Goal: Task Accomplishment & Management: Complete application form

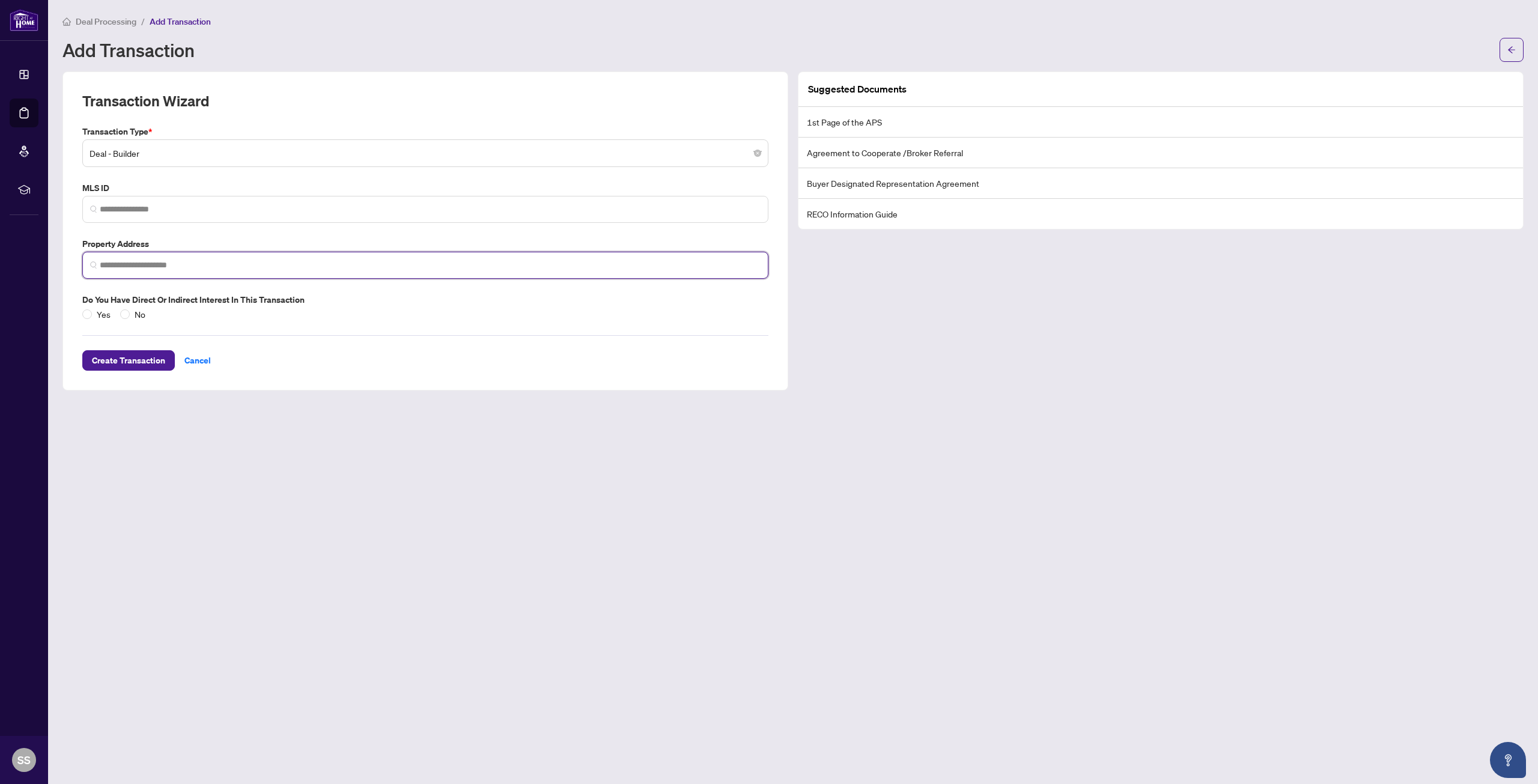
click at [136, 267] on input "search" at bounding box center [430, 265] width 661 height 13
paste input "**********"
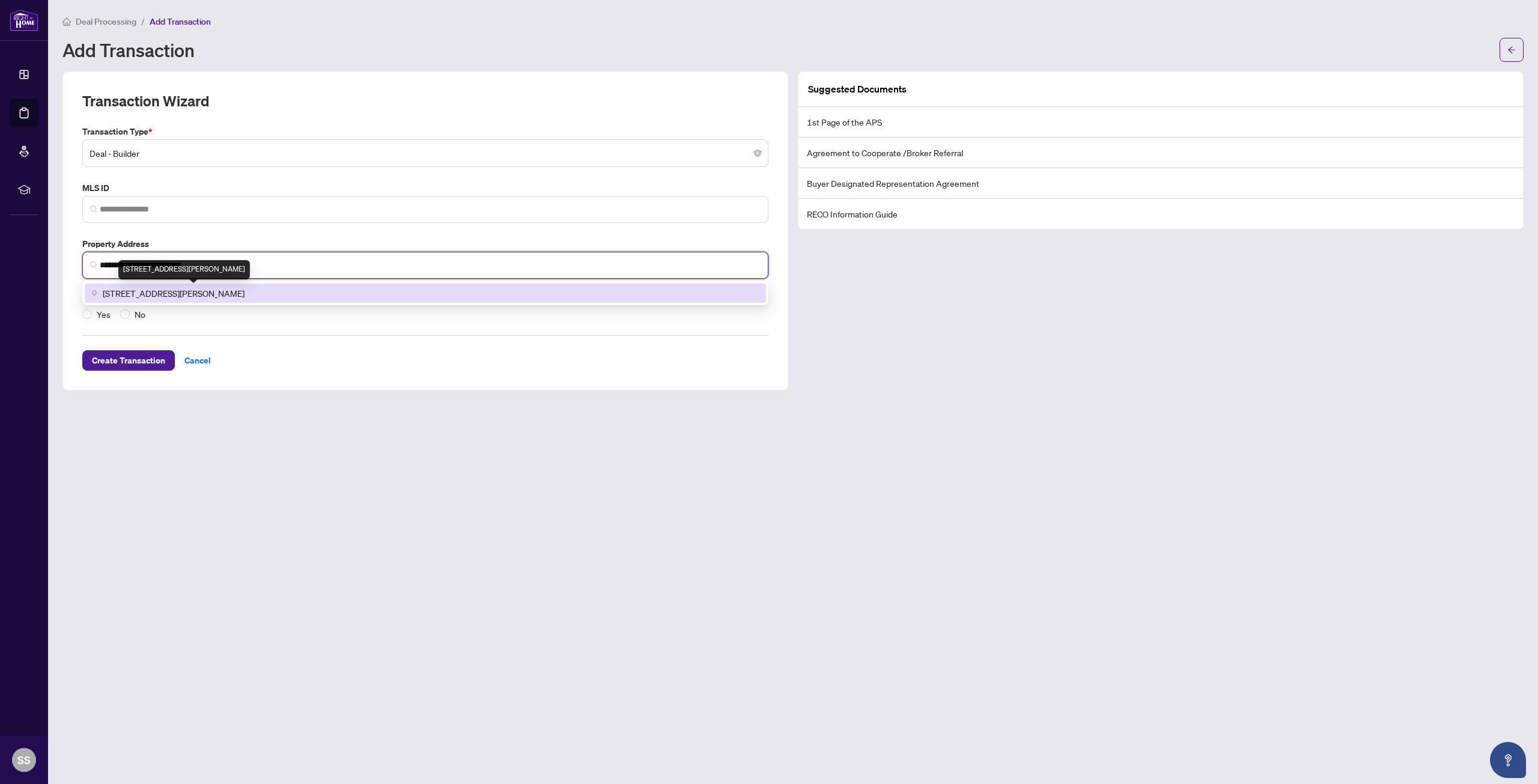
click at [188, 297] on span "[STREET_ADDRESS][PERSON_NAME]" at bounding box center [174, 293] width 142 height 14
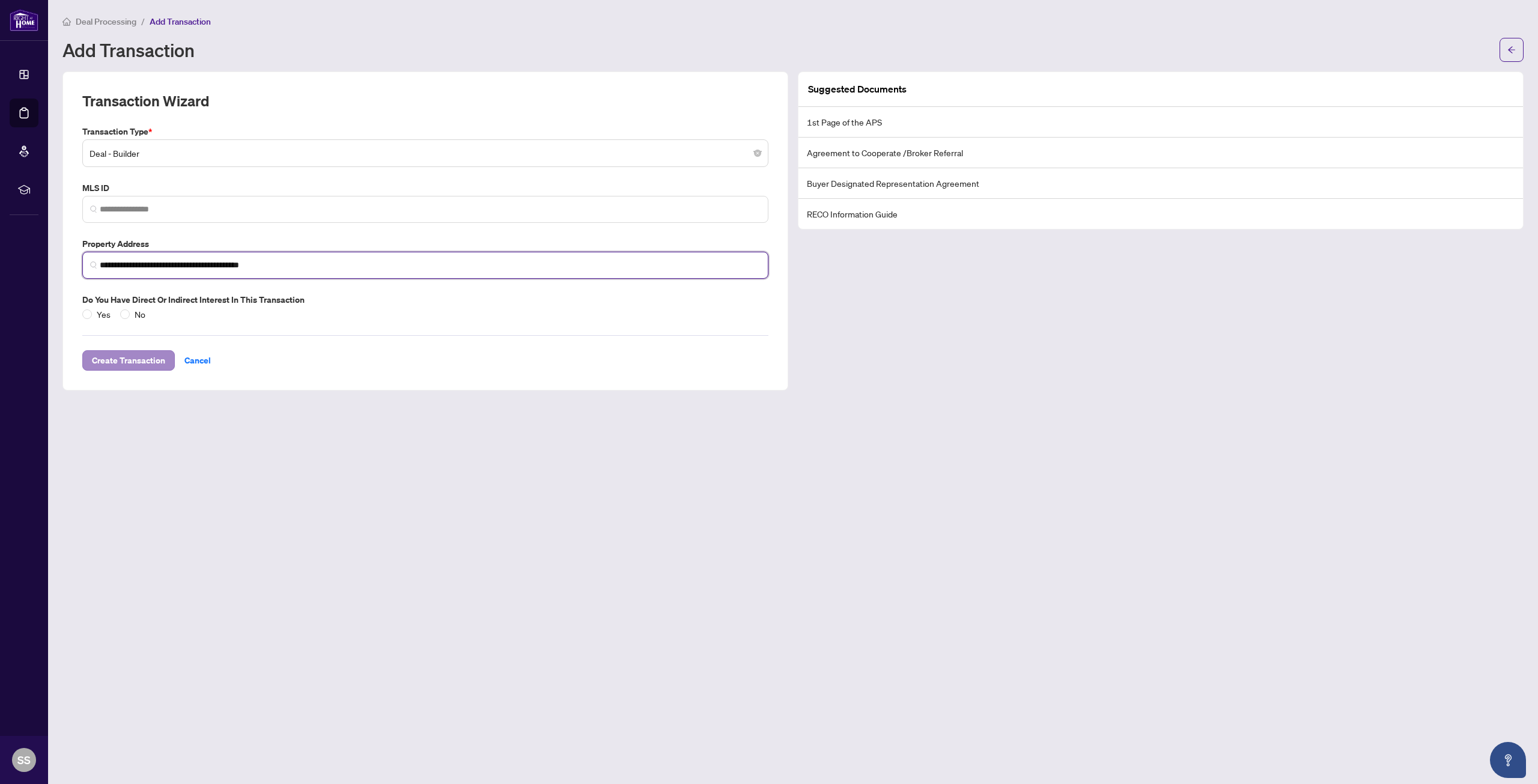
type input "**********"
click at [125, 361] on span "Create Transaction" at bounding box center [128, 360] width 73 height 19
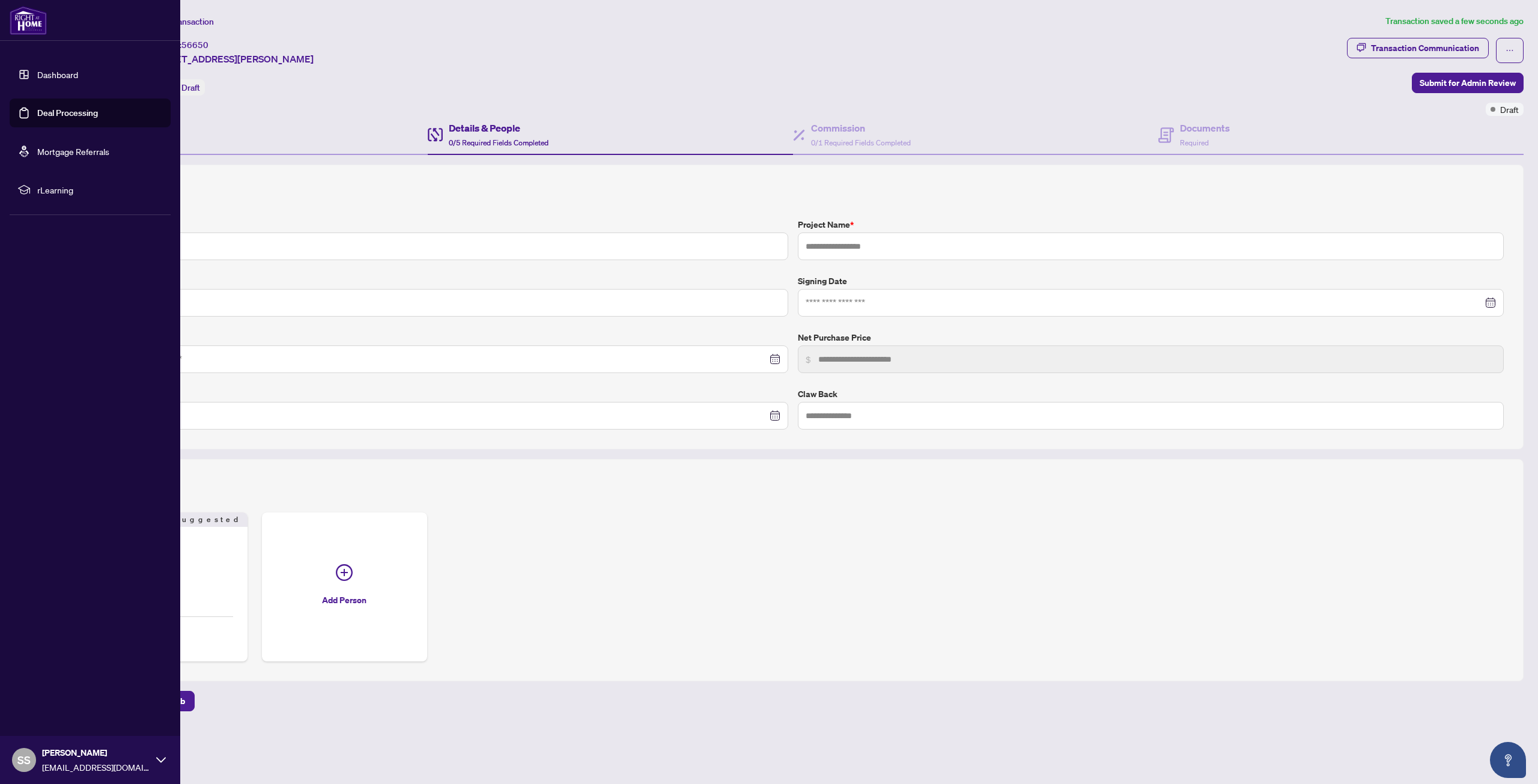
click at [70, 111] on link "Deal Processing" at bounding box center [67, 113] width 60 height 11
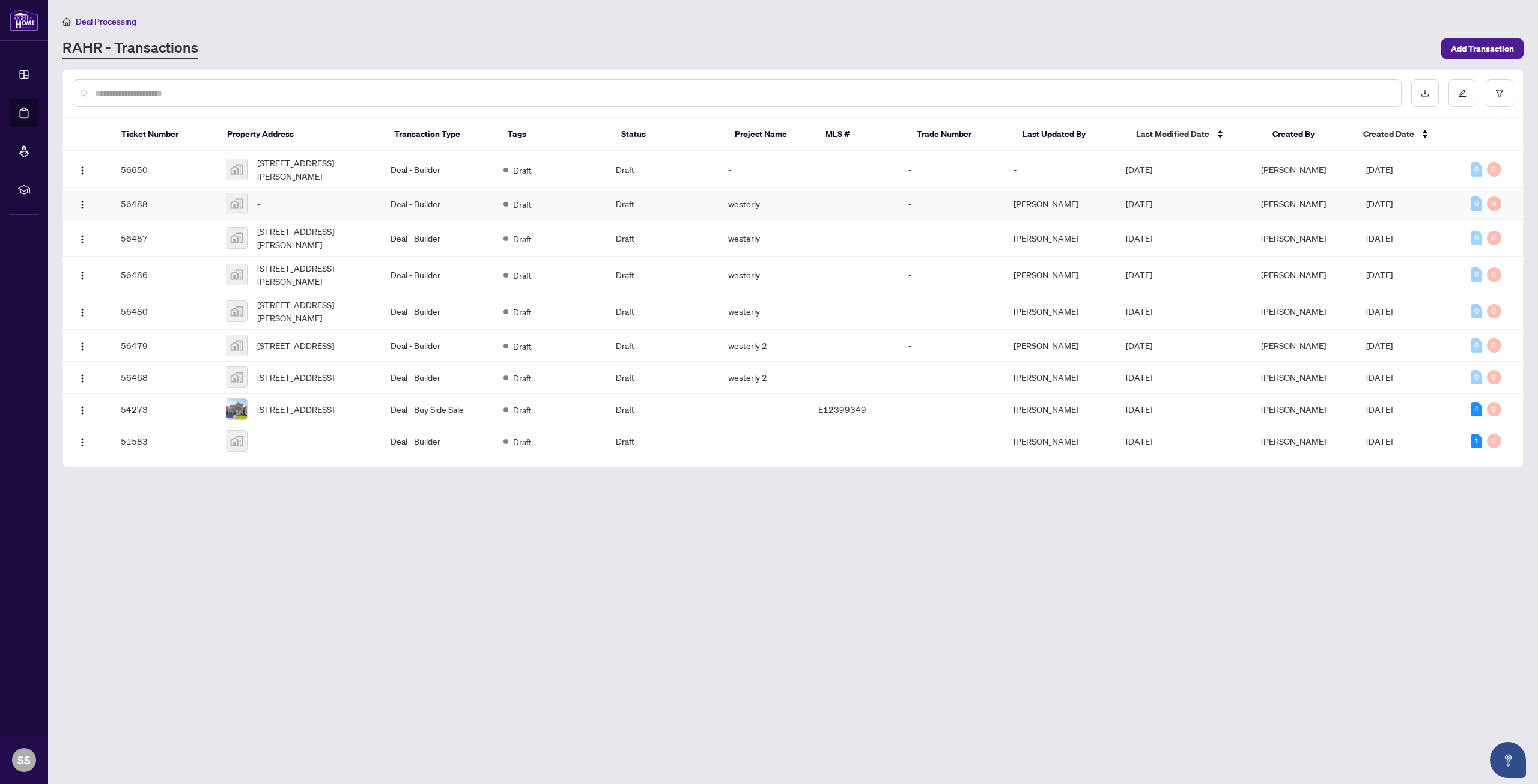
click at [305, 203] on div "-" at bounding box center [298, 203] width 146 height 21
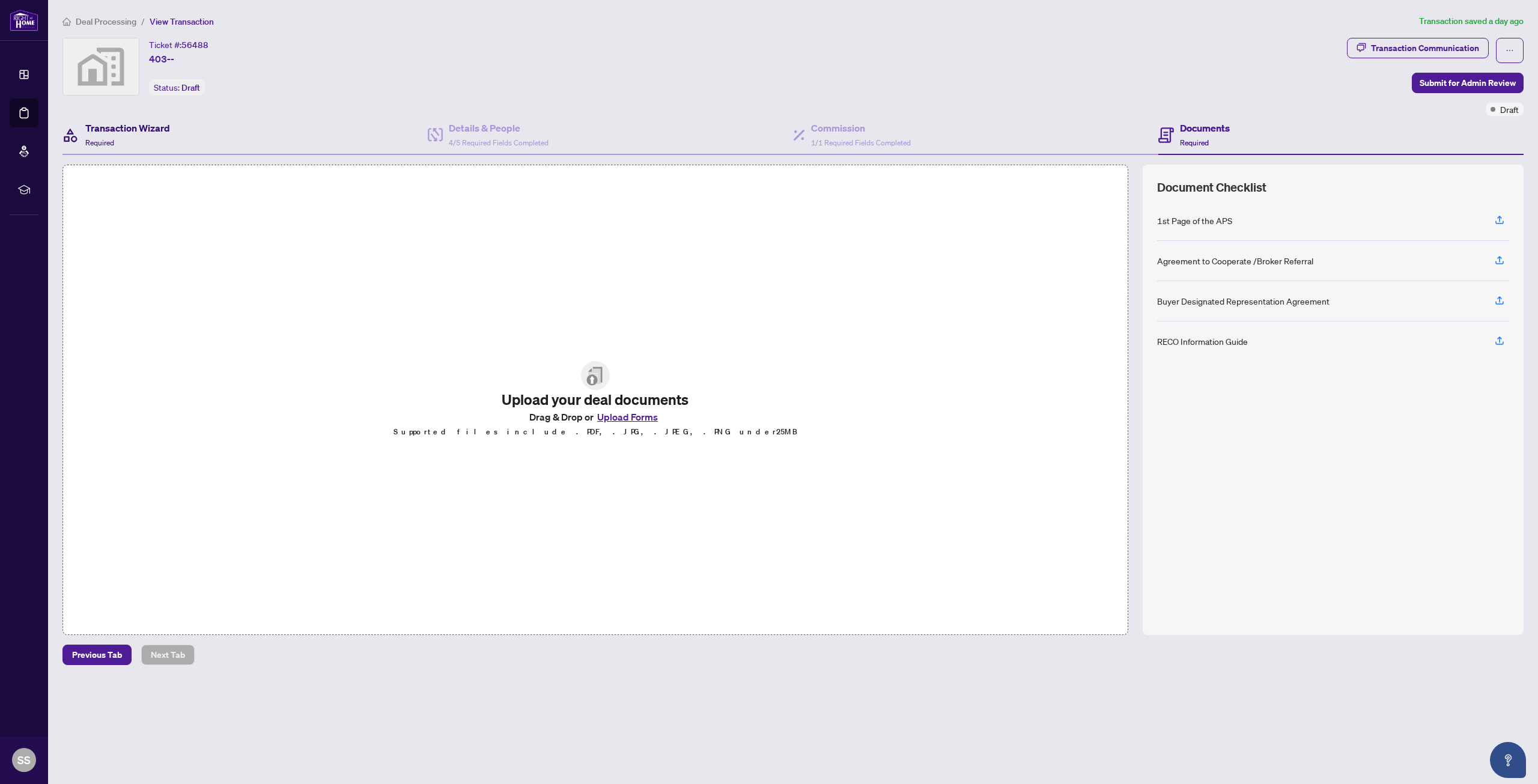
click at [110, 126] on h4 "Transaction Wizard" at bounding box center [127, 127] width 85 height 15
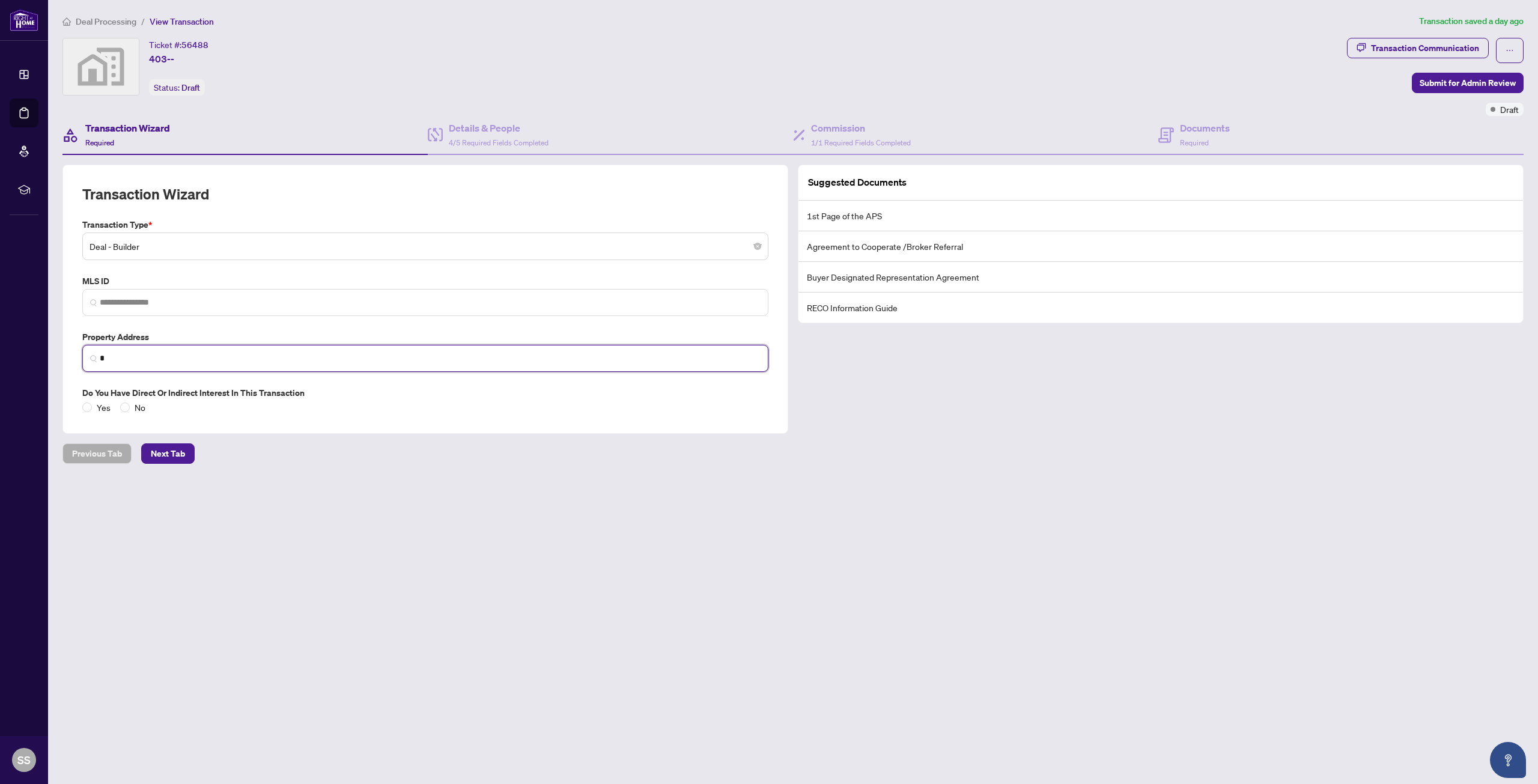
click at [202, 360] on input "*" at bounding box center [430, 358] width 661 height 13
type input "*"
paste input "**********"
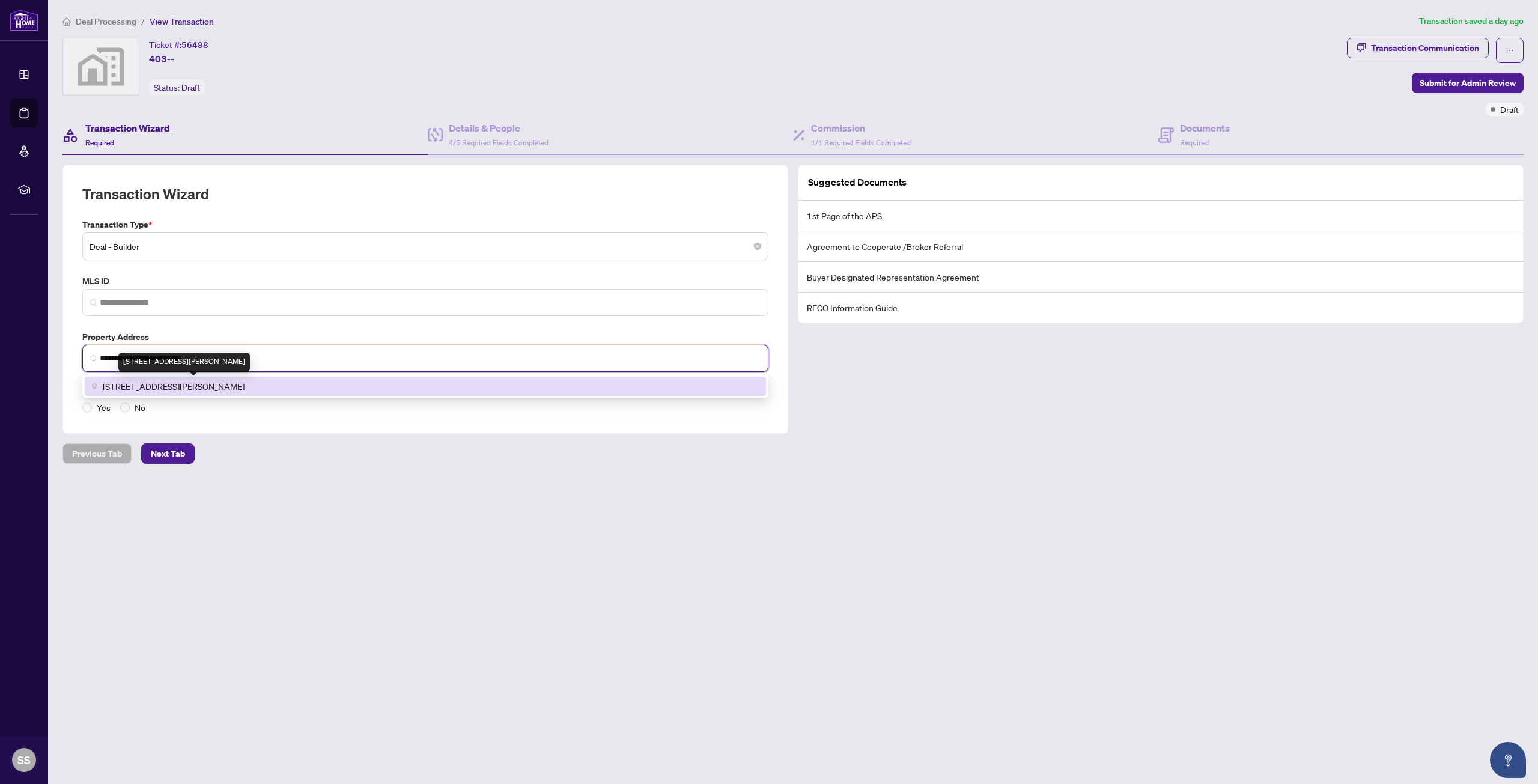
click at [205, 387] on span "[STREET_ADDRESS][PERSON_NAME]" at bounding box center [174, 387] width 142 height 14
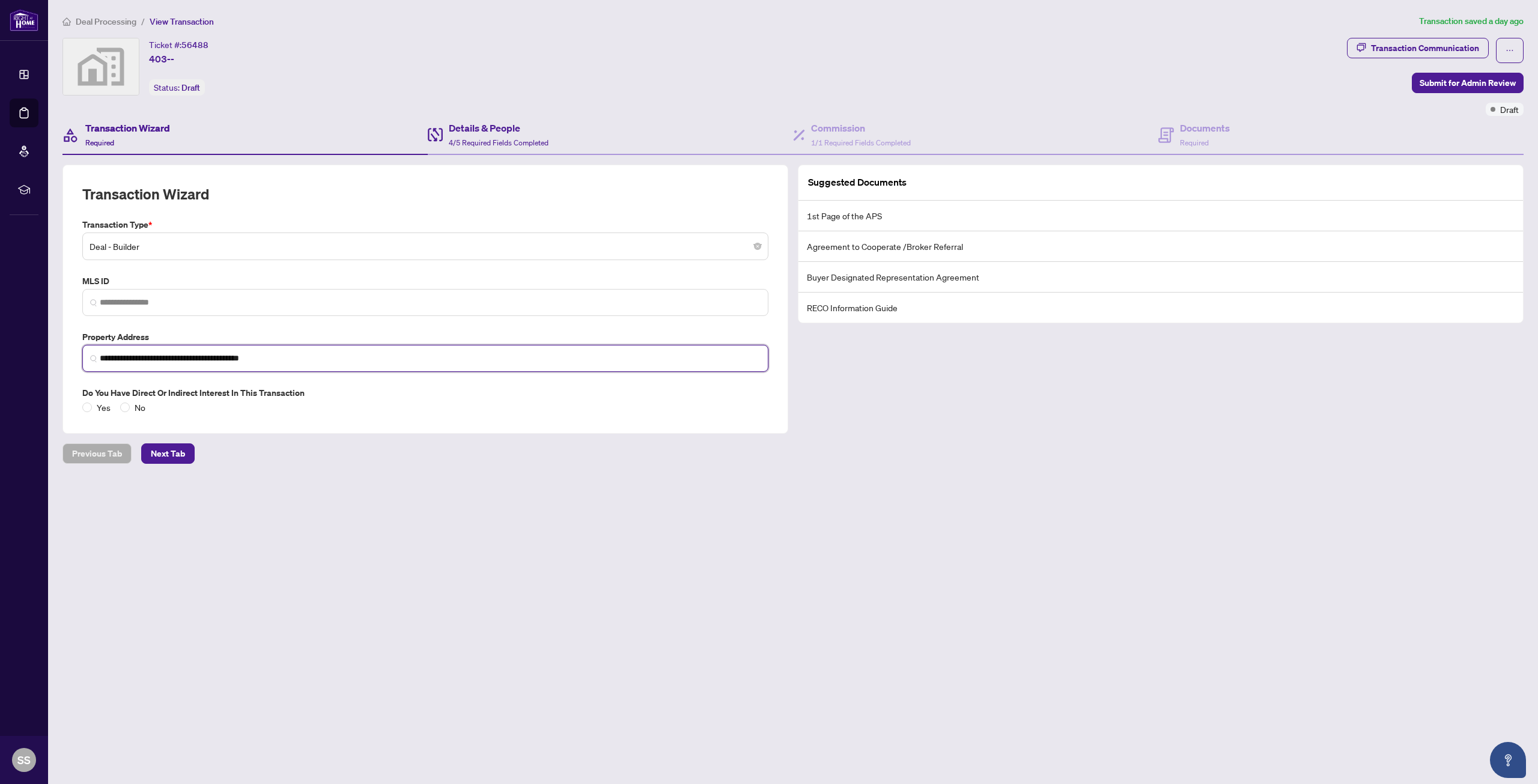
type input "**********"
click at [503, 136] on div "Details & People 4/5 Required Fields Completed" at bounding box center [498, 134] width 100 height 28
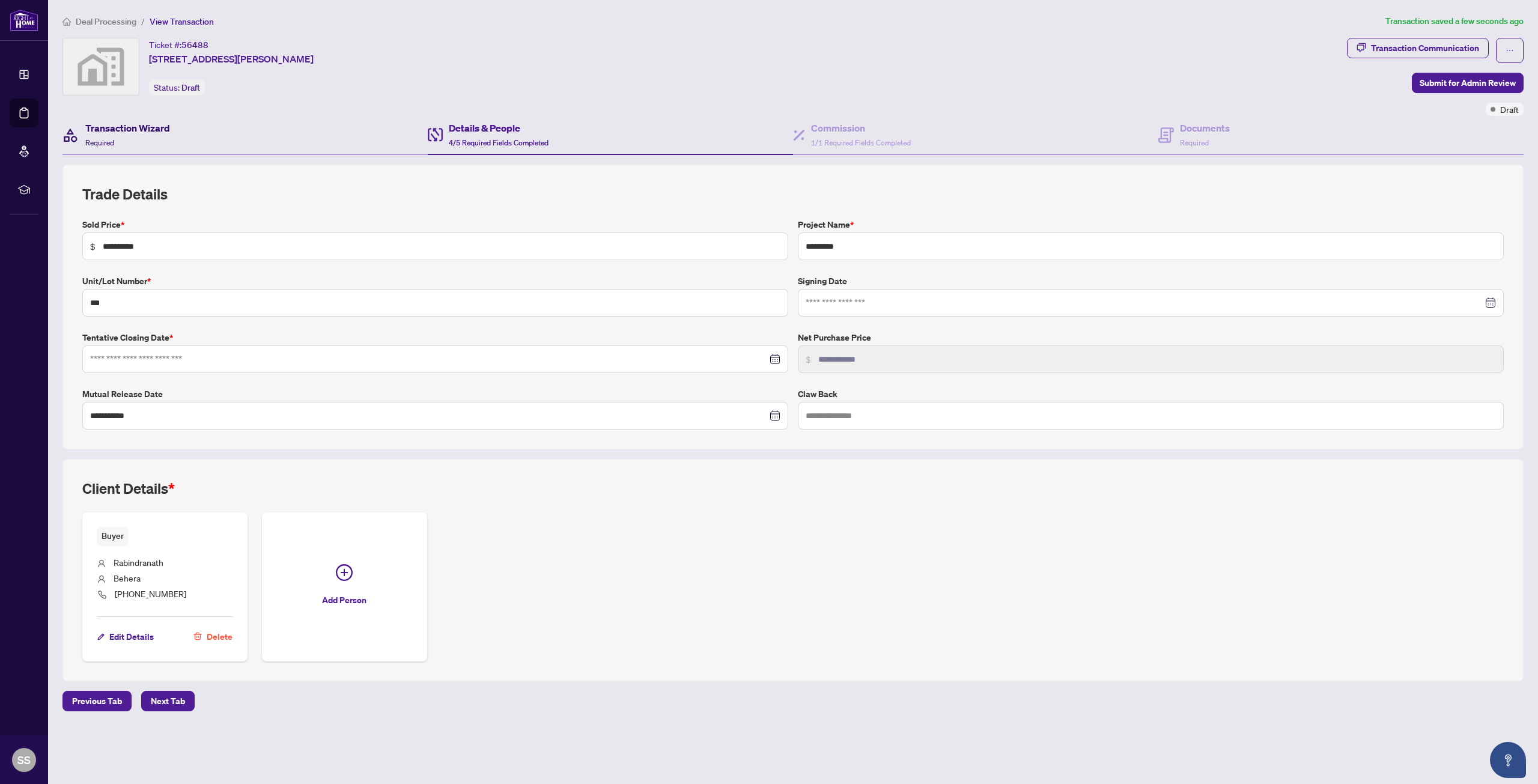
click at [120, 135] on h4 "Transaction Wizard" at bounding box center [127, 127] width 85 height 15
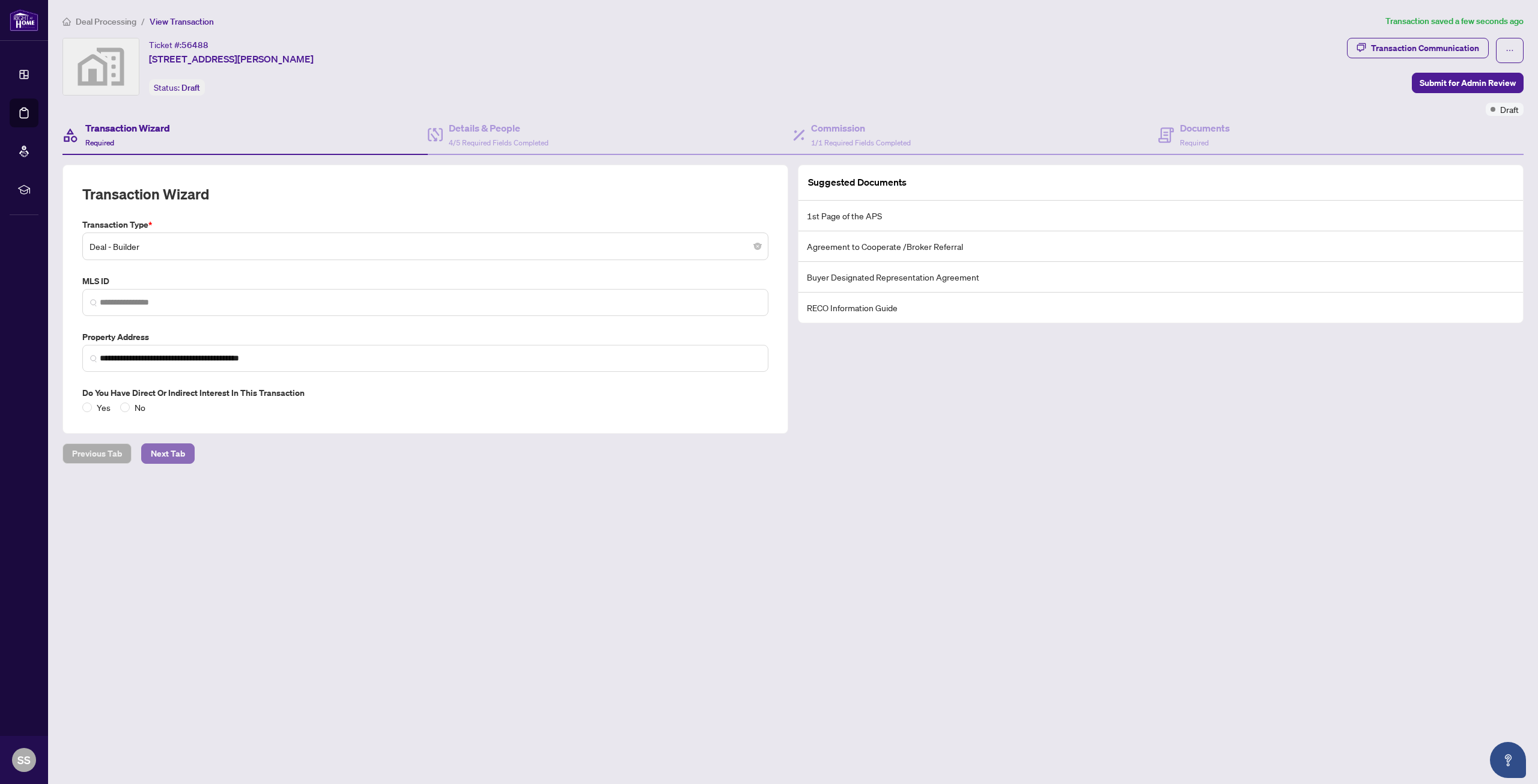
click at [171, 456] on span "Next Tab" at bounding box center [167, 454] width 34 height 19
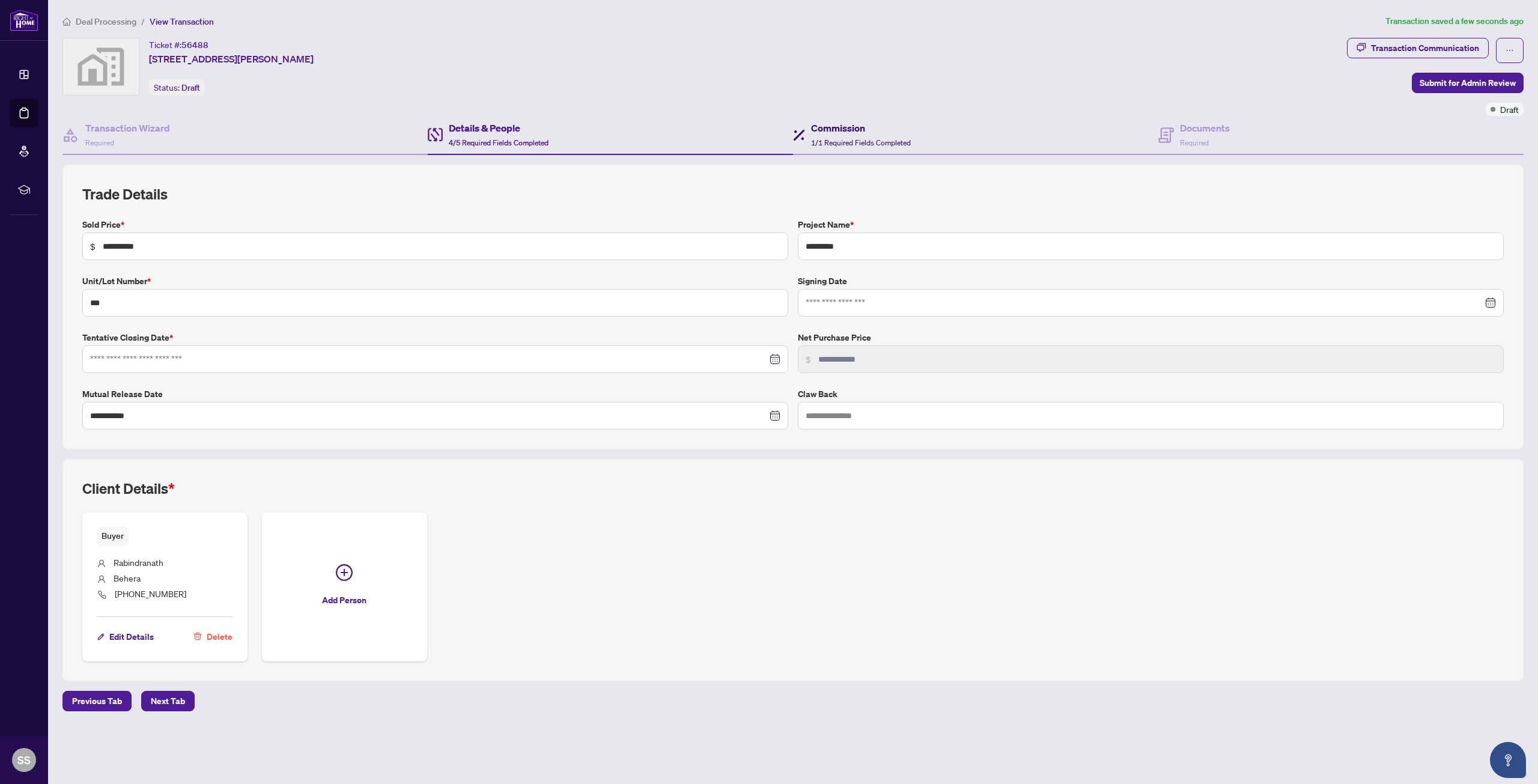
click at [846, 143] on span "1/1 Required Fields Completed" at bounding box center [861, 142] width 100 height 9
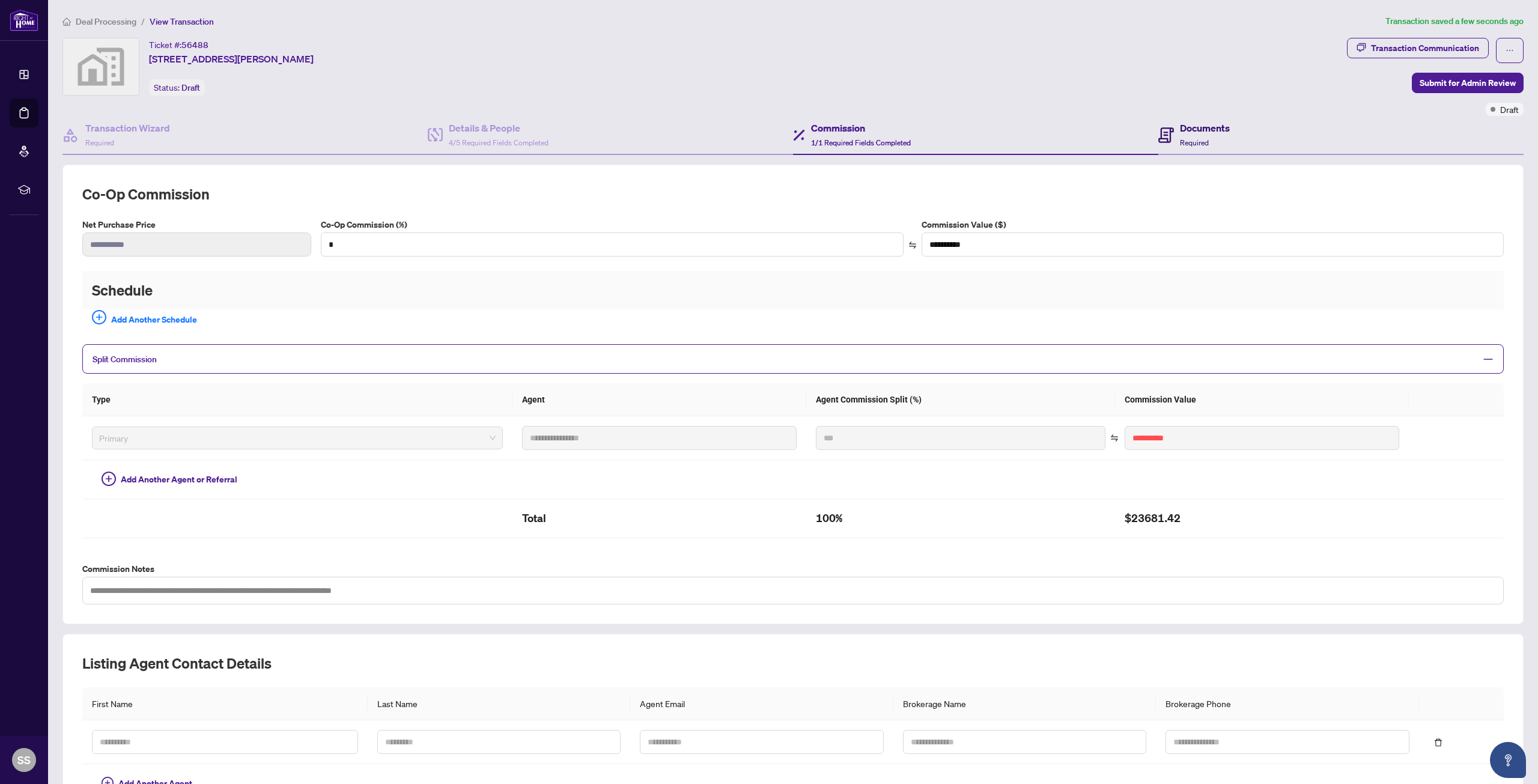
click at [1179, 130] on h4 "Documents" at bounding box center [1204, 127] width 50 height 15
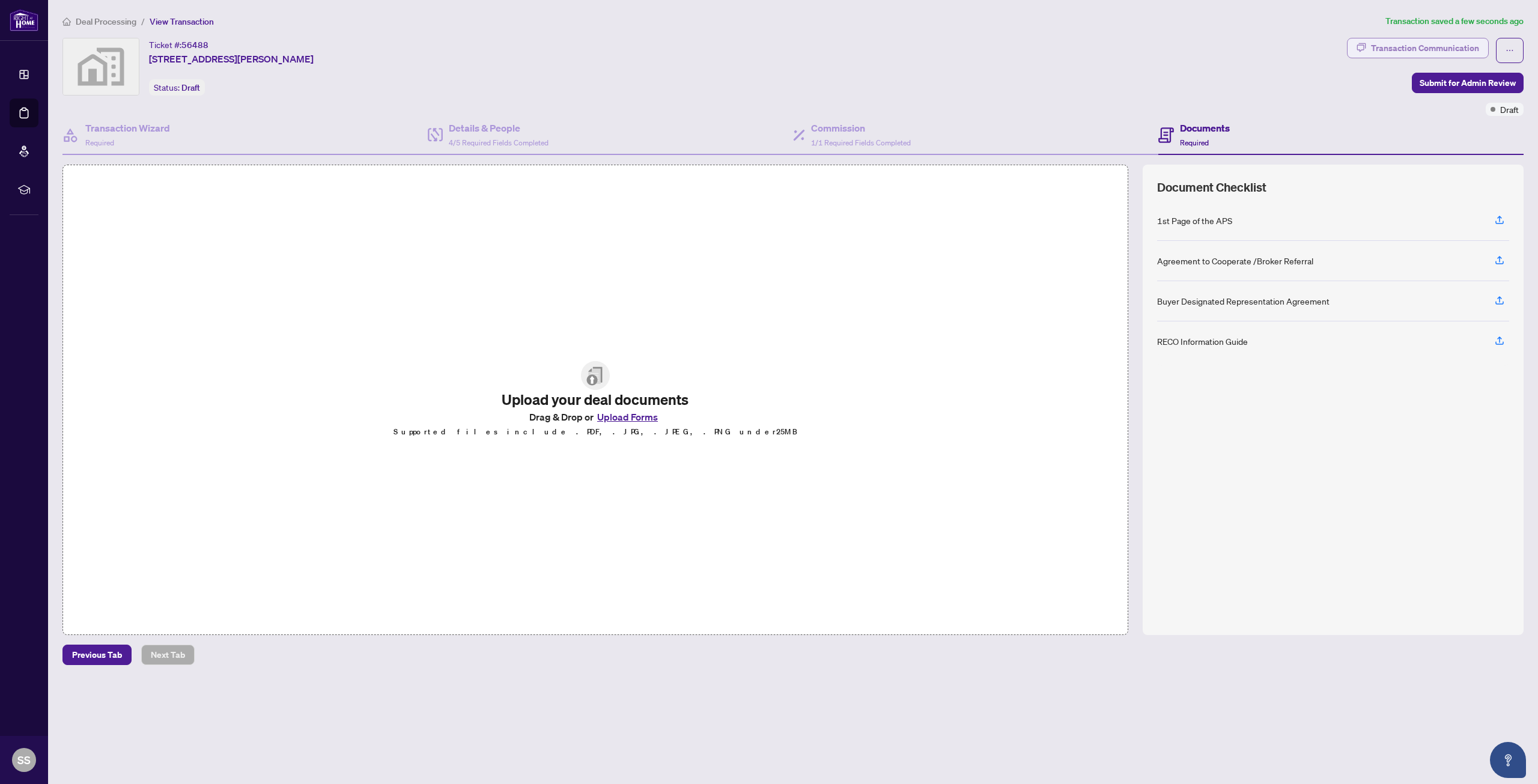
click at [1414, 46] on div "Transaction Communication" at bounding box center [1424, 49] width 108 height 19
type textarea "**********"
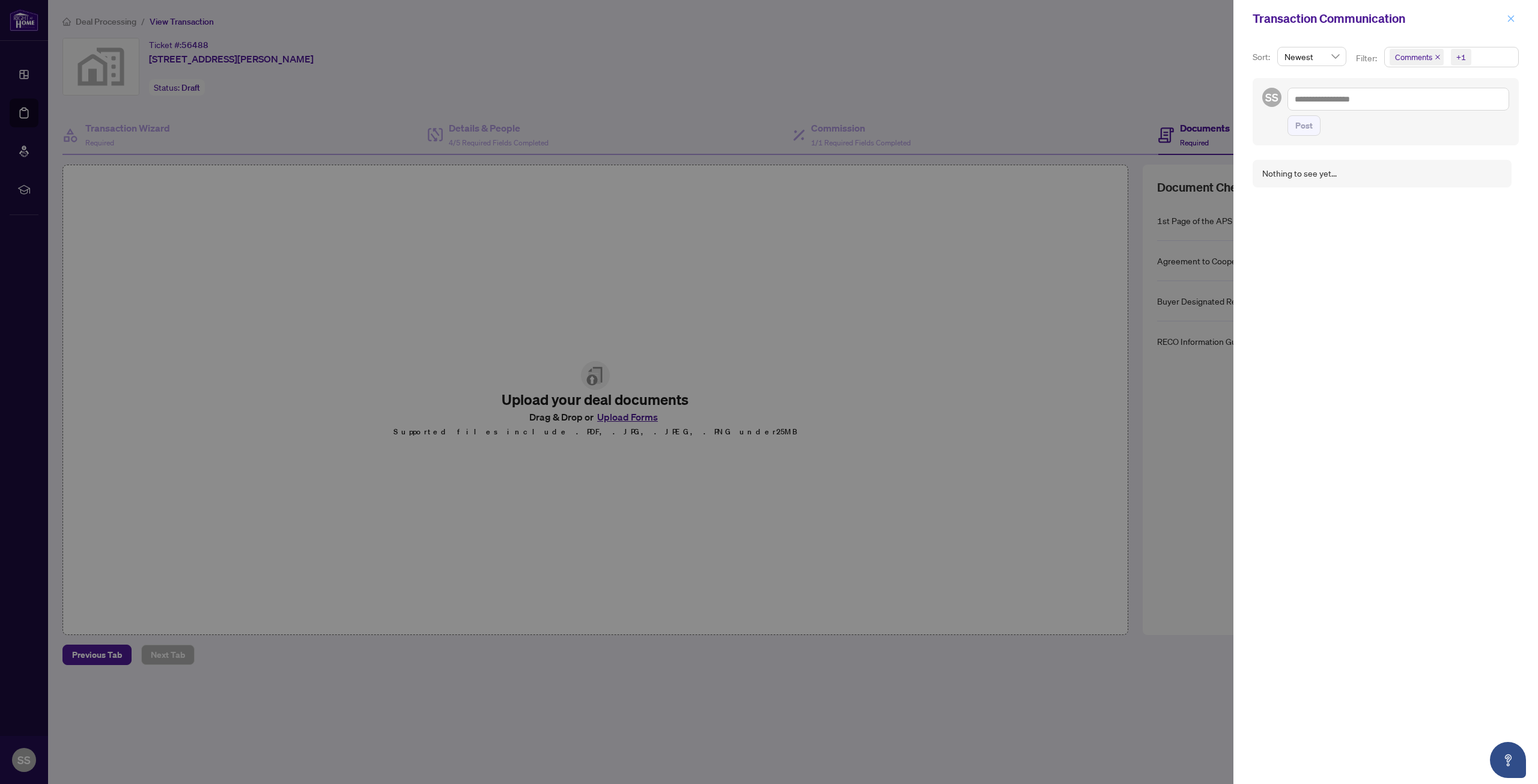
click at [1511, 21] on icon "close" at bounding box center [1511, 18] width 9 height 9
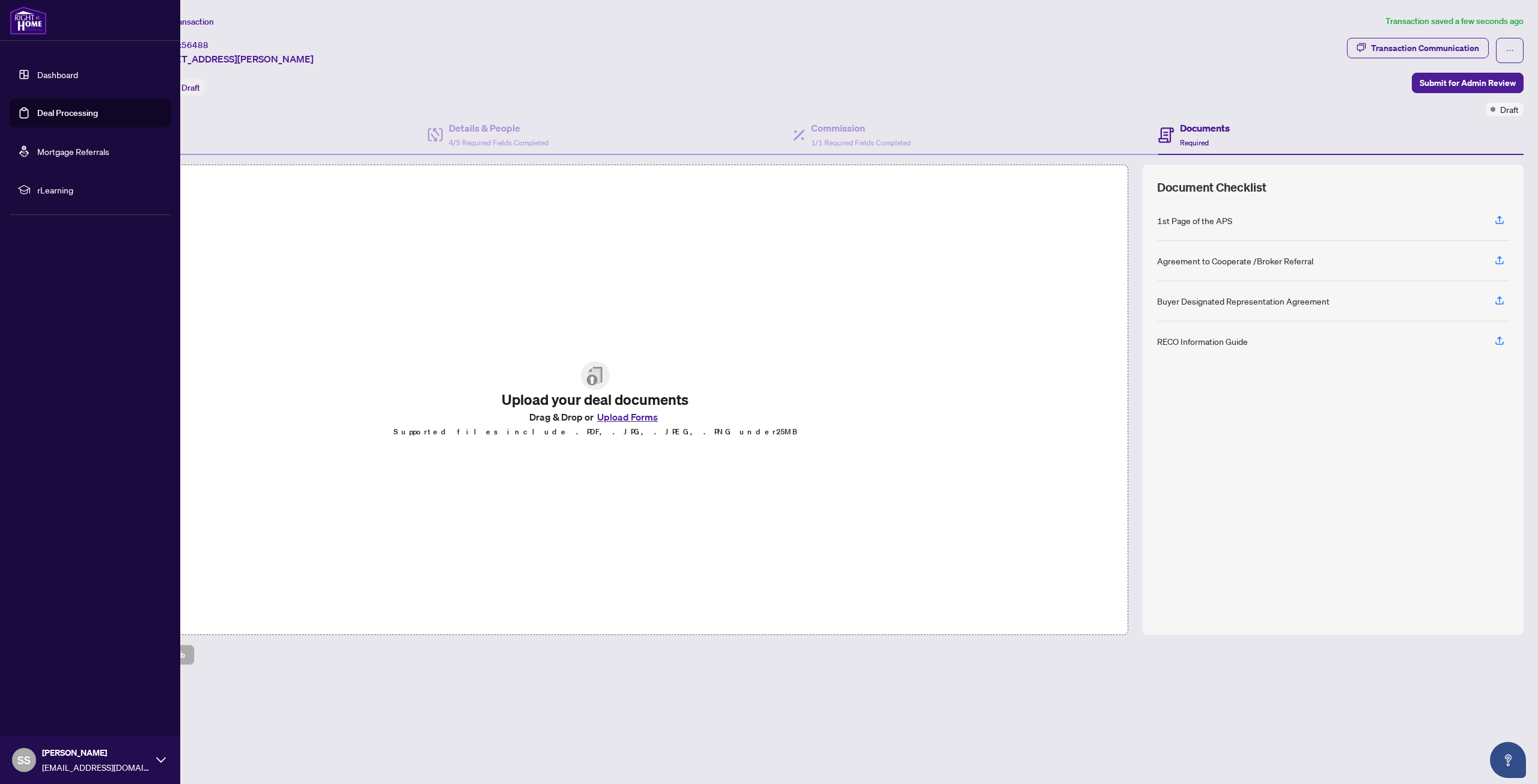
click at [78, 119] on link "Deal Processing" at bounding box center [67, 113] width 60 height 11
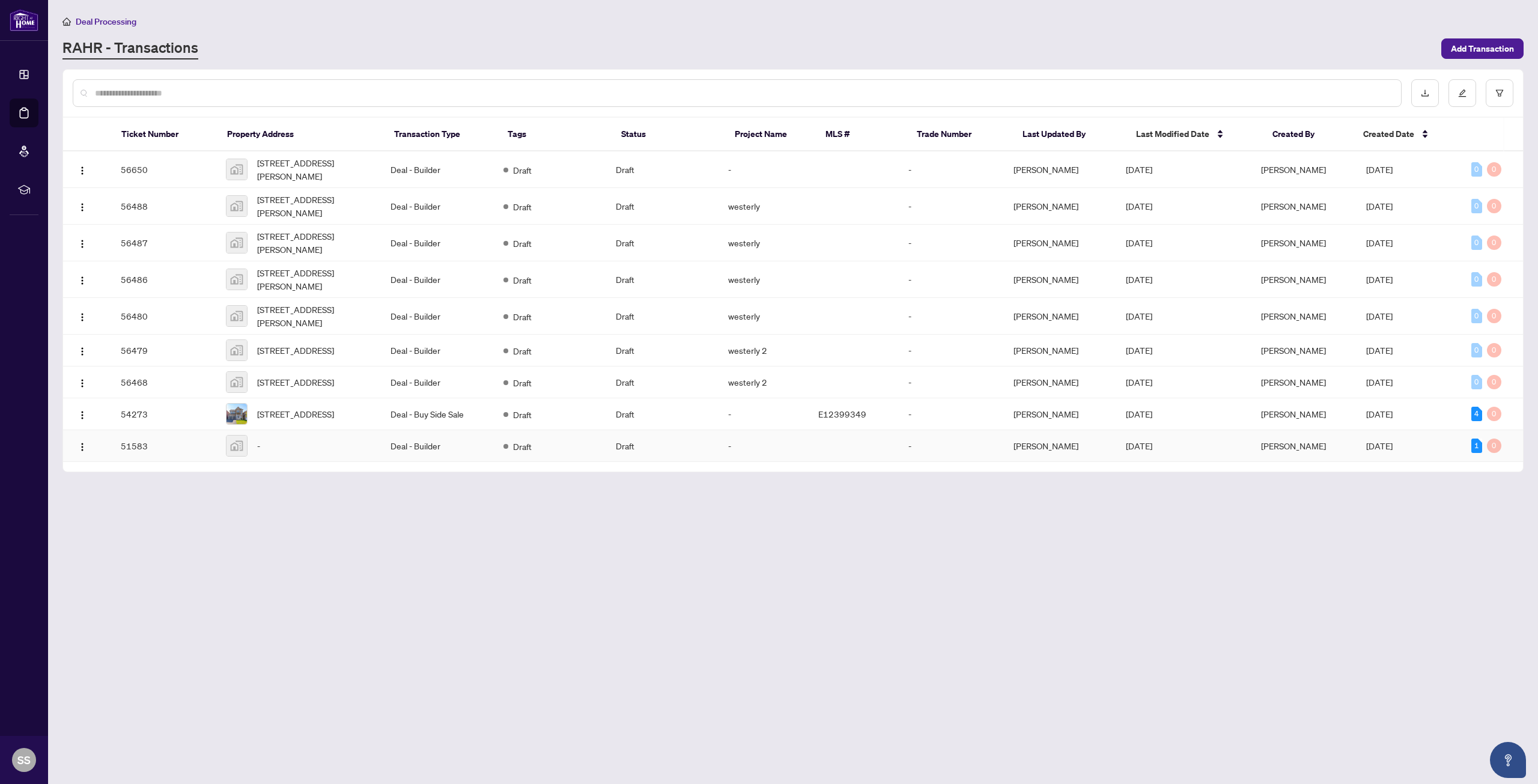
click at [313, 457] on div "-" at bounding box center [298, 446] width 146 height 21
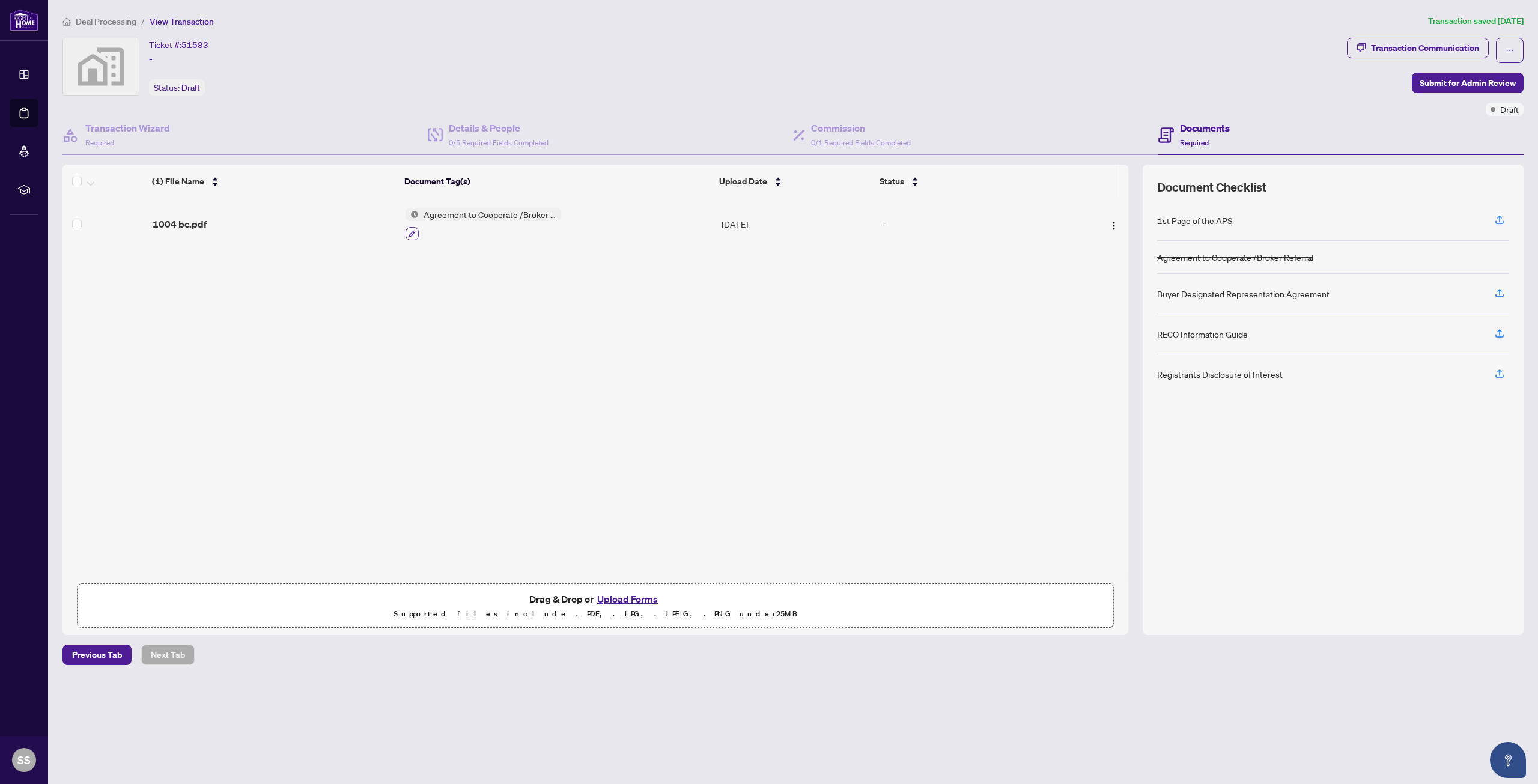
click at [412, 232] on icon "button" at bounding box center [411, 233] width 7 height 7
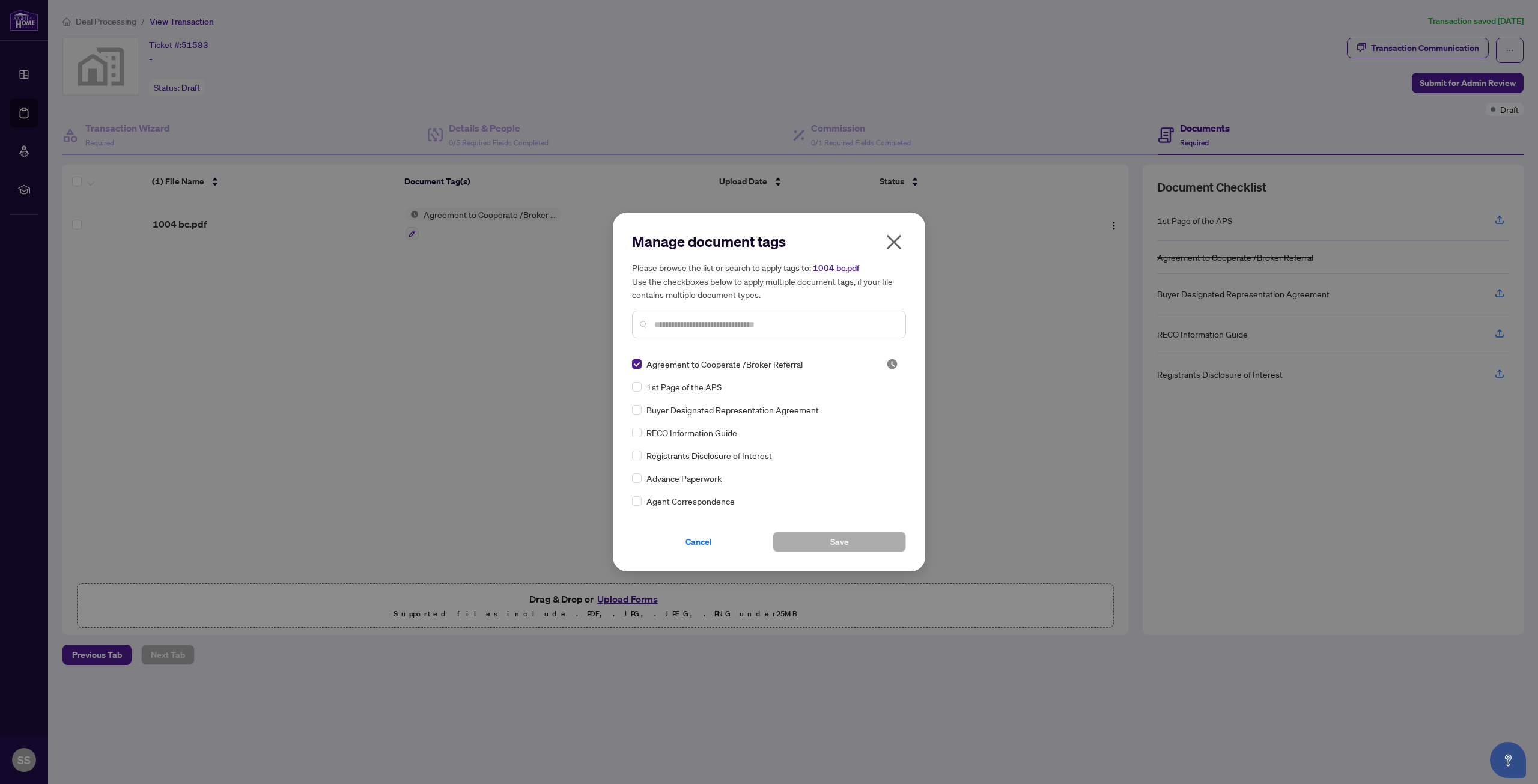
click at [893, 243] on icon "close" at bounding box center [894, 242] width 15 height 15
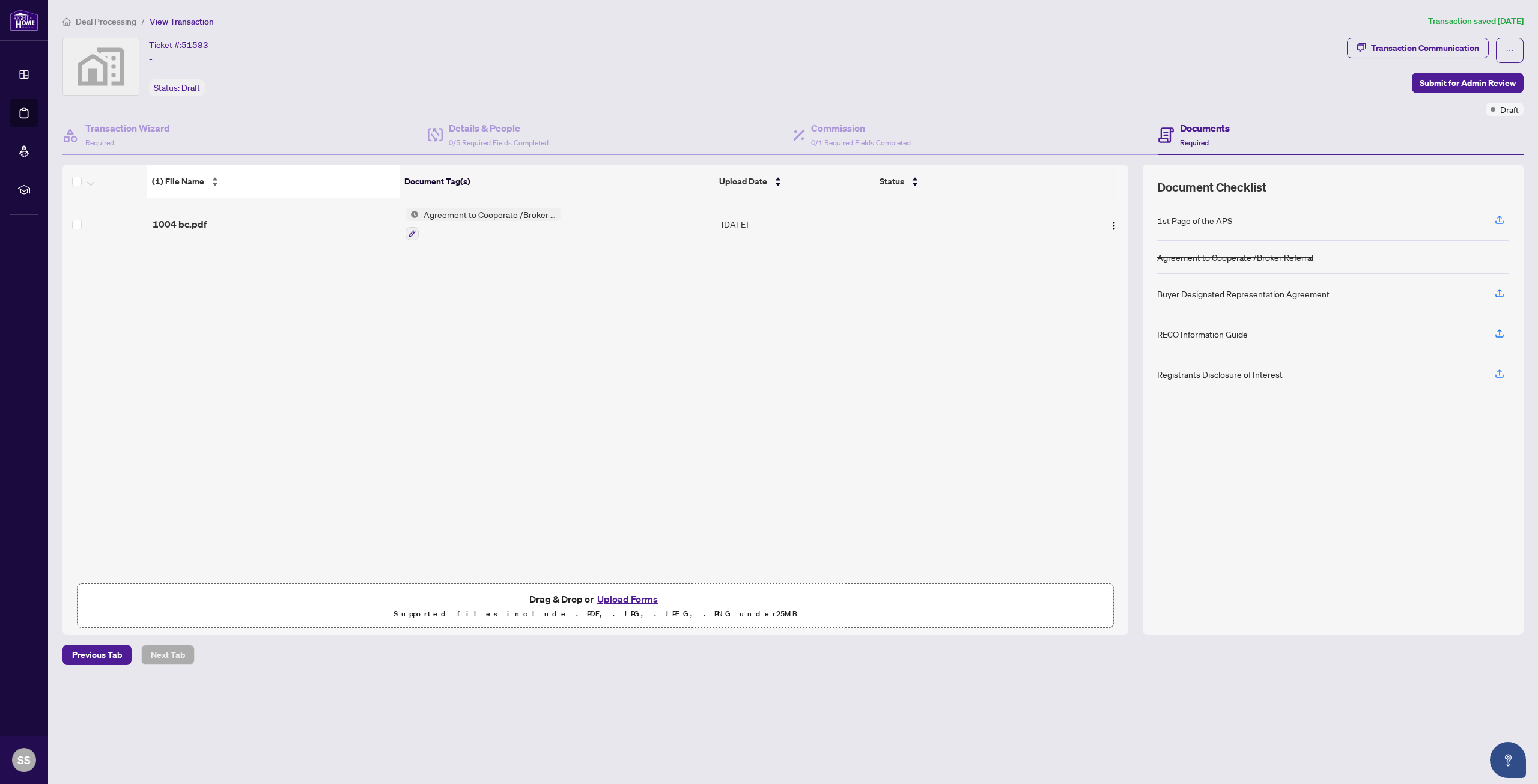
click at [190, 186] on span "(1) File Name" at bounding box center [178, 182] width 52 height 14
click at [164, 225] on span "1004 bc.pdf" at bounding box center [180, 223] width 54 height 15
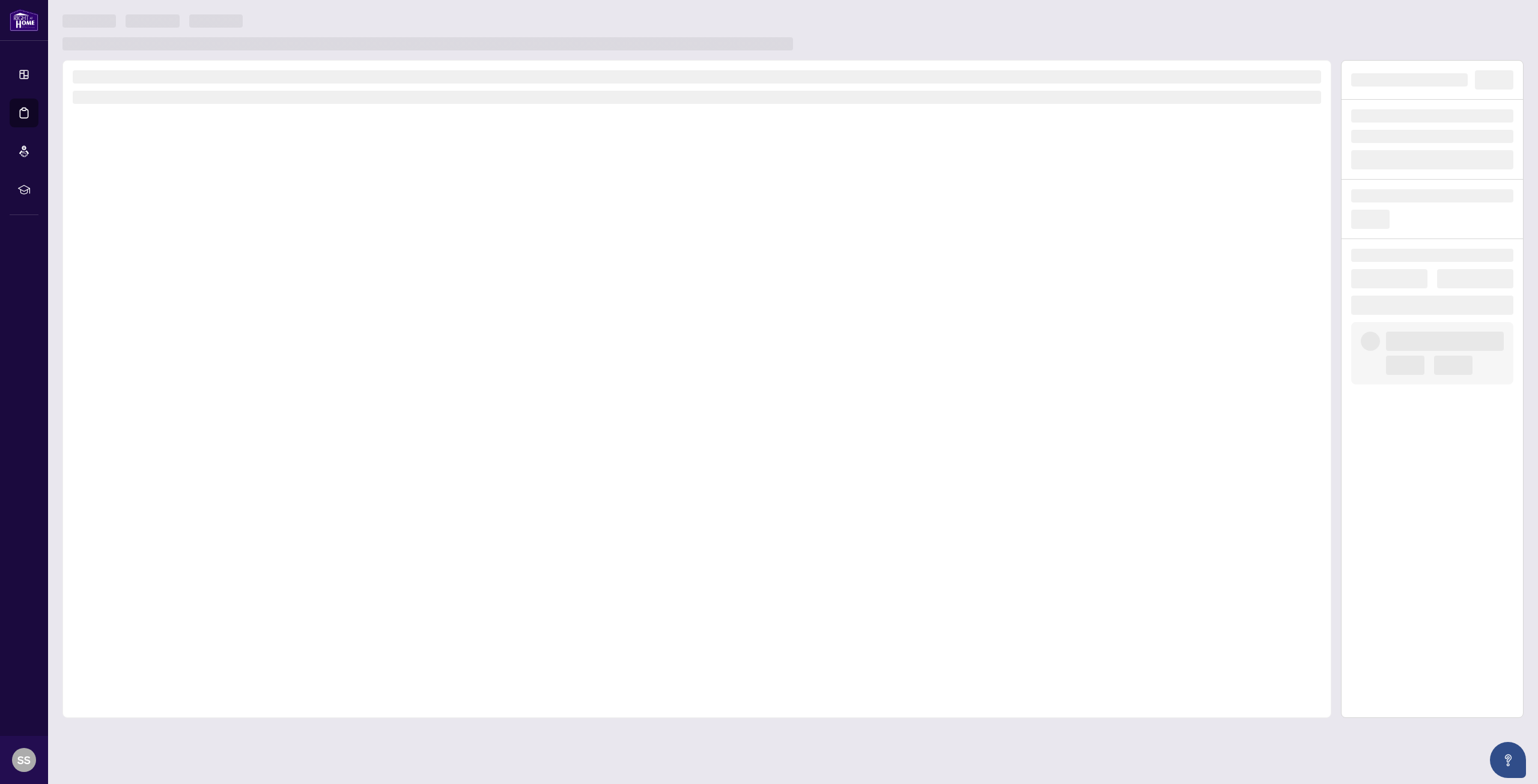
click at [164, 225] on div at bounding box center [697, 389] width 1269 height 658
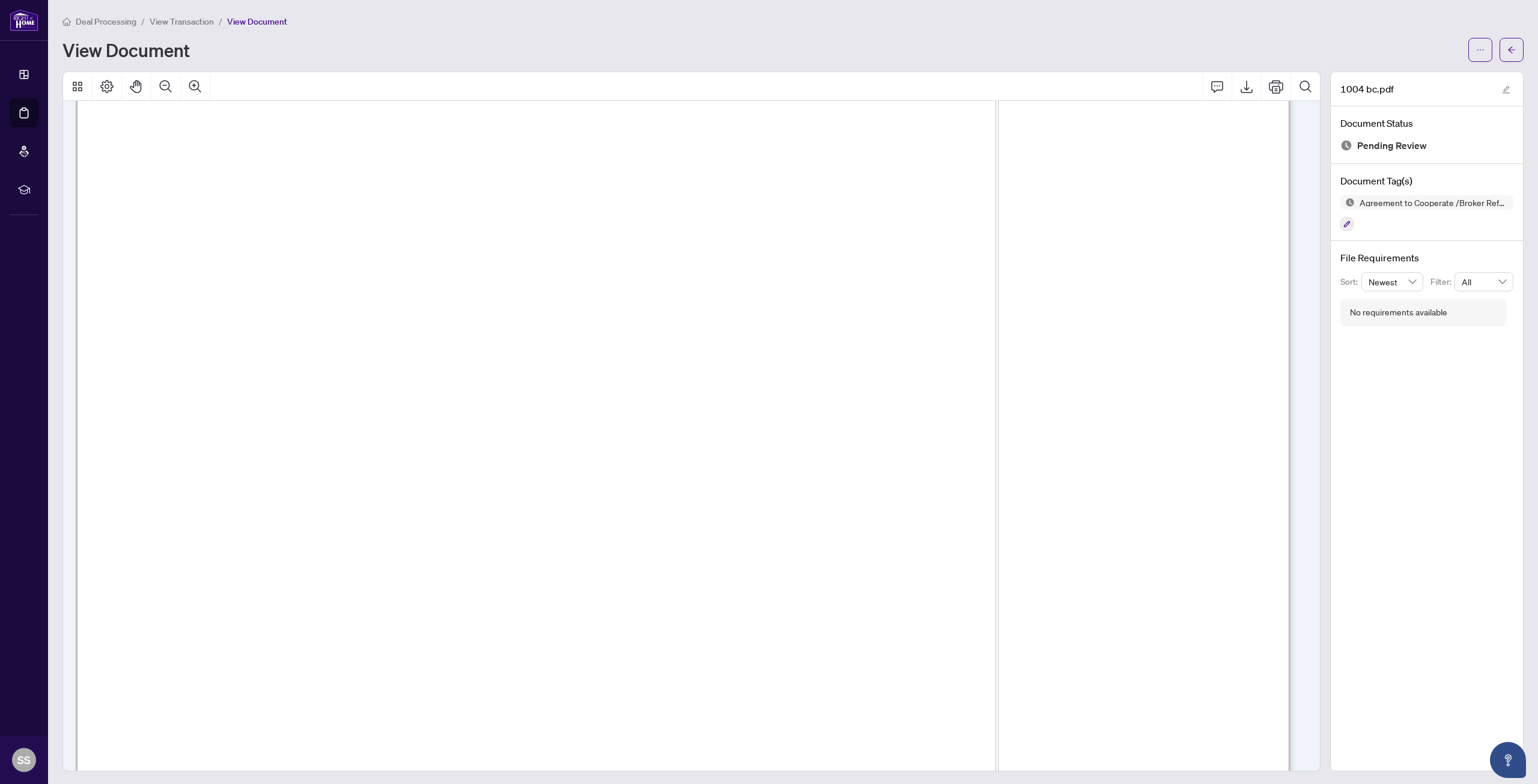
scroll to position [1021, 0]
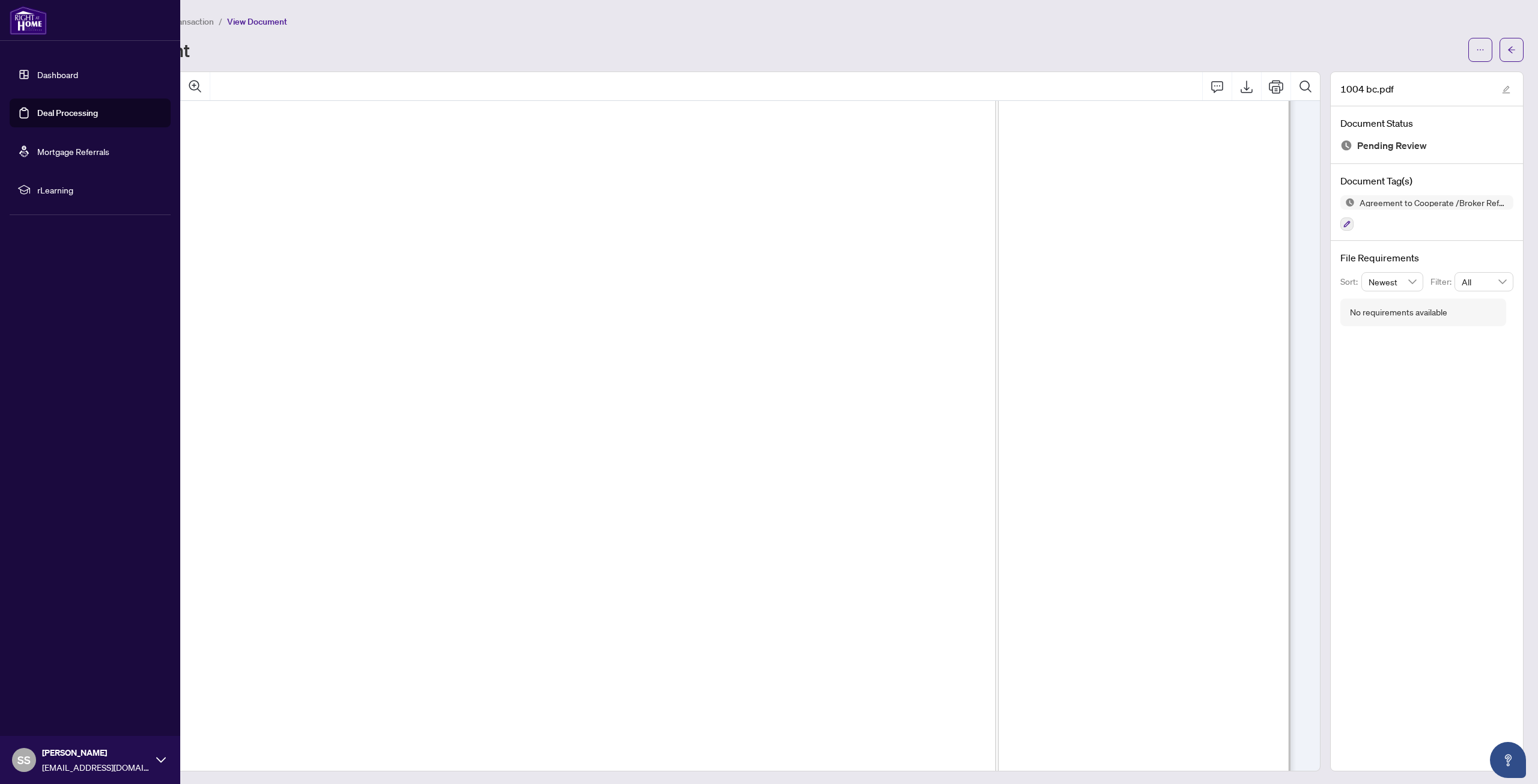
click at [64, 116] on link "Deal Processing" at bounding box center [67, 113] width 60 height 11
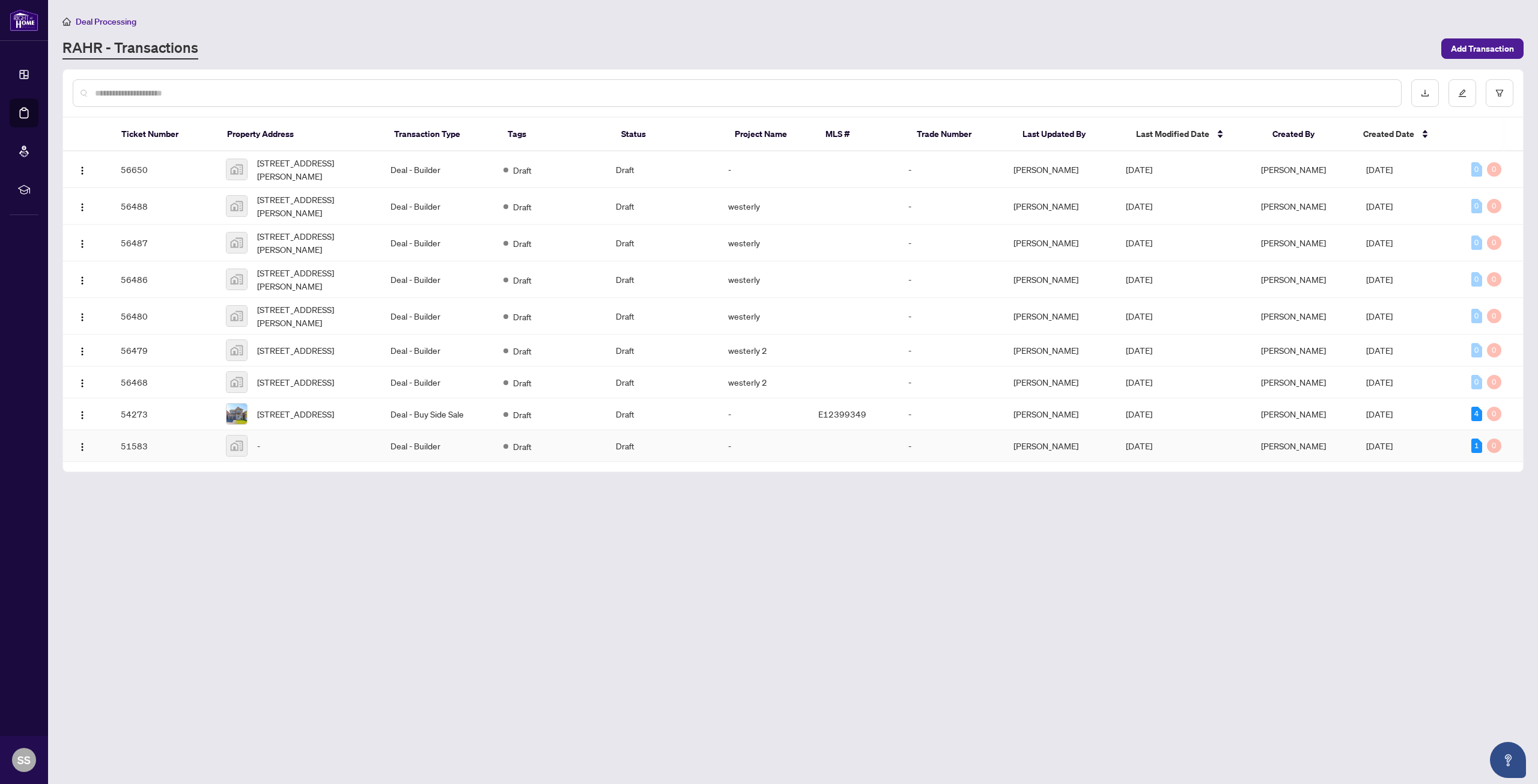
click at [357, 457] on div "-" at bounding box center [298, 446] width 146 height 21
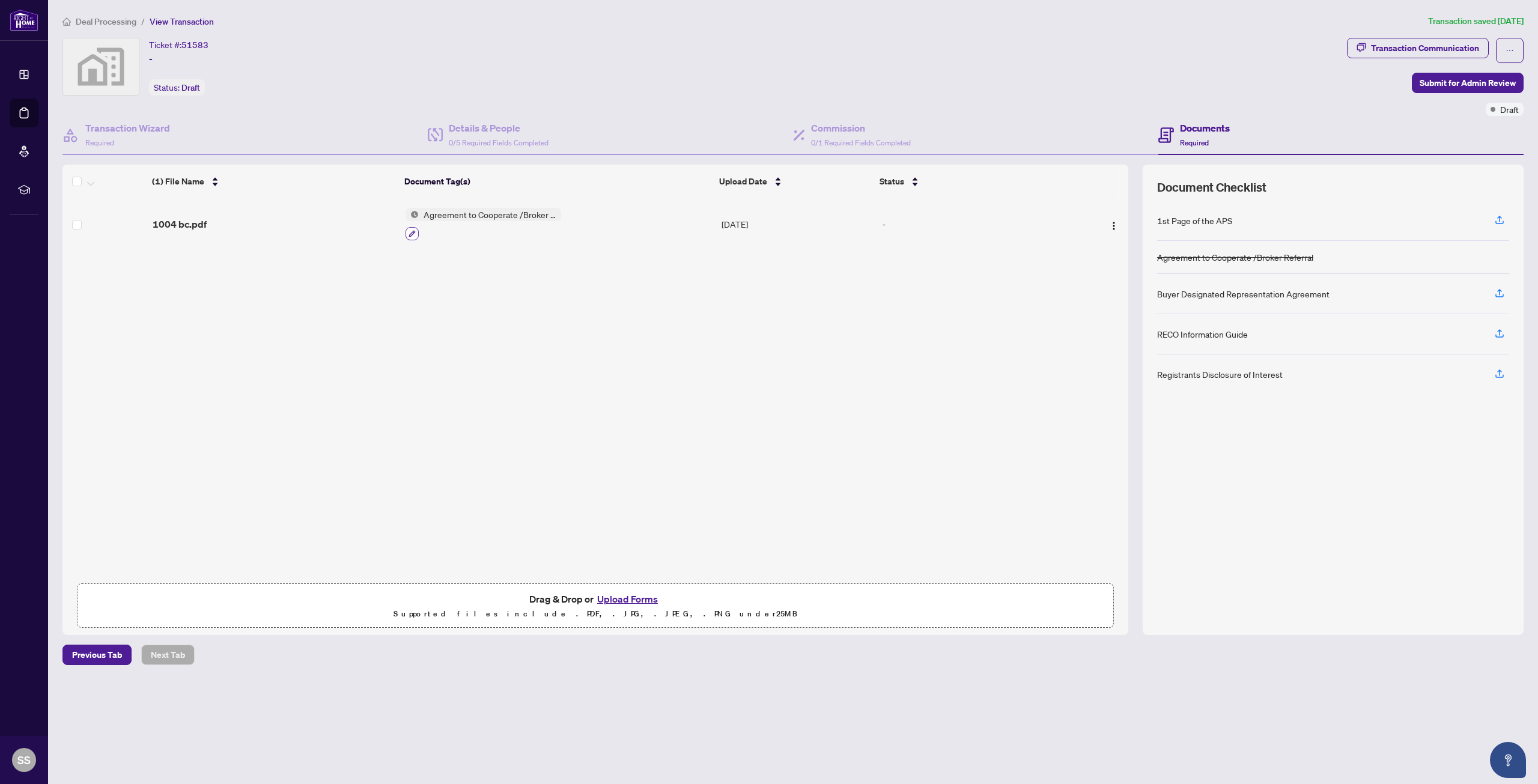
click at [409, 232] on icon "button" at bounding box center [411, 233] width 7 height 7
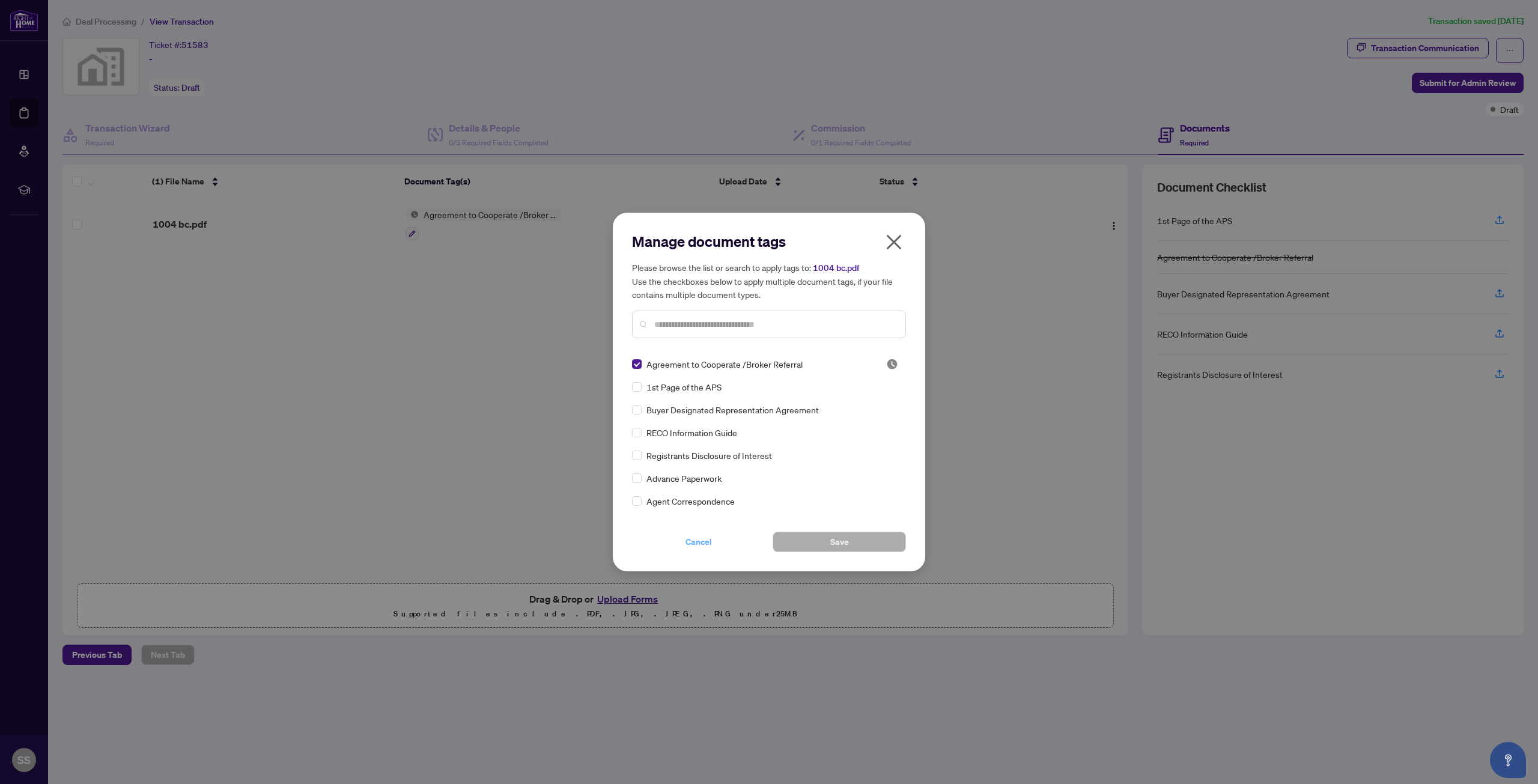
click at [696, 544] on span "Cancel" at bounding box center [699, 542] width 26 height 19
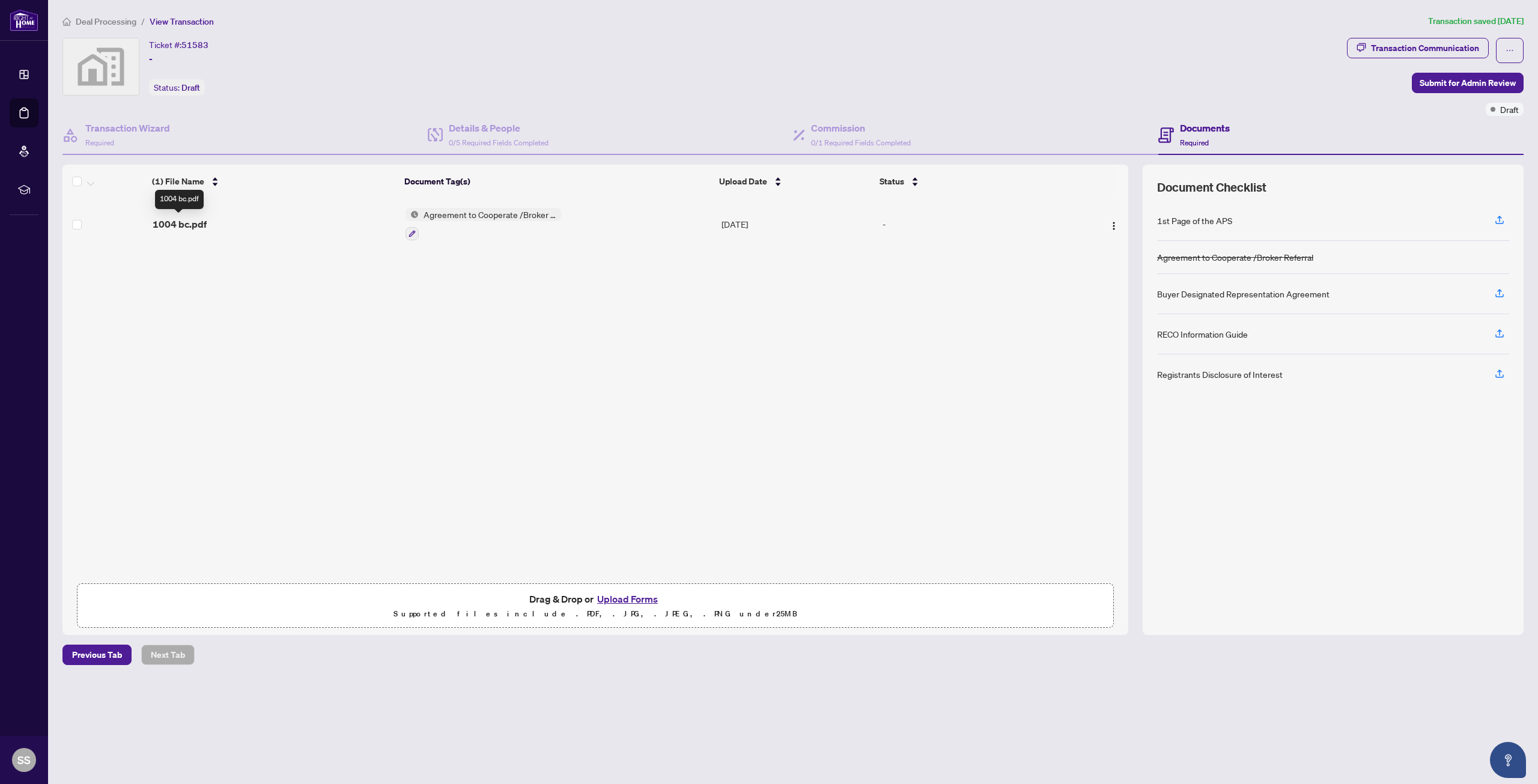
click at [170, 225] on span "1004 bc.pdf" at bounding box center [180, 223] width 54 height 15
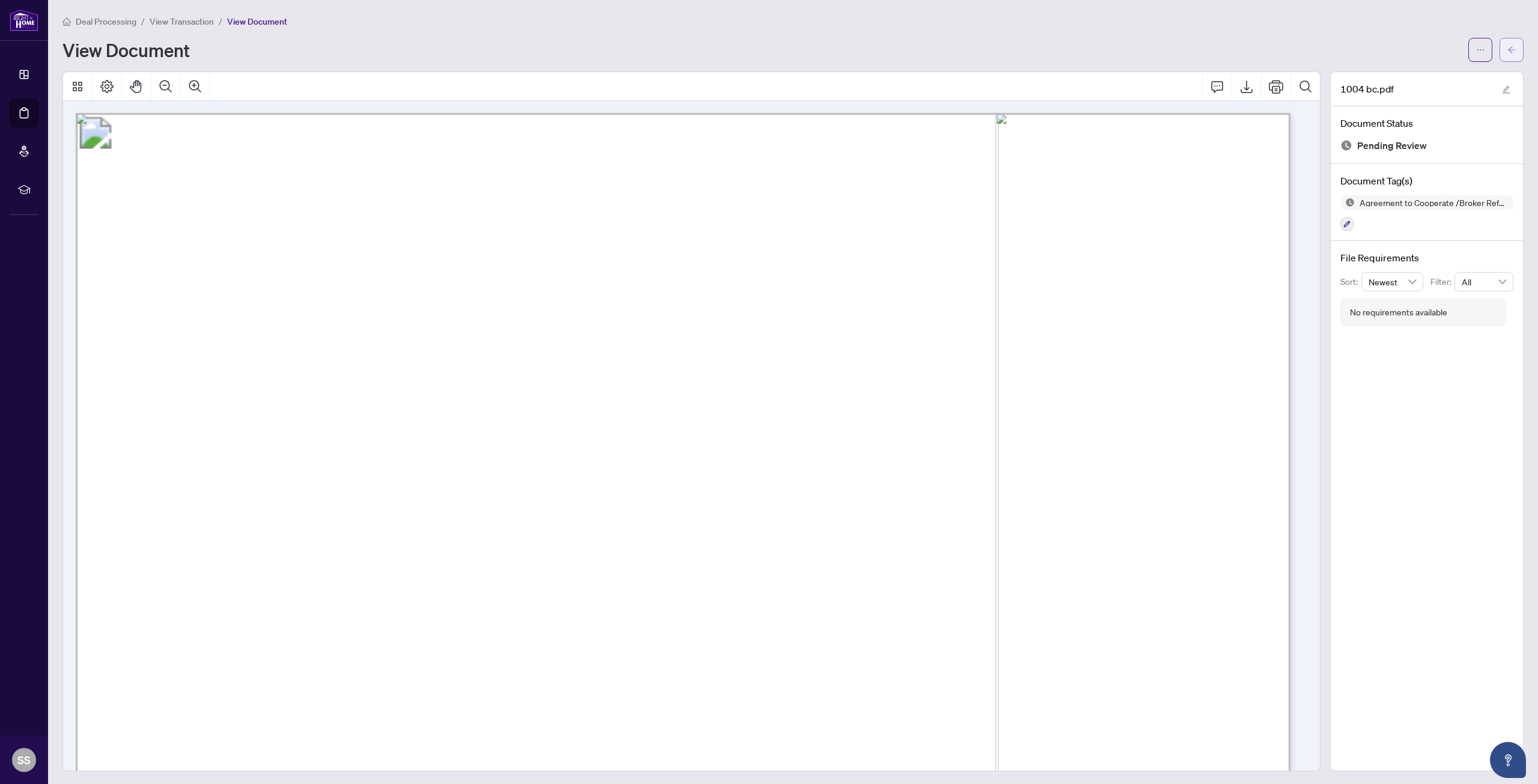
click at [1507, 52] on icon "arrow-left" at bounding box center [1511, 50] width 9 height 9
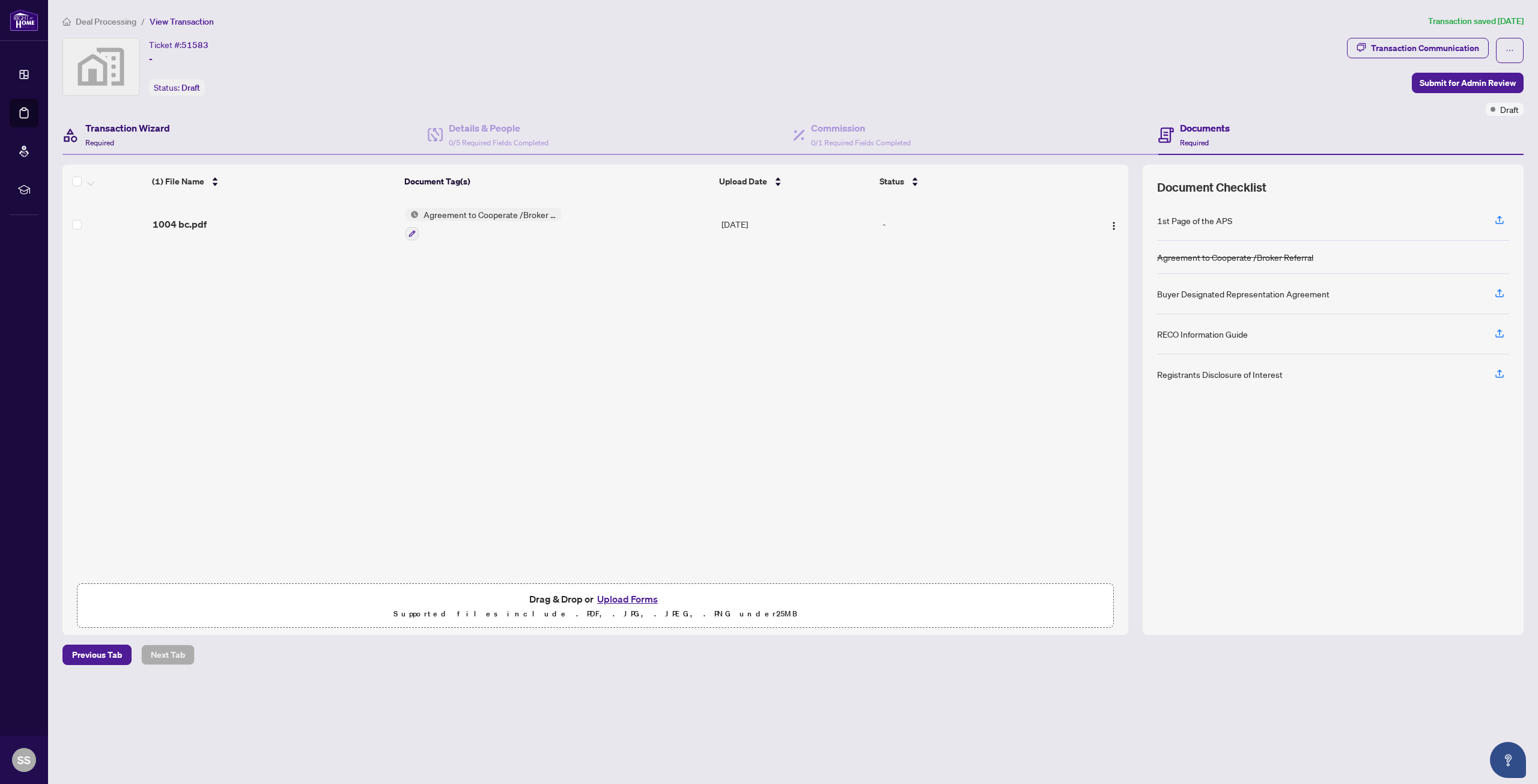
click at [125, 138] on div "Transaction Wizard Required" at bounding box center [127, 134] width 85 height 28
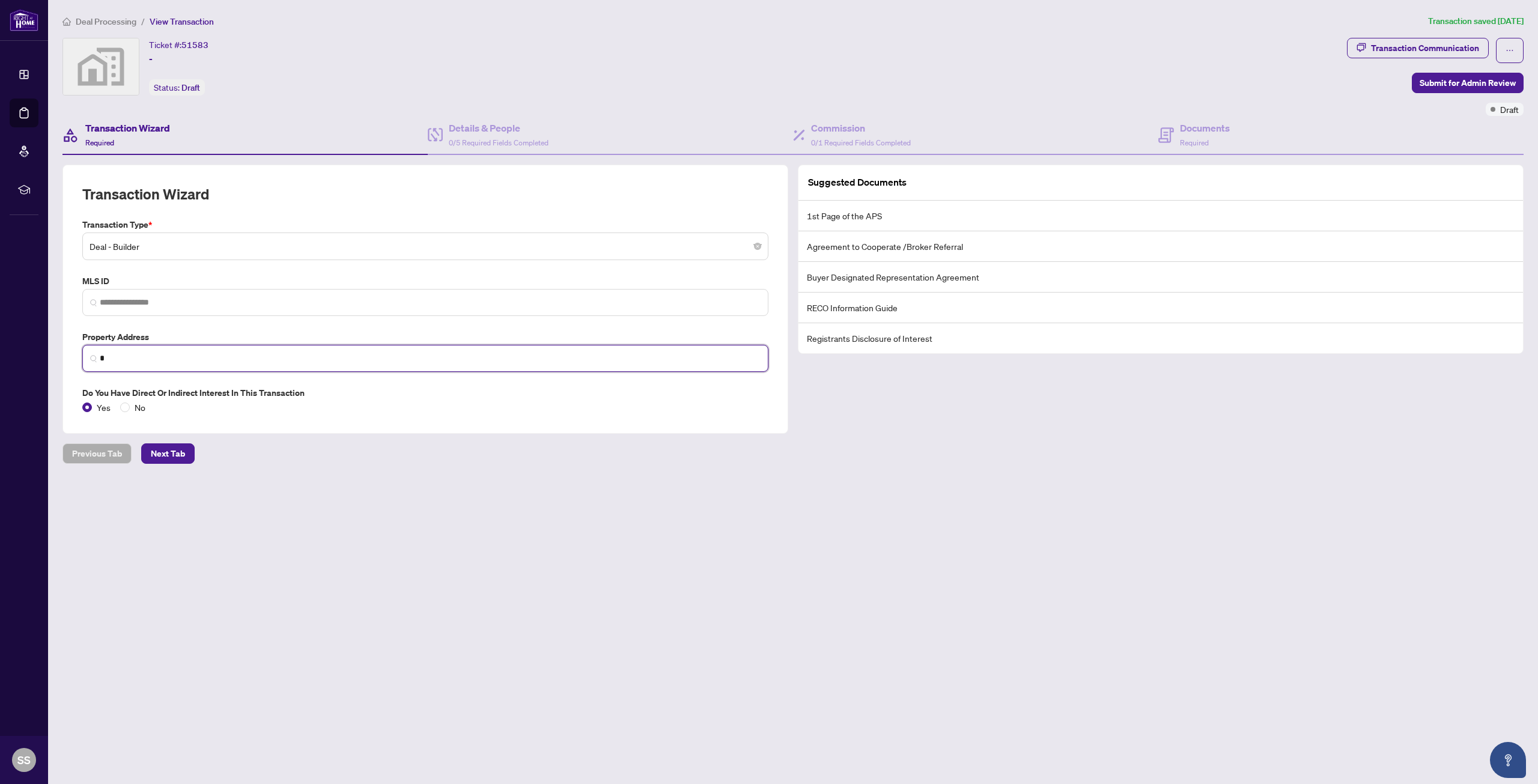
click at [136, 359] on input "*" at bounding box center [430, 358] width 661 height 13
paste input "**********"
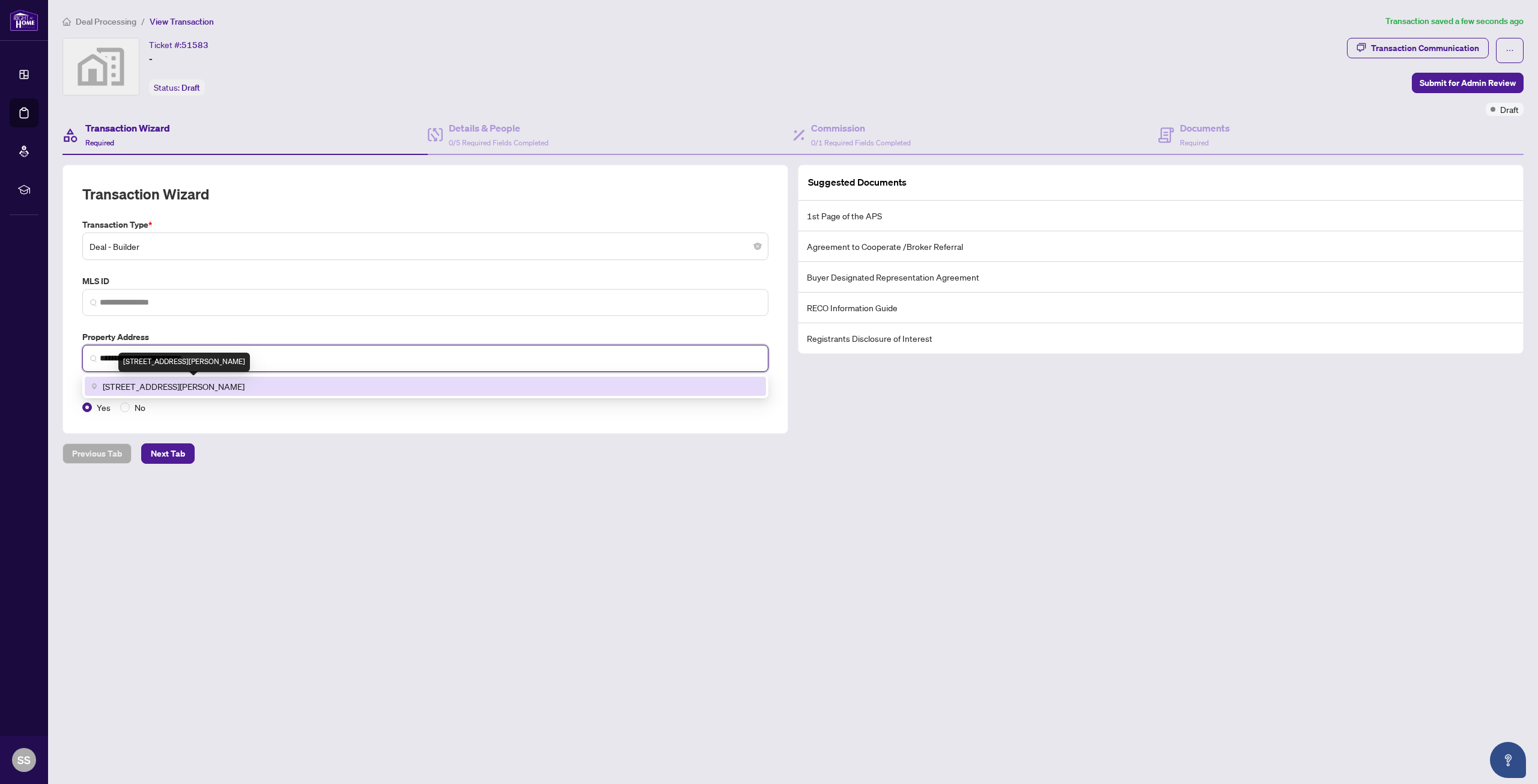
click at [222, 382] on span "[STREET_ADDRESS][PERSON_NAME]" at bounding box center [174, 387] width 142 height 14
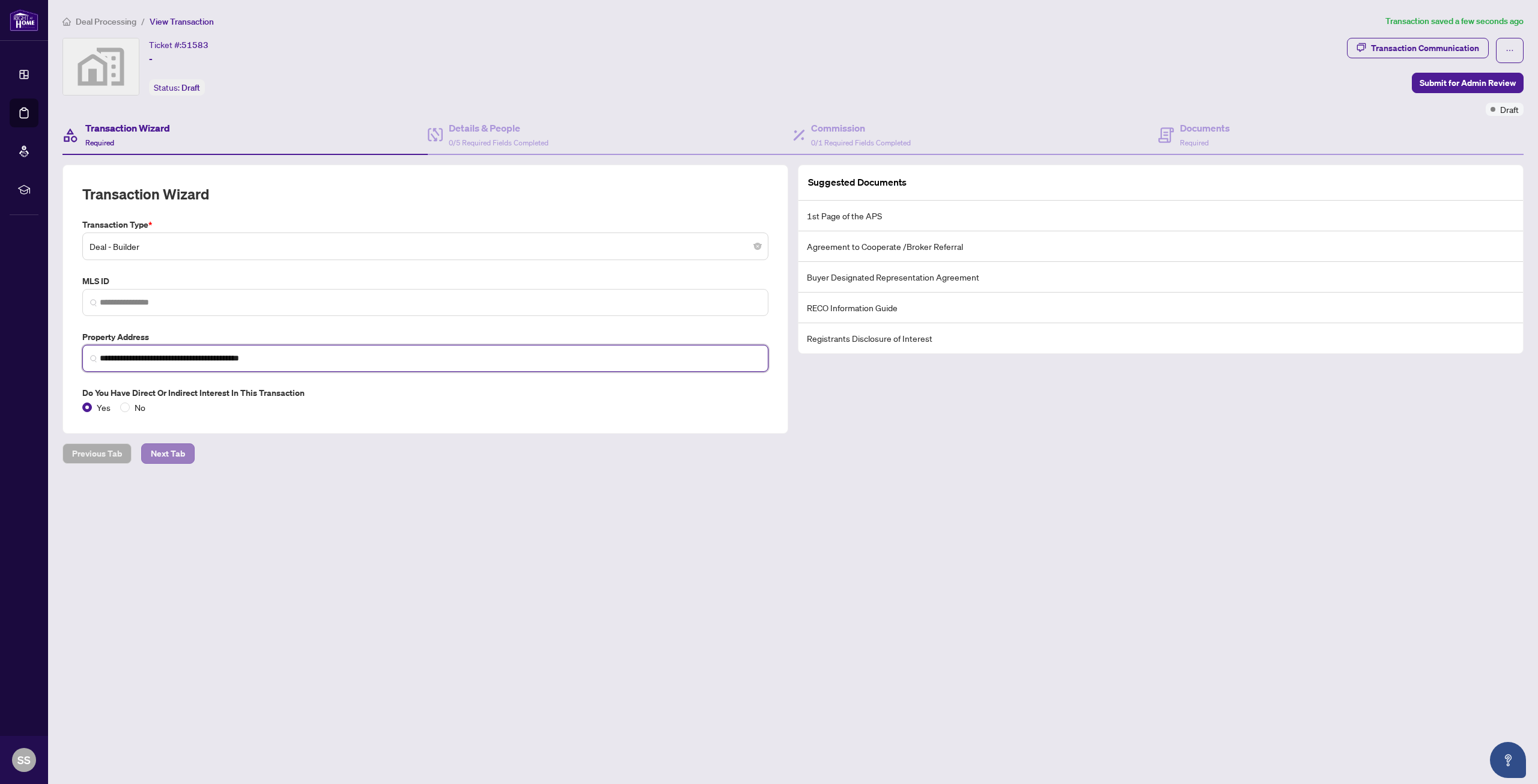
type input "**********"
click at [174, 454] on span "Next Tab" at bounding box center [167, 454] width 34 height 19
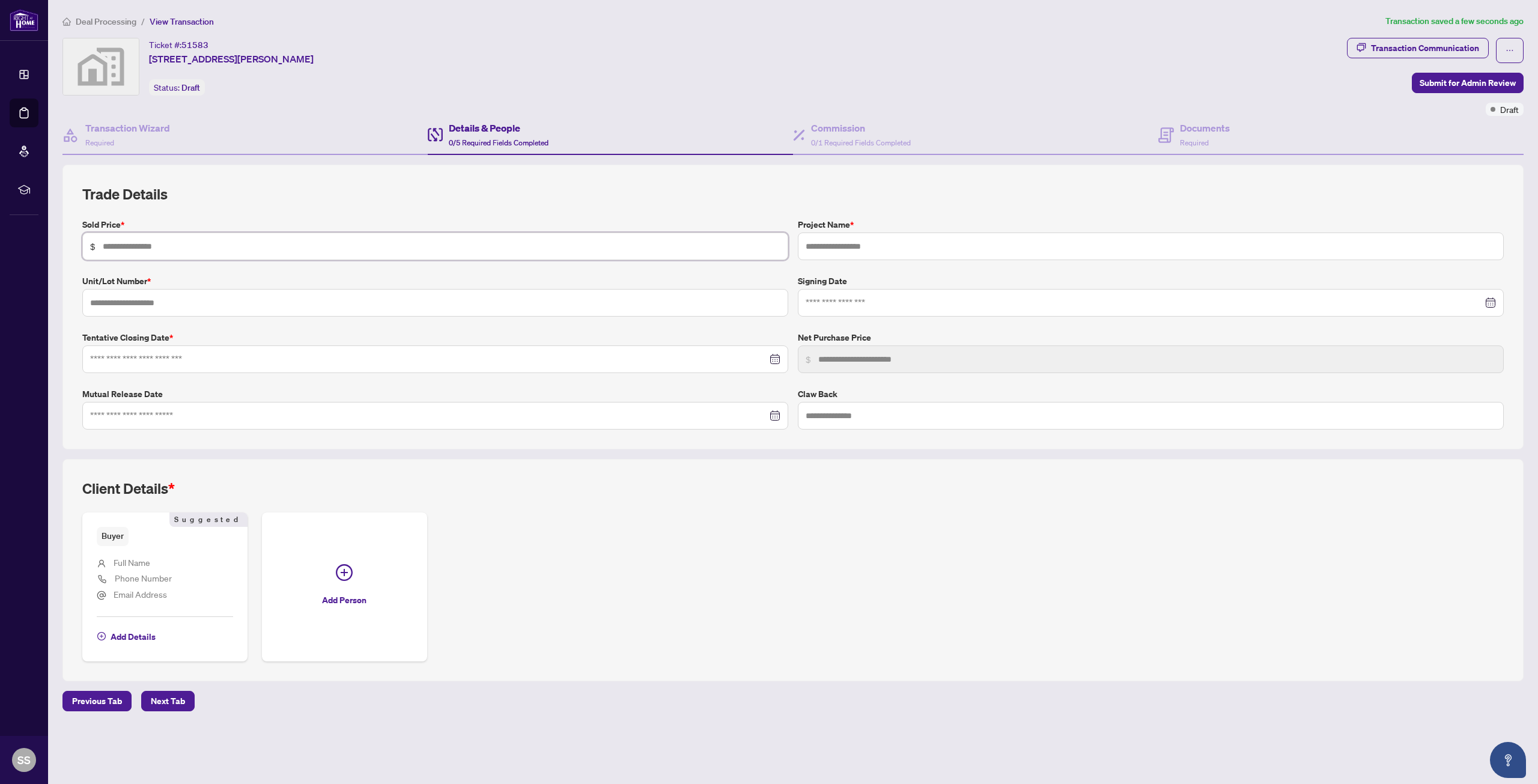
click at [194, 244] on input "text" at bounding box center [441, 247] width 677 height 14
paste input "**********"
type input "**********"
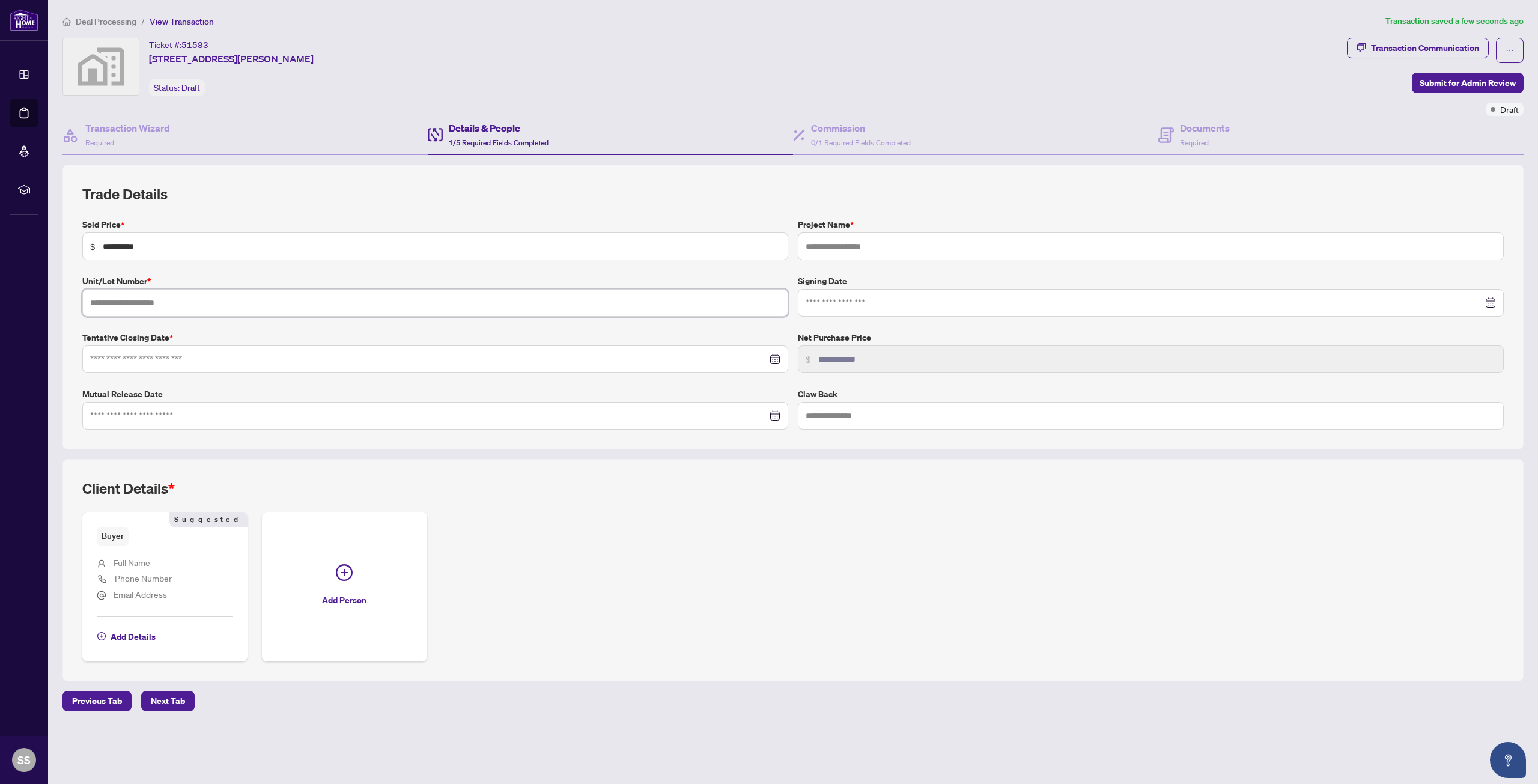
click at [136, 308] on input "text" at bounding box center [435, 302] width 706 height 27
type input "****"
click at [773, 416] on div at bounding box center [435, 416] width 690 height 14
type input "**********"
click at [93, 445] on span "Last year (Control + left)" at bounding box center [93, 444] width 6 height 6
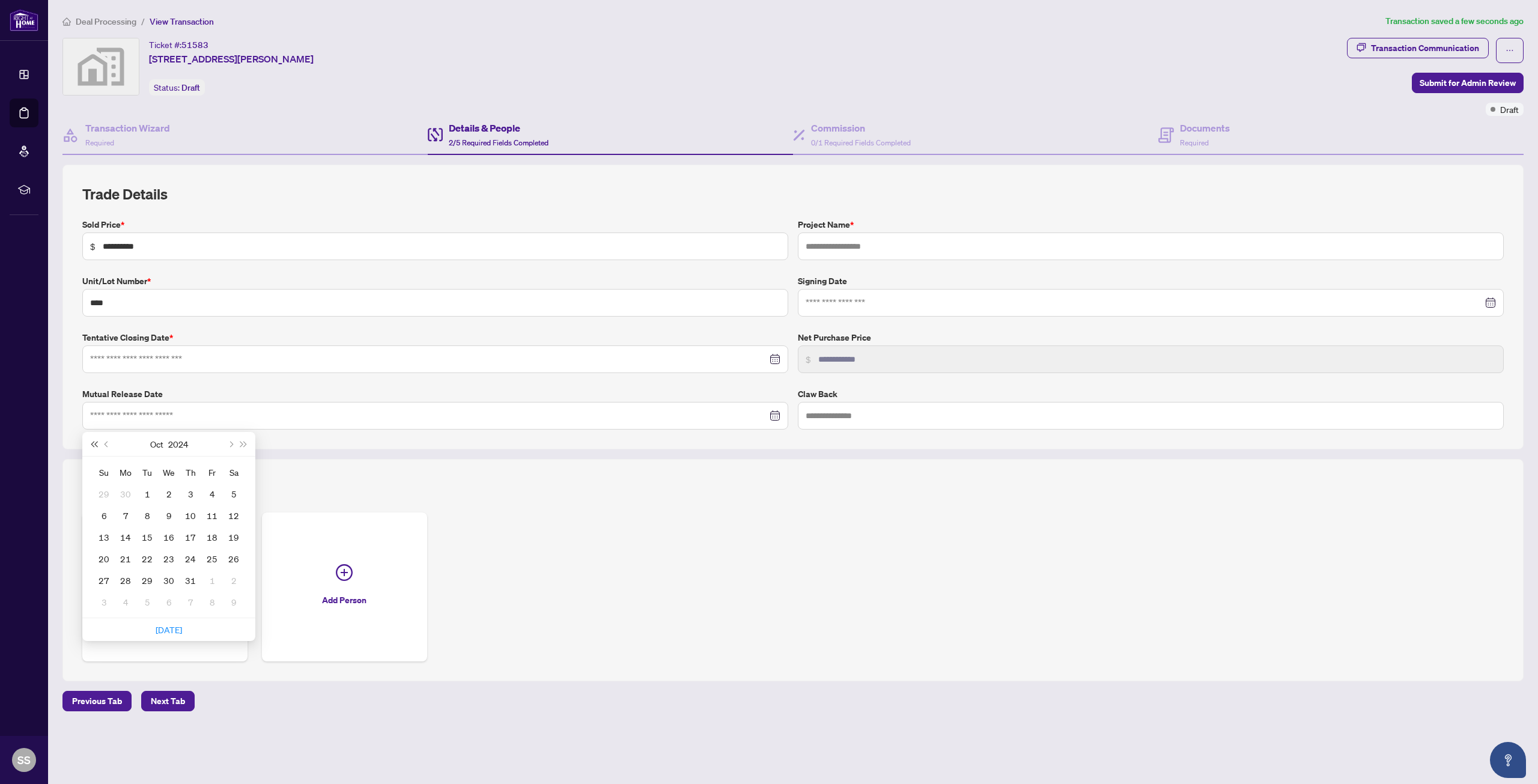
click at [93, 445] on span "Last year (Control + left)" at bounding box center [93, 444] width 6 height 6
type input "**********"
click at [103, 443] on button "Previous month (PageUp)" at bounding box center [107, 444] width 14 height 24
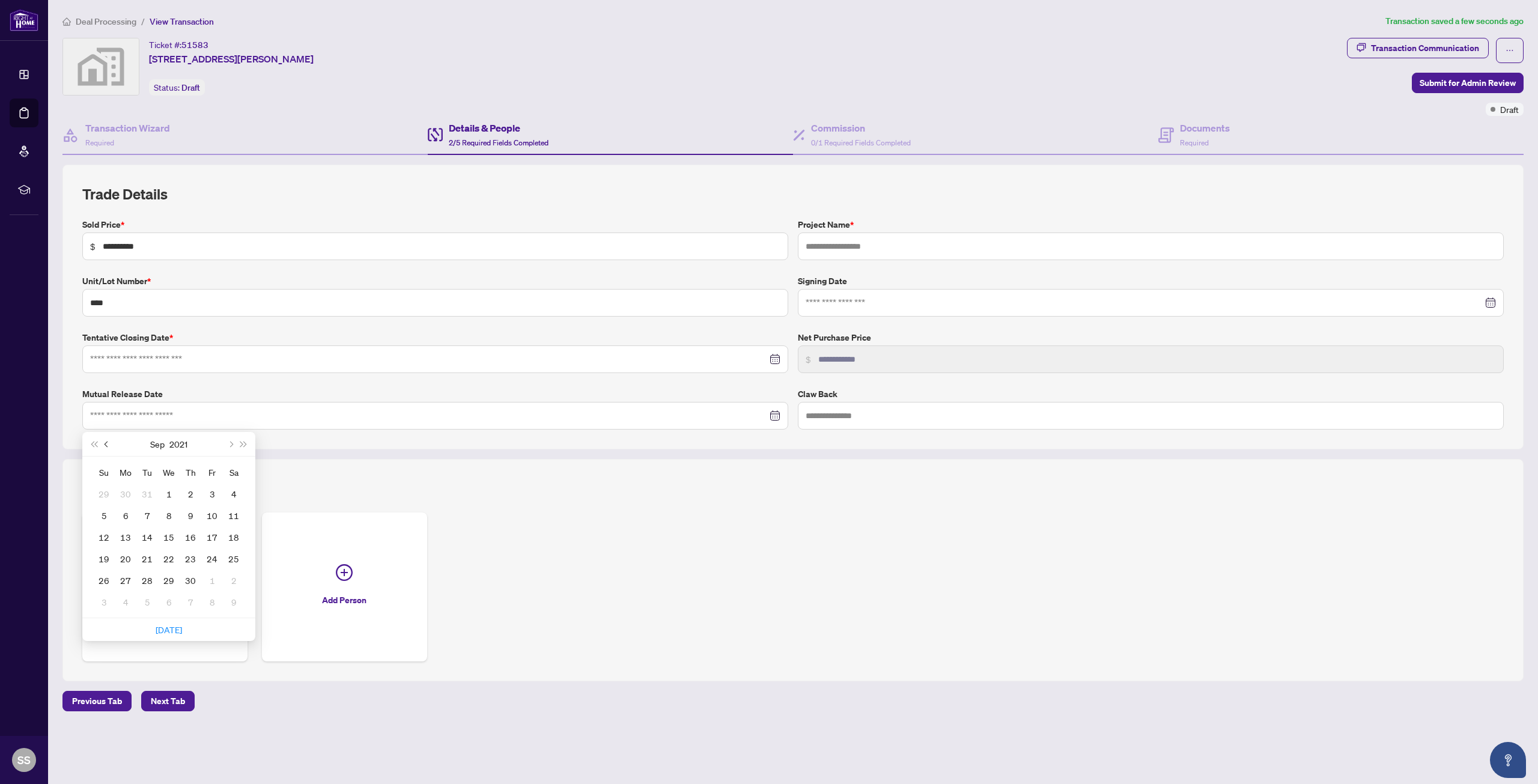
click at [103, 443] on button "Previous month (PageUp)" at bounding box center [107, 444] width 14 height 24
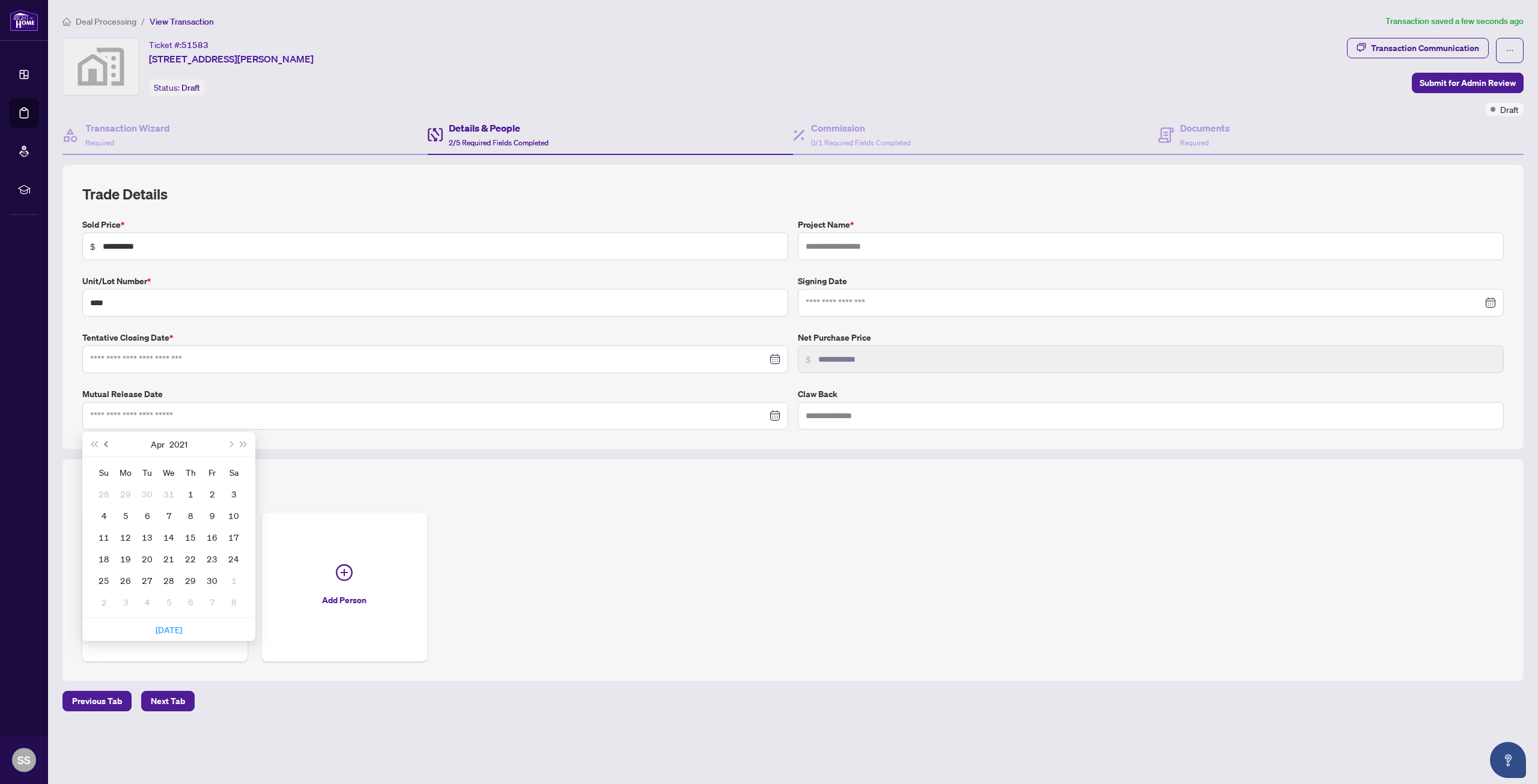
click at [103, 443] on button "Previous month (PageUp)" at bounding box center [107, 444] width 14 height 24
type input "**********"
click at [188, 517] on div "11" at bounding box center [190, 515] width 15 height 15
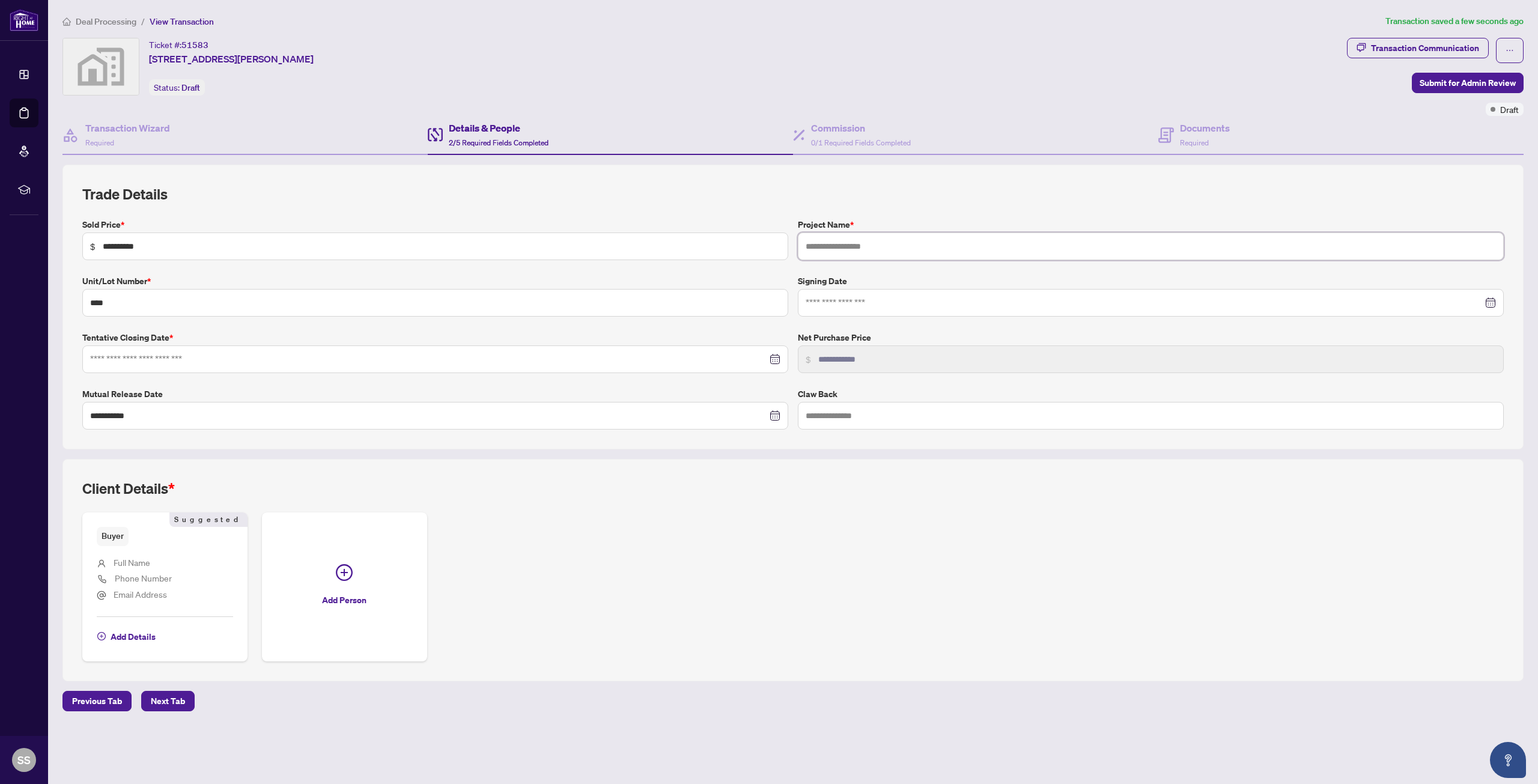
click at [872, 245] on input "text" at bounding box center [1150, 246] width 706 height 27
type input "********"
click at [140, 638] on span "Add Details" at bounding box center [133, 637] width 45 height 19
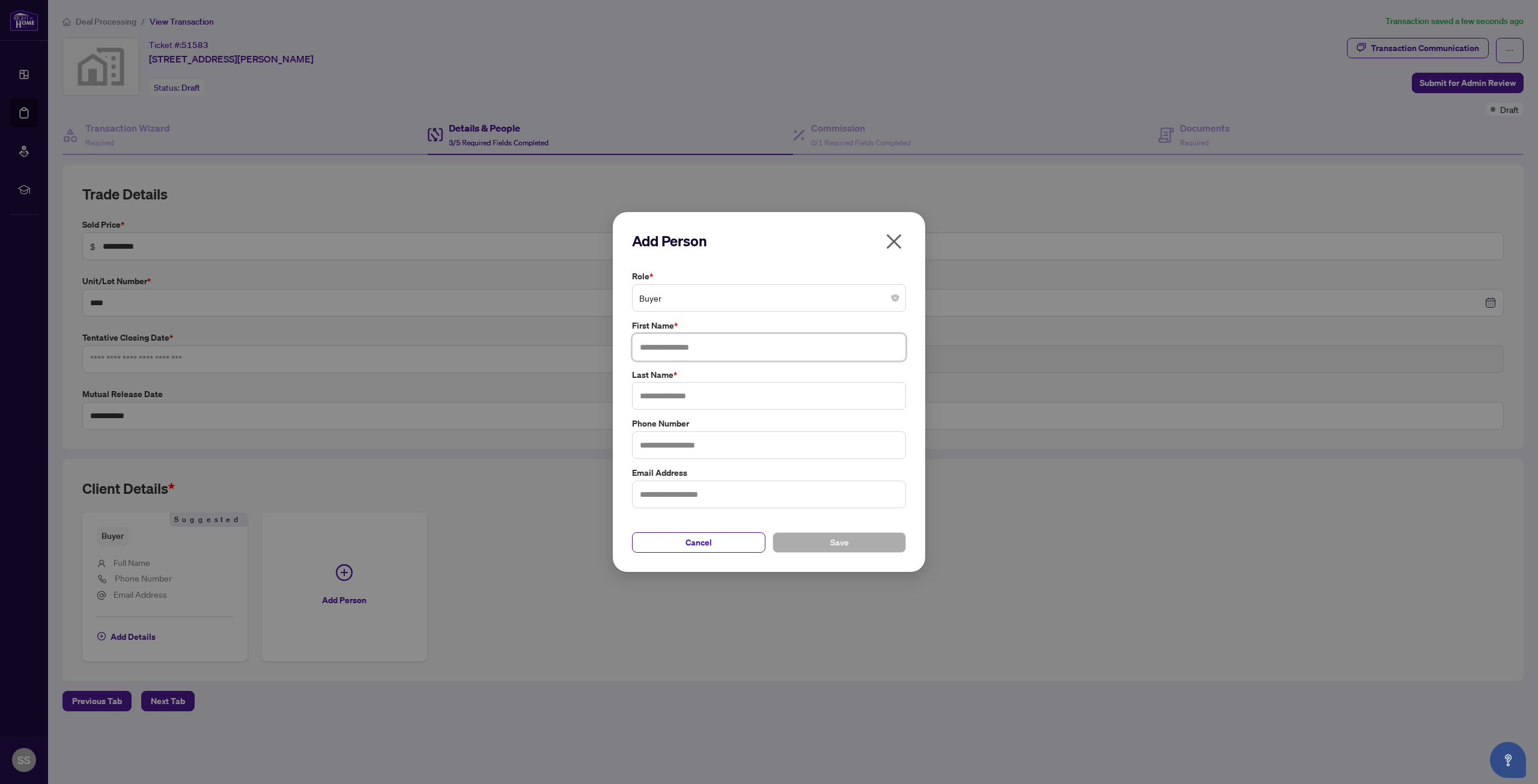
click at [668, 342] on input "text" at bounding box center [769, 347] width 274 height 27
paste input "**********"
drag, startPoint x: 666, startPoint y: 348, endPoint x: 744, endPoint y: 348, distance: 78.0
click at [744, 348] on input "**********" at bounding box center [769, 347] width 274 height 27
type input "******"
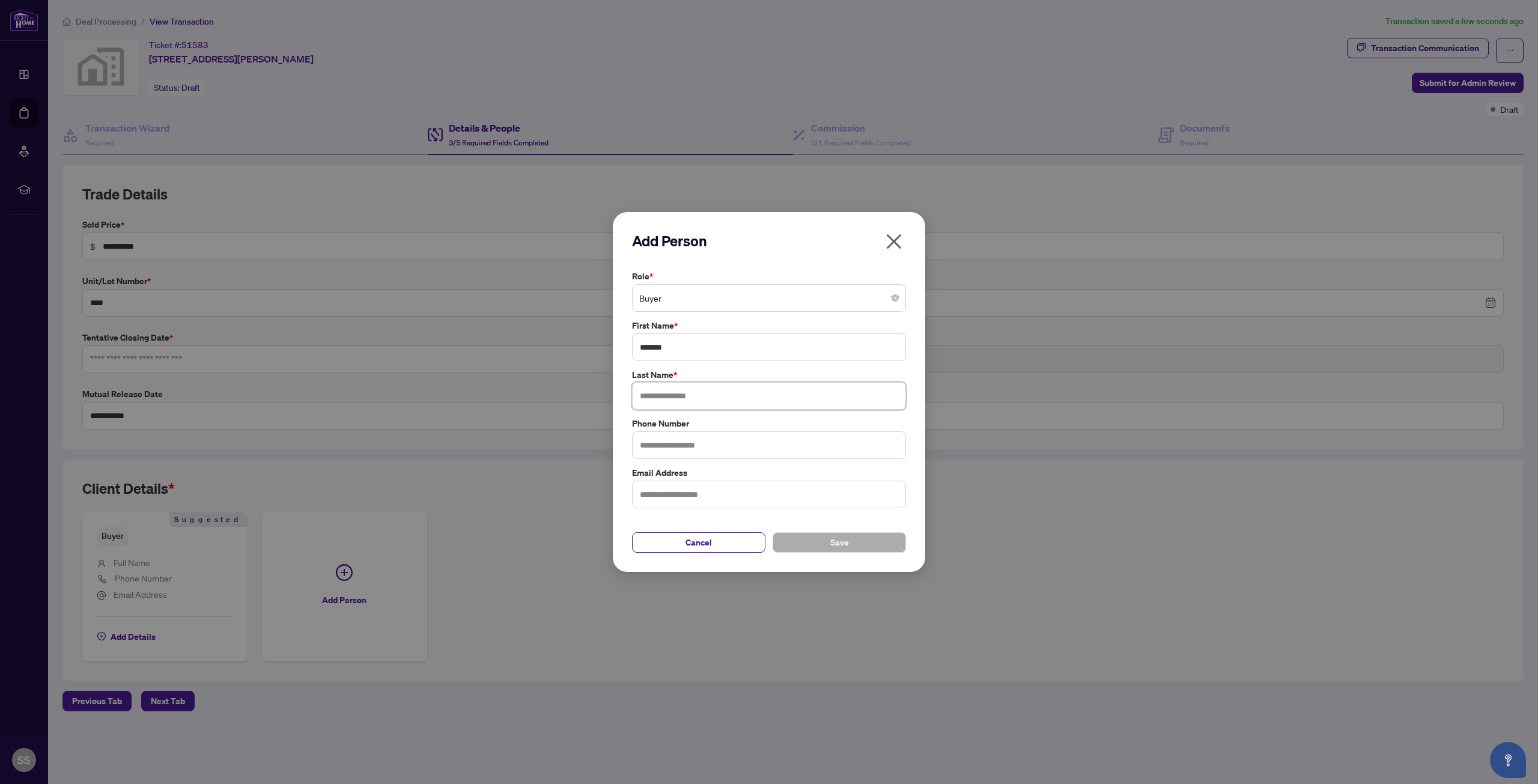
click at [693, 399] on input "text" at bounding box center [769, 395] width 274 height 27
paste input "**********"
type input "**********"
click at [675, 439] on input "text" at bounding box center [769, 445] width 274 height 27
click at [819, 547] on button "Save" at bounding box center [838, 542] width 133 height 20
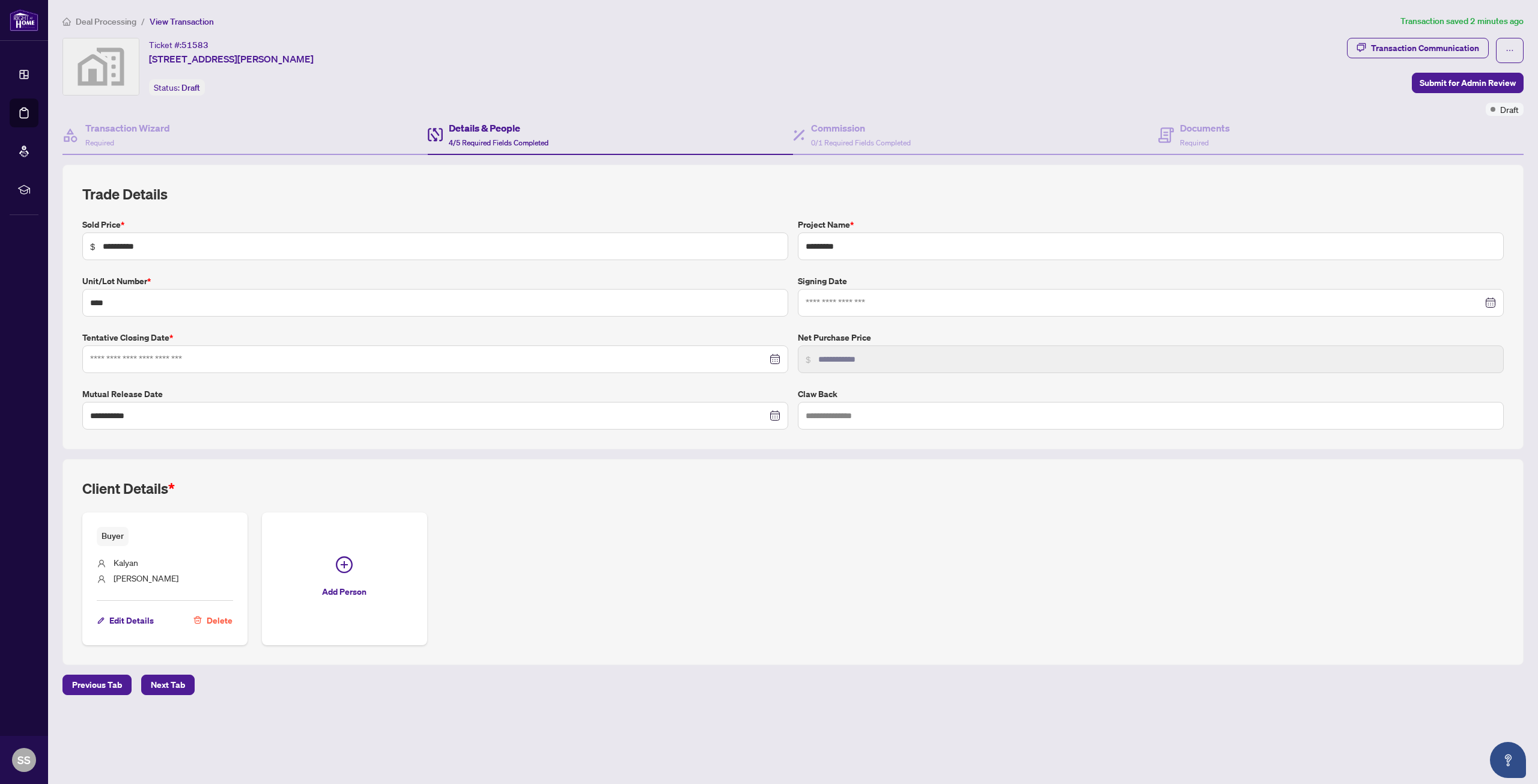
click at [774, 359] on div at bounding box center [435, 359] width 690 height 14
type input "**********"
click at [247, 389] on button "Next year (Control + right)" at bounding box center [244, 387] width 14 height 24
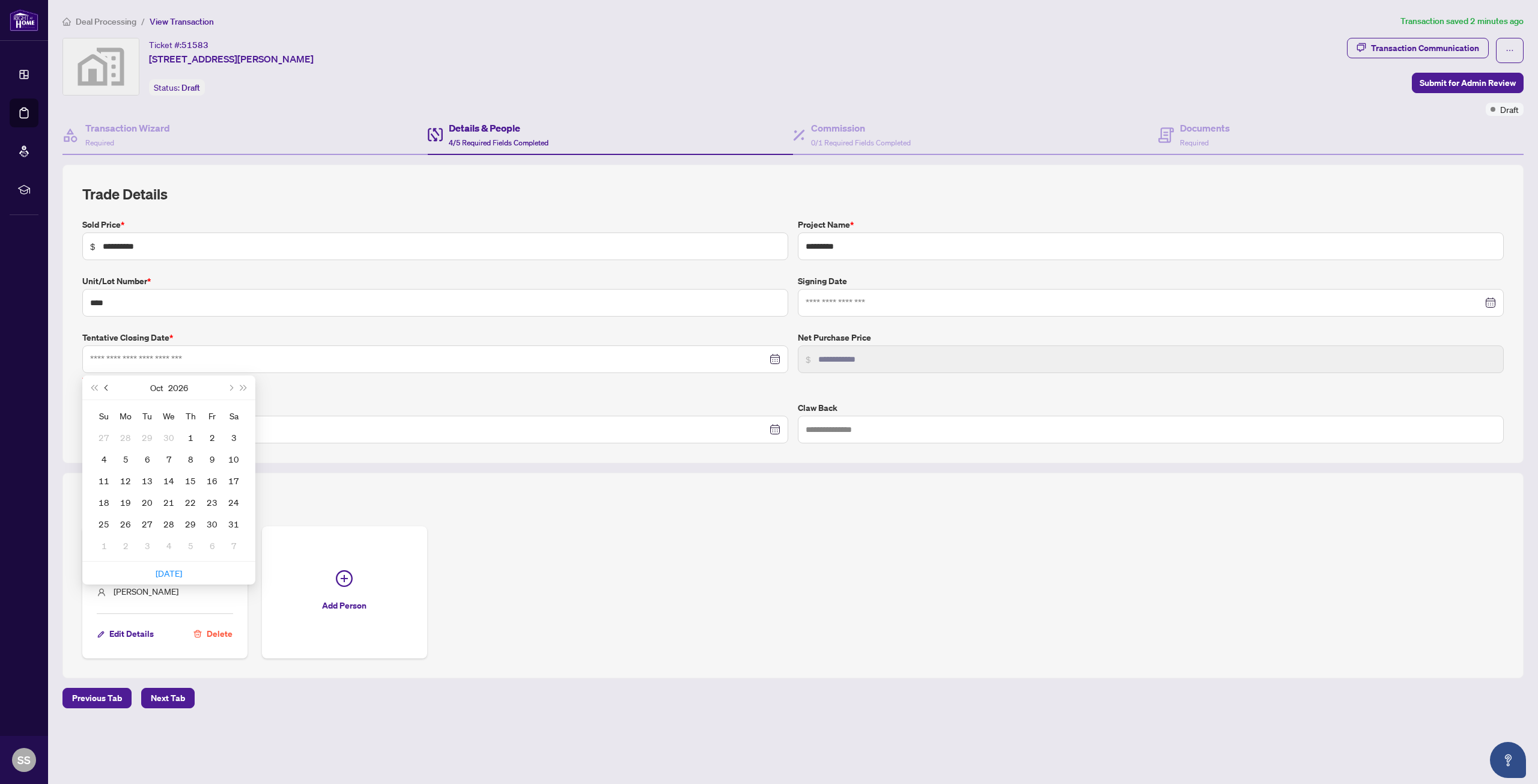
click at [109, 388] on span "Previous month (PageUp)" at bounding box center [108, 388] width 6 height 6
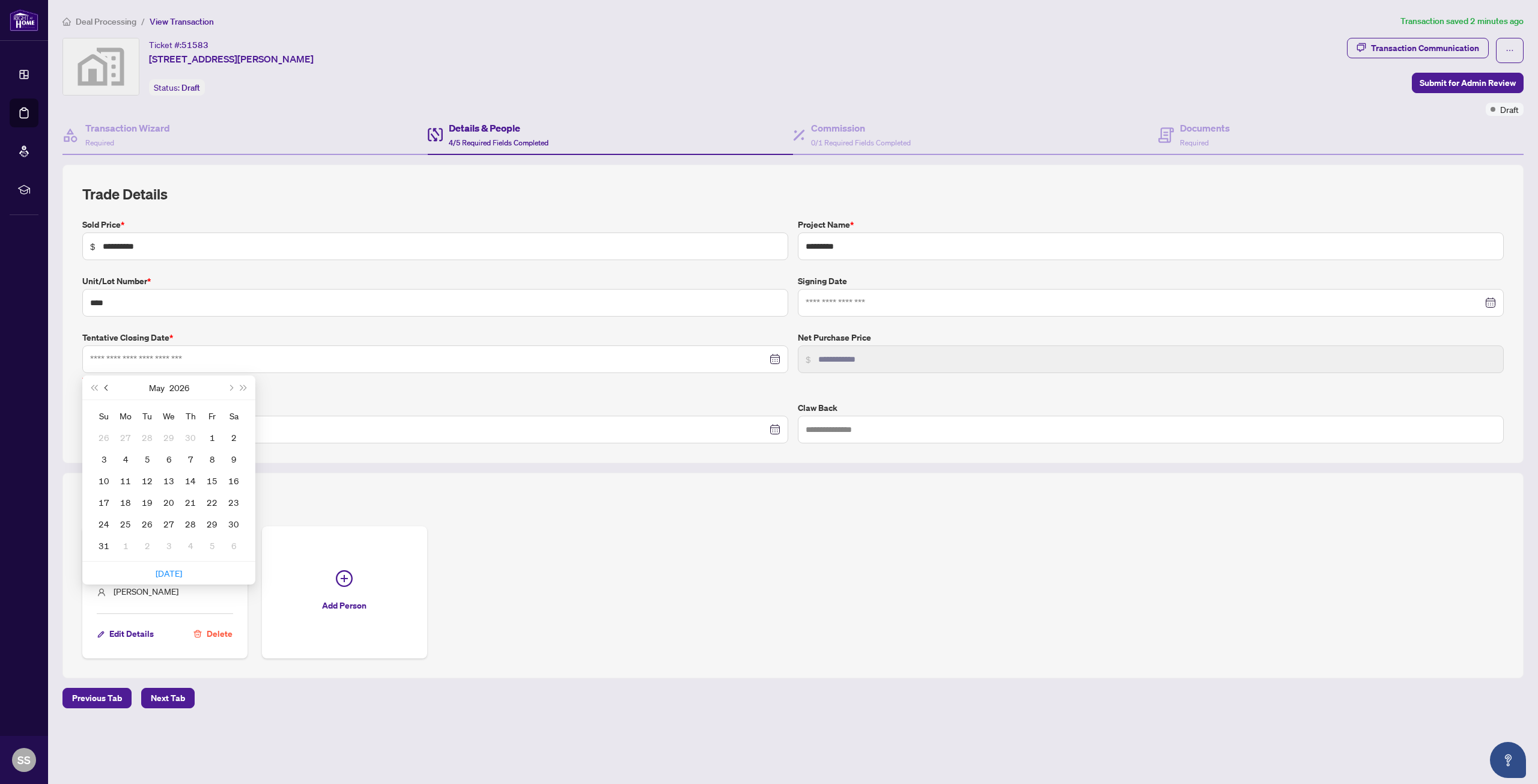
click at [109, 388] on span "Previous month (PageUp)" at bounding box center [108, 388] width 6 height 6
click at [108, 388] on span "Previous month (PageUp)" at bounding box center [108, 388] width 6 height 6
click at [229, 389] on span "Next month (PageDown)" at bounding box center [230, 388] width 6 height 6
type input "**********"
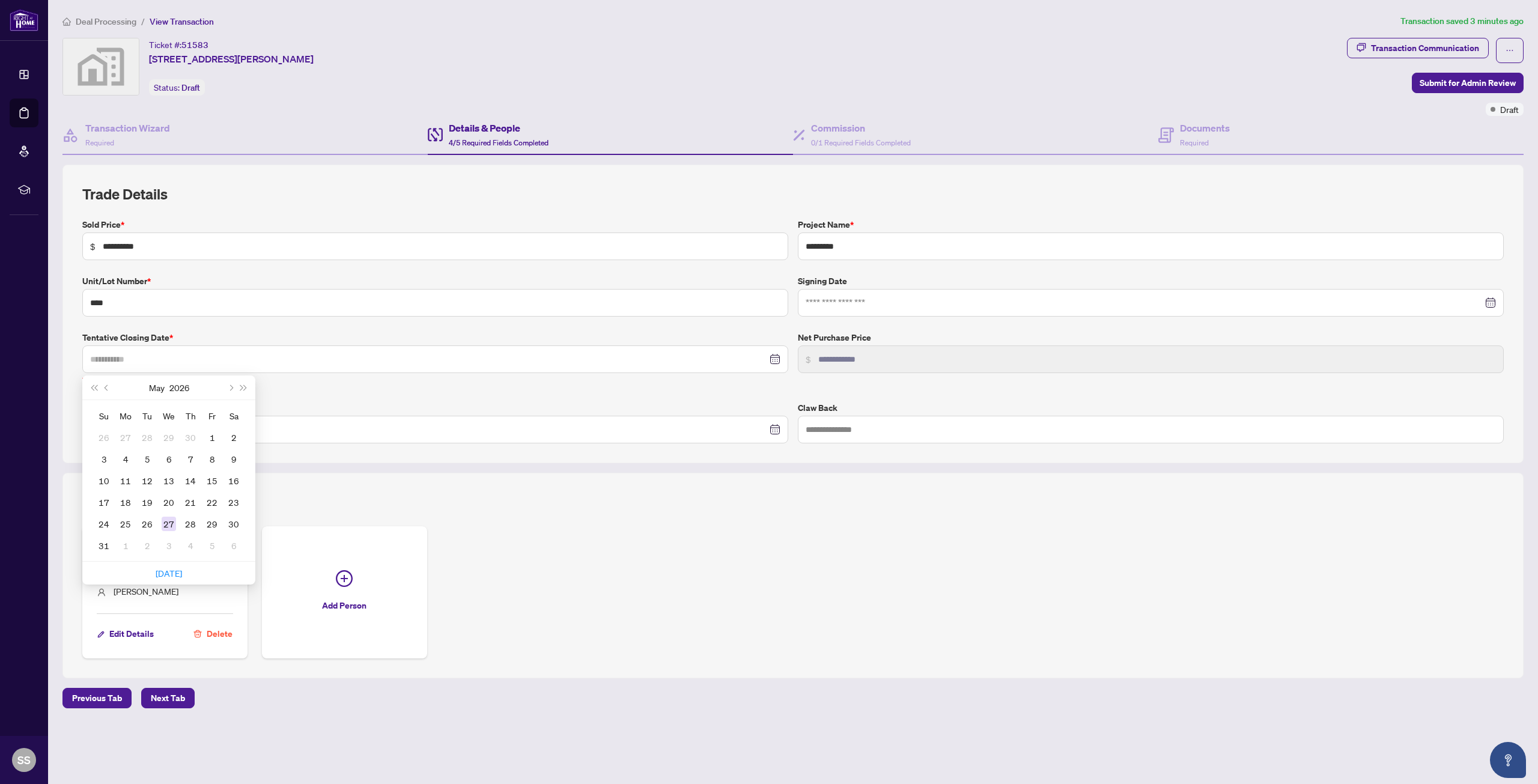
click at [171, 522] on div "27" at bounding box center [168, 524] width 15 height 15
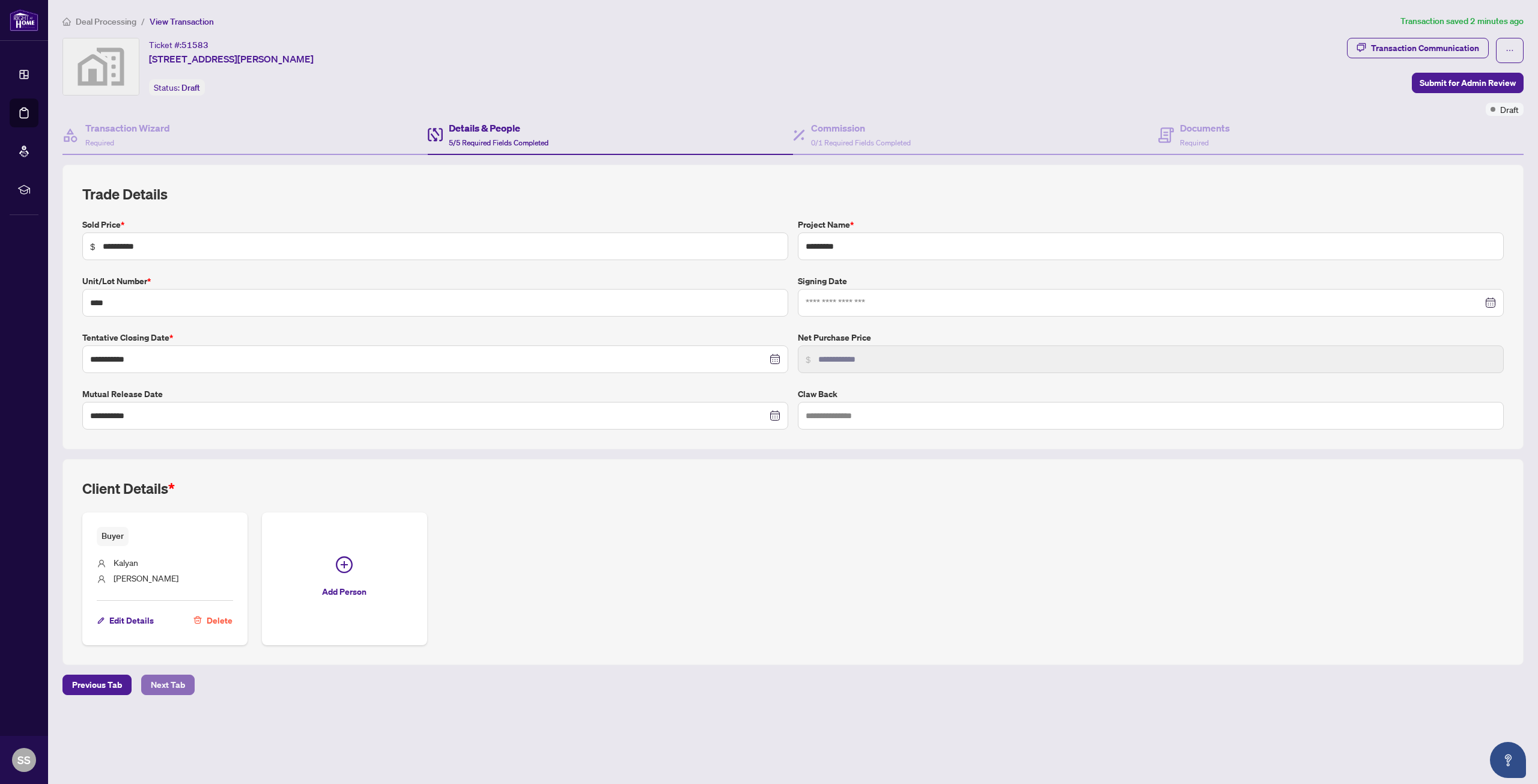
click at [166, 684] on span "Next Tab" at bounding box center [167, 685] width 34 height 19
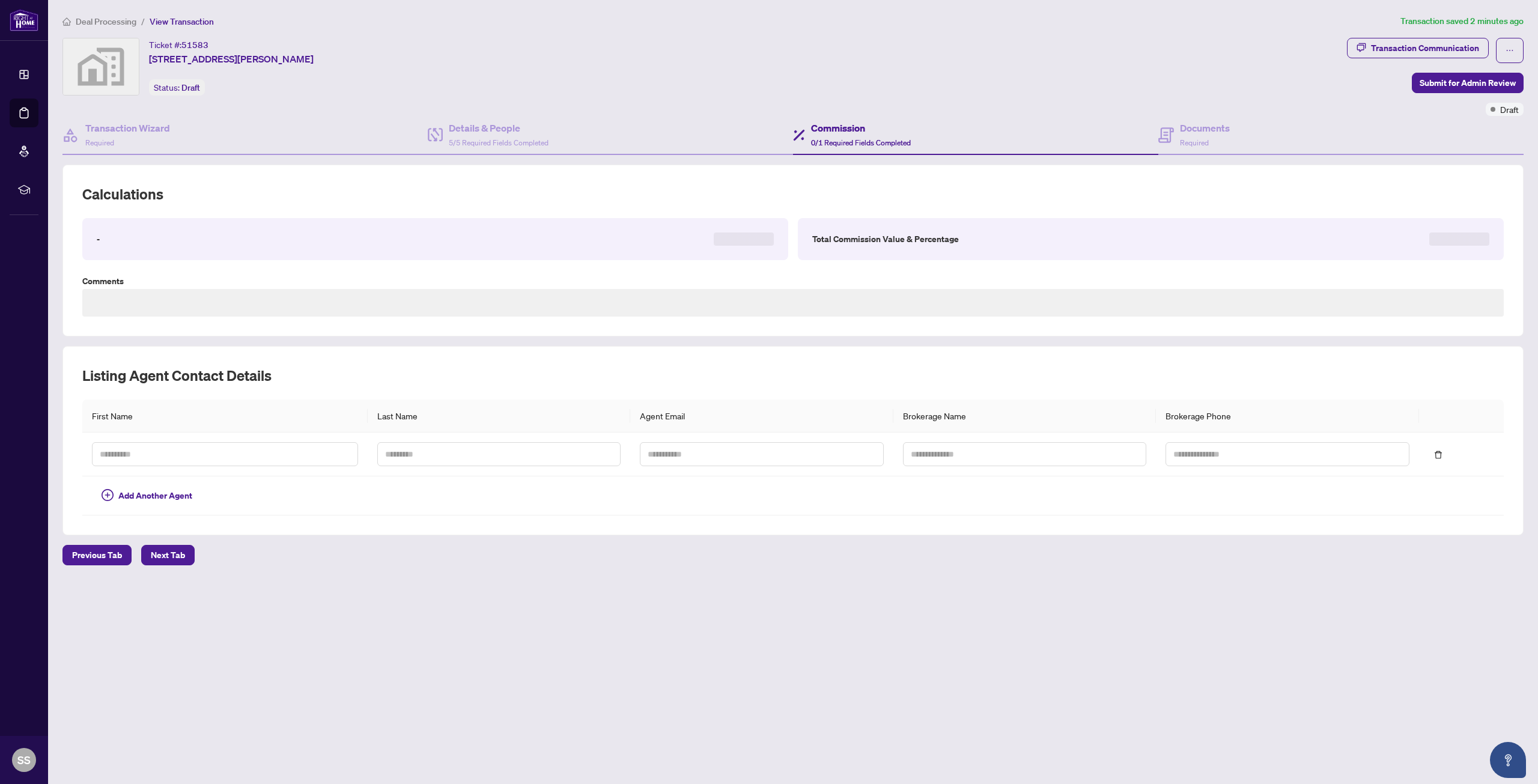
type textarea "**********"
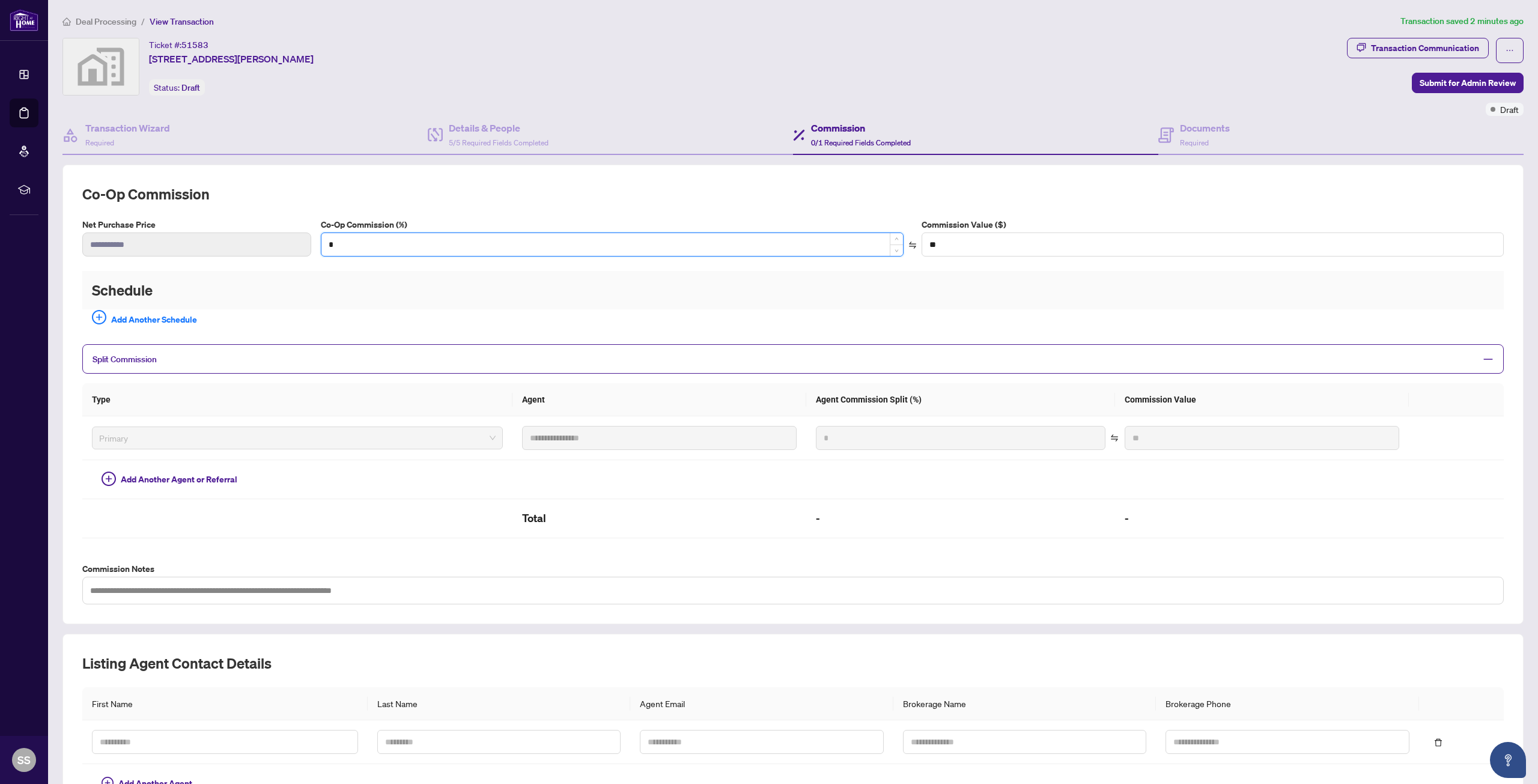
click at [374, 248] on input "*" at bounding box center [612, 244] width 582 height 22
type input "*"
type input "**********"
type input "*"
type input "***"
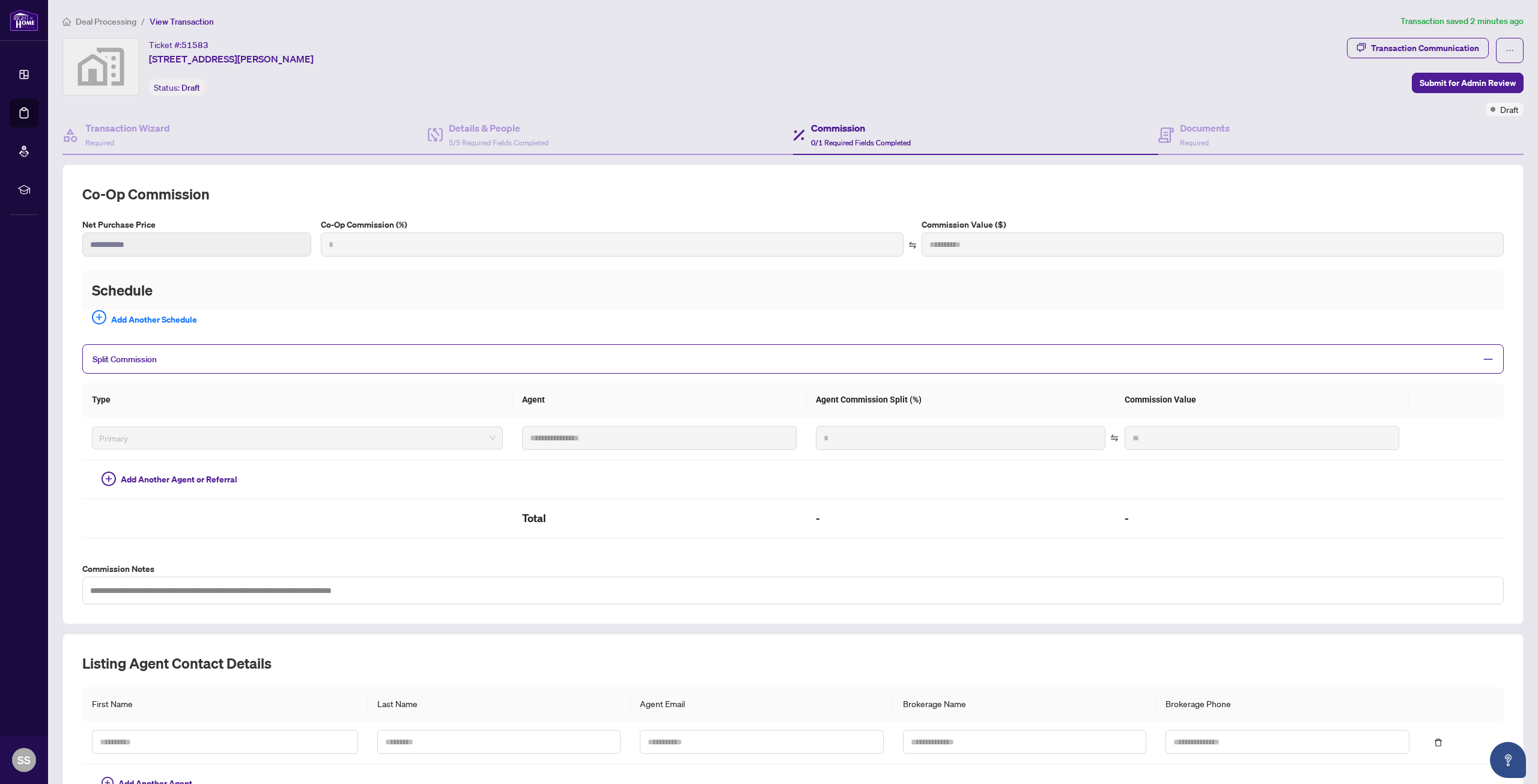
type input "**********"
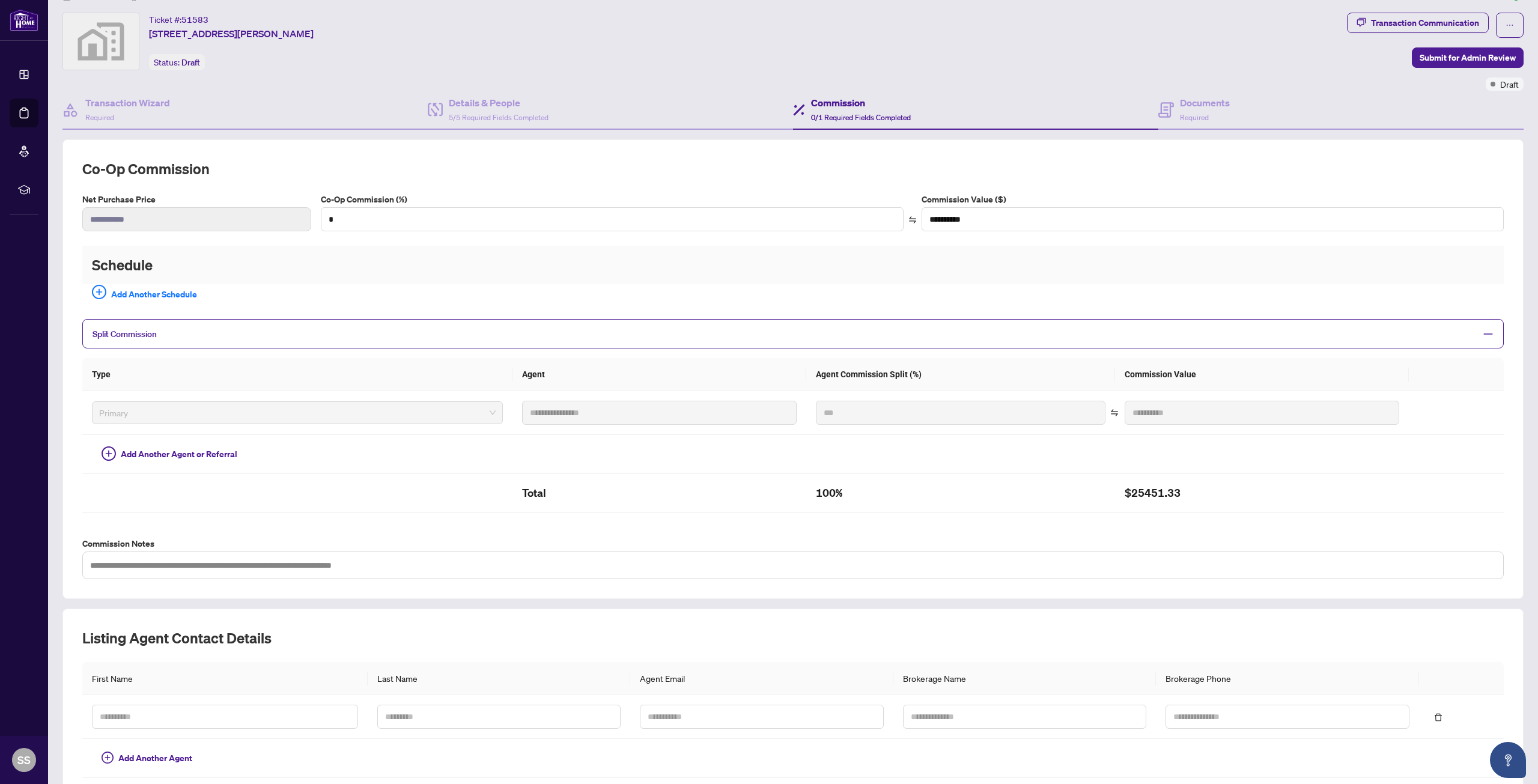
scroll to position [84, 0]
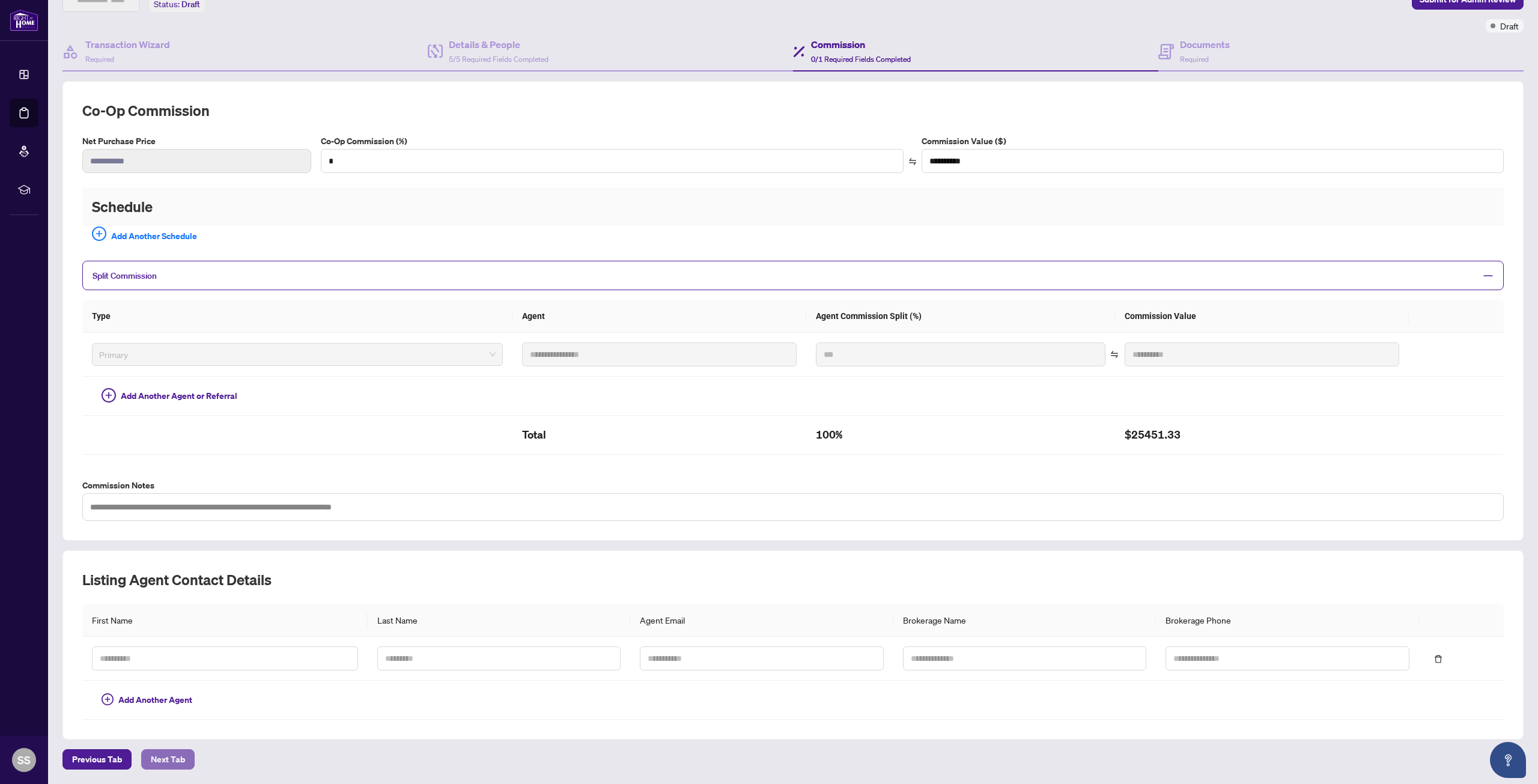
click at [164, 758] on span "Next Tab" at bounding box center [167, 760] width 34 height 19
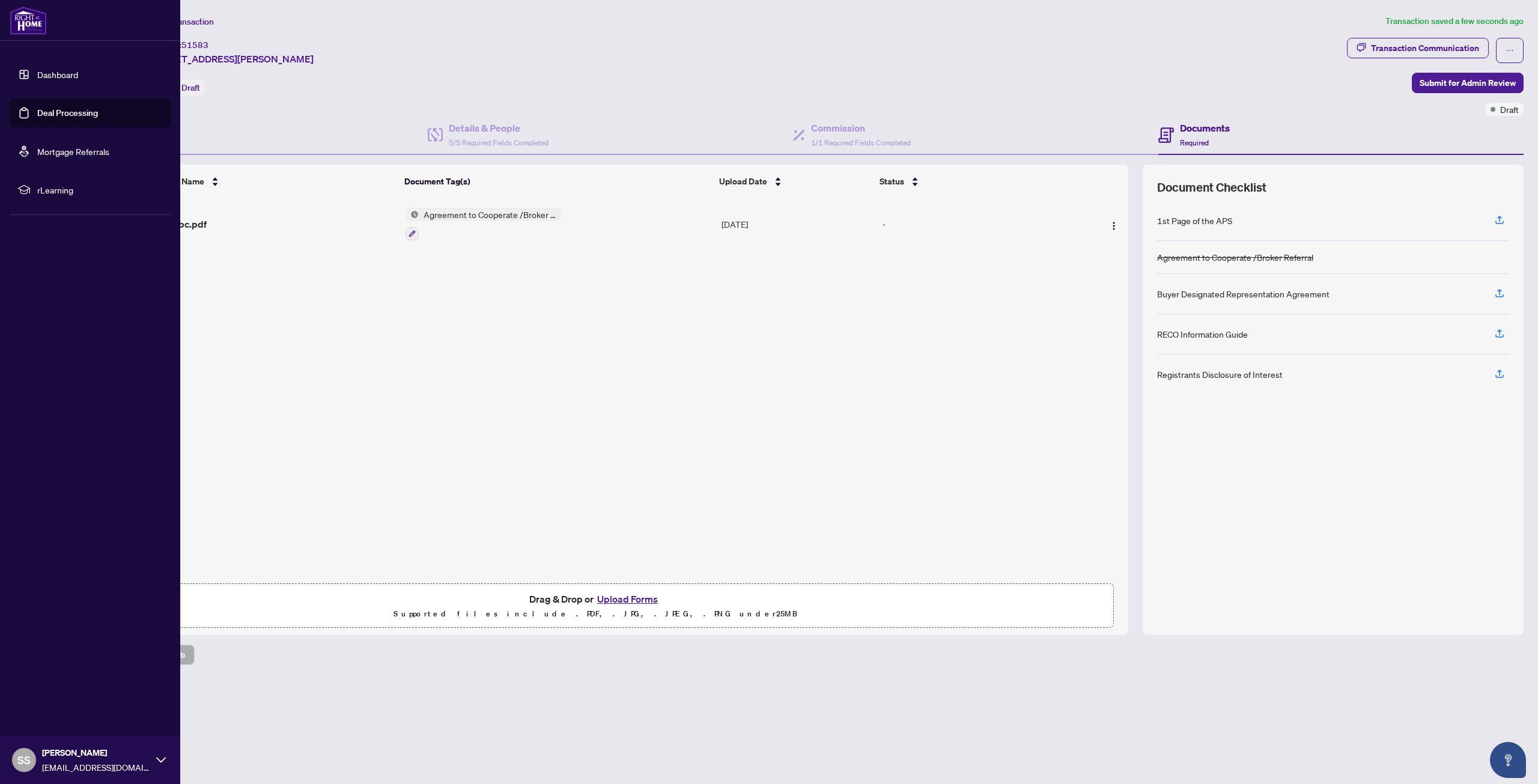
click at [37, 113] on link "Deal Processing" at bounding box center [67, 113] width 60 height 11
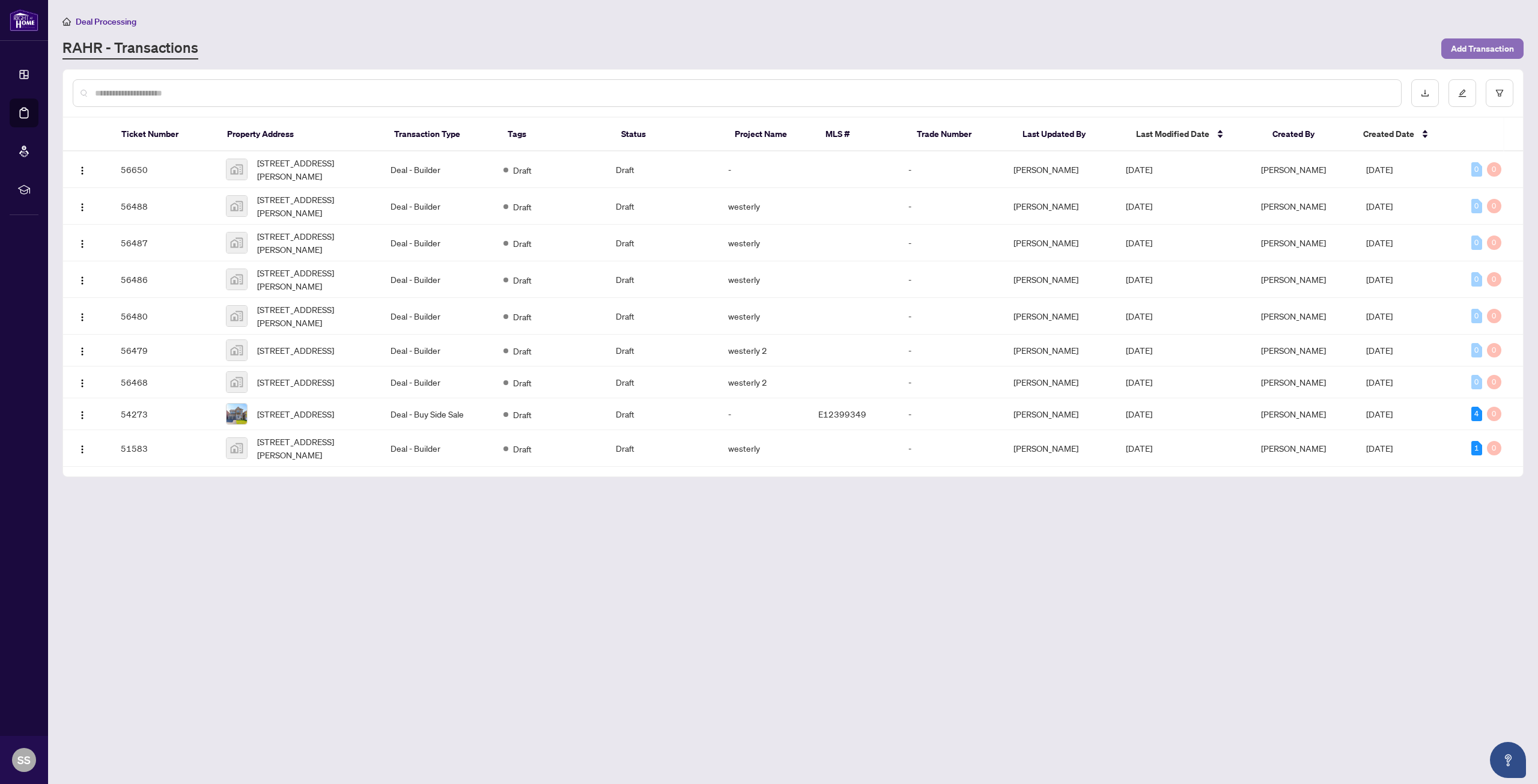
click at [1460, 48] on span "Add Transaction" at bounding box center [1482, 49] width 63 height 19
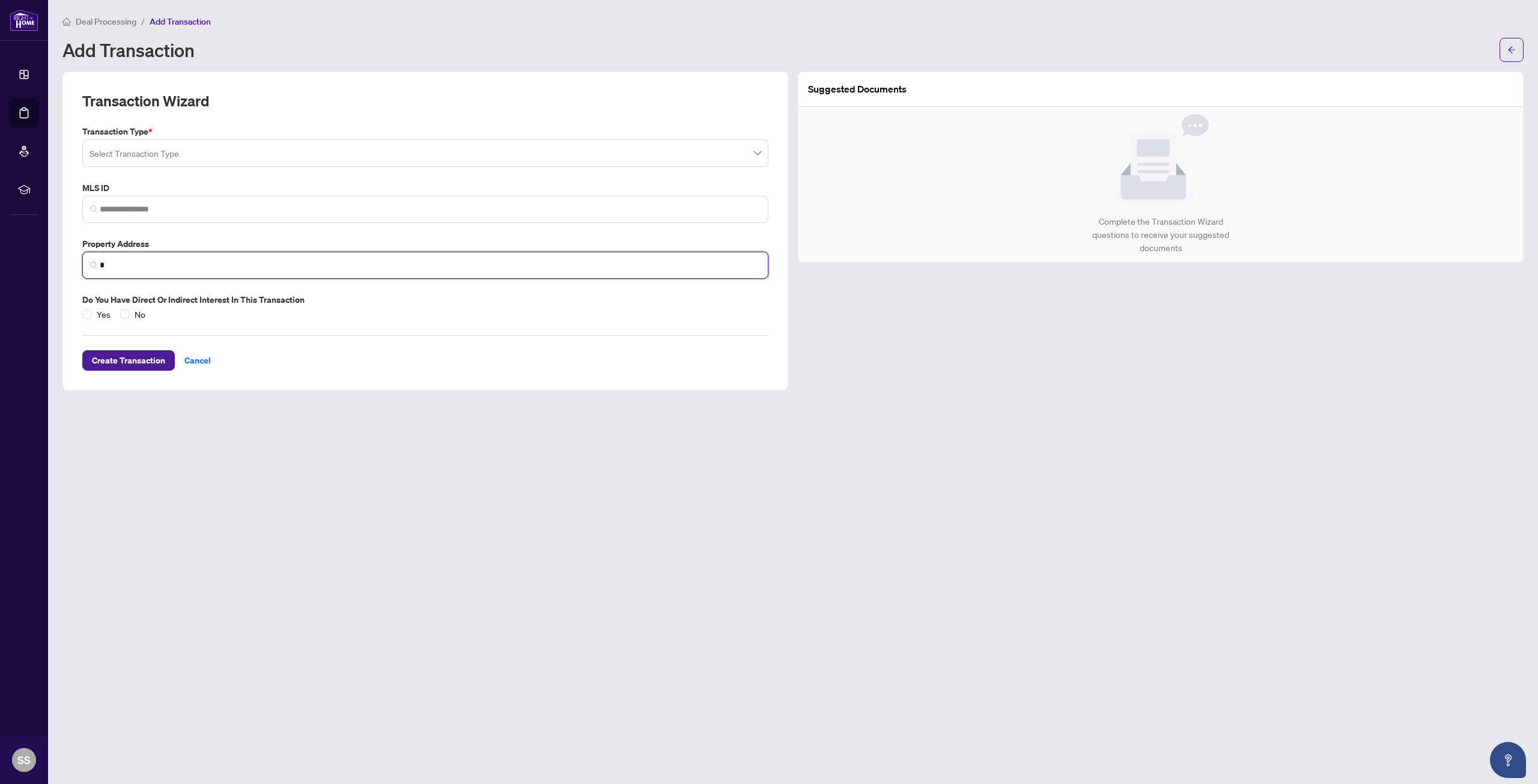
click at [131, 261] on input "*" at bounding box center [430, 265] width 661 height 13
paste input "**********"
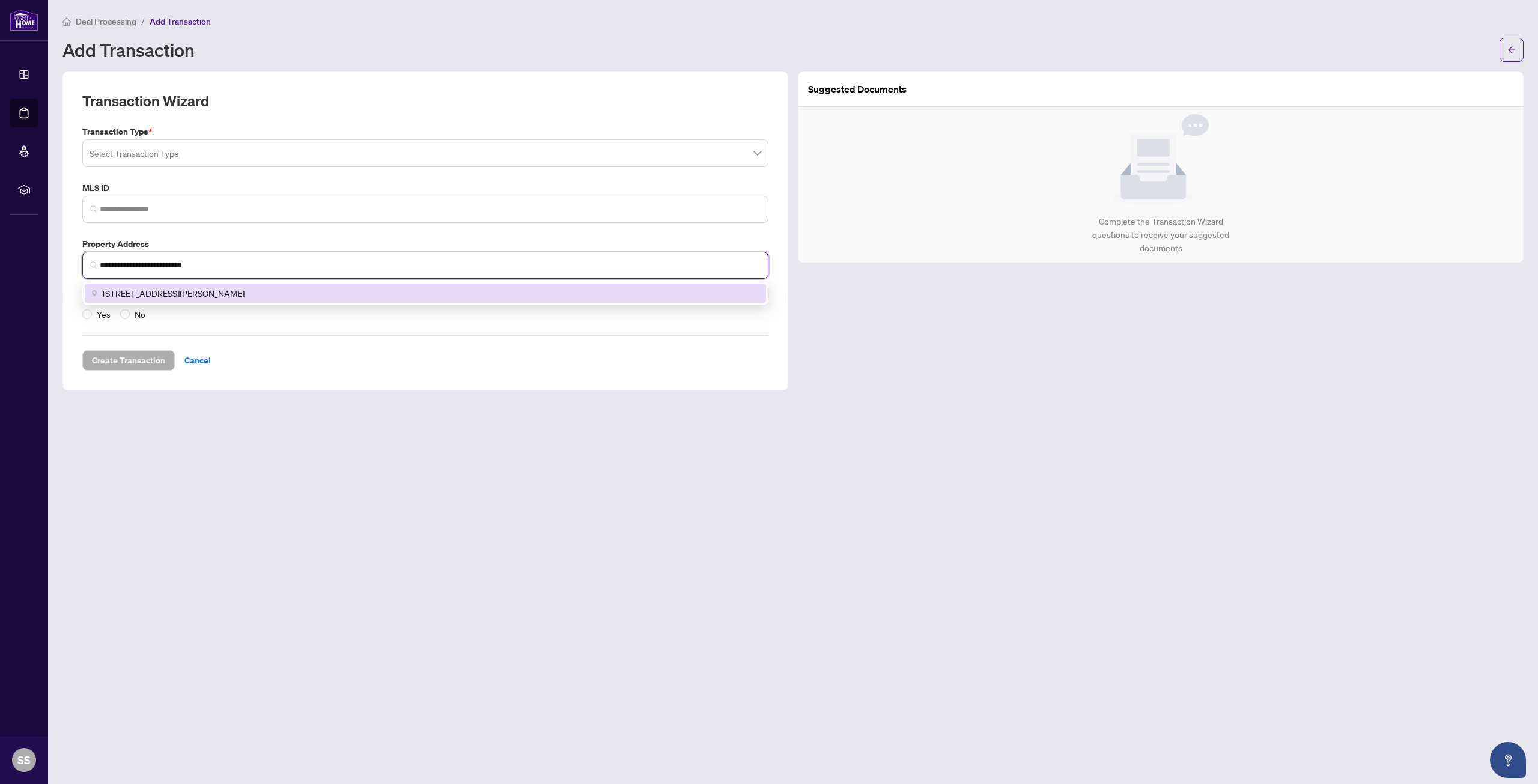
click at [357, 301] on div "[STREET_ADDRESS][PERSON_NAME]" at bounding box center [425, 293] width 681 height 19
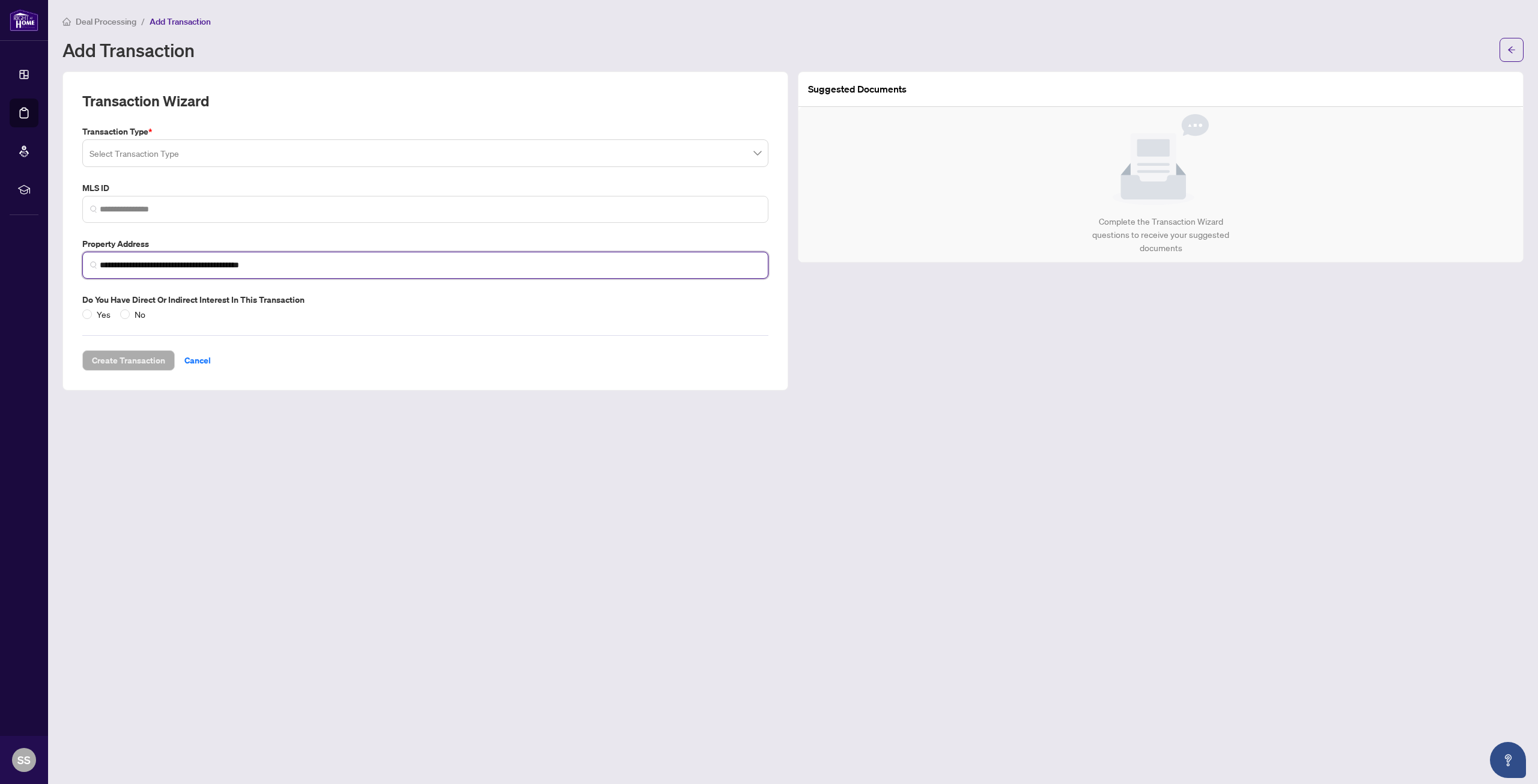
type input "**********"
click at [233, 153] on input "search" at bounding box center [420, 154] width 661 height 26
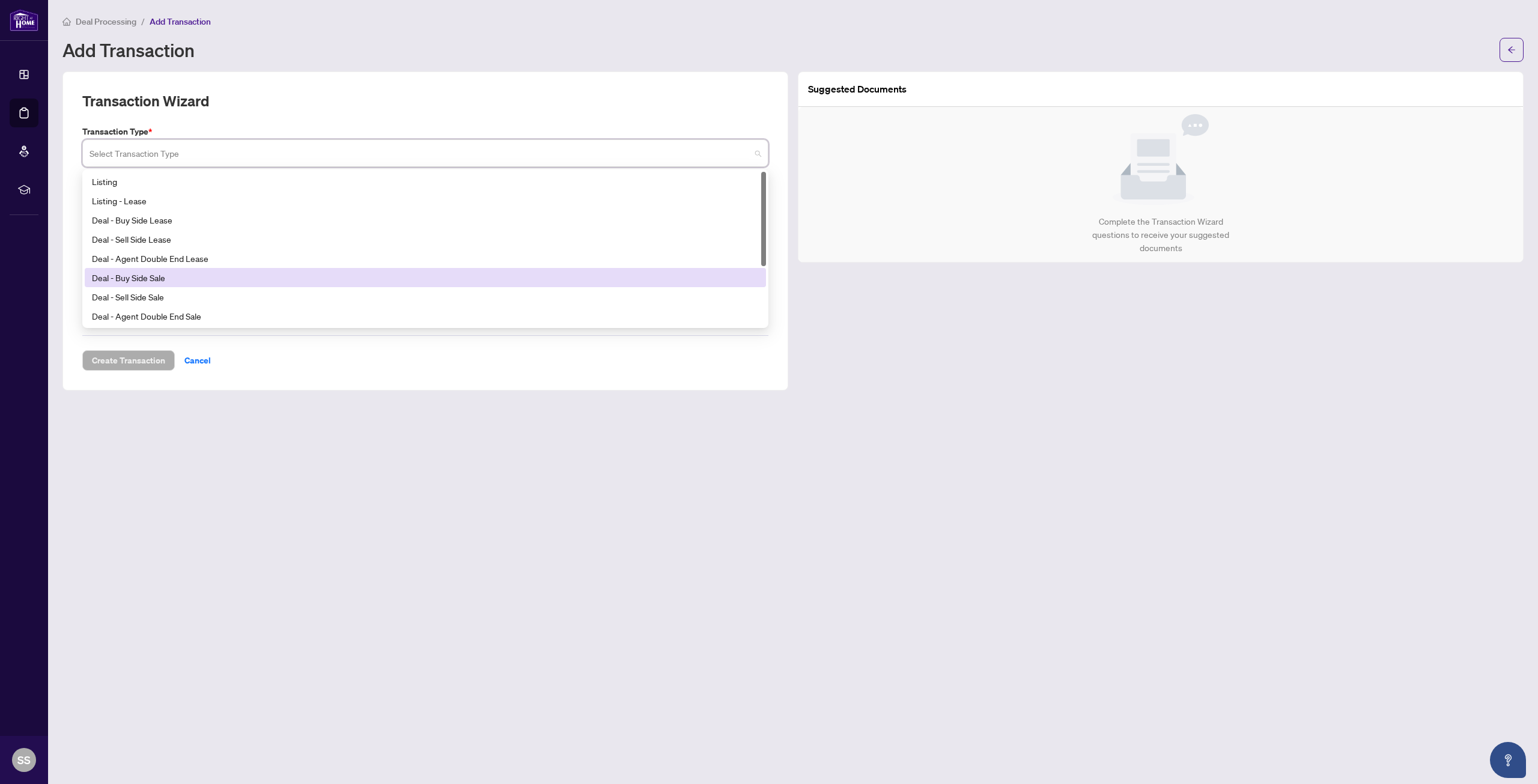
scroll to position [96, 0]
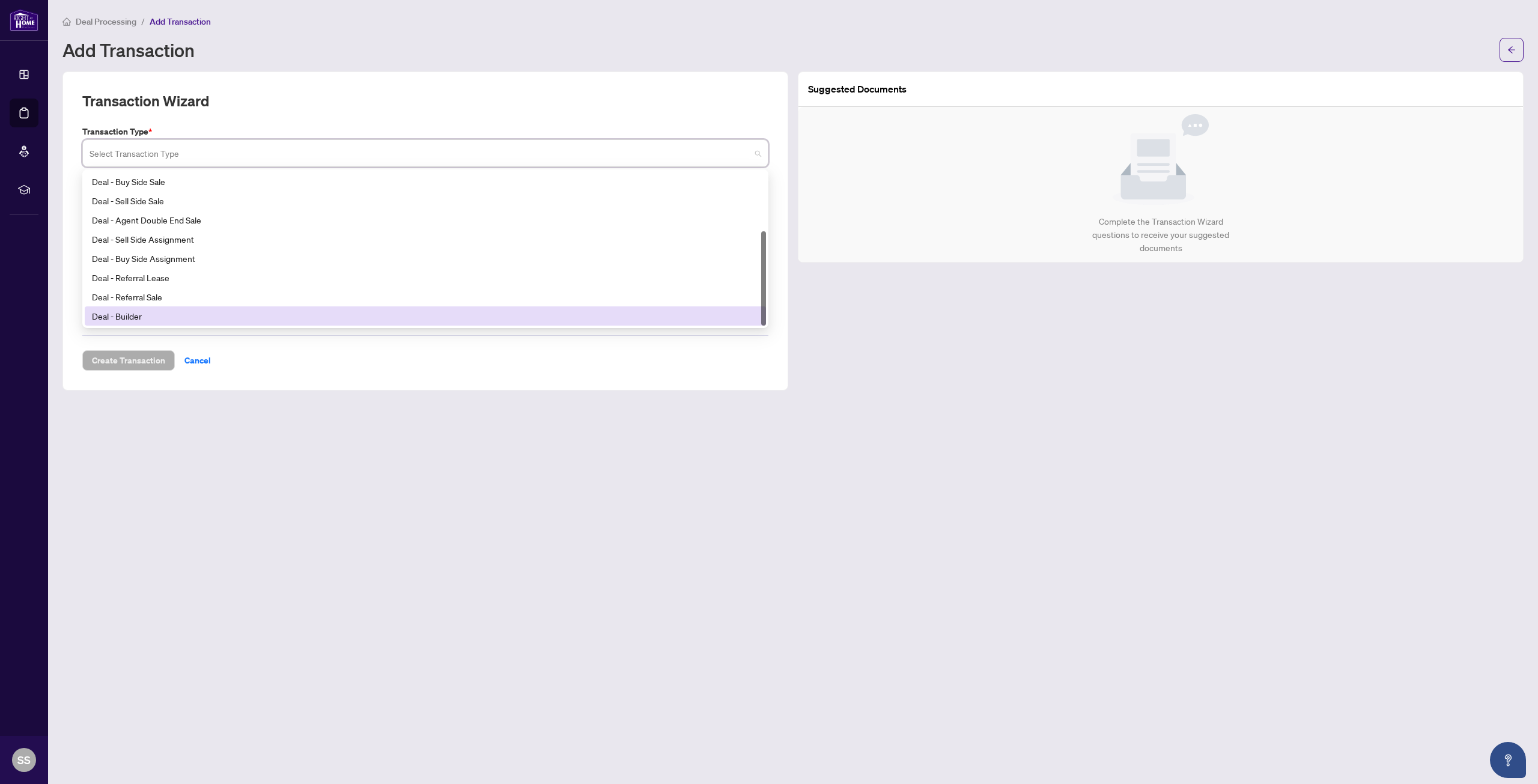
click at [156, 319] on div "Deal - Builder" at bounding box center [426, 316] width 666 height 14
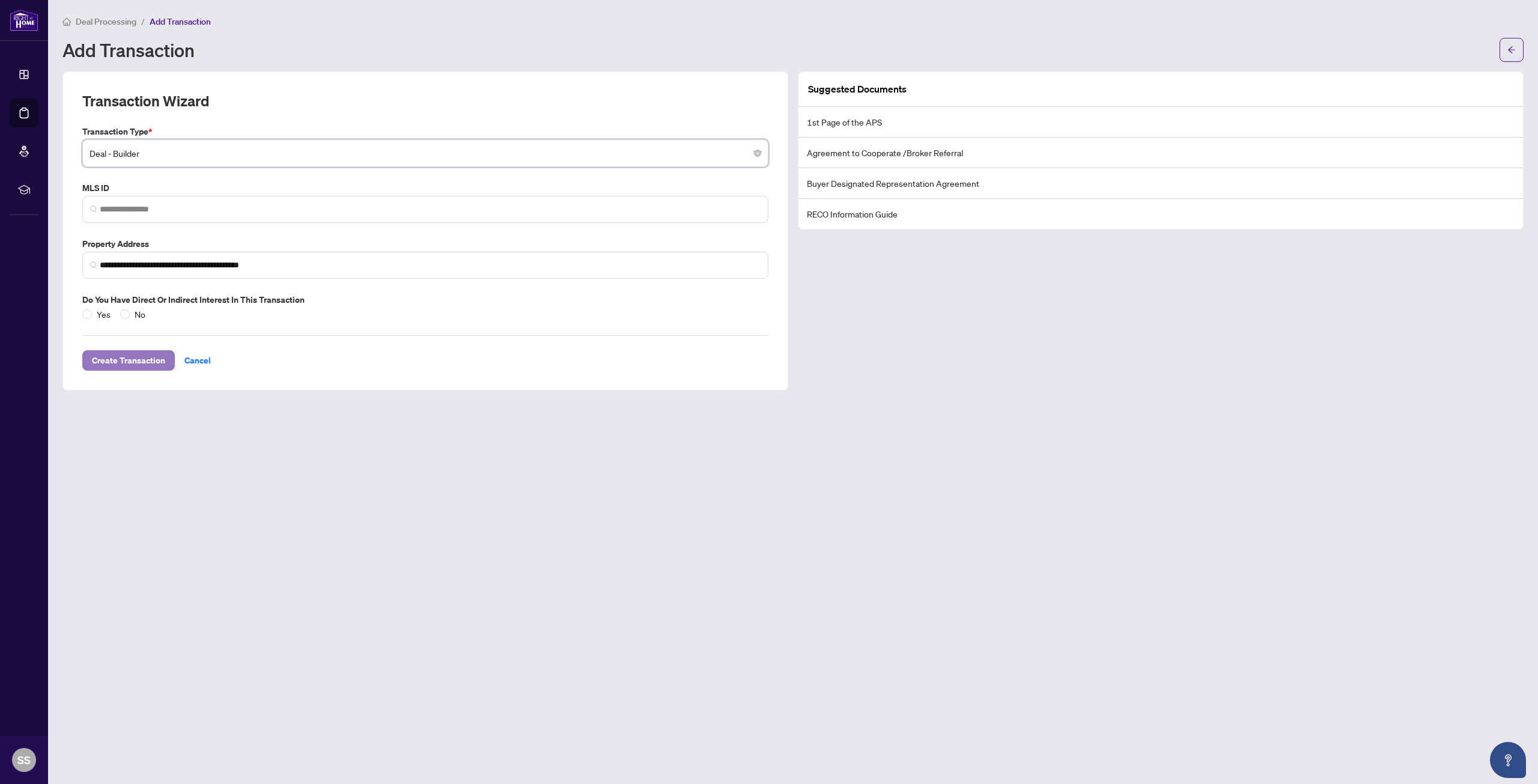
click at [126, 362] on span "Create Transaction" at bounding box center [128, 360] width 73 height 19
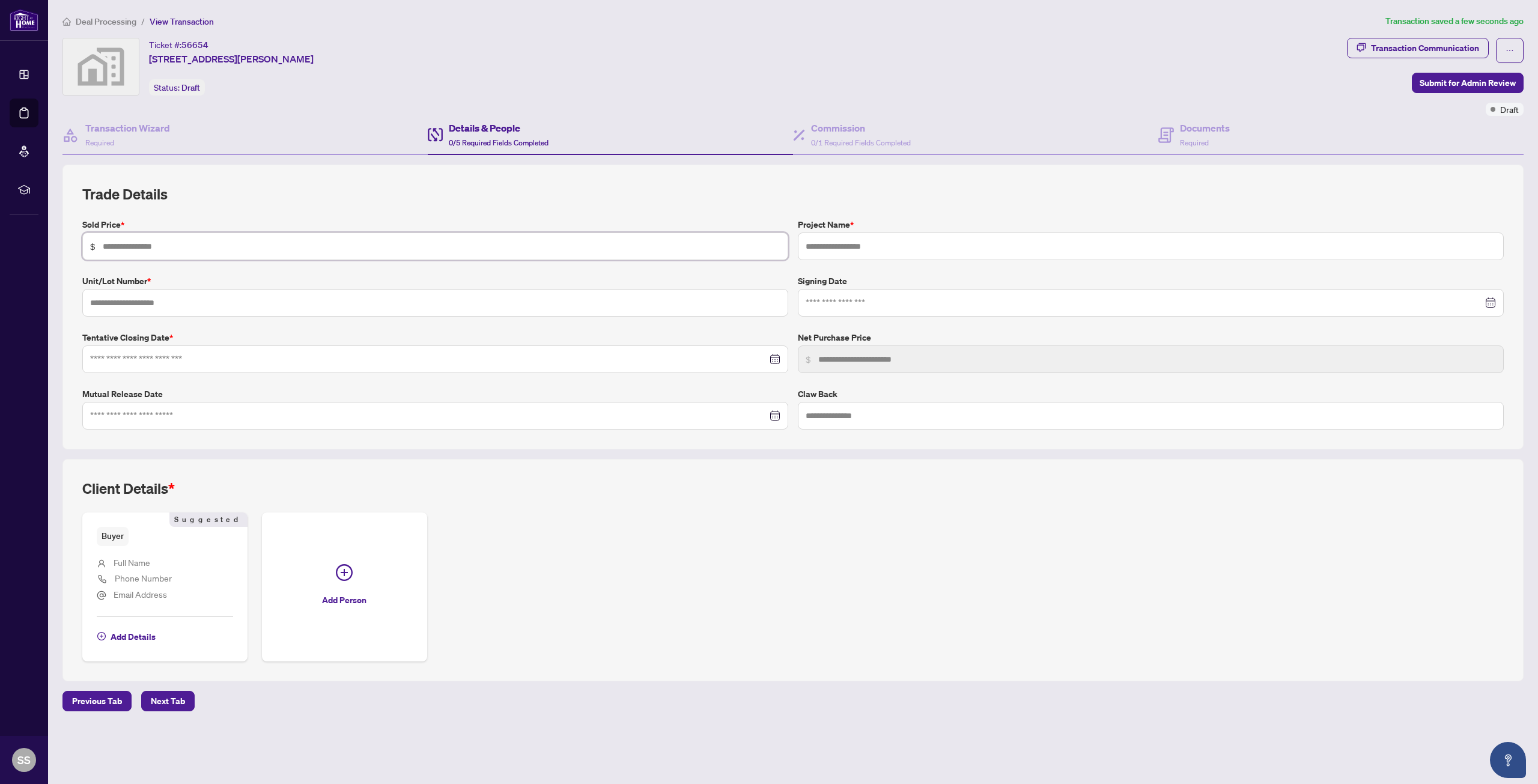
click at [118, 243] on input "text" at bounding box center [441, 247] width 677 height 14
paste input "**********"
type input "**********"
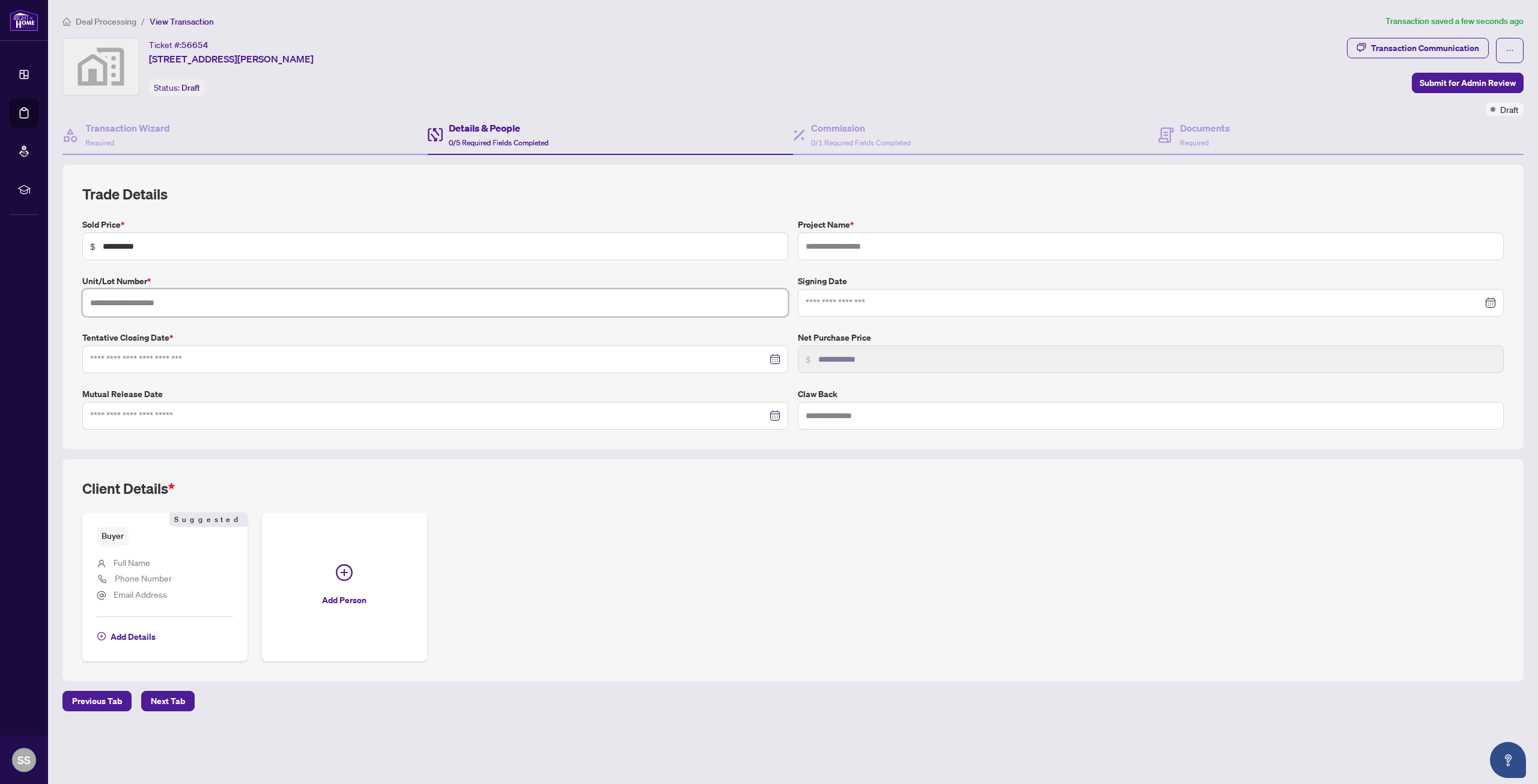
click at [210, 303] on input "text" at bounding box center [435, 302] width 706 height 27
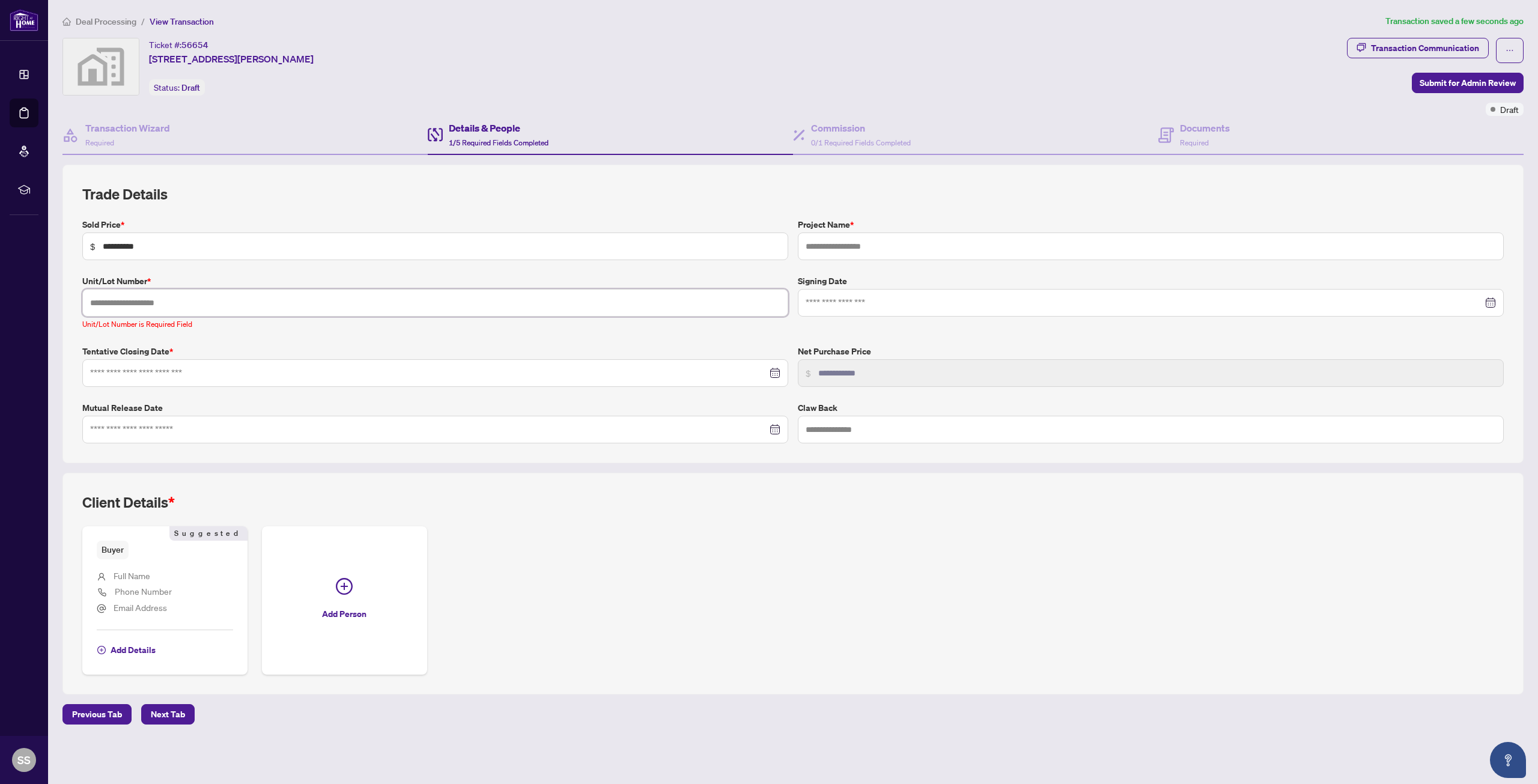
paste input "***"
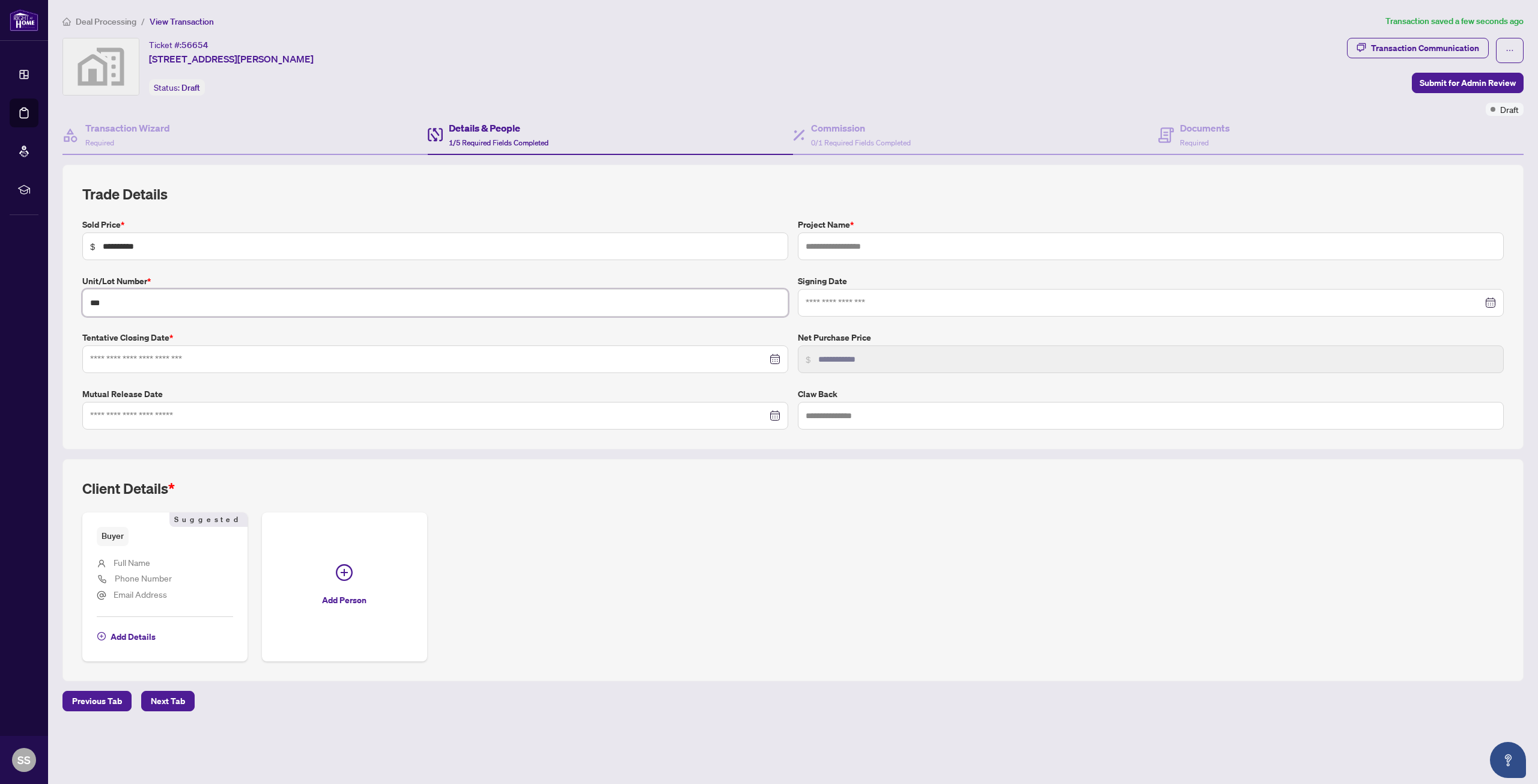
type input "***"
click at [237, 361] on input at bounding box center [428, 359] width 677 height 14
type input "**********"
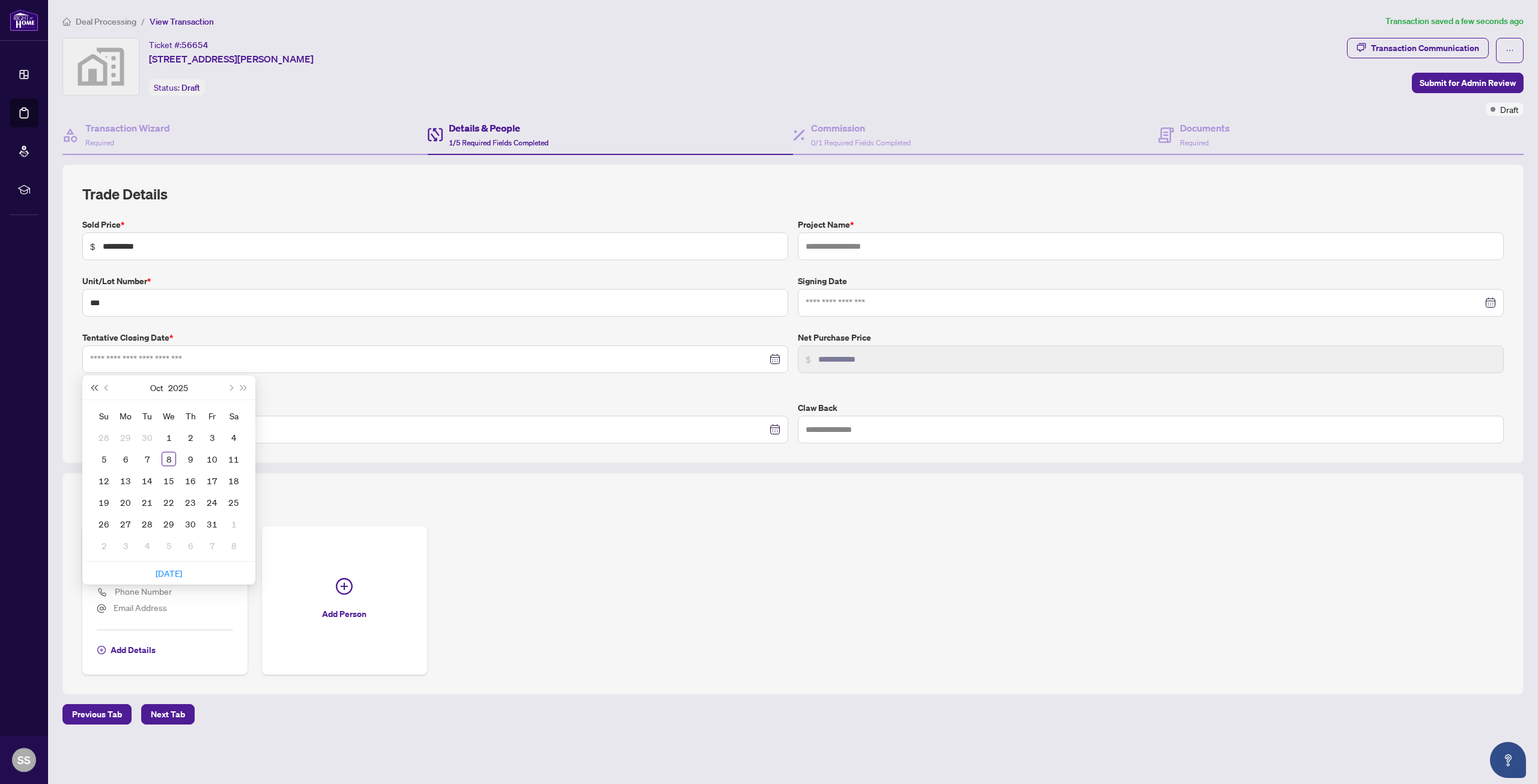
click at [97, 390] on span "Last year (Control + left)" at bounding box center [93, 388] width 6 height 6
click at [242, 388] on span "Next year (Control + right)" at bounding box center [244, 388] width 6 height 6
click at [108, 388] on span "Previous month (PageUp)" at bounding box center [108, 388] width 6 height 6
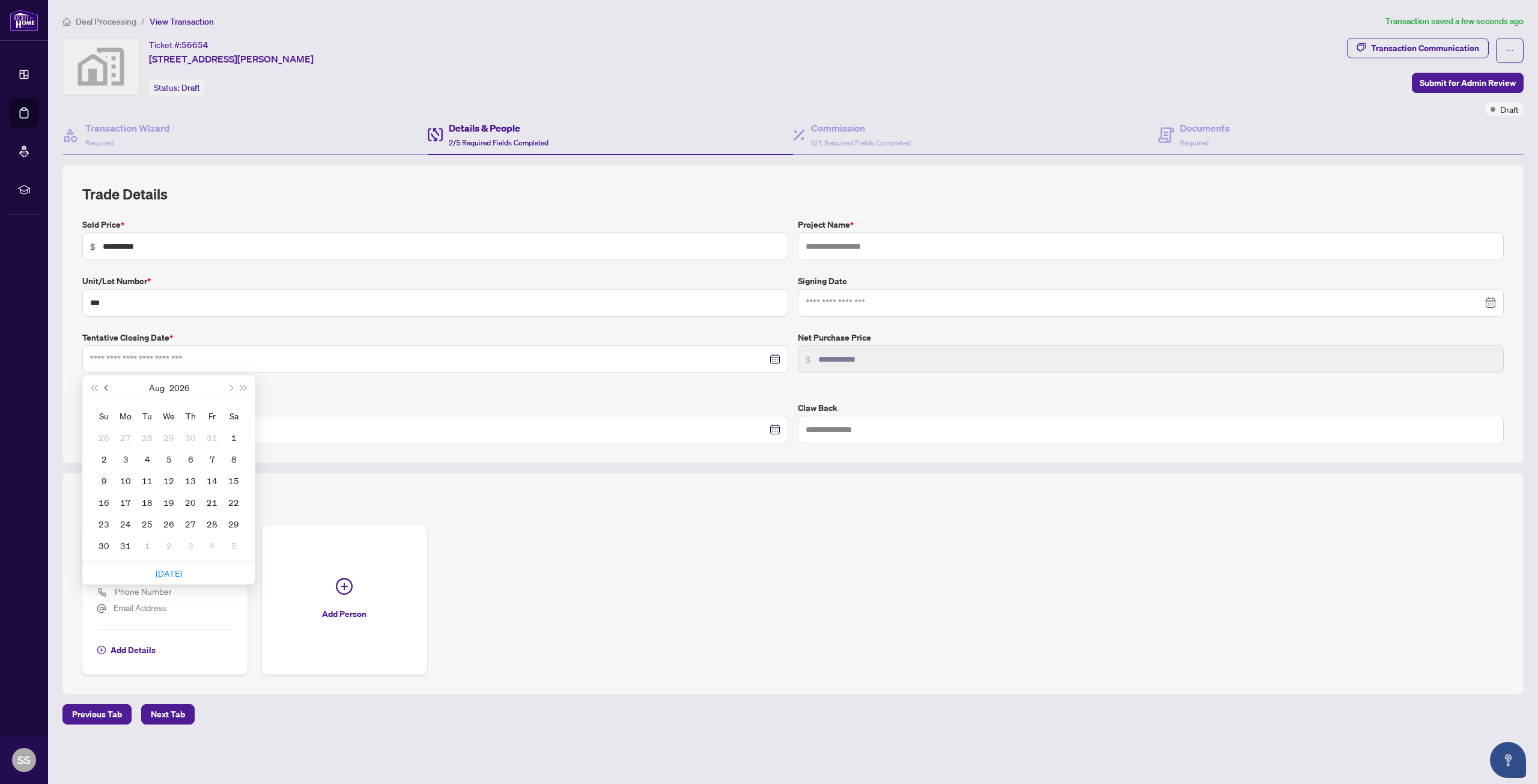
click at [108, 388] on span "Previous month (PageUp)" at bounding box center [108, 388] width 6 height 6
type input "**********"
click at [170, 523] on div "27" at bounding box center [168, 524] width 15 height 15
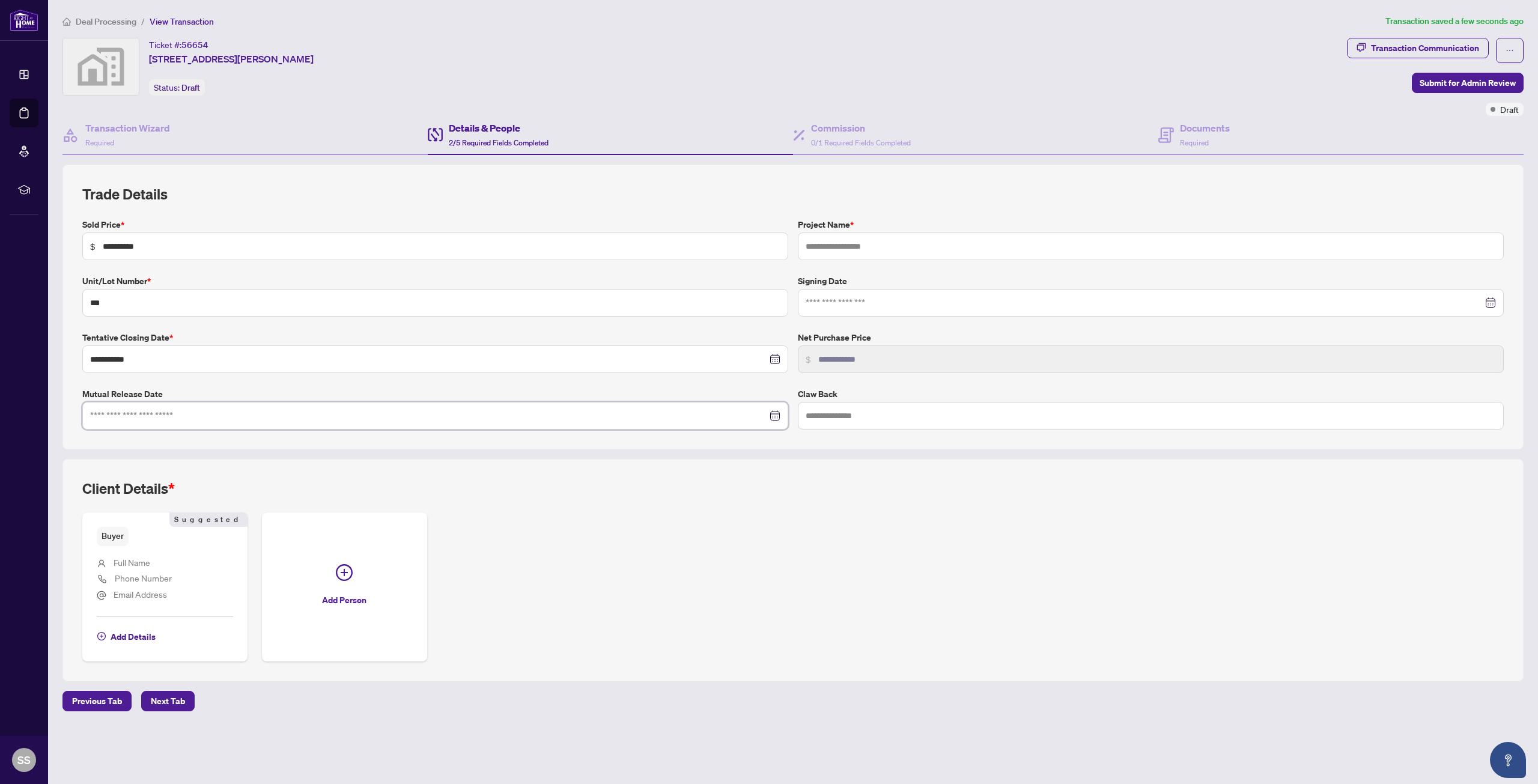
click at [232, 420] on input at bounding box center [428, 416] width 677 height 14
click at [778, 415] on div at bounding box center [435, 416] width 690 height 14
type input "**********"
click at [97, 446] on span "Last year (Control + left)" at bounding box center [93, 444] width 6 height 6
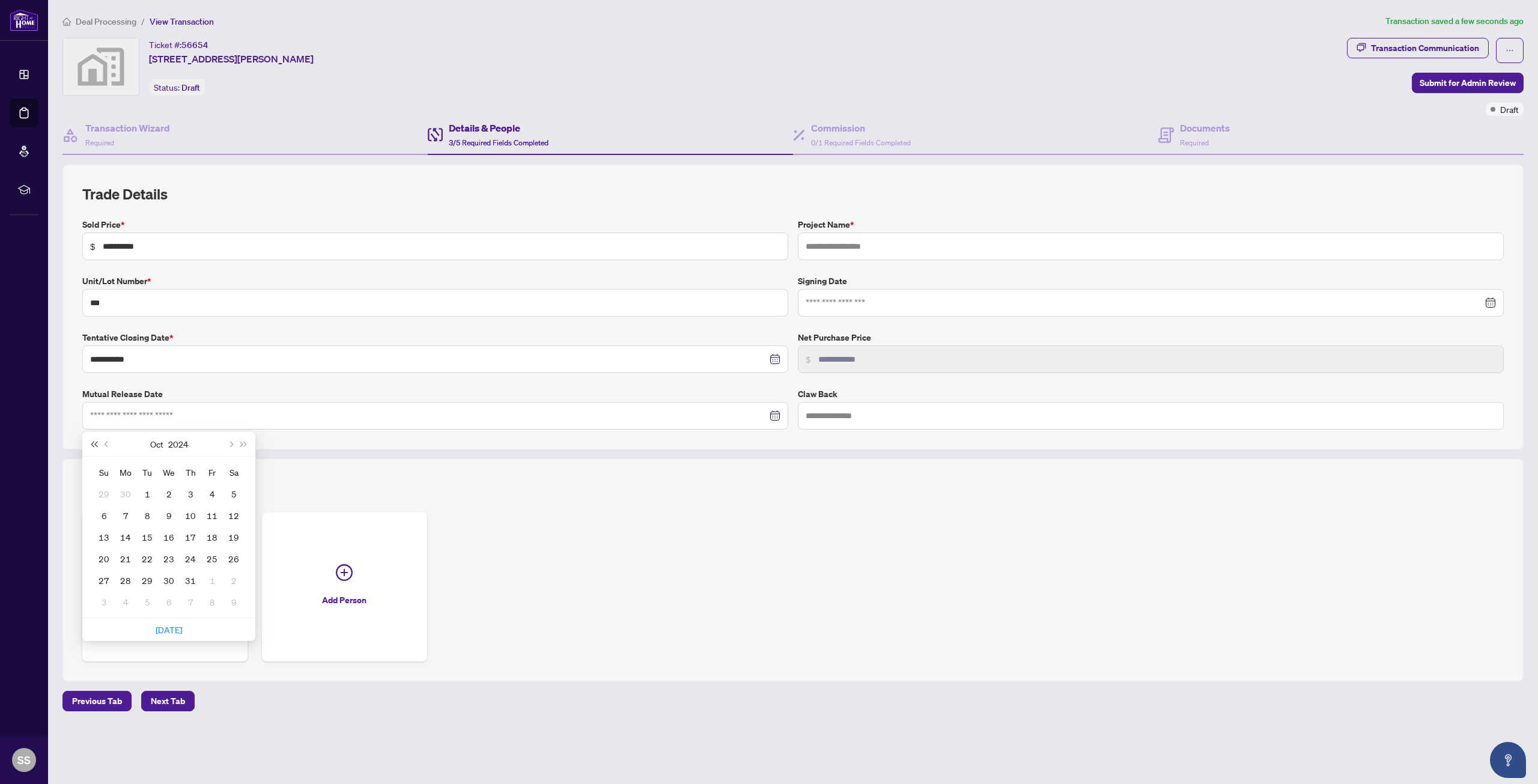
click at [97, 446] on span "Last year (Control + left)" at bounding box center [93, 444] width 6 height 6
type input "**********"
click at [105, 448] on button "Previous month (PageUp)" at bounding box center [107, 444] width 14 height 24
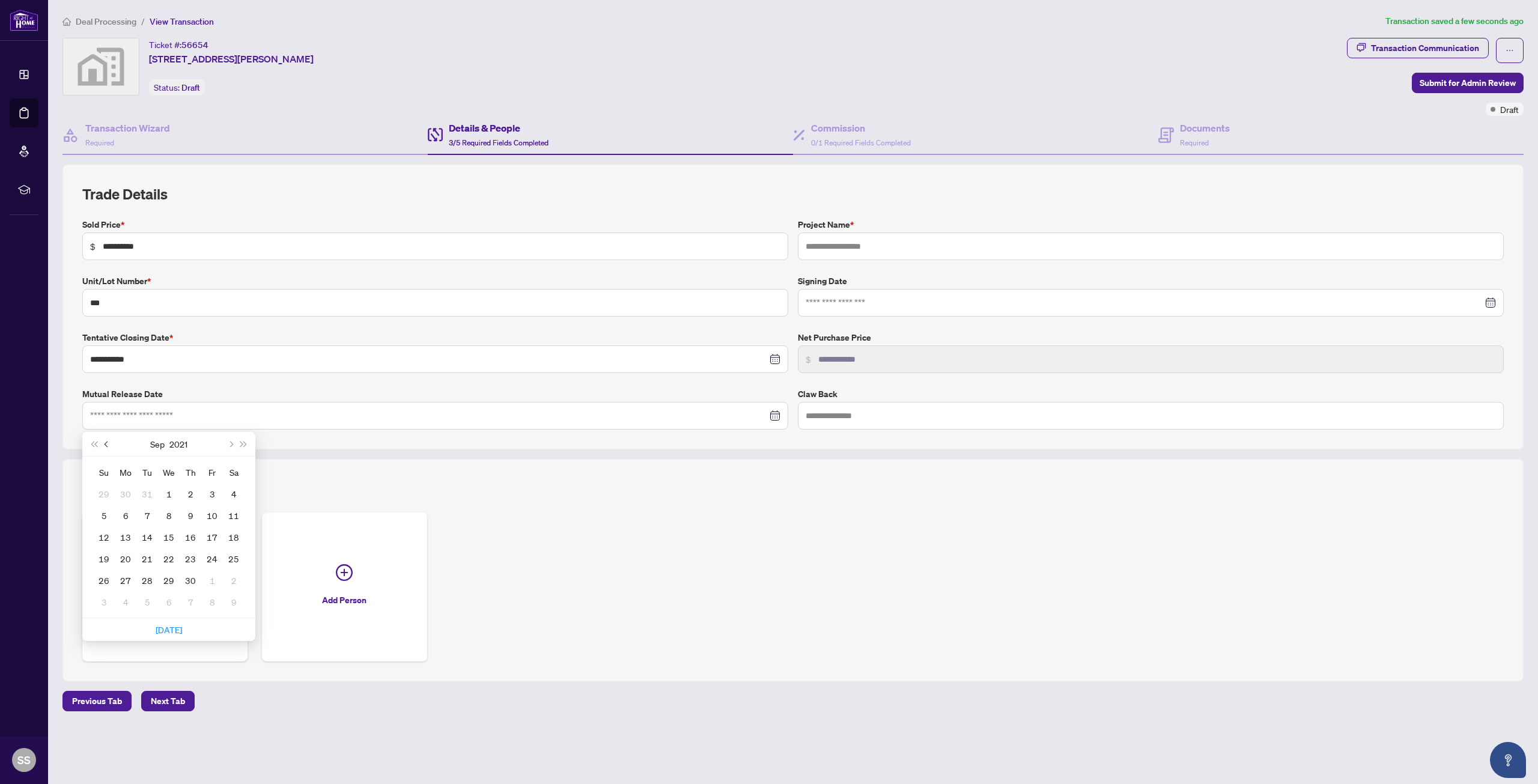
click at [105, 448] on button "Previous month (PageUp)" at bounding box center [107, 444] width 14 height 24
click at [106, 448] on button "Previous month (PageUp)" at bounding box center [107, 444] width 14 height 24
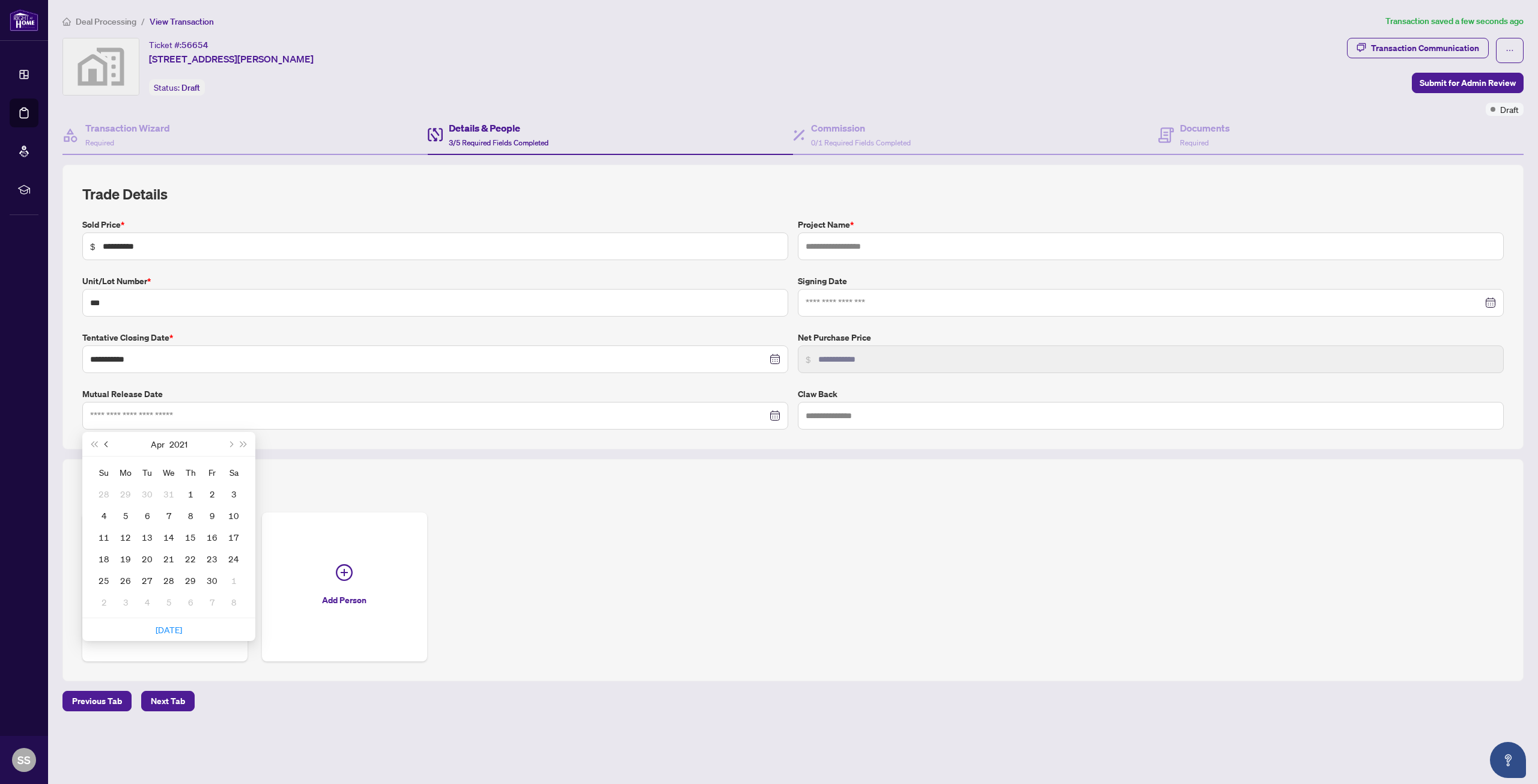
click at [106, 448] on button "Previous month (PageUp)" at bounding box center [107, 444] width 14 height 24
click at [229, 445] on span "Next month (PageDown)" at bounding box center [230, 444] width 6 height 6
type input "**********"
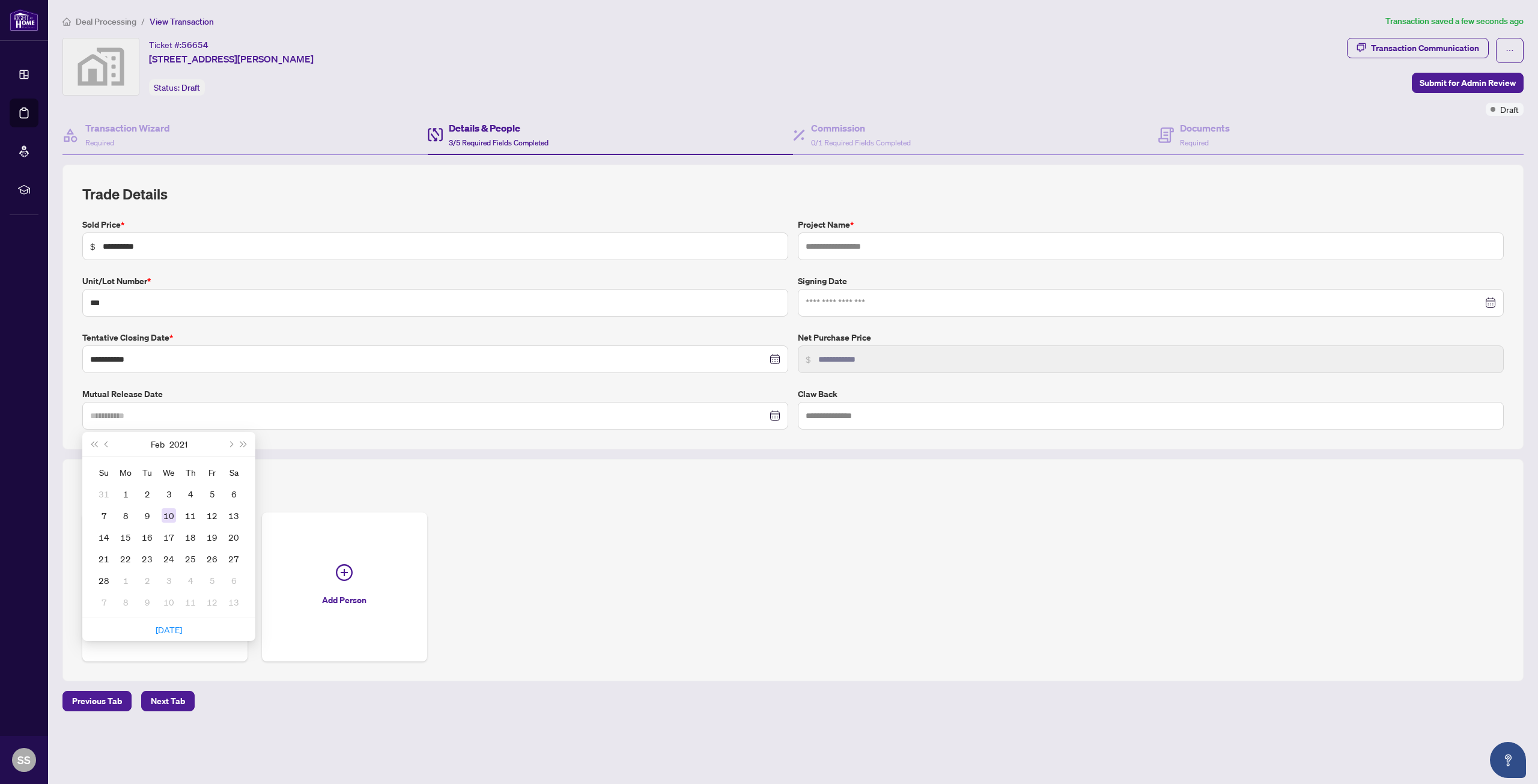
click at [168, 513] on div "10" at bounding box center [168, 515] width 15 height 15
click at [864, 240] on input "text" at bounding box center [1150, 246] width 706 height 27
type input "********"
click at [136, 640] on span "Add Details" at bounding box center [133, 637] width 45 height 19
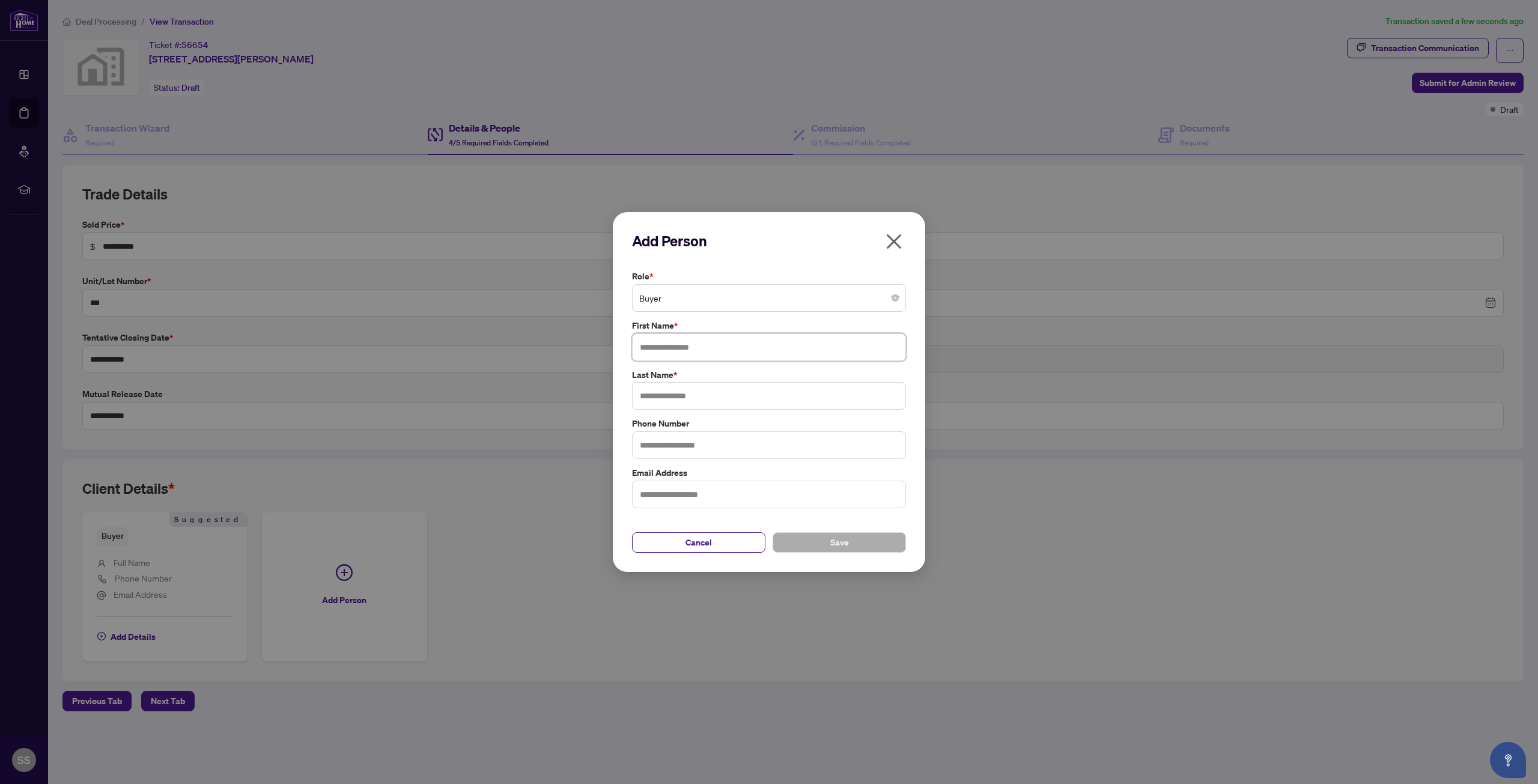
click at [663, 347] on input "text" at bounding box center [769, 347] width 274 height 27
paste input "**********"
drag, startPoint x: 709, startPoint y: 350, endPoint x: 682, endPoint y: 350, distance: 27.0
click at [682, 350] on input "**********" at bounding box center [769, 347] width 274 height 27
type input "*********"
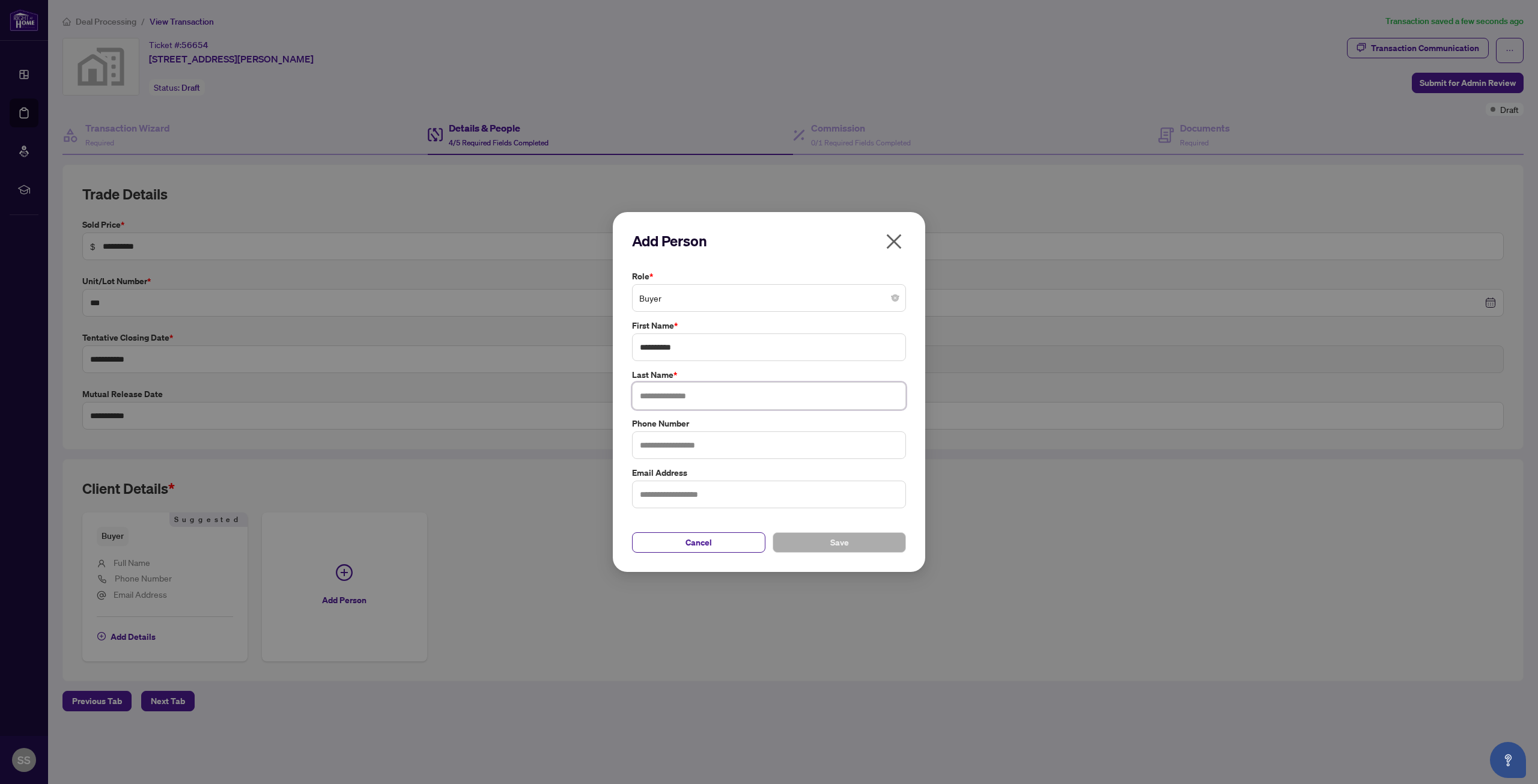
click at [668, 393] on input "text" at bounding box center [769, 395] width 274 height 27
paste input "******"
type input "******"
click at [666, 445] on input "text" at bounding box center [769, 445] width 274 height 27
type input "**********"
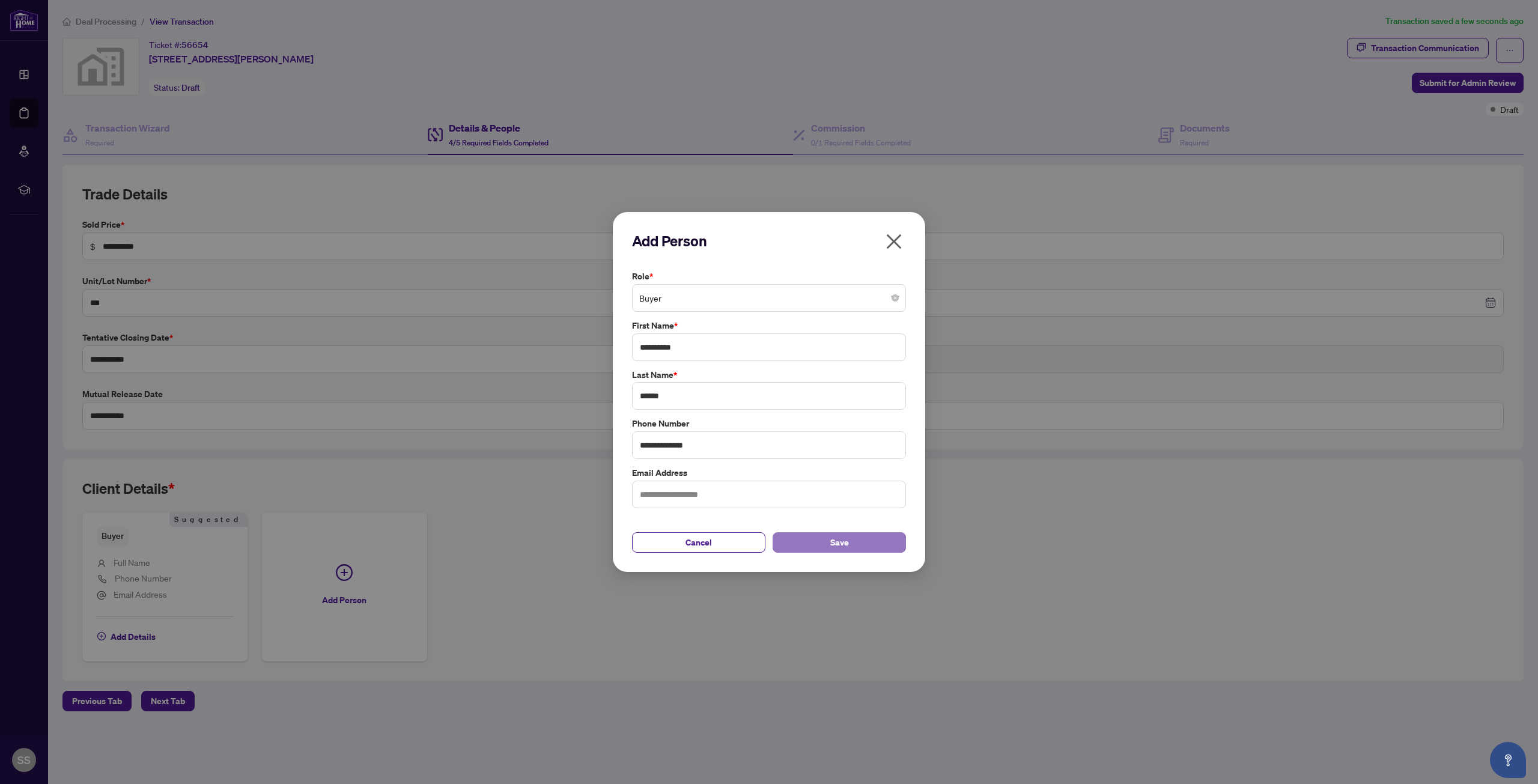
click at [847, 545] on span "Save" at bounding box center [839, 542] width 18 height 19
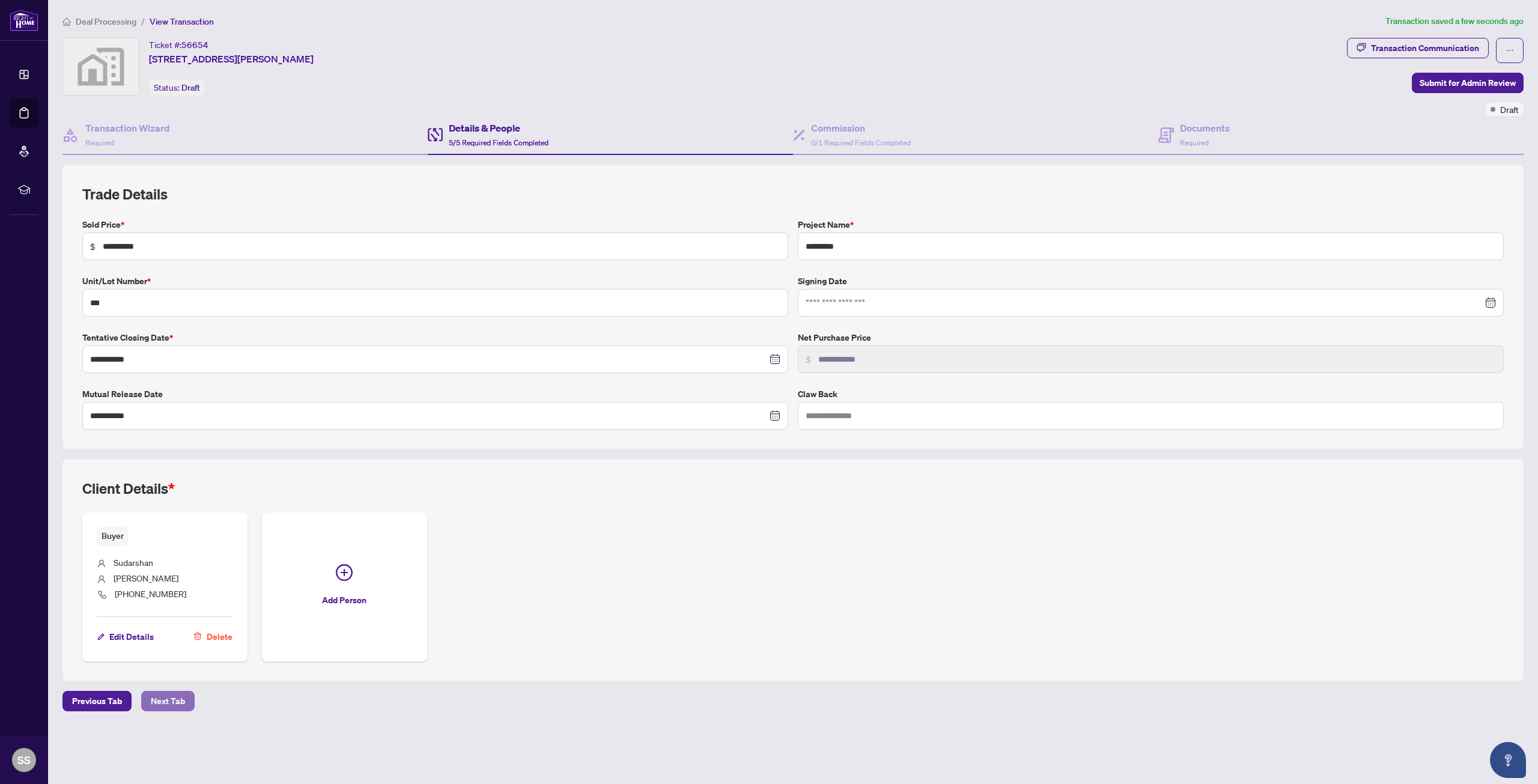
click at [159, 702] on span "Next Tab" at bounding box center [167, 701] width 34 height 19
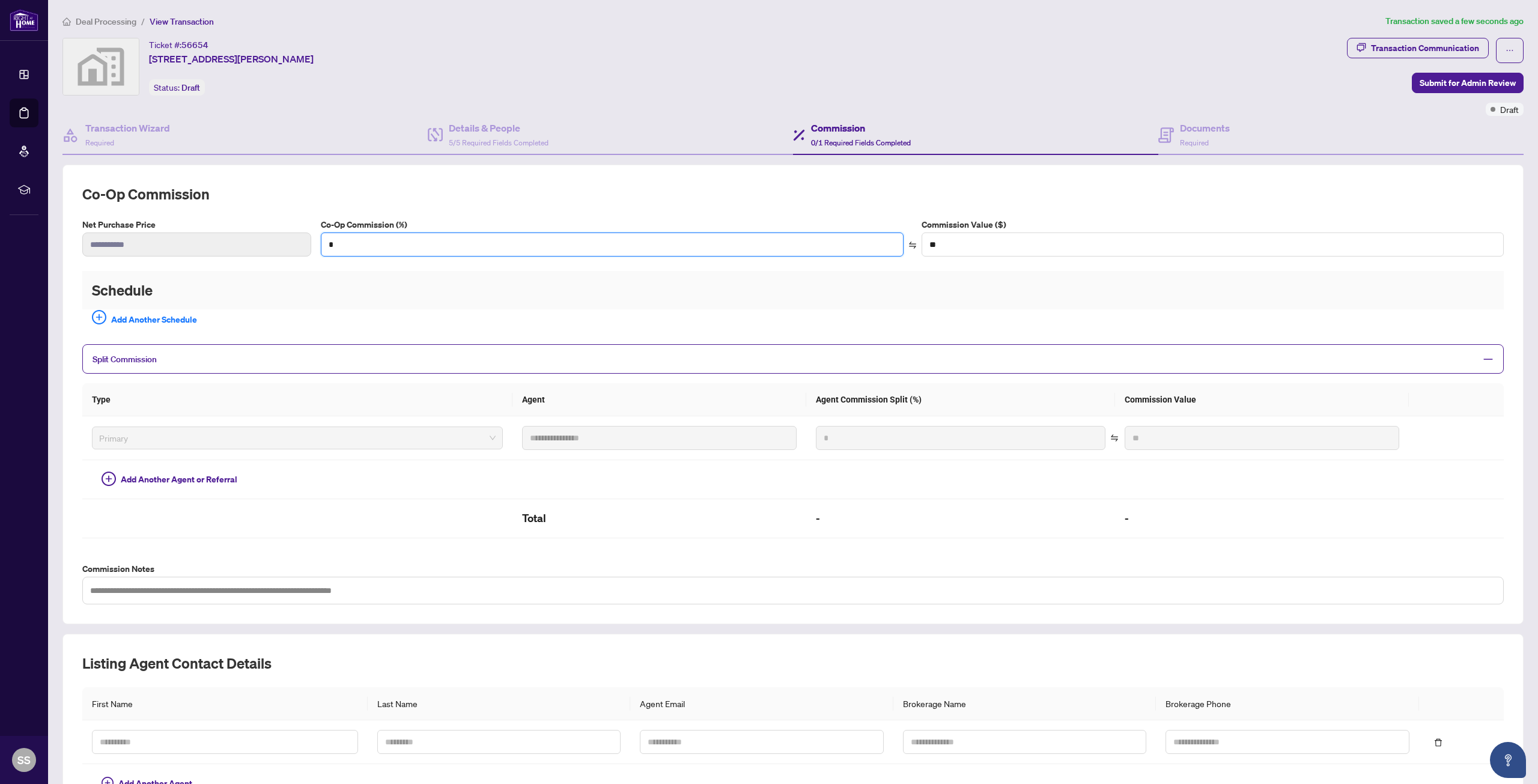
click at [294, 245] on div "**********" at bounding box center [793, 241] width 1431 height 48
type input "*"
type input "**********"
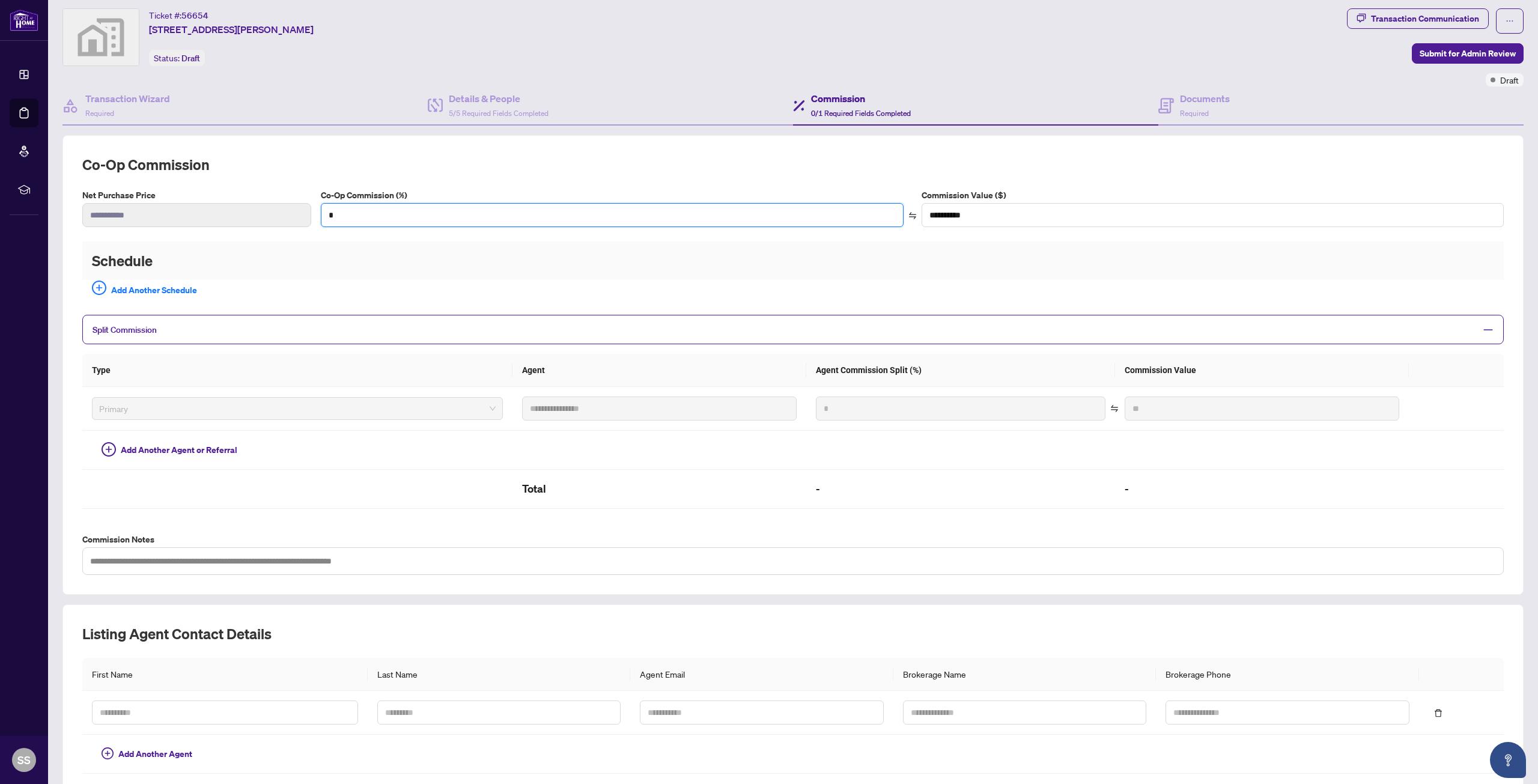
scroll to position [84, 0]
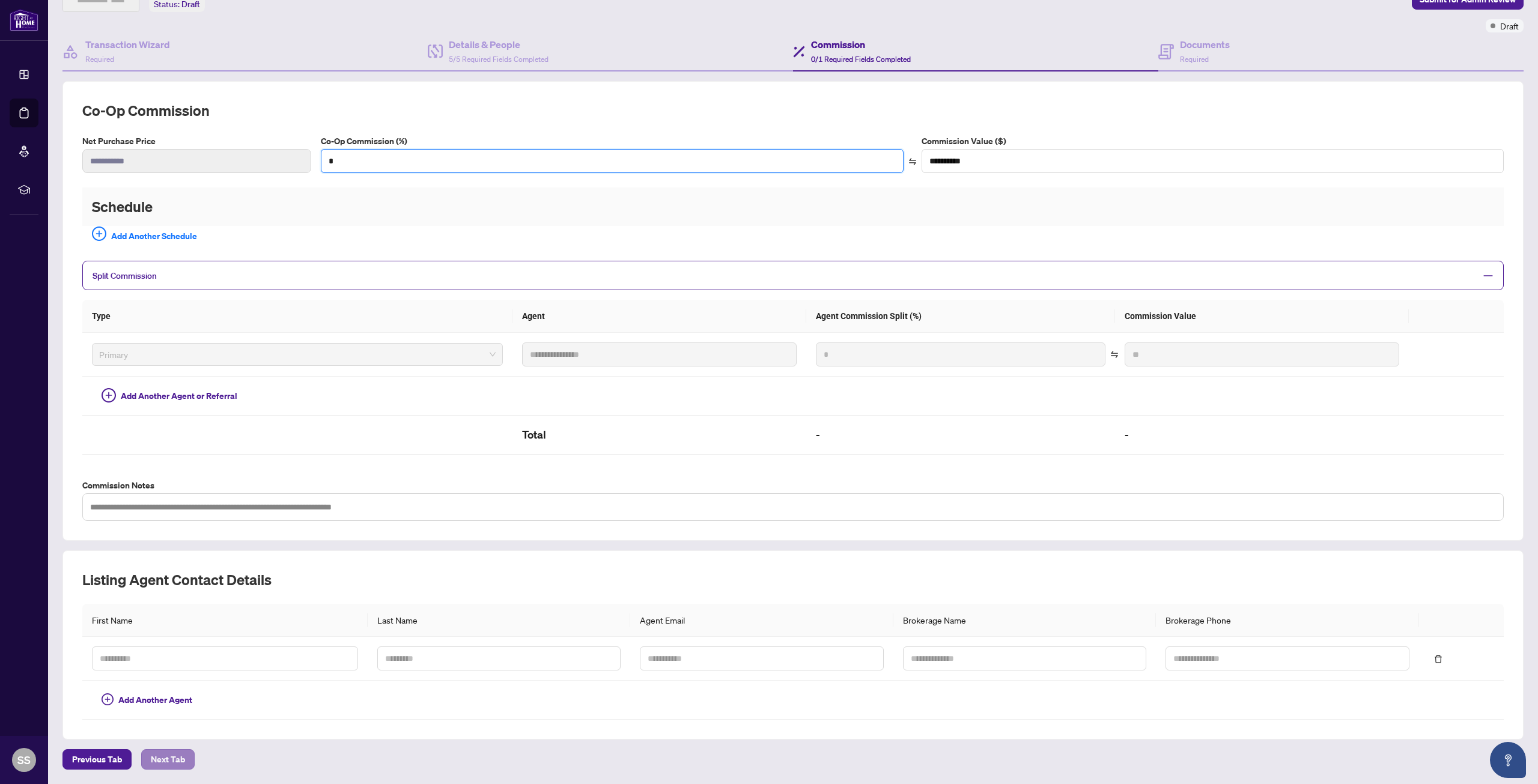
type input "*"
click at [177, 761] on span "Next Tab" at bounding box center [167, 760] width 34 height 19
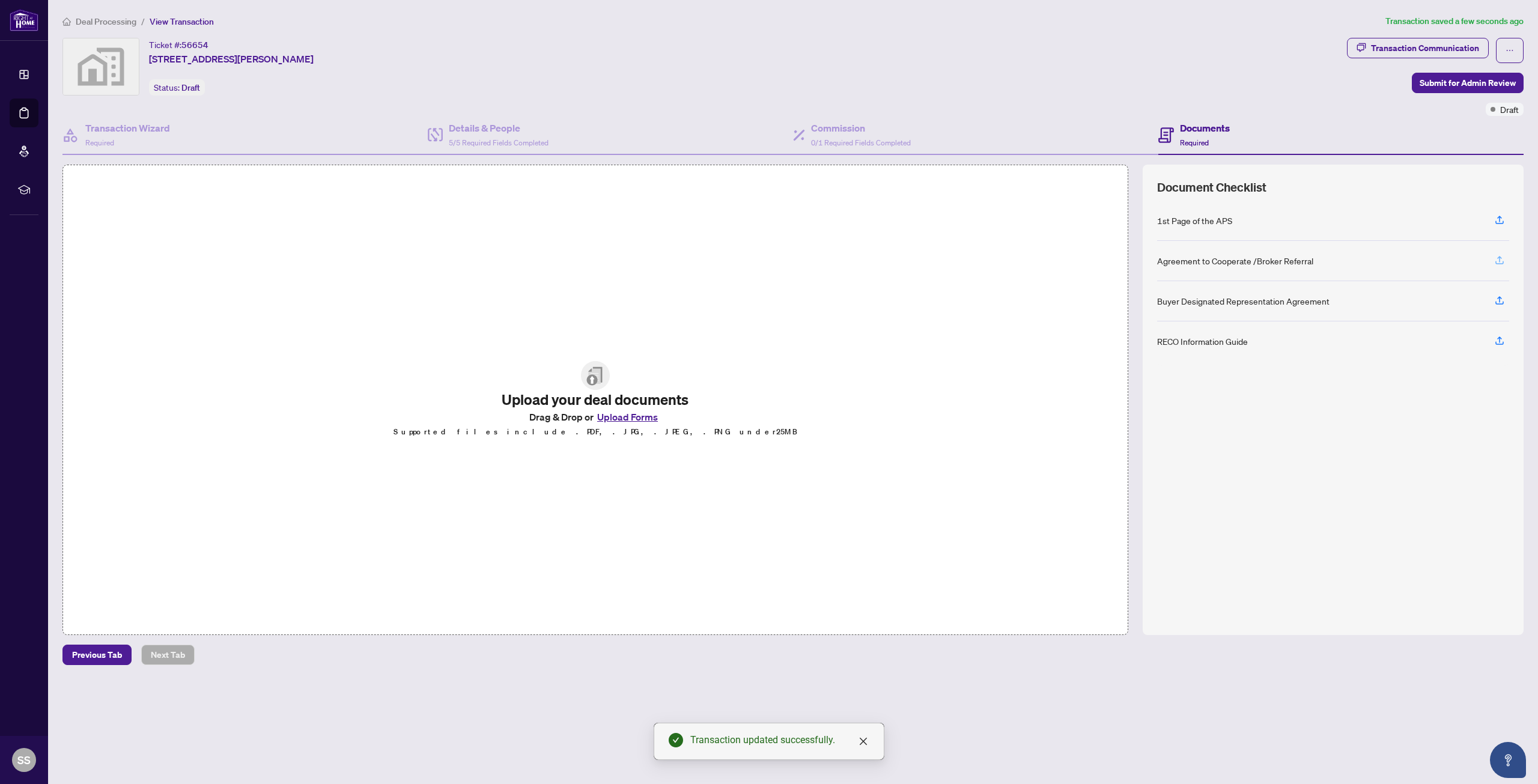
click at [1499, 263] on icon "button" at bounding box center [1499, 259] width 11 height 11
click at [628, 415] on button "Upload Forms" at bounding box center [628, 417] width 68 height 16
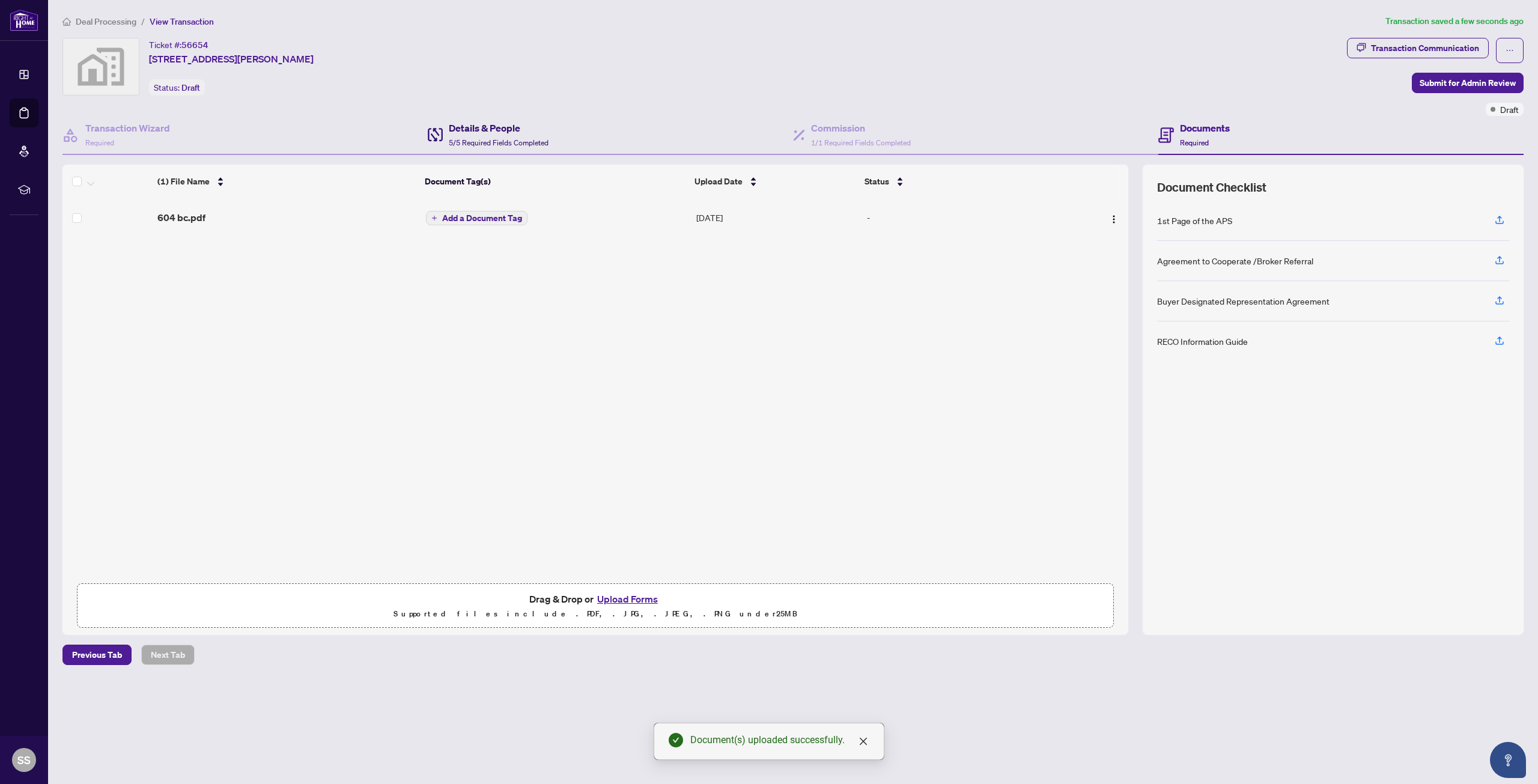
click at [483, 141] on span "5/5 Required Fields Completed" at bounding box center [498, 142] width 100 height 9
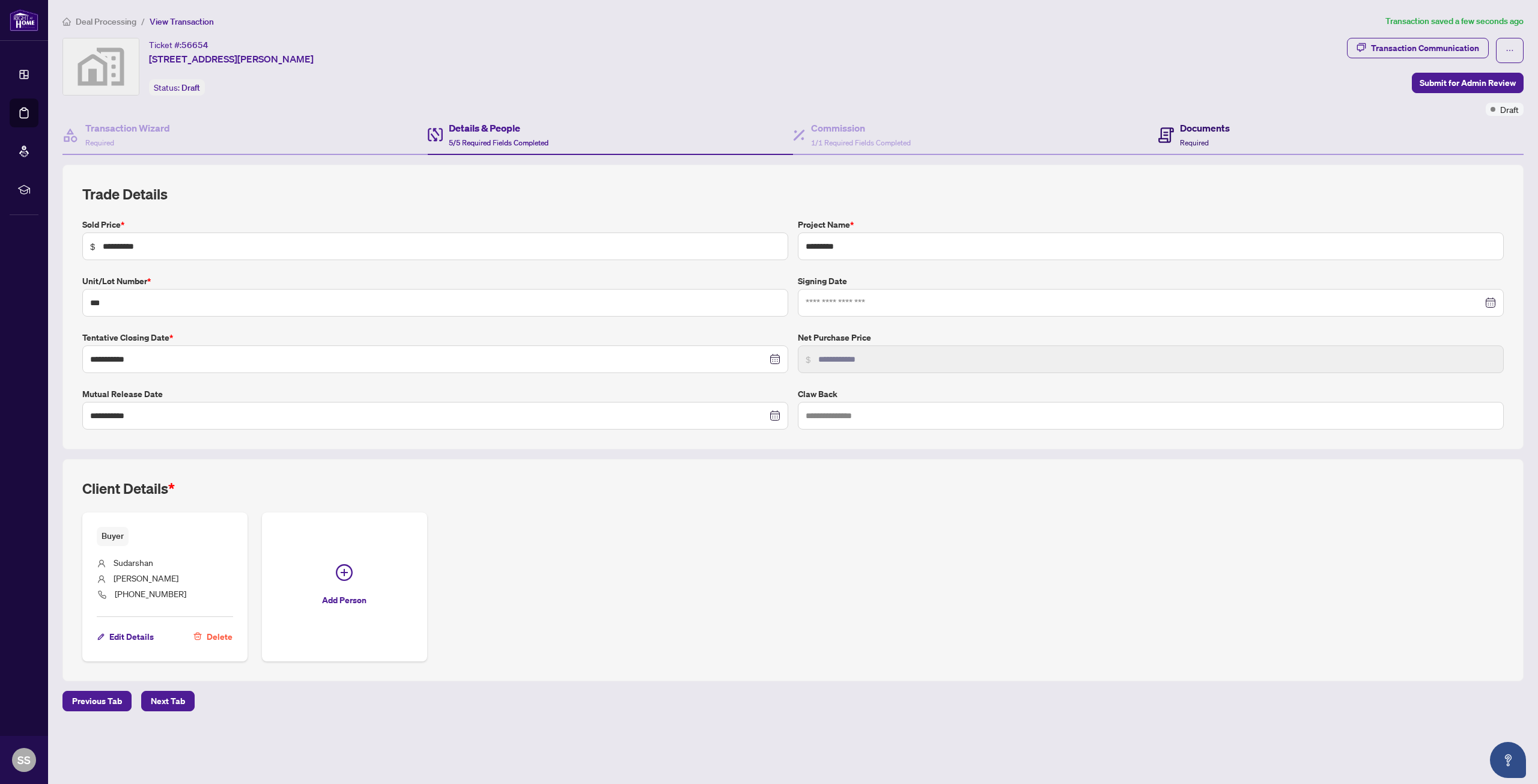
click at [1194, 133] on h4 "Documents" at bounding box center [1204, 127] width 50 height 15
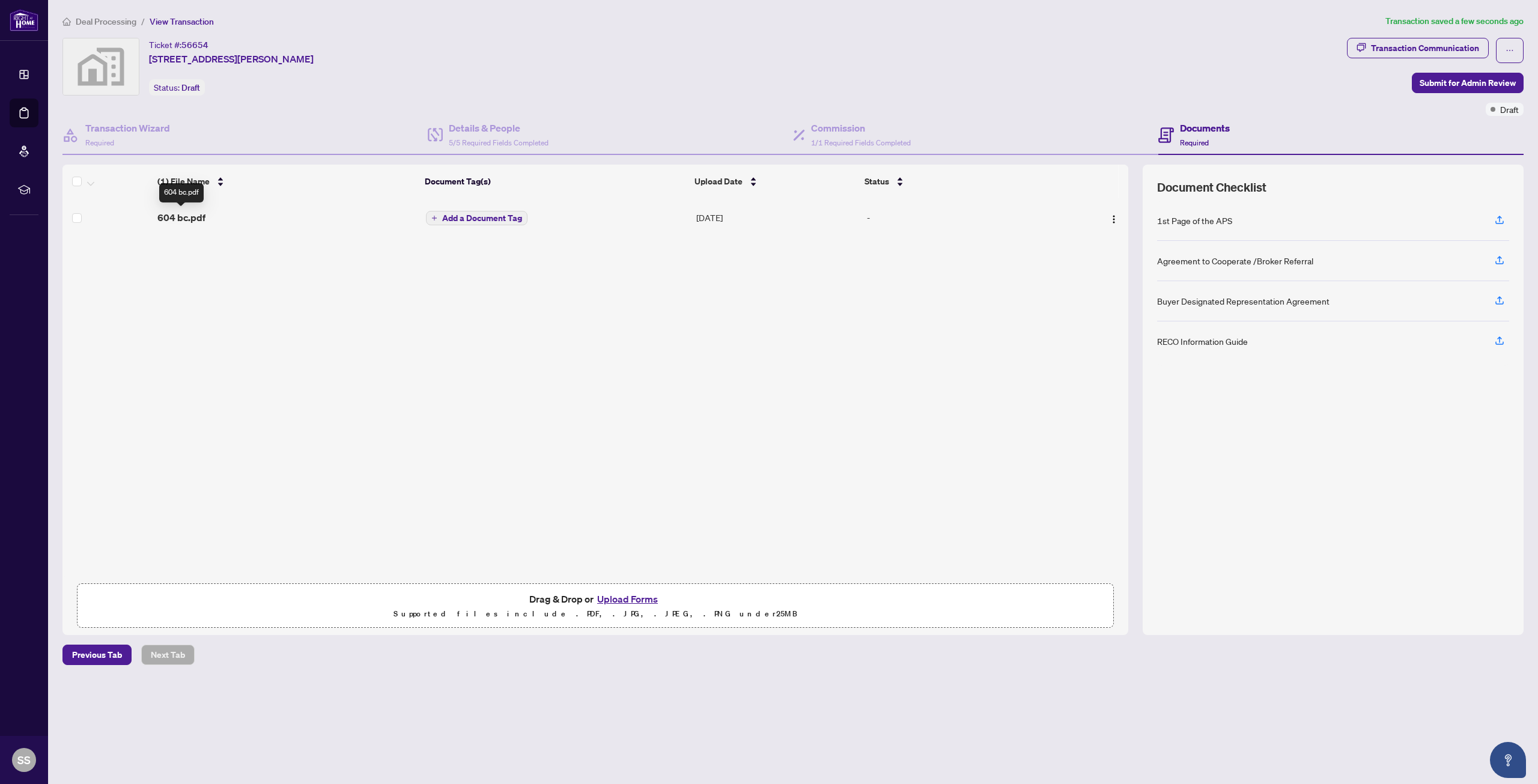
click at [184, 220] on span "604 bc.pdf" at bounding box center [181, 217] width 48 height 15
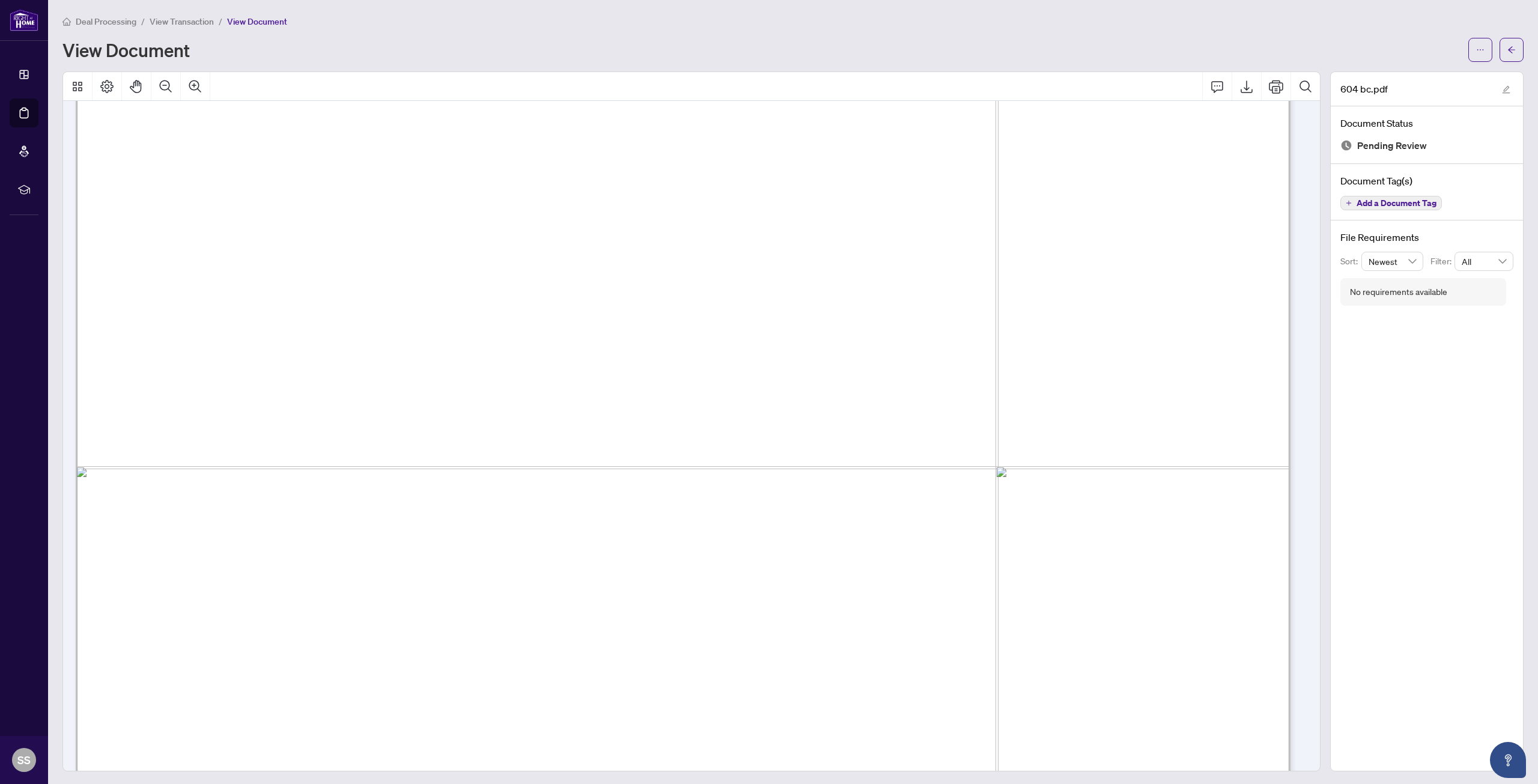
scroll to position [2763, 0]
click at [1507, 50] on icon "arrow-left" at bounding box center [1511, 50] width 9 height 9
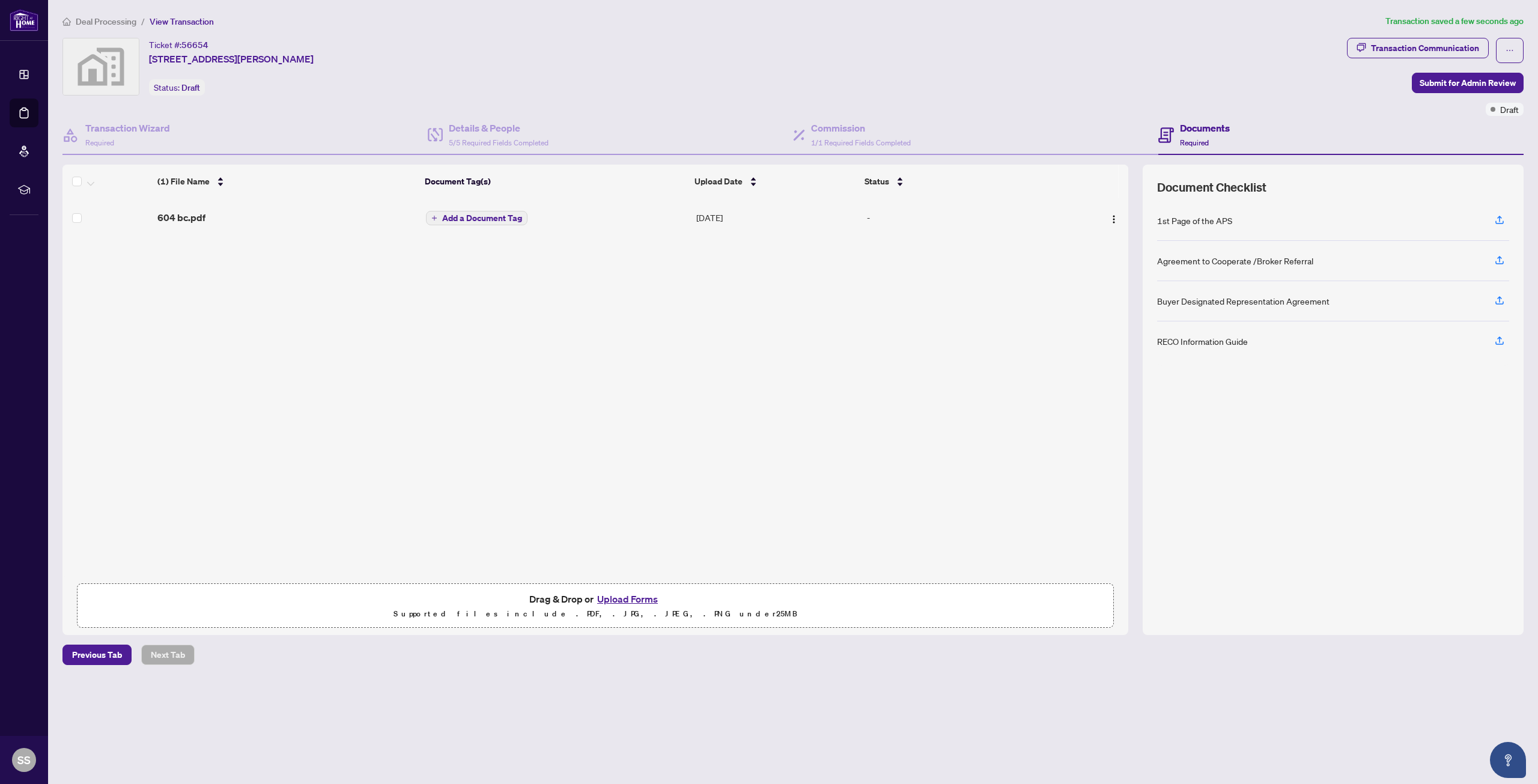
click at [1274, 258] on div "Agreement to Cooperate /Broker Referral" at bounding box center [1235, 261] width 156 height 14
click at [1220, 262] on div "Agreement to Cooperate /Broker Referral" at bounding box center [1235, 261] width 156 height 14
drag, startPoint x: 1163, startPoint y: 259, endPoint x: 1314, endPoint y: 256, distance: 151.0
click at [1314, 256] on div "Agreement to Cooperate /Broker Referral" at bounding box center [1333, 260] width 352 height 40
drag, startPoint x: 1482, startPoint y: 261, endPoint x: 1489, endPoint y: 262, distance: 7.1
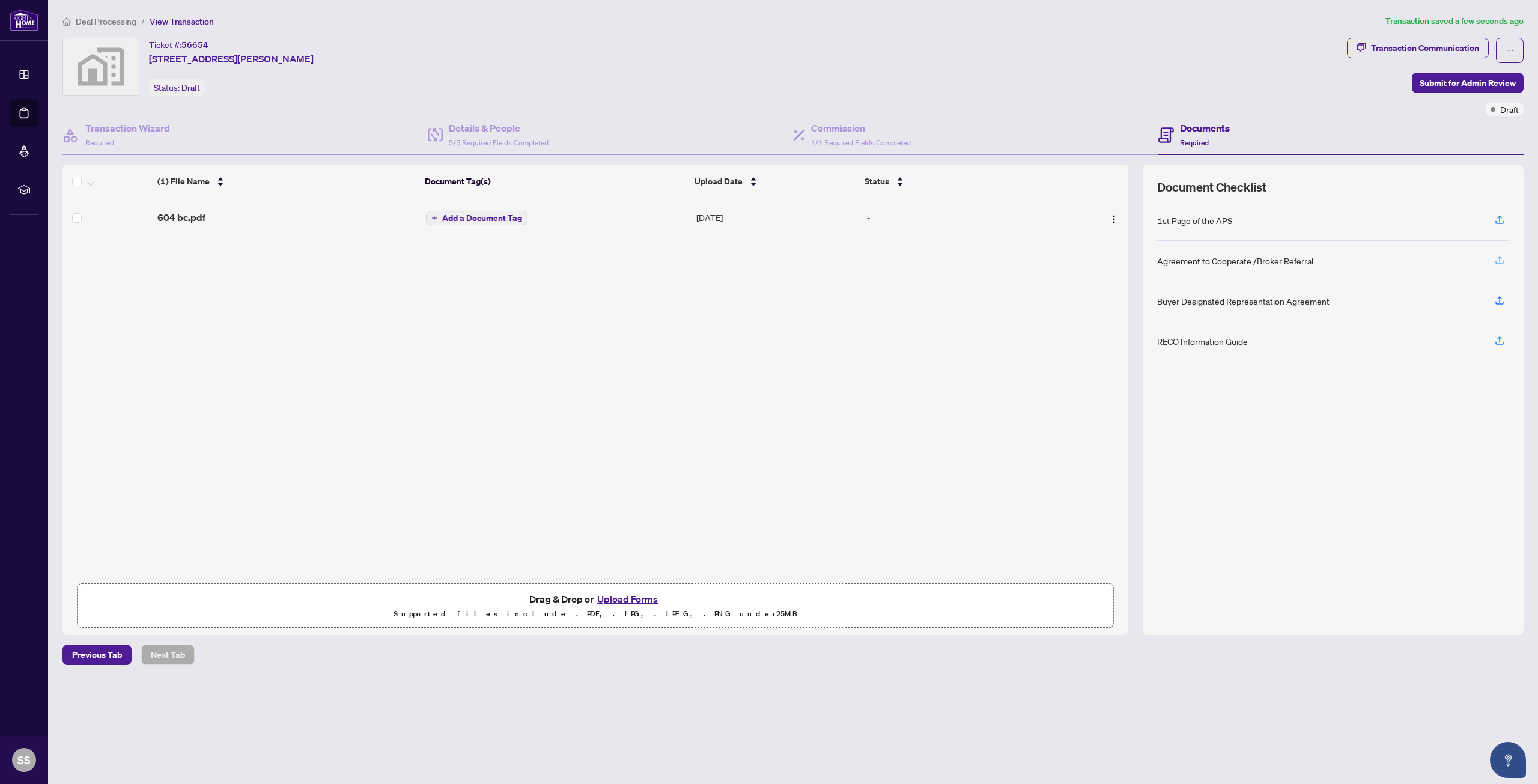
click at [1482, 262] on div "Agreement to Cooperate /Broker Referral" at bounding box center [1333, 260] width 352 height 40
click at [1502, 262] on icon "button" at bounding box center [1499, 259] width 11 height 11
click at [413, 232] on icon "button" at bounding box center [411, 233] width 7 height 7
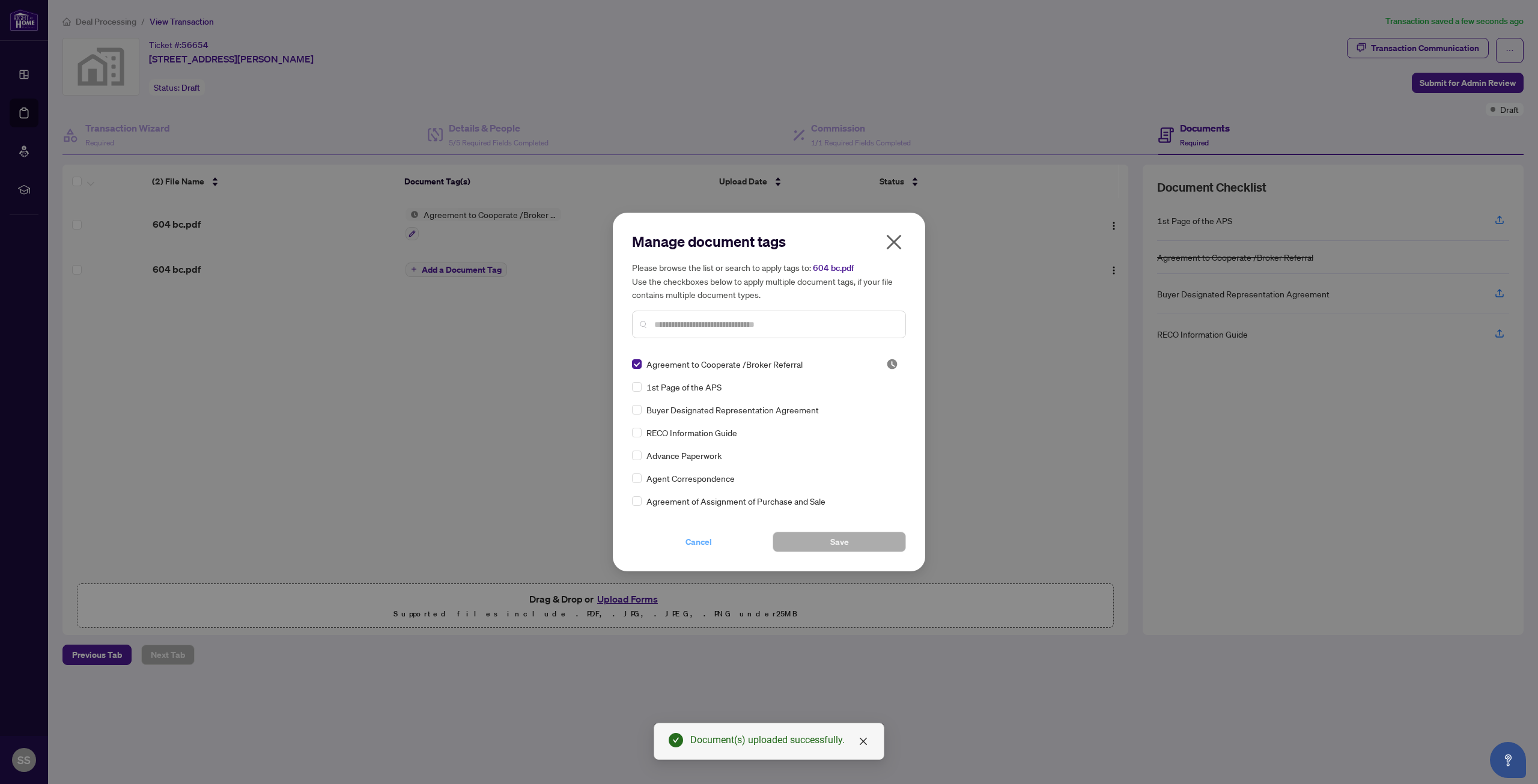
click at [693, 542] on span "Cancel" at bounding box center [699, 542] width 26 height 19
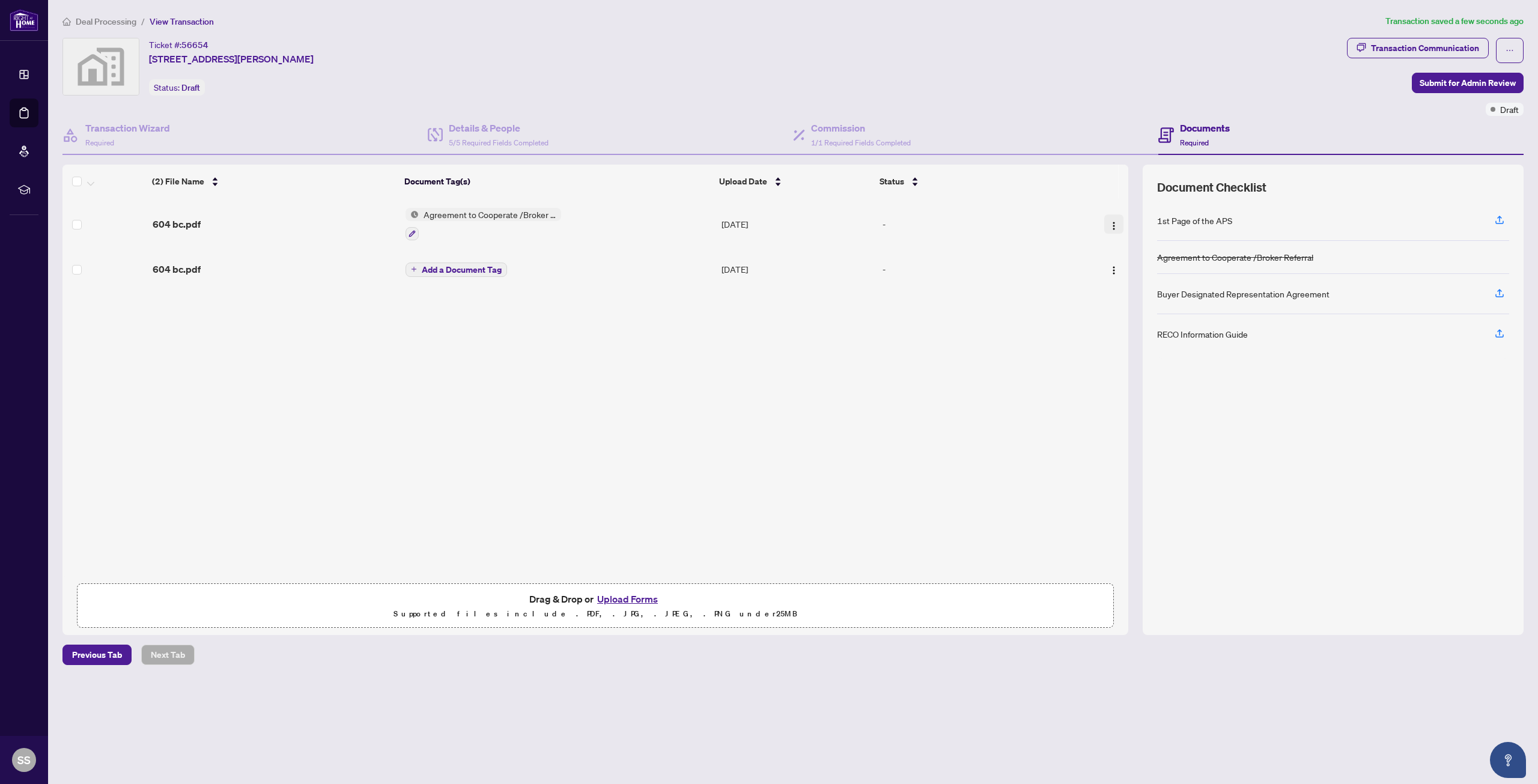
click at [1112, 222] on img "button" at bounding box center [1113, 226] width 10 height 10
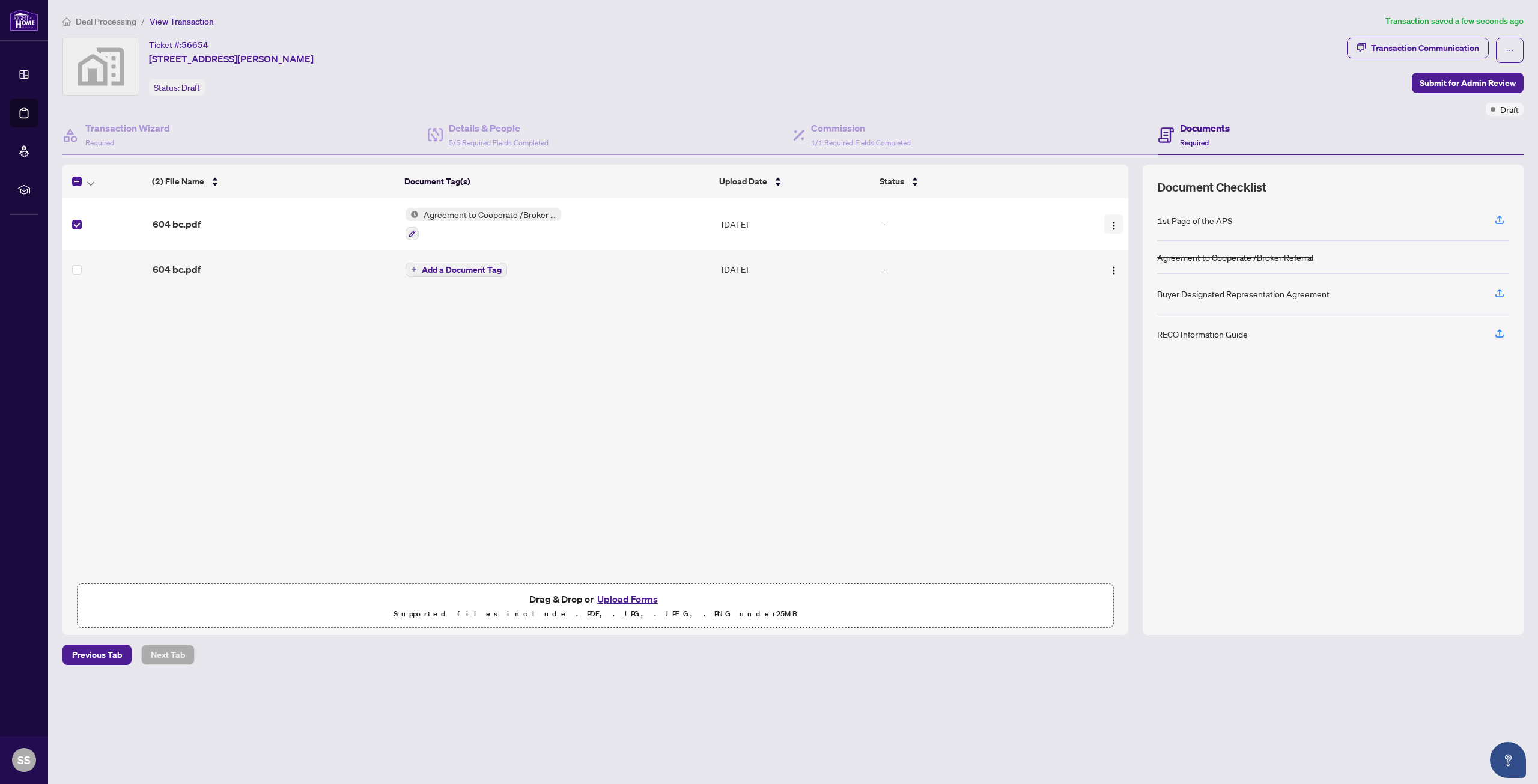
click at [1109, 228] on img "button" at bounding box center [1113, 226] width 10 height 10
click at [554, 215] on span "Agreement to Cooperate /Broker Referral" at bounding box center [490, 215] width 143 height 14
click at [348, 390] on div "(2) File Name Document Tag(s) Upload Date Status 604 bc.pdf Agreement to Cooper…" at bounding box center [595, 388] width 1066 height 379
click at [1109, 227] on img "button" at bounding box center [1113, 226] width 10 height 10
click at [851, 366] on div "(2) File Name Document Tag(s) Upload Date Status 604 bc.pdf Agreement to Cooper…" at bounding box center [595, 388] width 1066 height 379
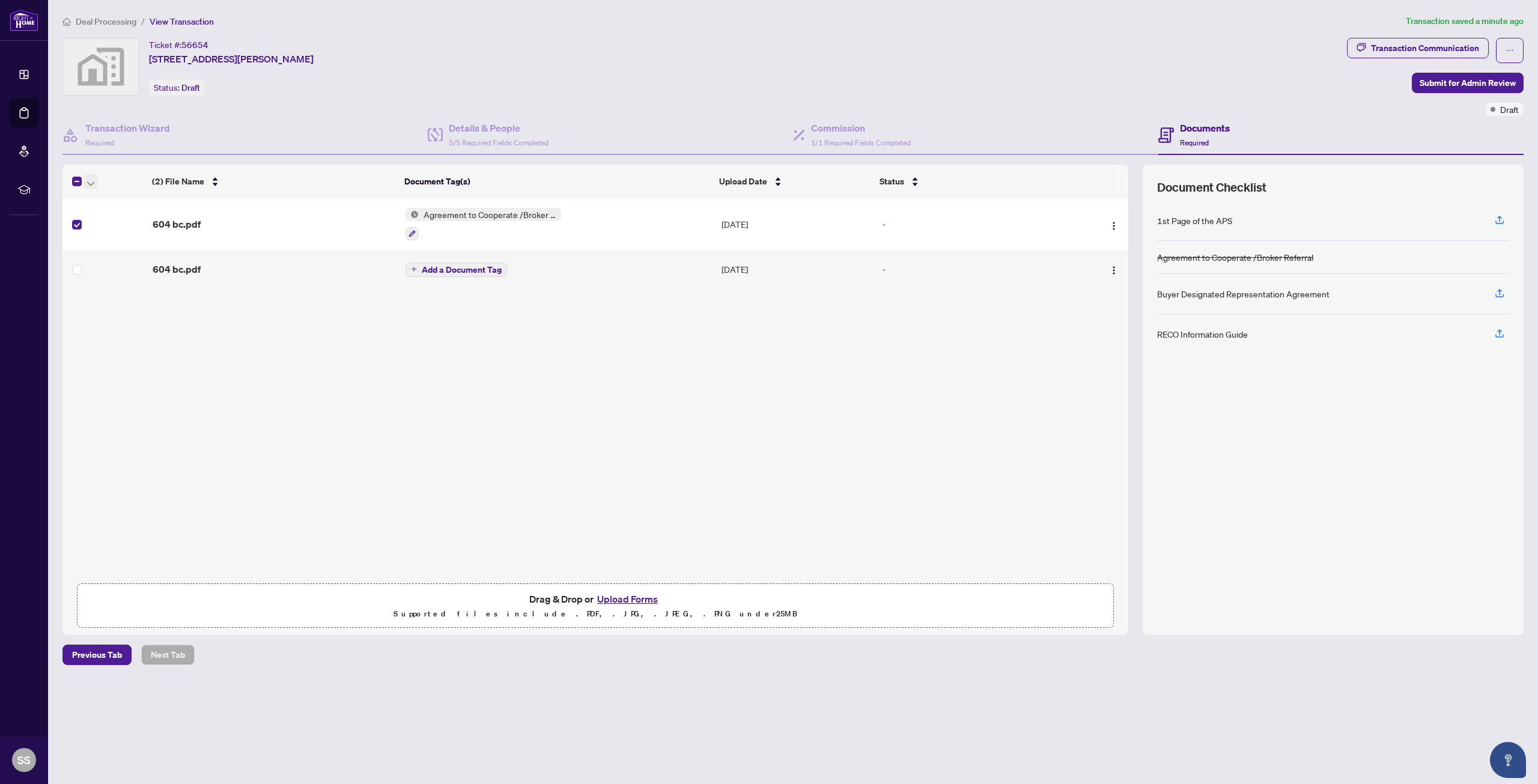
click at [93, 185] on icon "button" at bounding box center [90, 184] width 7 height 5
click at [141, 350] on div "(2) File Name Document Tag(s) Upload Date Status 604 bc.pdf Agreement to Cooper…" at bounding box center [595, 388] width 1066 height 379
click at [1506, 50] on icon "ellipsis" at bounding box center [1510, 51] width 9 height 9
click at [986, 406] on div "(2) File Name Document Tag(s) Upload Date Status 604 bc.pdf Agreement to Cooper…" at bounding box center [595, 388] width 1066 height 379
click at [1112, 227] on img "button" at bounding box center [1113, 226] width 10 height 10
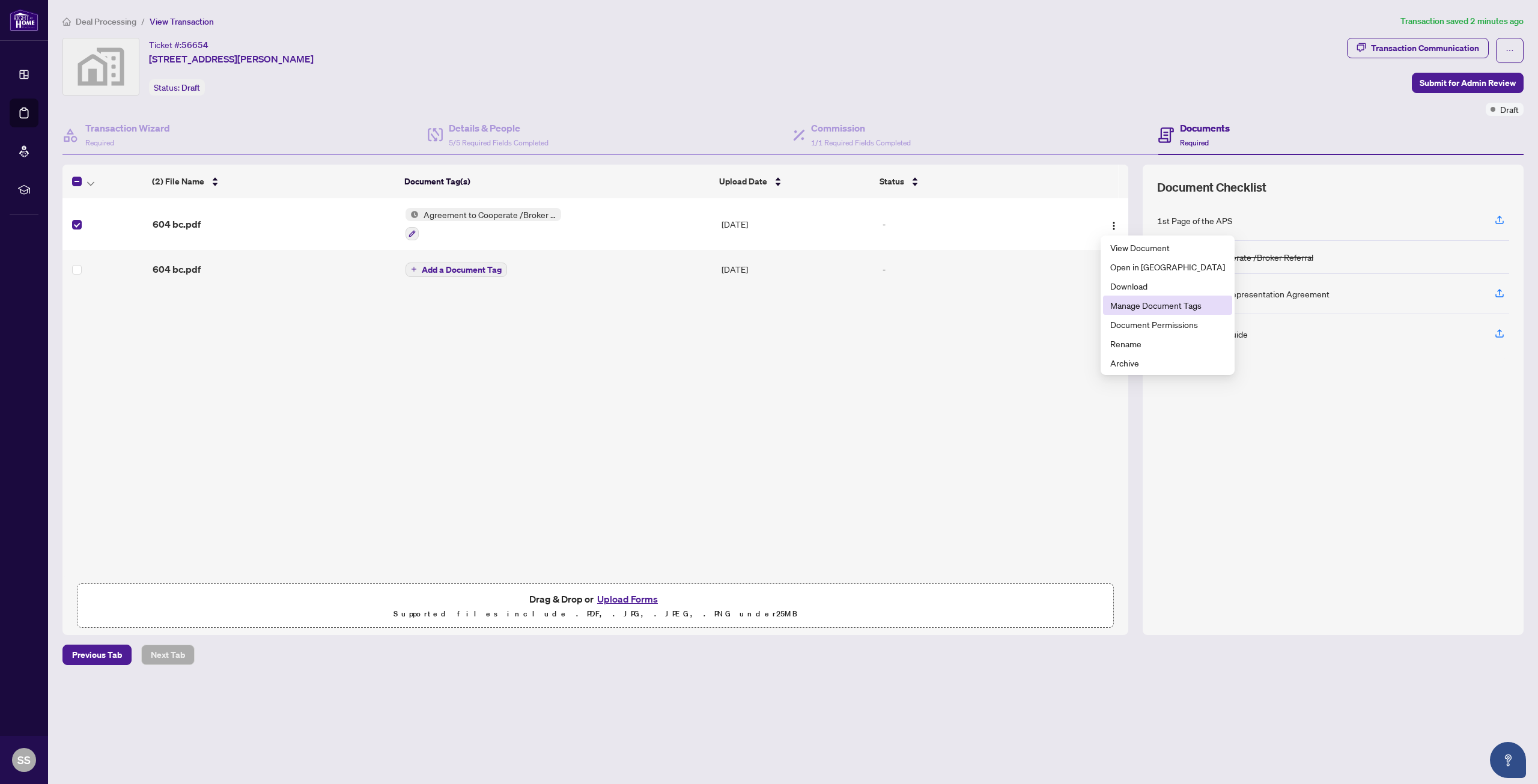
click at [1159, 309] on span "Manage Document Tags" at bounding box center [1168, 305] width 115 height 14
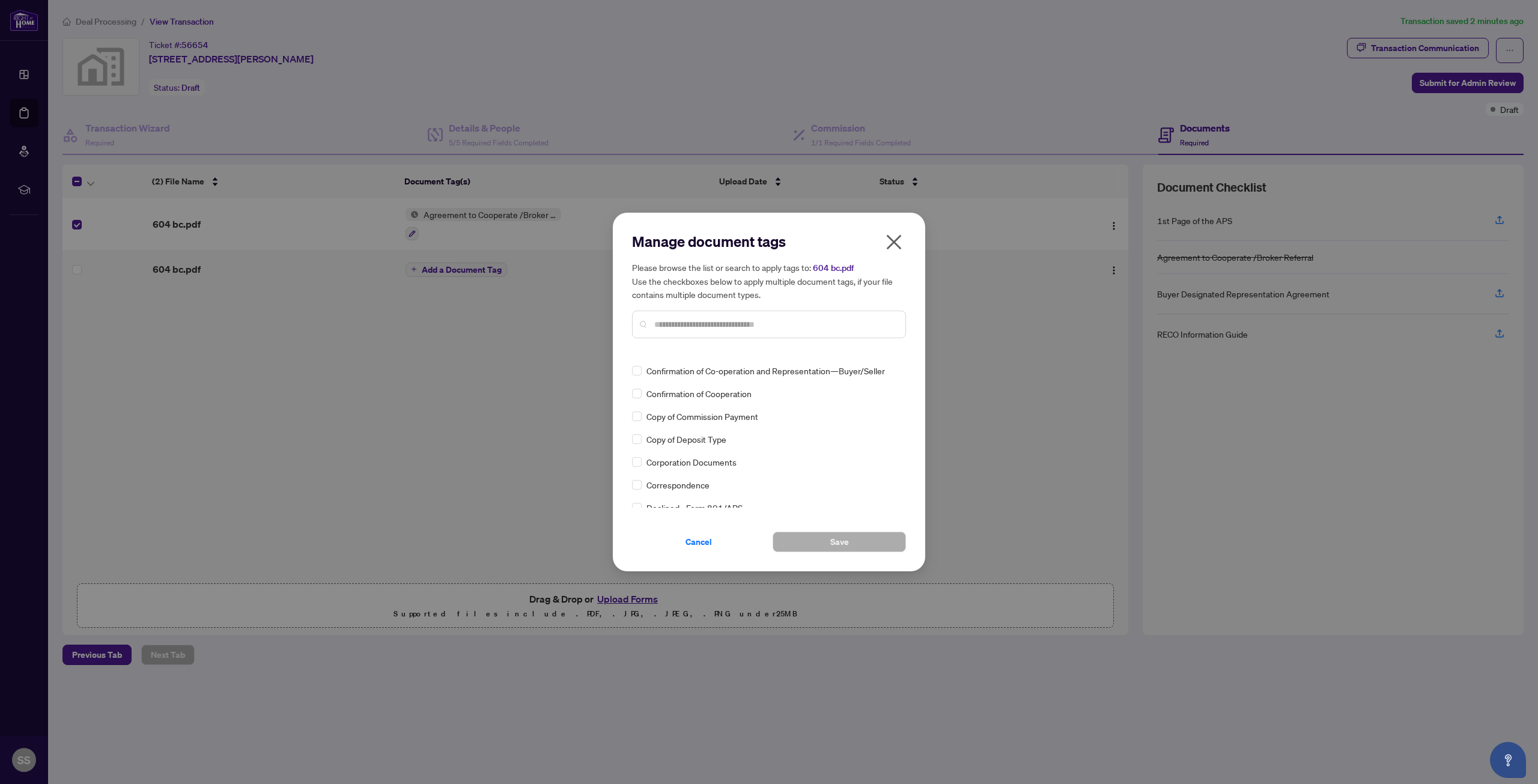
scroll to position [841, 0]
click at [686, 541] on span "Cancel" at bounding box center [699, 542] width 26 height 19
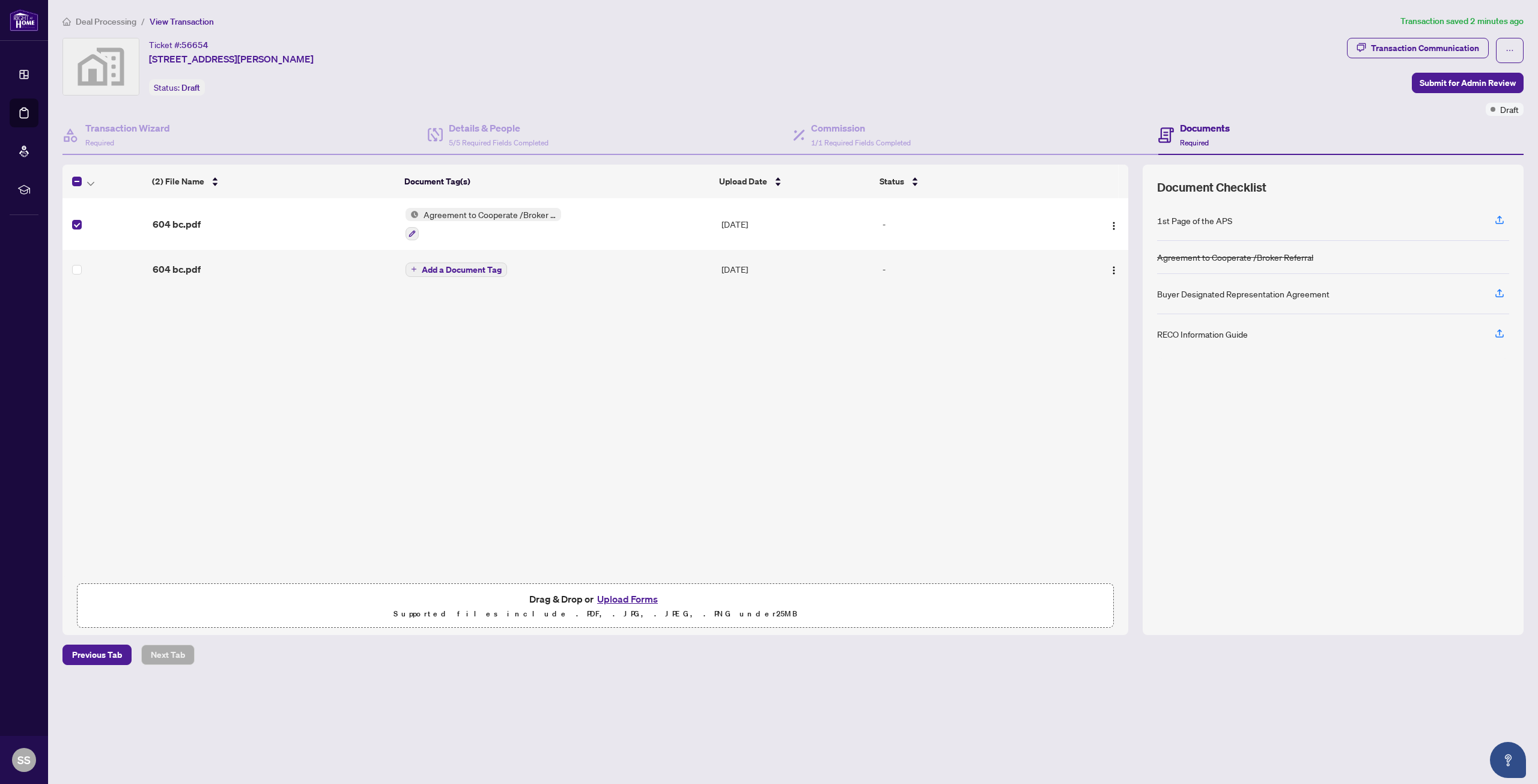
click at [412, 267] on icon "plus" at bounding box center [414, 269] width 6 height 6
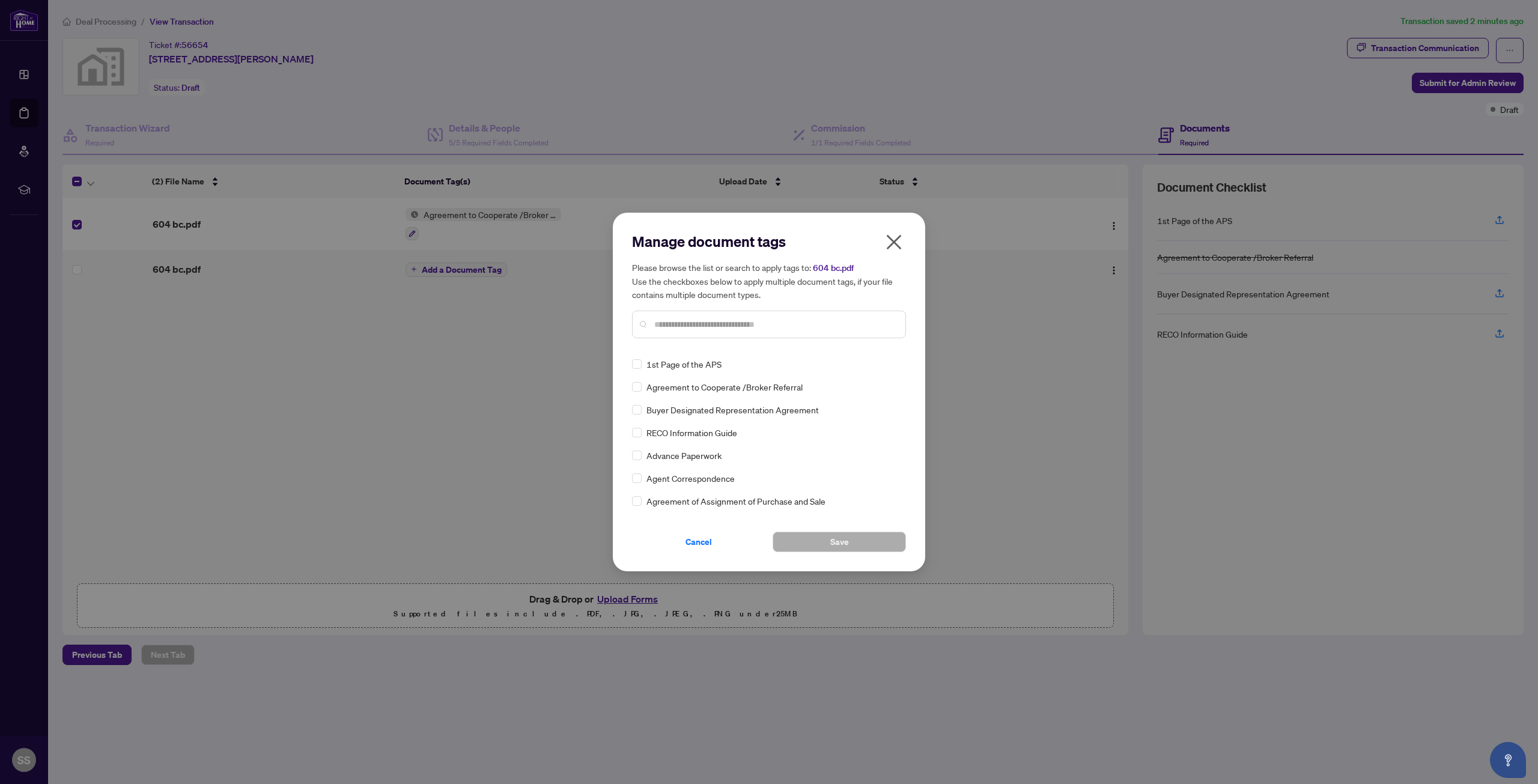
click at [903, 245] on icon "close" at bounding box center [894, 242] width 19 height 19
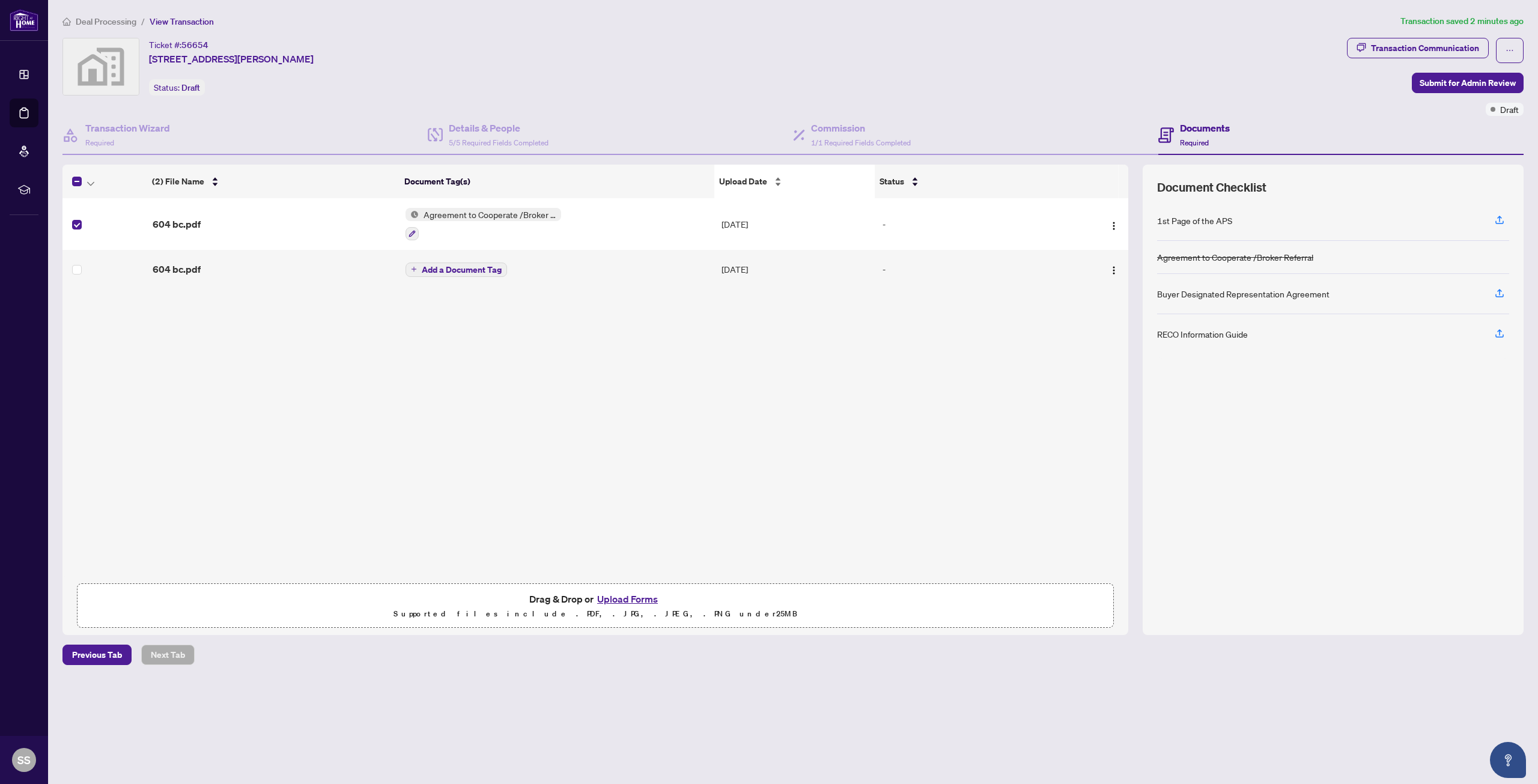
click at [778, 185] on div "Upload Date" at bounding box center [794, 182] width 151 height 14
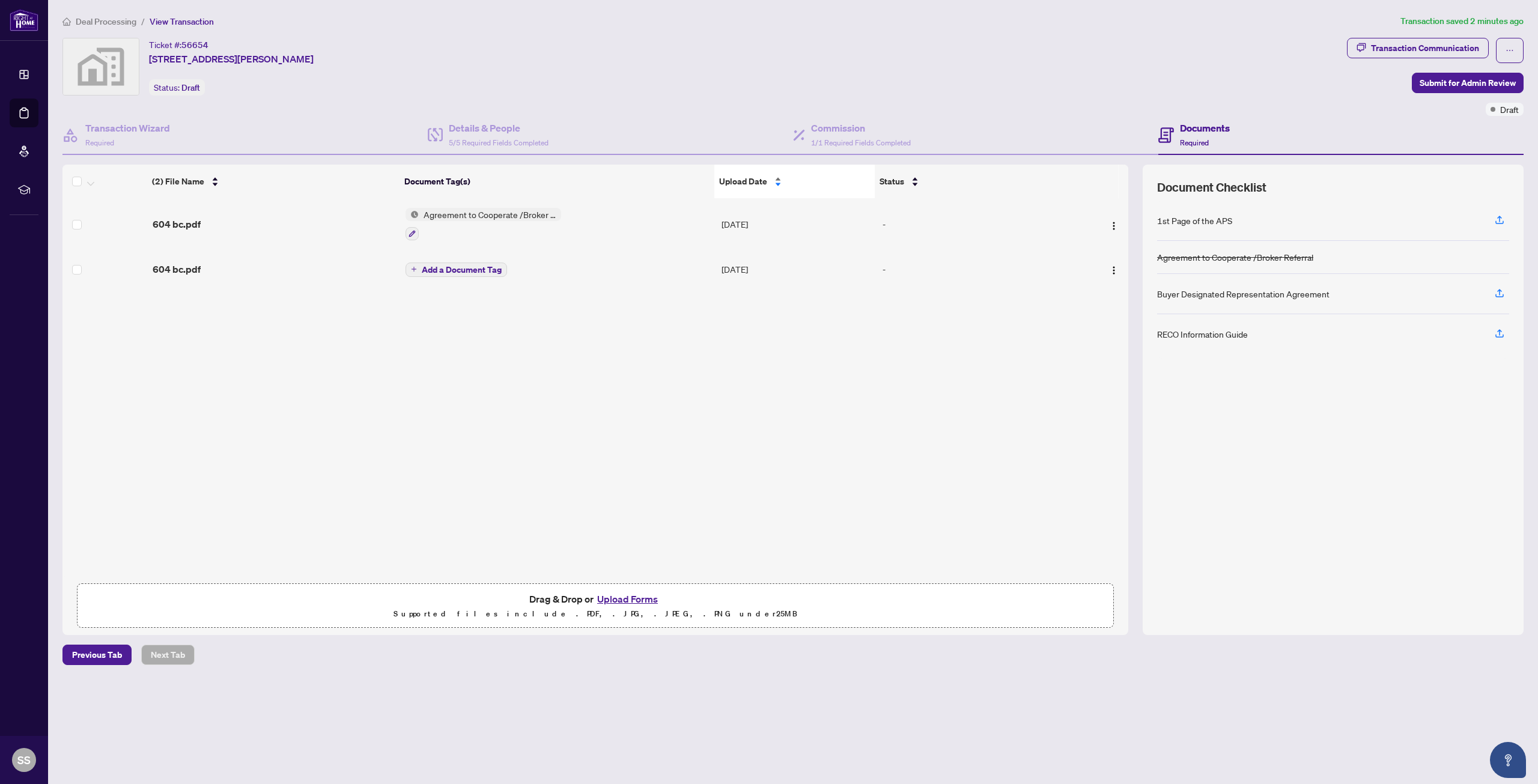
click at [778, 185] on div "Upload Date" at bounding box center [794, 182] width 151 height 14
click at [777, 176] on div "Upload Date" at bounding box center [794, 182] width 151 height 14
click at [912, 187] on div "Status" at bounding box center [972, 182] width 185 height 14
click at [915, 180] on div "Status" at bounding box center [972, 182] width 185 height 14
click at [914, 181] on div "Status" at bounding box center [972, 182] width 185 height 14
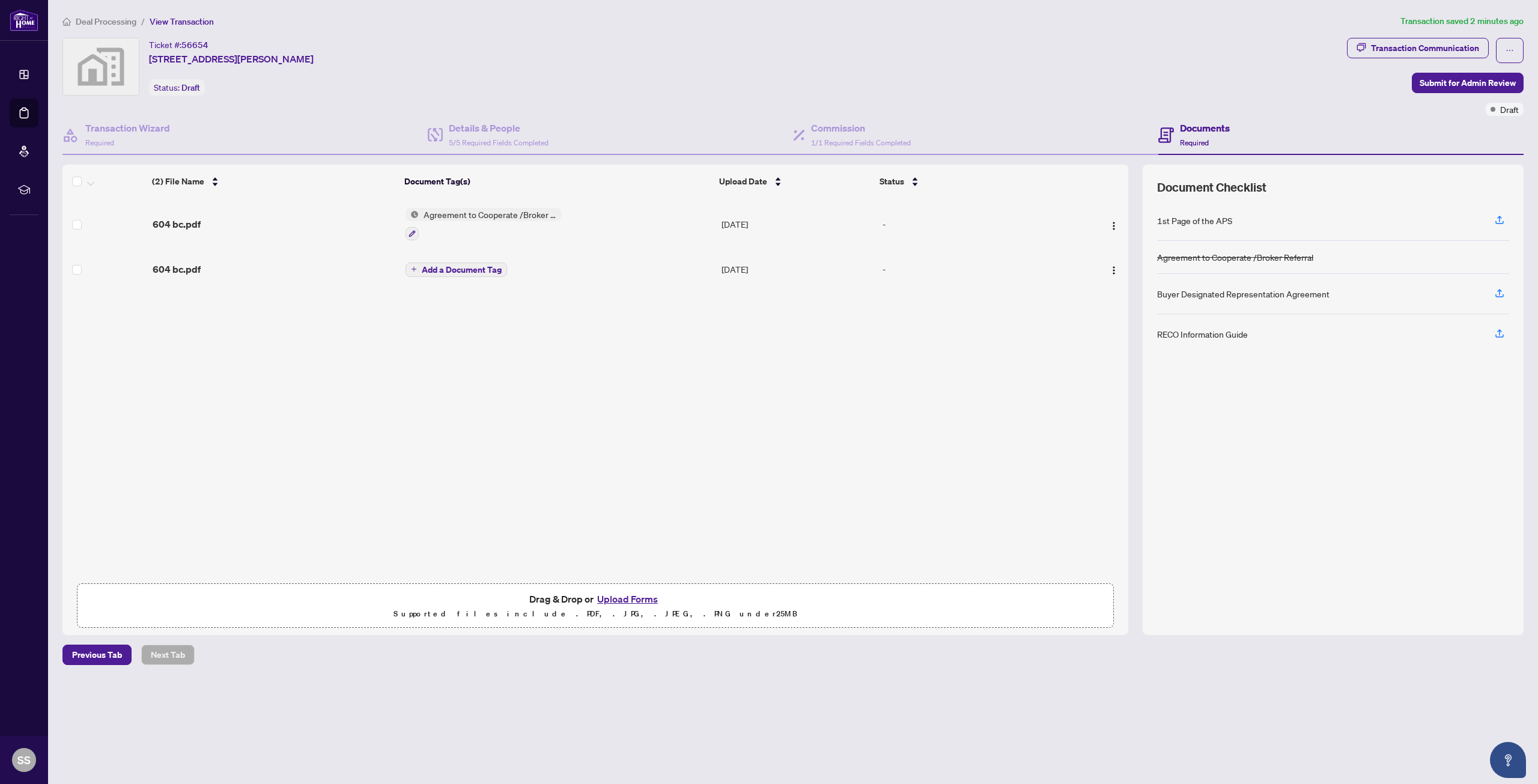
click at [890, 228] on div "-" at bounding box center [974, 224] width 186 height 14
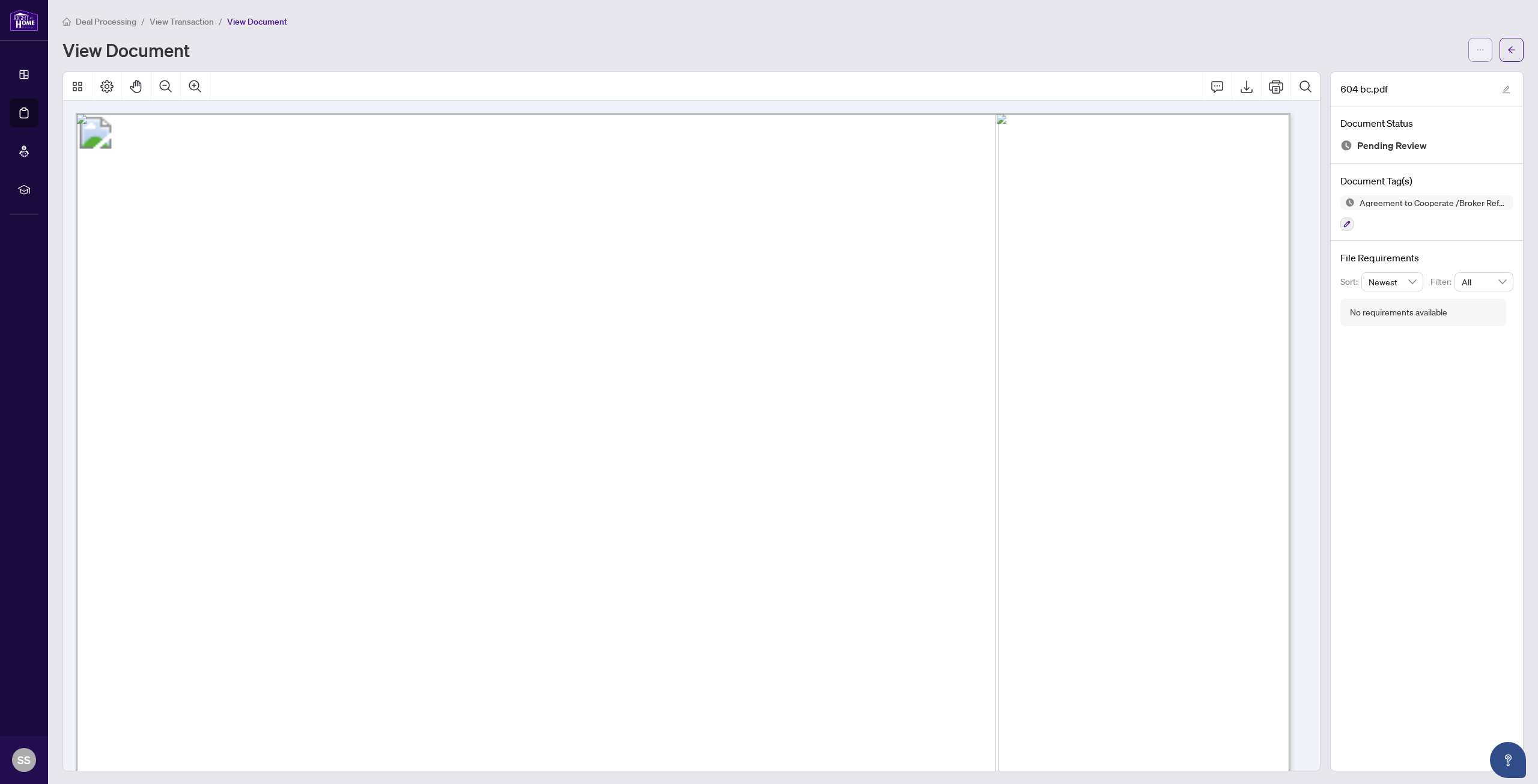
click at [1476, 52] on icon "ellipsis" at bounding box center [1480, 50] width 9 height 9
click at [1507, 50] on icon "arrow-left" at bounding box center [1511, 50] width 9 height 9
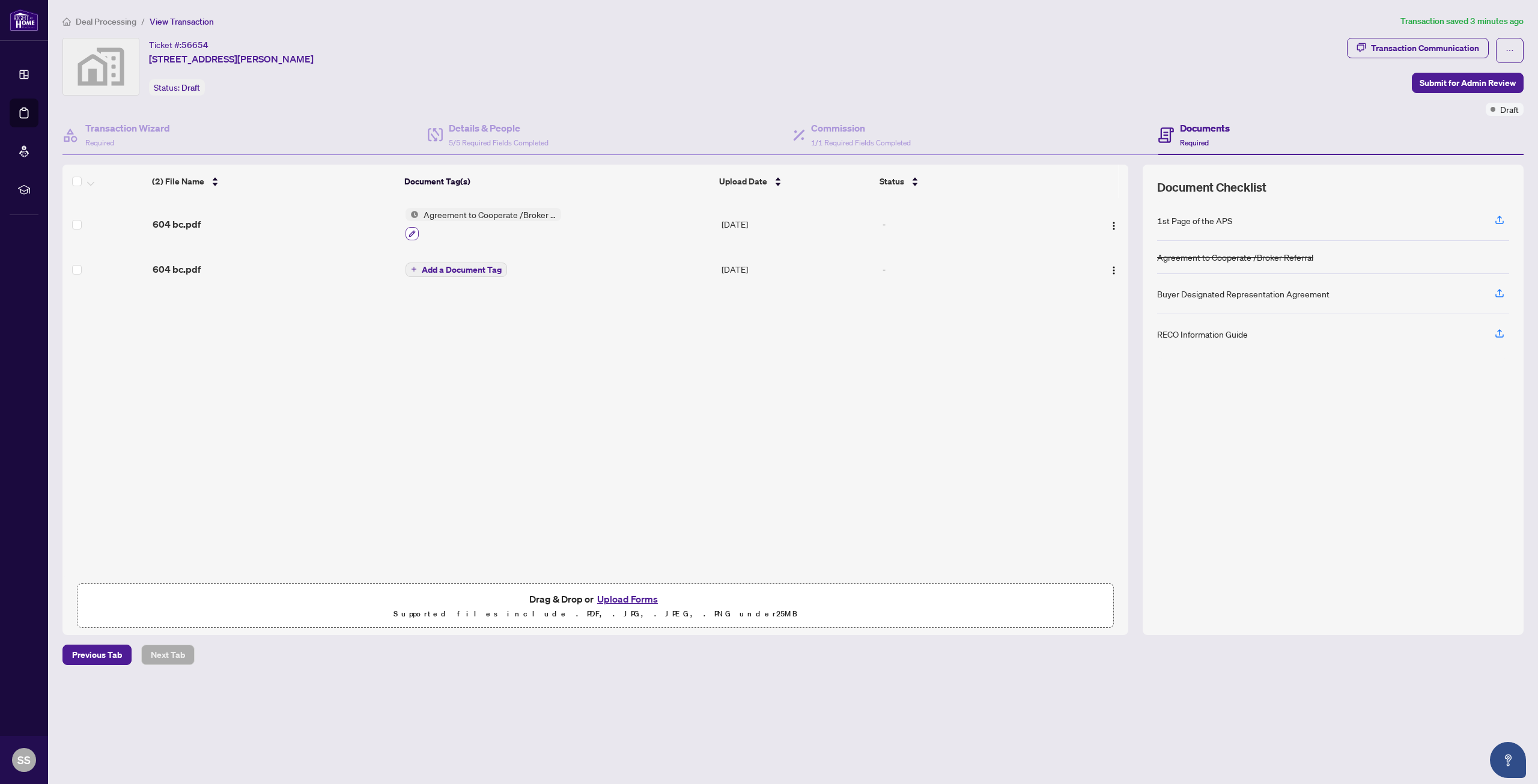
click at [408, 234] on icon "button" at bounding box center [411, 233] width 7 height 7
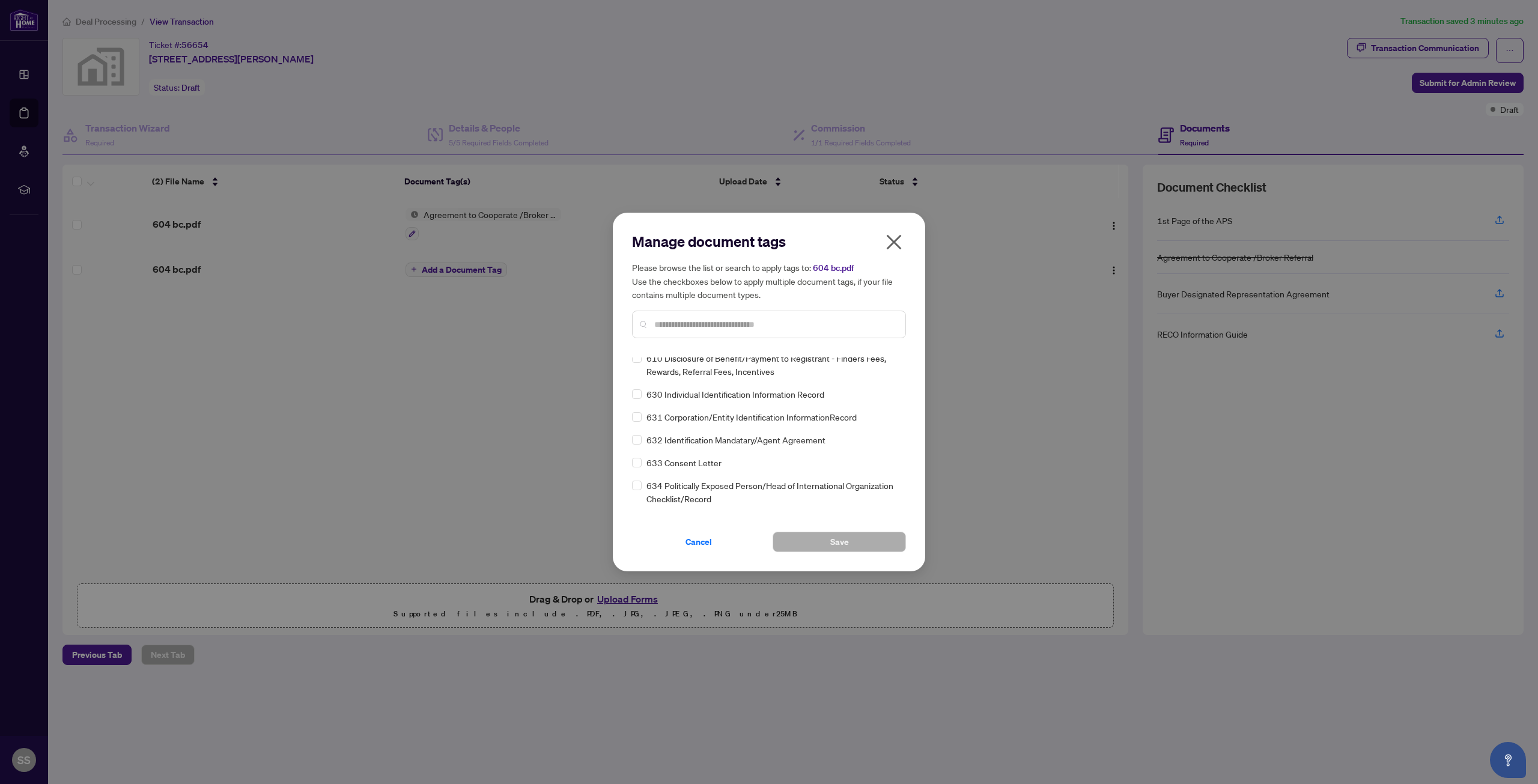
scroll to position [8129, 0]
click at [882, 240] on button "button" at bounding box center [894, 245] width 24 height 26
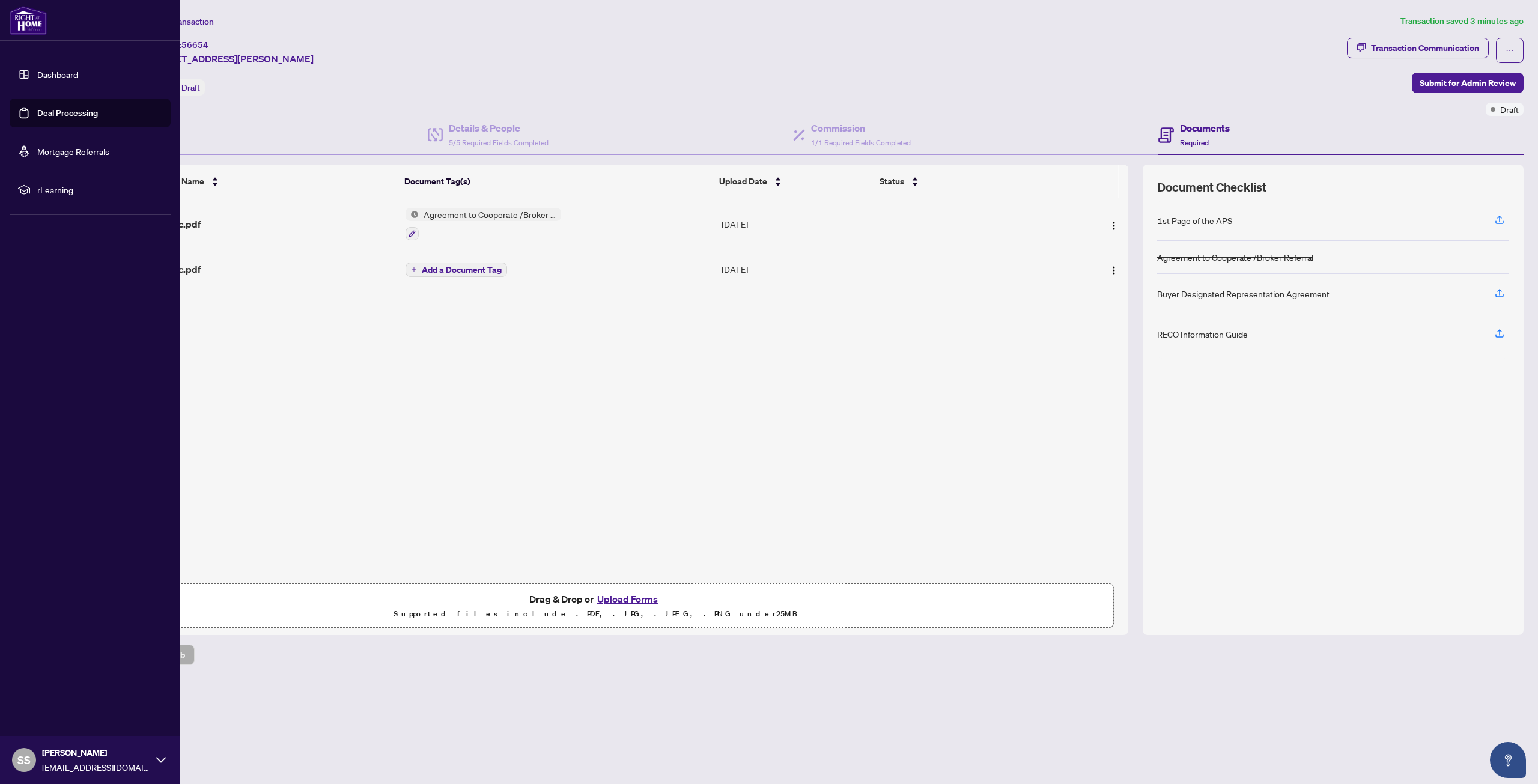
drag, startPoint x: 44, startPoint y: 189, endPoint x: 475, endPoint y: 397, distance: 478.6
click at [475, 397] on div "(2) File Name Document Tag(s) Upload Date Status 604 bc.pdf Agreement to Cooper…" at bounding box center [595, 388] width 1066 height 379
click at [51, 189] on span "rLearning" at bounding box center [99, 190] width 125 height 14
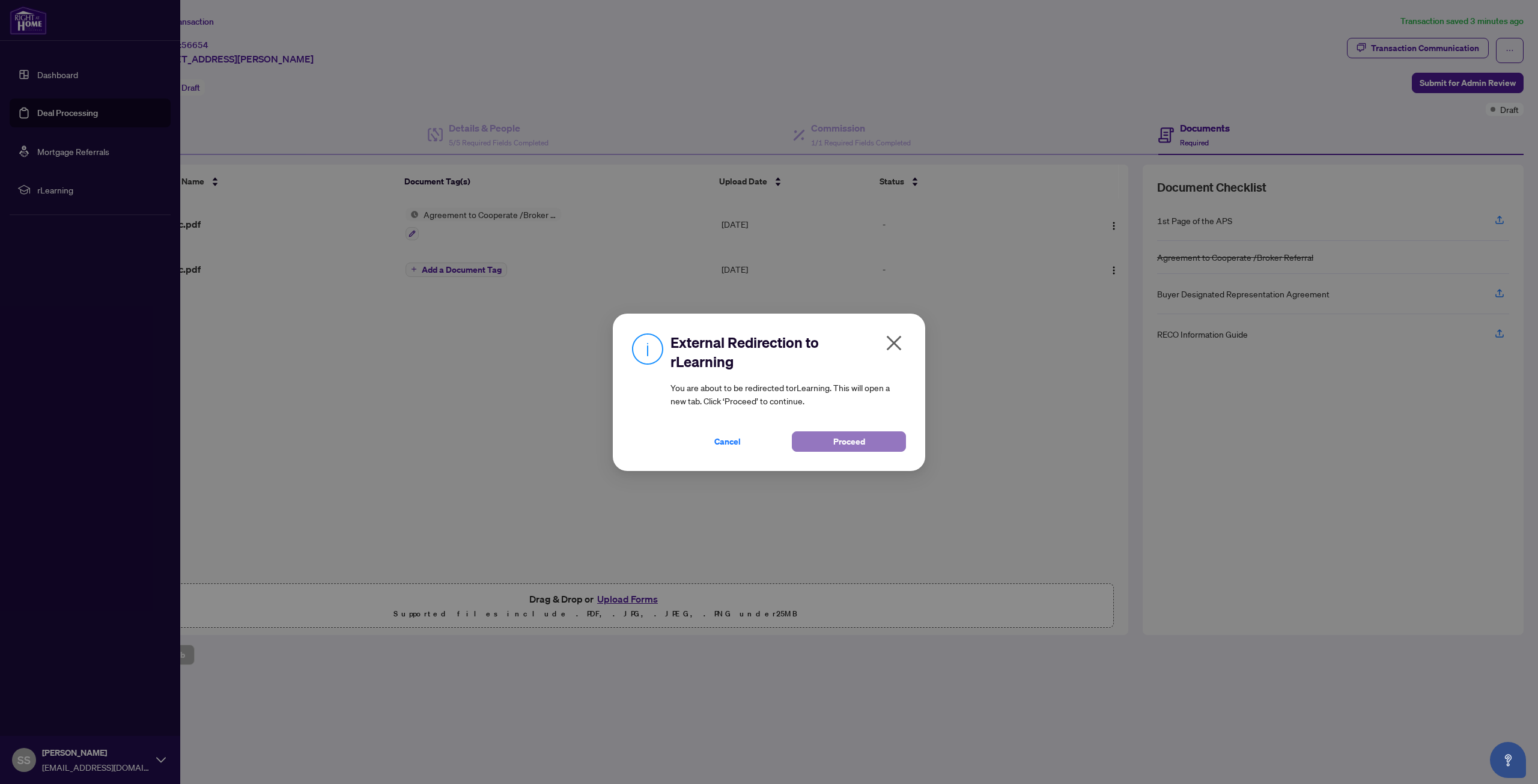
click at [843, 446] on span "Proceed" at bounding box center [849, 442] width 32 height 19
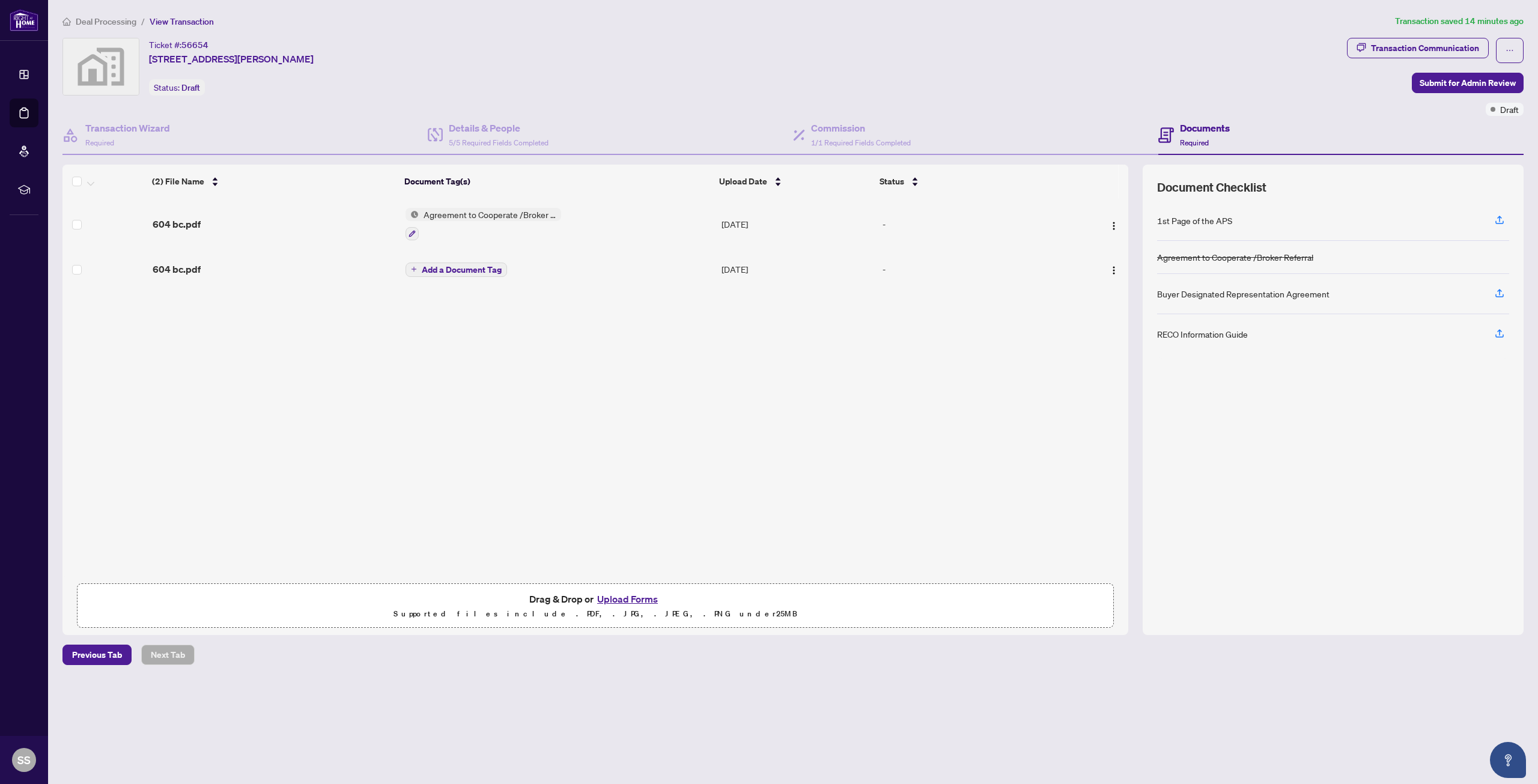
drag, startPoint x: 542, startPoint y: 215, endPoint x: 361, endPoint y: 307, distance: 203.0
click at [361, 307] on div "(2) File Name Document Tag(s) Upload Date Status 604 bc.pdf Agreement to Cooper…" at bounding box center [595, 388] width 1066 height 379
drag, startPoint x: 415, startPoint y: 215, endPoint x: 310, endPoint y: 392, distance: 205.8
click at [310, 392] on div "(2) File Name Document Tag(s) Upload Date Status 604 bc.pdf Agreement to Cooper…" at bounding box center [595, 388] width 1066 height 379
drag, startPoint x: 195, startPoint y: 222, endPoint x: 155, endPoint y: 361, distance: 144.6
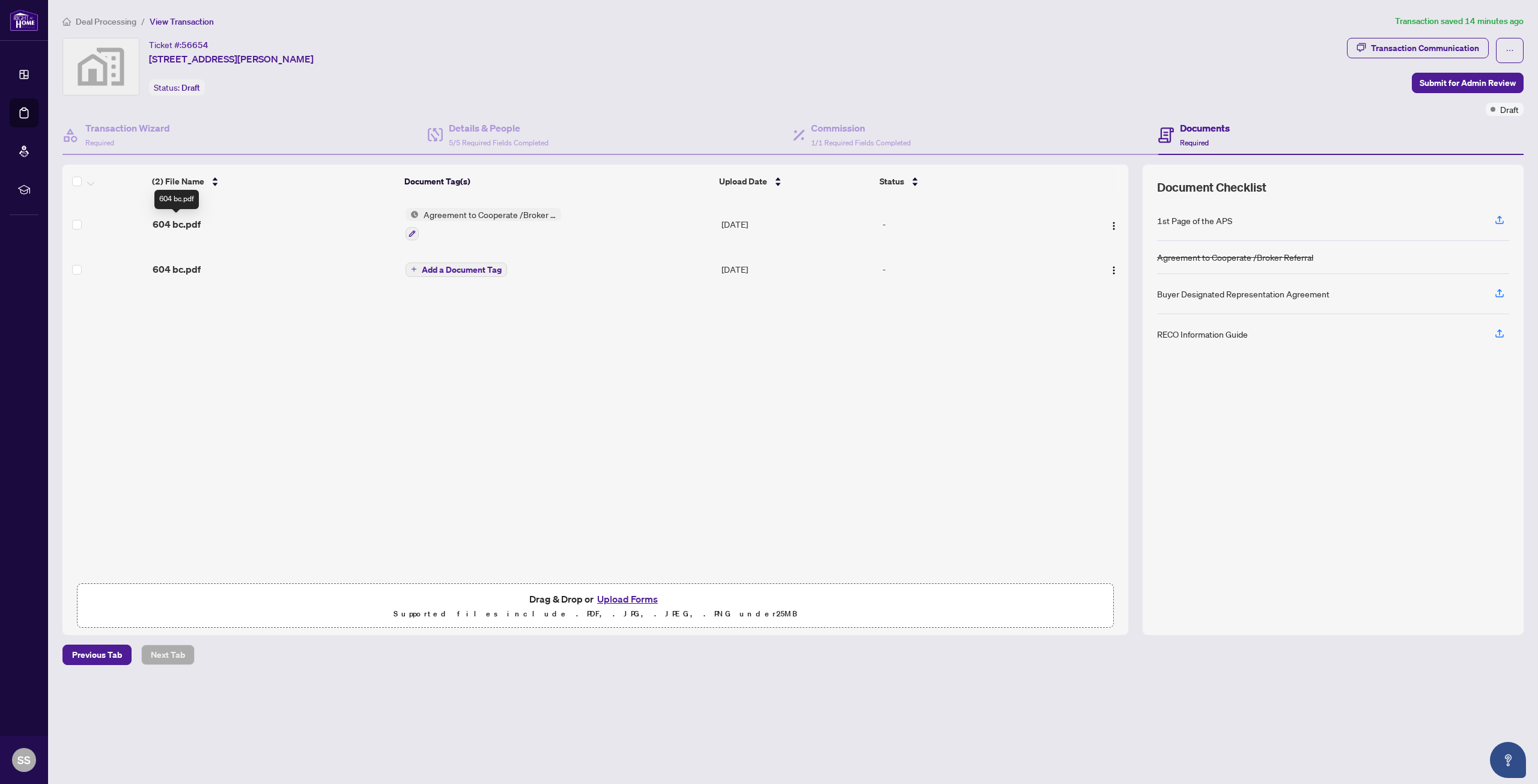
click at [157, 361] on div "(2) File Name Document Tag(s) Upload Date Status 604 bc.pdf Agreement to Cooper…" at bounding box center [595, 388] width 1066 height 379
click at [182, 219] on span "604 bc.pdf" at bounding box center [176, 223] width 48 height 15
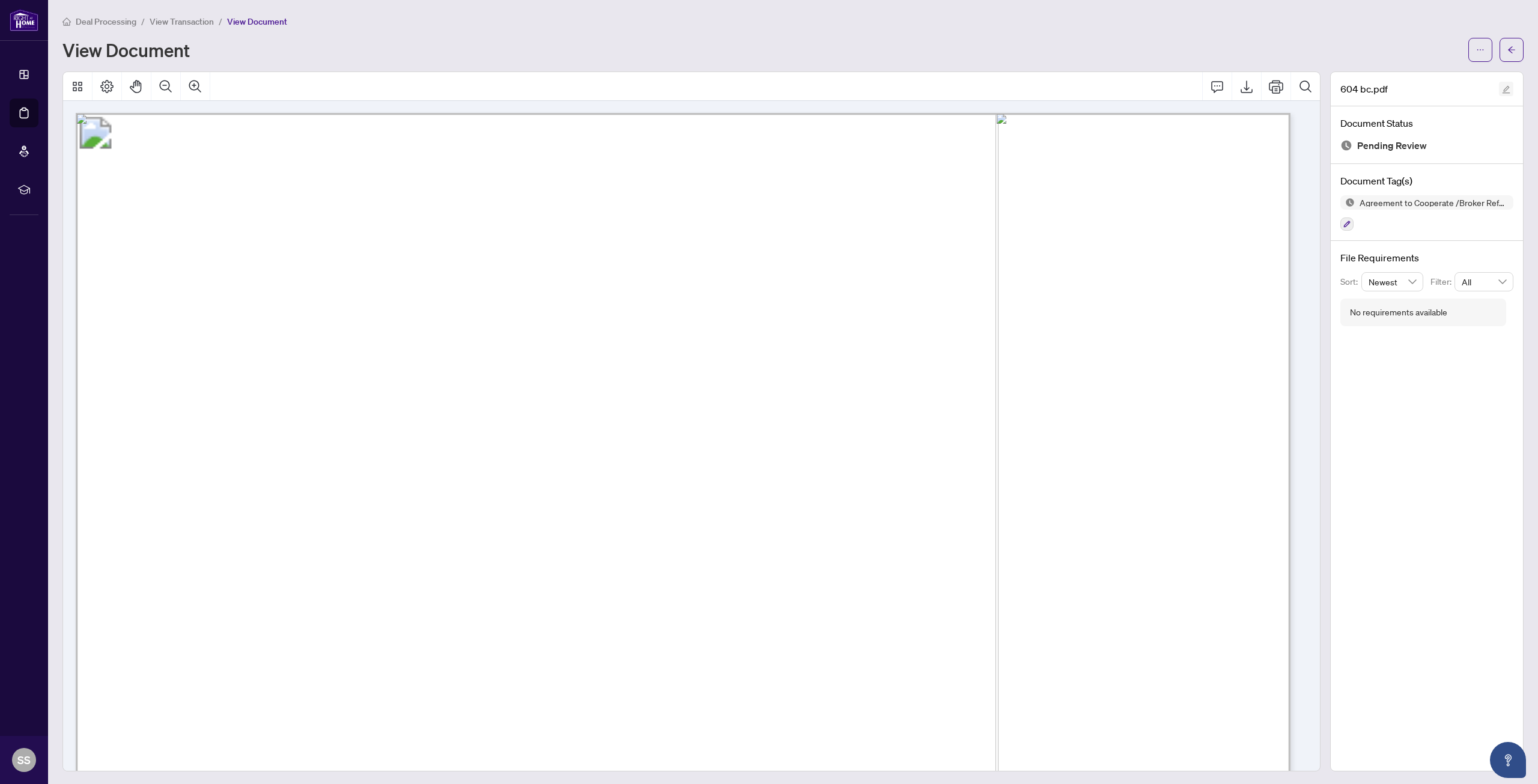
click at [1502, 90] on icon "edit" at bounding box center [1506, 89] width 8 height 8
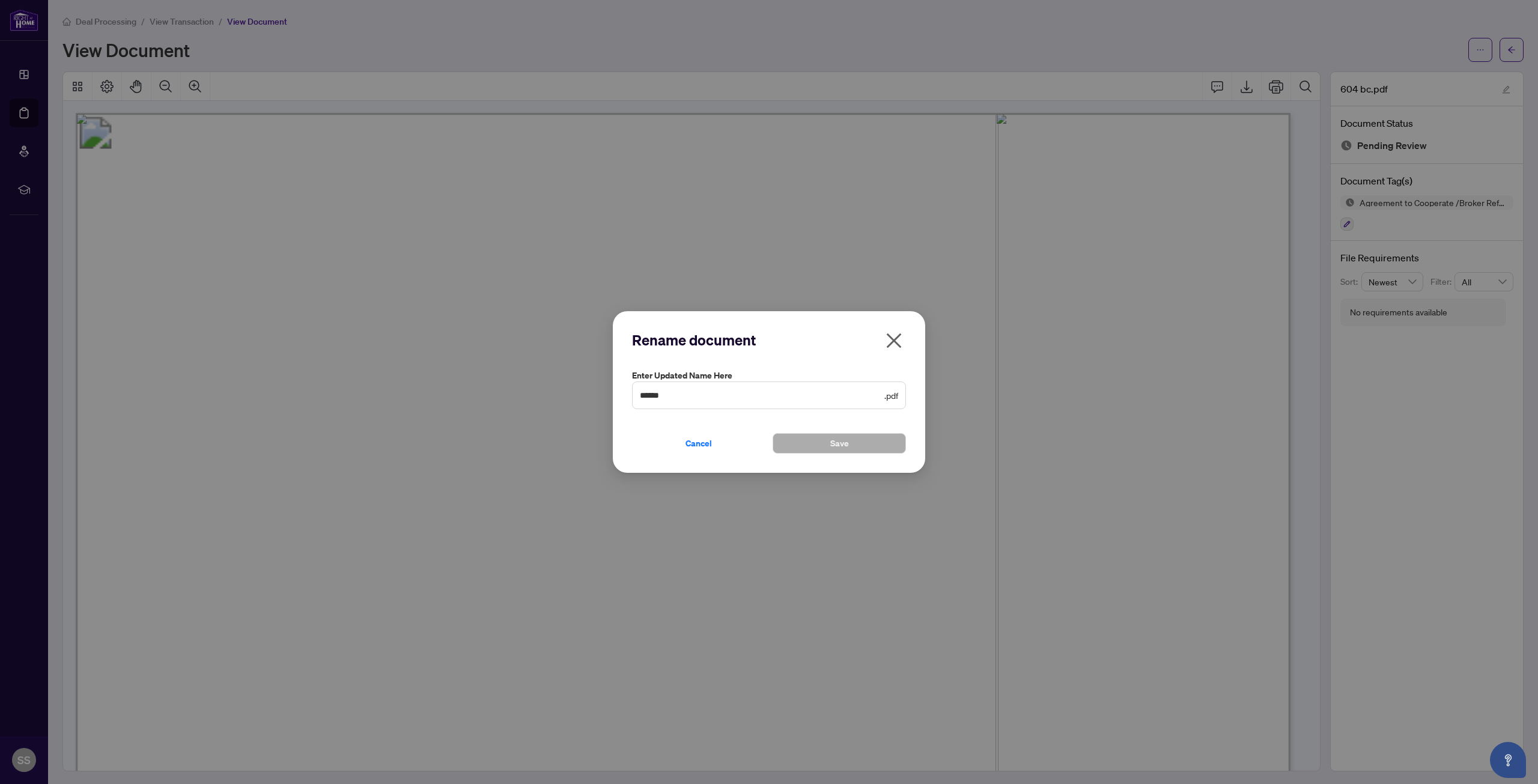
drag, startPoint x: 895, startPoint y: 346, endPoint x: 897, endPoint y: 338, distance: 8.2
click at [895, 346] on icon "close" at bounding box center [894, 341] width 19 height 19
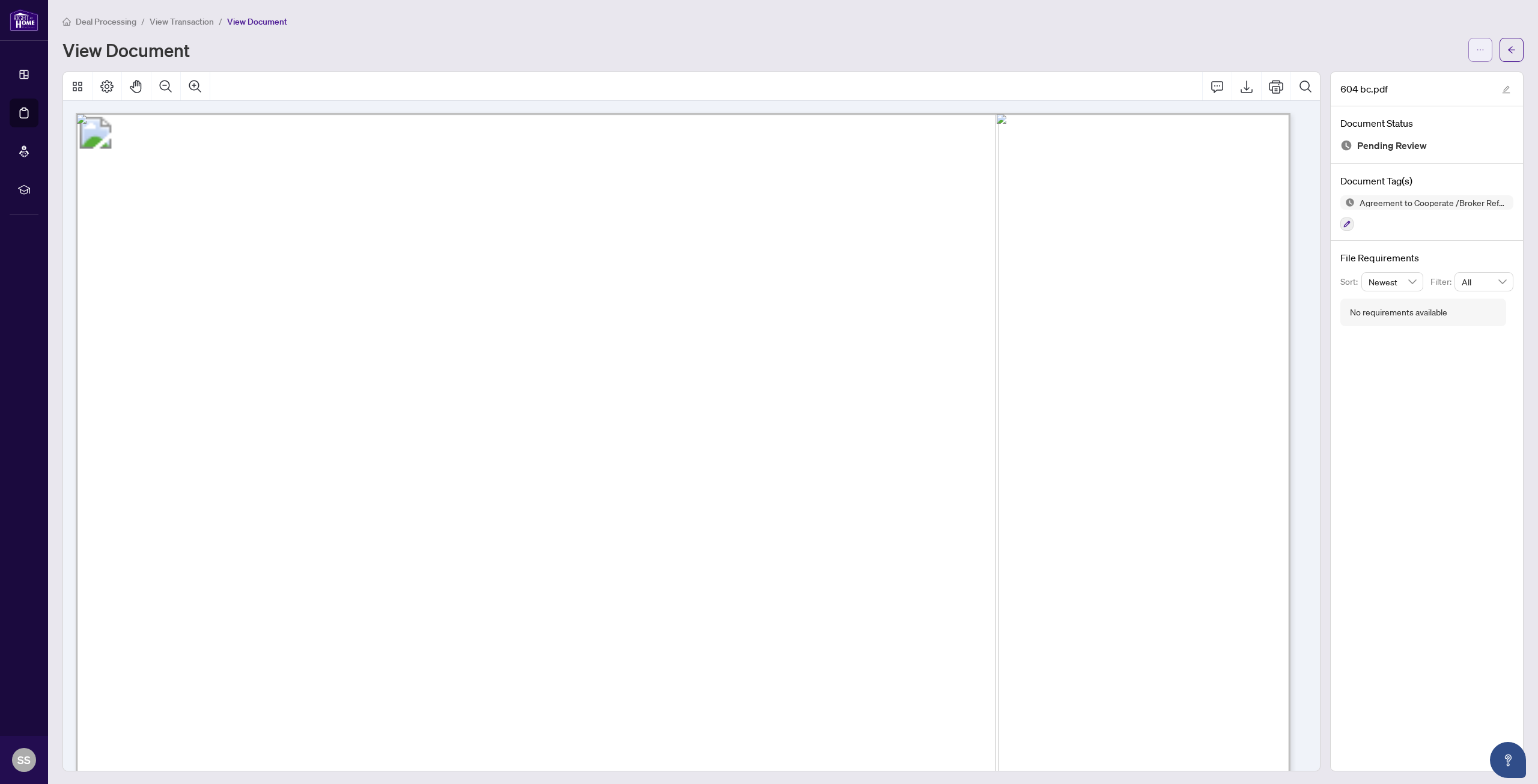
click at [1476, 52] on icon "ellipsis" at bounding box center [1480, 50] width 9 height 9
click at [1507, 54] on icon "arrow-left" at bounding box center [1511, 50] width 9 height 9
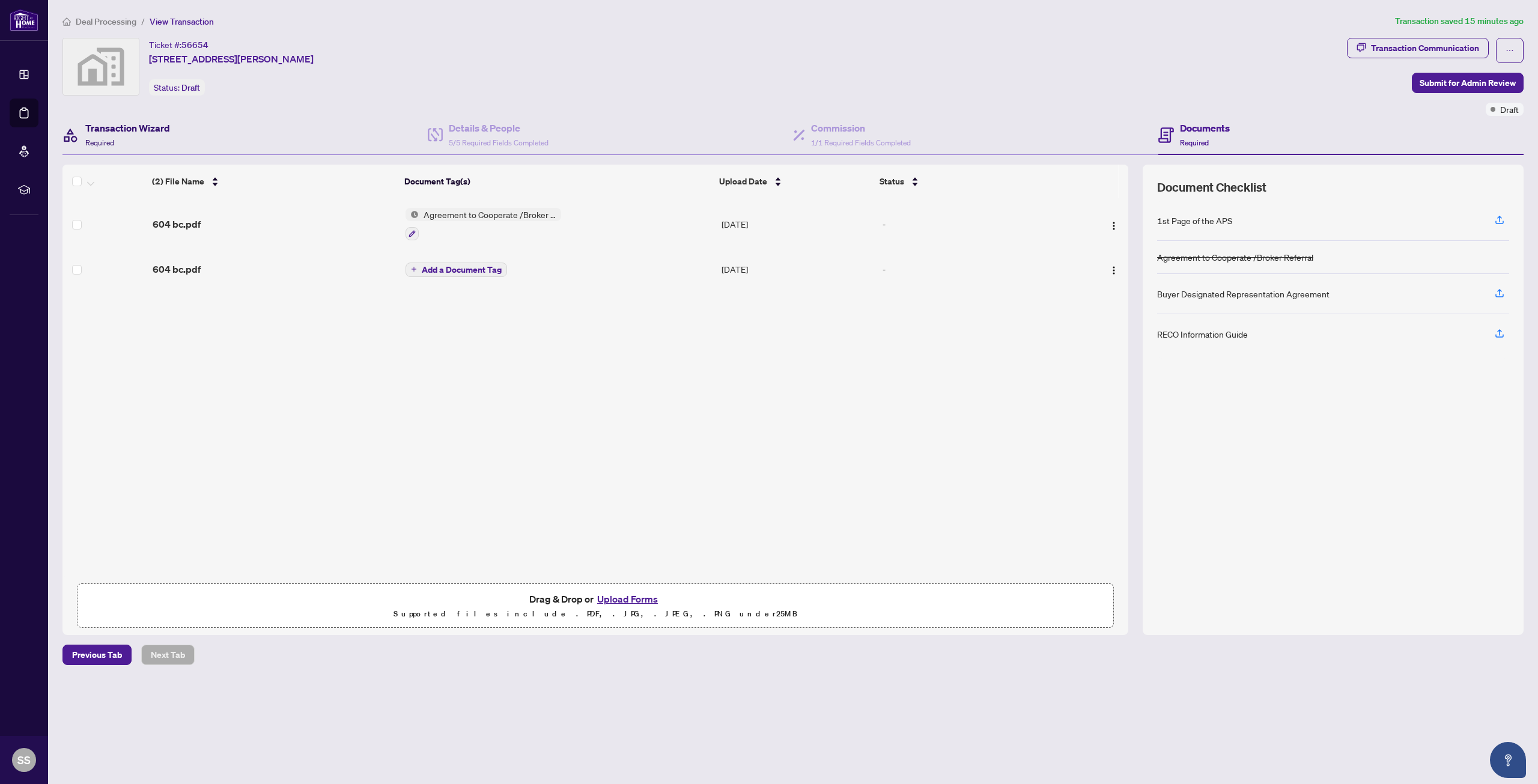
click at [137, 141] on div "Transaction Wizard Required" at bounding box center [127, 134] width 85 height 28
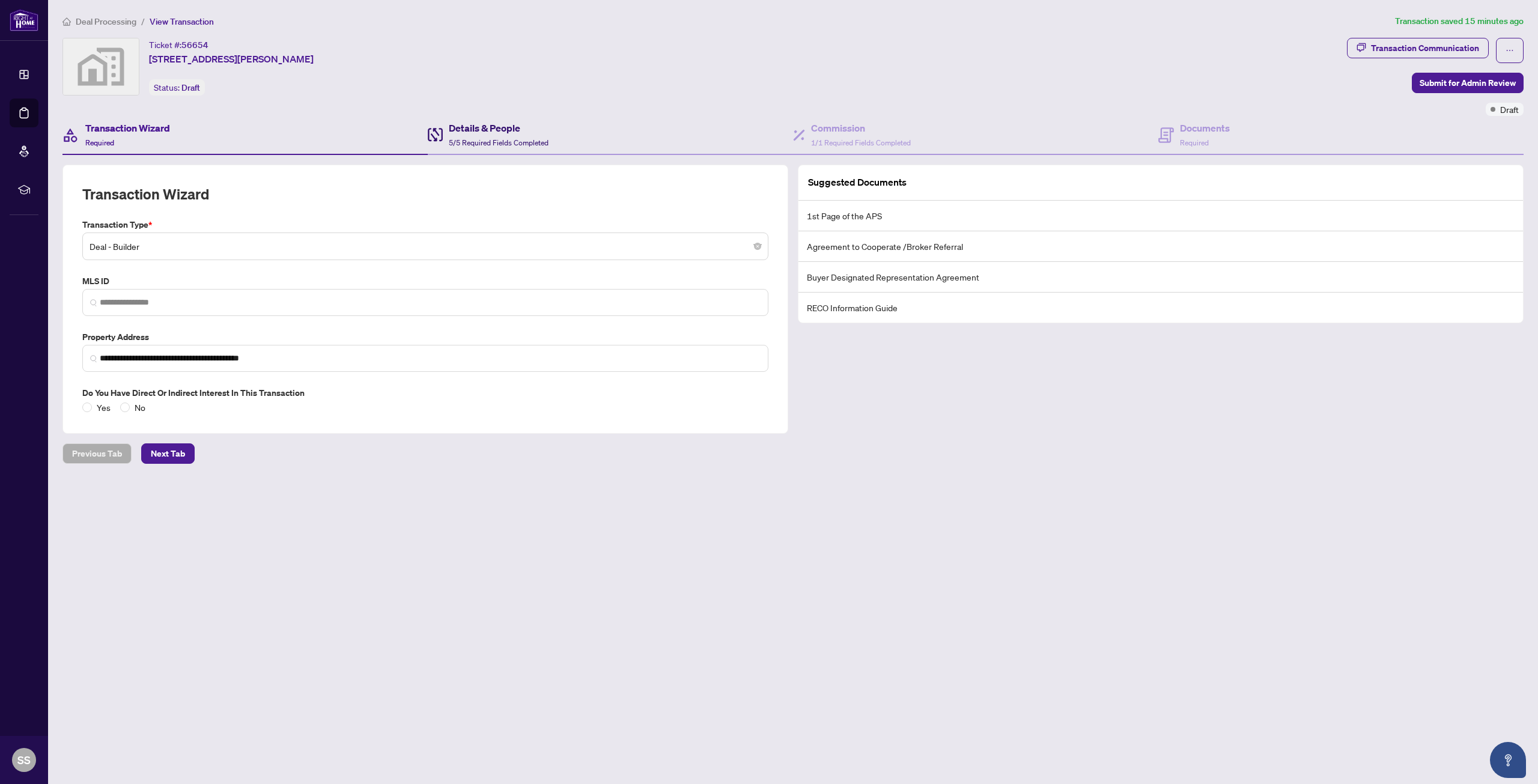
click at [466, 135] on div "Details & People 5/5 Required Fields Completed" at bounding box center [498, 134] width 100 height 28
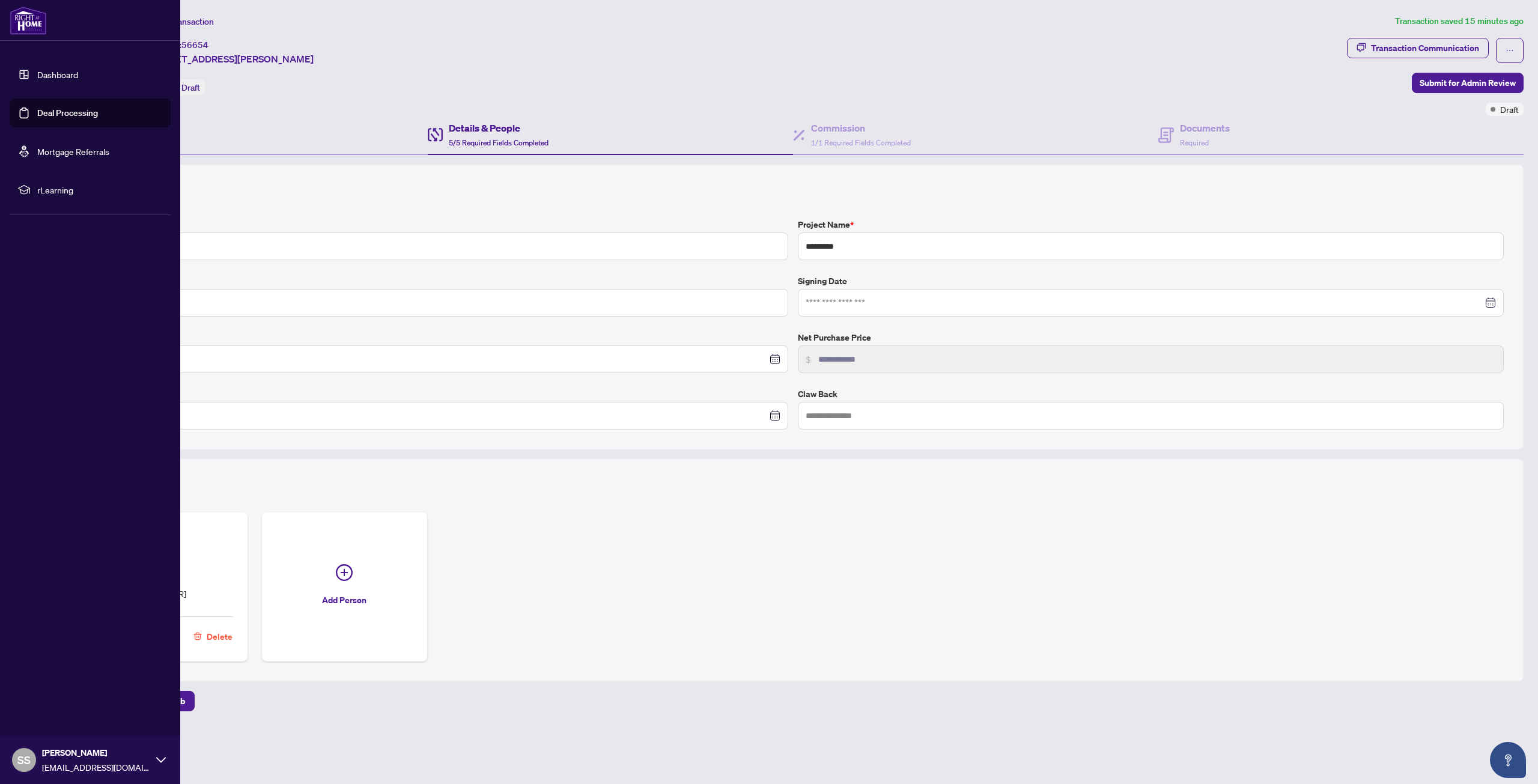
click at [44, 115] on link "Deal Processing" at bounding box center [67, 113] width 60 height 11
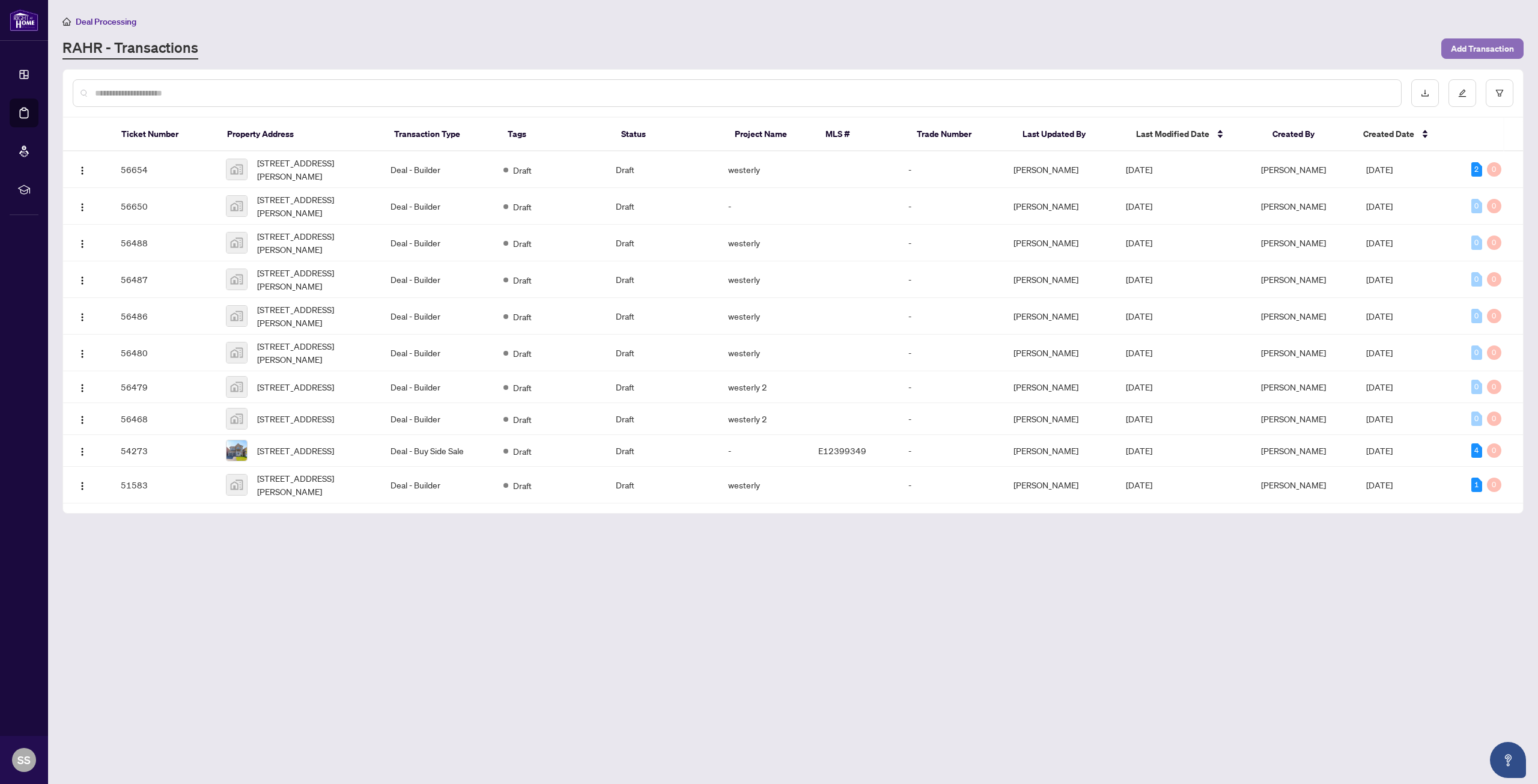
click at [1471, 44] on span "Add Transaction" at bounding box center [1482, 49] width 63 height 19
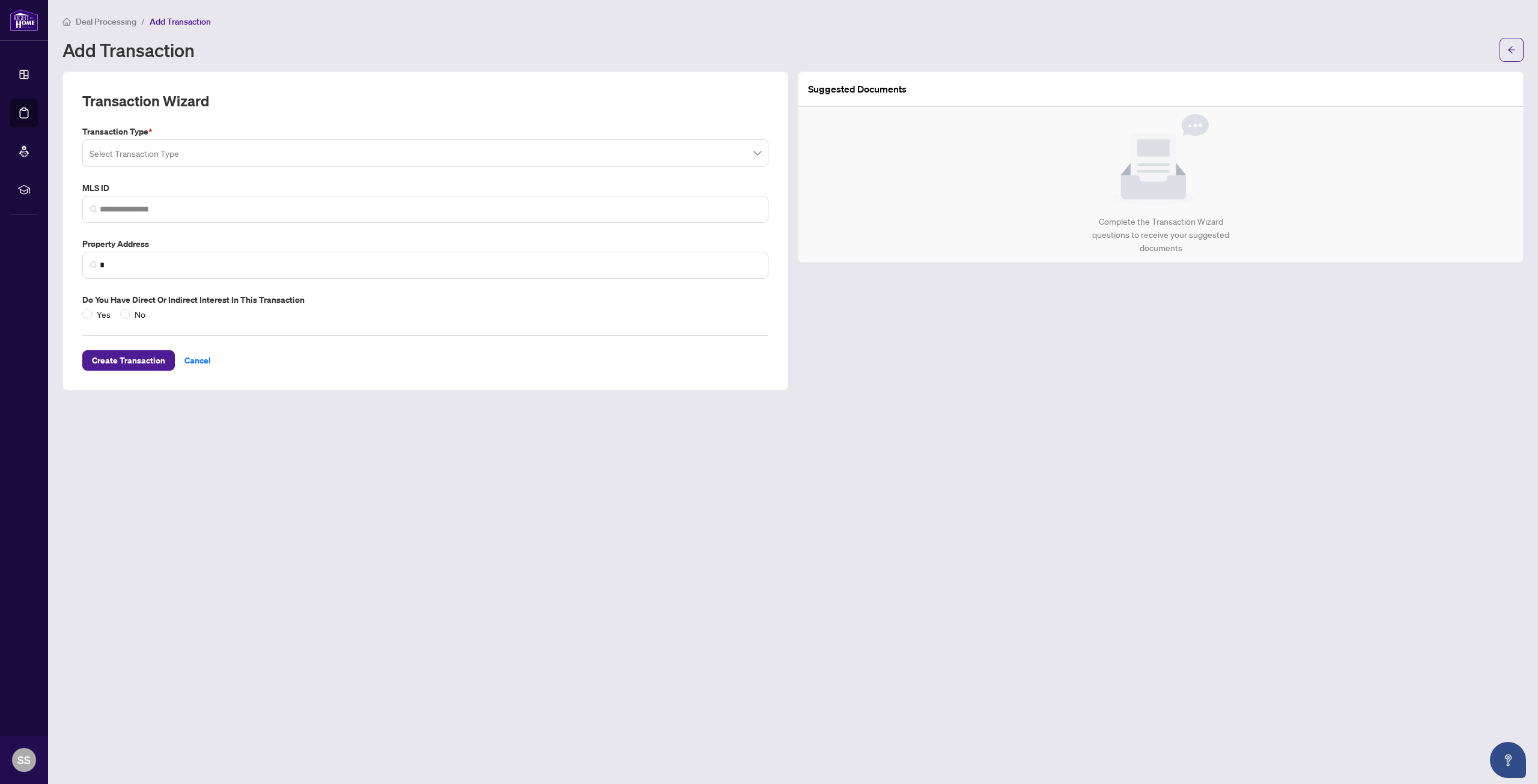
click at [208, 153] on input "search" at bounding box center [420, 154] width 661 height 26
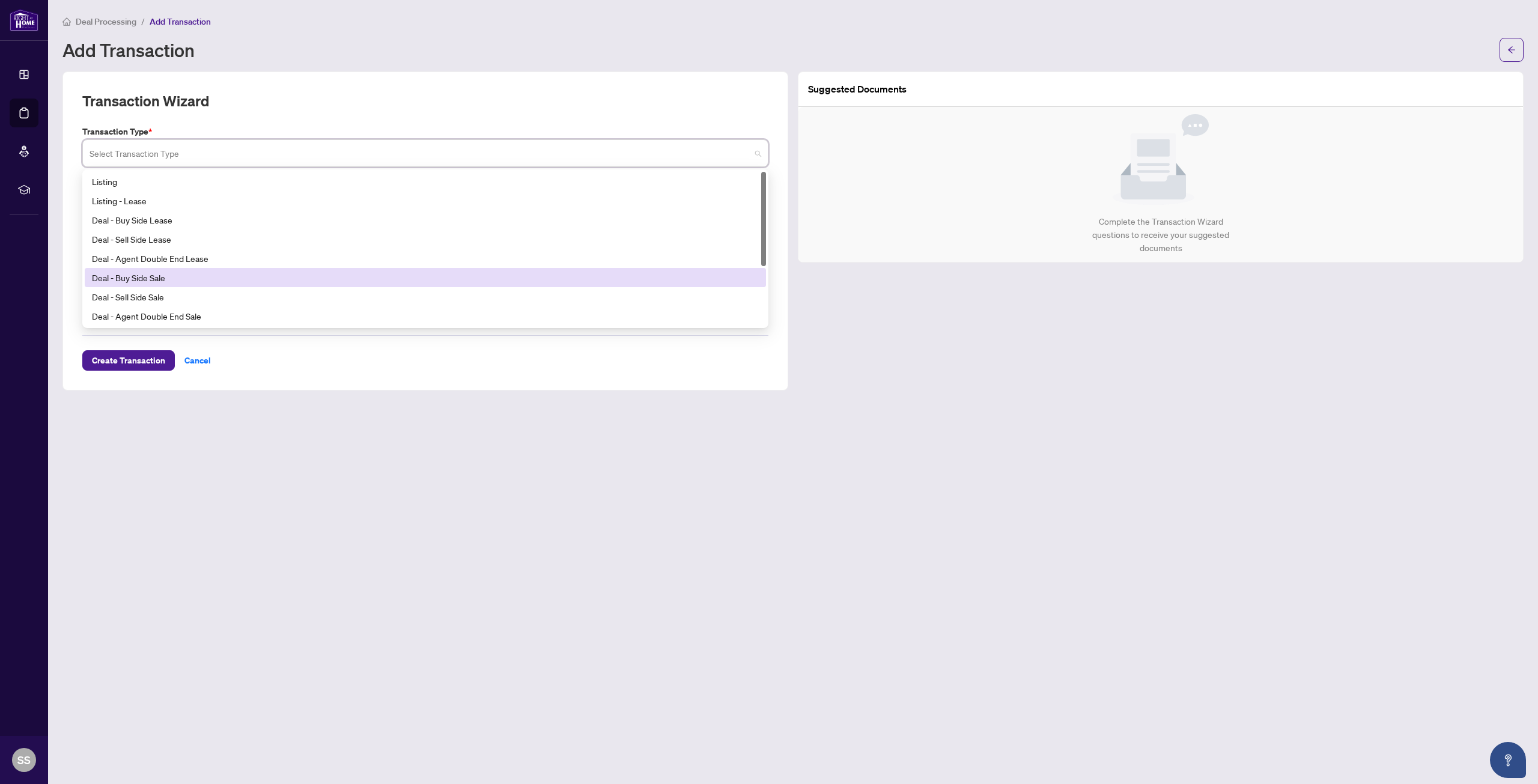
scroll to position [96, 0]
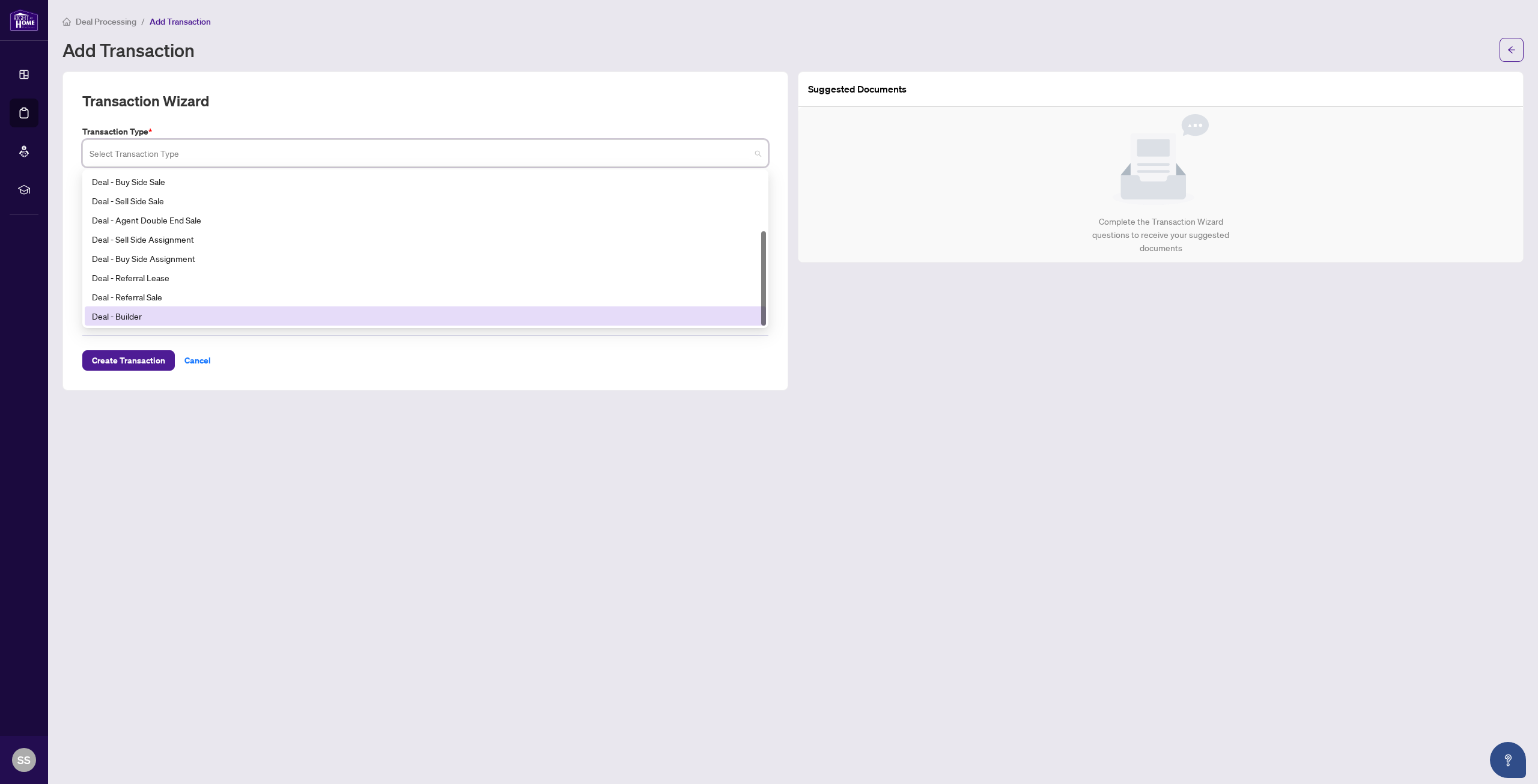
click at [130, 317] on div "Deal - Builder" at bounding box center [426, 316] width 666 height 14
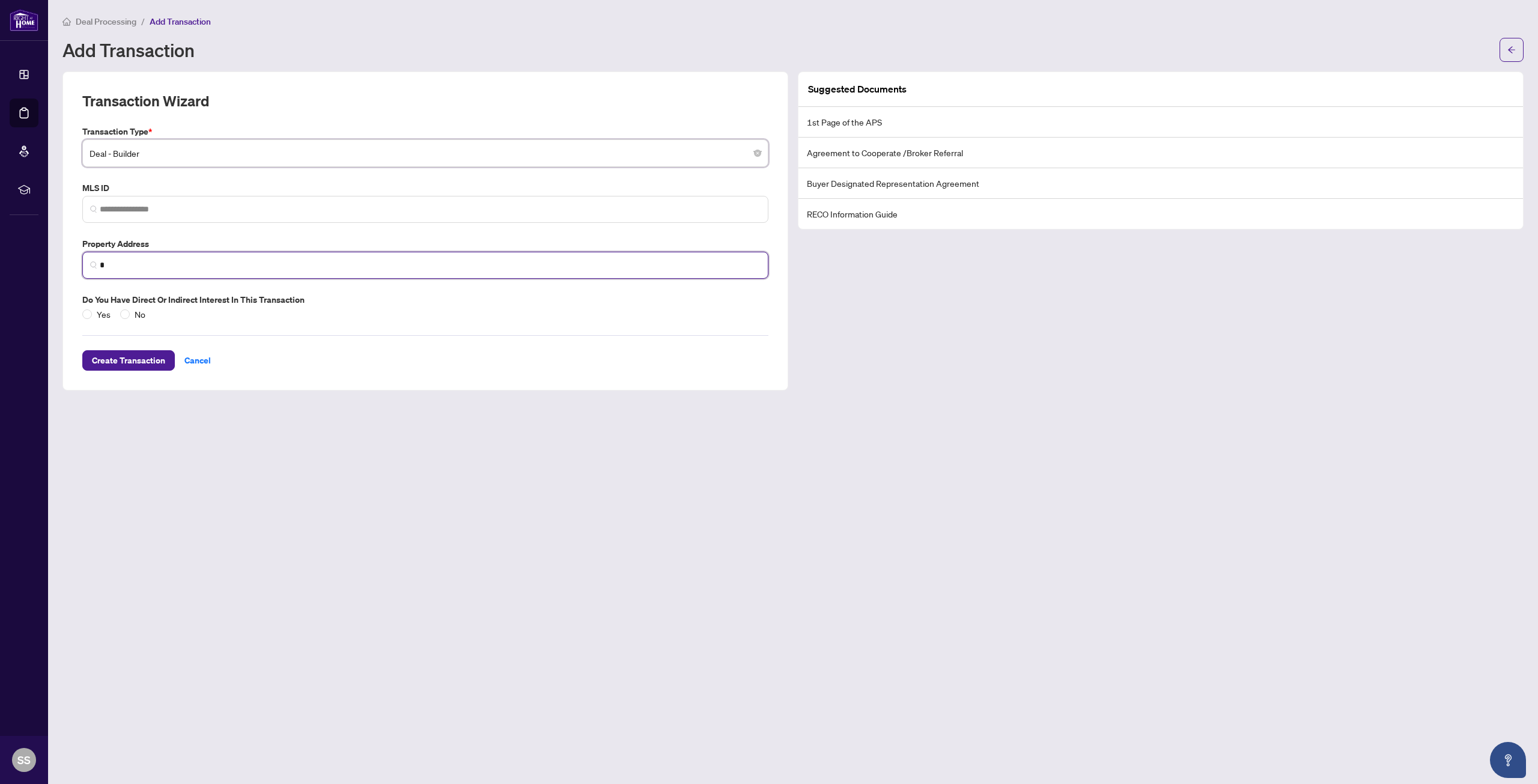
click at [108, 268] on input "*" at bounding box center [430, 265] width 661 height 13
paste input "**********"
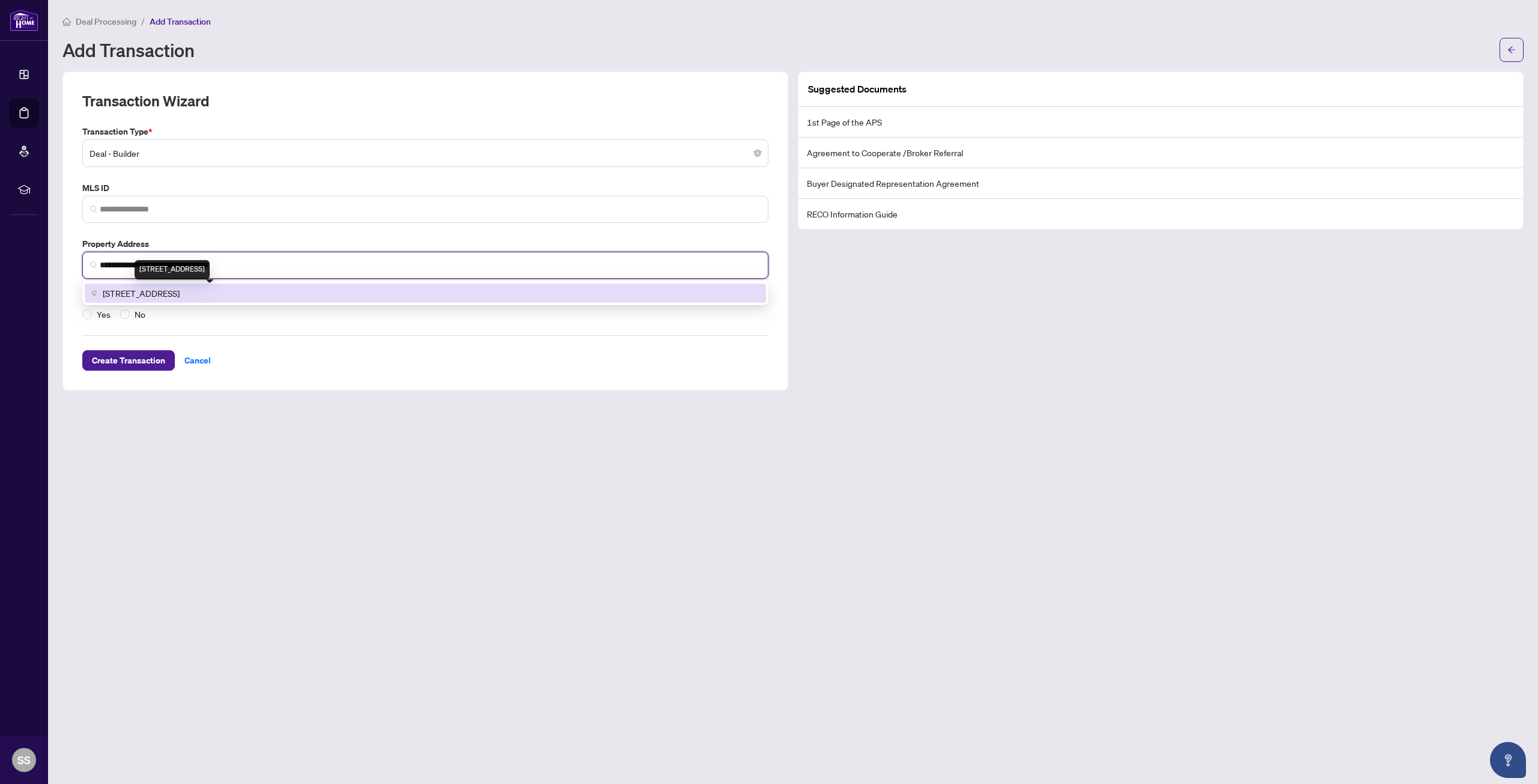
click at [166, 298] on span "[STREET_ADDRESS]" at bounding box center [141, 293] width 77 height 14
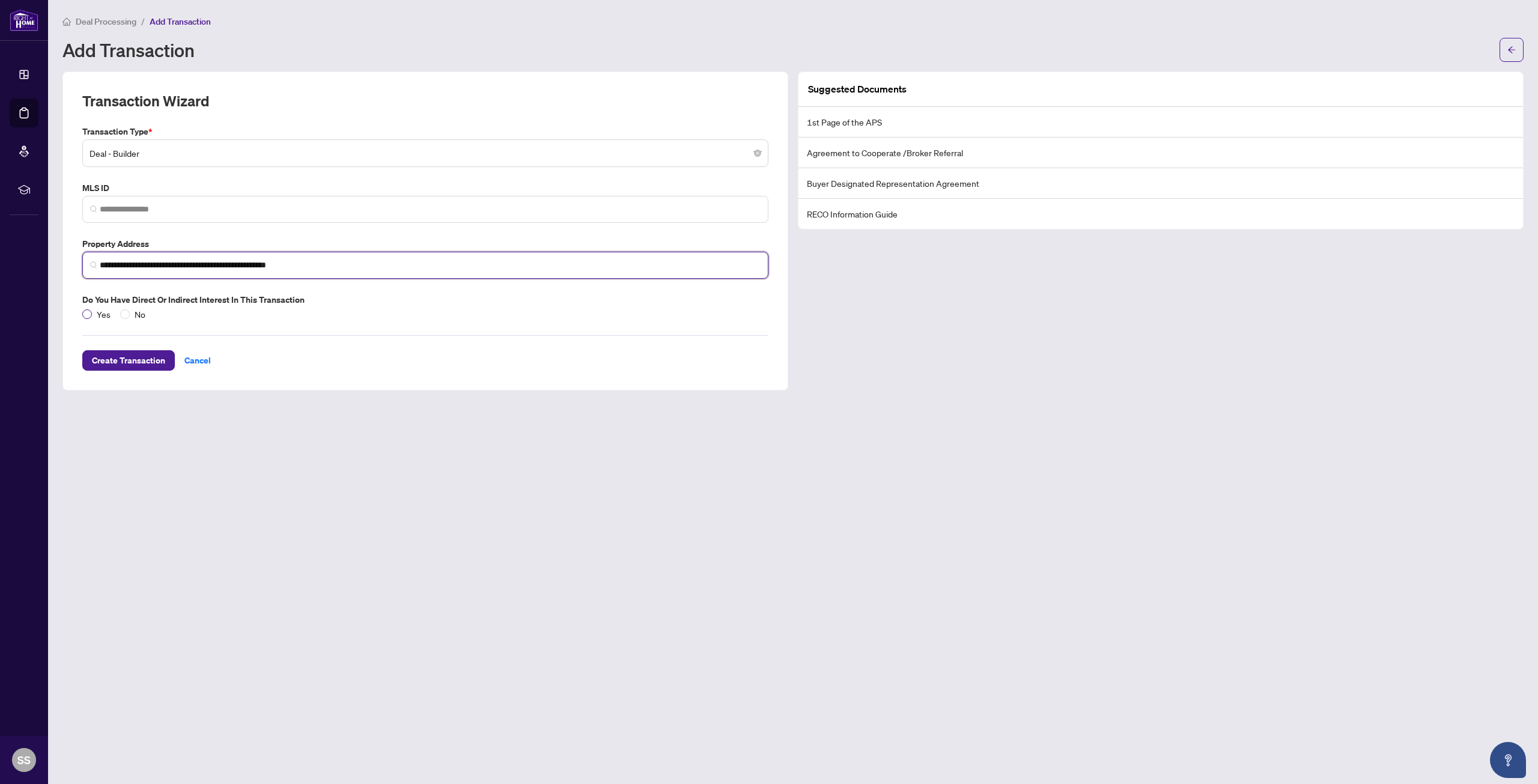
type input "**********"
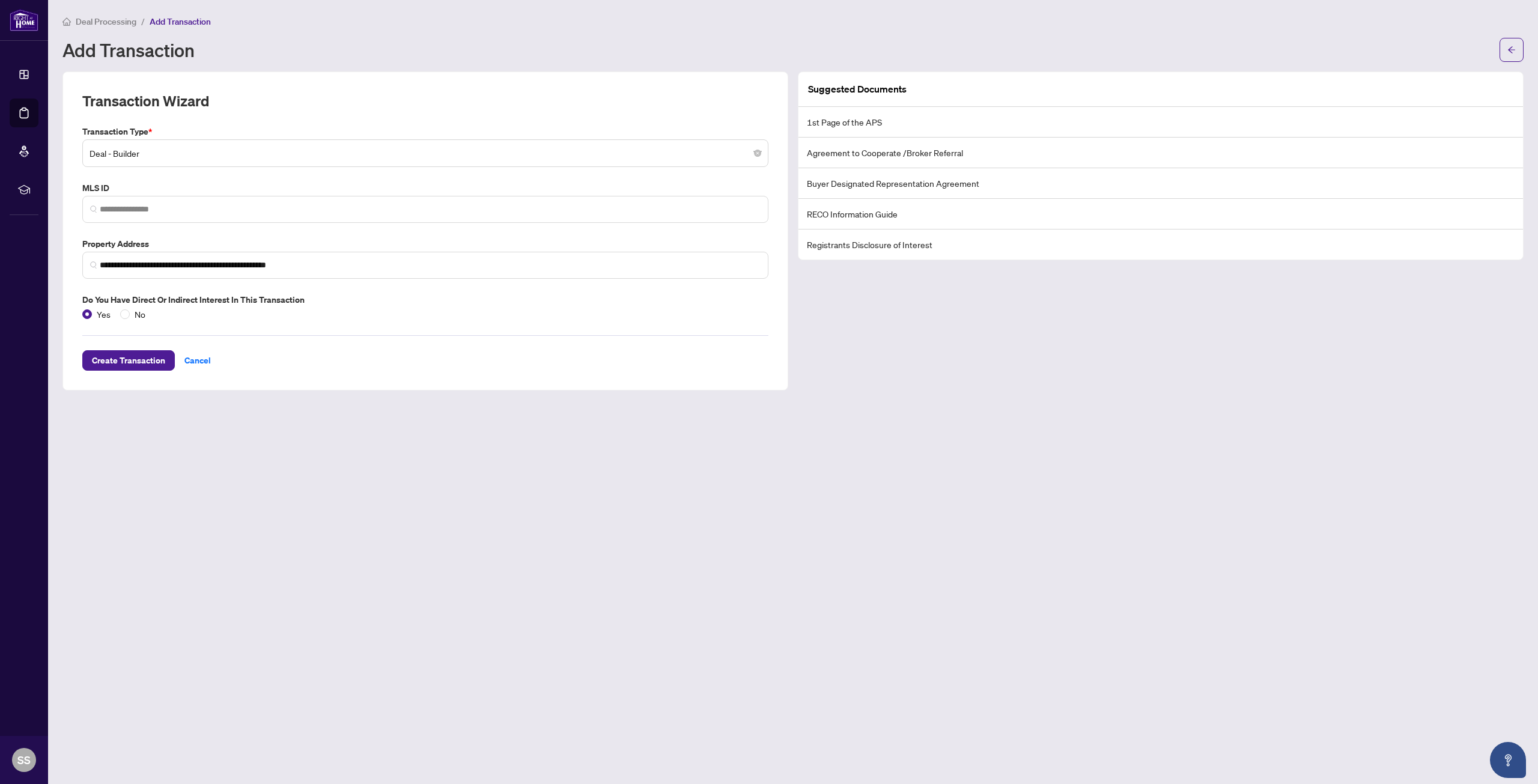
click at [842, 152] on li "Agreement to Cooperate /Broker Referral" at bounding box center [1161, 153] width 725 height 31
click at [133, 365] on span "Create Transaction" at bounding box center [128, 360] width 73 height 19
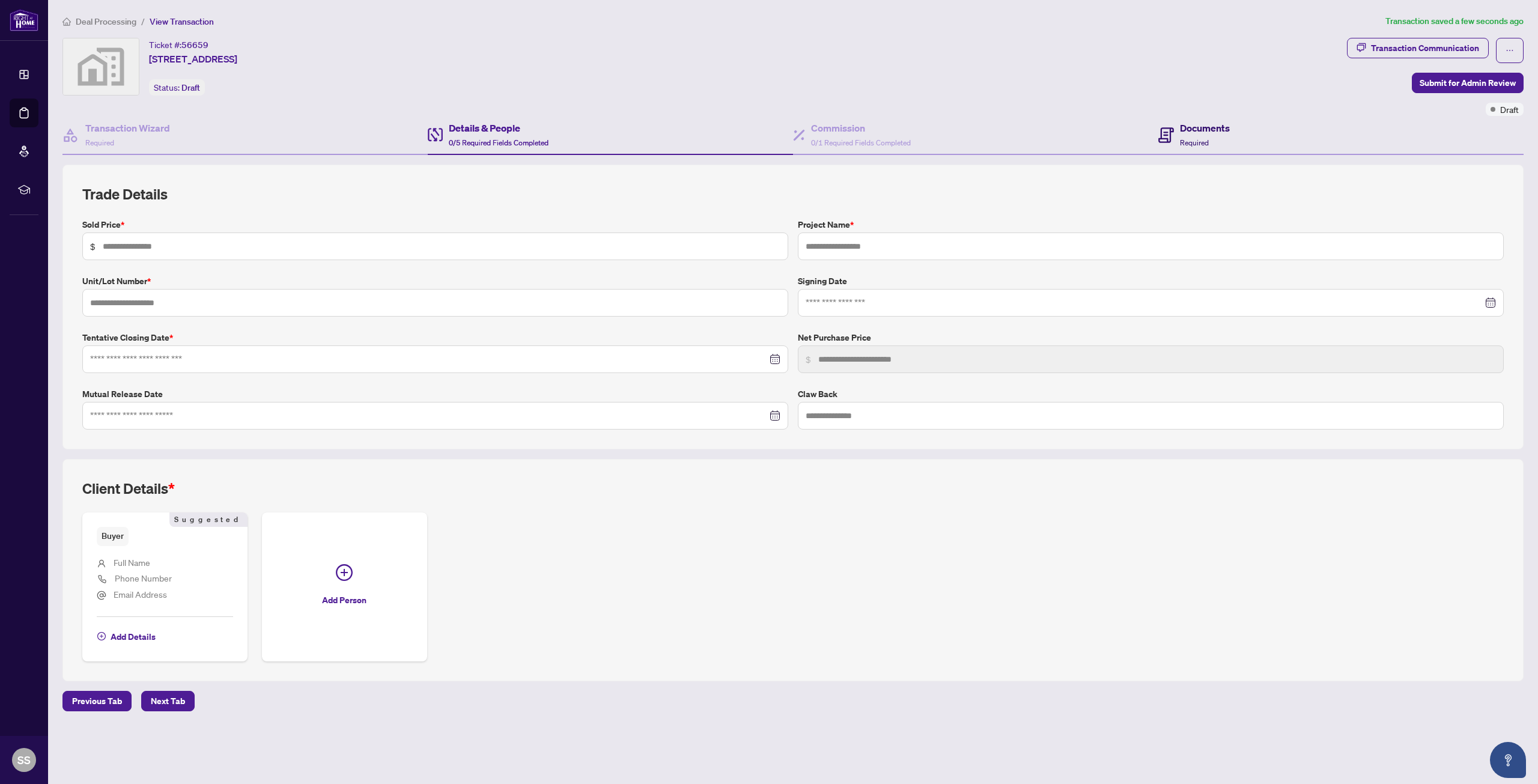
click at [1202, 133] on h4 "Documents" at bounding box center [1204, 127] width 50 height 15
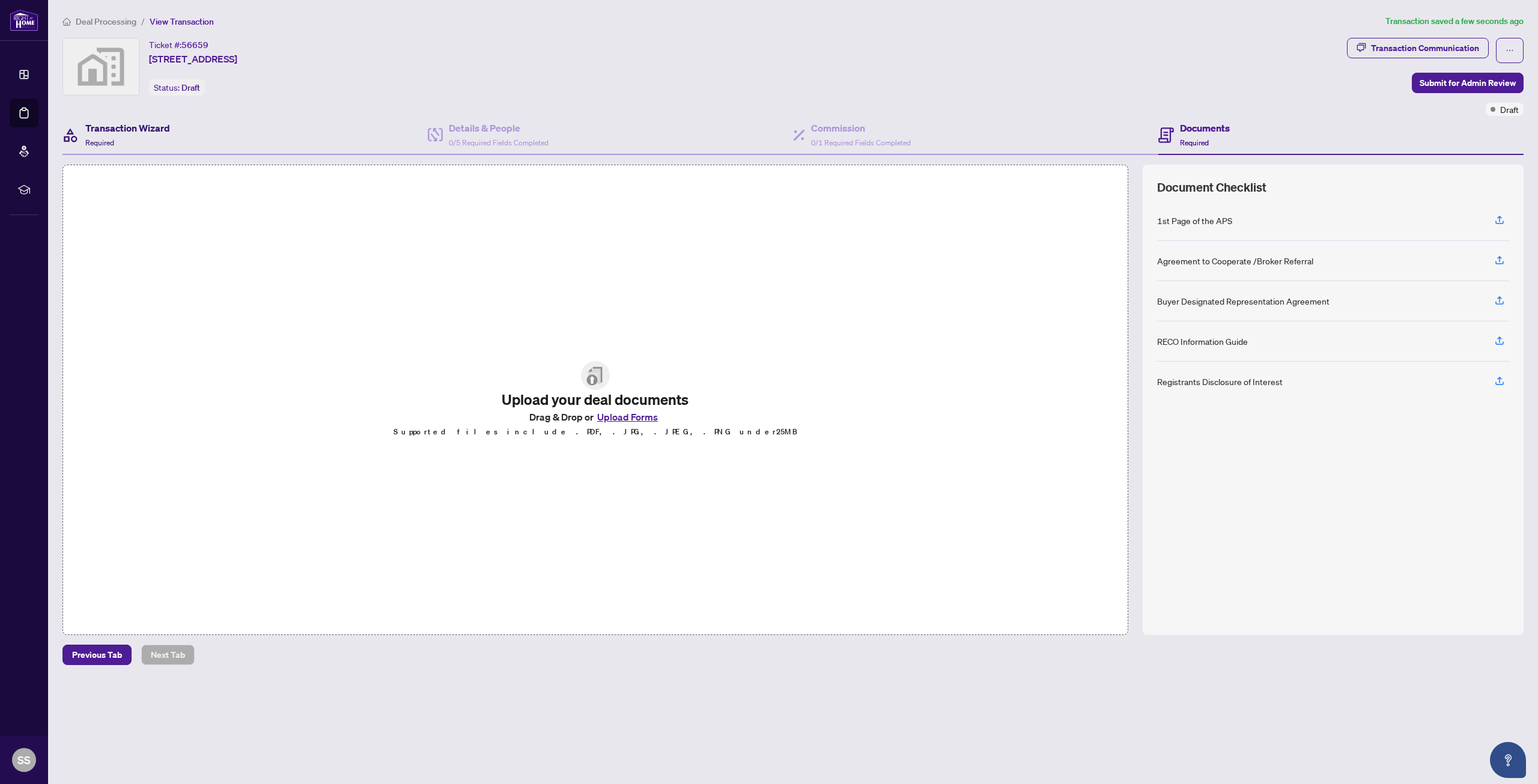
click at [128, 138] on div "Transaction Wizard Required" at bounding box center [127, 134] width 85 height 28
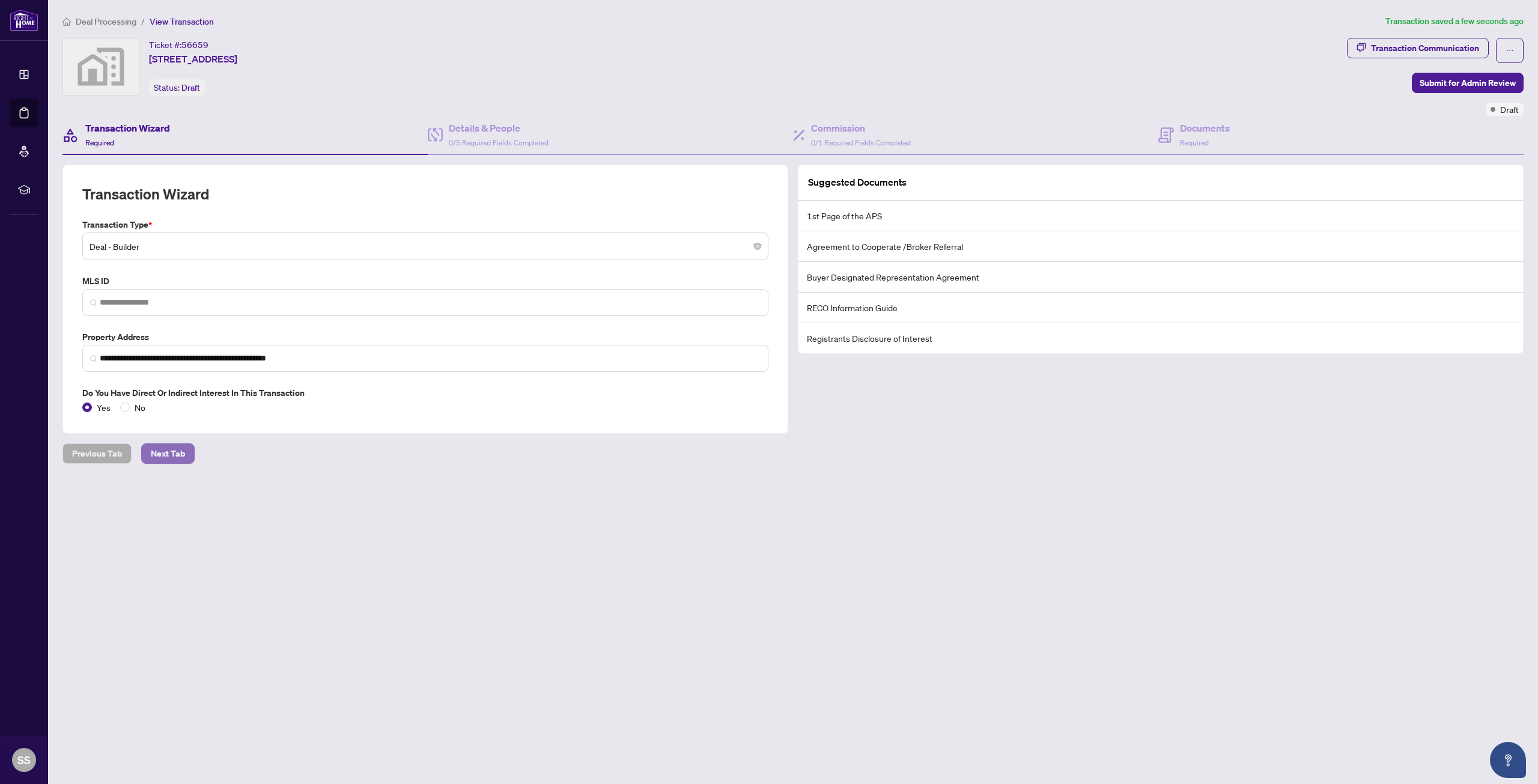
click at [172, 456] on span "Next Tab" at bounding box center [167, 454] width 34 height 19
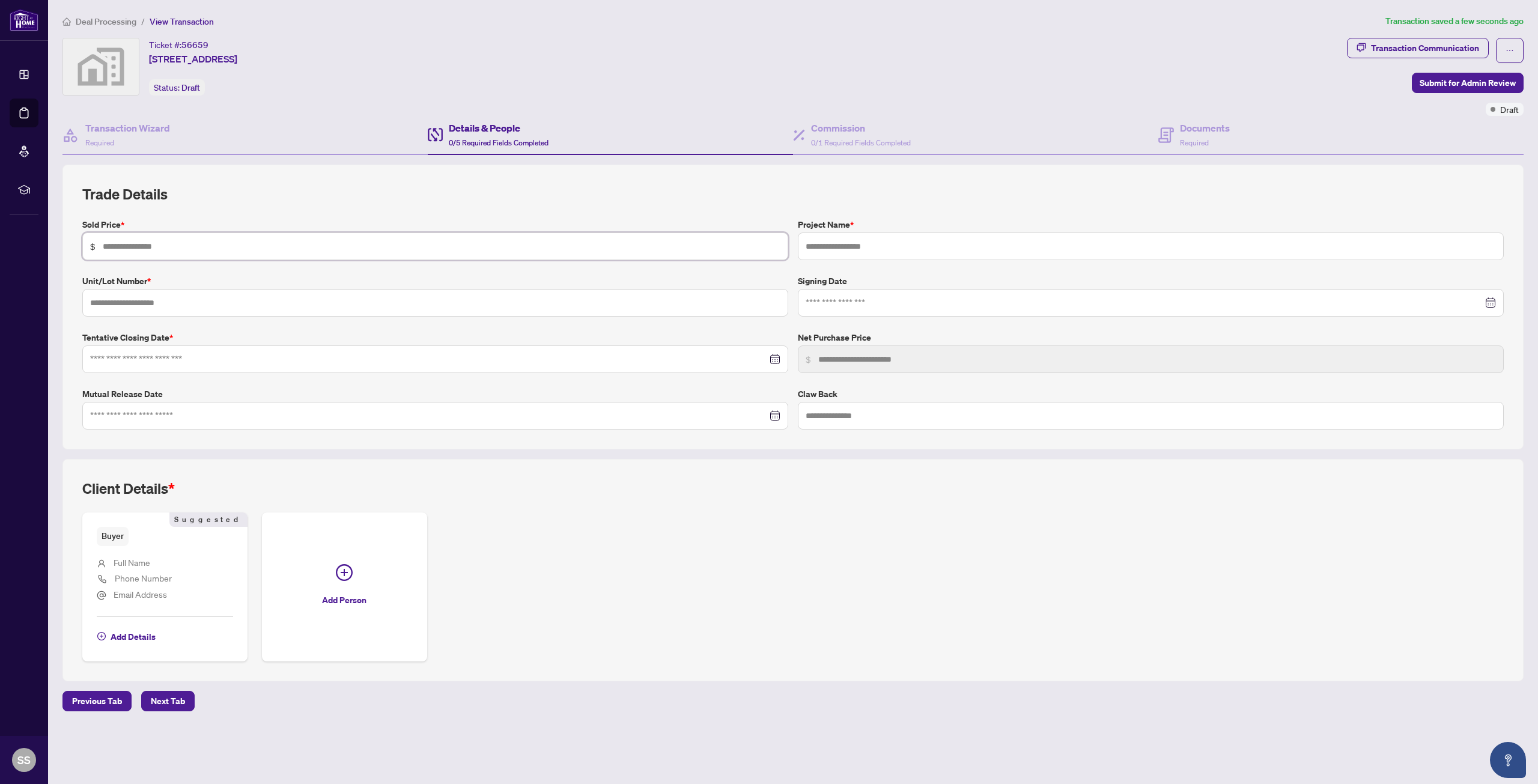
click at [137, 245] on input "text" at bounding box center [441, 247] width 677 height 14
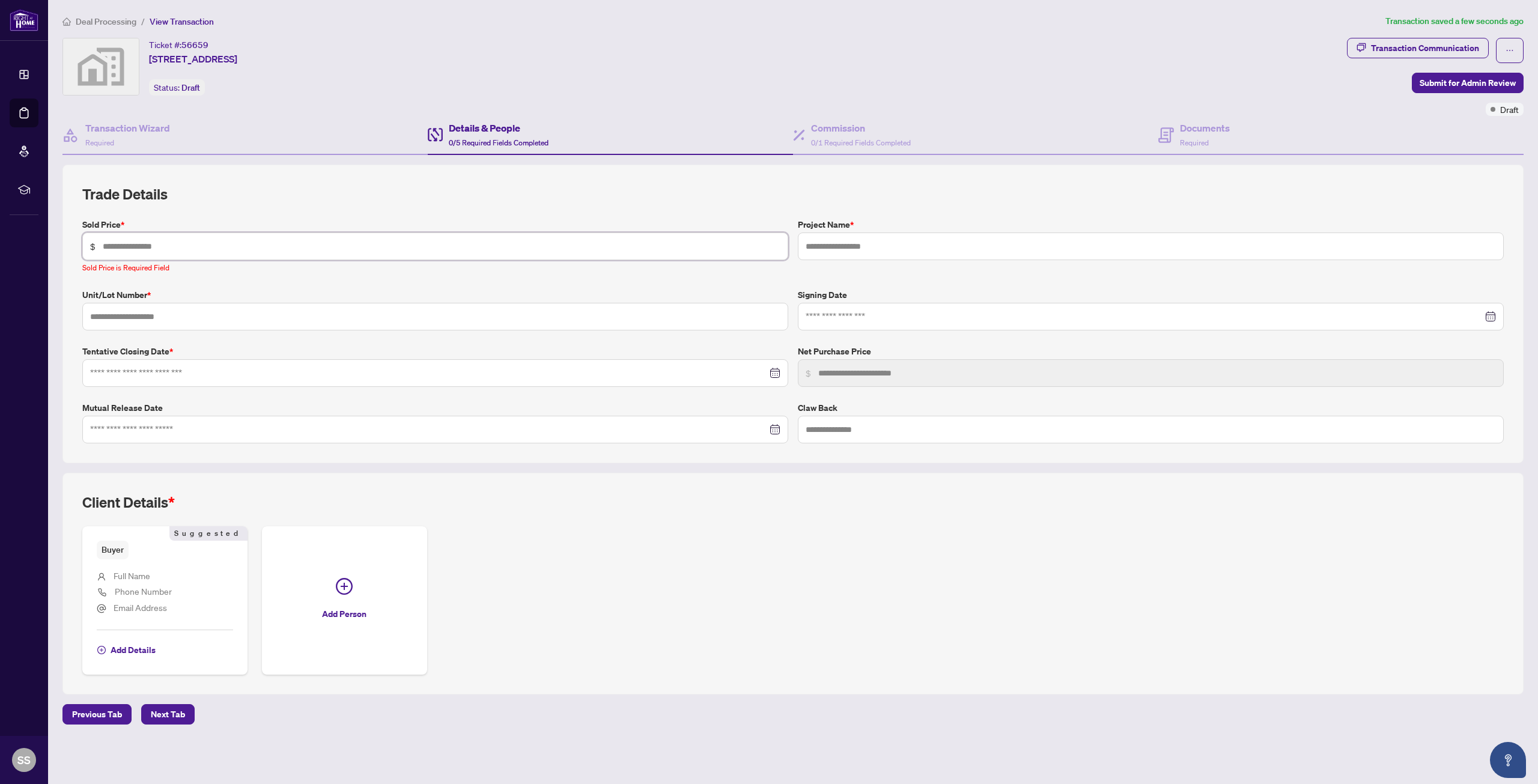
paste input "**********"
type input "**********"
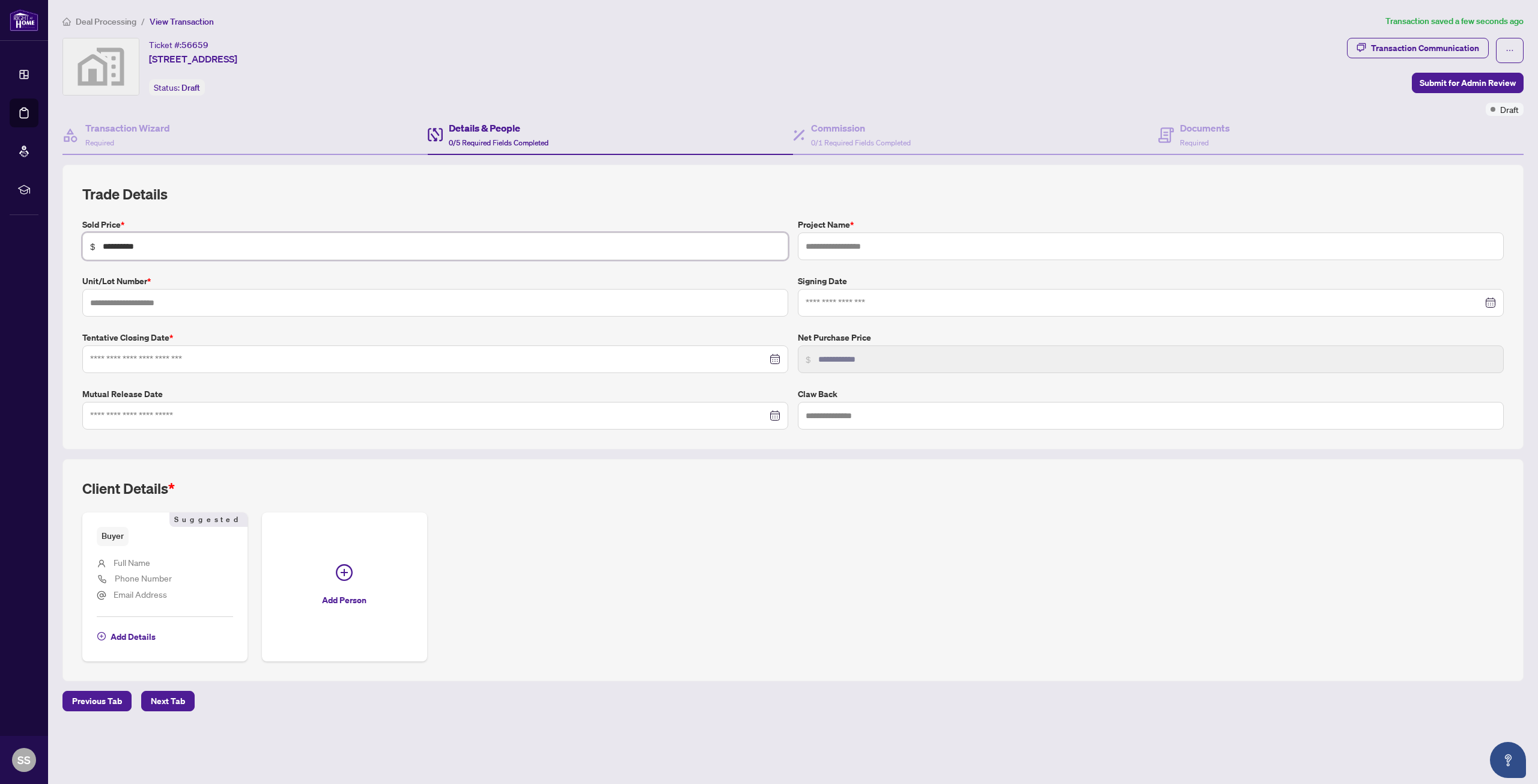
type input "**********"
click at [177, 297] on input "text" at bounding box center [435, 302] width 706 height 27
type input "****"
click at [241, 357] on input at bounding box center [428, 359] width 677 height 14
click at [93, 392] on button "Last year (Control + left)" at bounding box center [94, 387] width 14 height 24
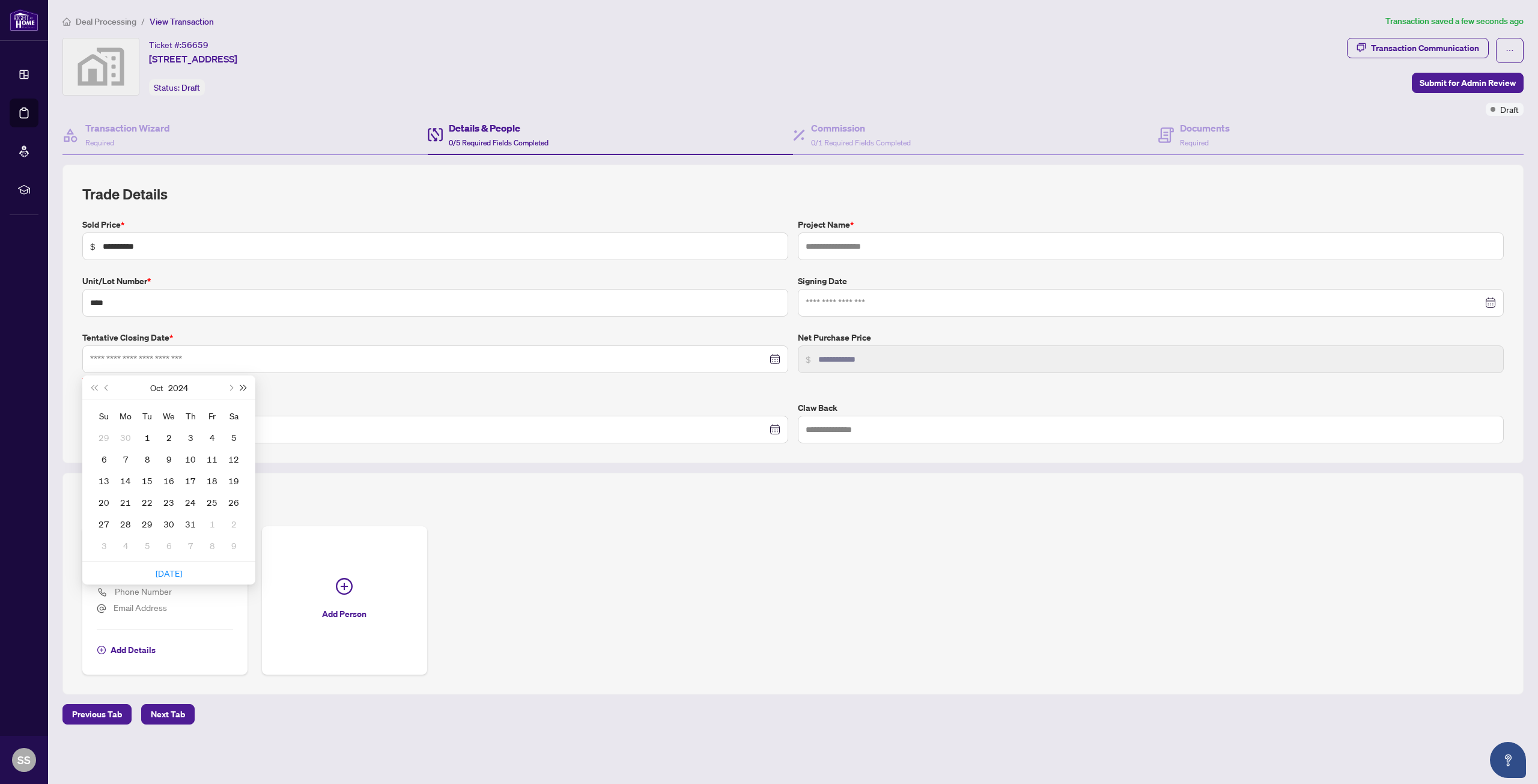
click at [243, 390] on button "Next year (Control + right)" at bounding box center [244, 387] width 14 height 24
type input "**********"
click at [106, 390] on button "Previous month (PageUp)" at bounding box center [107, 387] width 14 height 24
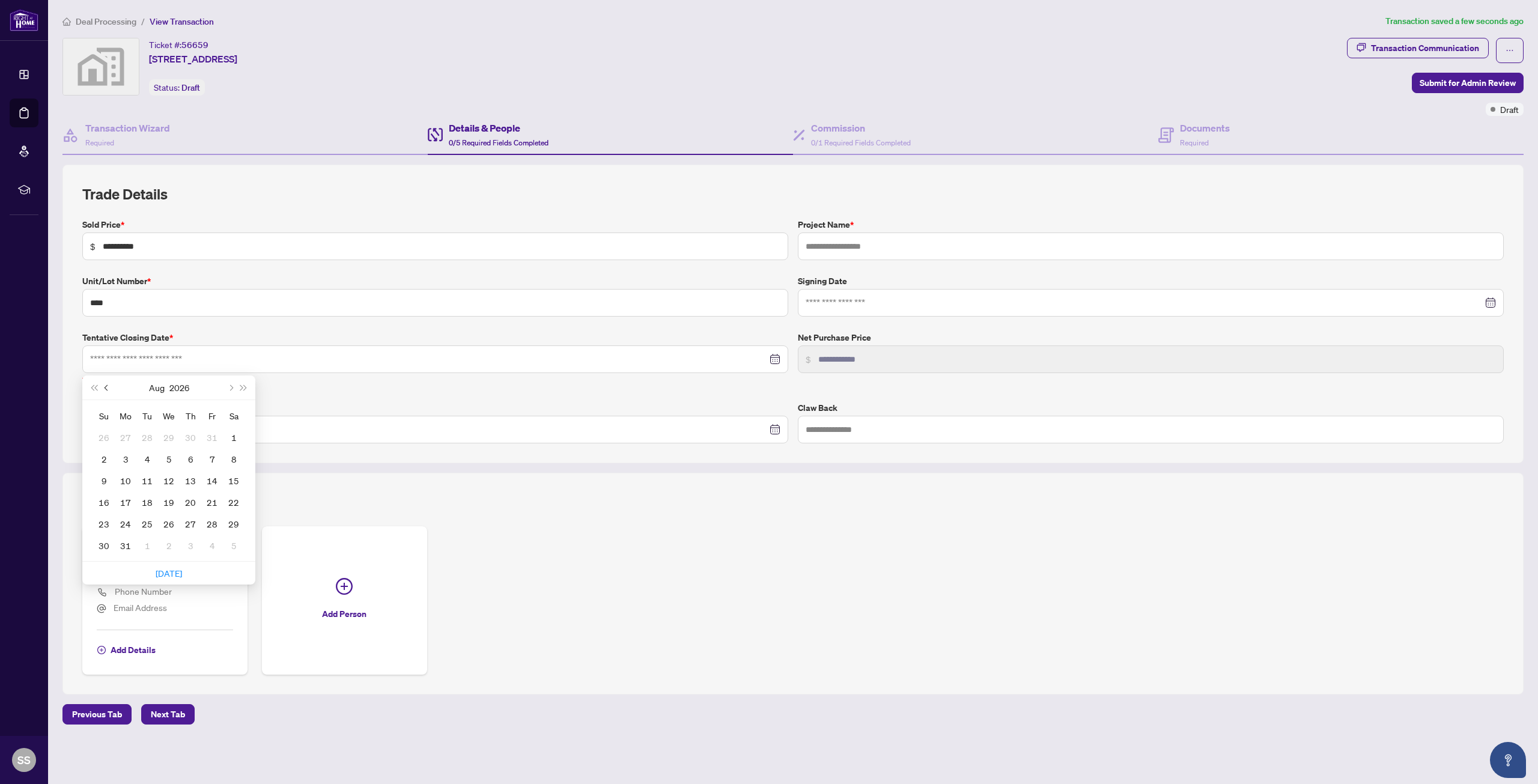
click at [106, 390] on button "Previous month (PageUp)" at bounding box center [107, 387] width 14 height 24
click at [228, 390] on button "Next month (PageDown)" at bounding box center [230, 387] width 14 height 24
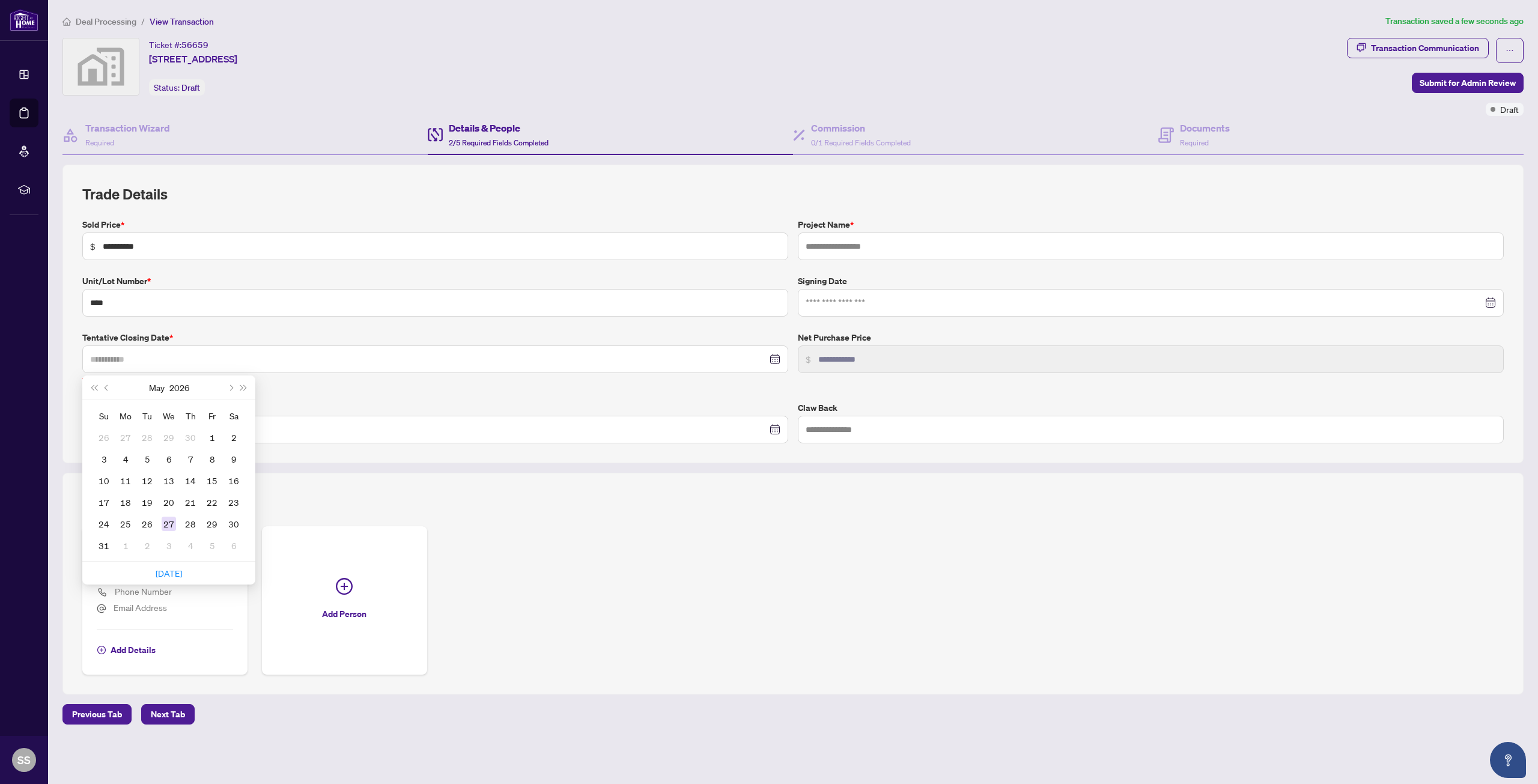
type input "**********"
click at [169, 522] on div "27" at bounding box center [168, 524] width 15 height 15
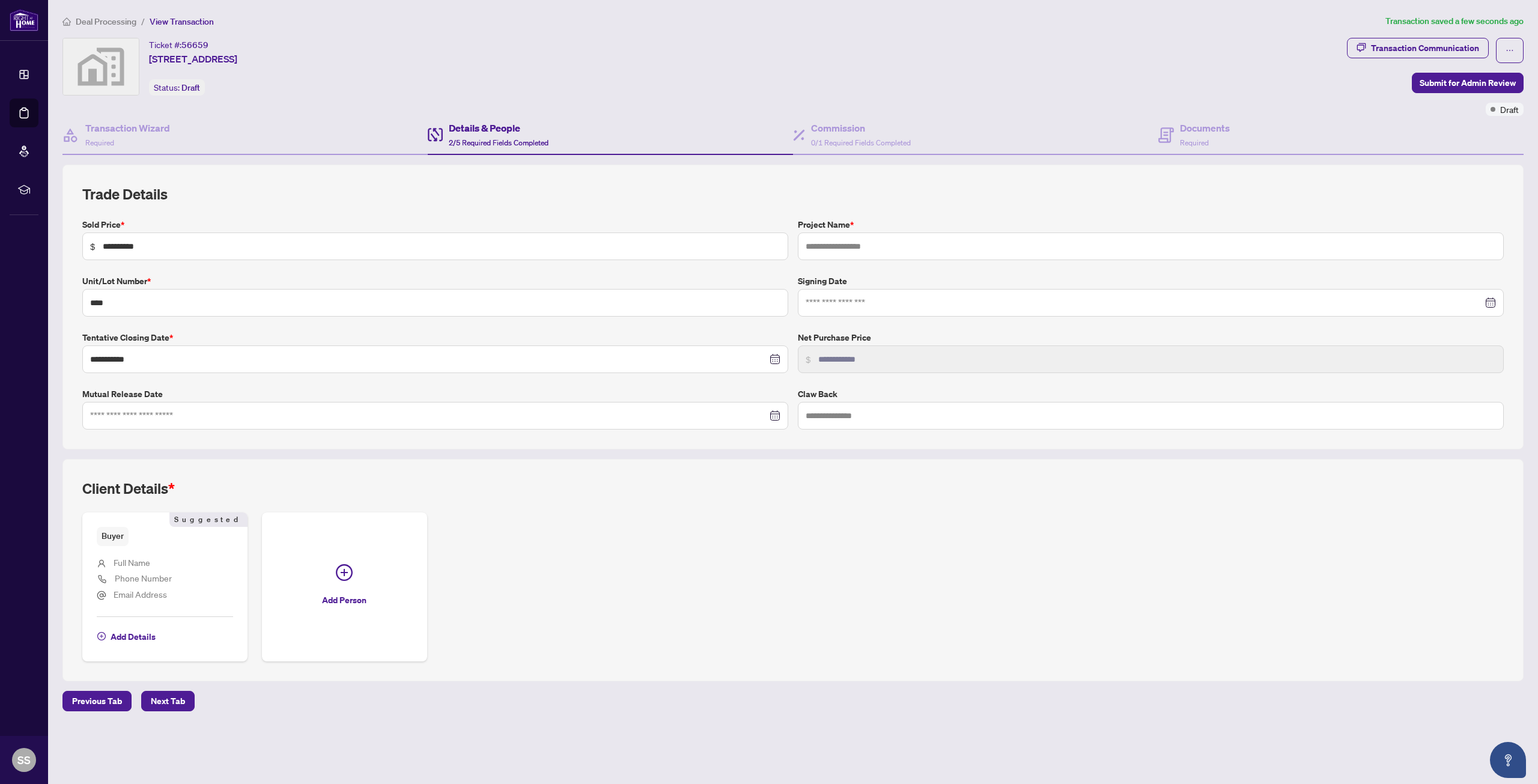
click at [773, 417] on div at bounding box center [435, 416] width 690 height 14
type input "**********"
click at [777, 422] on div at bounding box center [435, 416] width 690 height 14
type input "**********"
click at [97, 448] on button "Last year (Control + left)" at bounding box center [94, 444] width 14 height 24
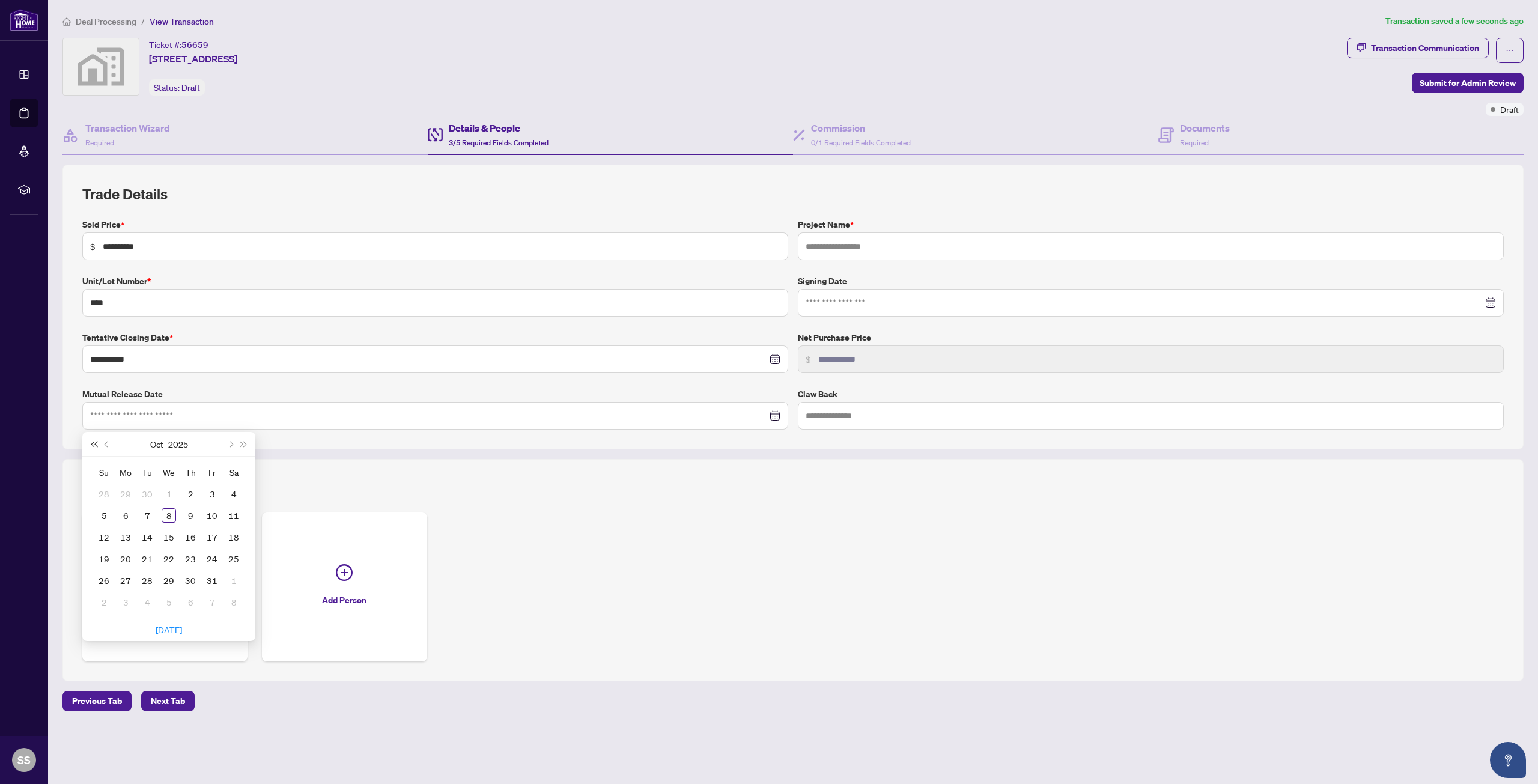
click at [97, 448] on button "Last year (Control + left)" at bounding box center [94, 444] width 14 height 24
click at [225, 444] on button "Next month (PageDown)" at bounding box center [230, 444] width 14 height 24
type input "**********"
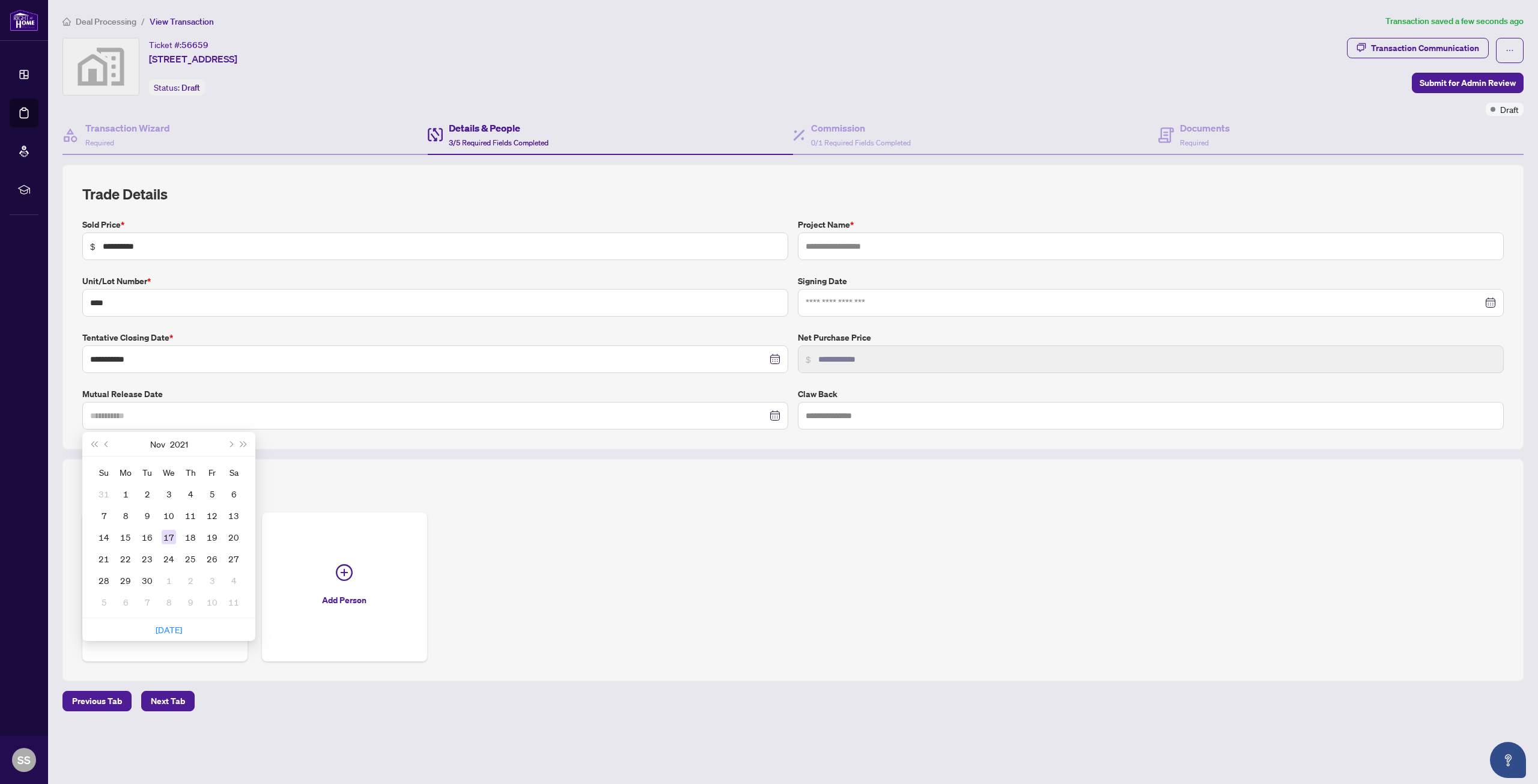
click at [175, 542] on div "17" at bounding box center [168, 536] width 15 height 15
click at [843, 245] on input "text" at bounding box center [1150, 246] width 706 height 27
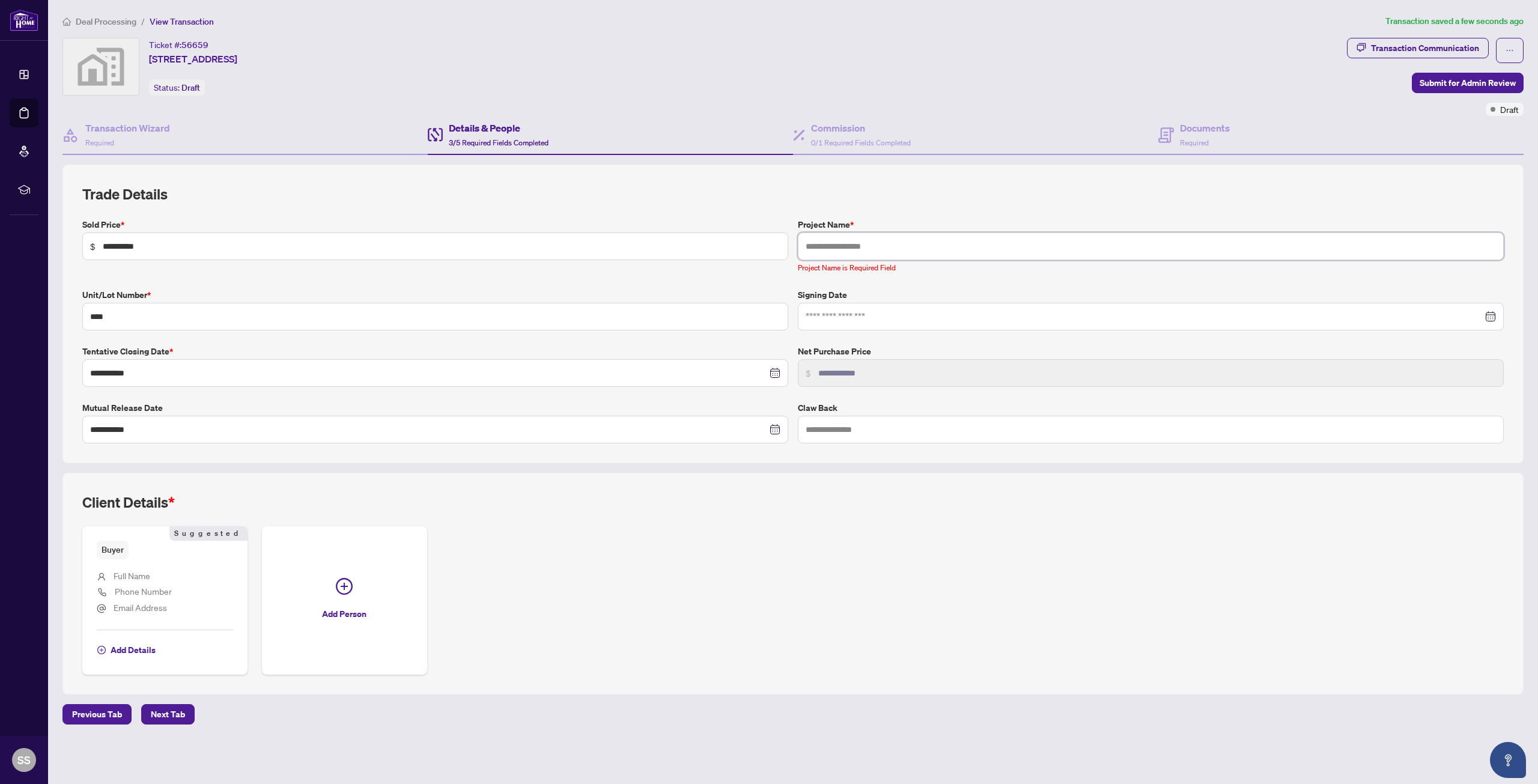
click at [849, 248] on input "text" at bounding box center [1150, 246] width 706 height 27
type input "**********"
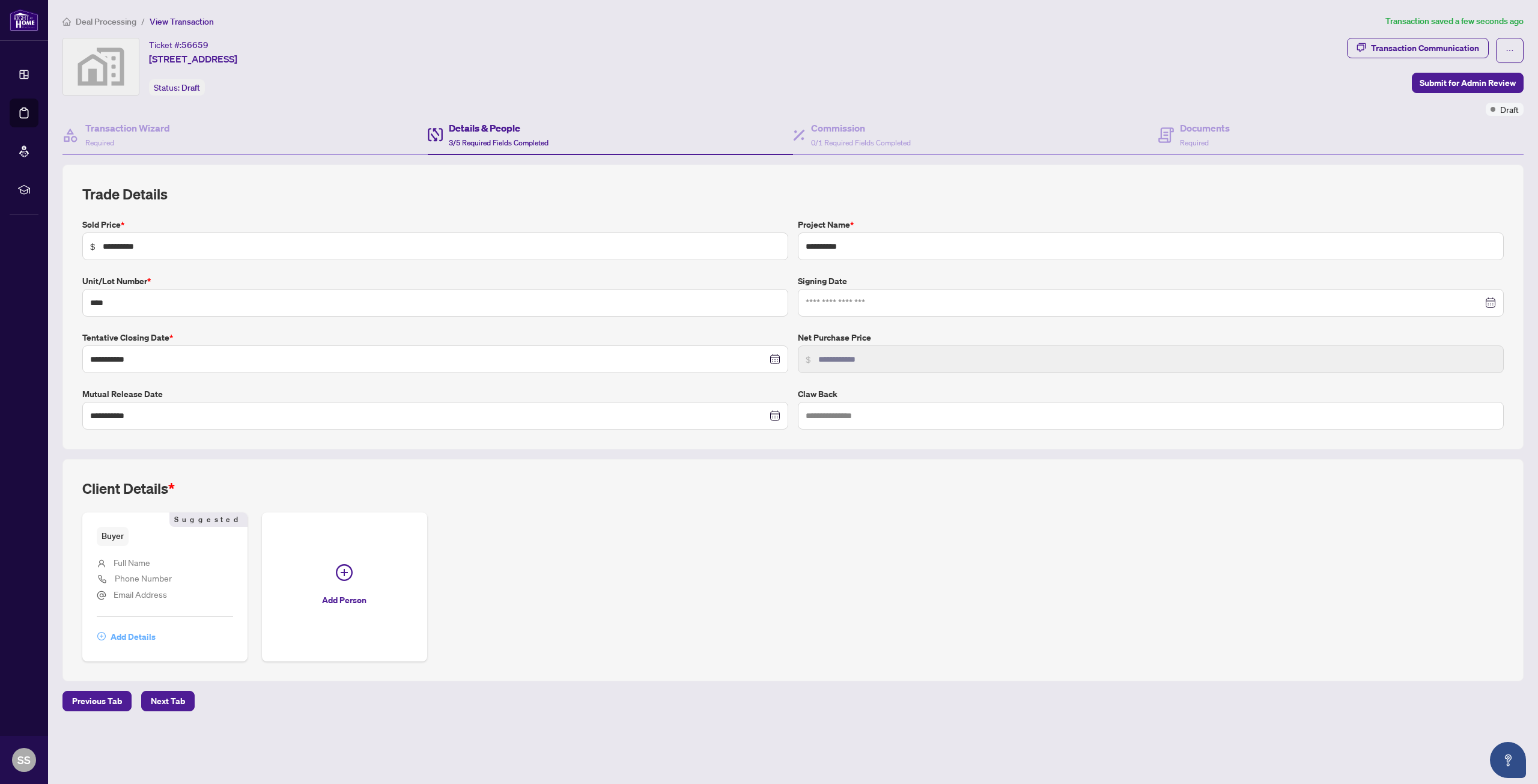
click at [142, 633] on span "Add Details" at bounding box center [133, 637] width 45 height 19
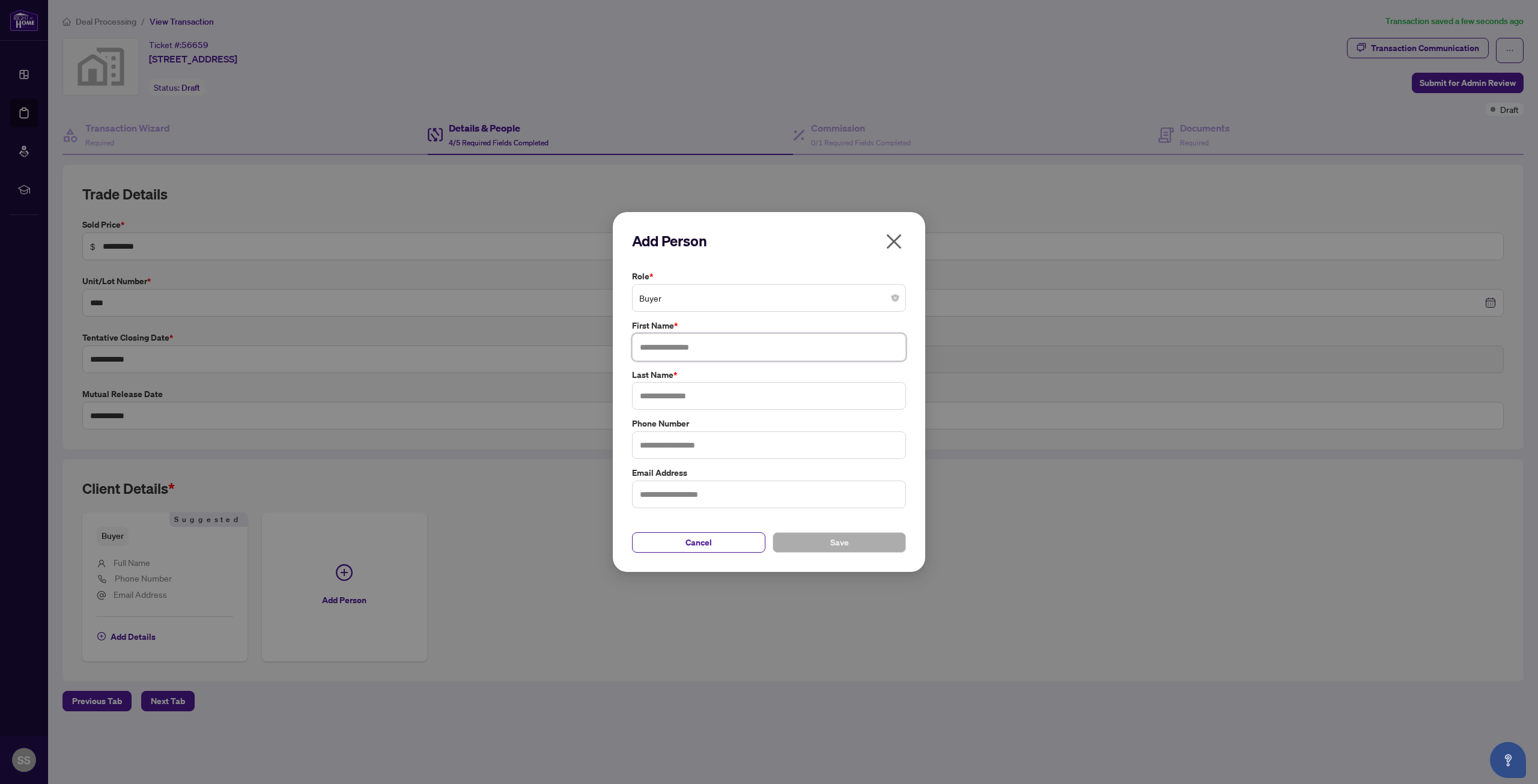
click at [664, 346] on input "text" at bounding box center [769, 347] width 274 height 27
paste input "**********"
drag, startPoint x: 666, startPoint y: 347, endPoint x: 766, endPoint y: 357, distance: 100.5
click at [766, 357] on input "**********" at bounding box center [769, 347] width 274 height 27
type input "******"
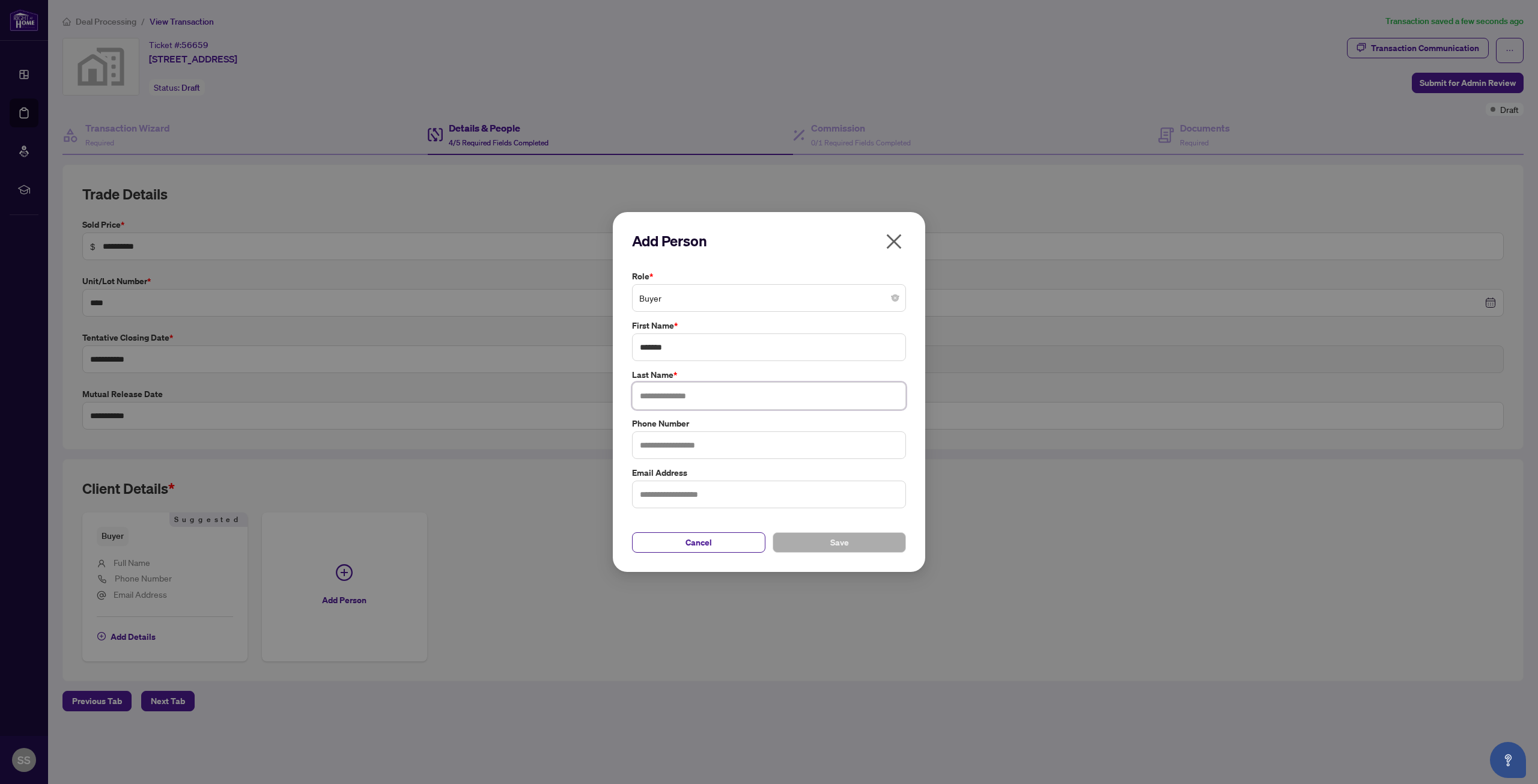
click at [722, 395] on input "text" at bounding box center [769, 395] width 274 height 27
paste input "********"
type input "********"
click at [679, 441] on input "text" at bounding box center [769, 445] width 274 height 27
type input "**********"
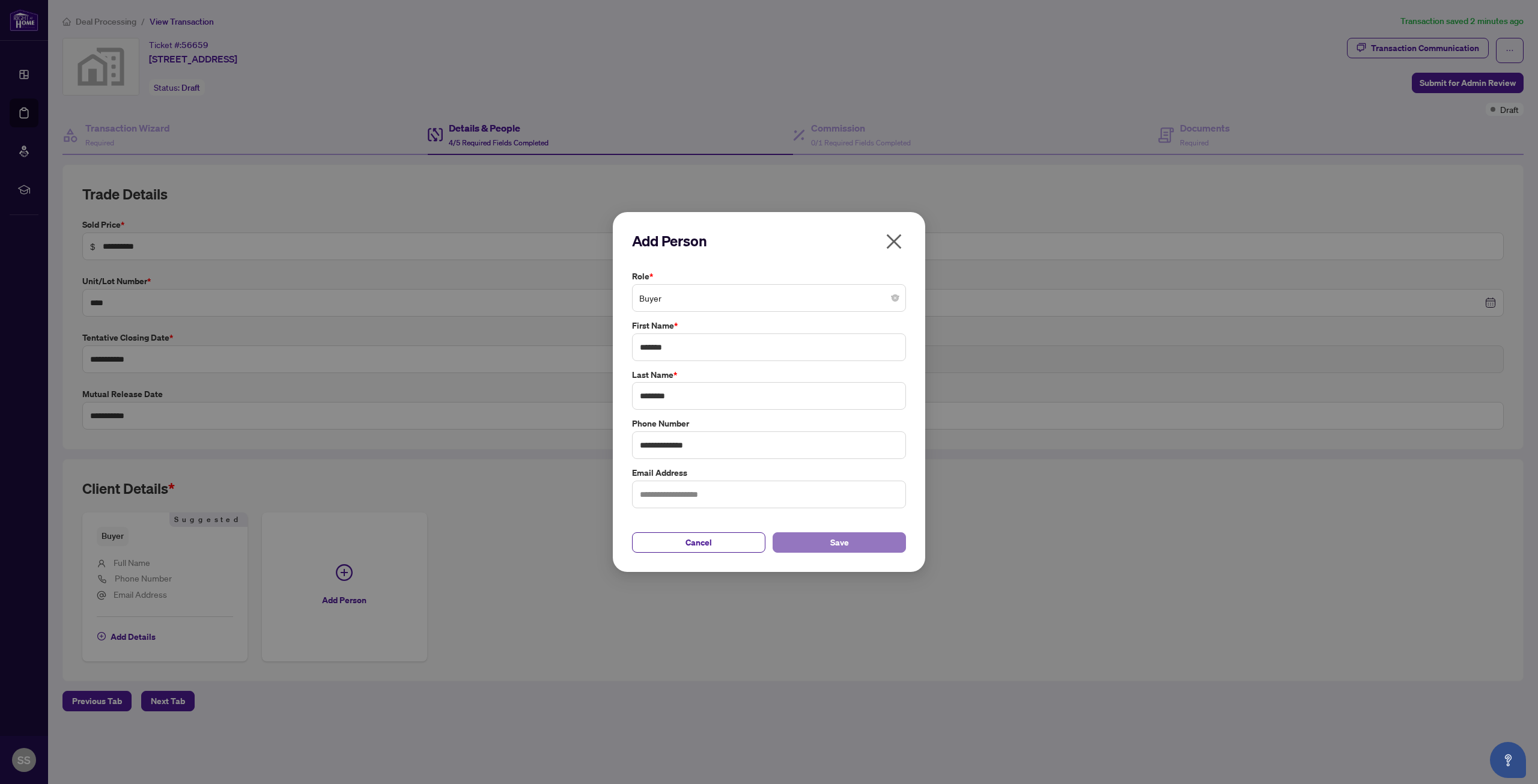
click at [857, 550] on button "Save" at bounding box center [838, 542] width 133 height 20
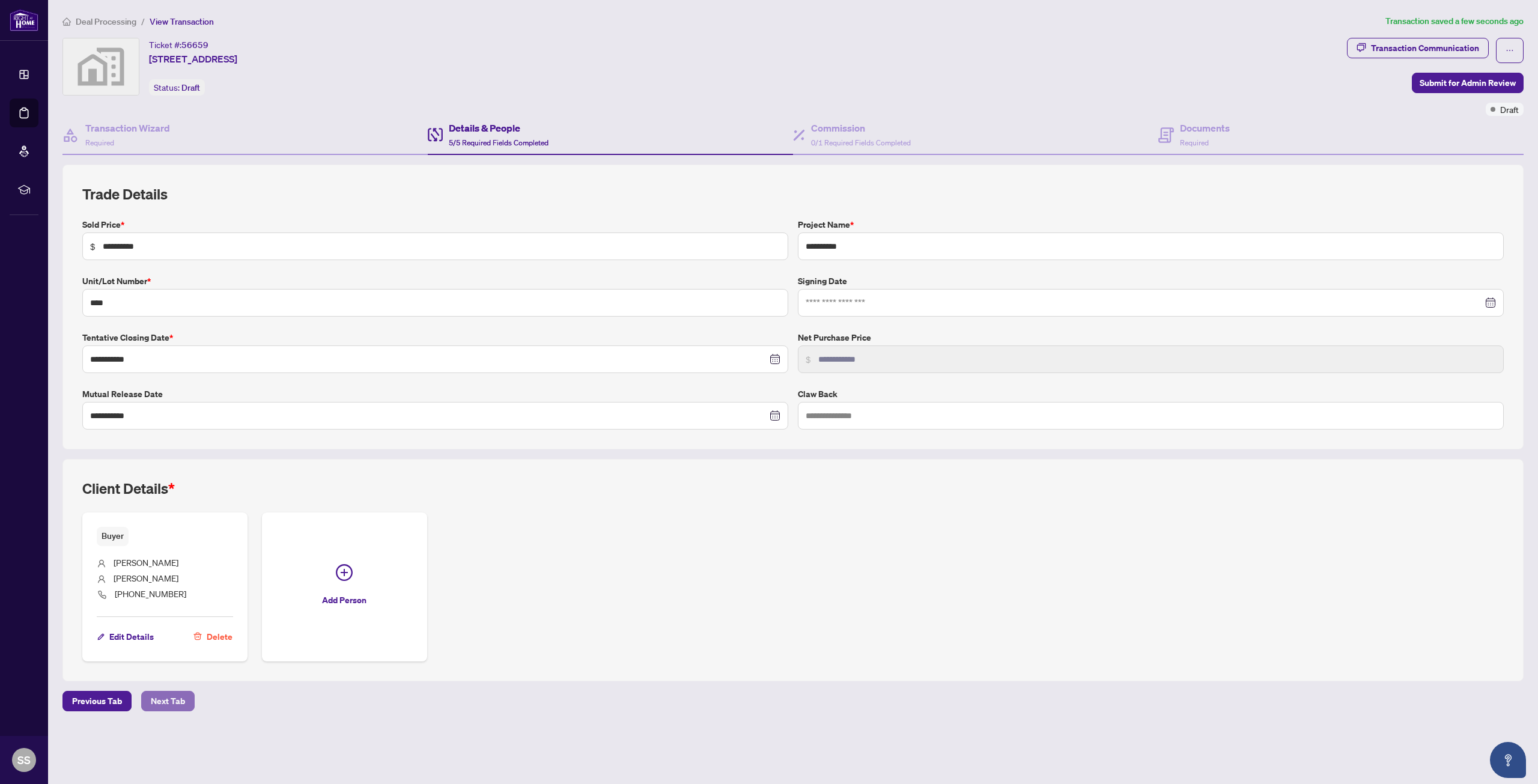
click at [161, 702] on span "Next Tab" at bounding box center [167, 701] width 34 height 19
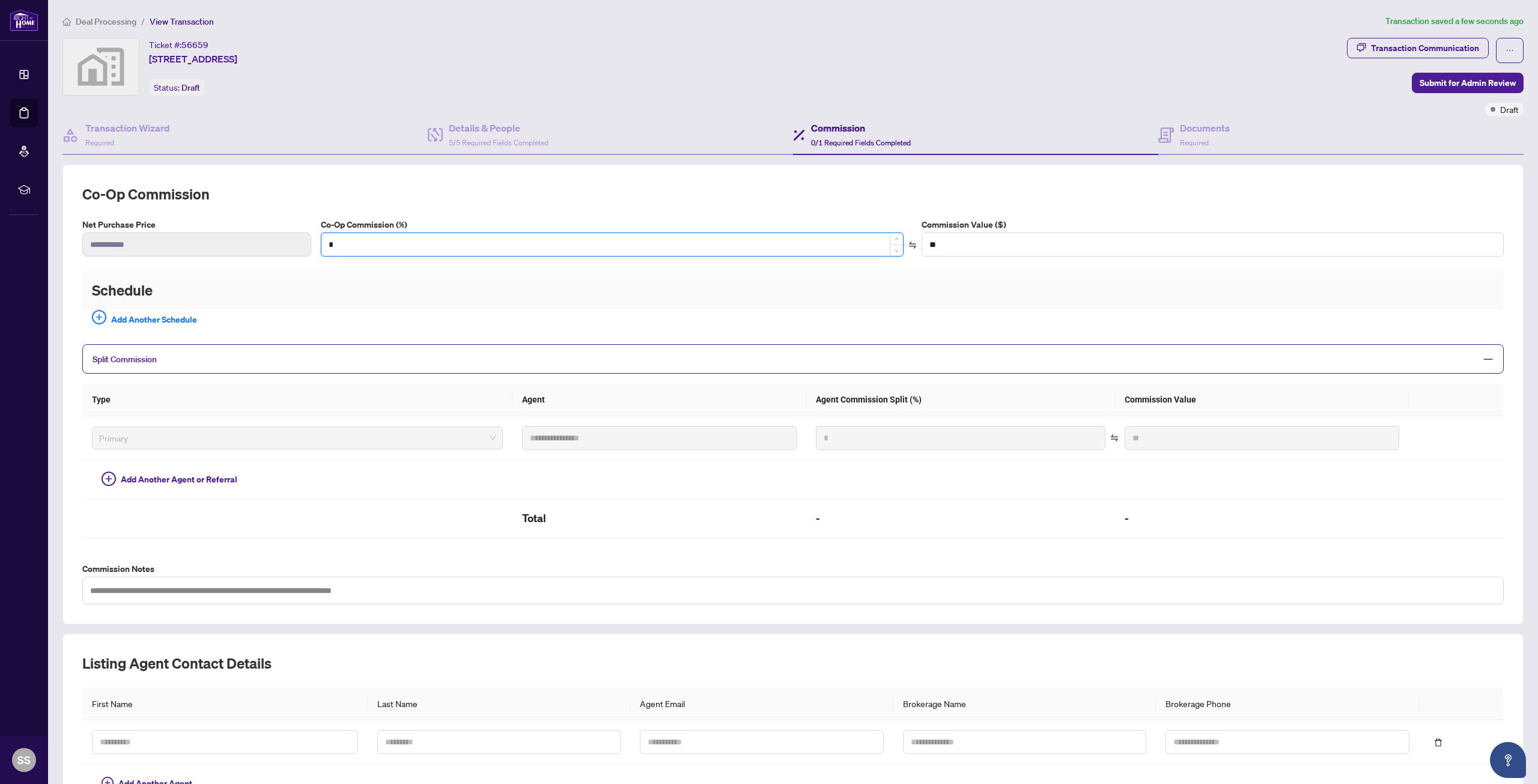
drag, startPoint x: 342, startPoint y: 247, endPoint x: 322, endPoint y: 250, distance: 20.2
click at [322, 250] on input "*" at bounding box center [612, 244] width 582 height 22
type input "*"
type input "**********"
type input "*"
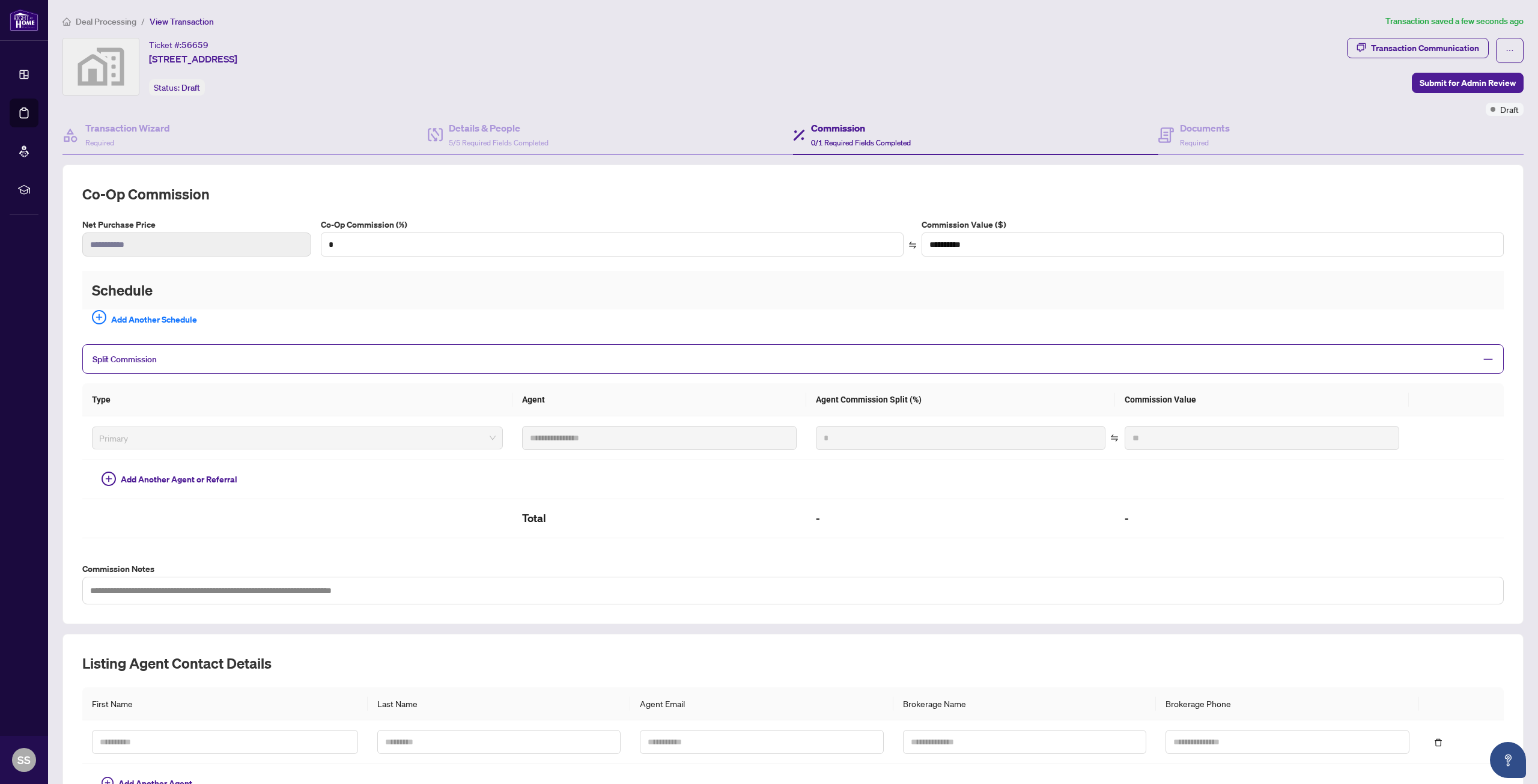
type input "***"
type input "**********"
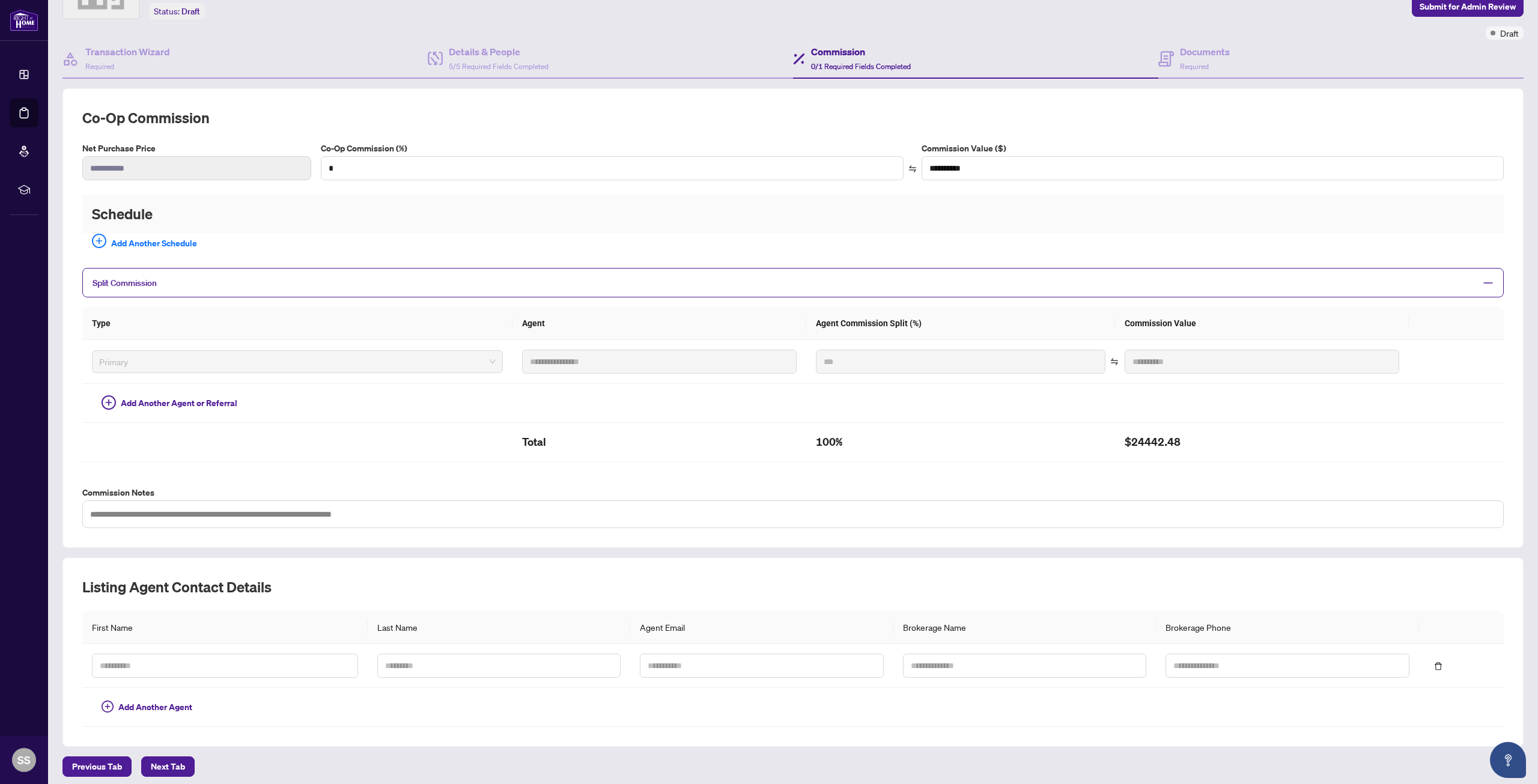
scroll to position [84, 0]
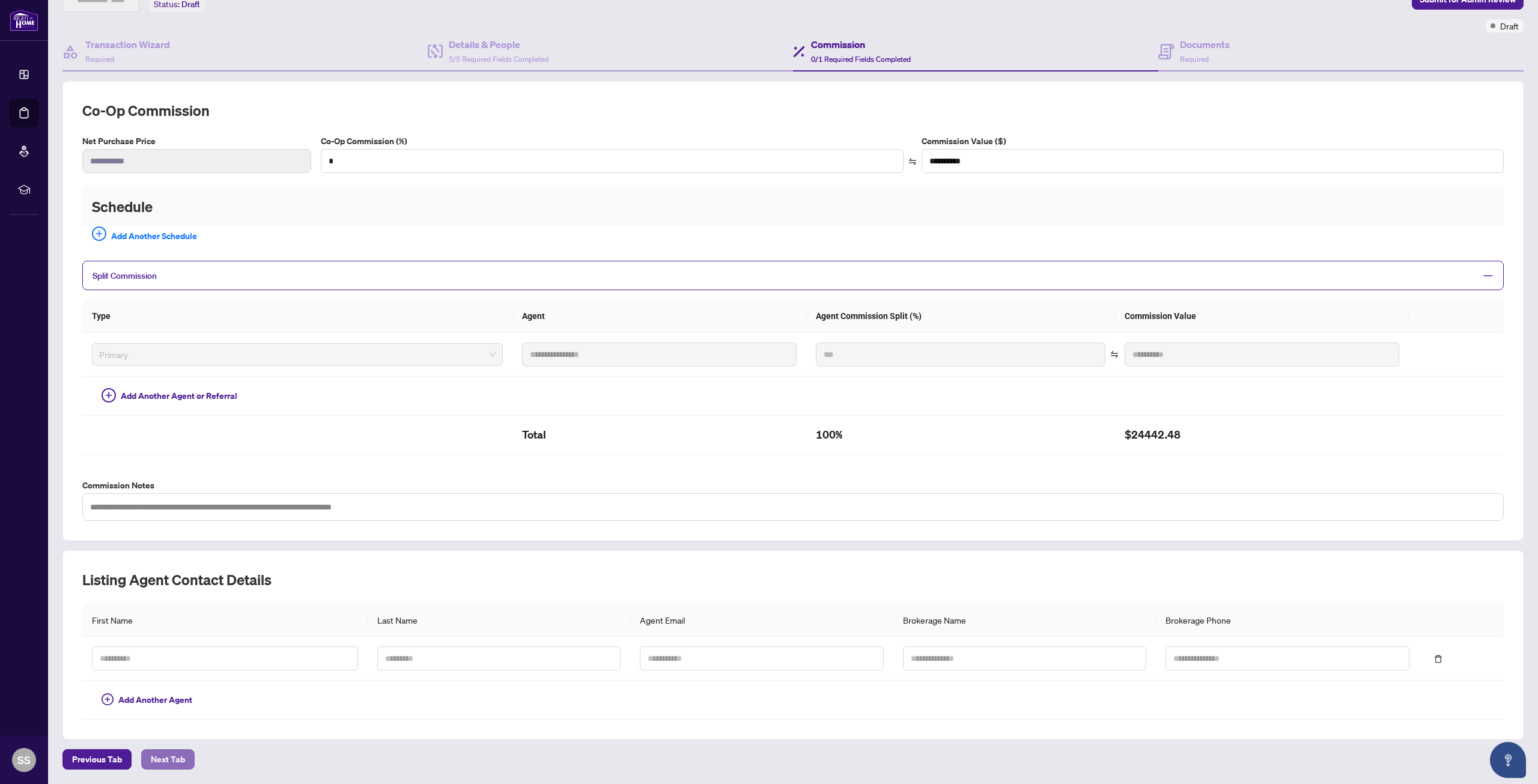
click at [172, 763] on span "Next Tab" at bounding box center [167, 760] width 34 height 19
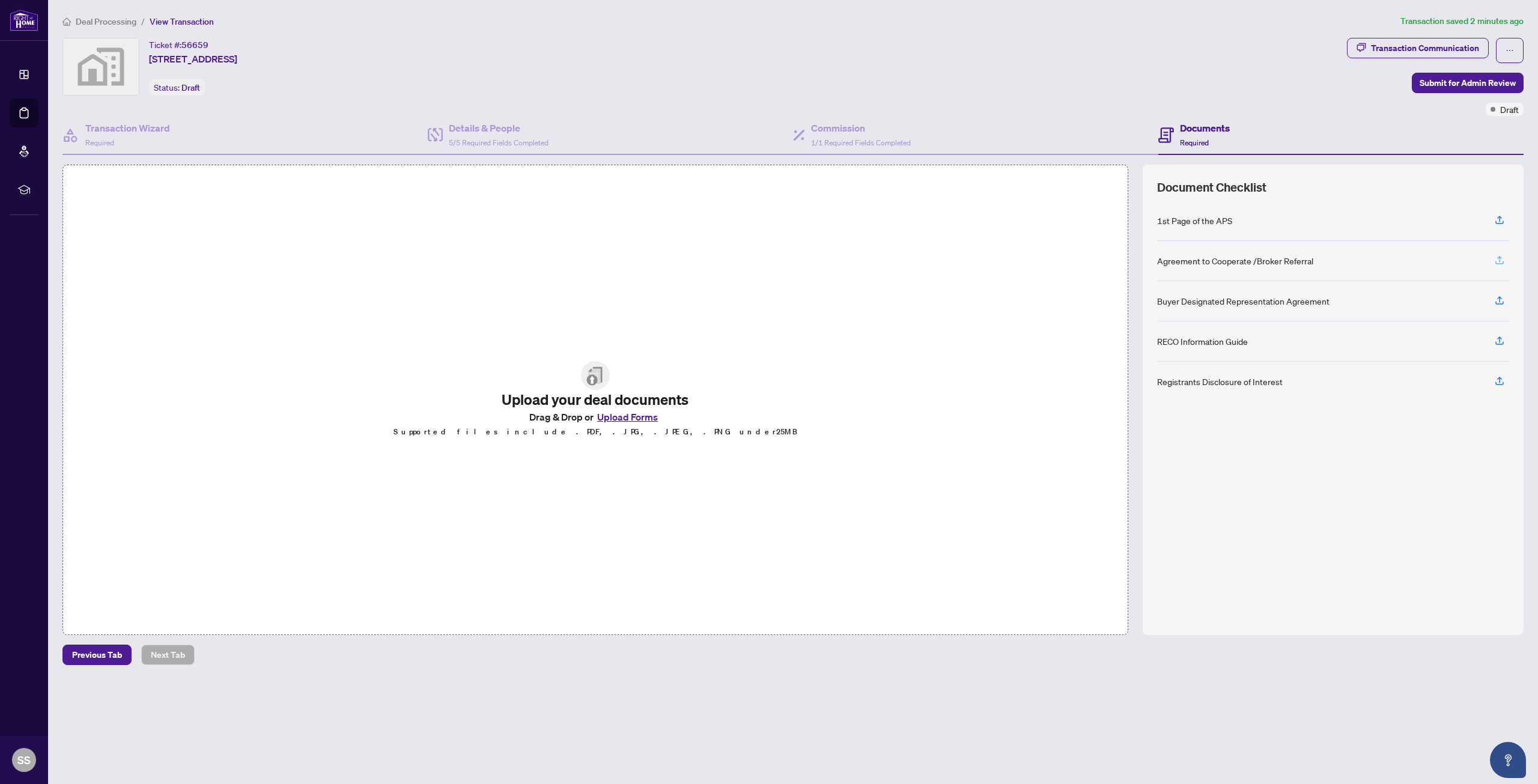
click at [1497, 260] on icon "button" at bounding box center [1499, 259] width 11 height 11
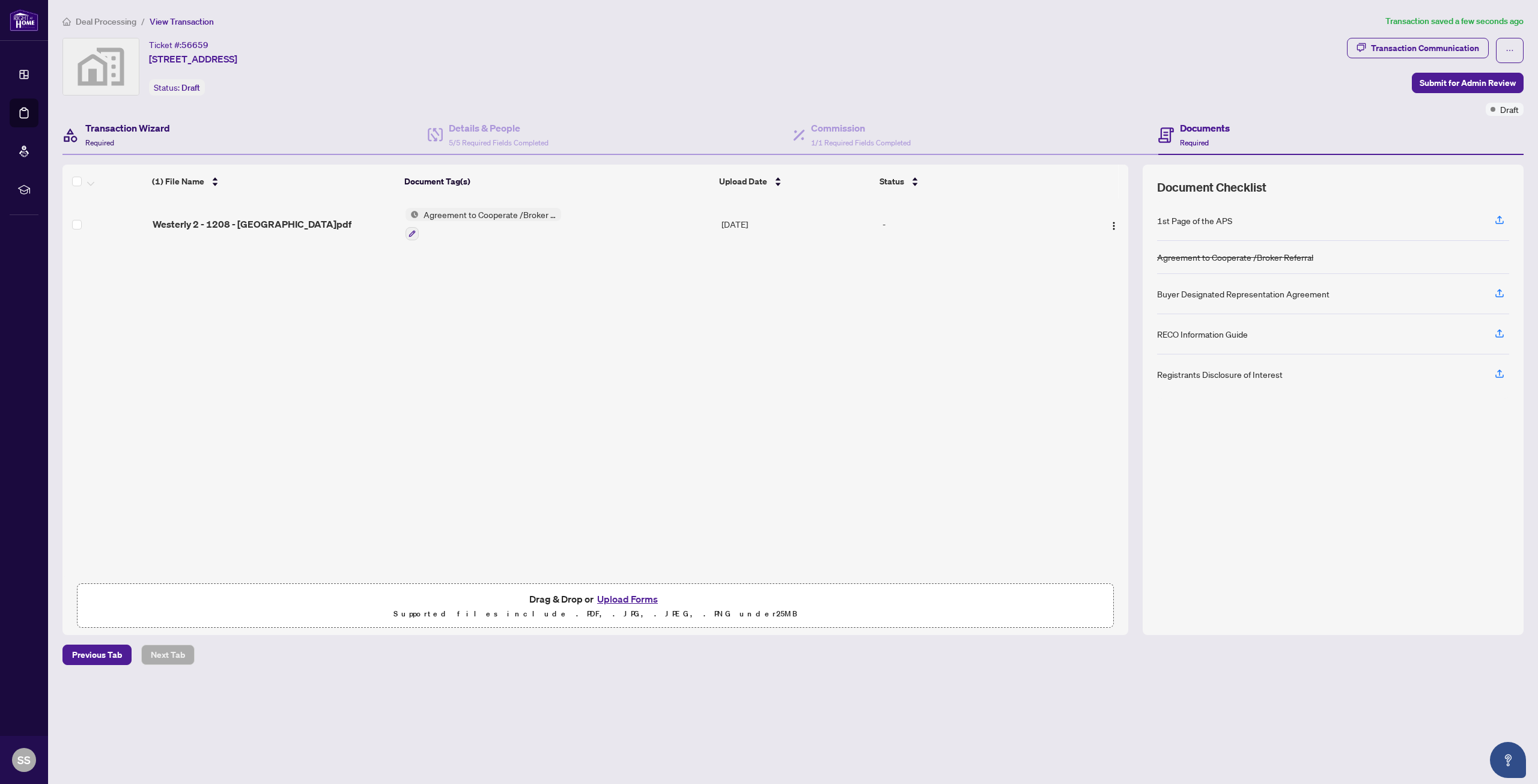
click at [120, 133] on h4 "Transaction Wizard" at bounding box center [127, 127] width 85 height 15
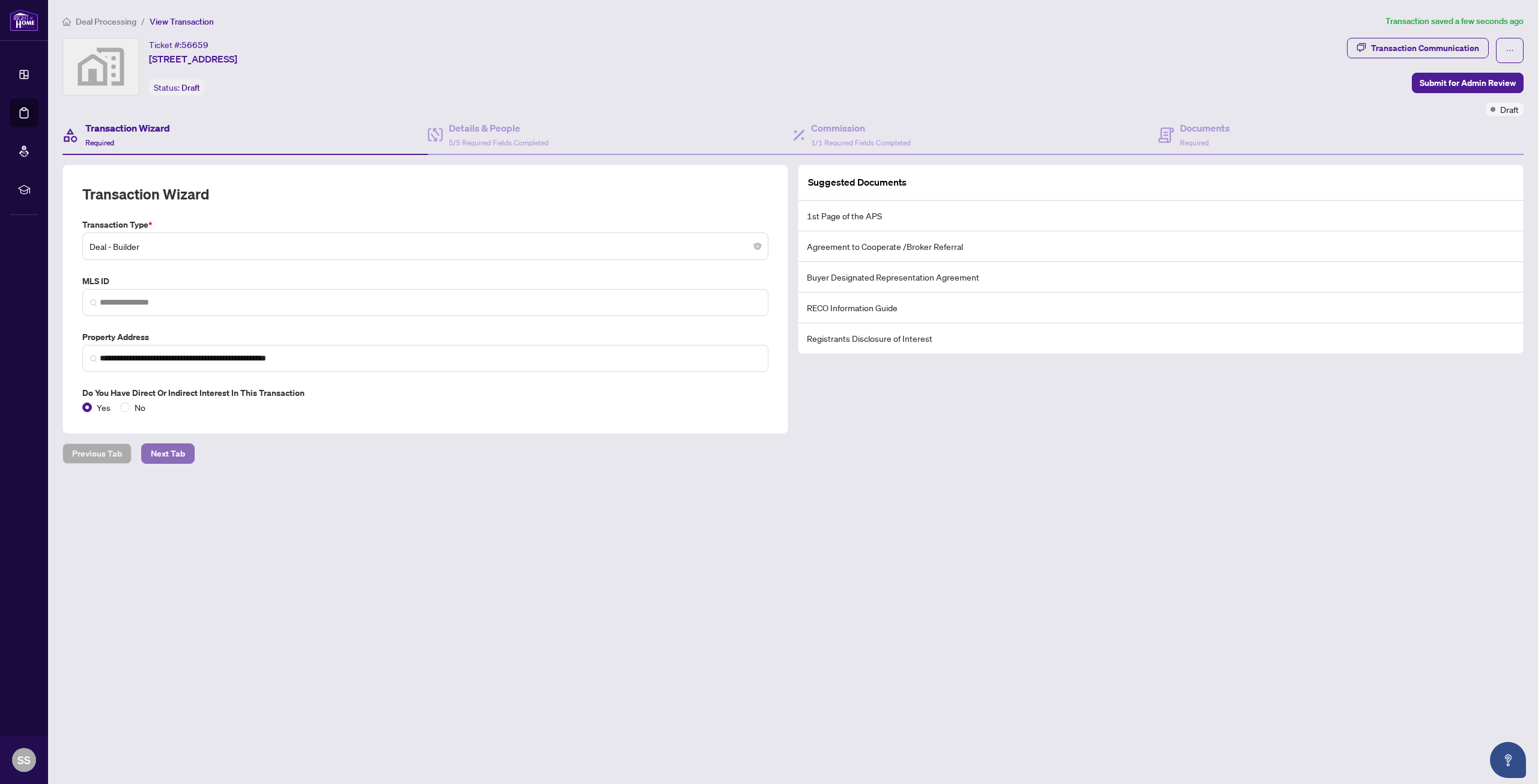
click at [163, 453] on span "Next Tab" at bounding box center [167, 454] width 34 height 19
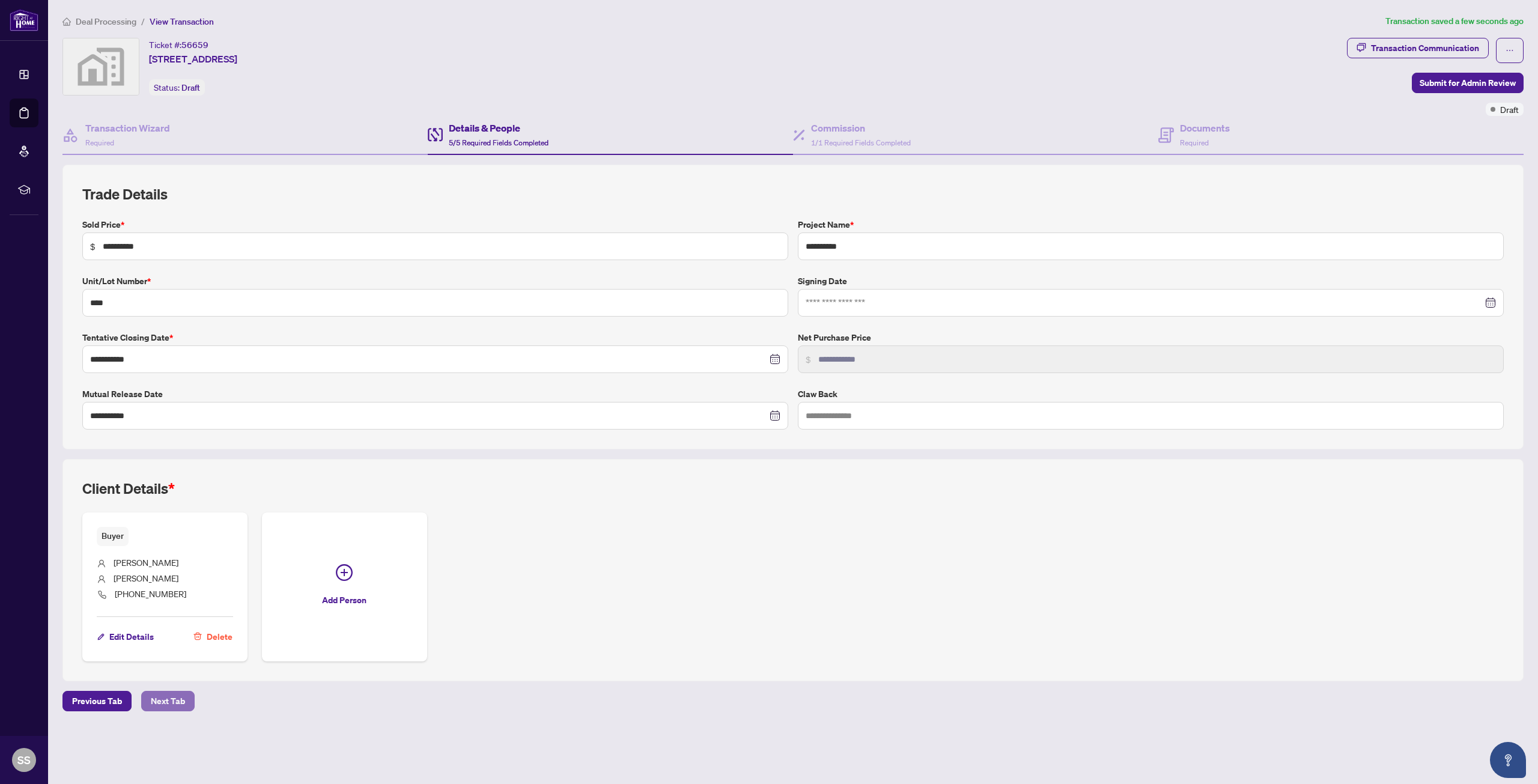
click at [179, 702] on span "Next Tab" at bounding box center [167, 701] width 34 height 19
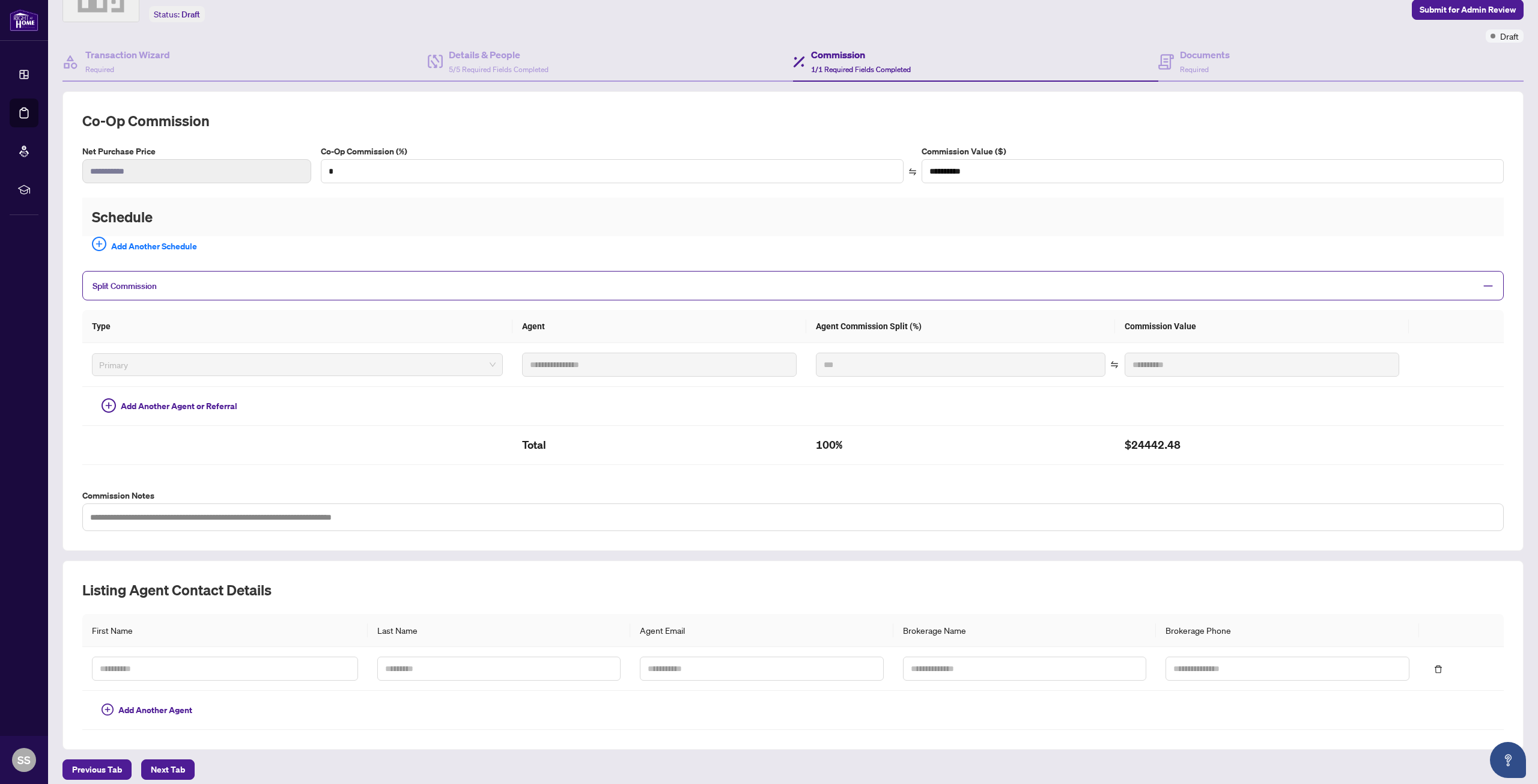
scroll to position [84, 0]
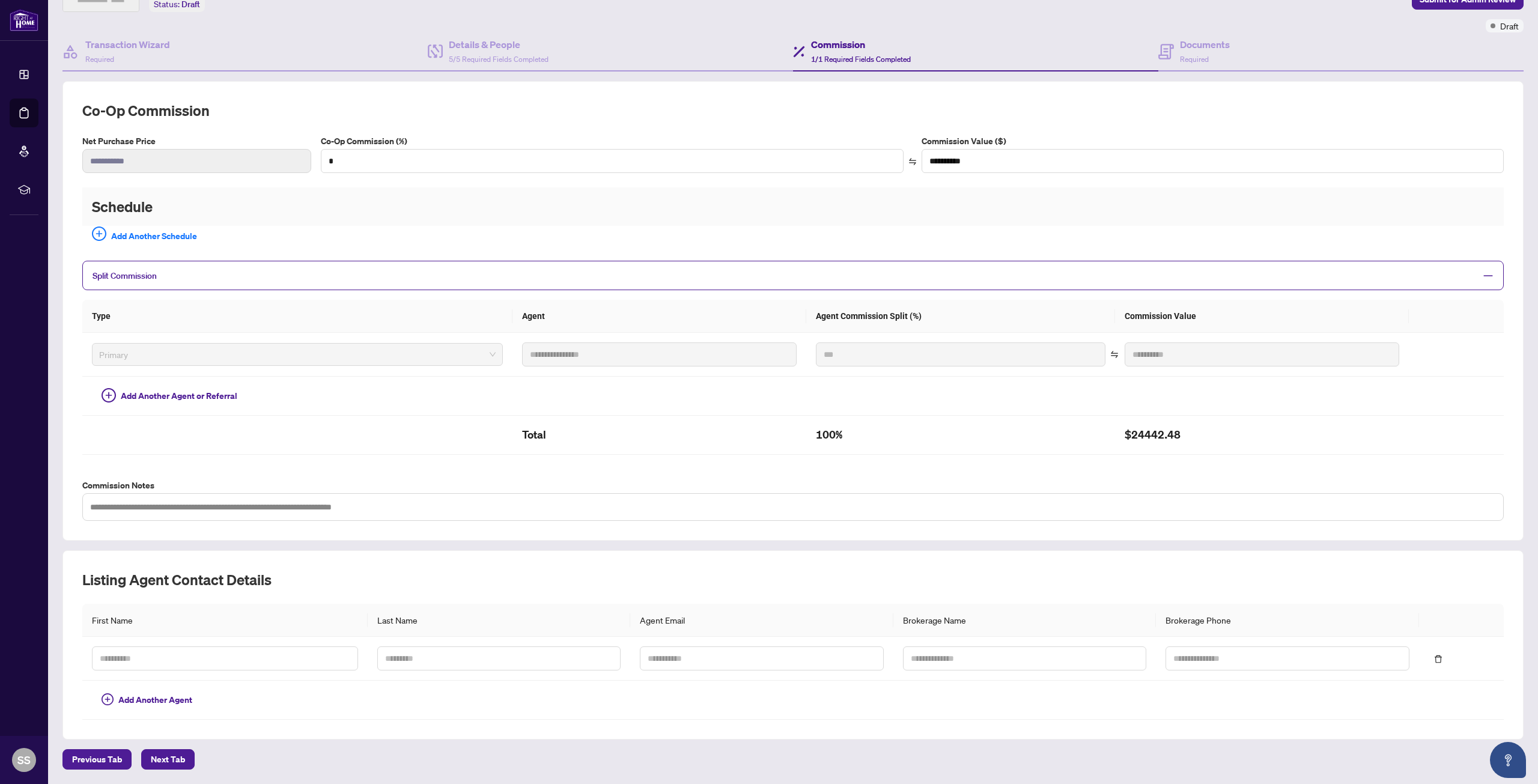
click at [165, 757] on span "Next Tab" at bounding box center [167, 760] width 34 height 19
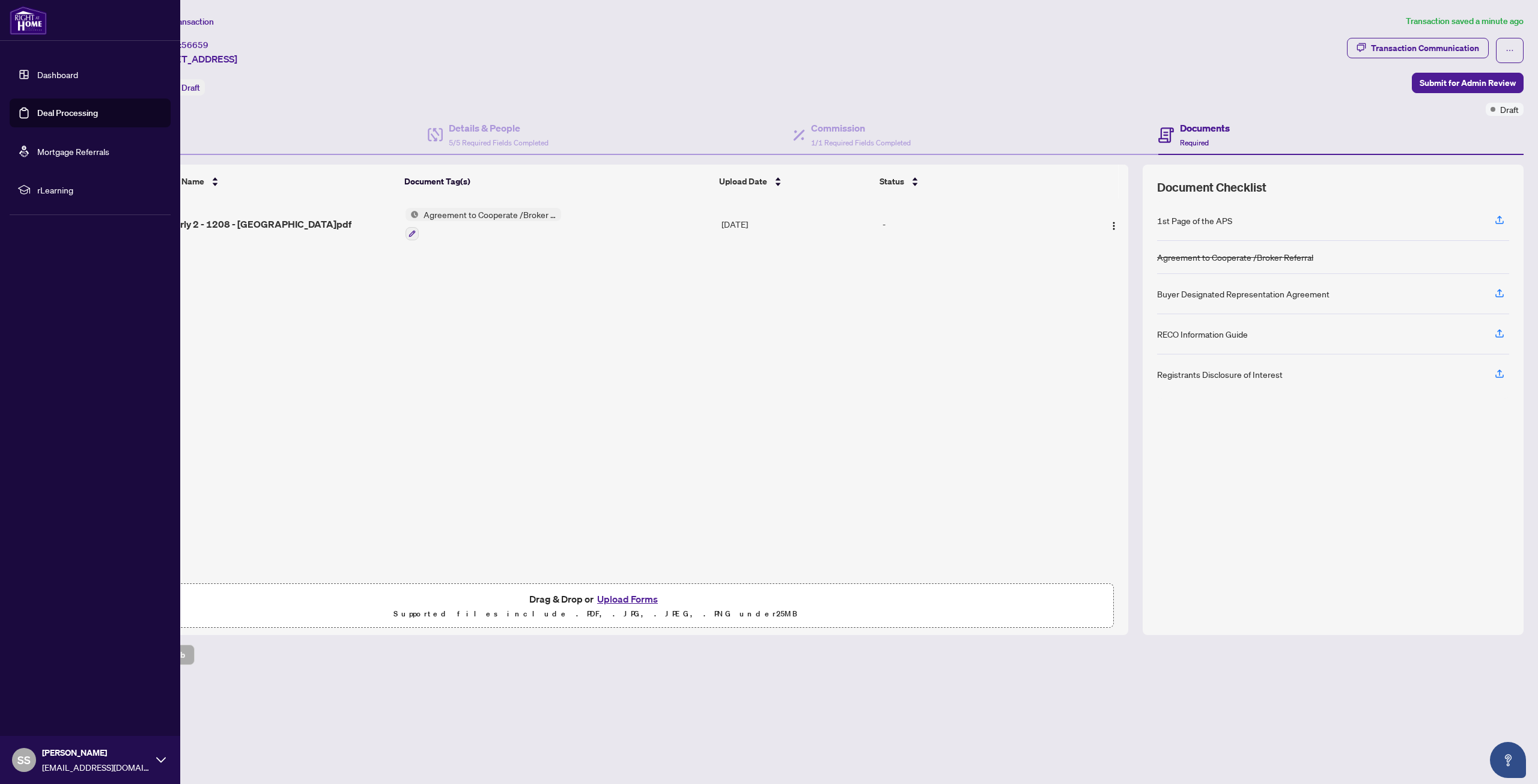
click at [51, 119] on link "Deal Processing" at bounding box center [67, 113] width 60 height 11
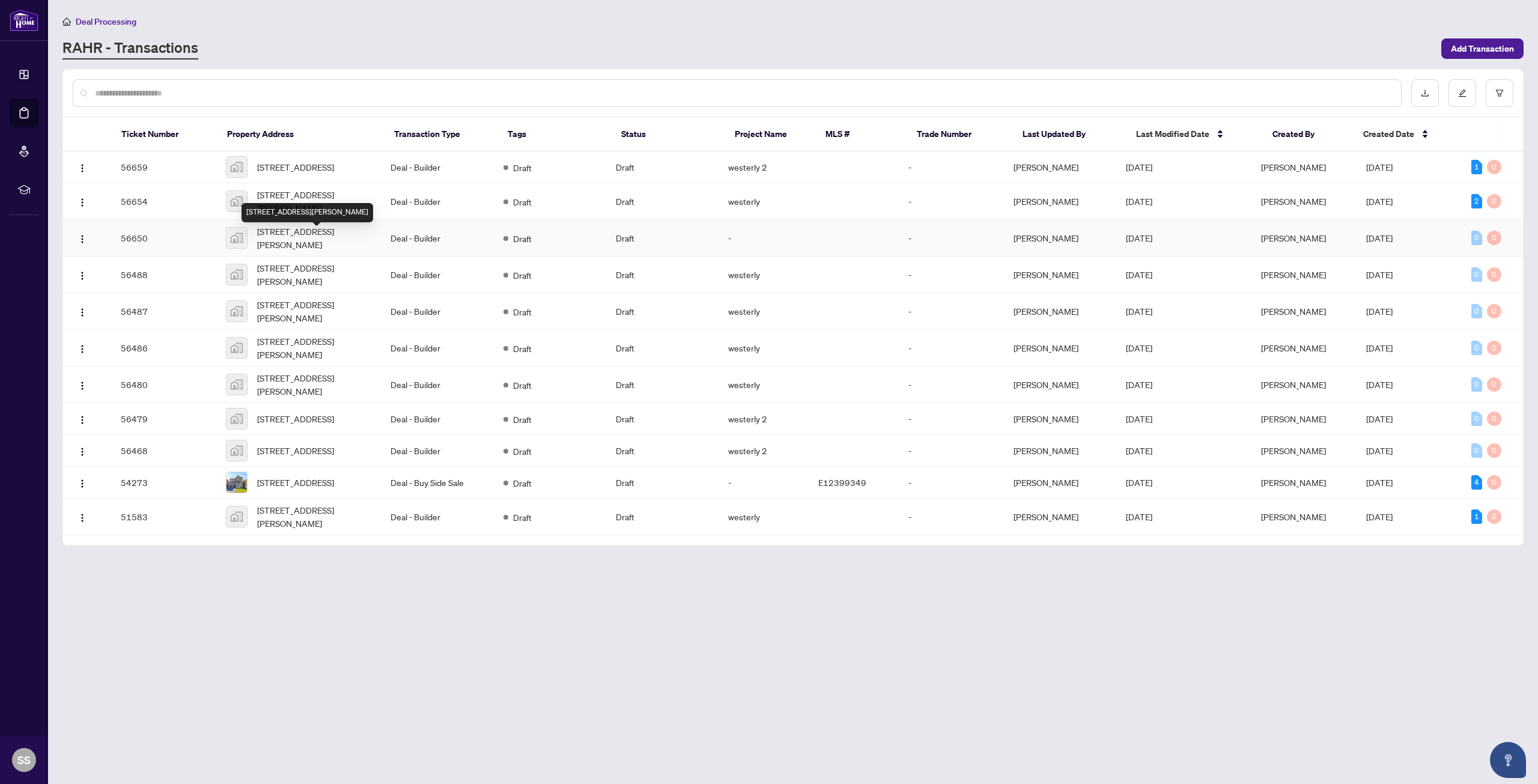
click at [302, 247] on span "[STREET_ADDRESS][PERSON_NAME]" at bounding box center [315, 237] width 115 height 26
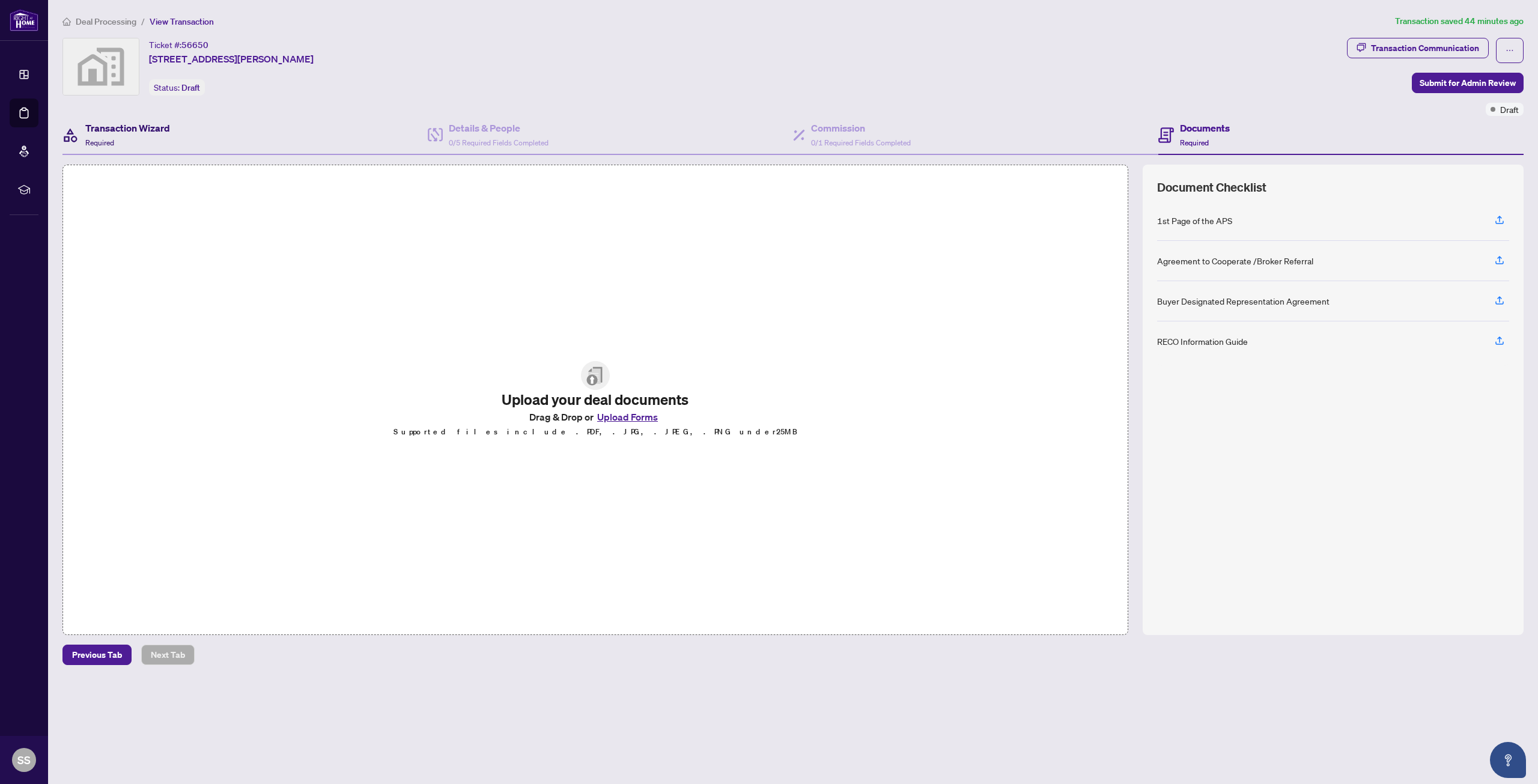
click at [115, 144] on div "Transaction Wizard Required" at bounding box center [127, 134] width 85 height 28
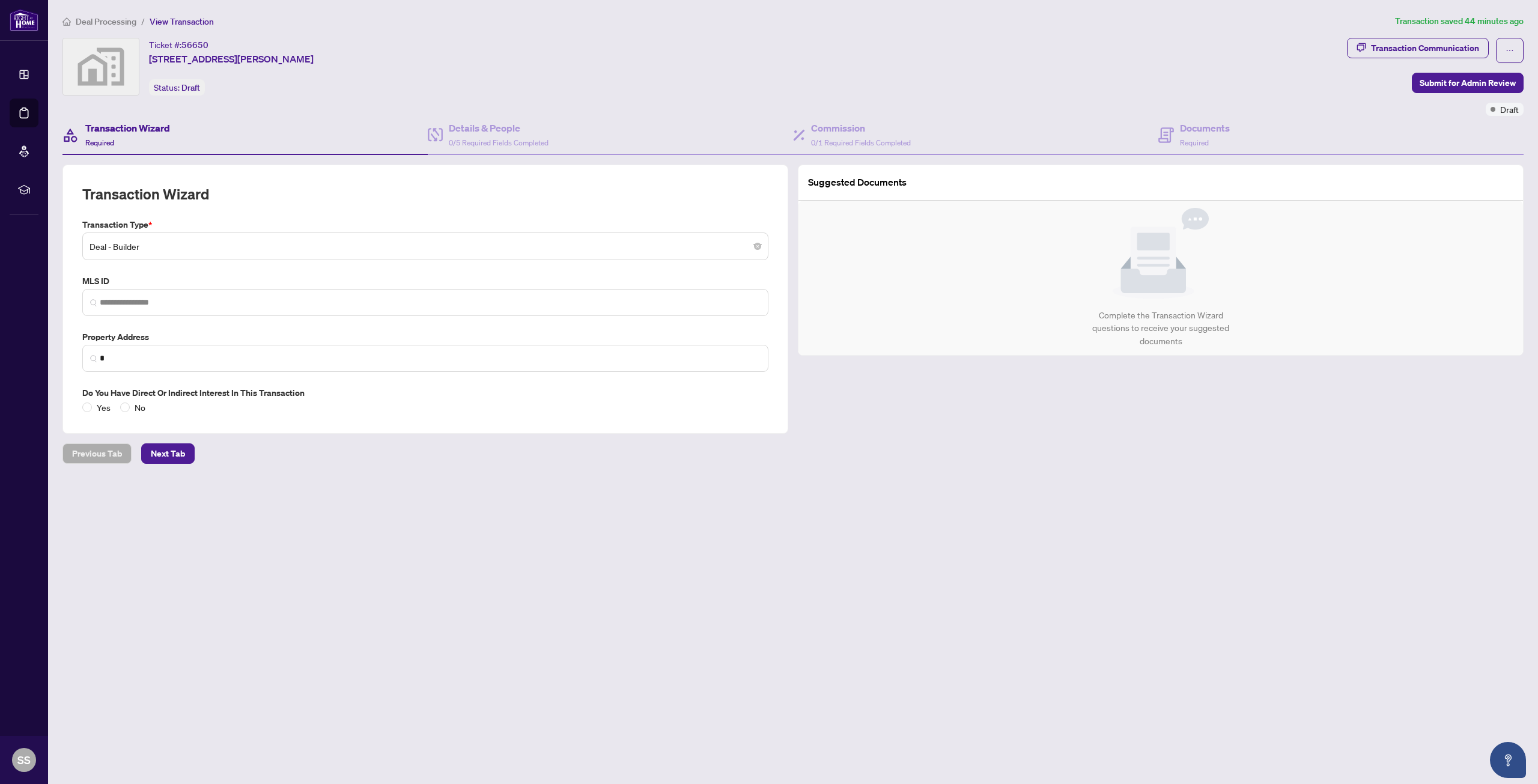
type input "**********"
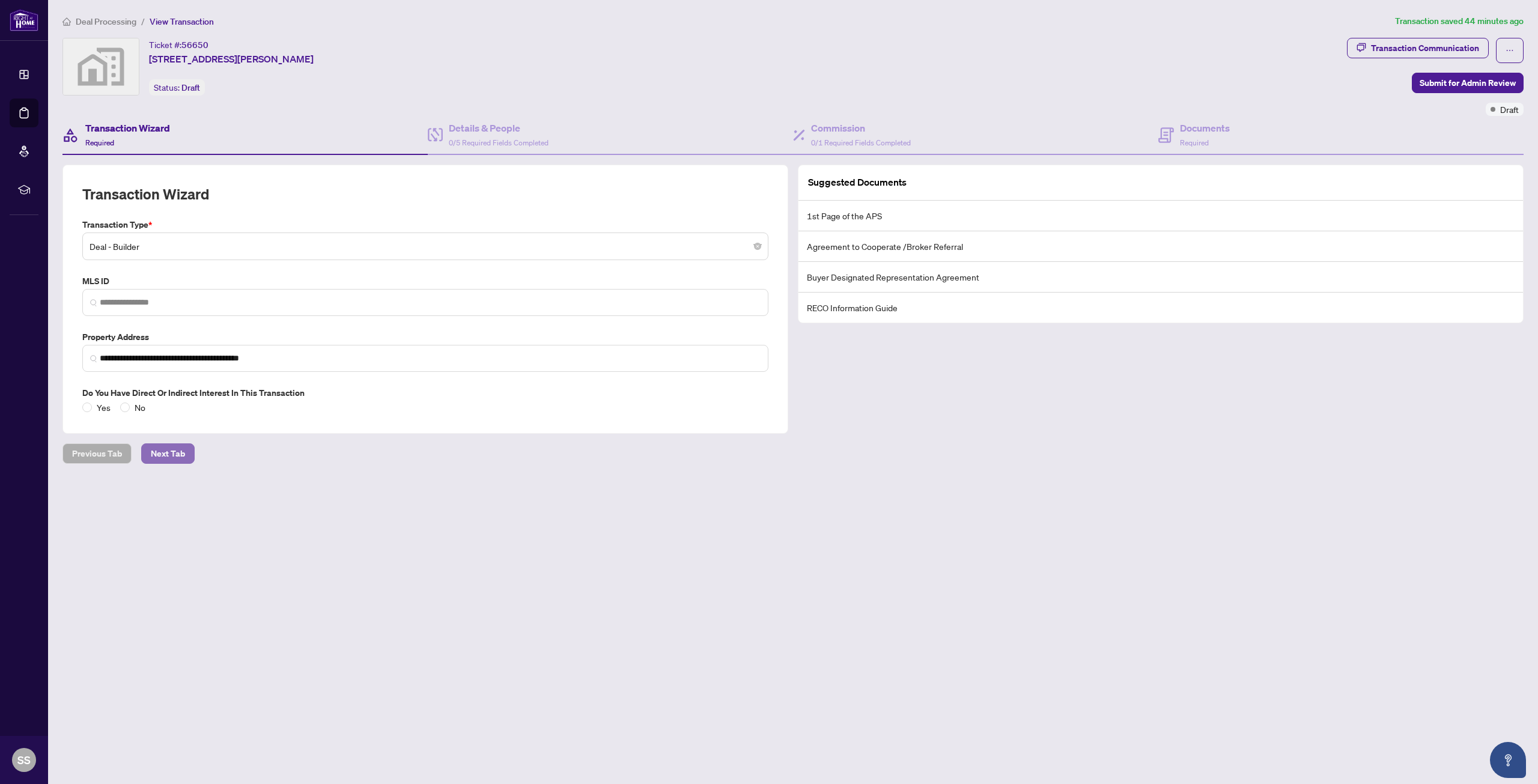
click at [165, 457] on span "Next Tab" at bounding box center [167, 454] width 34 height 19
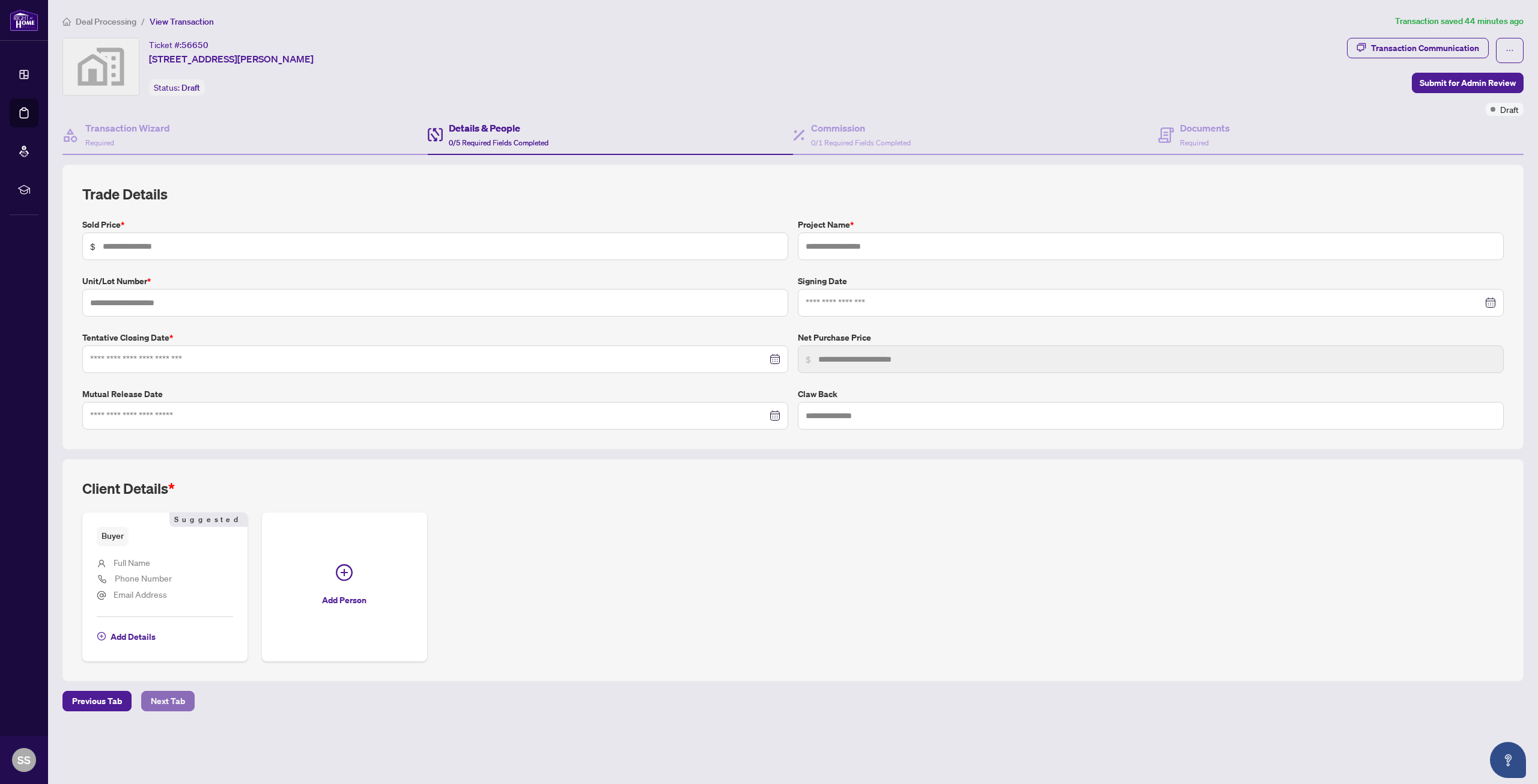
click at [158, 699] on span "Next Tab" at bounding box center [167, 701] width 34 height 19
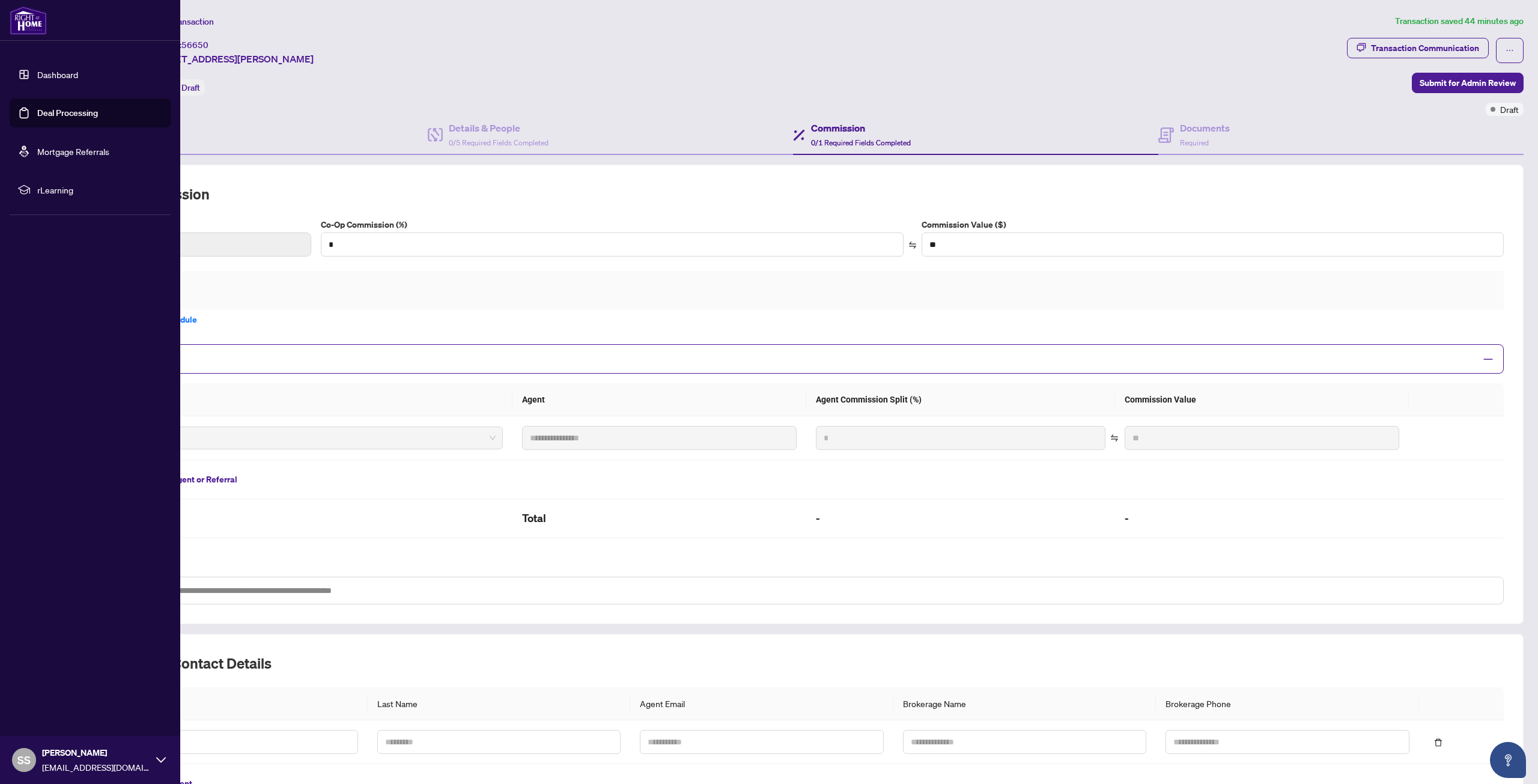
click at [69, 119] on link "Deal Processing" at bounding box center [67, 113] width 60 height 11
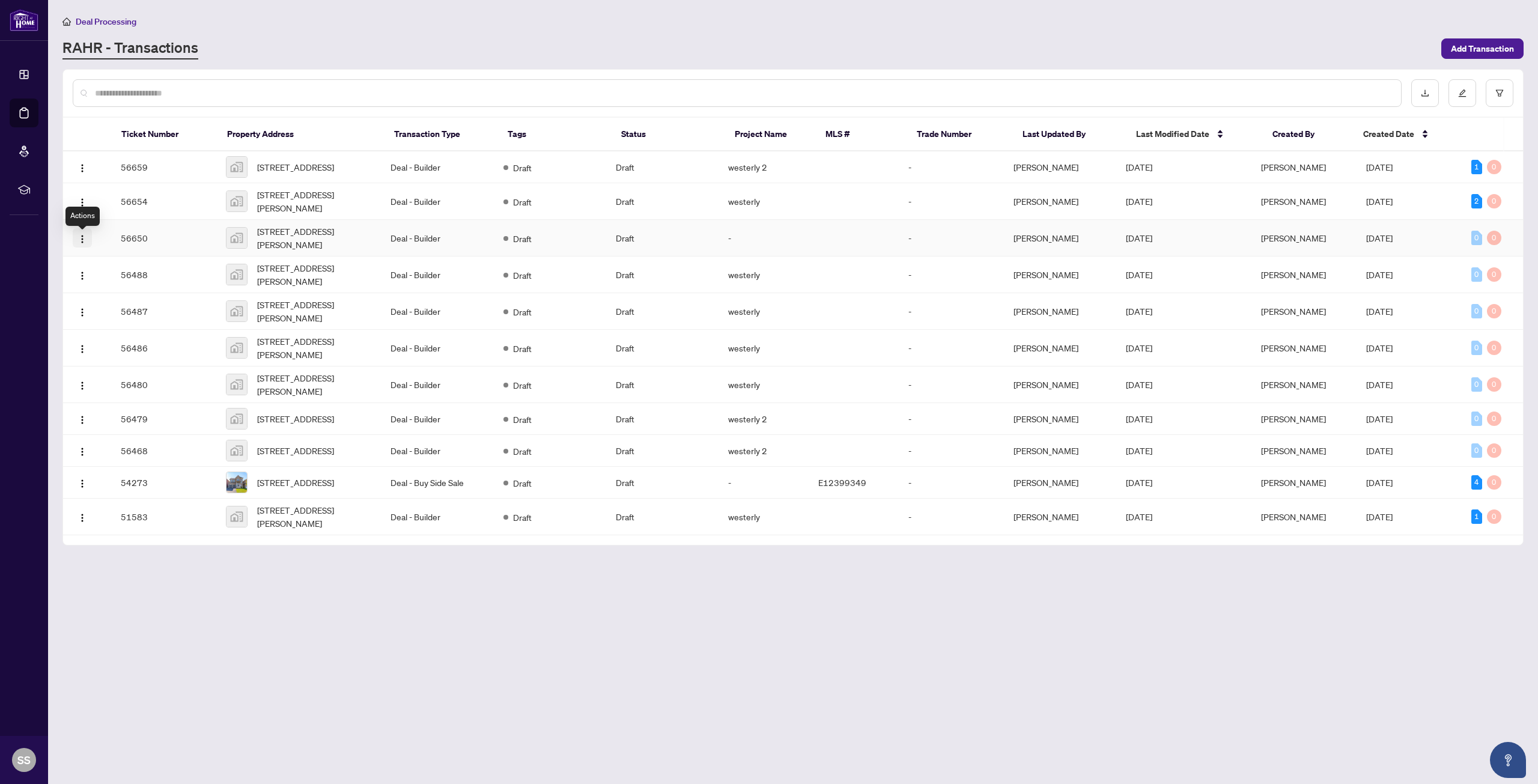
click at [85, 244] on img "button" at bounding box center [83, 239] width 10 height 10
click at [130, 328] on span "Delete Transaction" at bounding box center [140, 324] width 115 height 14
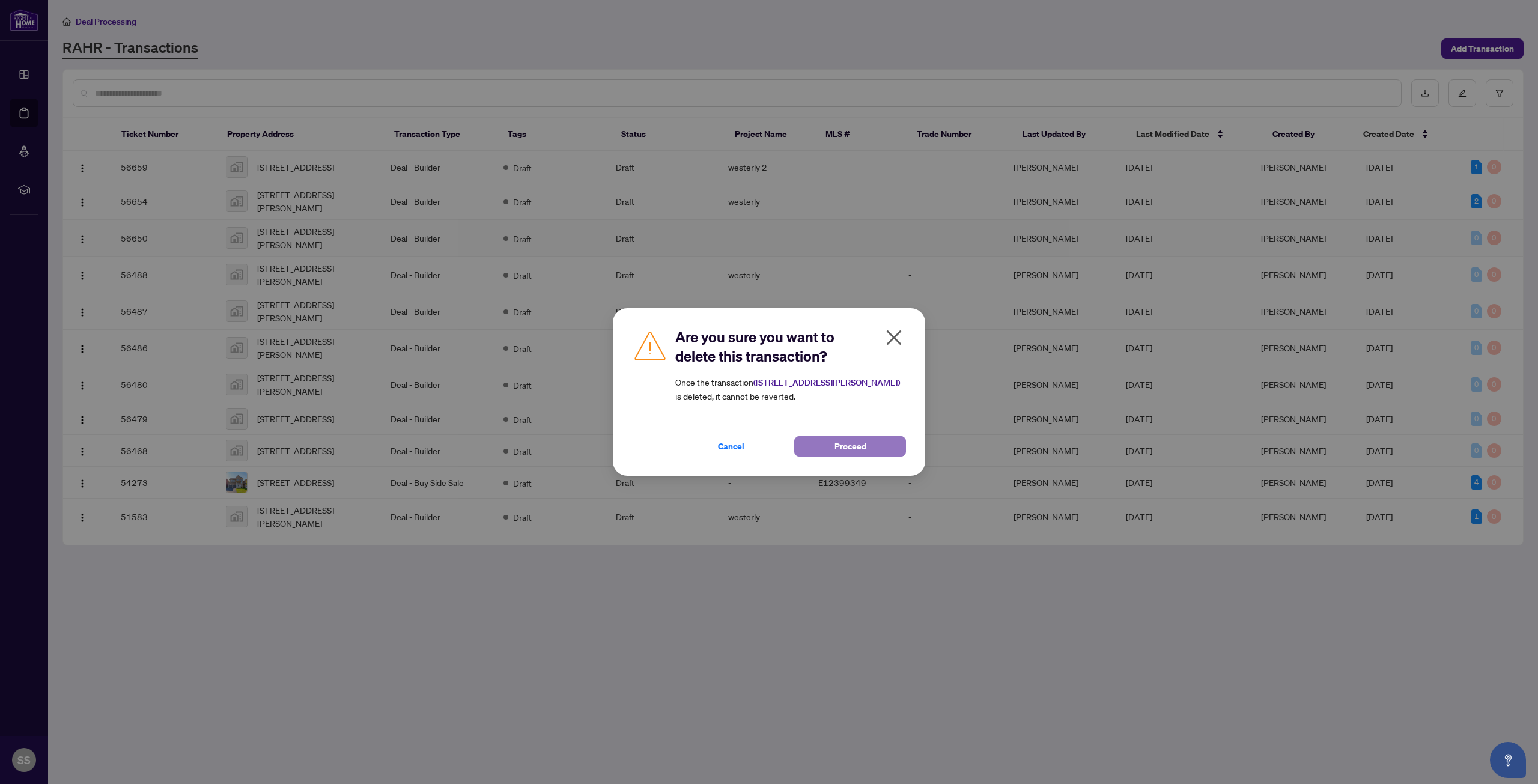
click at [847, 445] on span "Proceed" at bounding box center [850, 447] width 32 height 19
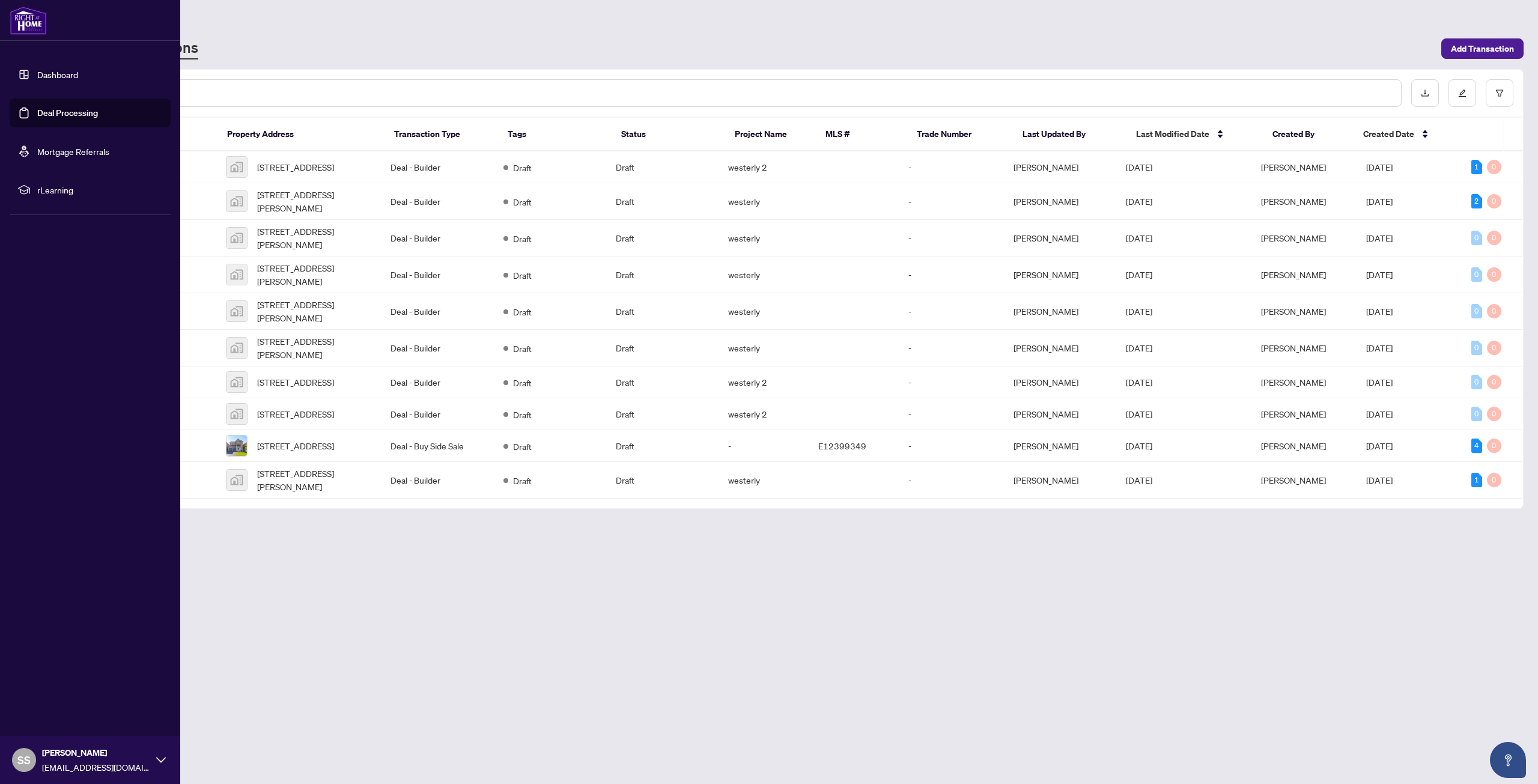
click at [72, 113] on link "Deal Processing" at bounding box center [67, 113] width 60 height 11
click at [39, 70] on link "Dashboard" at bounding box center [57, 74] width 41 height 11
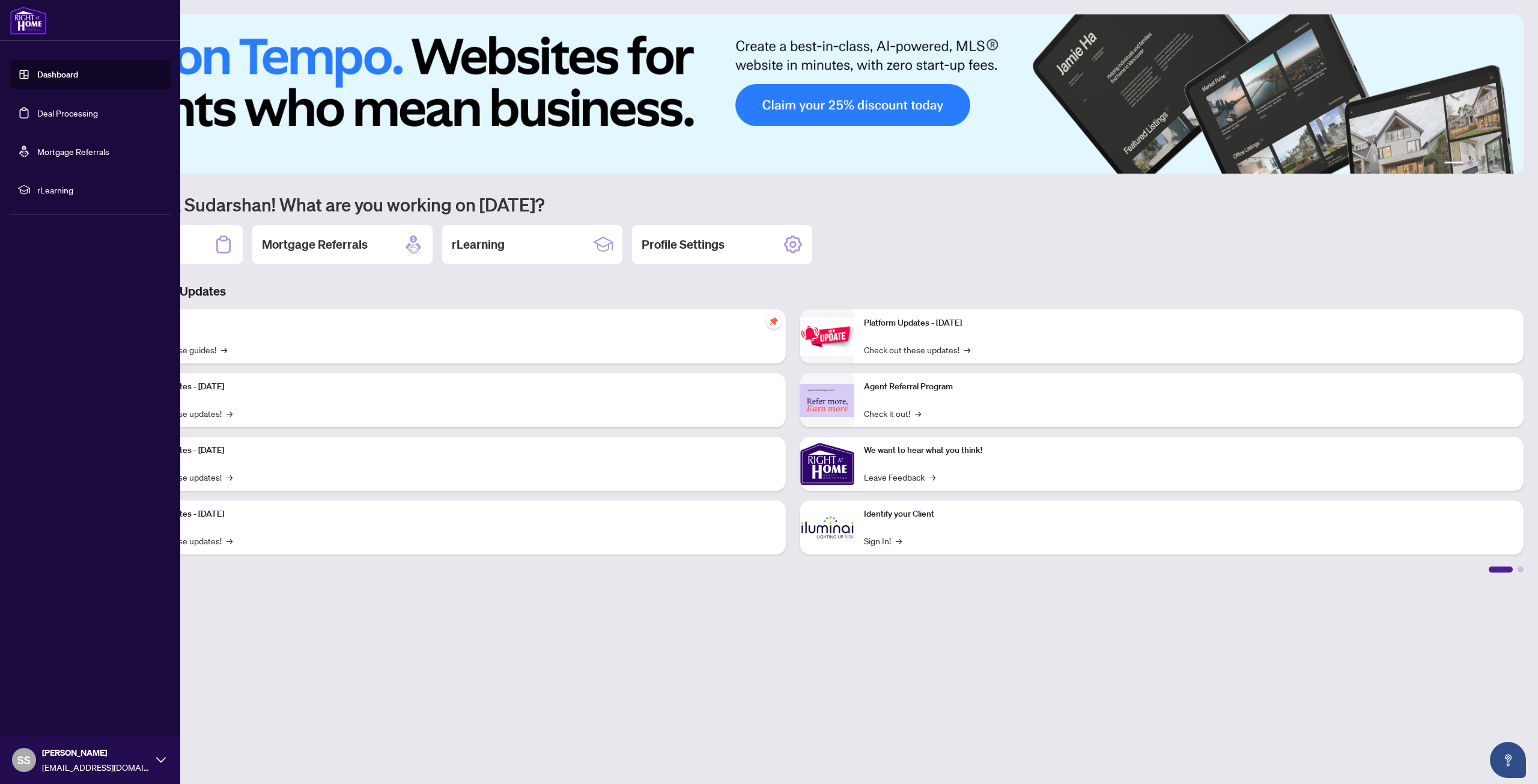
click at [37, 114] on link "Deal Processing" at bounding box center [67, 113] width 60 height 11
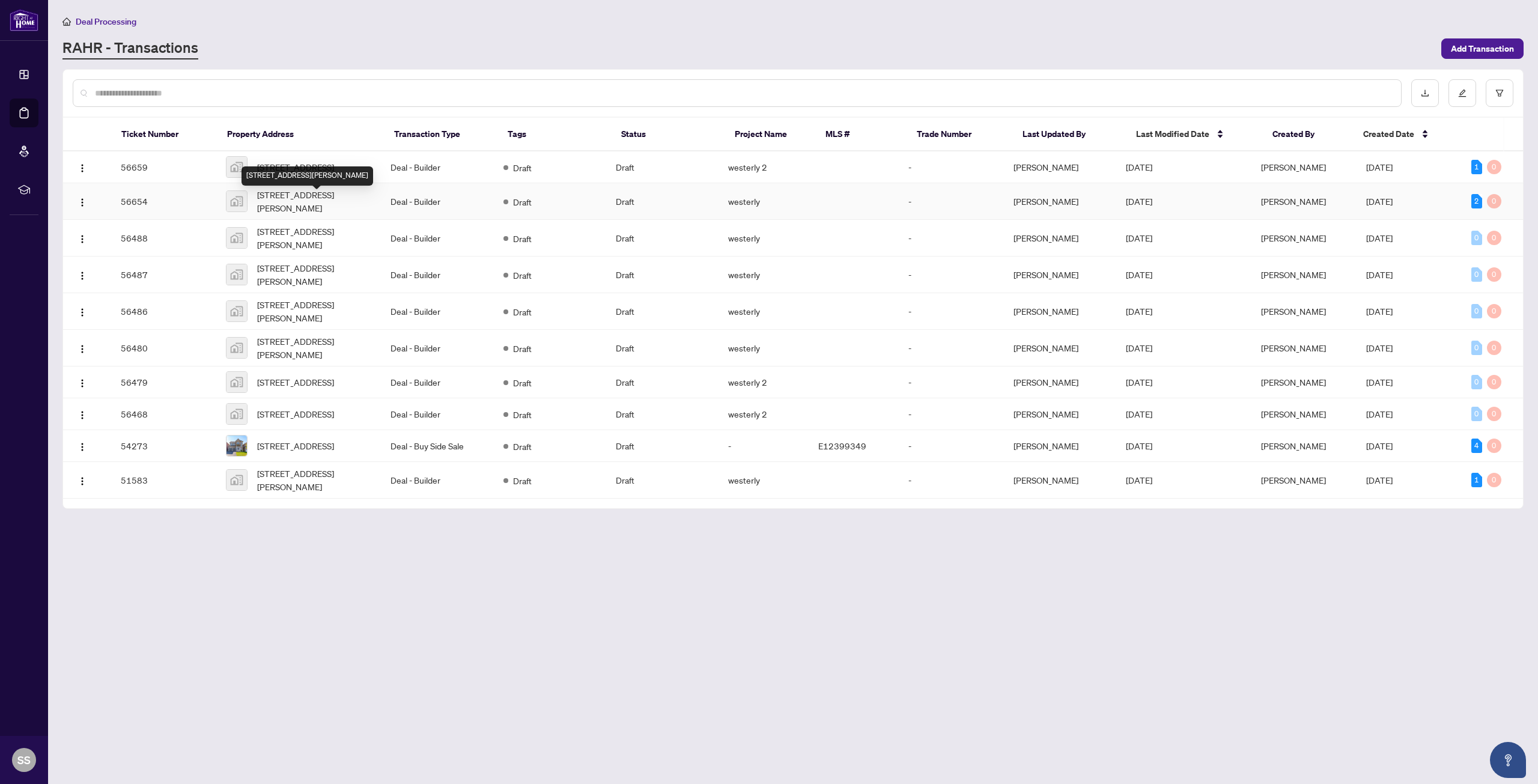
click at [275, 178] on div "[STREET_ADDRESS][PERSON_NAME]" at bounding box center [307, 176] width 131 height 19
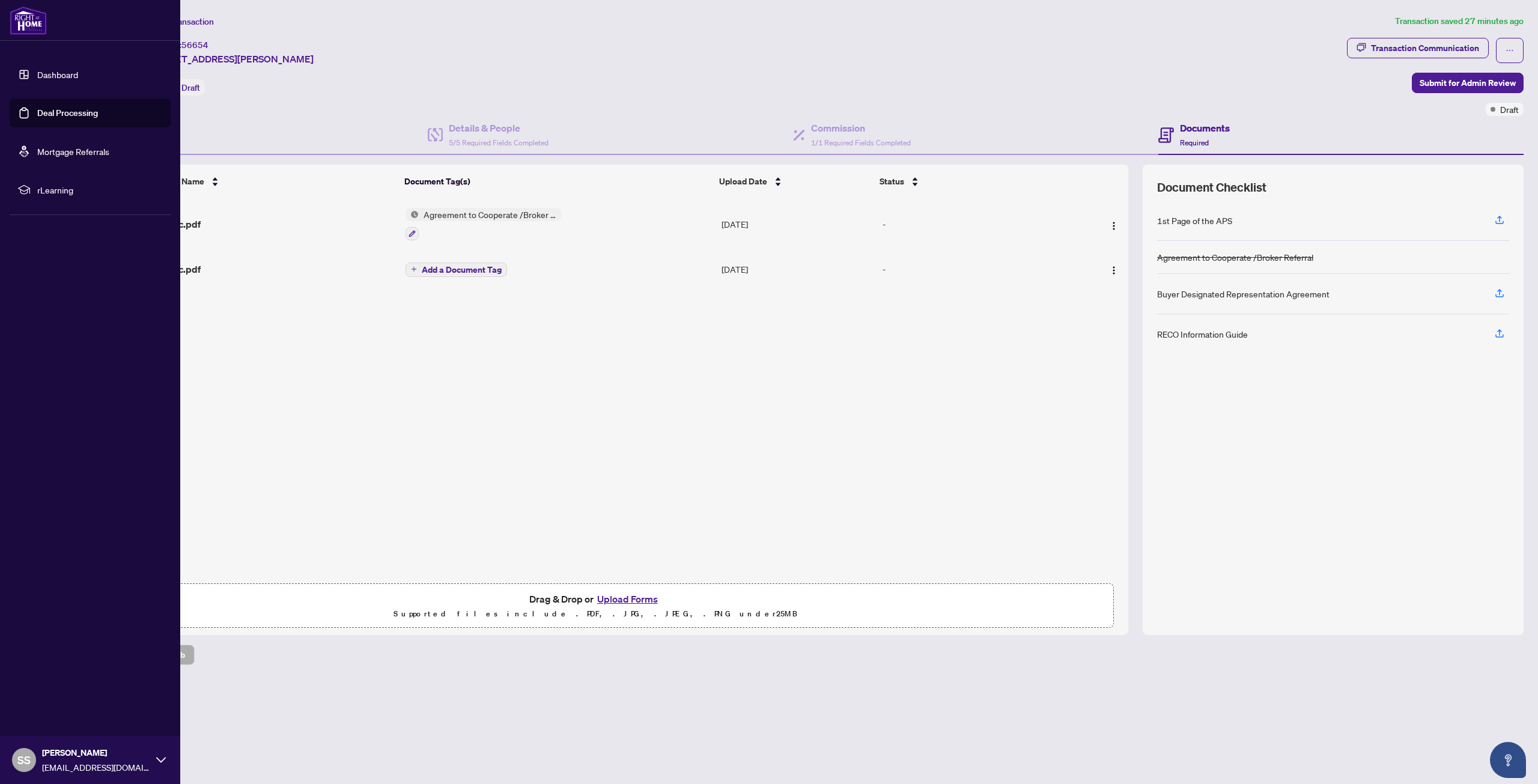
click at [75, 118] on link "Deal Processing" at bounding box center [67, 113] width 60 height 11
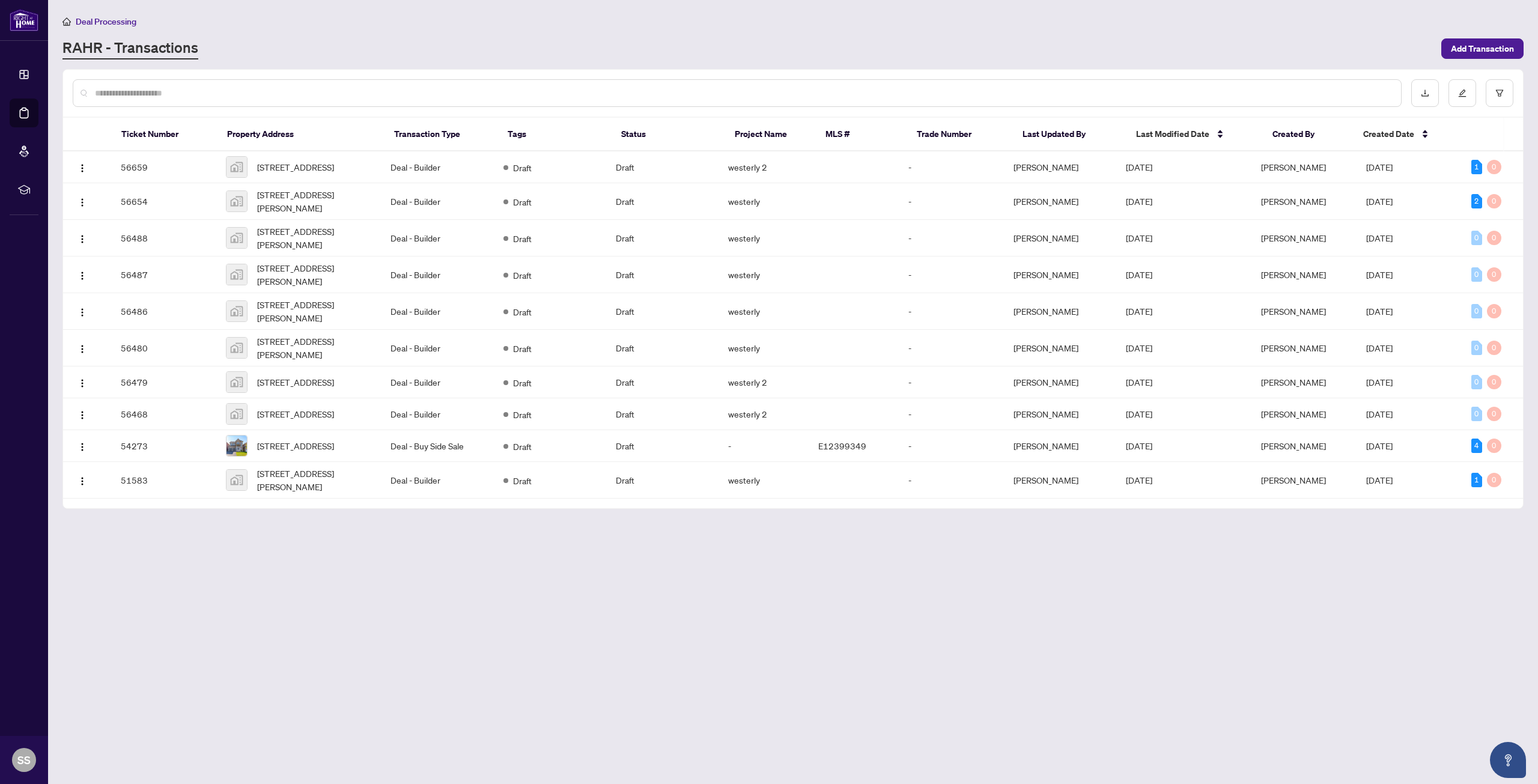
click at [528, 636] on main "Deal Processing [PERSON_NAME] - Transactions Add Transaction Ticket Number Prop…" at bounding box center [792, 392] width 1489 height 784
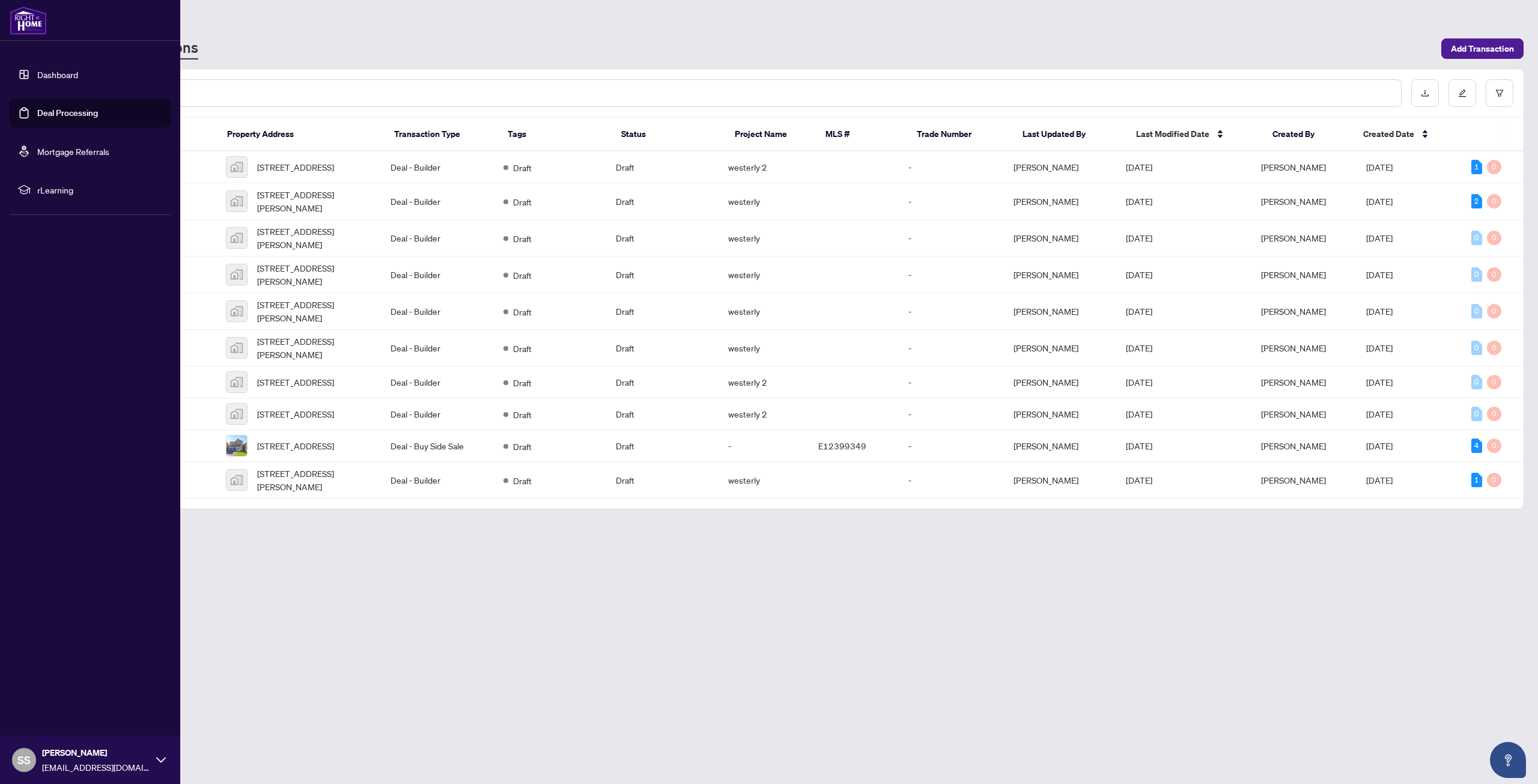
click at [60, 73] on link "Dashboard" at bounding box center [57, 74] width 41 height 11
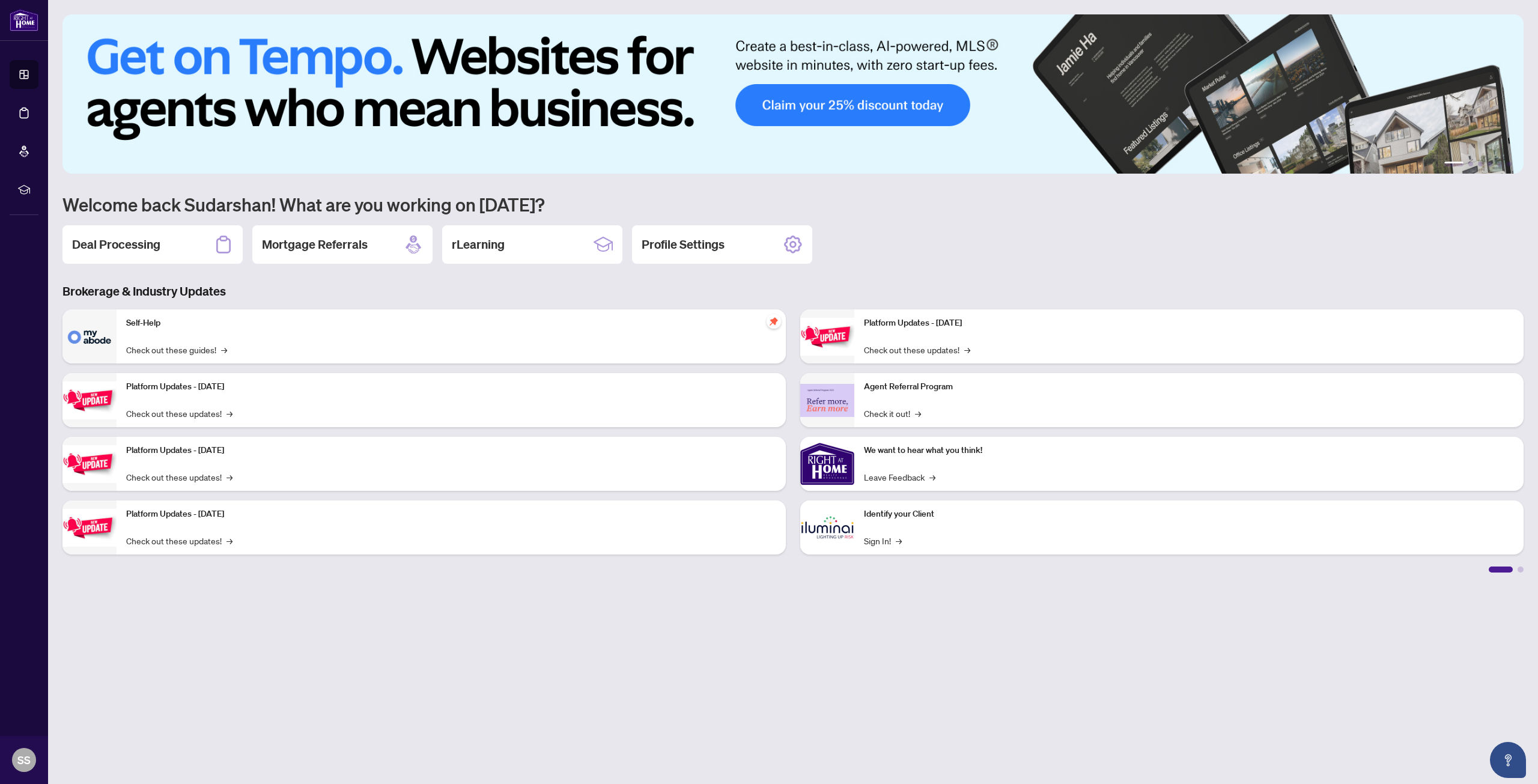
click at [326, 671] on main "1 2 3 4 5 6 Welcome back Sudarshan! What are you working on [DATE]? Deal Proces…" at bounding box center [792, 392] width 1489 height 784
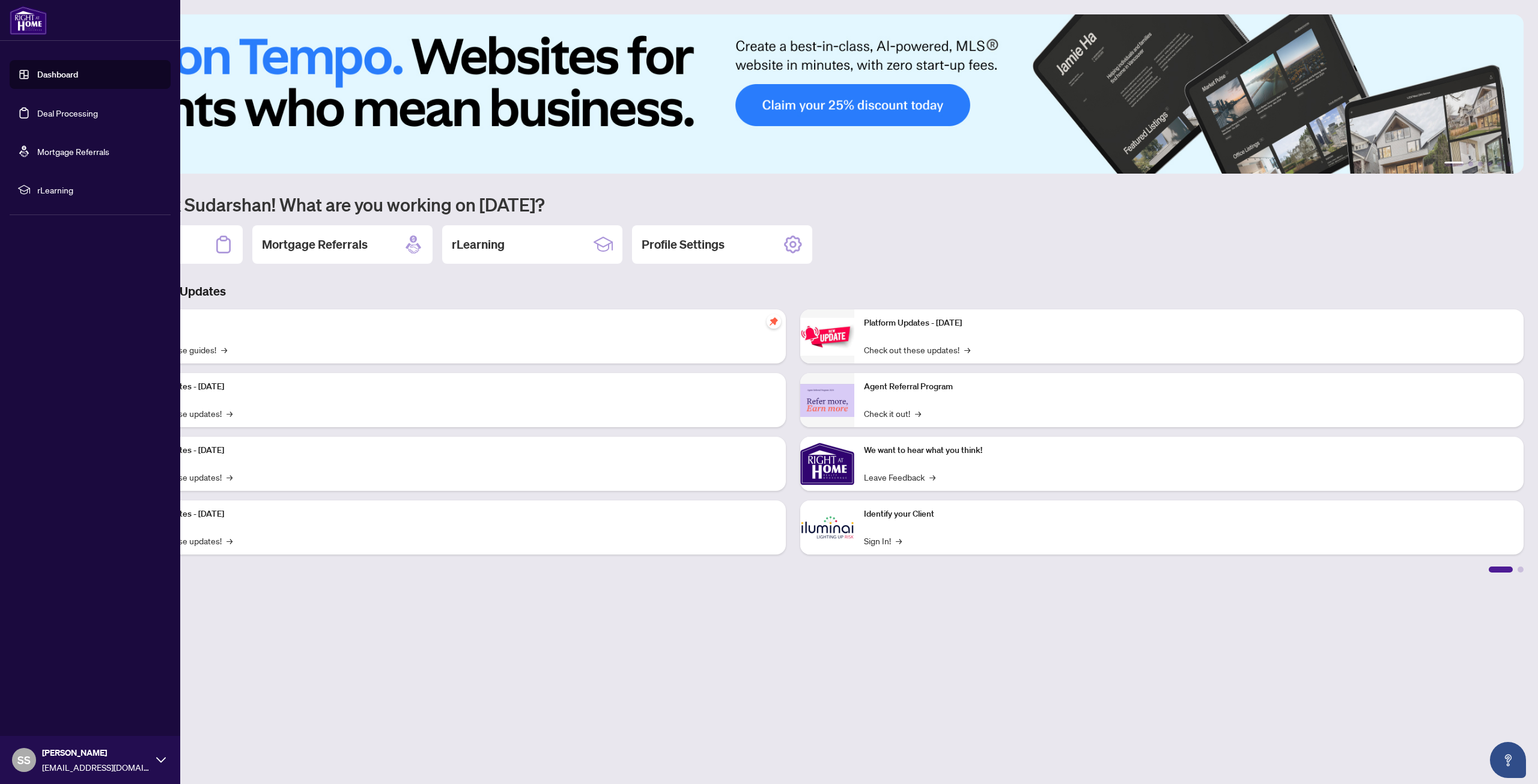
click at [51, 112] on link "Deal Processing" at bounding box center [67, 113] width 60 height 11
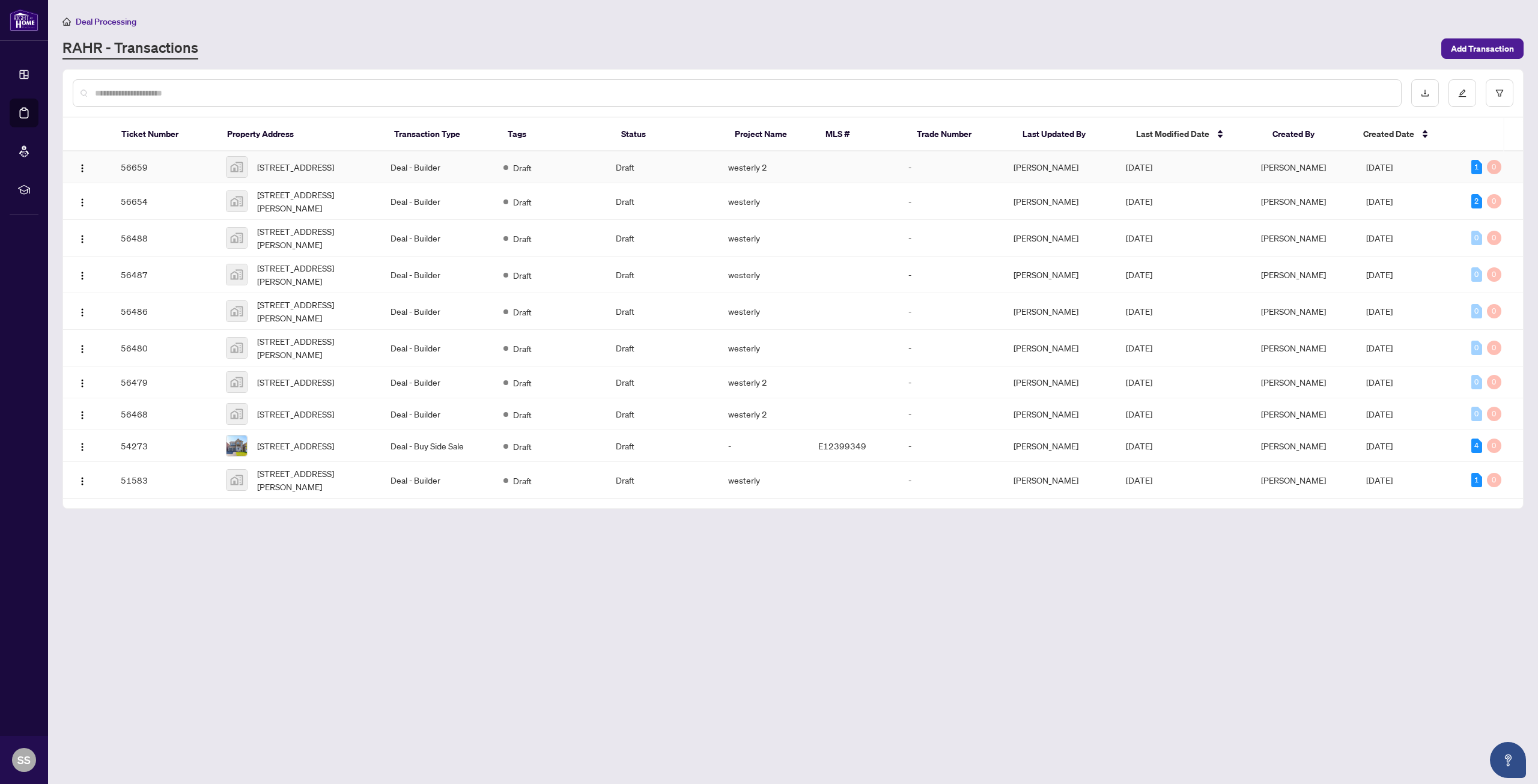
click at [402, 166] on td "Deal - Builder" at bounding box center [437, 167] width 113 height 32
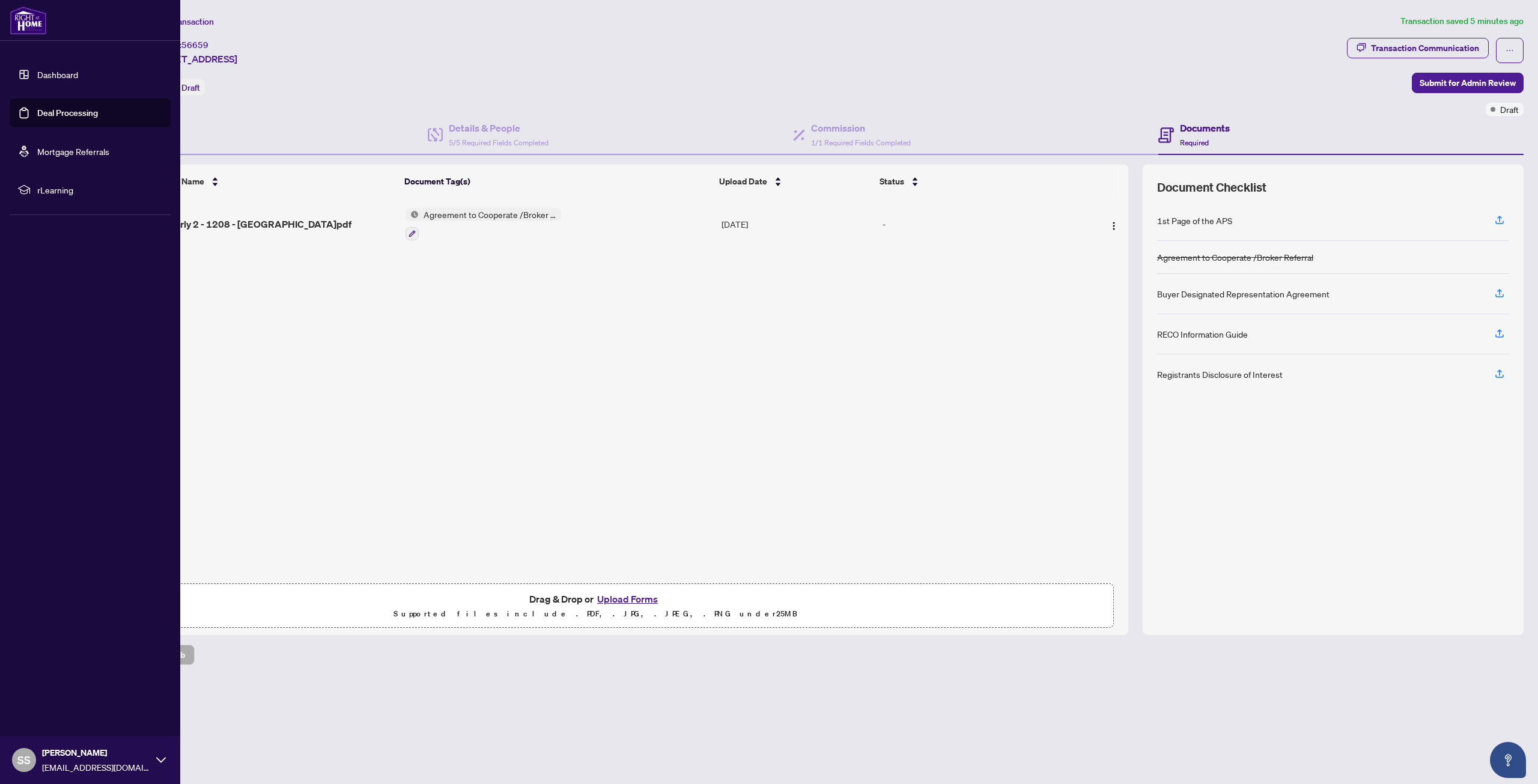
click at [57, 115] on link "Deal Processing" at bounding box center [67, 113] width 60 height 11
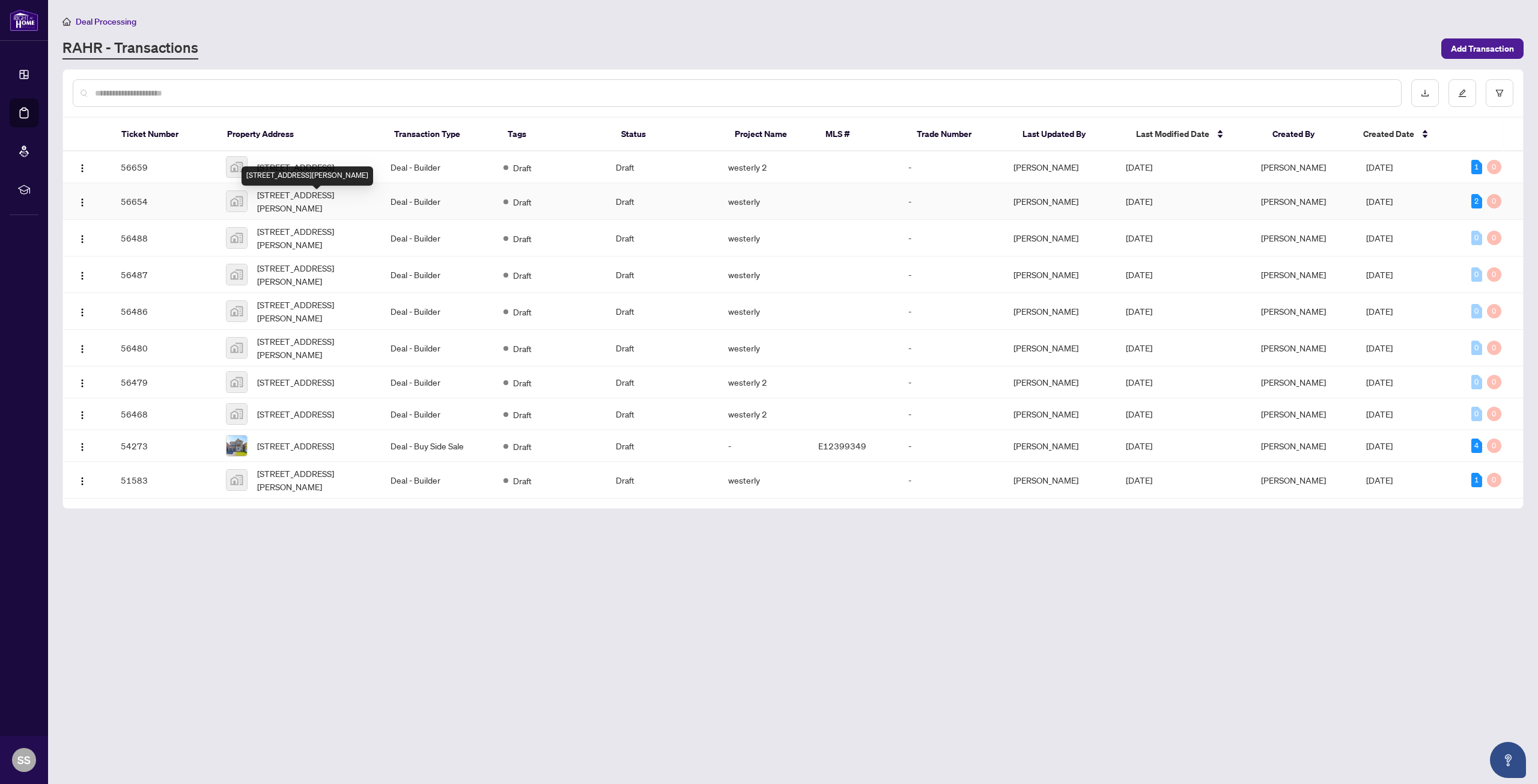
click at [294, 201] on span "[STREET_ADDRESS][PERSON_NAME]" at bounding box center [315, 201] width 115 height 26
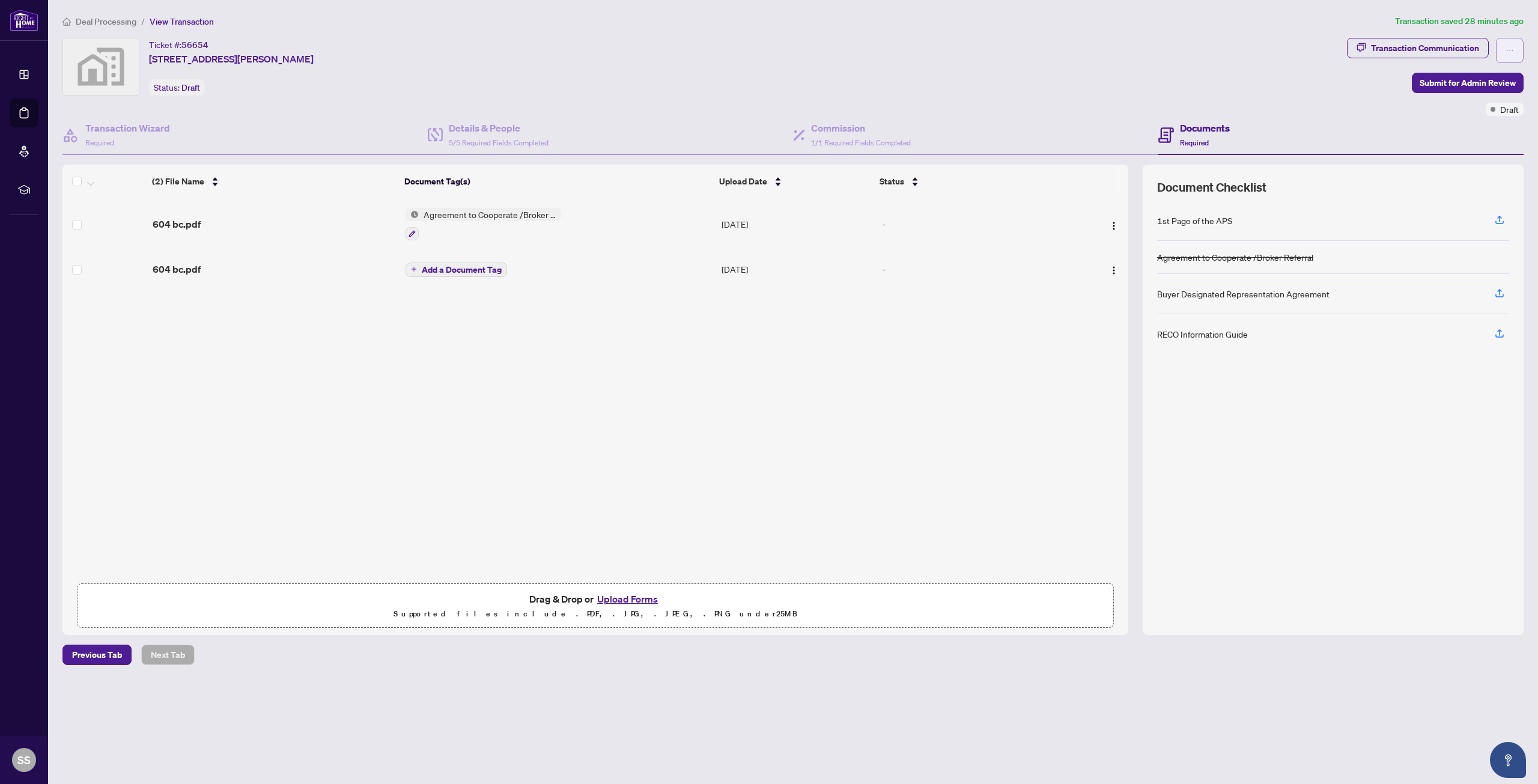
click at [1508, 54] on icon "ellipsis" at bounding box center [1510, 51] width 9 height 9
click at [1123, 80] on div "Ticket #: 56654 [STREET_ADDRESS][PERSON_NAME] Status: Draft" at bounding box center [701, 66] width 1280 height 57
click at [271, 691] on main "Deal Processing / View Transaction Transaction saved 29 minutes ago Ticket #: 5…" at bounding box center [792, 392] width 1489 height 784
click at [405, 451] on div "(2) File Name Document Tag(s) Upload Date Status 604 bc.pdf Agreement to Cooper…" at bounding box center [595, 388] width 1066 height 379
click at [1502, 59] on button "button" at bounding box center [1510, 51] width 27 height 25
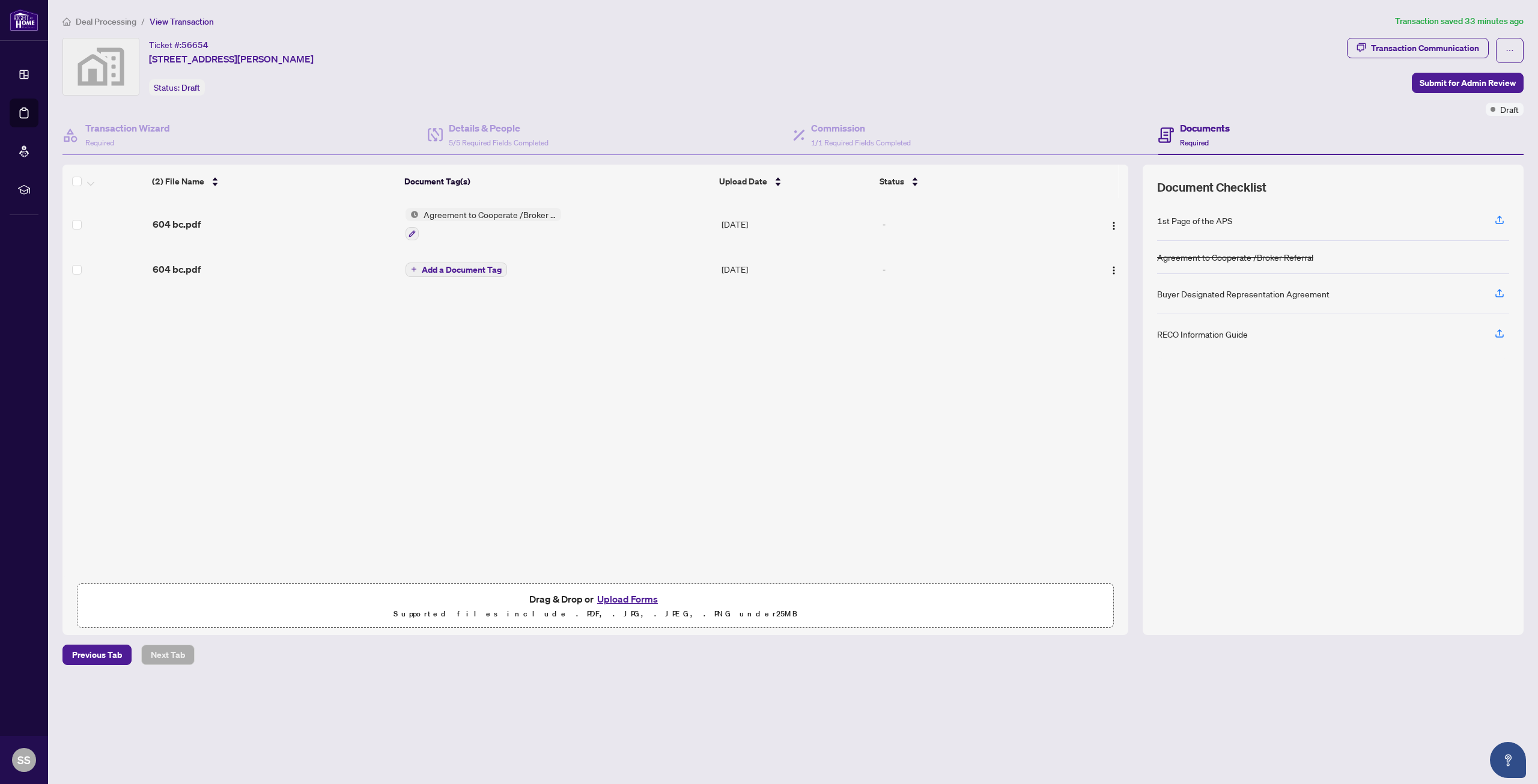
click at [1331, 118] on div "Documents Required" at bounding box center [1341, 135] width 365 height 39
click at [413, 269] on icon "plus" at bounding box center [414, 269] width 5 height 1
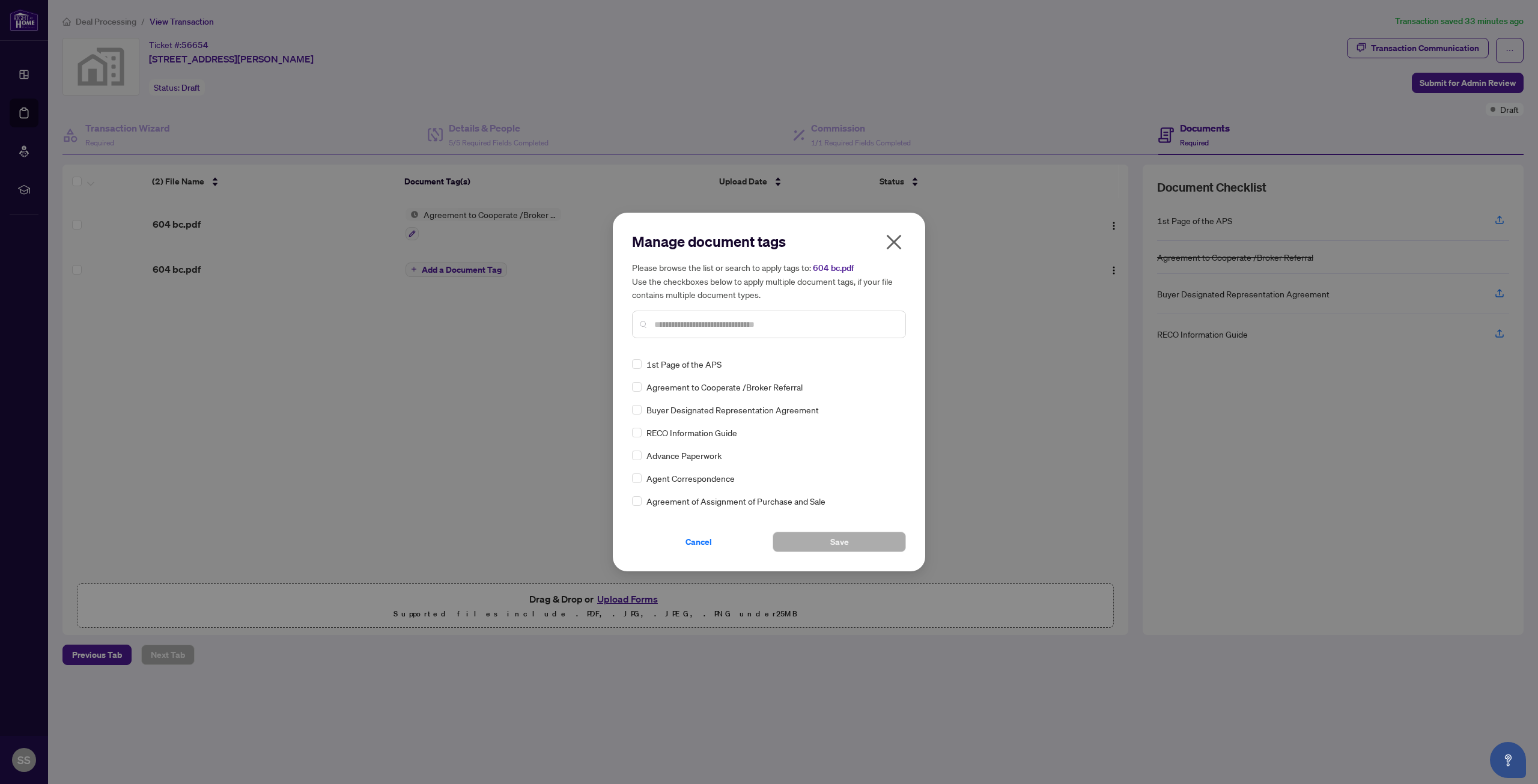
click at [892, 248] on icon "close" at bounding box center [894, 242] width 19 height 19
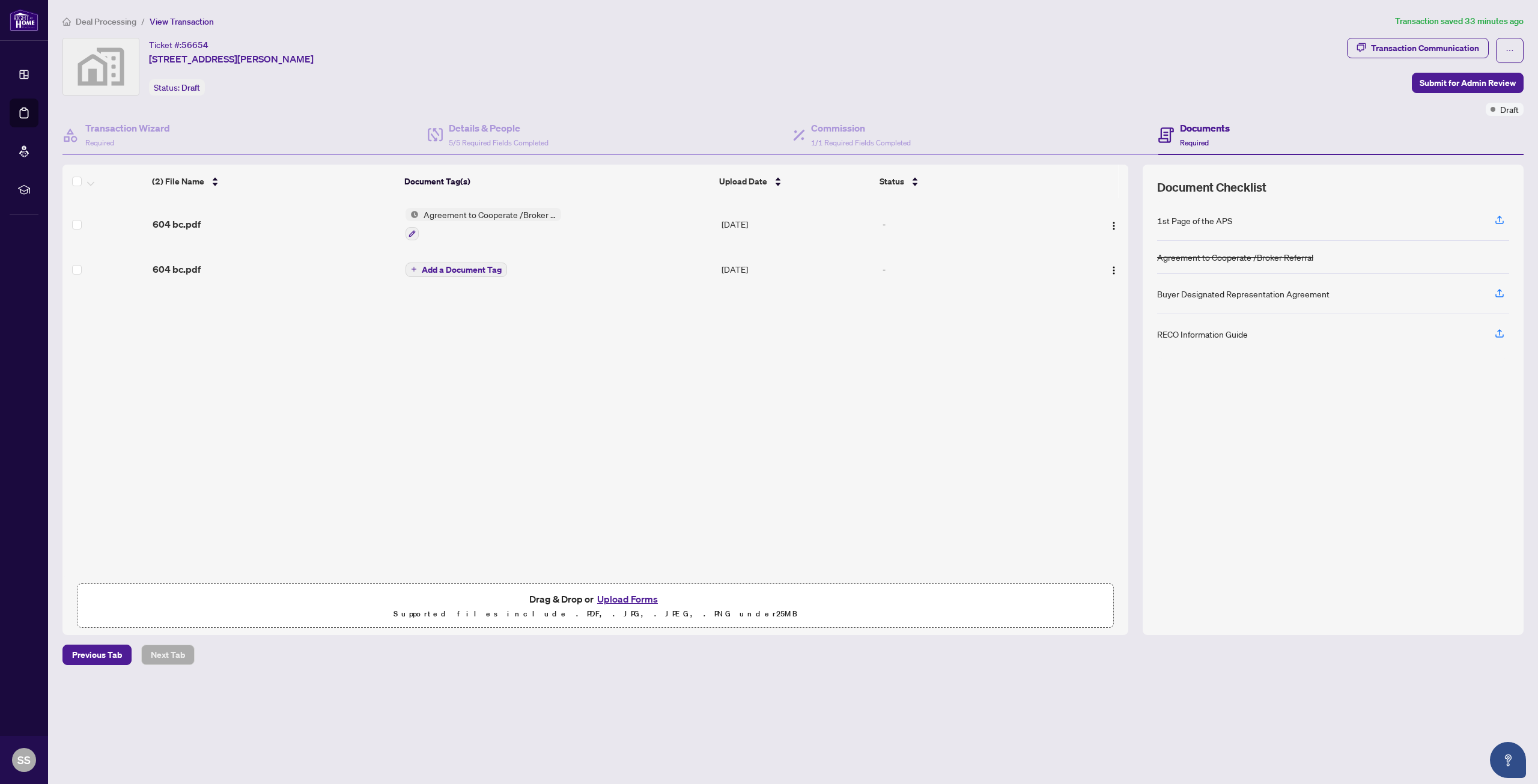
click at [359, 473] on div "(2) File Name Document Tag(s) Upload Date Status 604 bc.pdf Agreement to Cooper…" at bounding box center [595, 388] width 1066 height 379
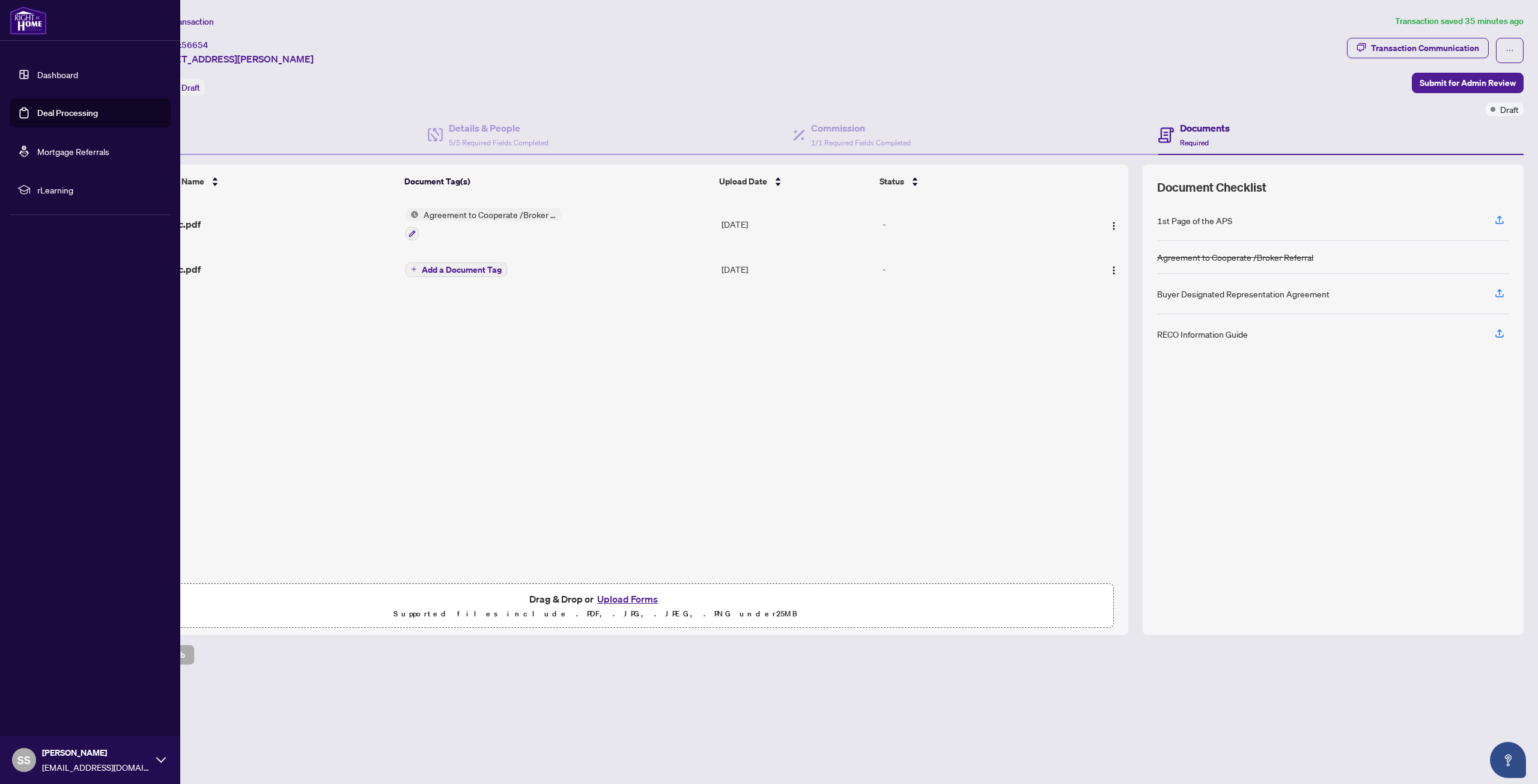
click at [50, 118] on link "Deal Processing" at bounding box center [67, 113] width 60 height 11
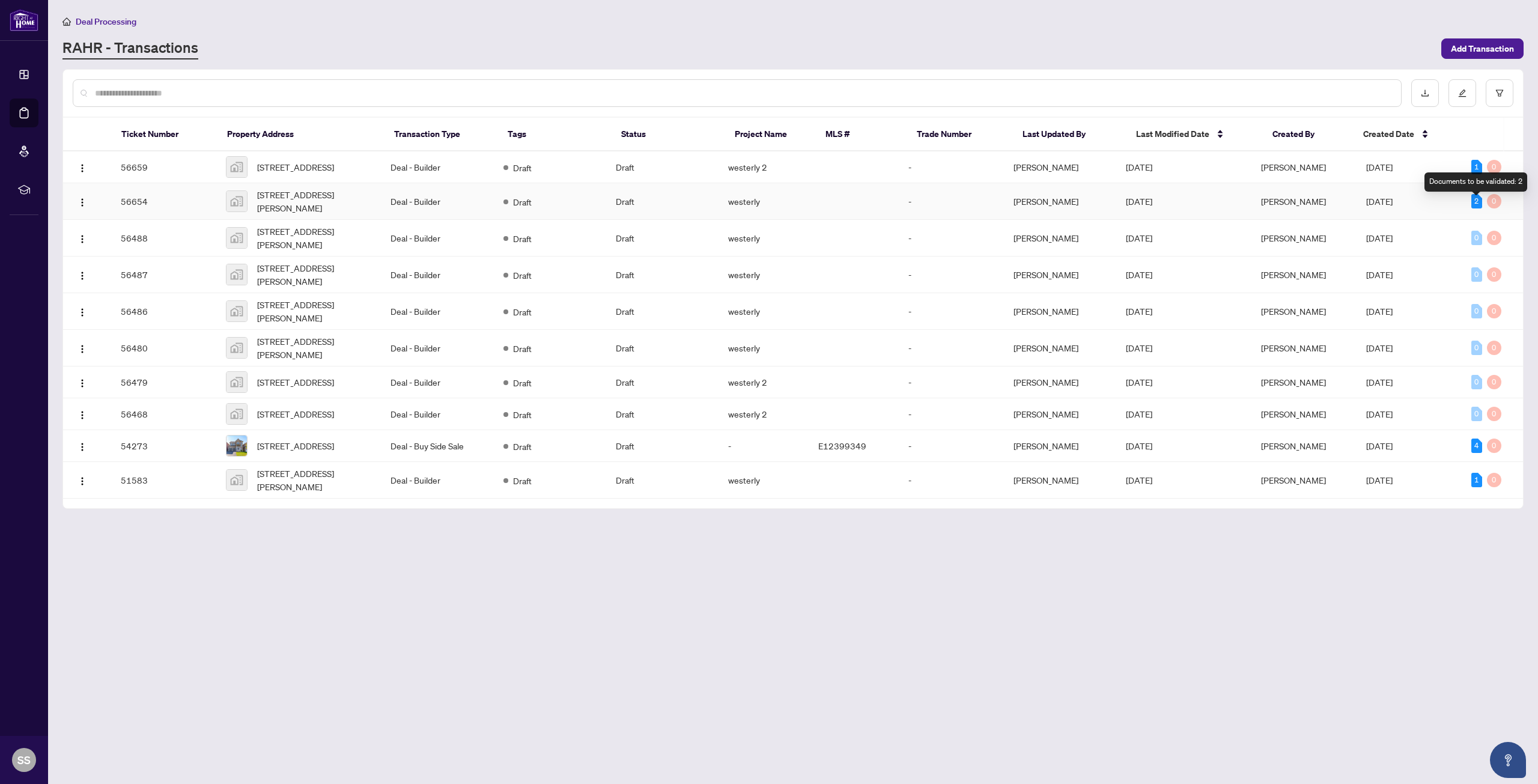
click at [1474, 209] on div "2" at bounding box center [1476, 201] width 11 height 15
click at [1474, 205] on div "2" at bounding box center [1476, 201] width 11 height 15
click at [83, 205] on img "button" at bounding box center [83, 202] width 10 height 10
click at [404, 562] on main "Deal Processing [PERSON_NAME] - Transactions Add Transaction Ticket Number Prop…" at bounding box center [792, 392] width 1489 height 784
click at [289, 242] on span "[STREET_ADDRESS][PERSON_NAME]" at bounding box center [315, 237] width 115 height 26
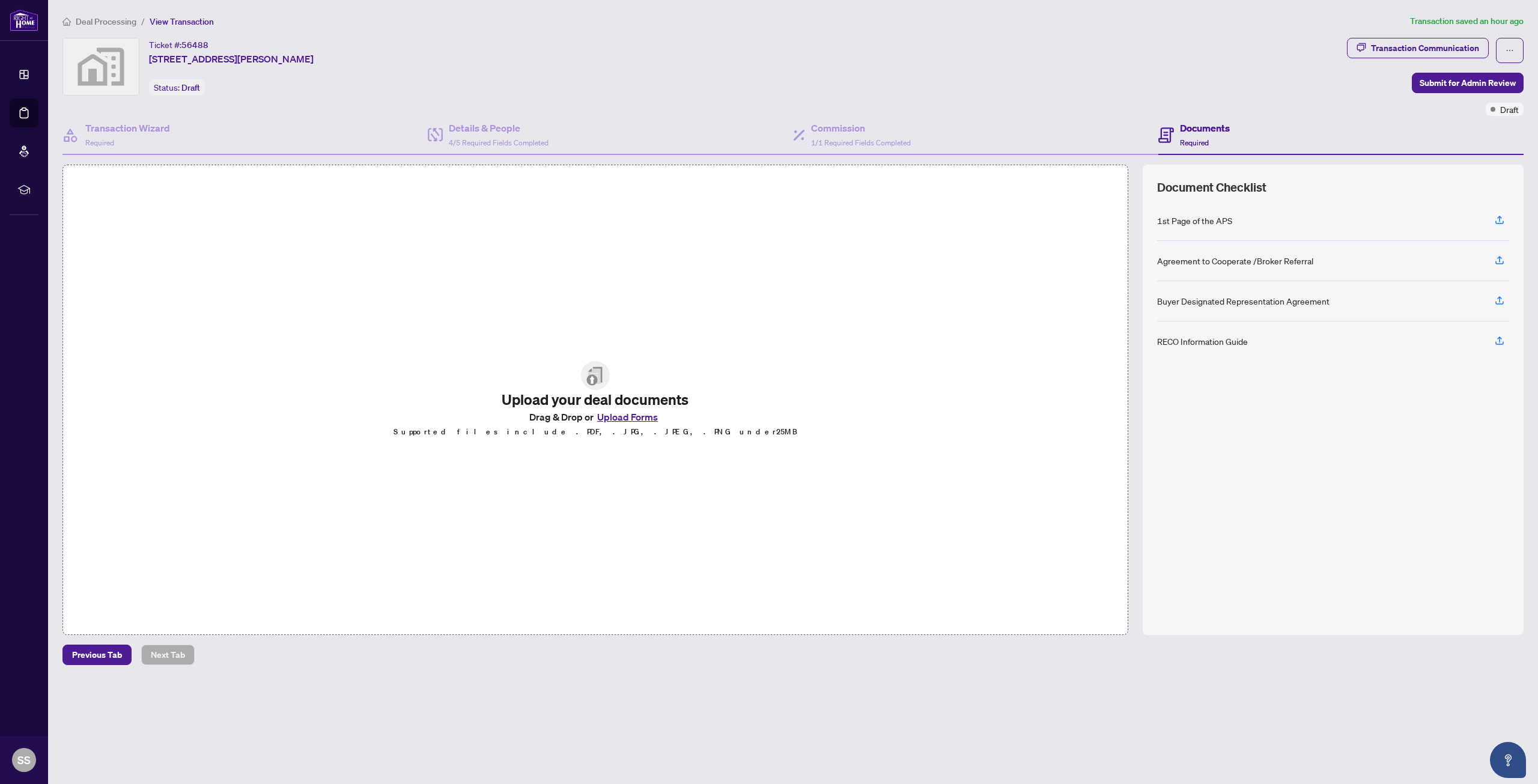
click at [1210, 262] on div "Agreement to Cooperate /Broker Referral" at bounding box center [1235, 261] width 156 height 14
click at [1496, 260] on icon "button" at bounding box center [1499, 259] width 11 height 11
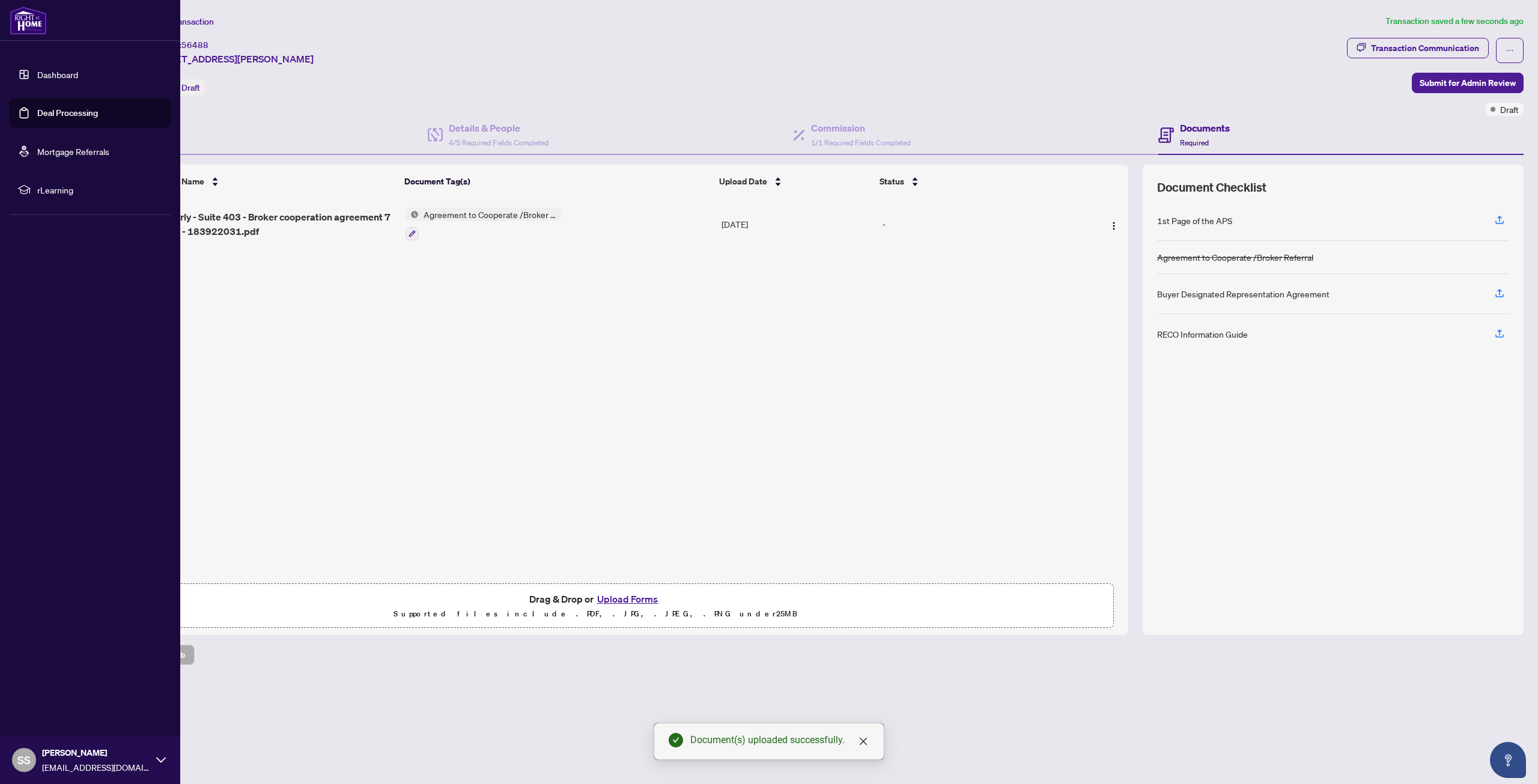
click at [68, 118] on link "Deal Processing" at bounding box center [67, 113] width 60 height 11
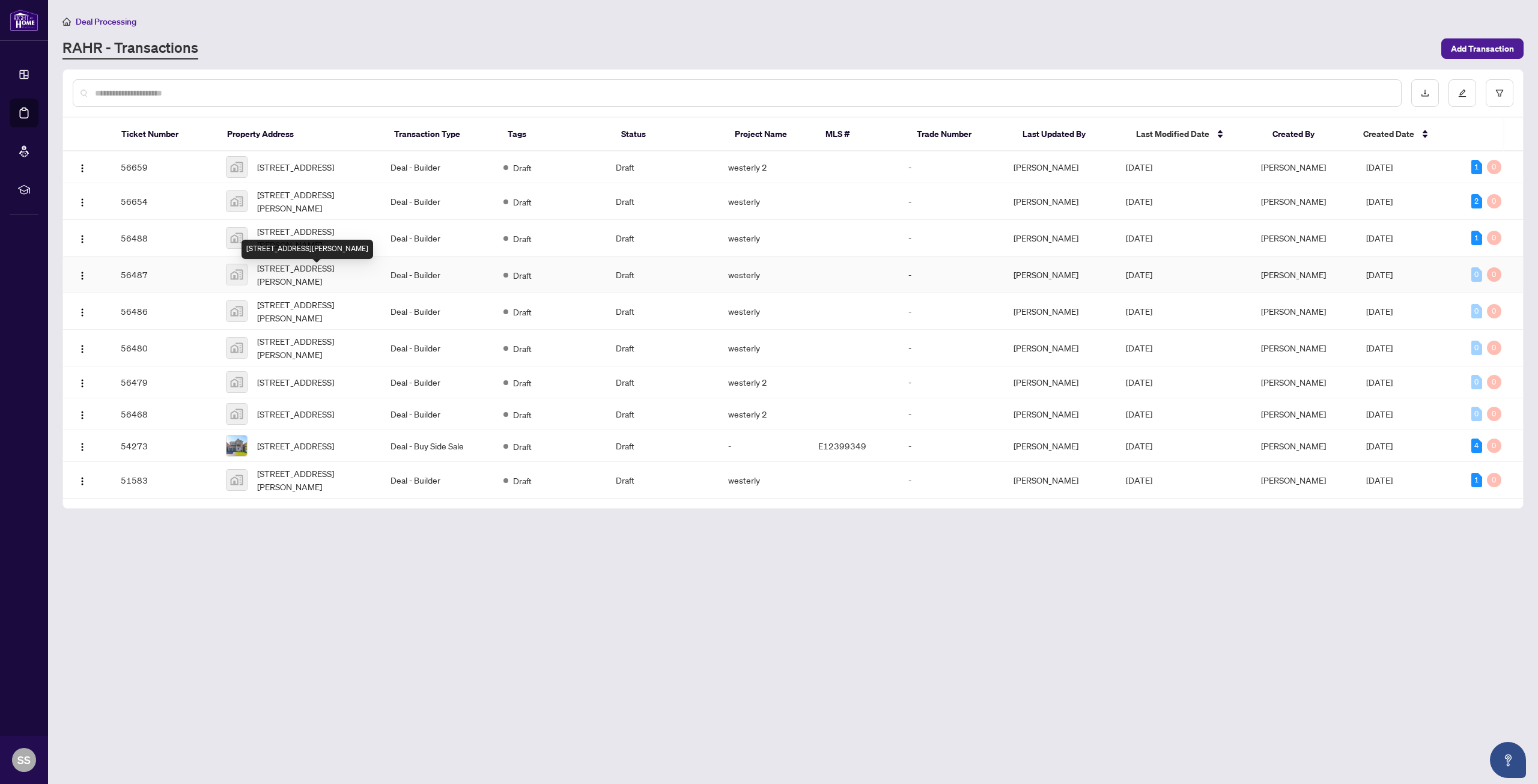
click at [313, 284] on span "[STREET_ADDRESS][PERSON_NAME]" at bounding box center [315, 274] width 115 height 26
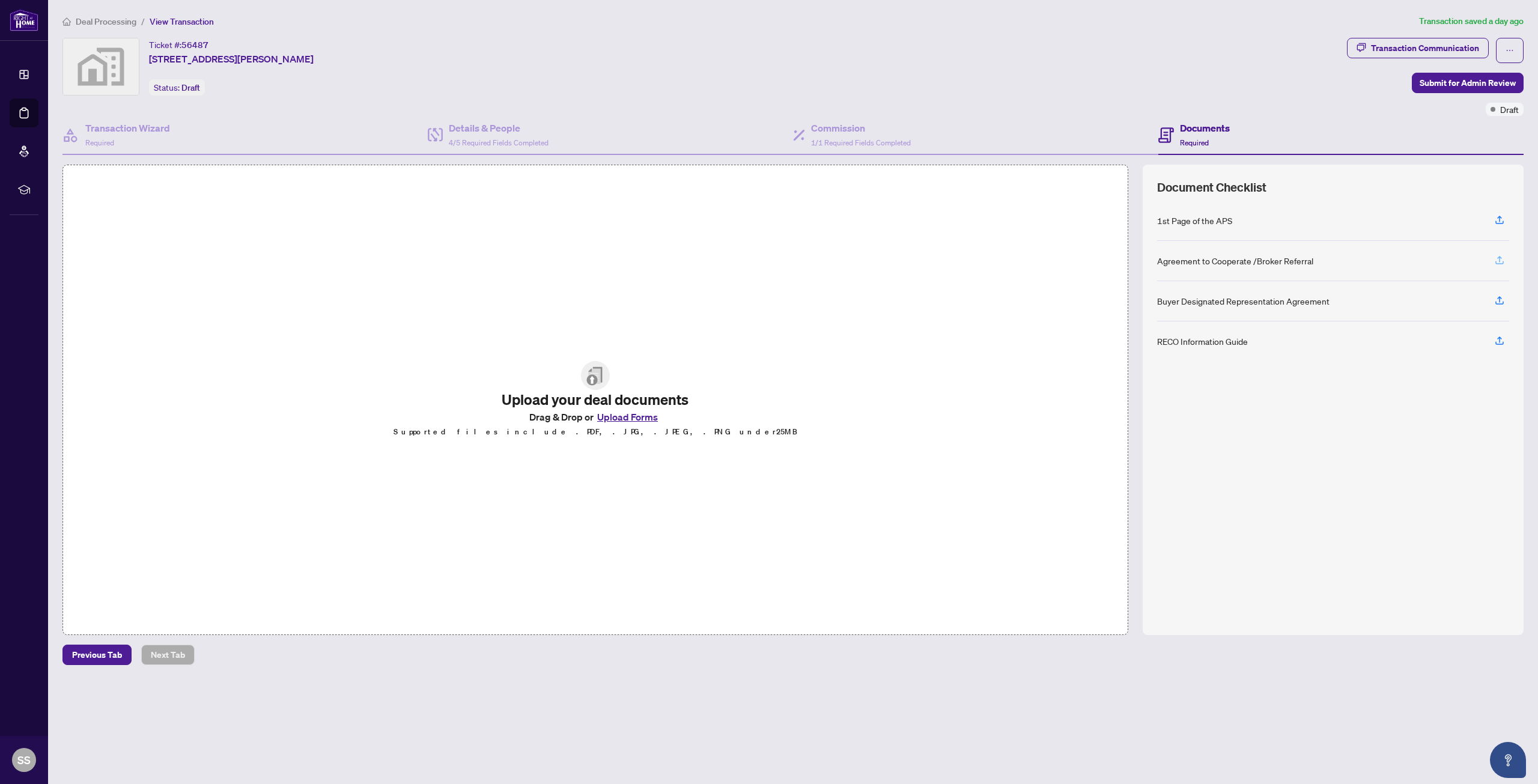
click at [1503, 259] on icon "button" at bounding box center [1499, 259] width 11 height 11
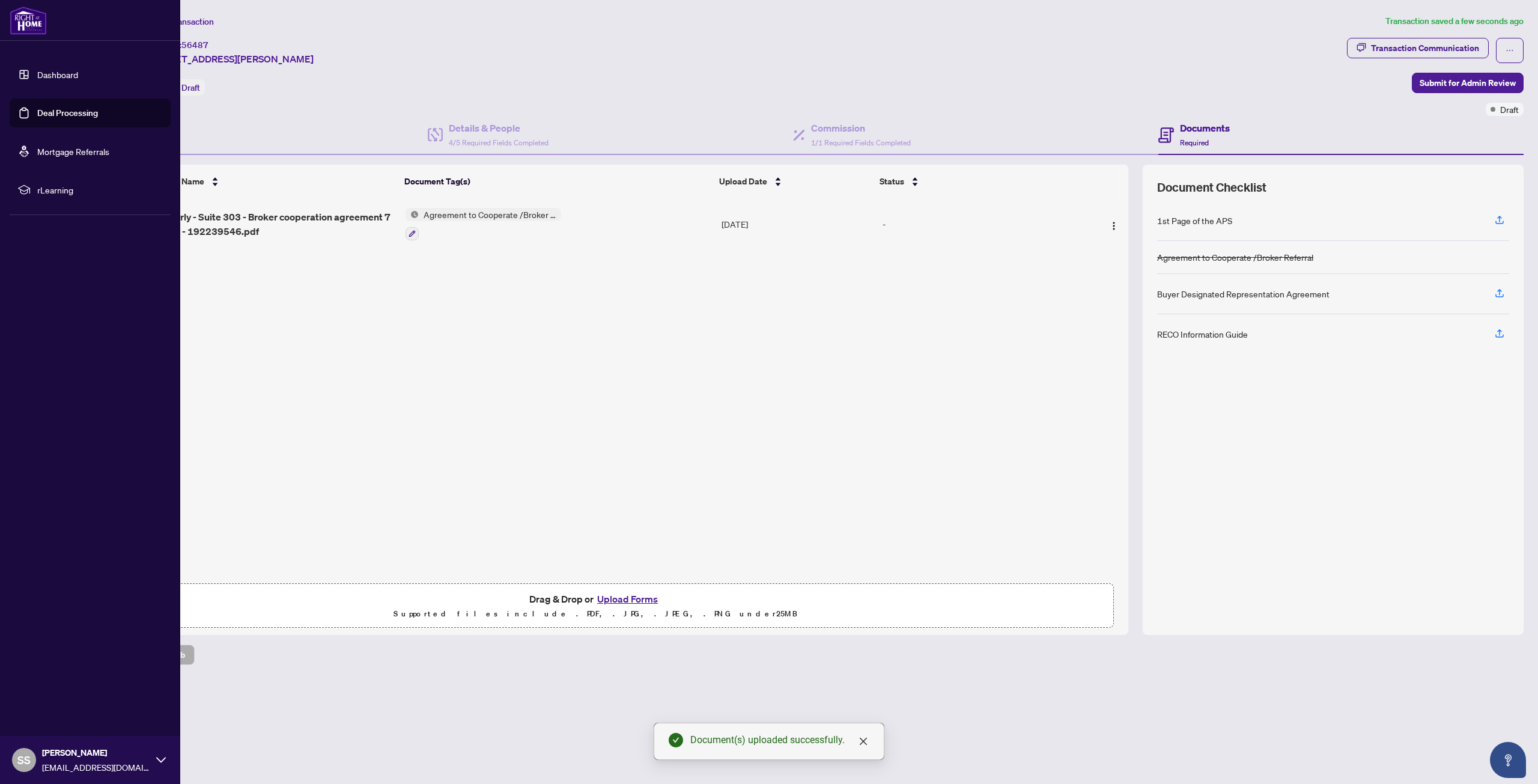
click at [54, 117] on link "Deal Processing" at bounding box center [67, 113] width 60 height 11
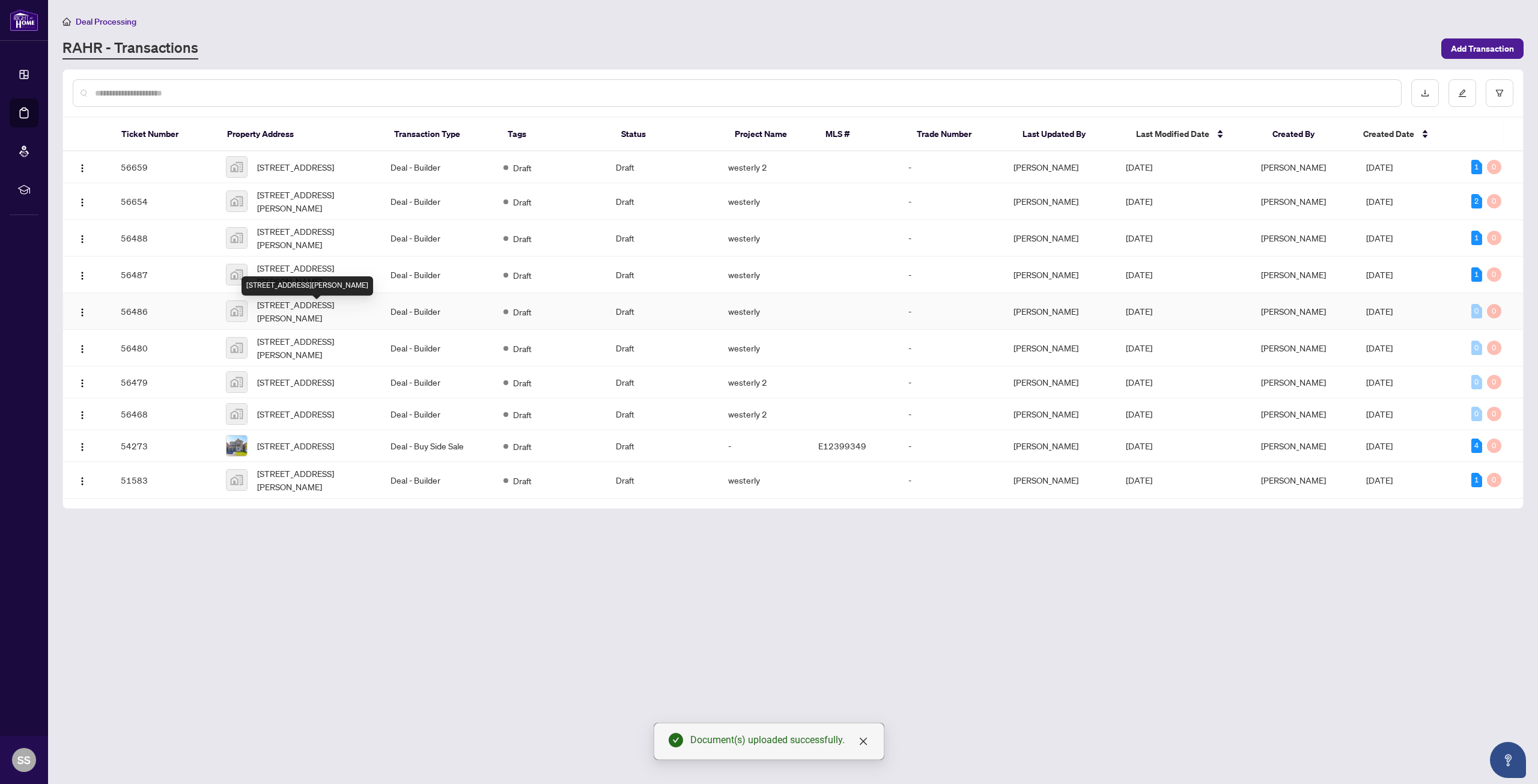
click at [292, 318] on span "[STREET_ADDRESS][PERSON_NAME]" at bounding box center [315, 311] width 115 height 26
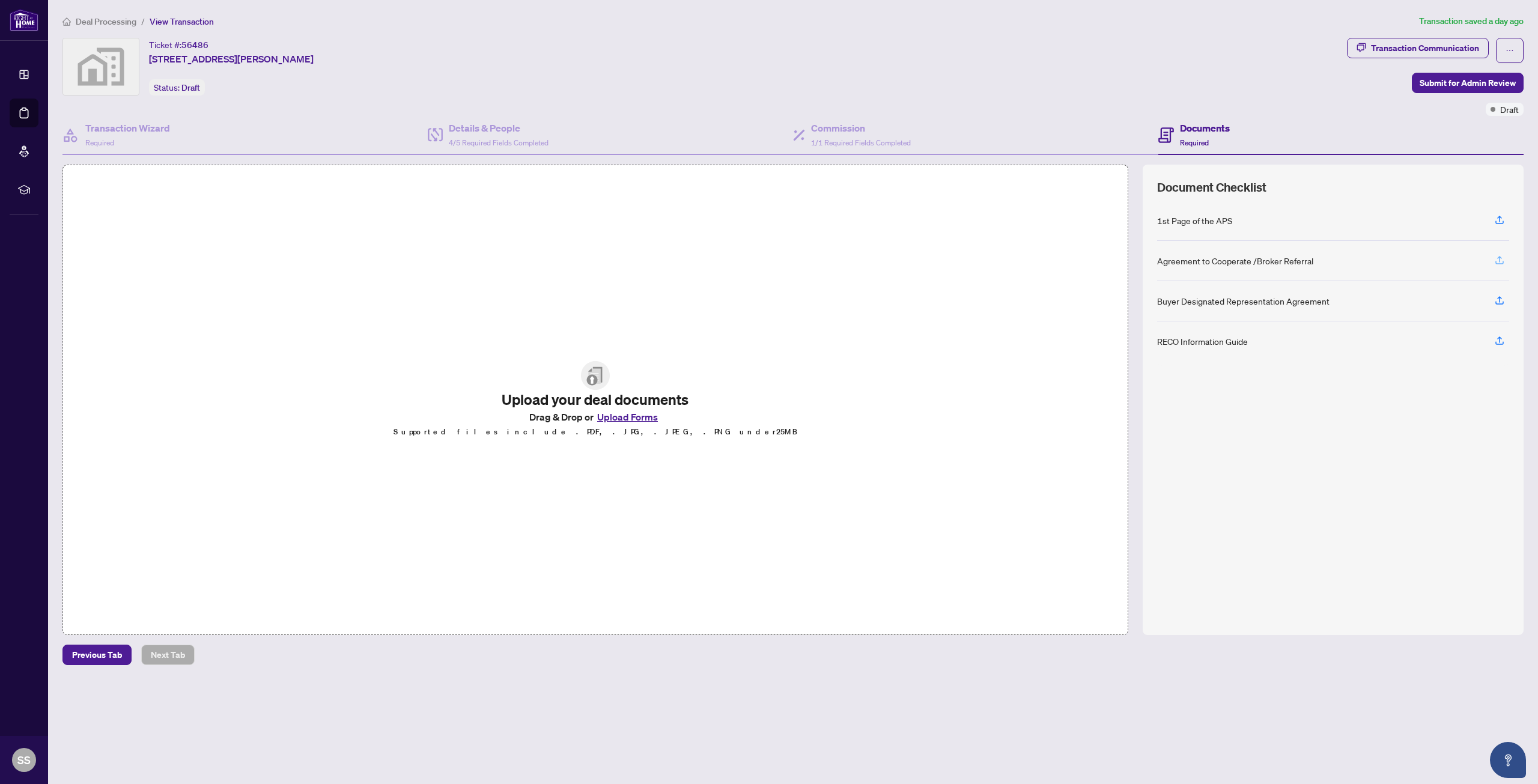
click at [1495, 262] on icon "button" at bounding box center [1499, 259] width 11 height 11
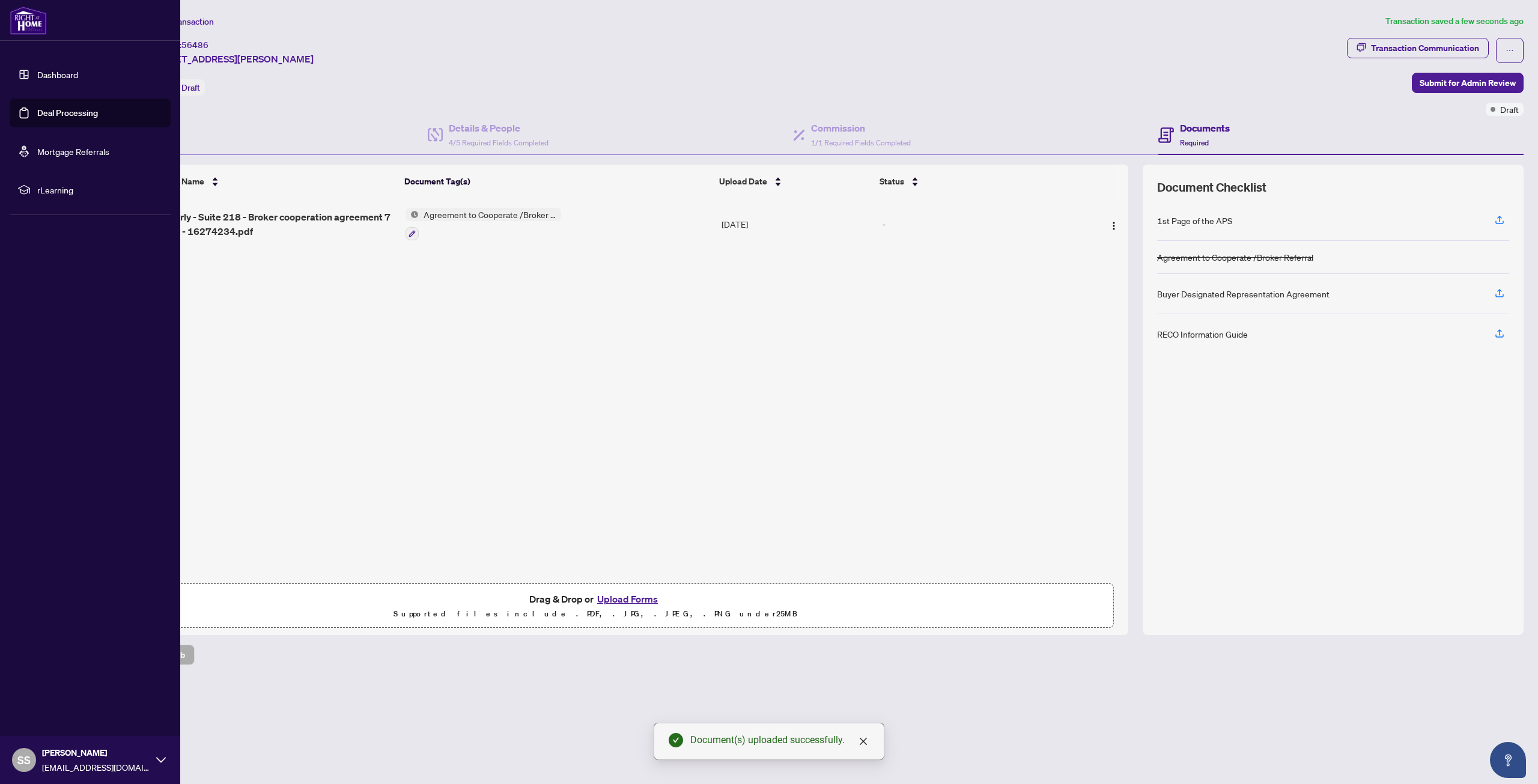
click at [51, 114] on link "Deal Processing" at bounding box center [67, 113] width 60 height 11
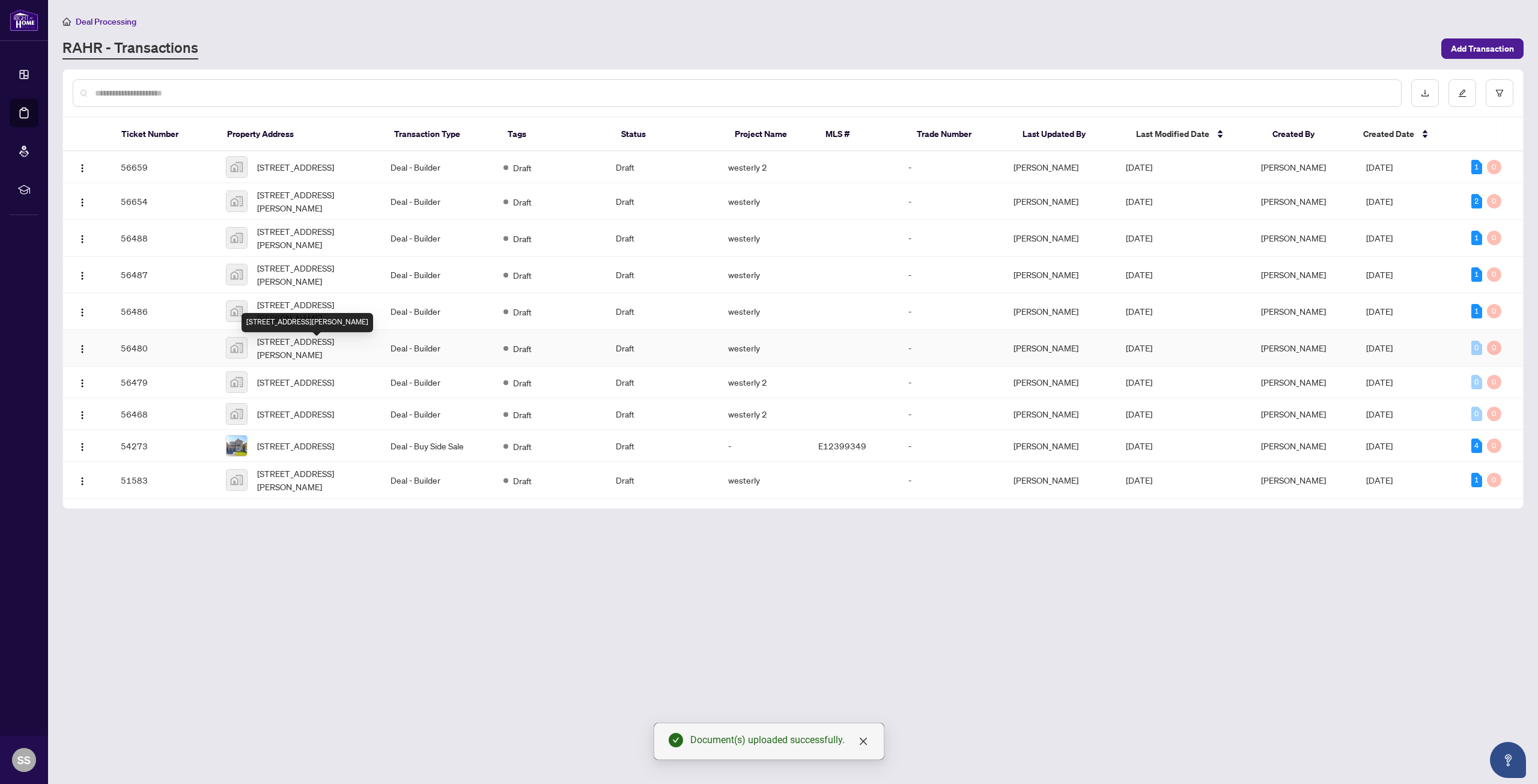
click at [300, 357] on span "[STREET_ADDRESS][PERSON_NAME]" at bounding box center [315, 347] width 115 height 26
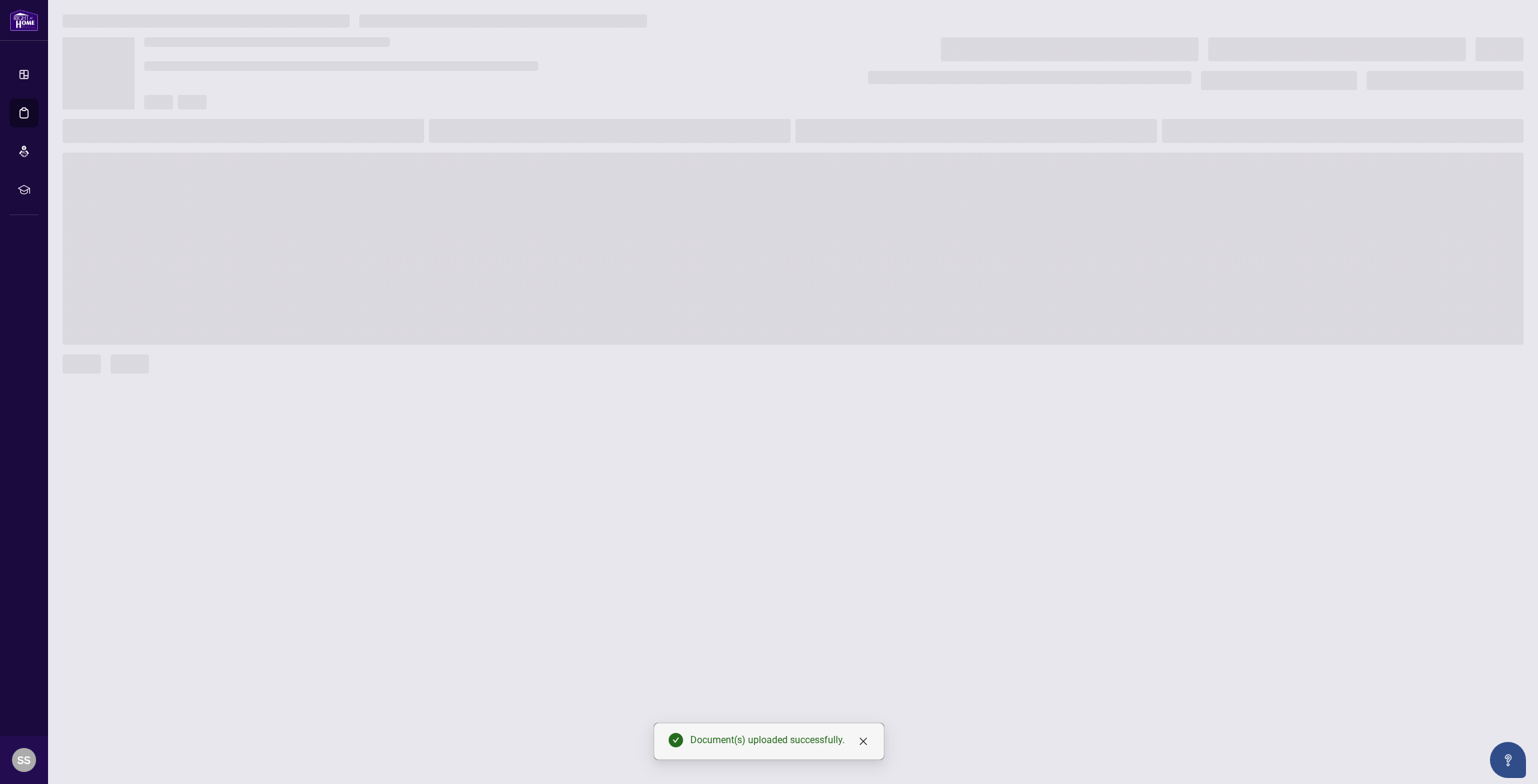
click at [300, 357] on div at bounding box center [793, 364] width 1461 height 19
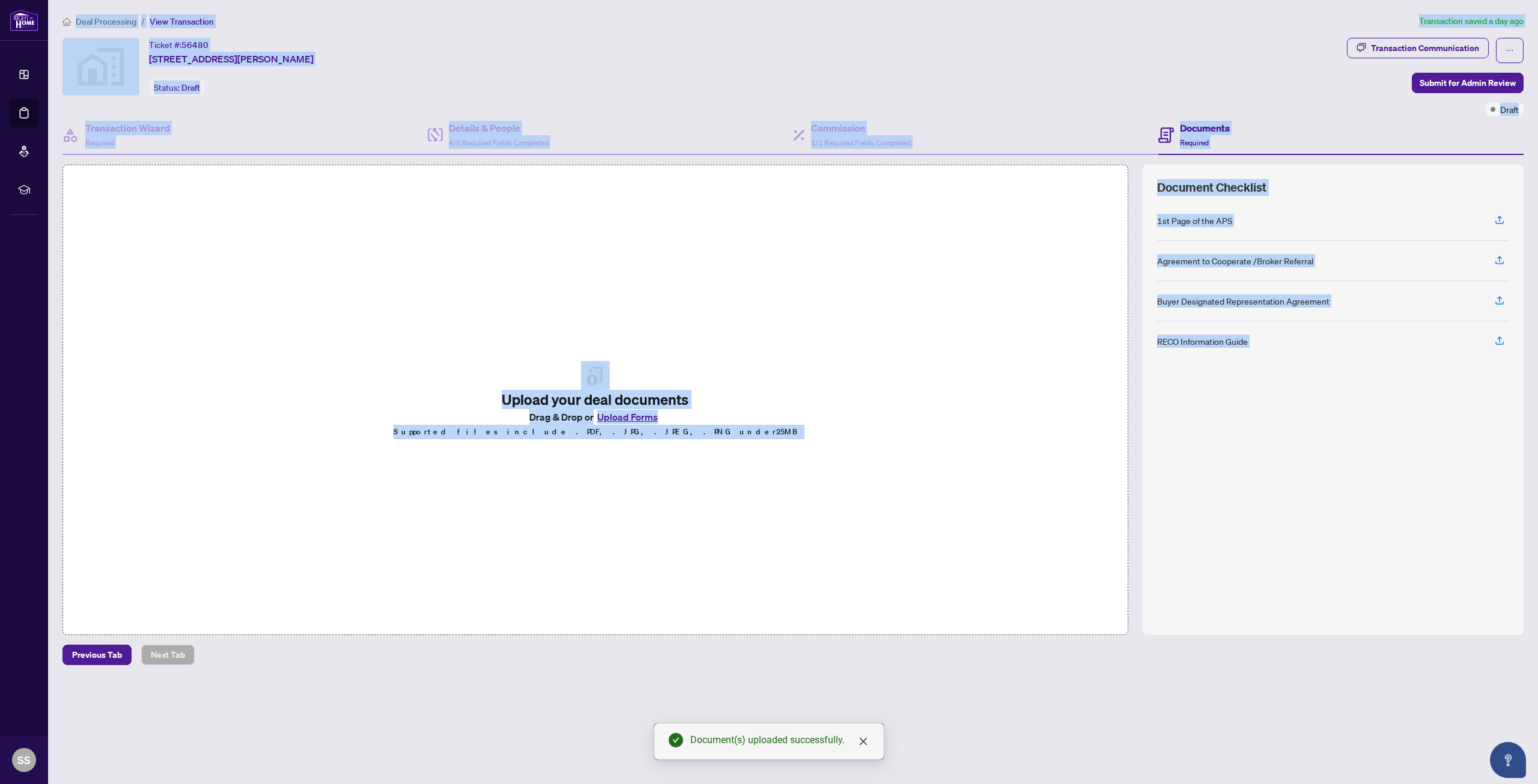
drag, startPoint x: 790, startPoint y: 314, endPoint x: 816, endPoint y: 312, distance: 26.1
click at [791, 314] on div "Upload your deal documents Drag & Drop or Upload Forms Supported files include …" at bounding box center [595, 399] width 1066 height 470
click at [829, 303] on div "Upload your deal documents Drag & Drop or Upload Forms Supported files include …" at bounding box center [595, 399] width 1066 height 470
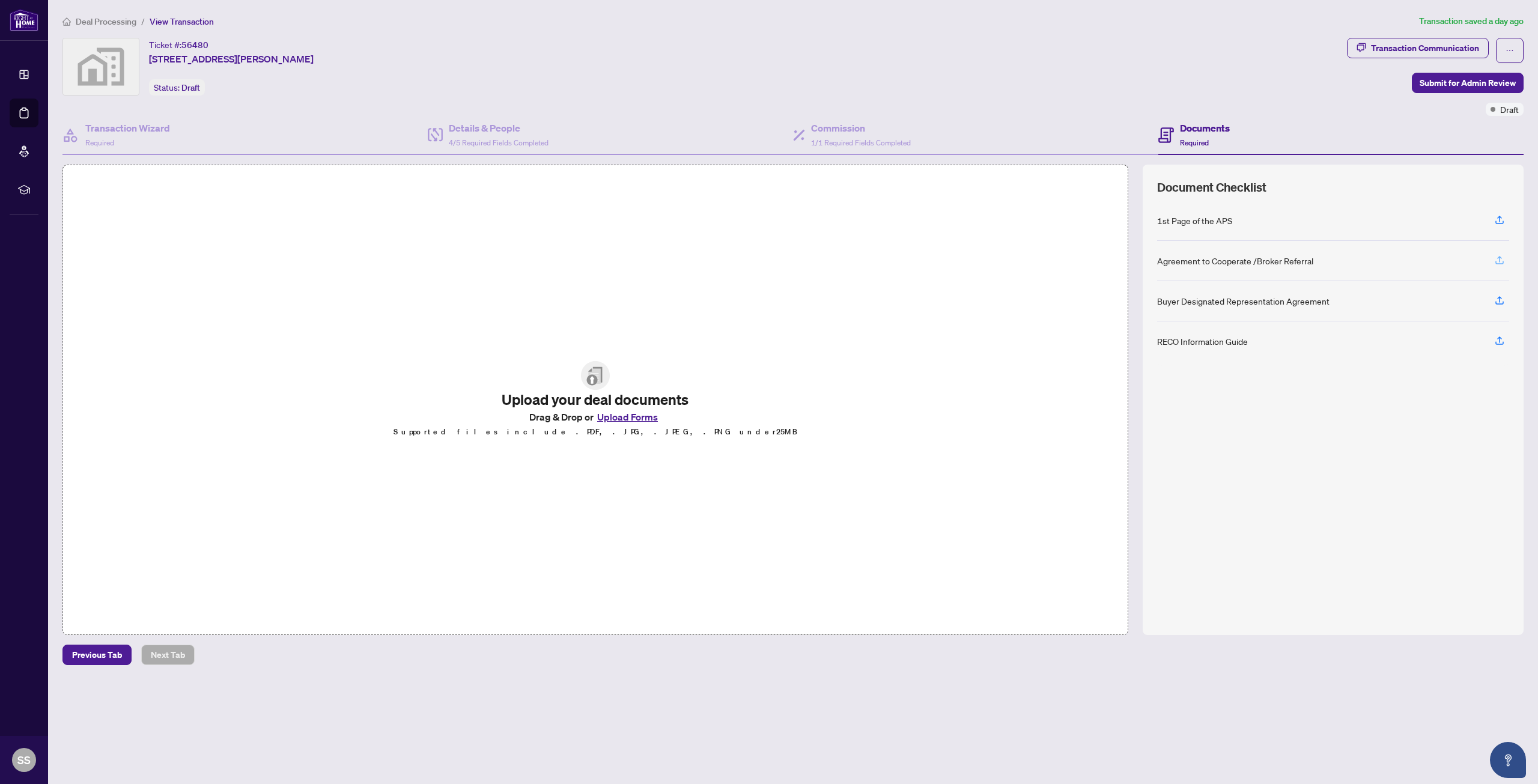
click at [1502, 264] on icon "button" at bounding box center [1499, 259] width 11 height 11
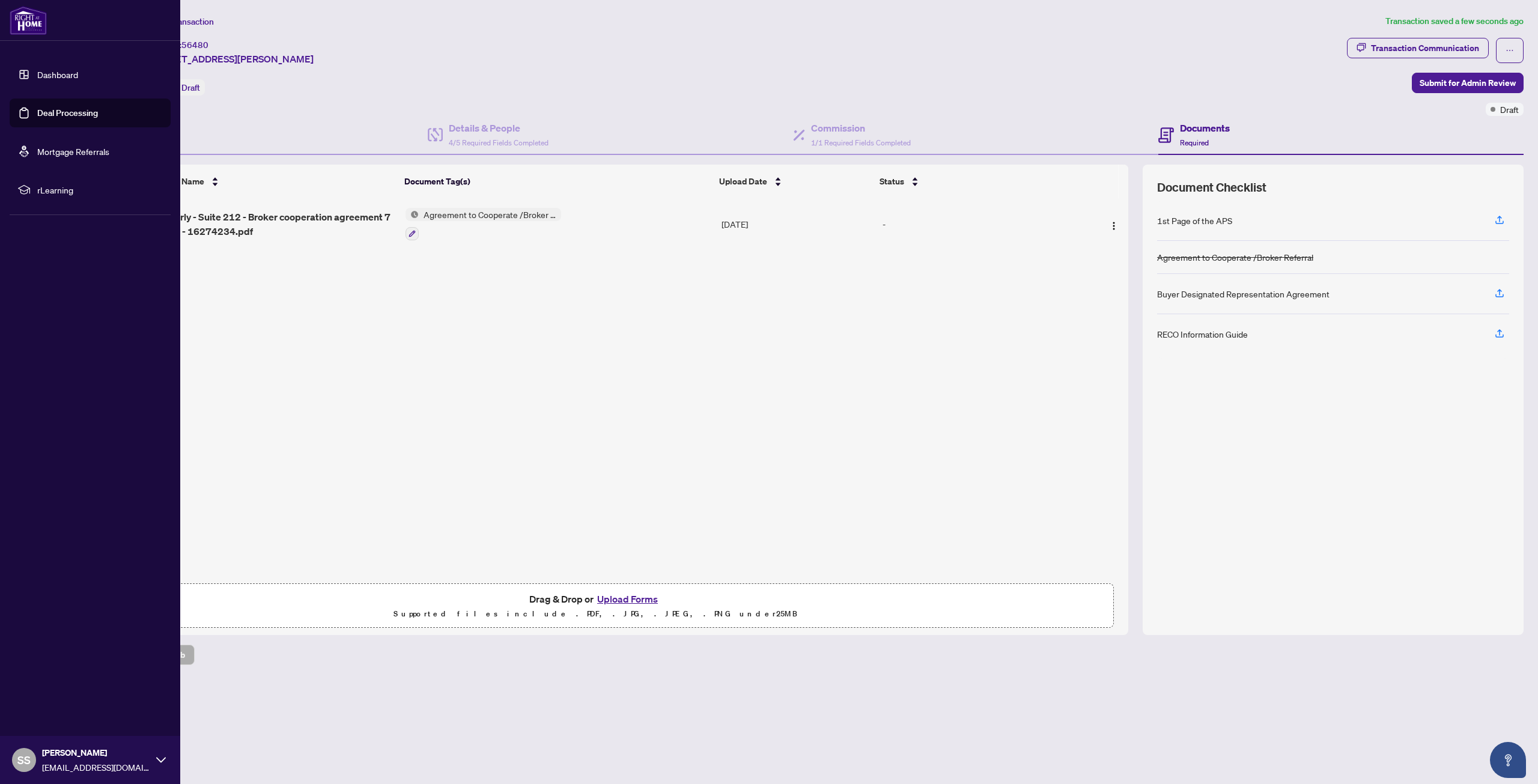
click at [64, 116] on link "Deal Processing" at bounding box center [67, 113] width 60 height 11
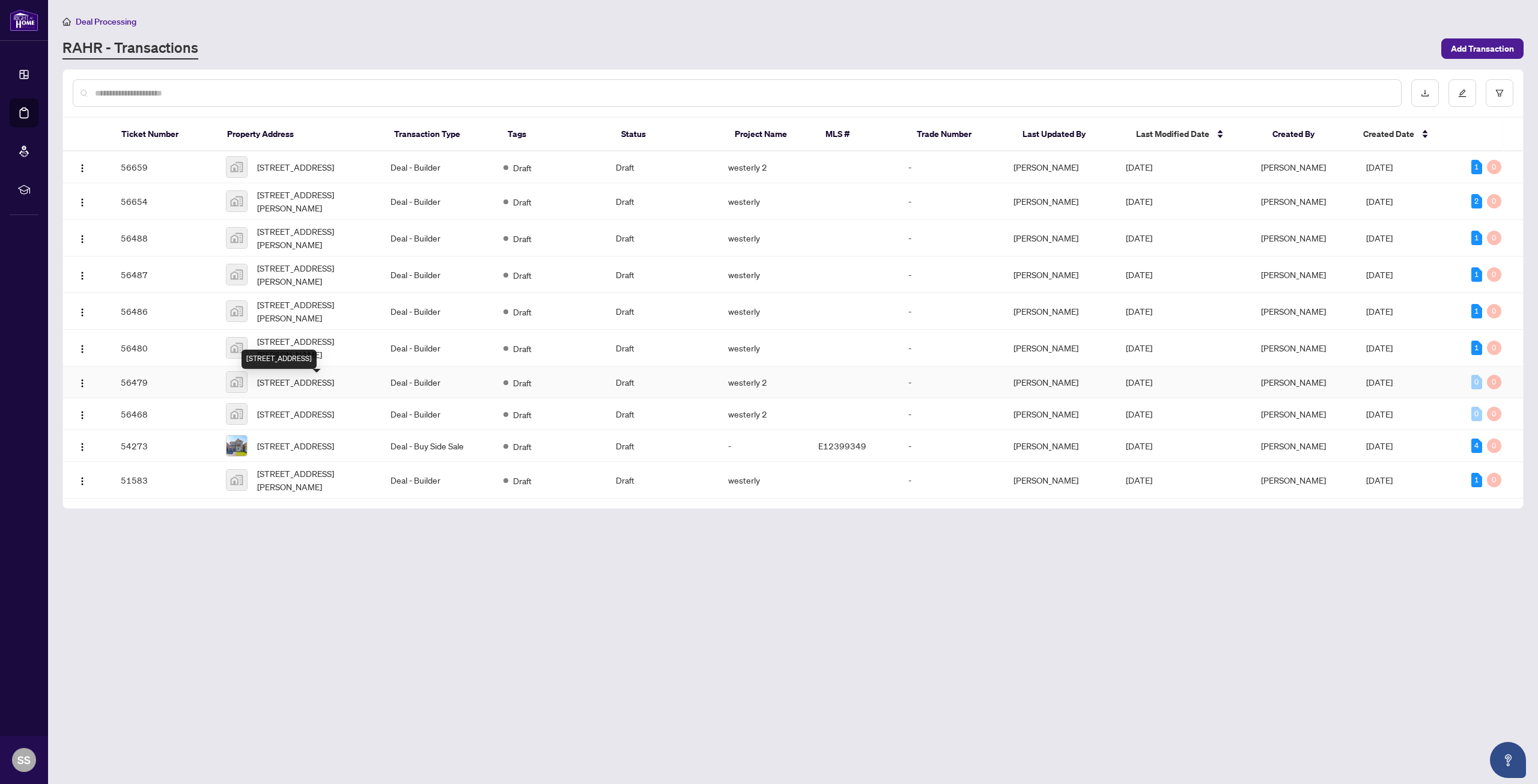
click at [325, 389] on span "[STREET_ADDRESS]" at bounding box center [295, 382] width 77 height 14
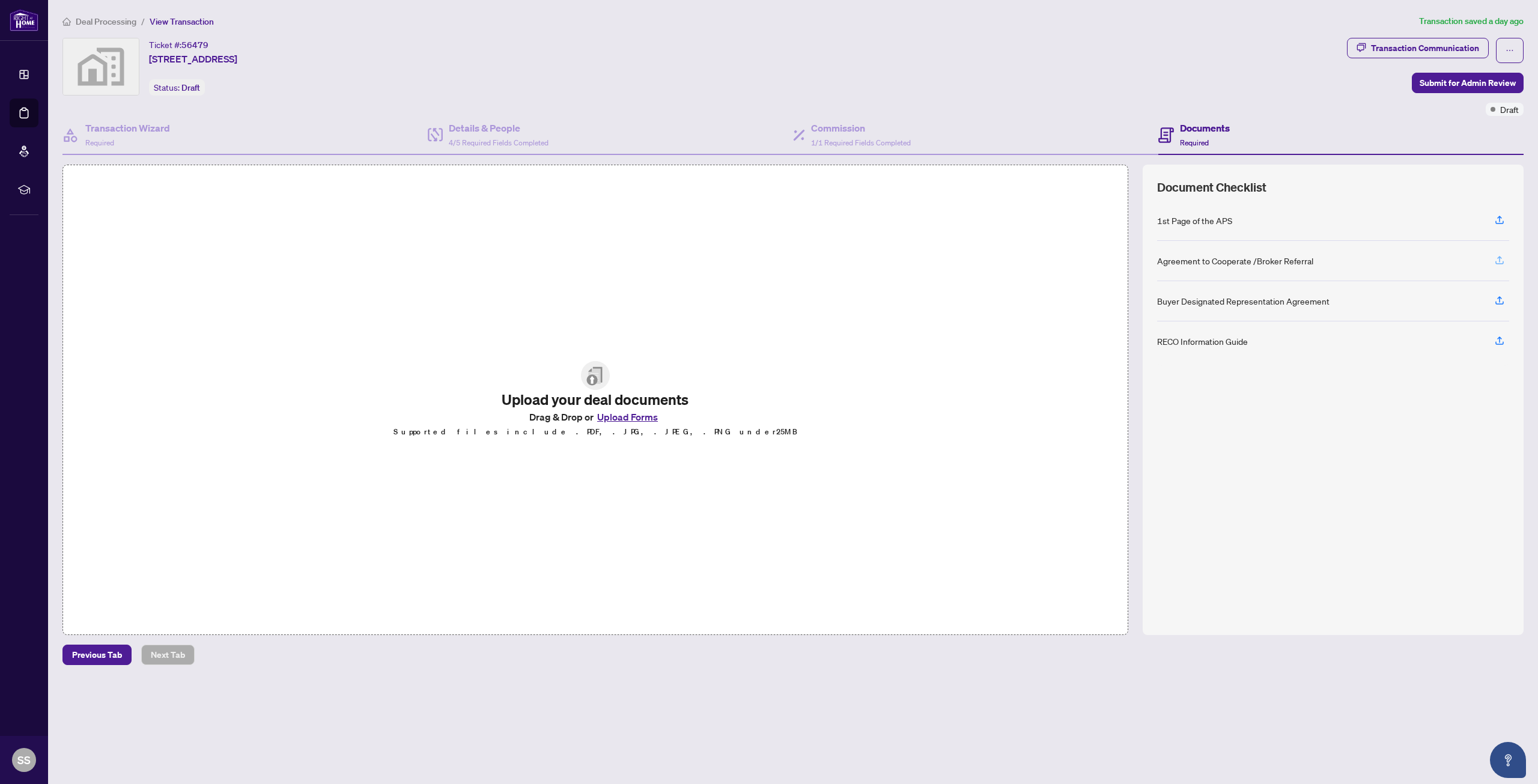
click at [1499, 256] on icon "button" at bounding box center [1499, 258] width 5 height 6
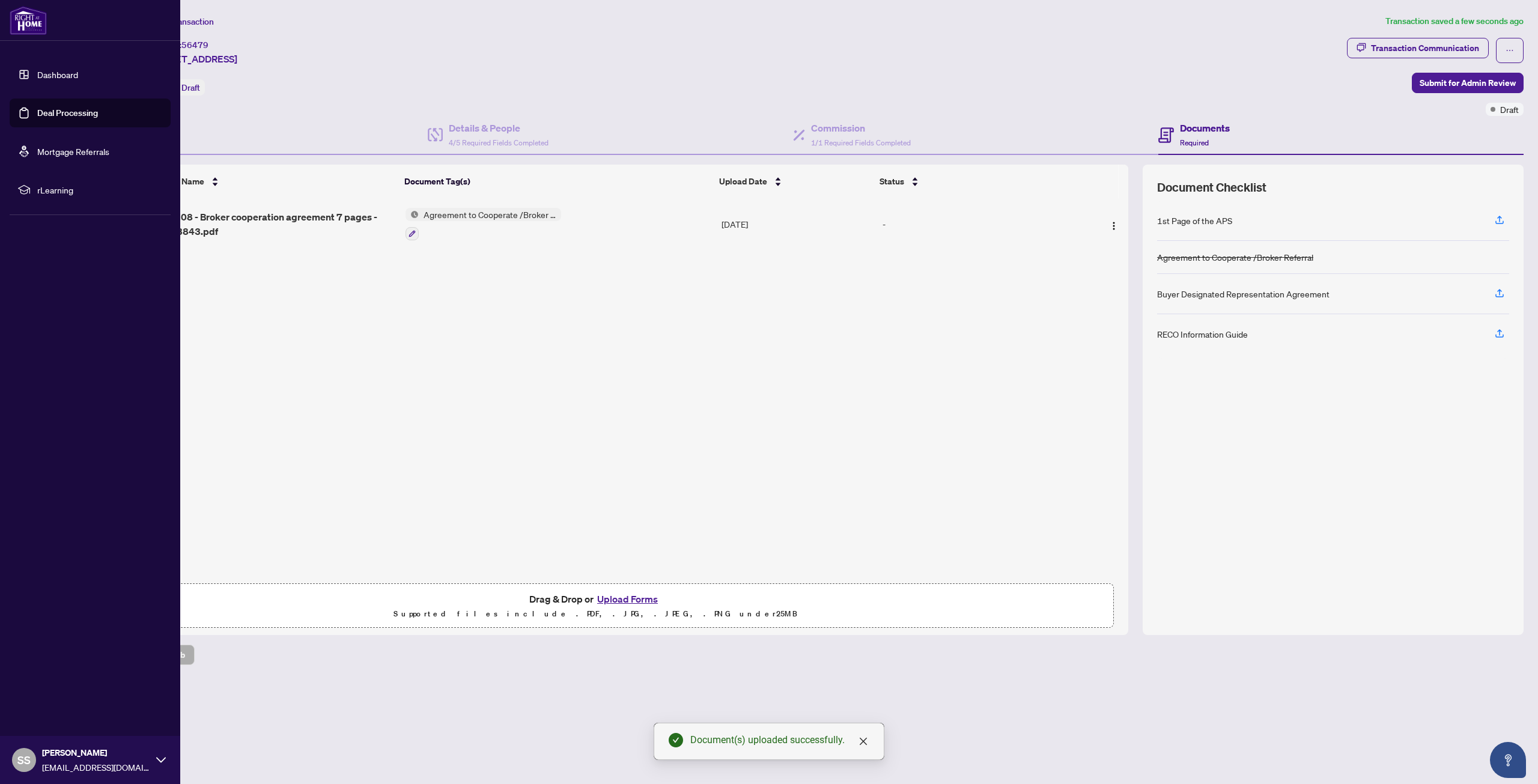
click at [60, 114] on link "Deal Processing" at bounding box center [67, 113] width 60 height 11
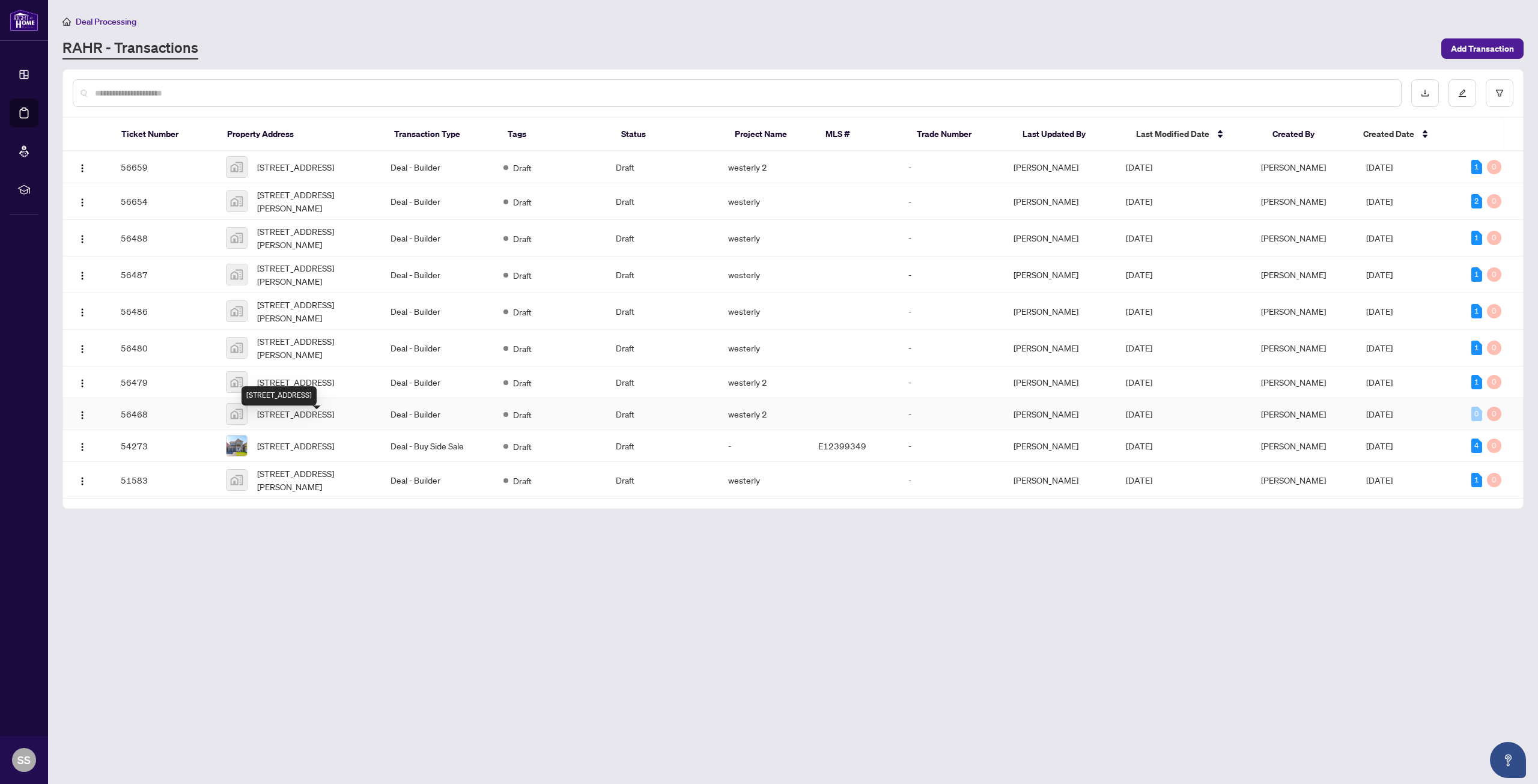
click at [308, 421] on span "[STREET_ADDRESS]" at bounding box center [295, 414] width 77 height 14
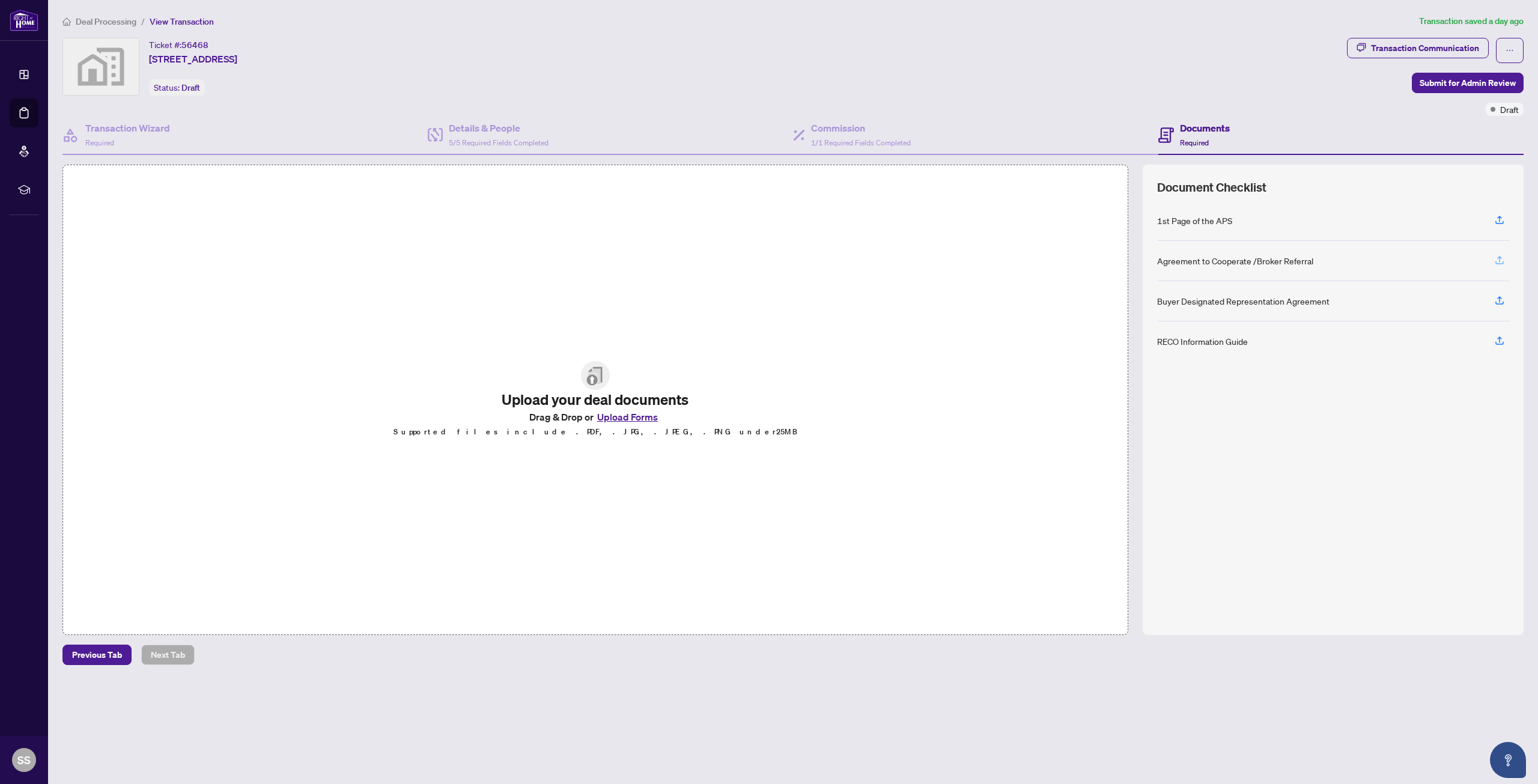
click at [1504, 262] on icon "button" at bounding box center [1499, 259] width 11 height 11
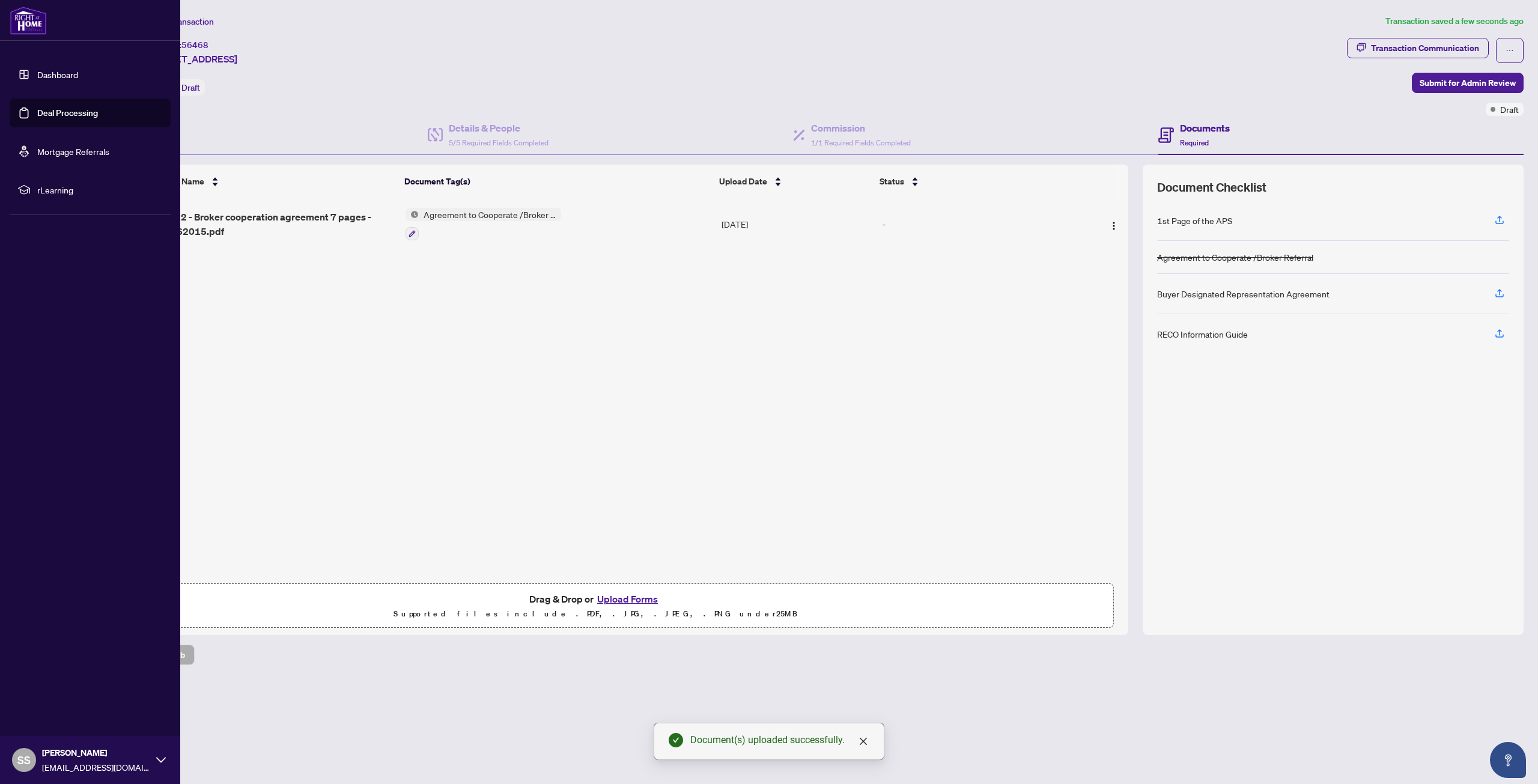
click at [42, 114] on link "Deal Processing" at bounding box center [67, 113] width 60 height 11
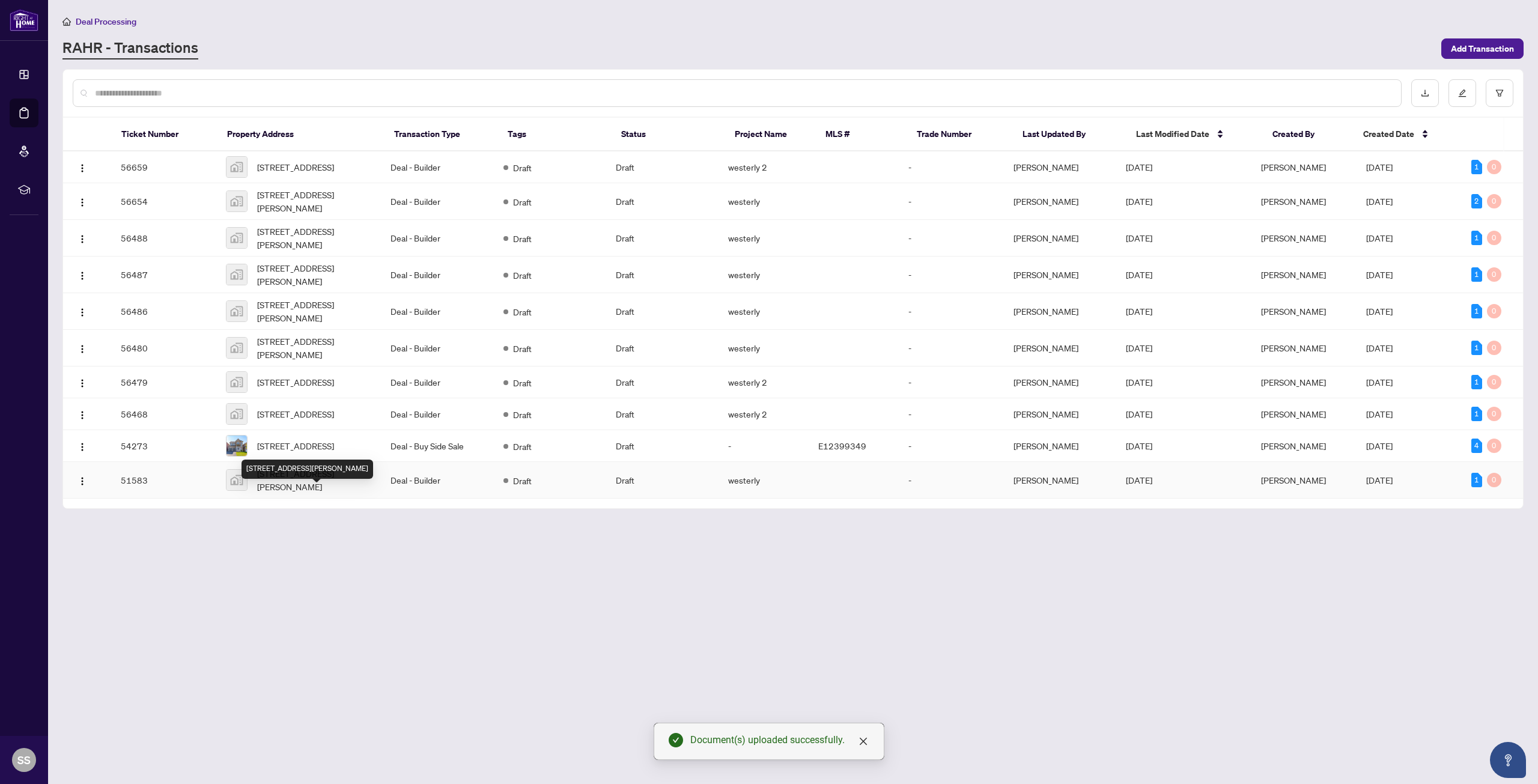
click at [303, 494] on span "[STREET_ADDRESS][PERSON_NAME]" at bounding box center [315, 479] width 115 height 26
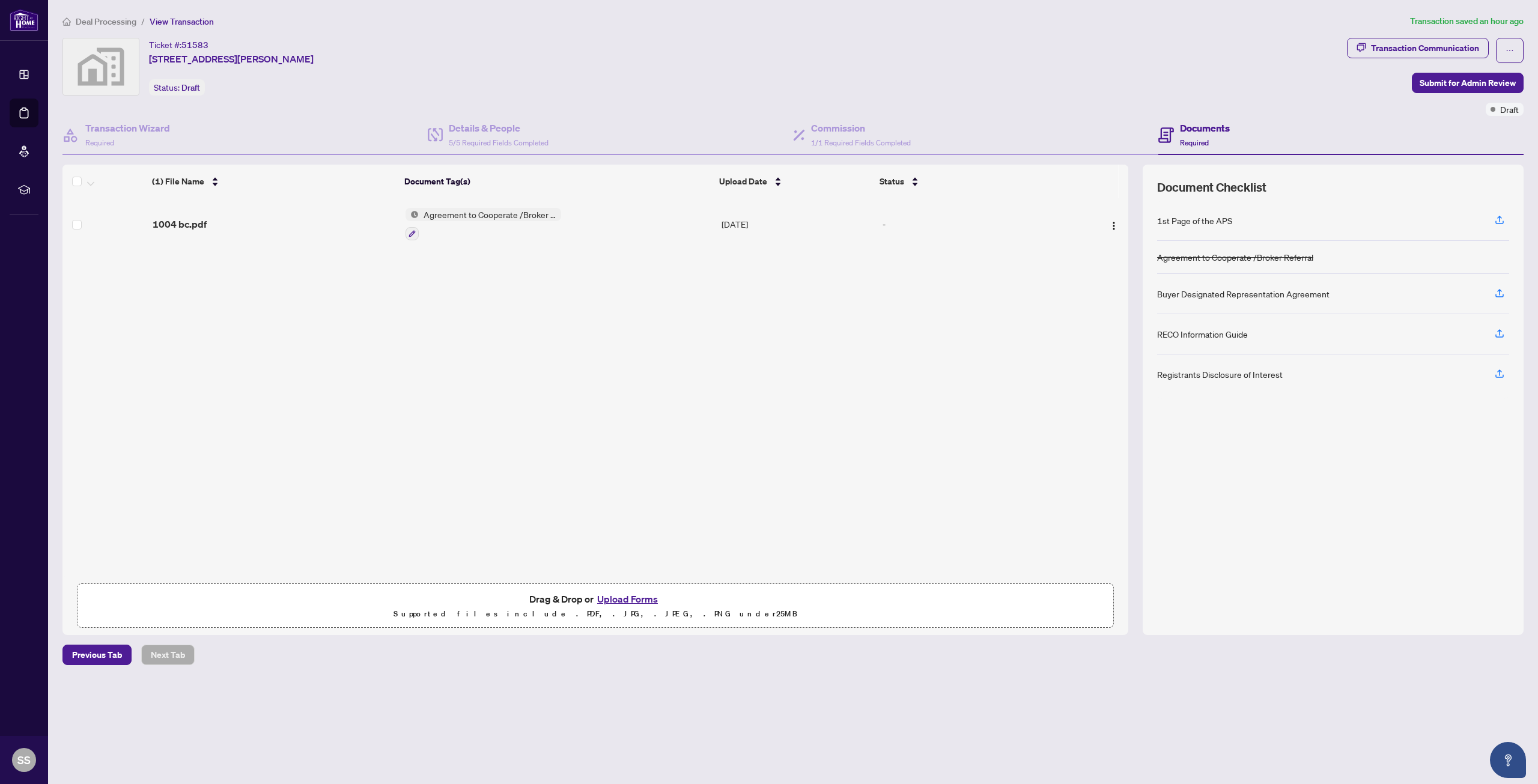
click at [940, 93] on div "Ticket #: 51583 [STREET_ADDRESS][PERSON_NAME] Status: Draft" at bounding box center [701, 66] width 1280 height 57
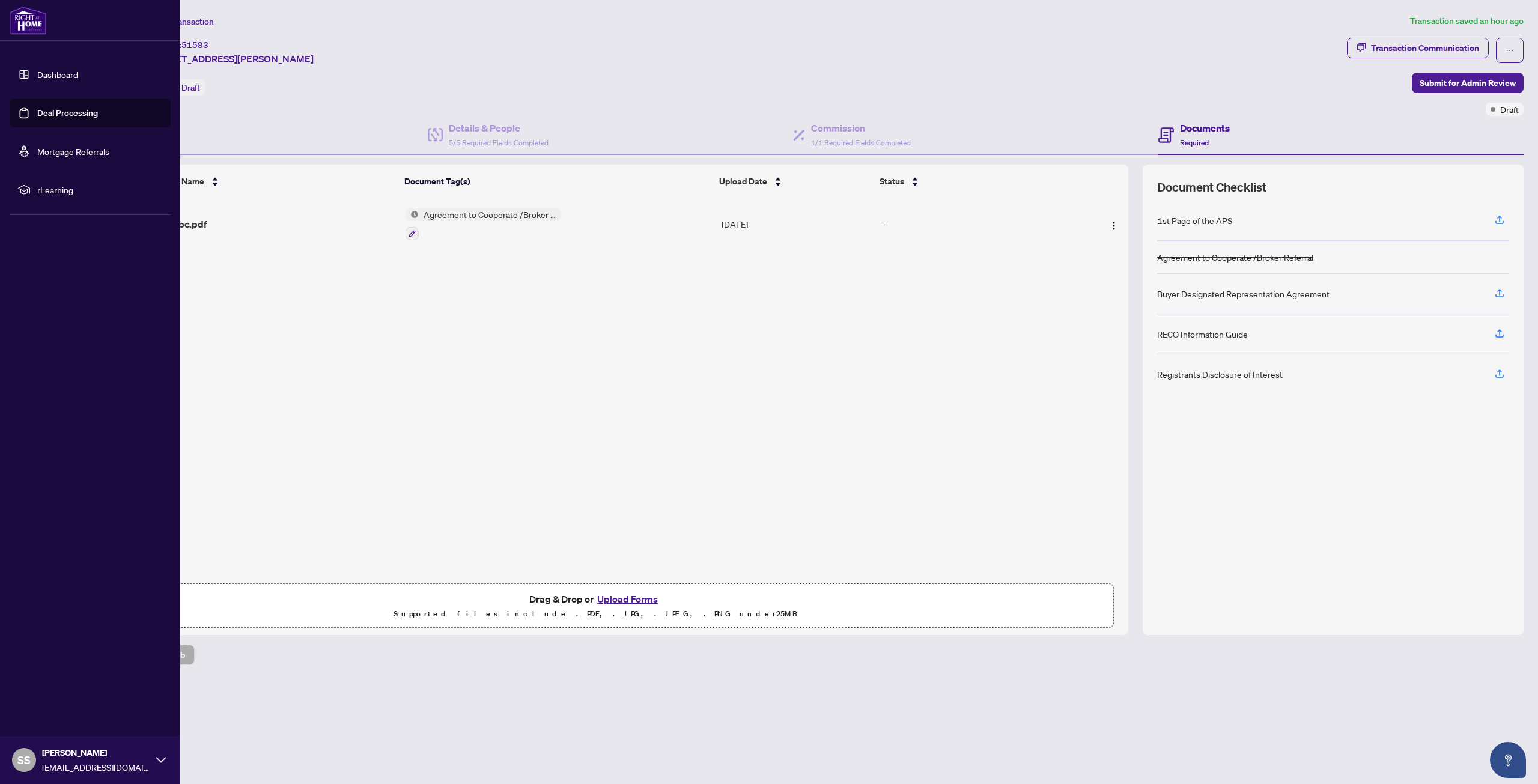
click at [37, 119] on link "Deal Processing" at bounding box center [67, 113] width 60 height 11
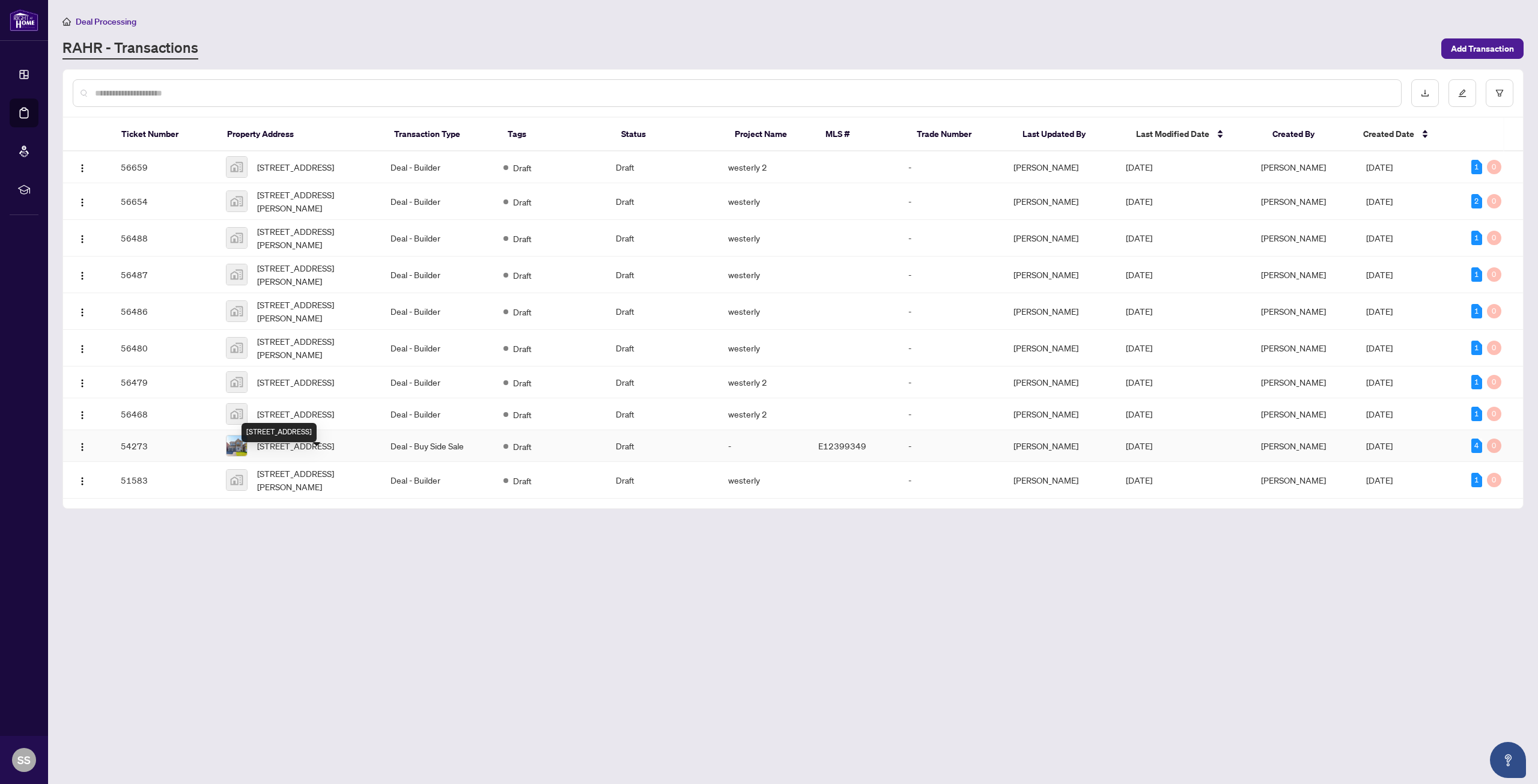
click at [334, 453] on span "[STREET_ADDRESS]" at bounding box center [295, 446] width 77 height 14
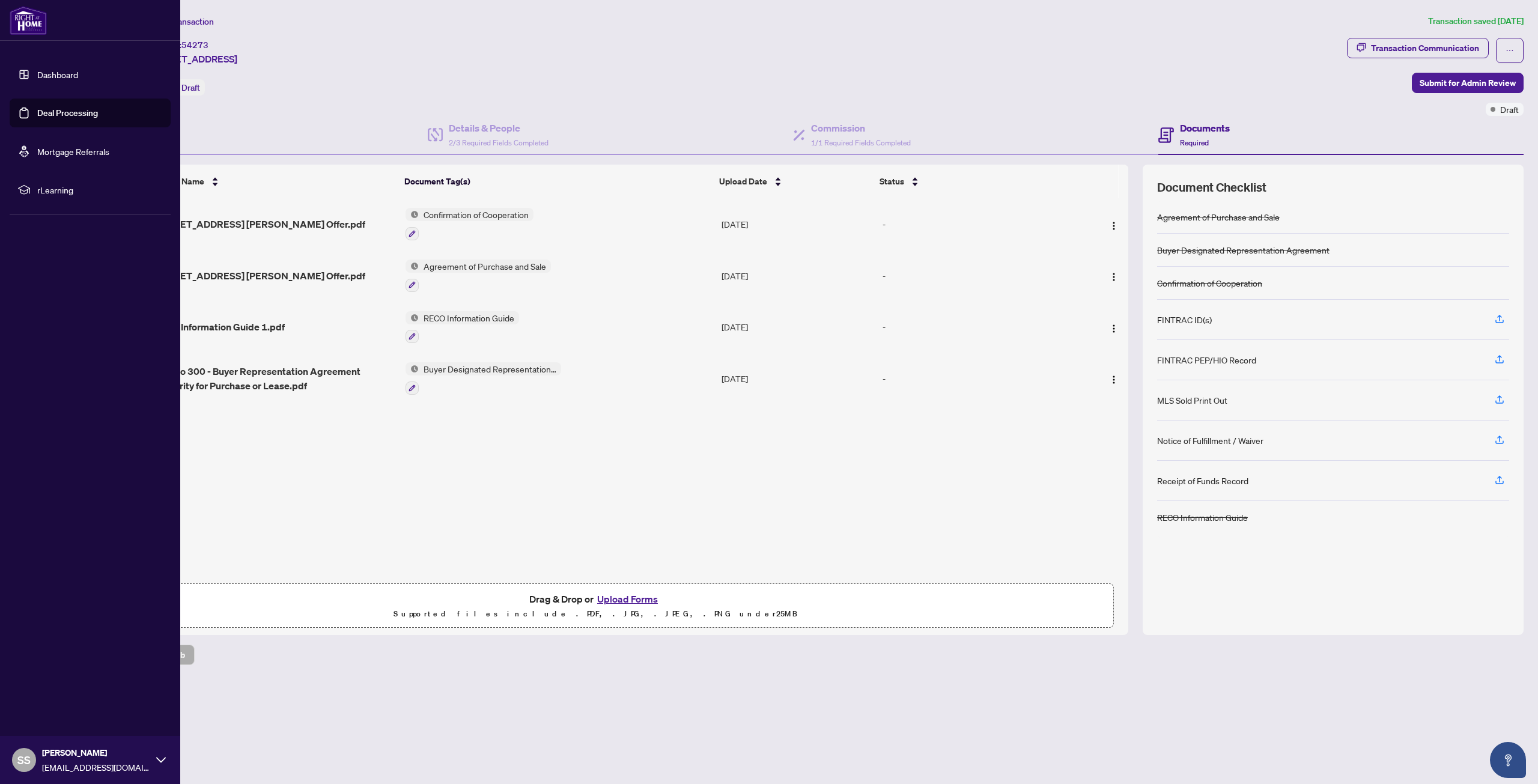
click at [62, 116] on link "Deal Processing" at bounding box center [67, 113] width 60 height 11
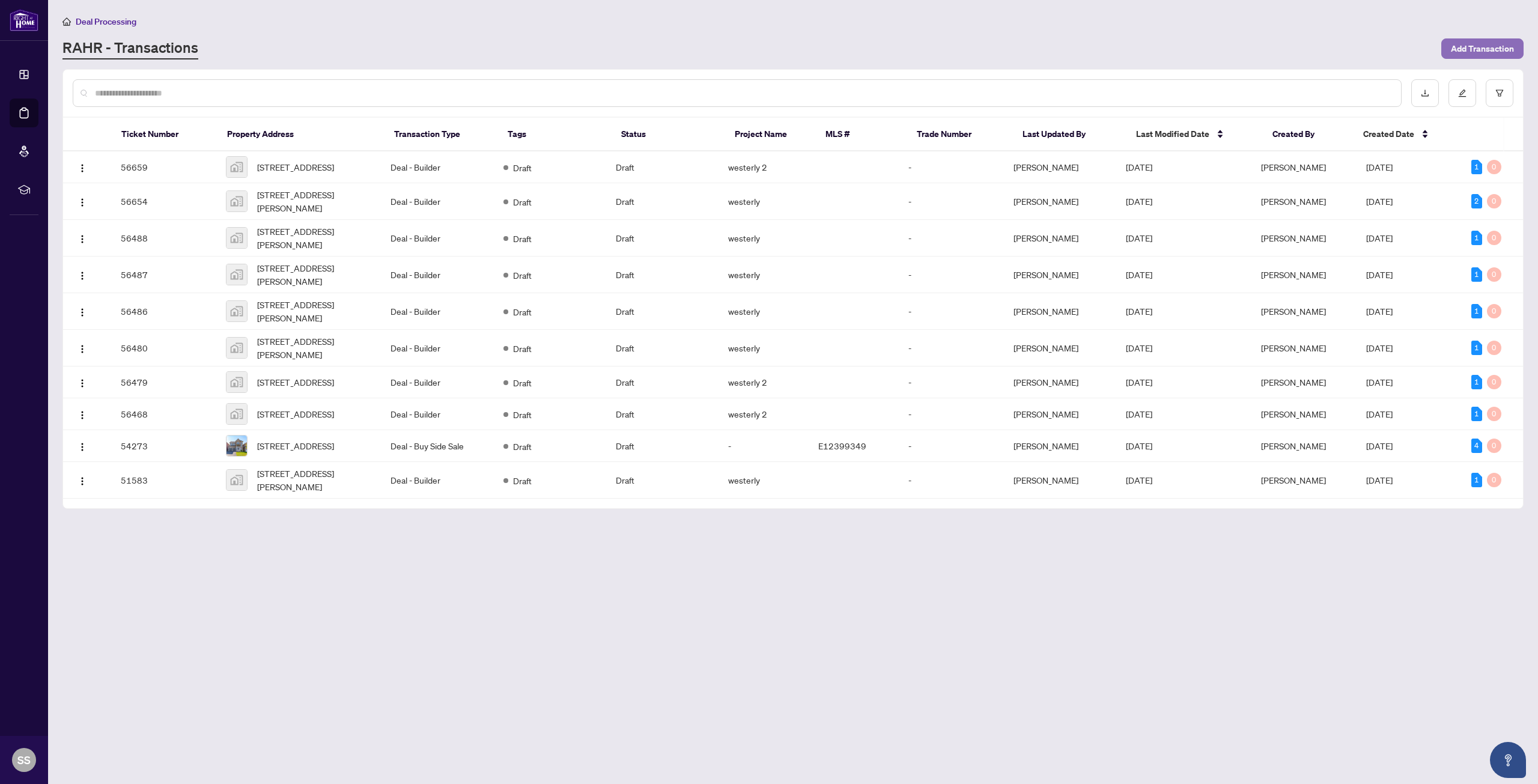
click at [1483, 49] on span "Add Transaction" at bounding box center [1482, 49] width 63 height 19
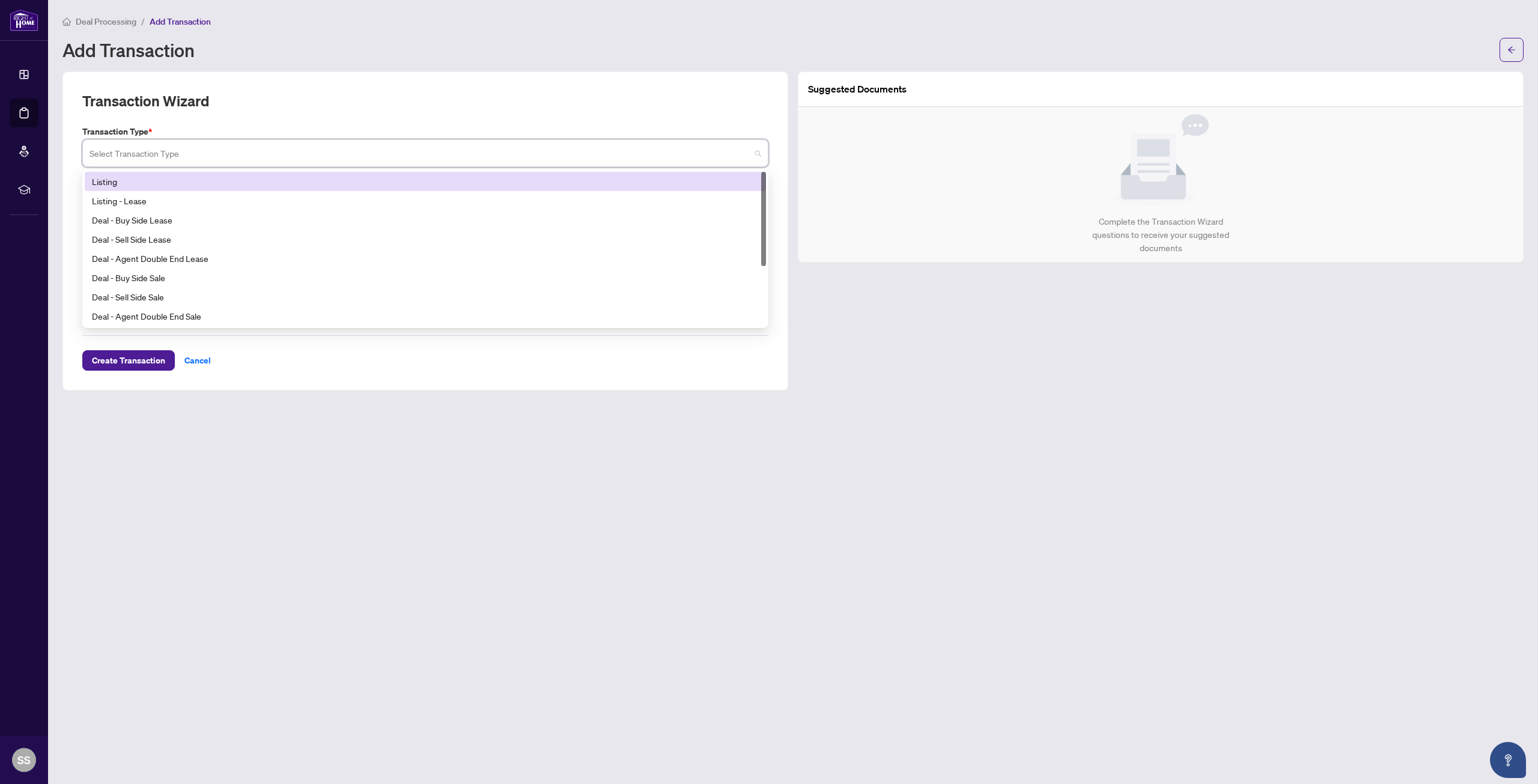
click at [193, 155] on input "search" at bounding box center [420, 154] width 661 height 26
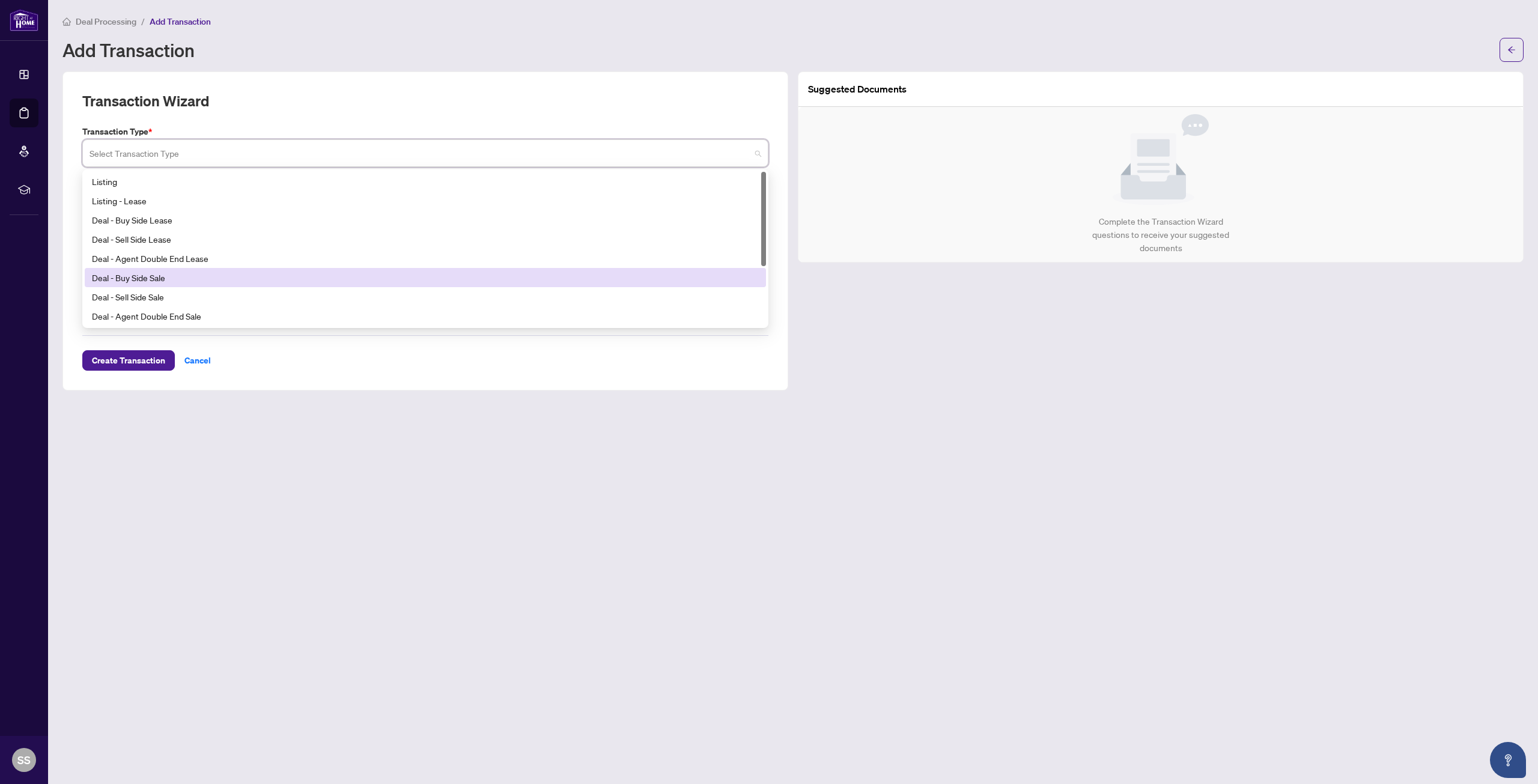
scroll to position [60, 0]
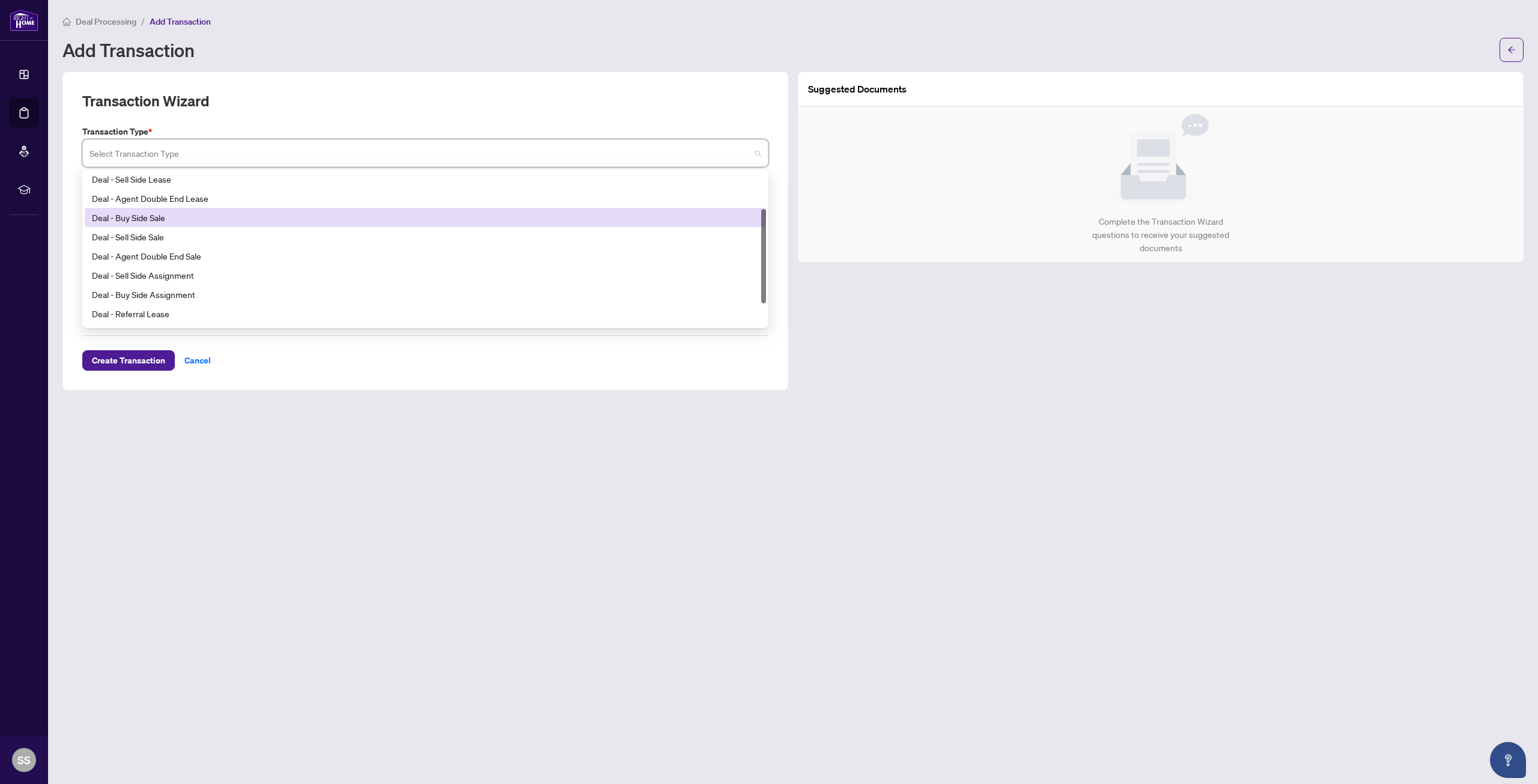
click at [143, 224] on div "Deal - Buy Side Sale" at bounding box center [425, 218] width 681 height 19
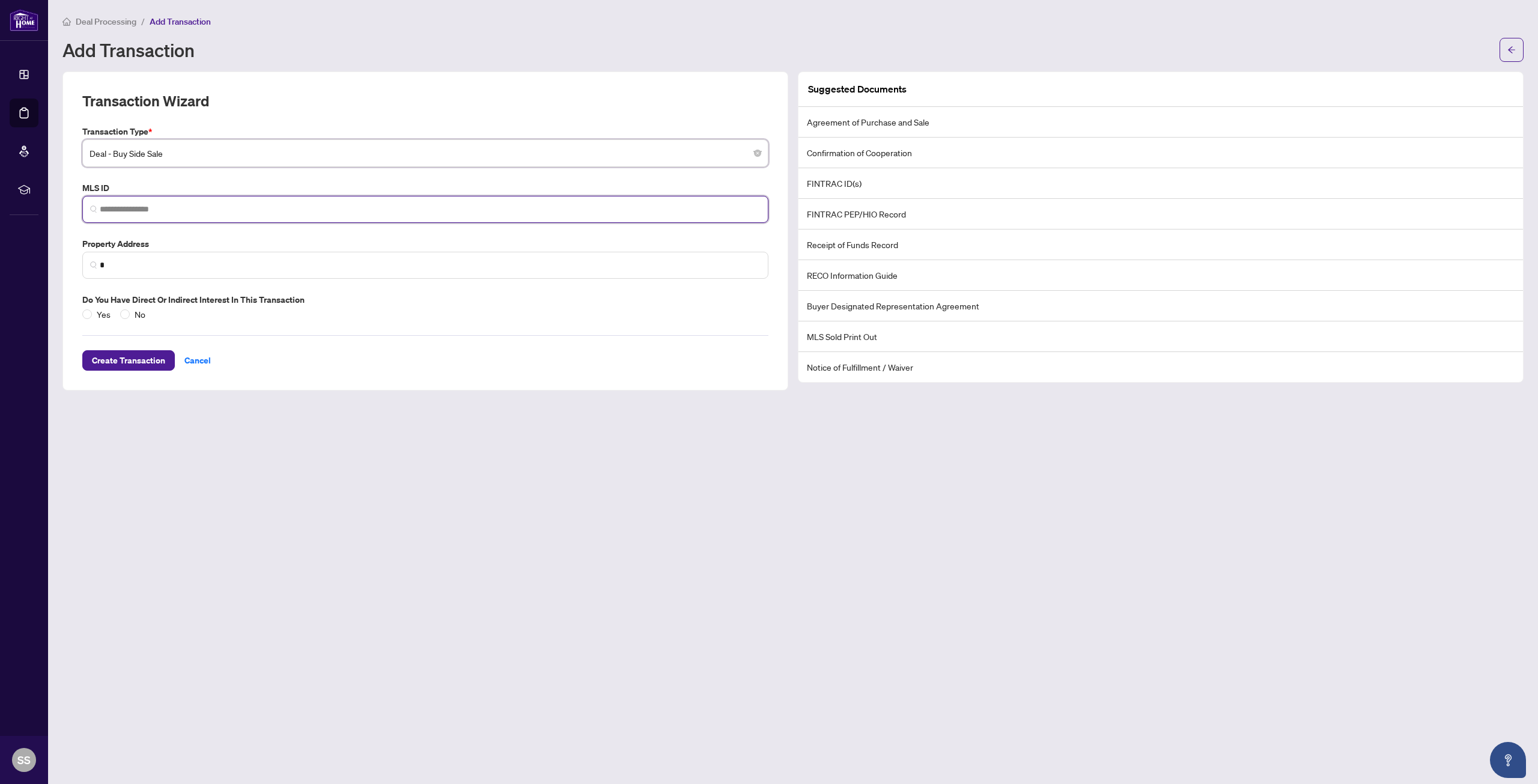
click at [139, 212] on input "search" at bounding box center [430, 209] width 661 height 13
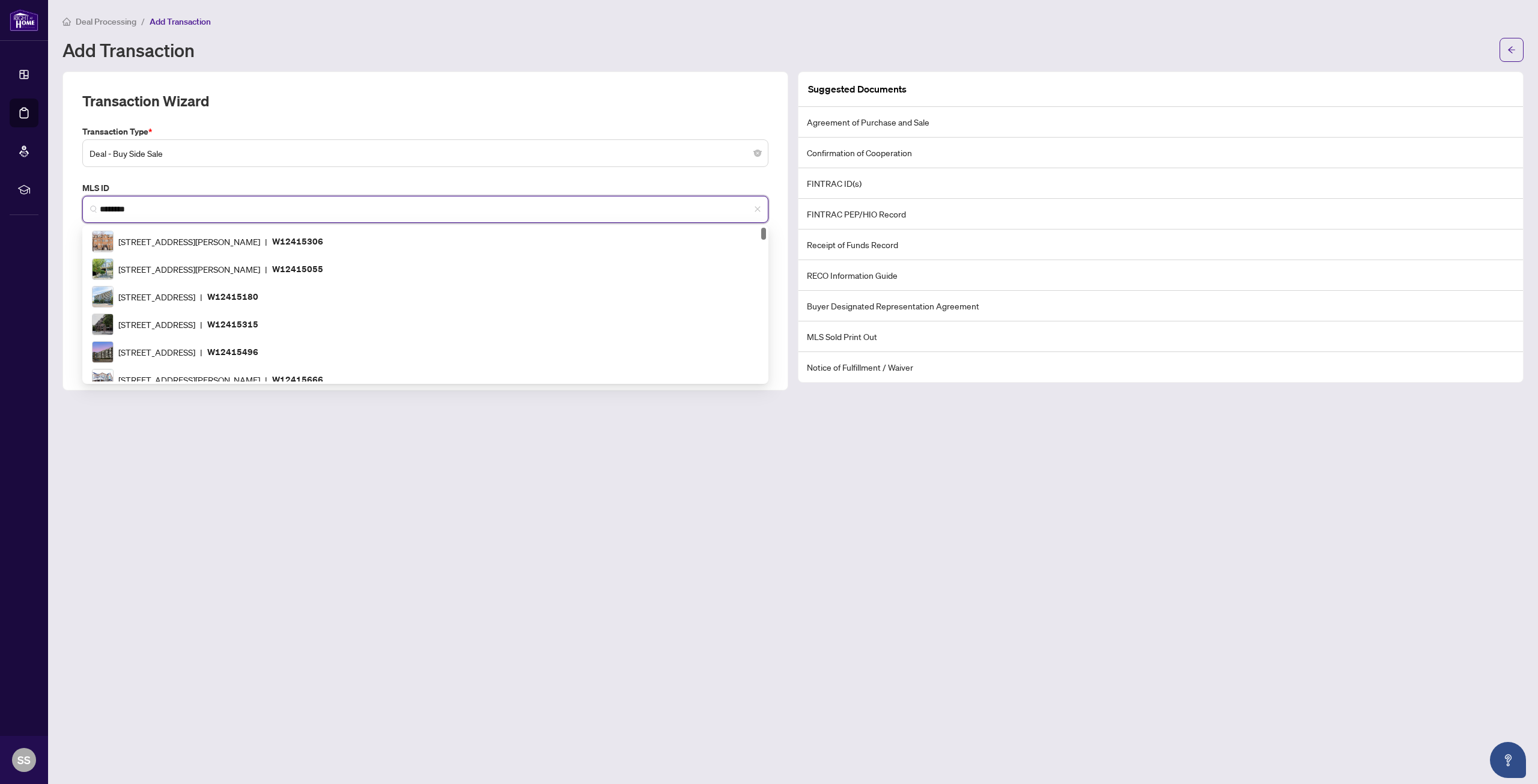
scroll to position [178, 0]
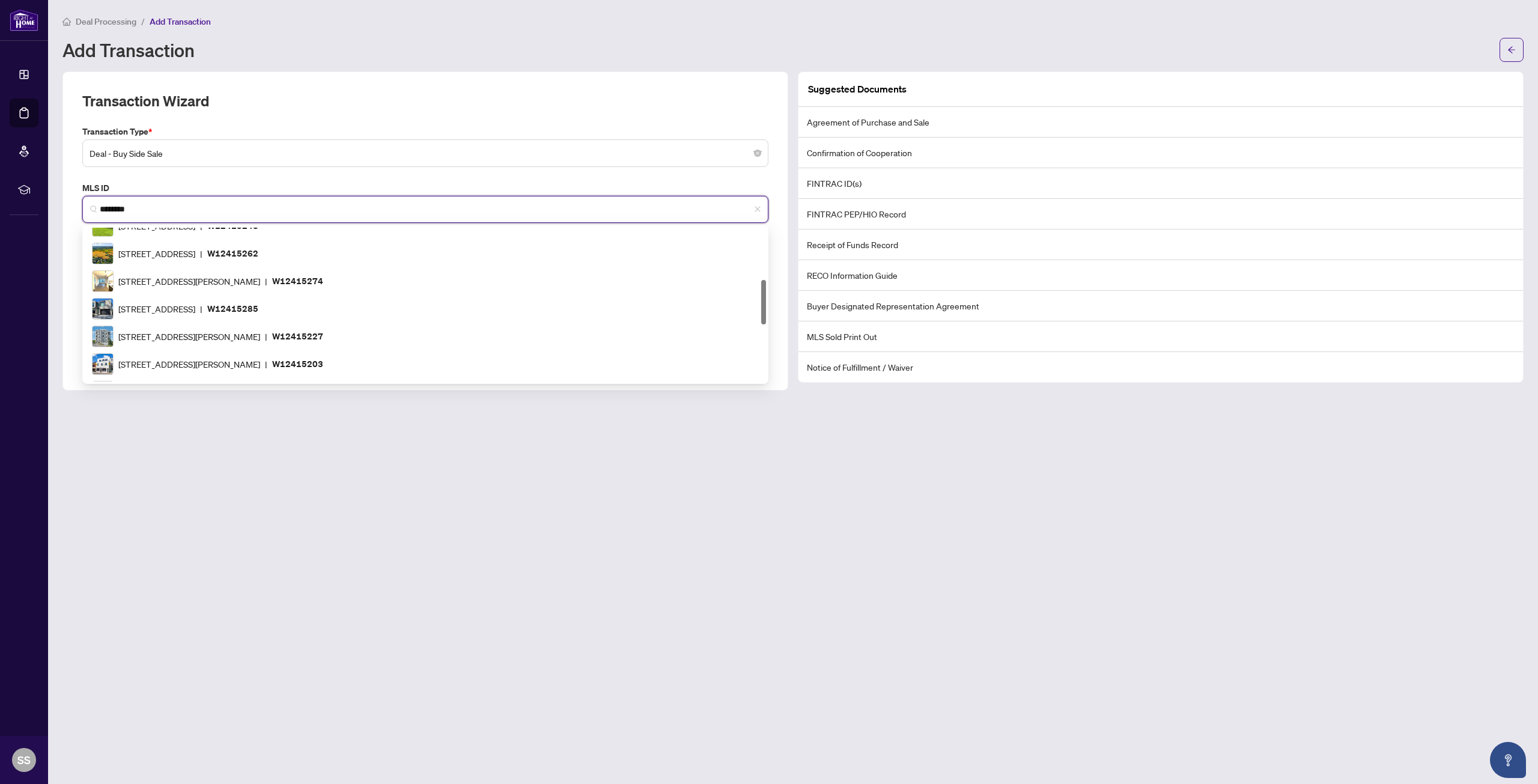
type input "*********"
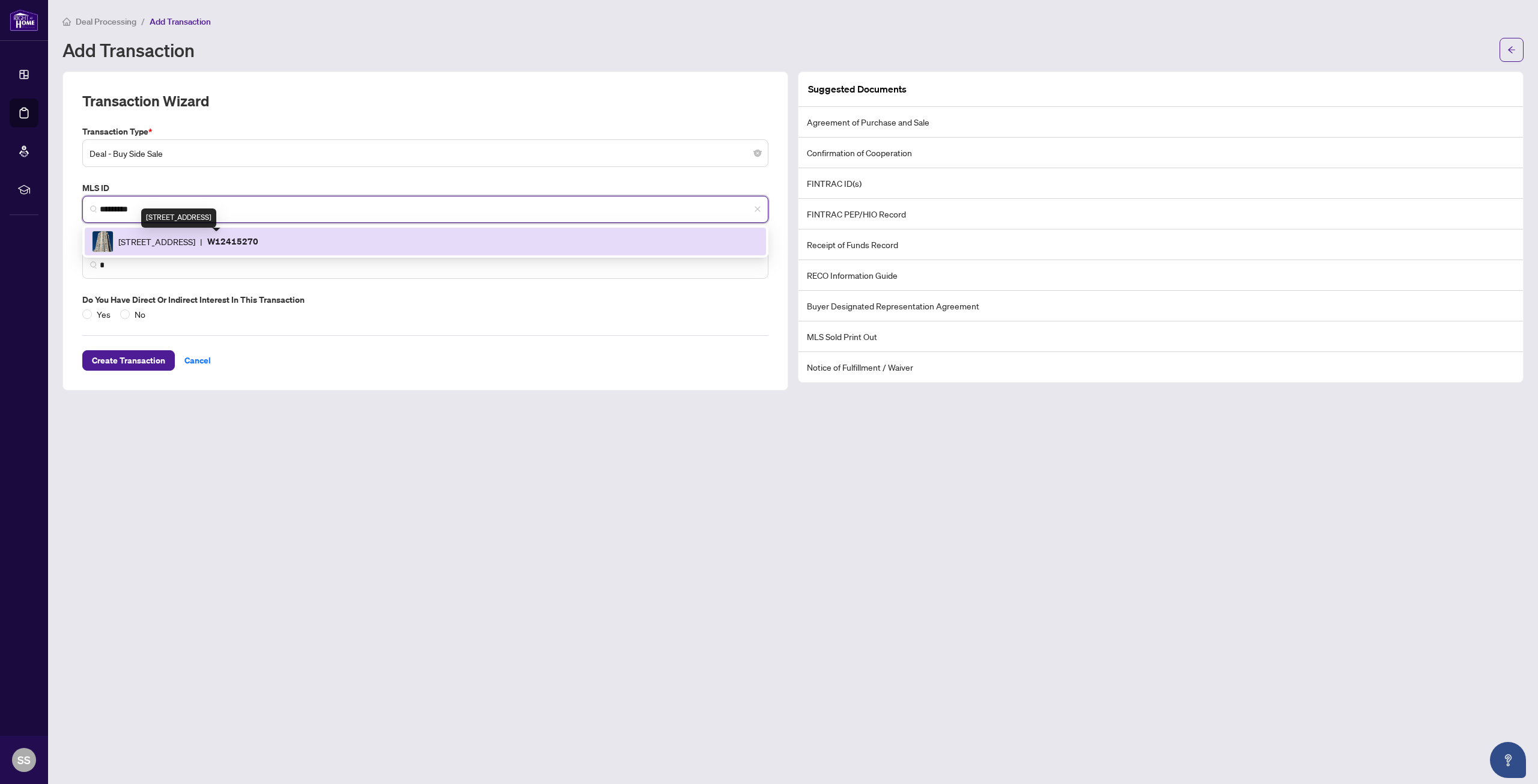
click at [195, 242] on span "[STREET_ADDRESS]" at bounding box center [156, 242] width 77 height 14
type input "**********"
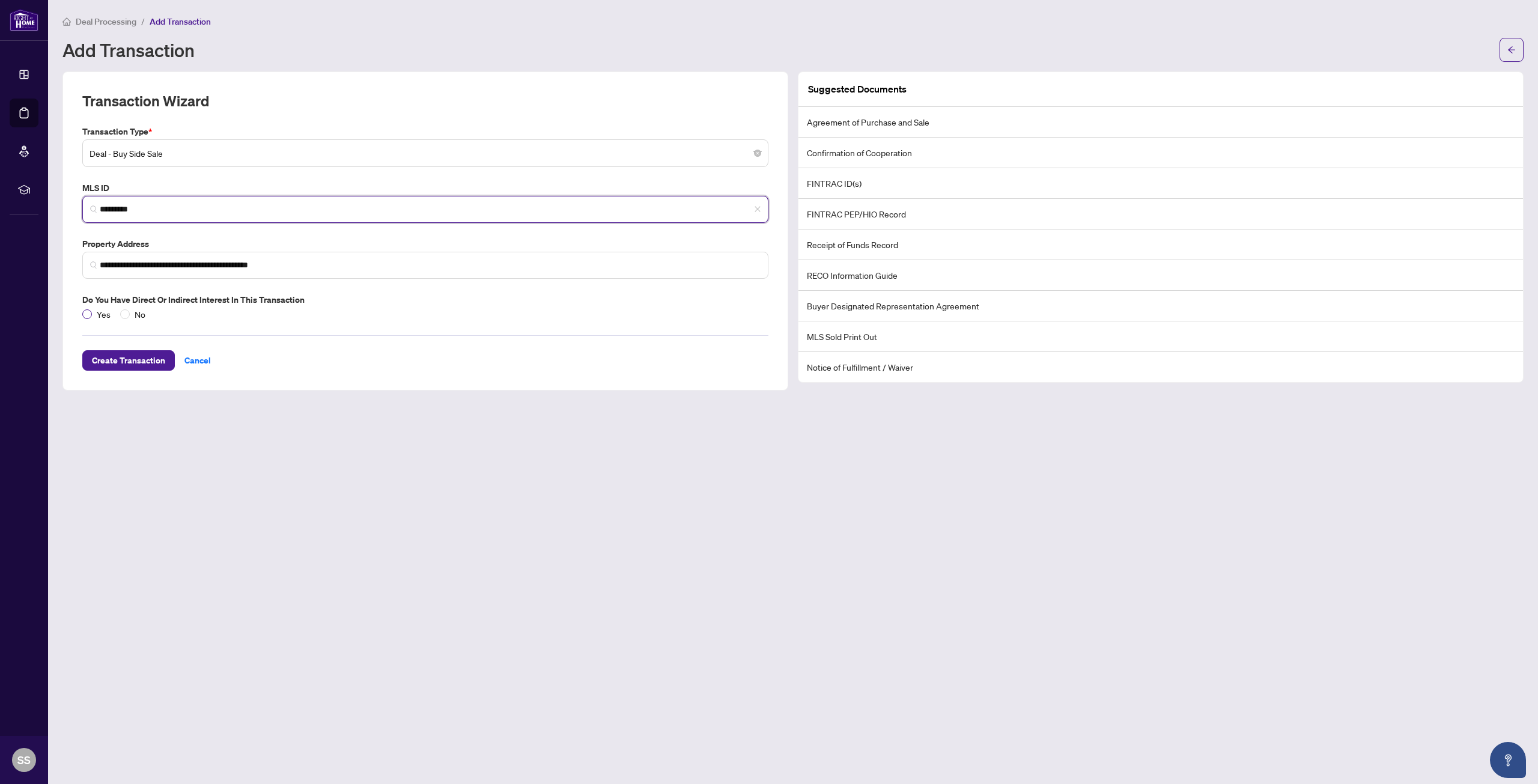
type input "*********"
click at [116, 359] on span "Create Transaction" at bounding box center [128, 360] width 73 height 19
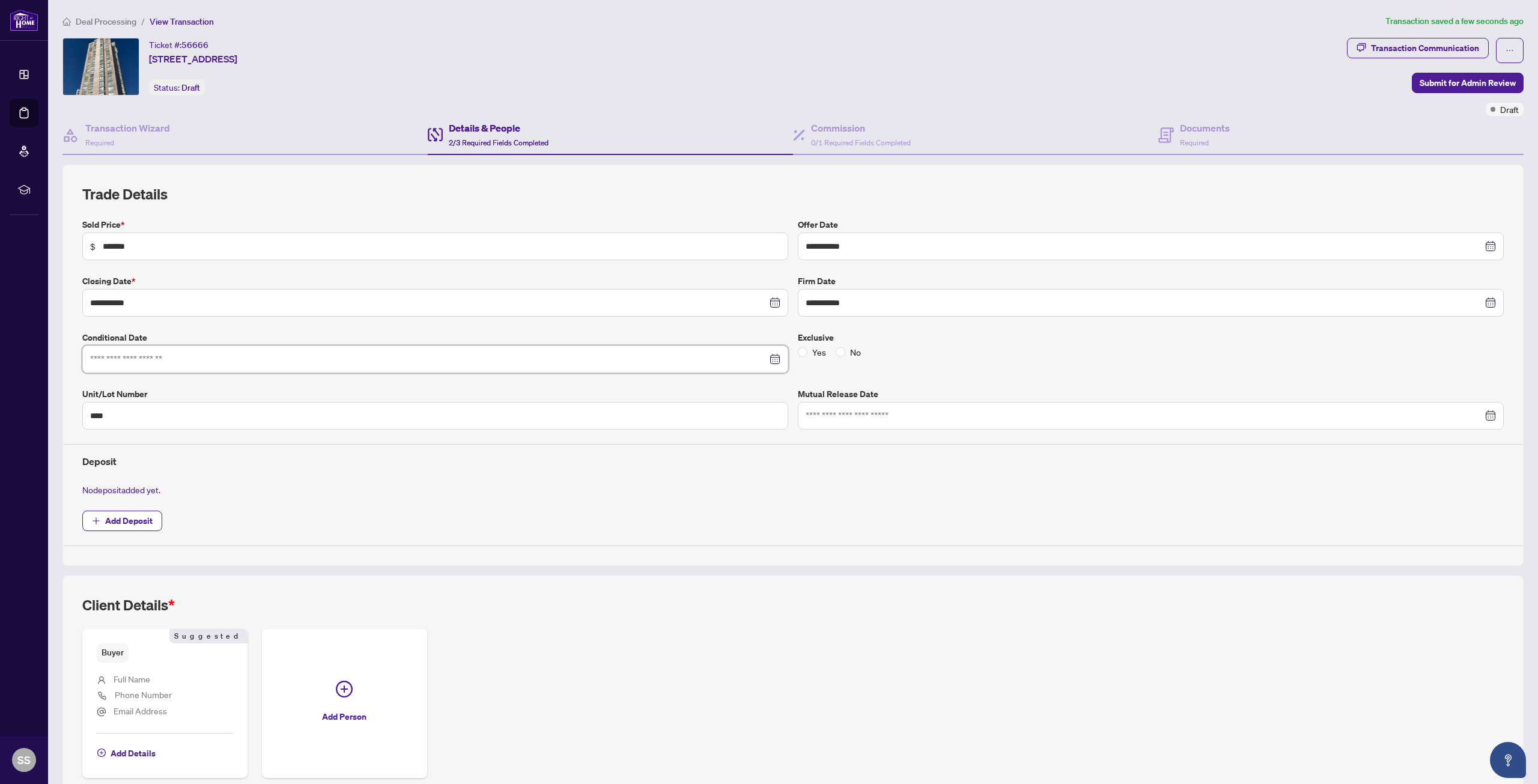
click at [174, 358] on input at bounding box center [428, 359] width 677 height 14
click at [1478, 415] on div at bounding box center [1150, 416] width 690 height 14
type input "**********"
click at [1476, 417] on div at bounding box center [1150, 416] width 690 height 14
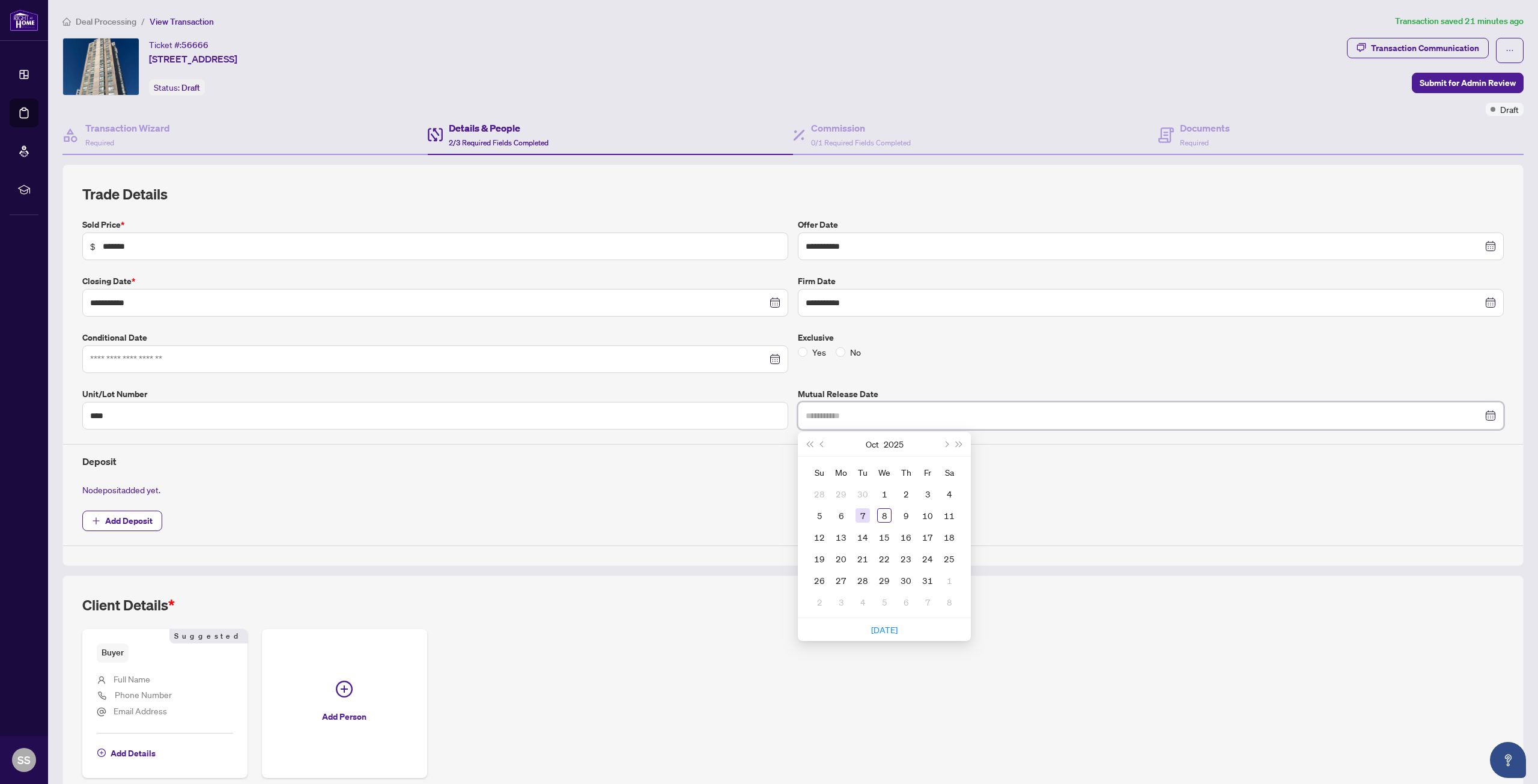
type input "**********"
click at [861, 520] on div "7" at bounding box center [863, 515] width 15 height 15
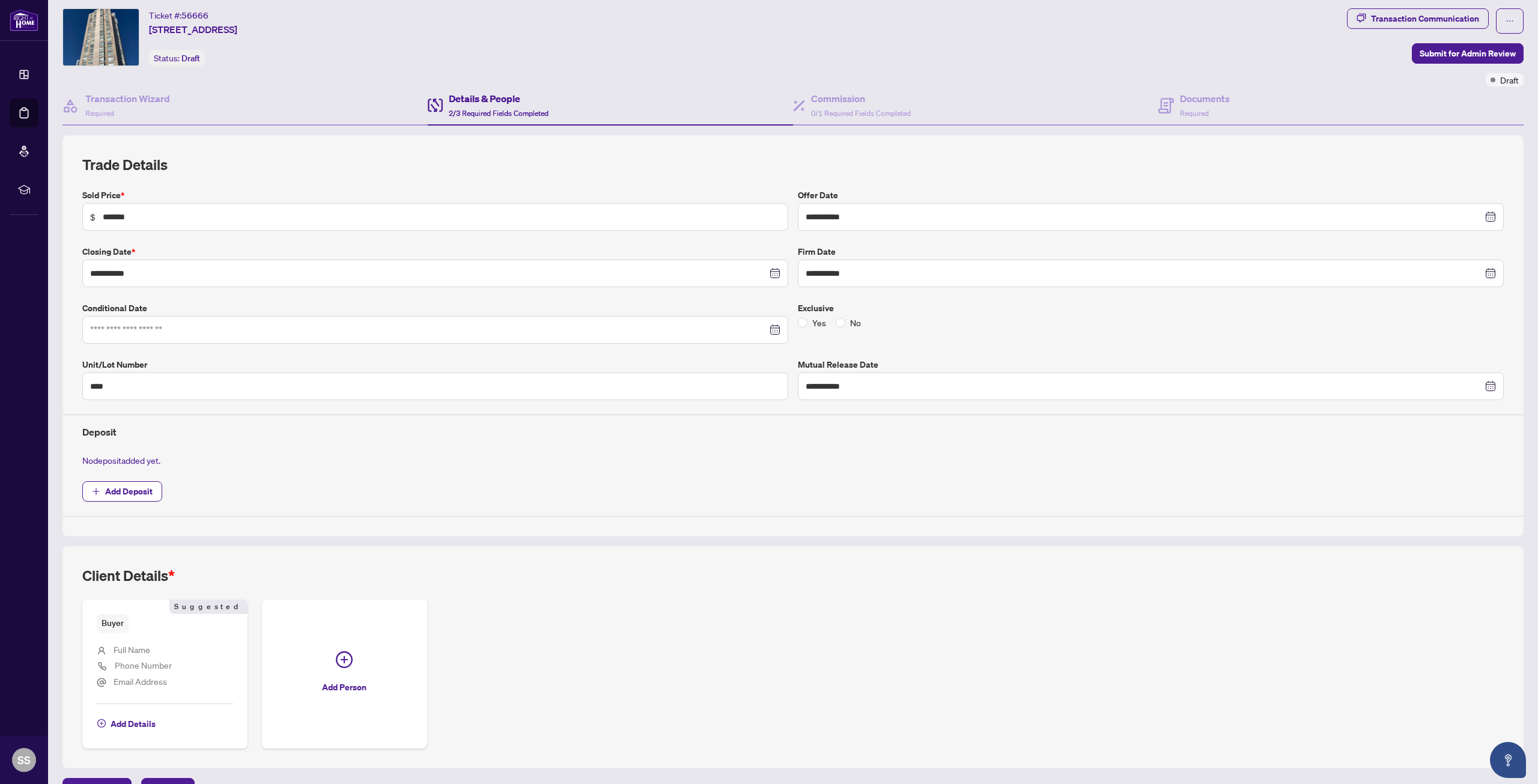
scroll to position [58, 0]
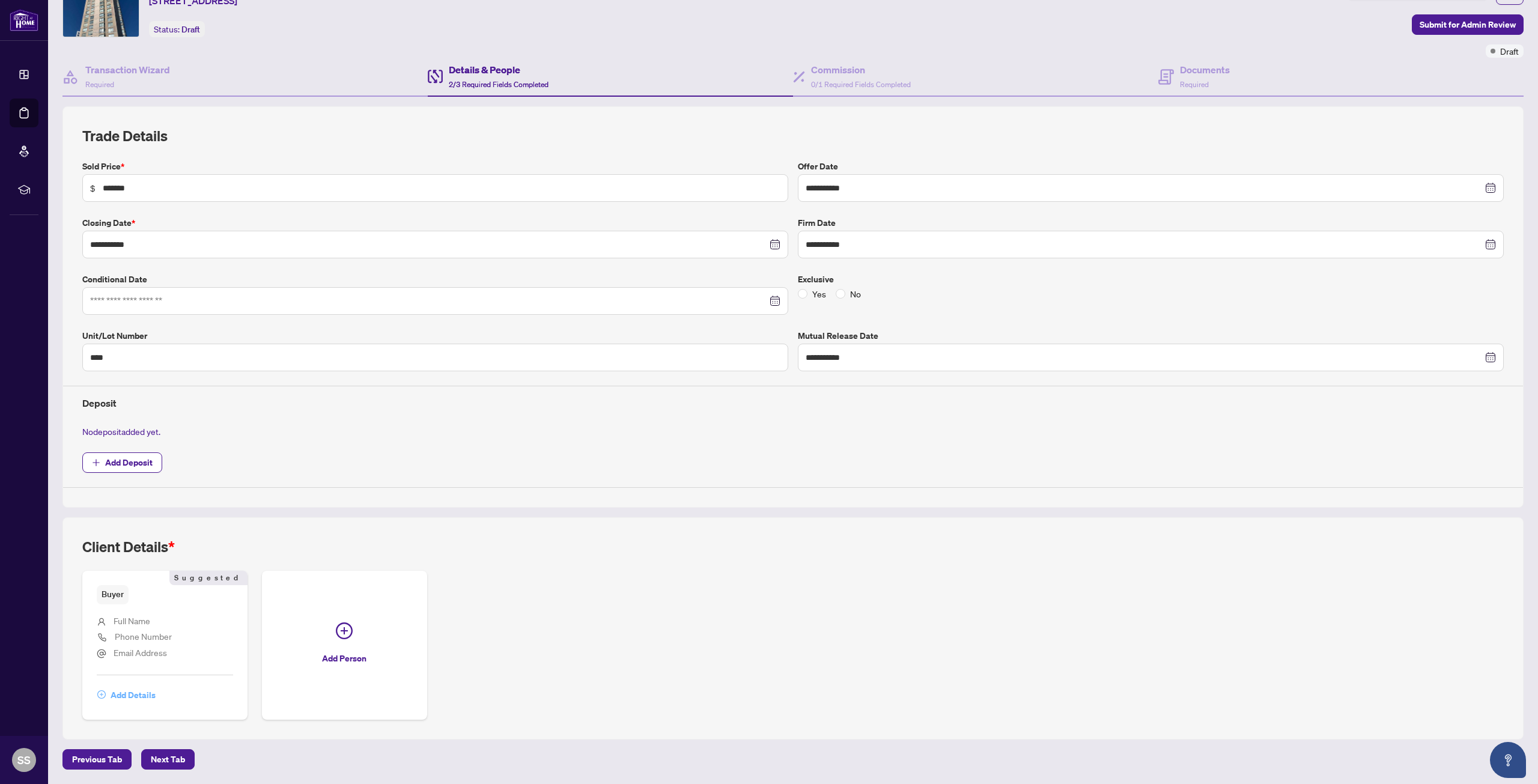
click at [128, 697] on span "Add Details" at bounding box center [133, 696] width 45 height 19
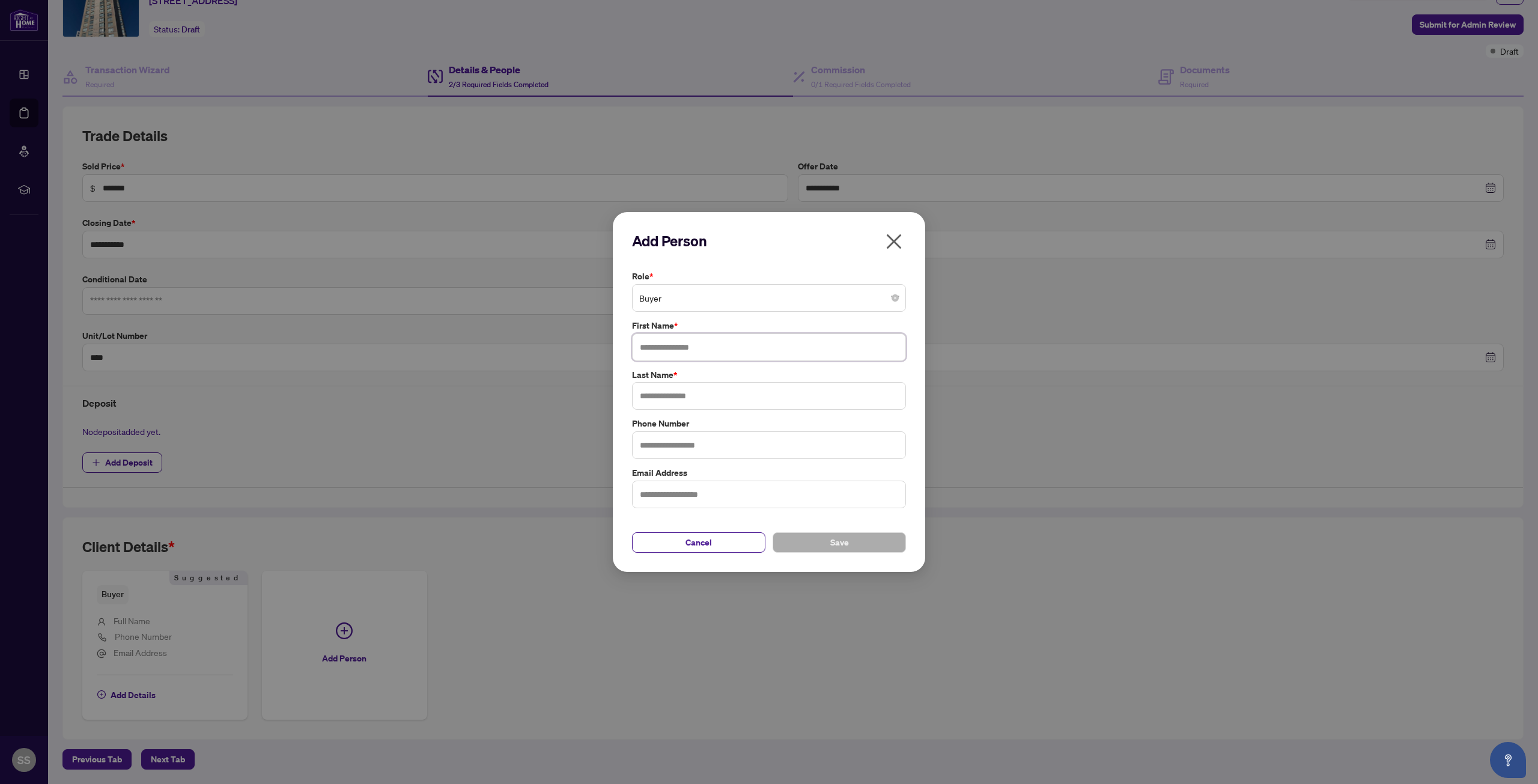
click at [668, 344] on input "text" at bounding box center [769, 347] width 274 height 27
drag, startPoint x: 666, startPoint y: 347, endPoint x: 642, endPoint y: 358, distance: 26.4
click at [642, 358] on input "text" at bounding box center [769, 347] width 274 height 27
type input "*"
type input "****"
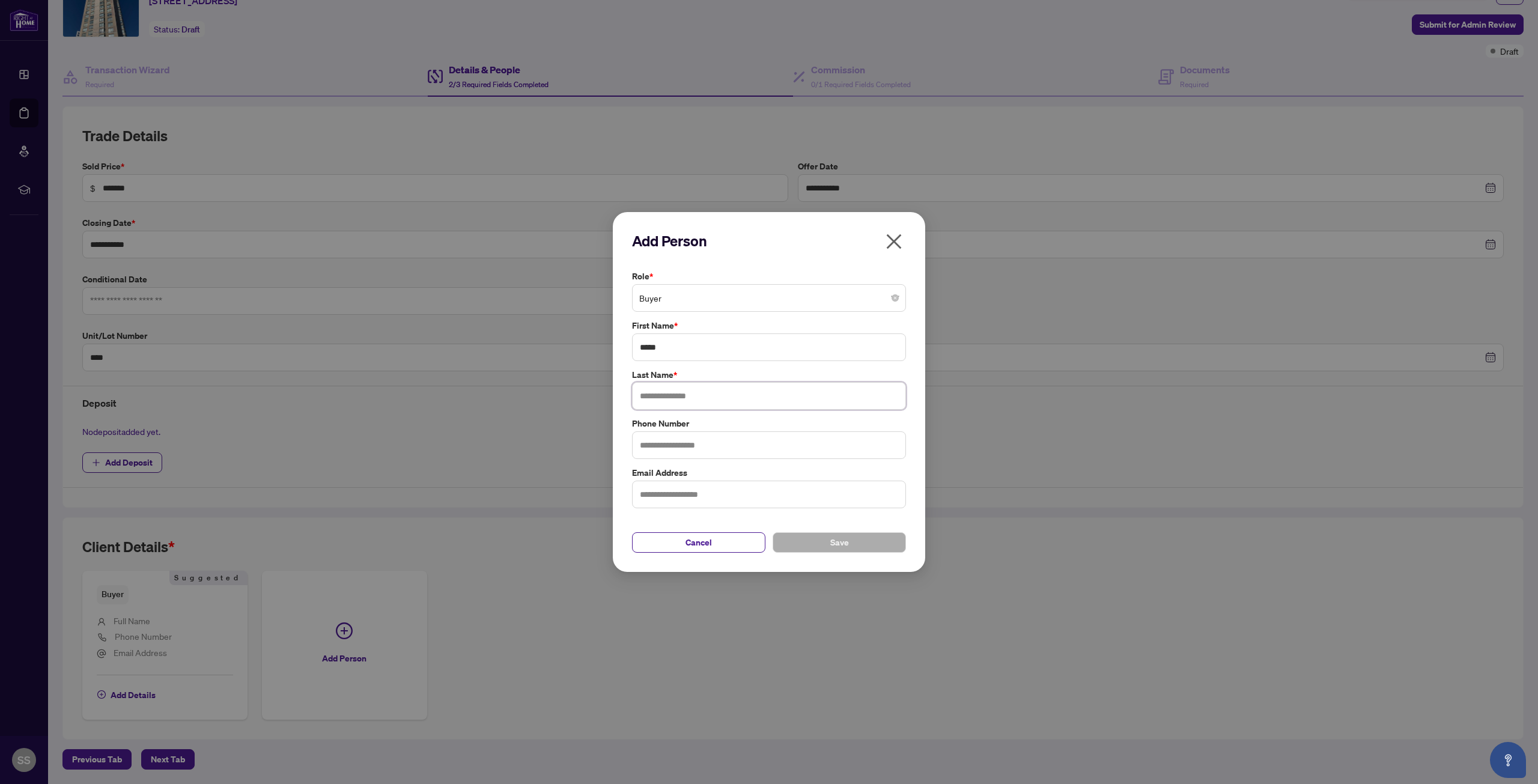
click at [648, 397] on input "text" at bounding box center [769, 395] width 274 height 27
type input "*****"
click at [679, 445] on input "text" at bounding box center [769, 445] width 274 height 27
click at [653, 496] on input "text" at bounding box center [769, 494] width 274 height 27
click at [818, 542] on button "Save" at bounding box center [838, 542] width 133 height 20
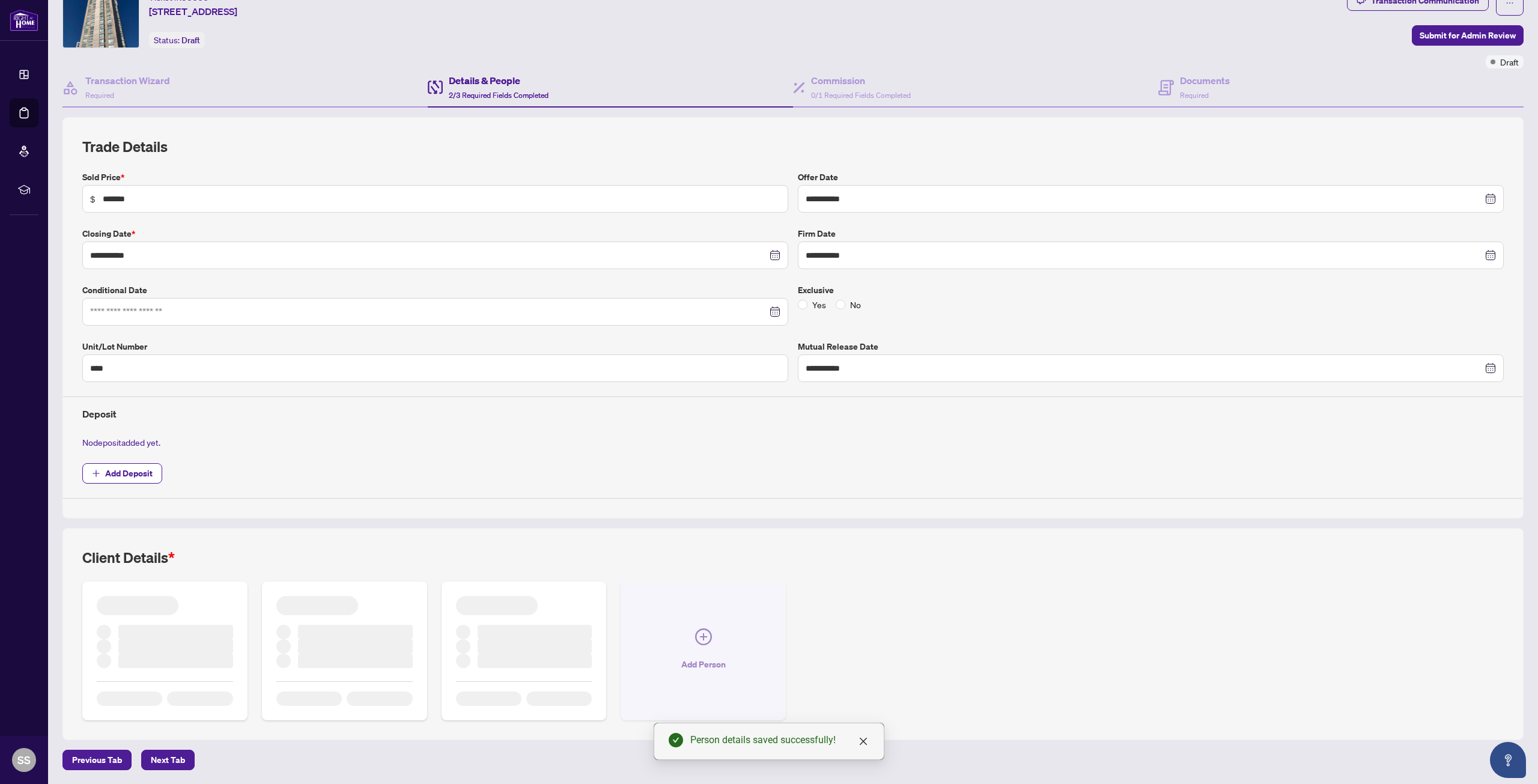
scroll to position [42, 0]
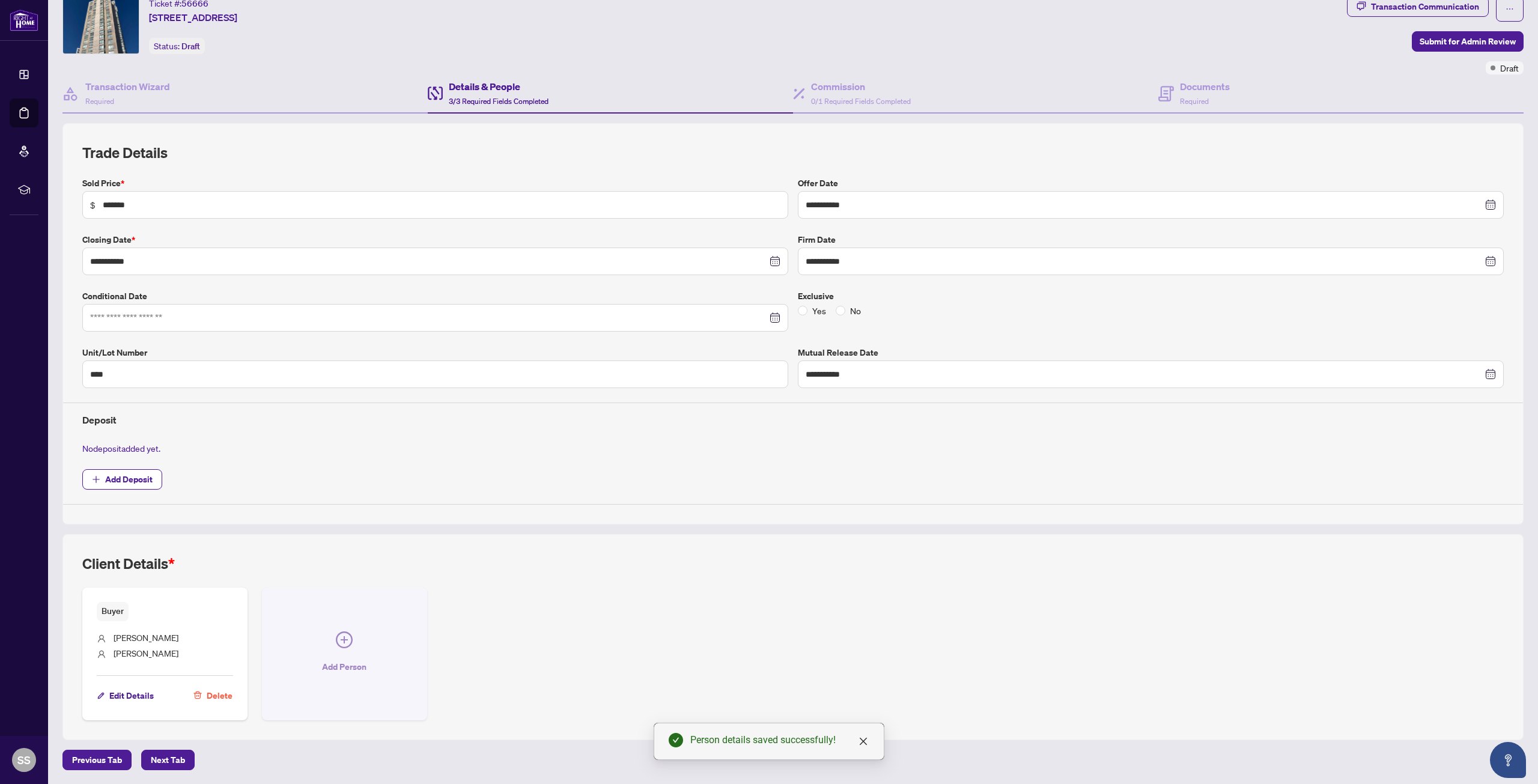
click at [338, 643] on icon "plus-circle" at bounding box center [344, 639] width 17 height 17
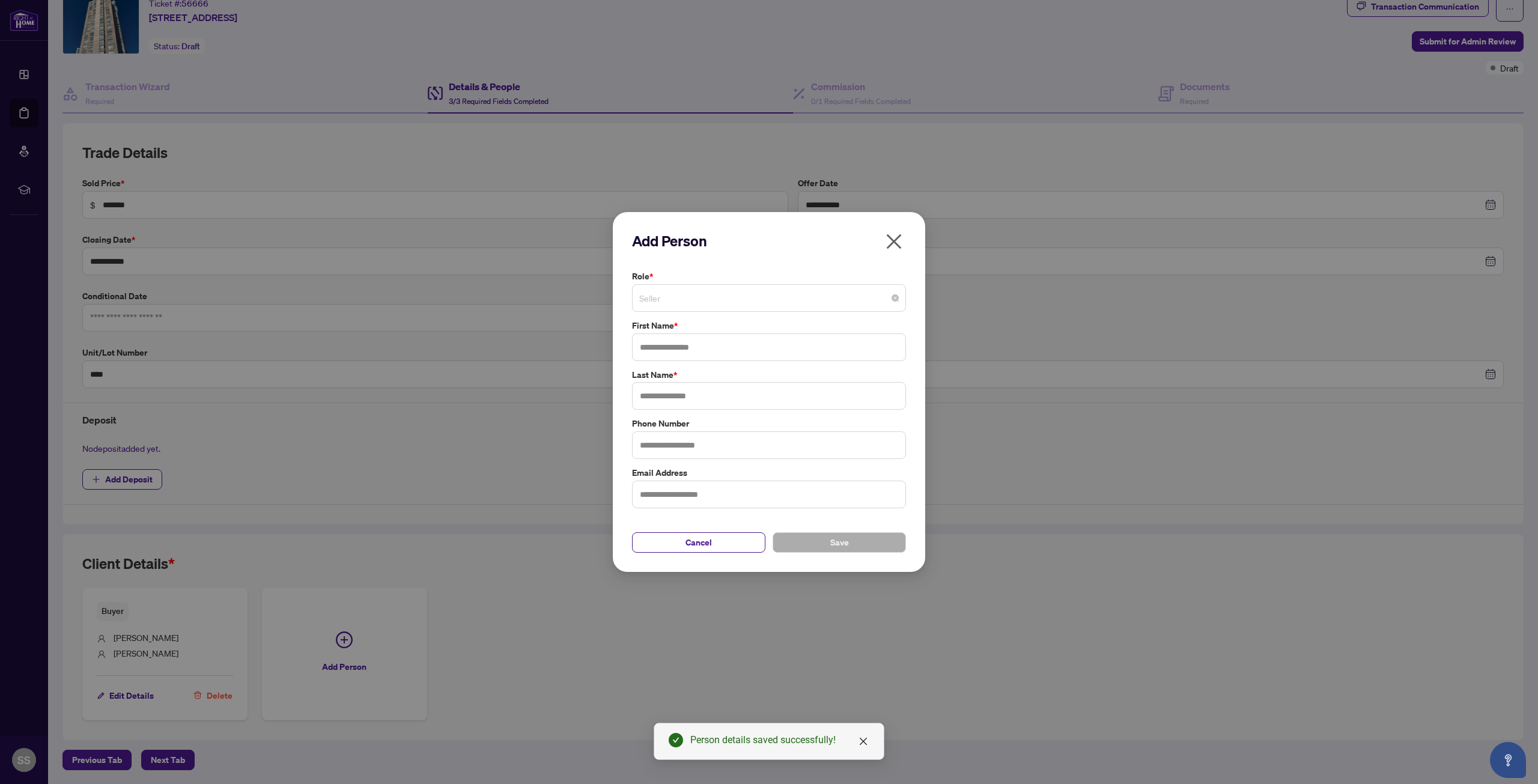
click at [666, 300] on span "Seller" at bounding box center [769, 297] width 259 height 22
click at [663, 344] on div "Buyer" at bounding box center [769, 346] width 255 height 14
click at [663, 346] on input "text" at bounding box center [769, 347] width 274 height 27
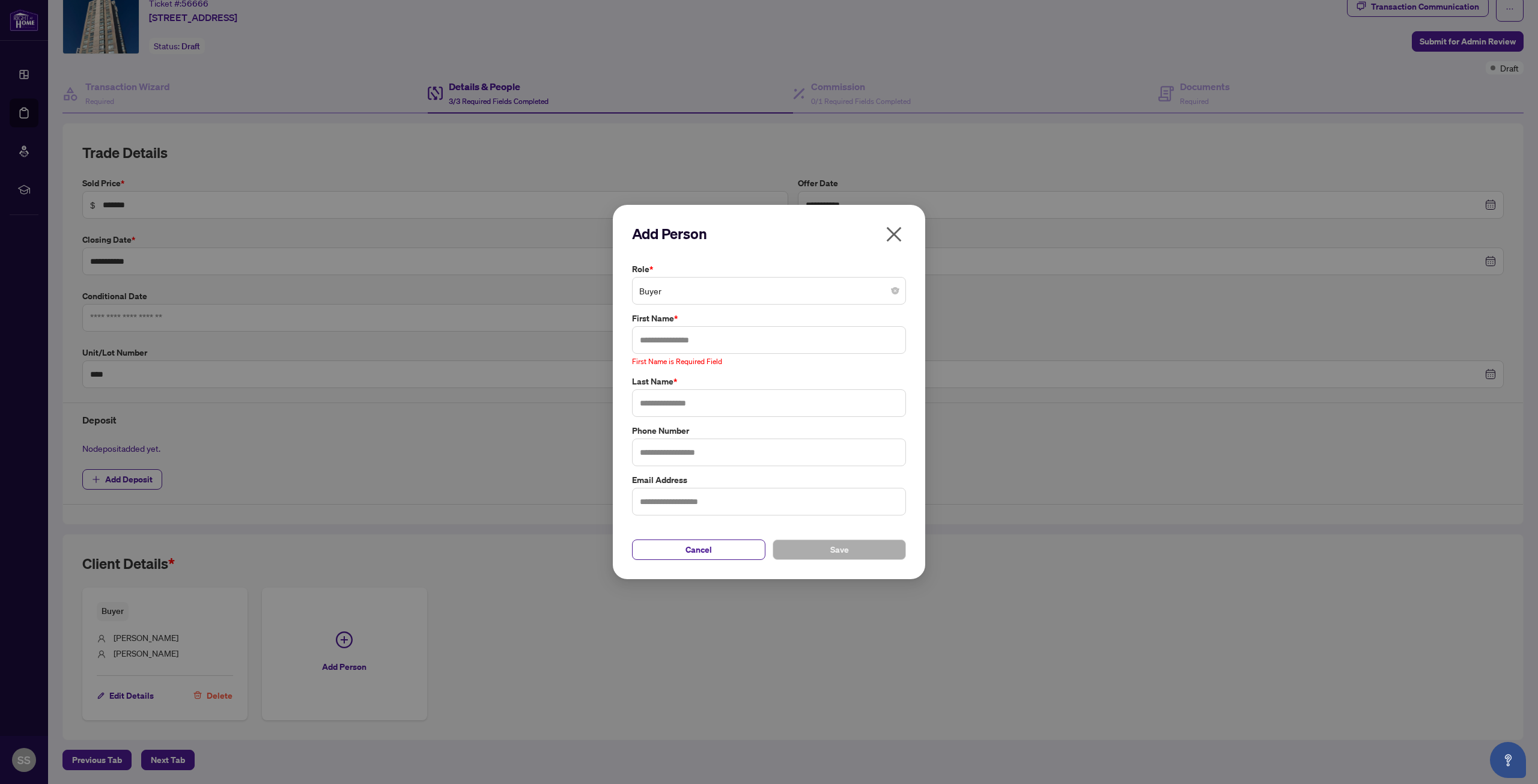
drag, startPoint x: 674, startPoint y: 337, endPoint x: 641, endPoint y: 377, distance: 51.9
click at [640, 387] on div "Last Name *" at bounding box center [769, 395] width 281 height 42
click at [651, 336] on input "text" at bounding box center [769, 340] width 274 height 27
click at [674, 341] on input "text" at bounding box center [769, 340] width 274 height 27
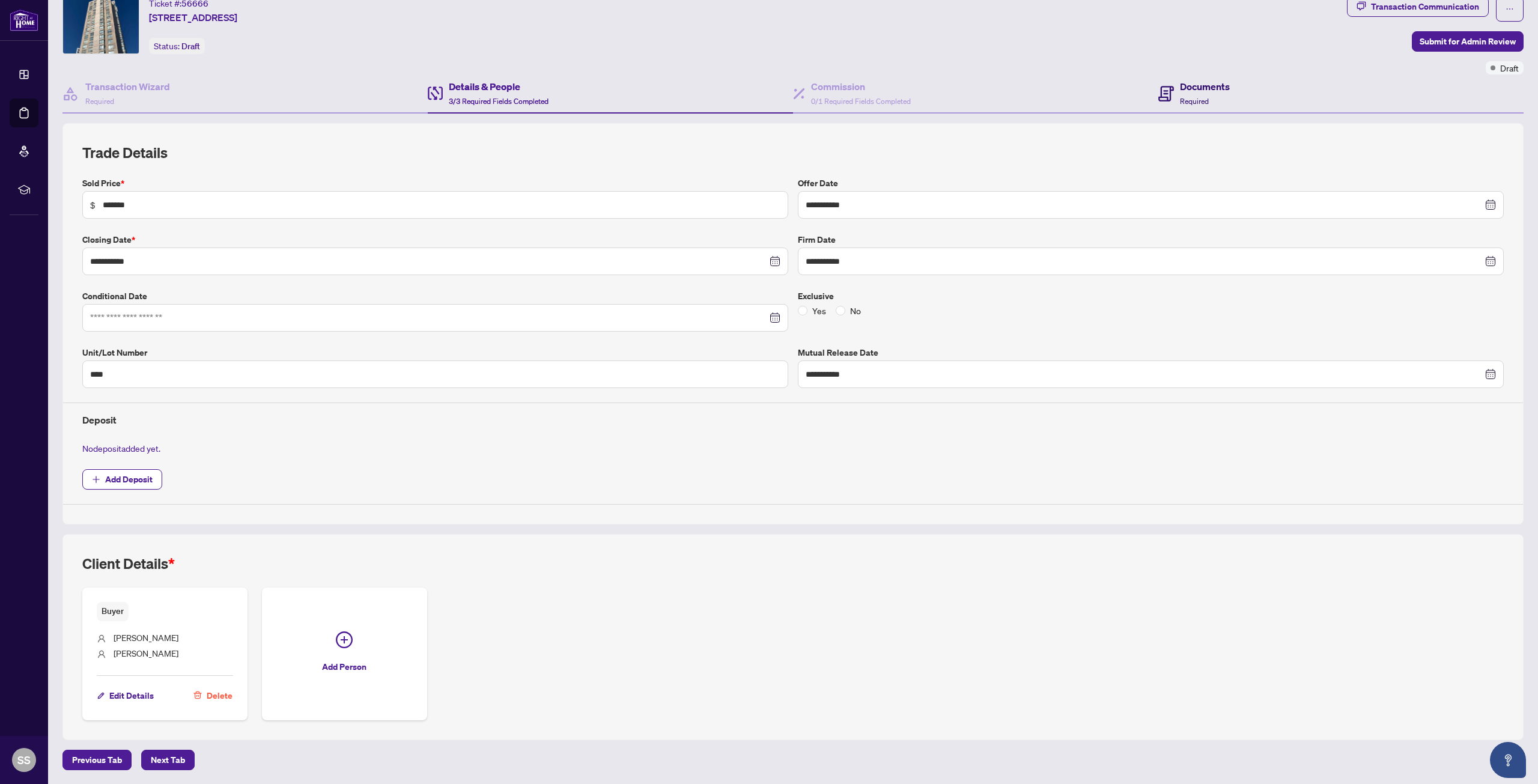
click at [1185, 95] on div "Documents Required" at bounding box center [1204, 93] width 50 height 28
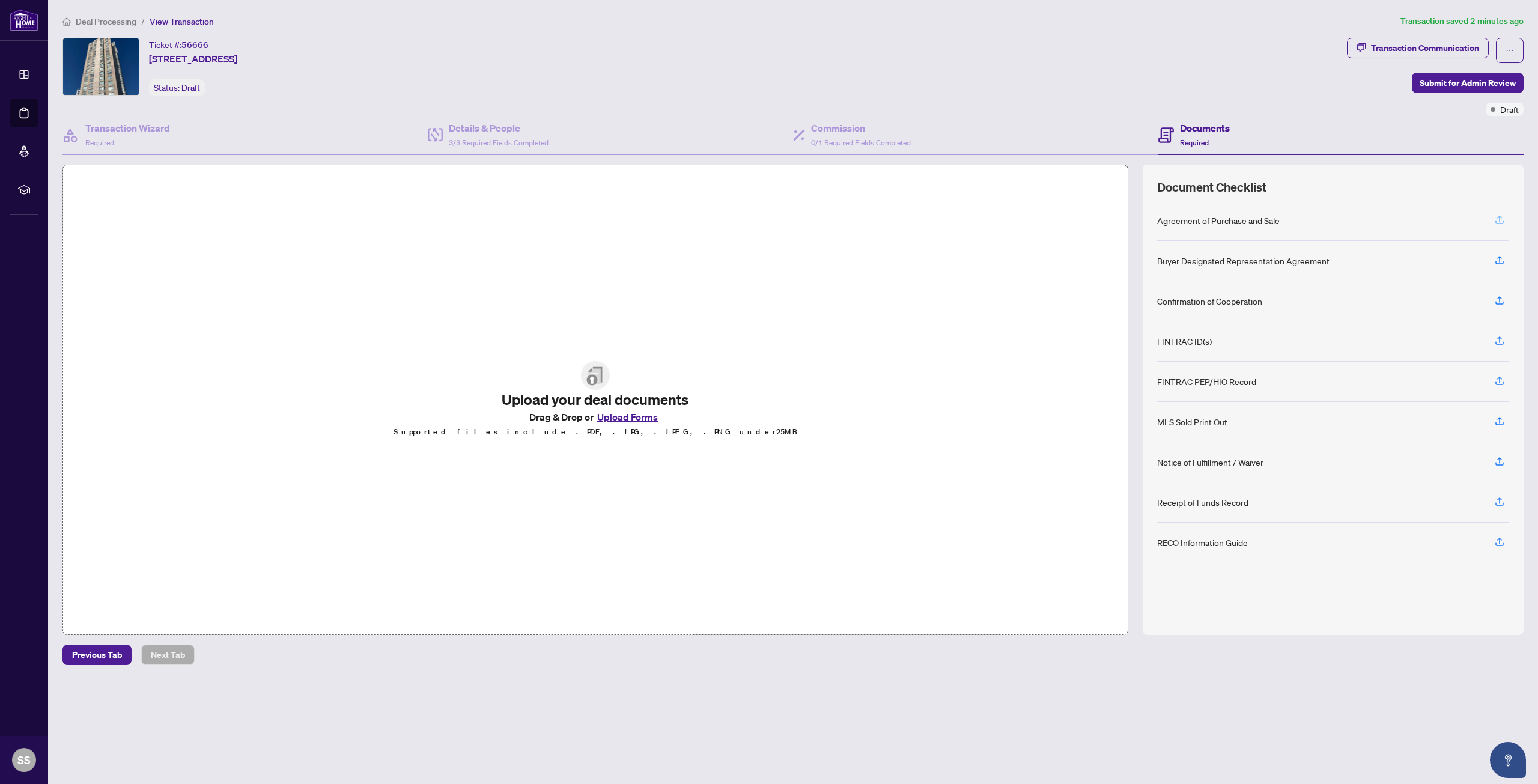
click at [1502, 221] on icon "button" at bounding box center [1499, 220] width 11 height 11
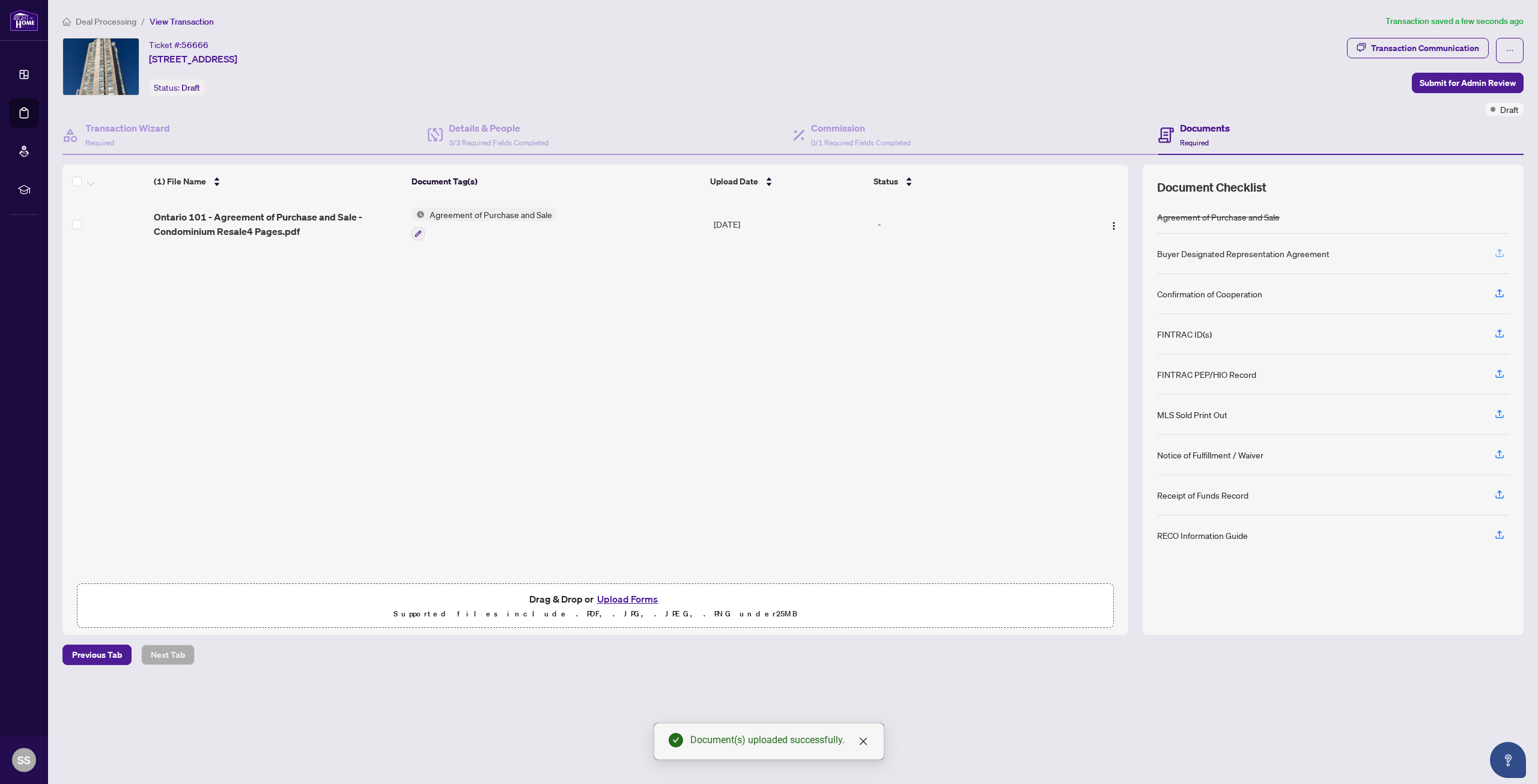
click at [1499, 253] on icon "button" at bounding box center [1499, 253] width 11 height 11
click at [222, 219] on span "Ontario 101 - Agreement of Purchase and Sale - Condominium Resale4 Pages.pdf" at bounding box center [277, 224] width 248 height 29
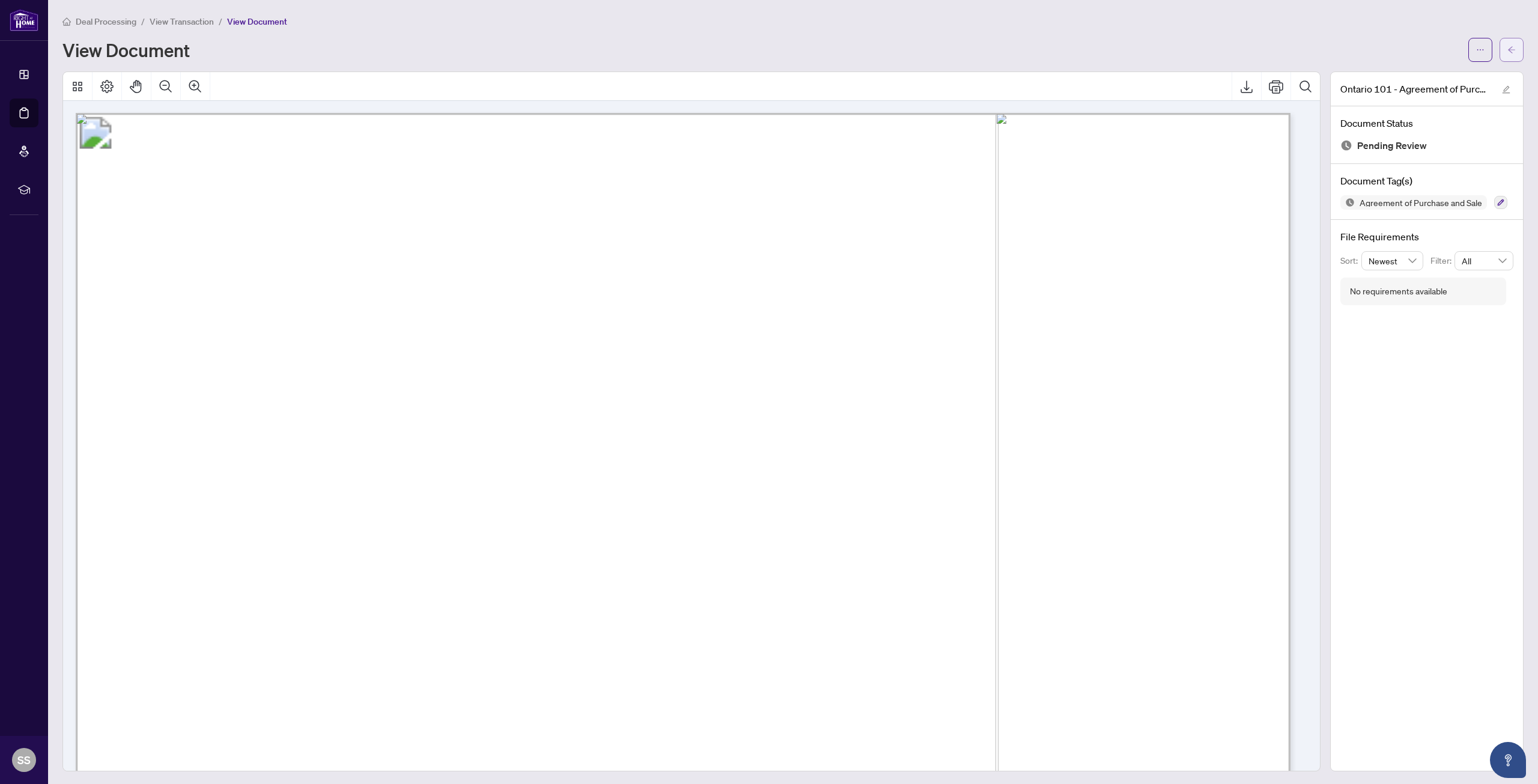
click at [1507, 48] on icon "arrow-left" at bounding box center [1511, 50] width 9 height 9
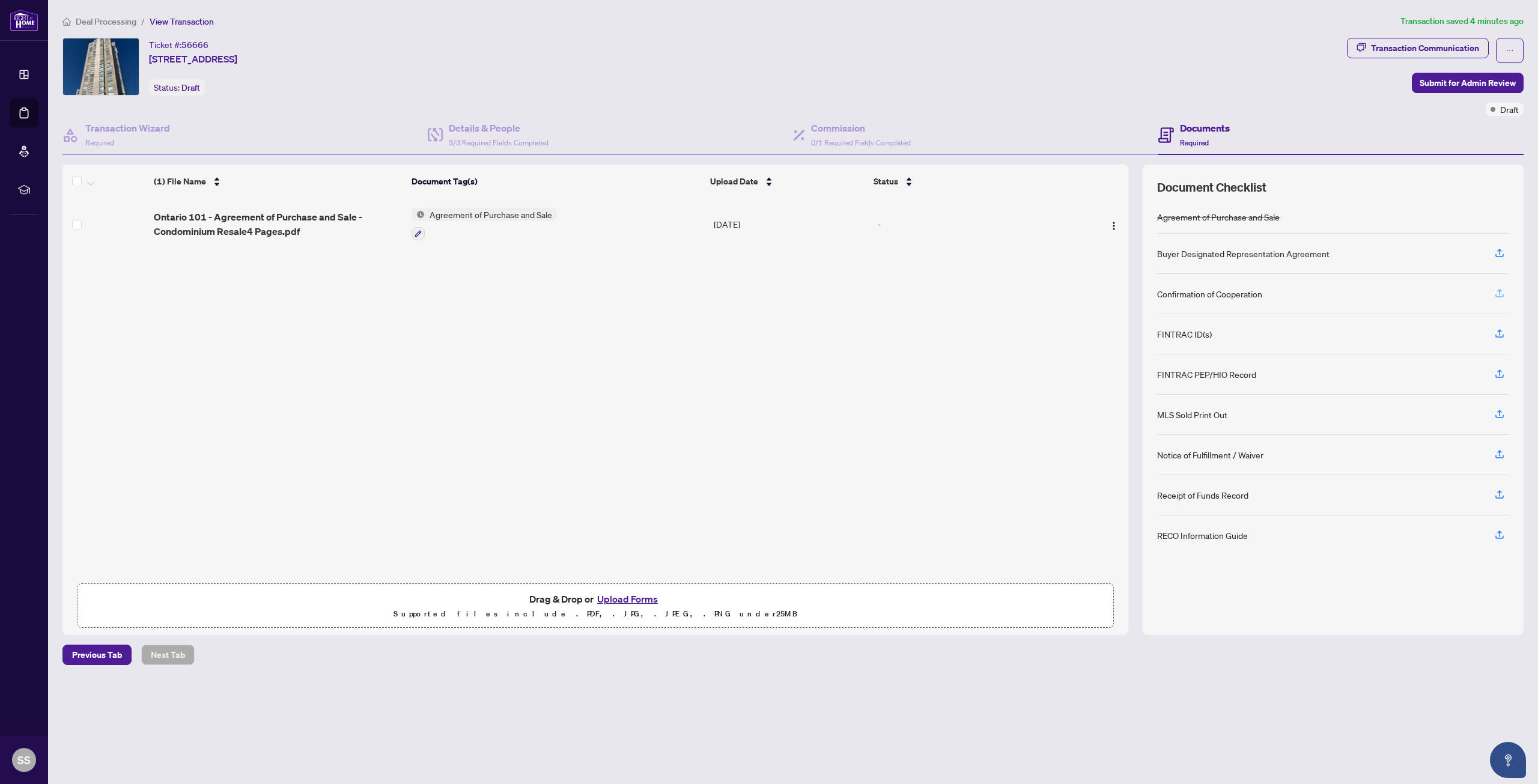
click at [1498, 295] on icon "button" at bounding box center [1499, 292] width 11 height 11
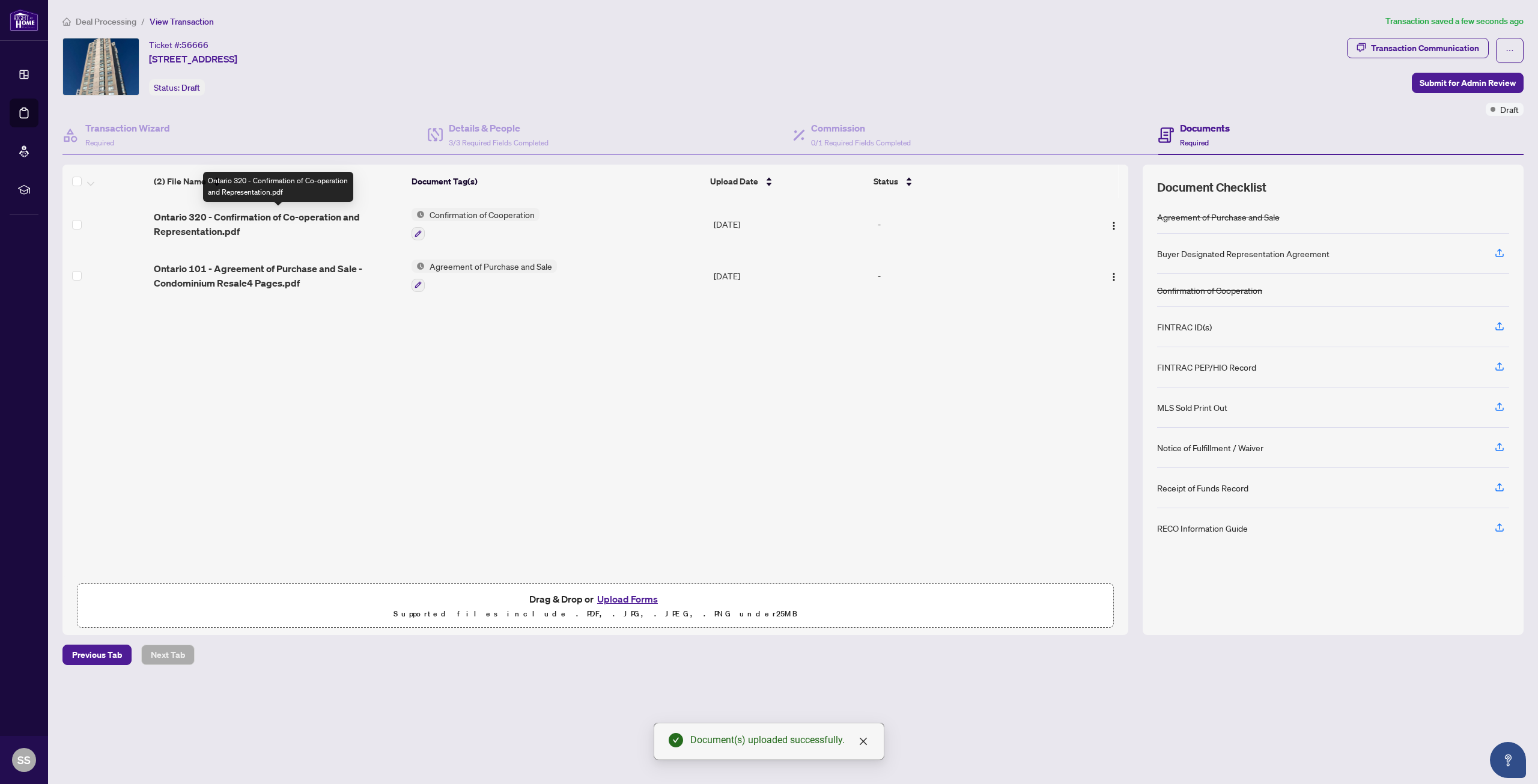
click at [189, 225] on span "Ontario 320 - Confirmation of Co-operation and Representation.pdf" at bounding box center [277, 224] width 248 height 29
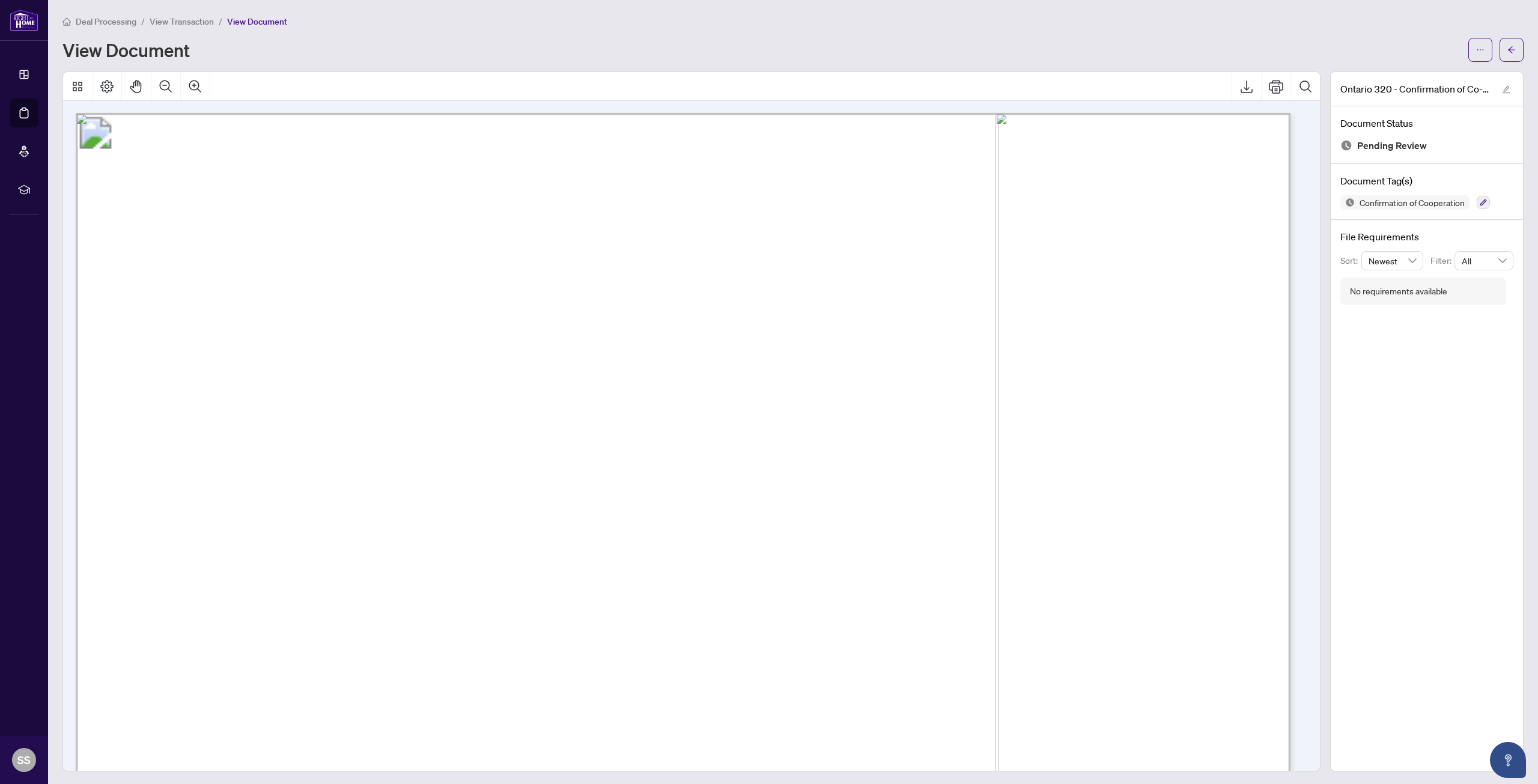
drag, startPoint x: 877, startPoint y: 322, endPoint x: 940, endPoint y: 314, distance: 63.5
drag, startPoint x: 1097, startPoint y: 316, endPoint x: 1079, endPoint y: 317, distance: 18.0
click at [1507, 56] on span "button" at bounding box center [1511, 50] width 9 height 19
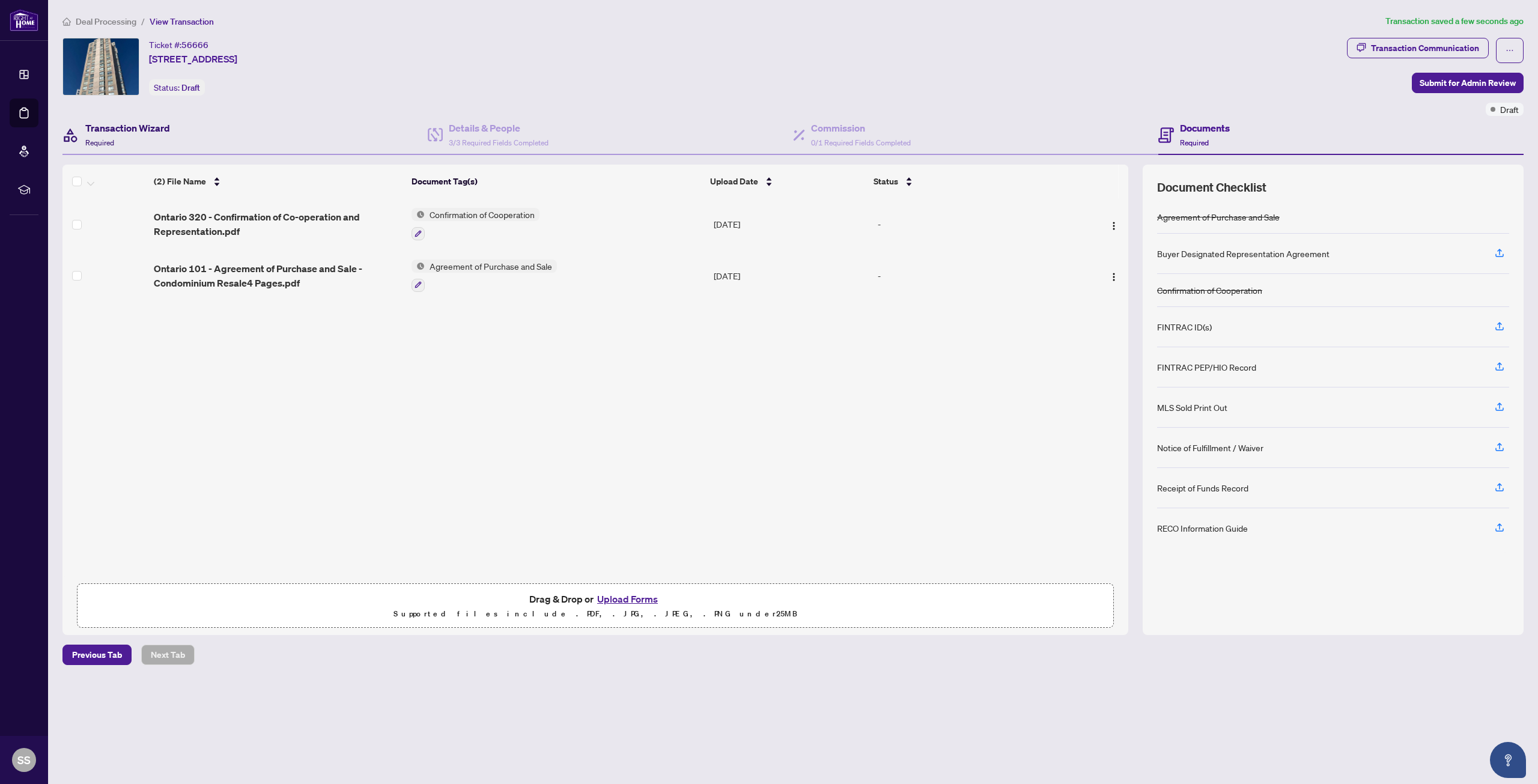
click at [119, 144] on div "Transaction Wizard Required" at bounding box center [127, 134] width 85 height 28
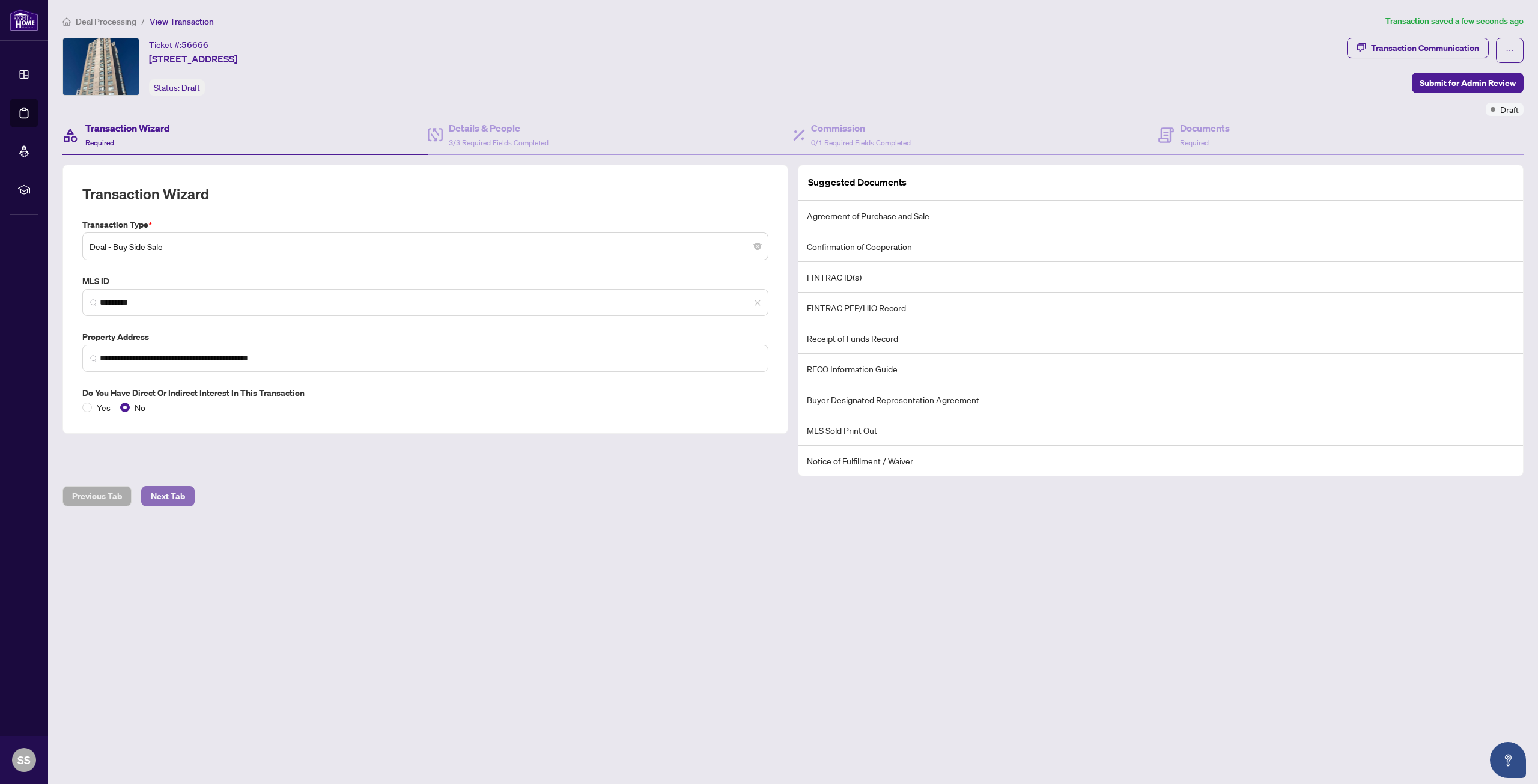
click at [172, 496] on span "Next Tab" at bounding box center [167, 496] width 34 height 19
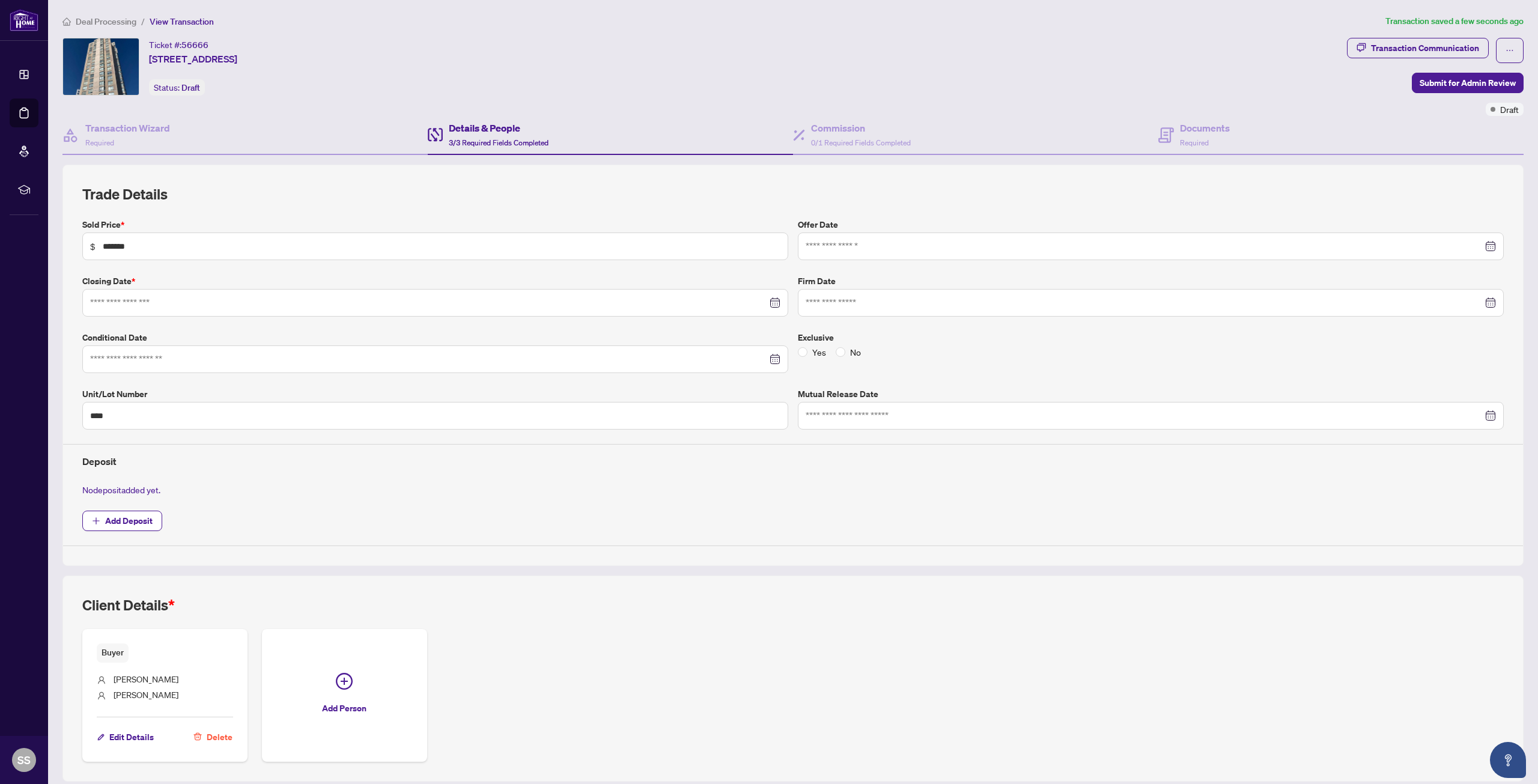
type input "**********"
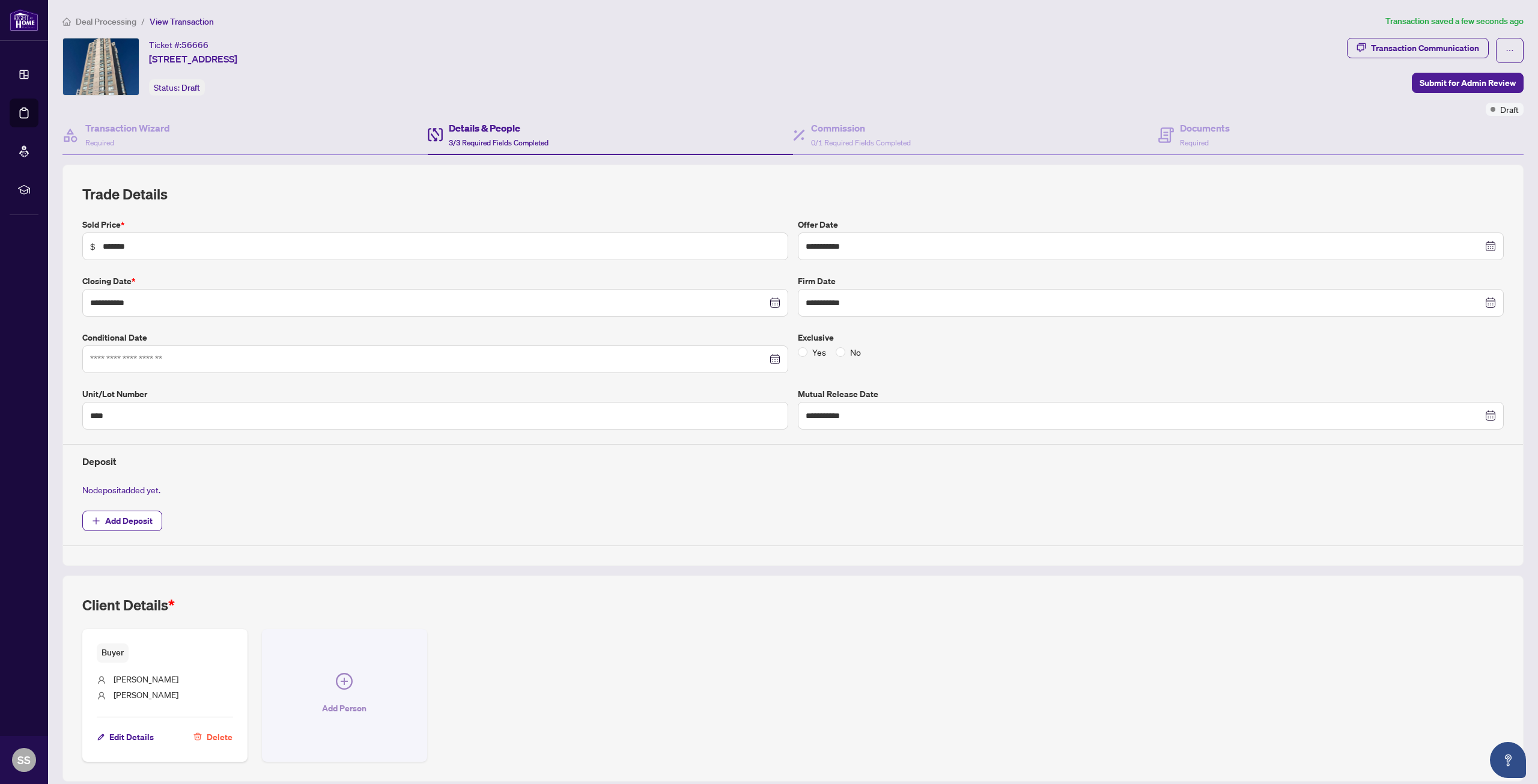
click at [342, 690] on span "button" at bounding box center [344, 684] width 17 height 21
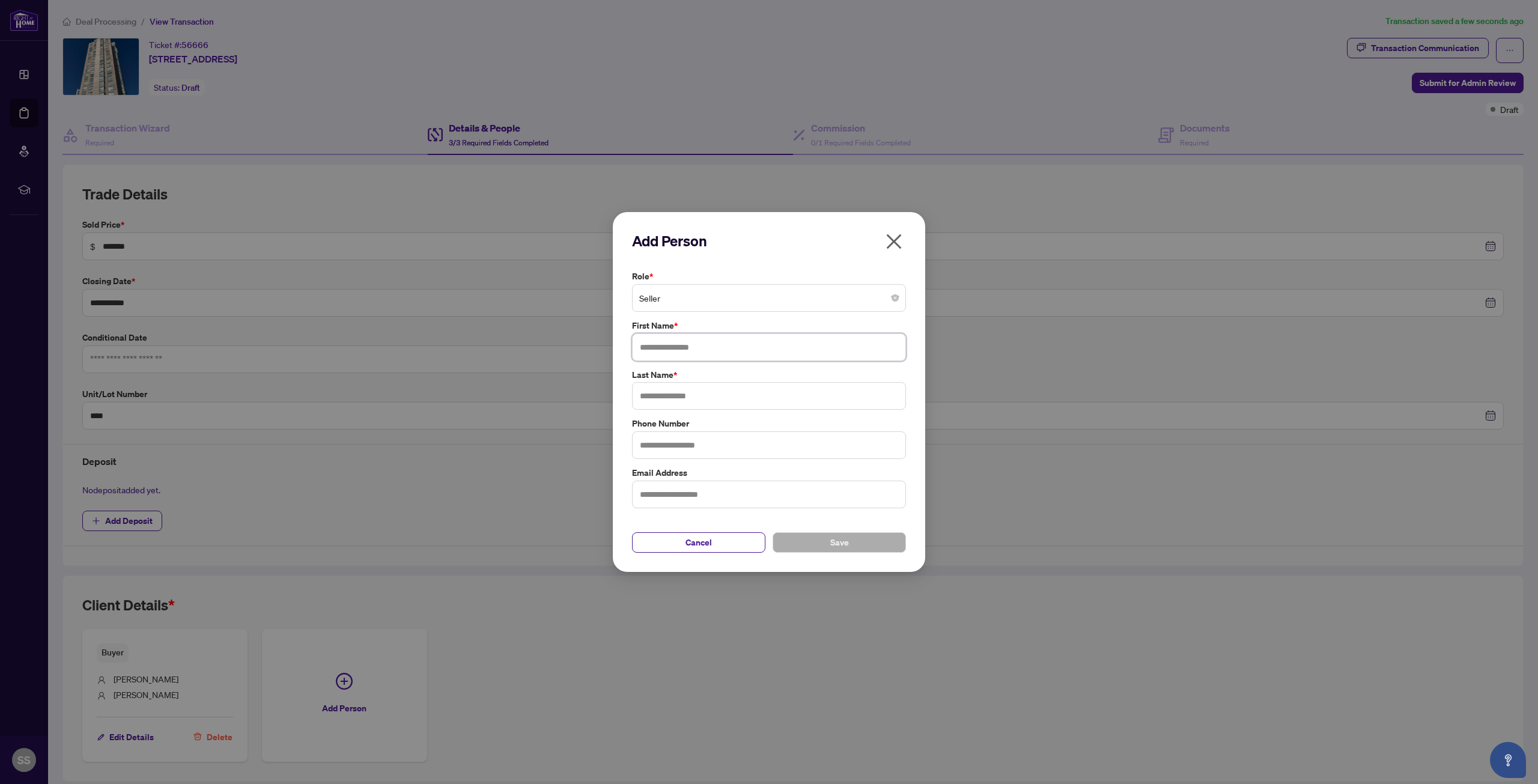
click at [692, 346] on input "text" at bounding box center [769, 347] width 274 height 27
type input "*"
type input "**********"
click at [689, 396] on input "text" at bounding box center [769, 395] width 274 height 27
type input "*********"
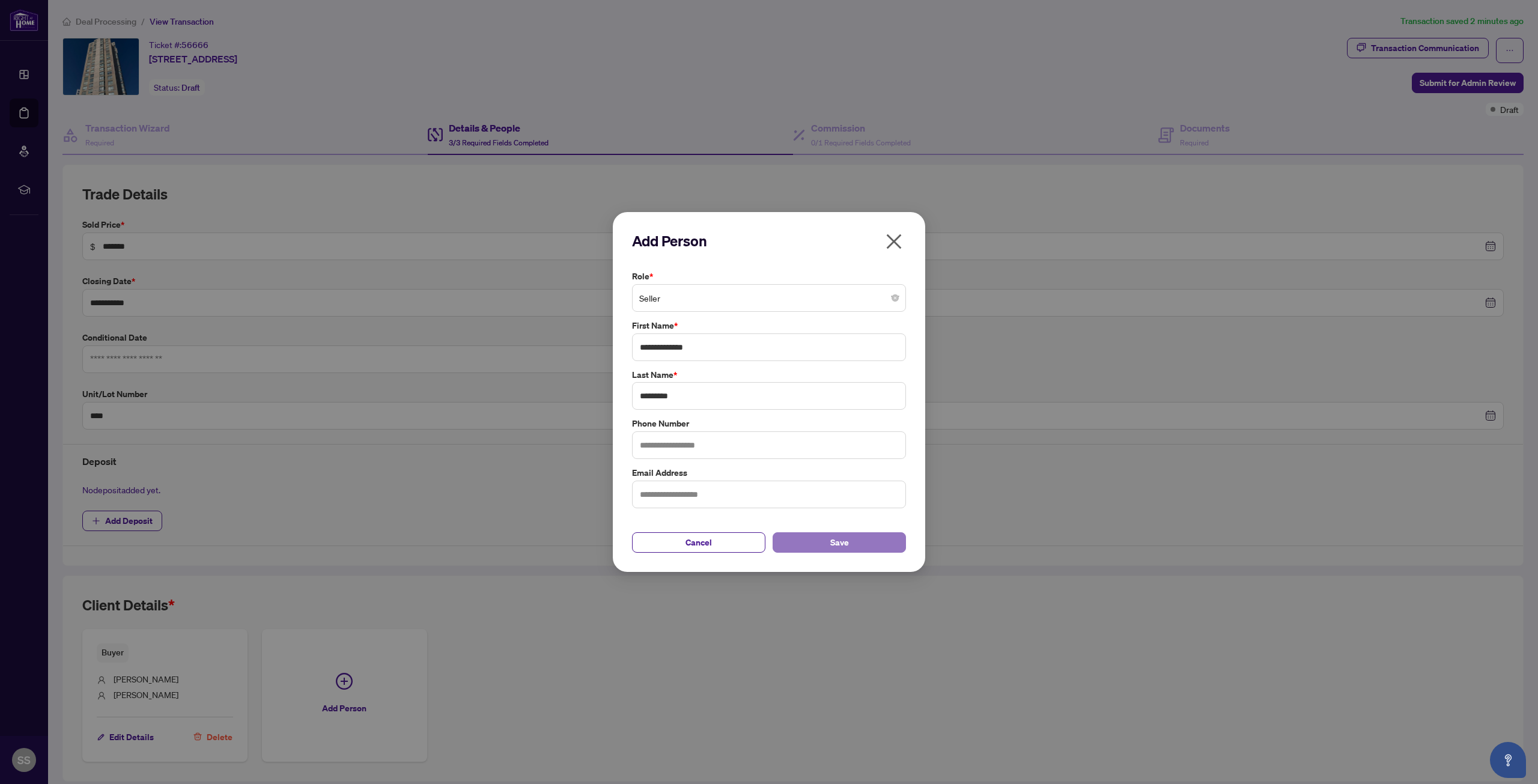
click at [805, 542] on button "Save" at bounding box center [838, 542] width 133 height 20
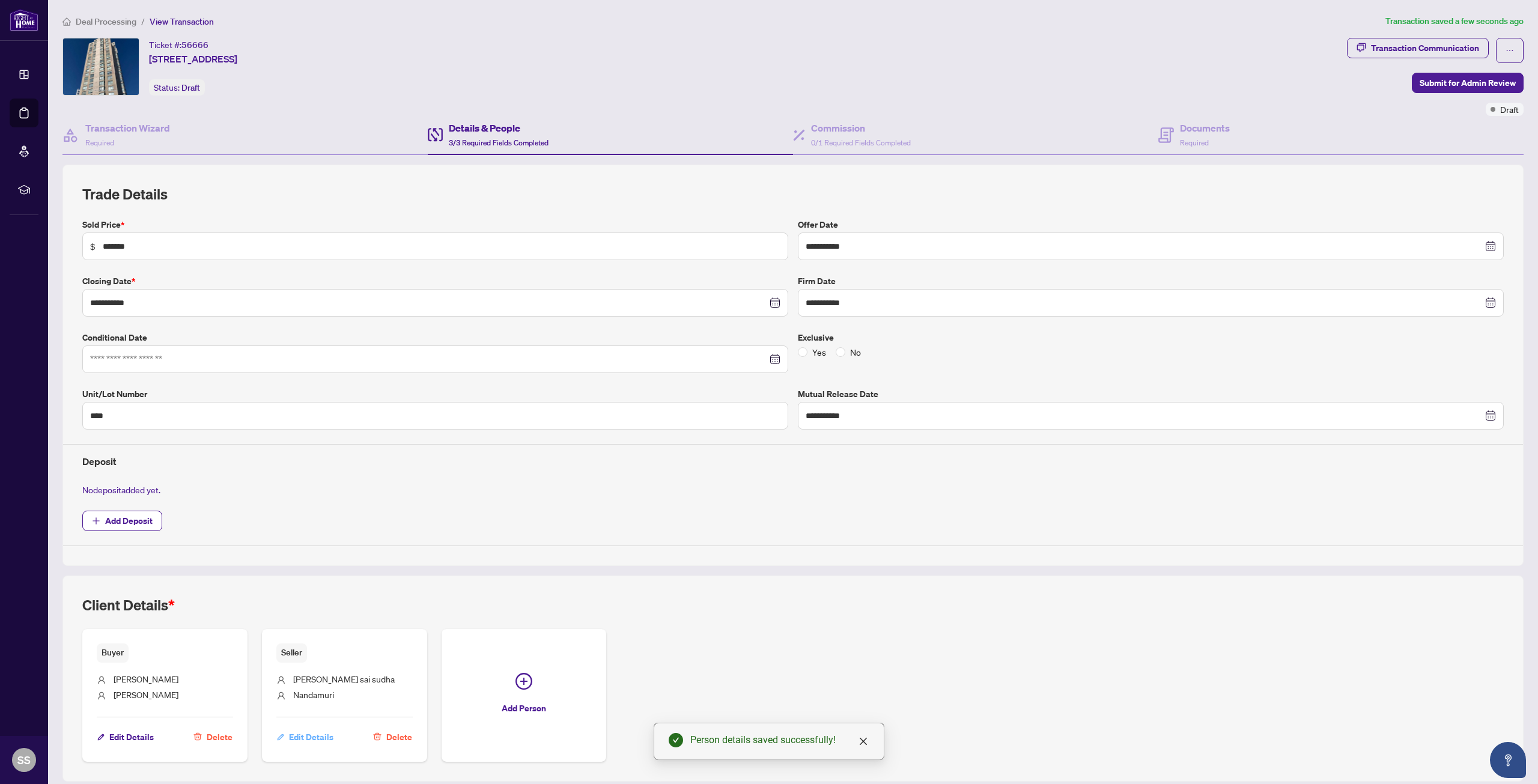
click at [308, 739] on span "Edit Details" at bounding box center [311, 737] width 45 height 19
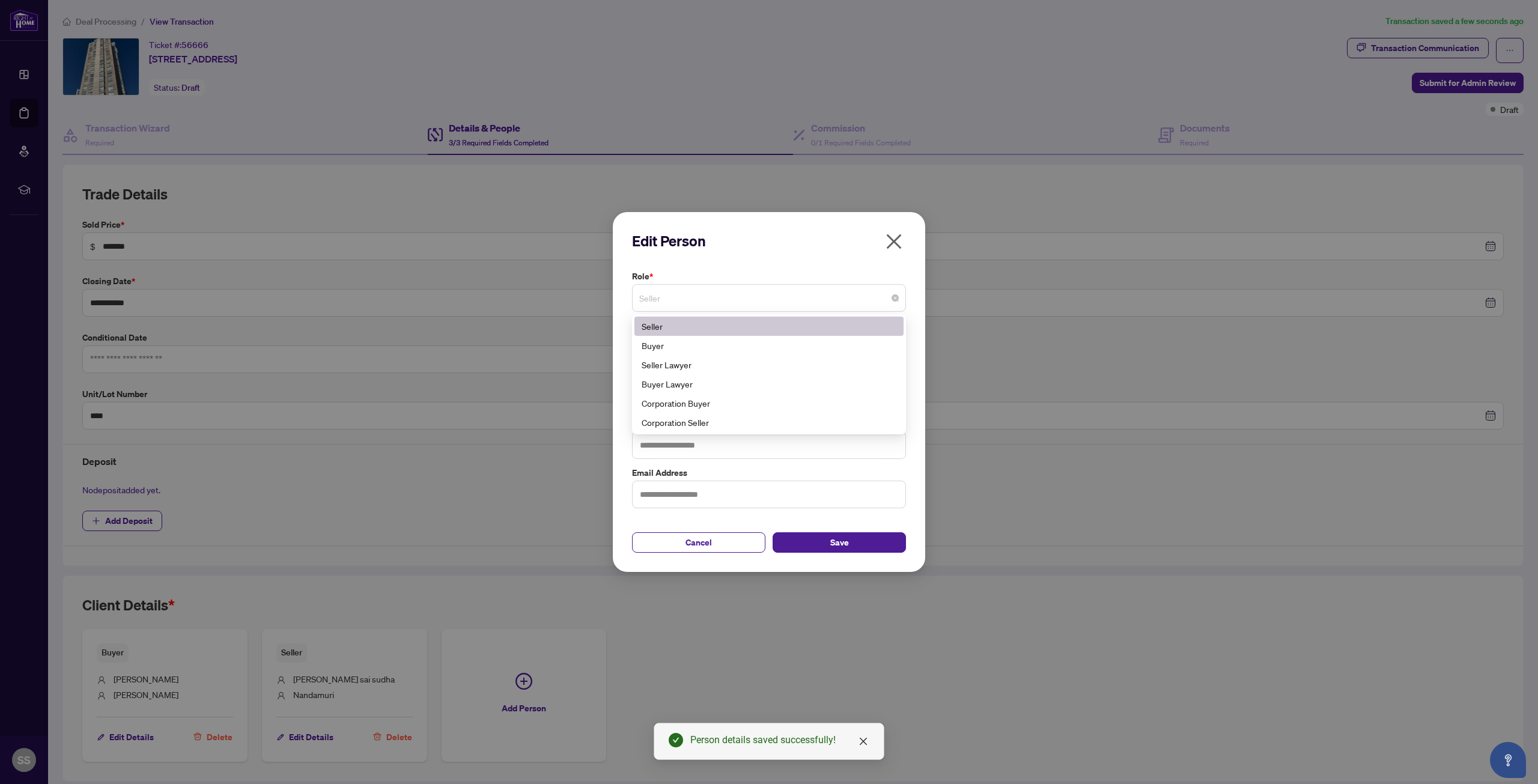
click at [690, 306] on span "Seller" at bounding box center [769, 297] width 259 height 22
click at [673, 347] on div "Buyer" at bounding box center [769, 346] width 255 height 14
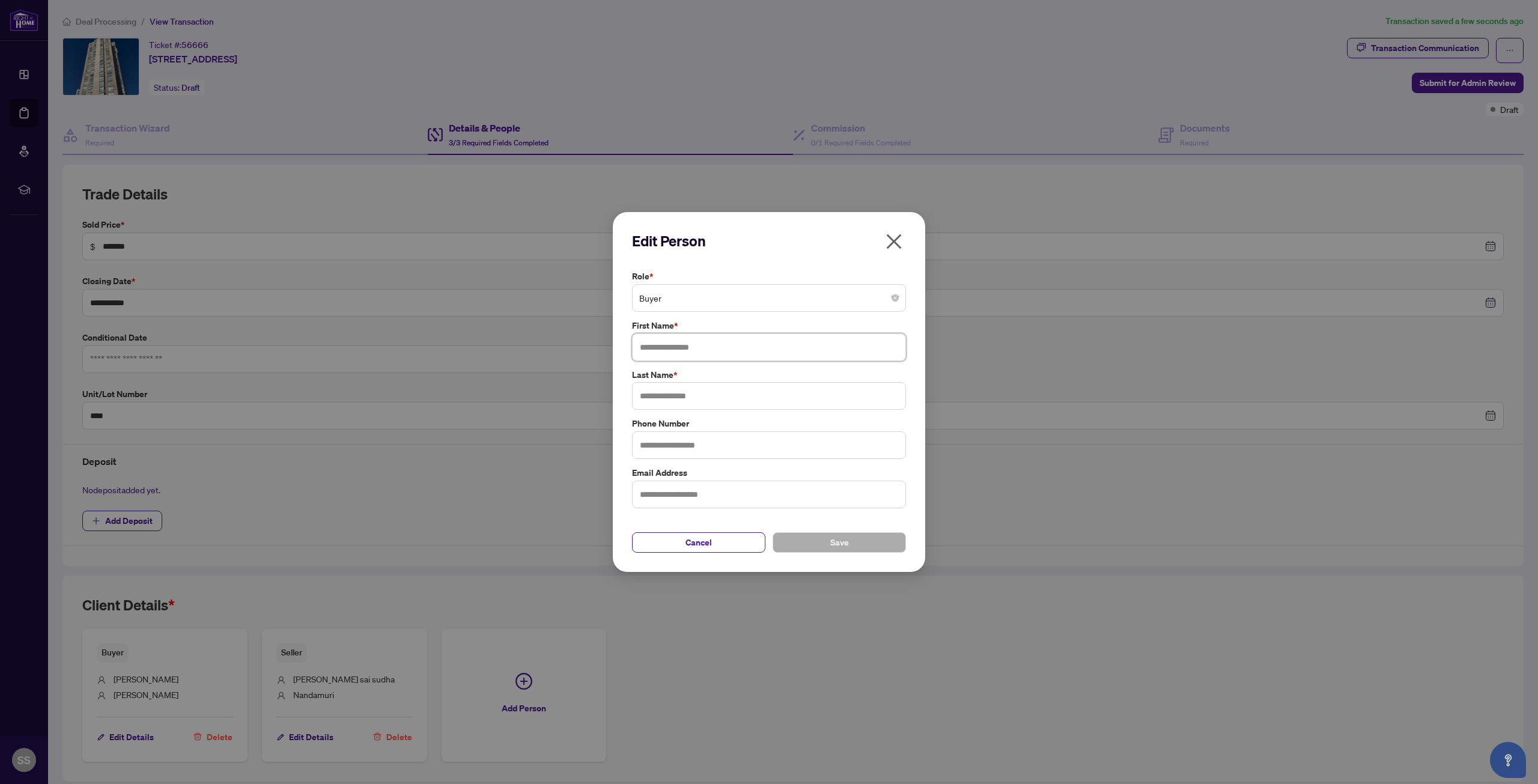
click at [686, 354] on input "text" at bounding box center [769, 347] width 274 height 27
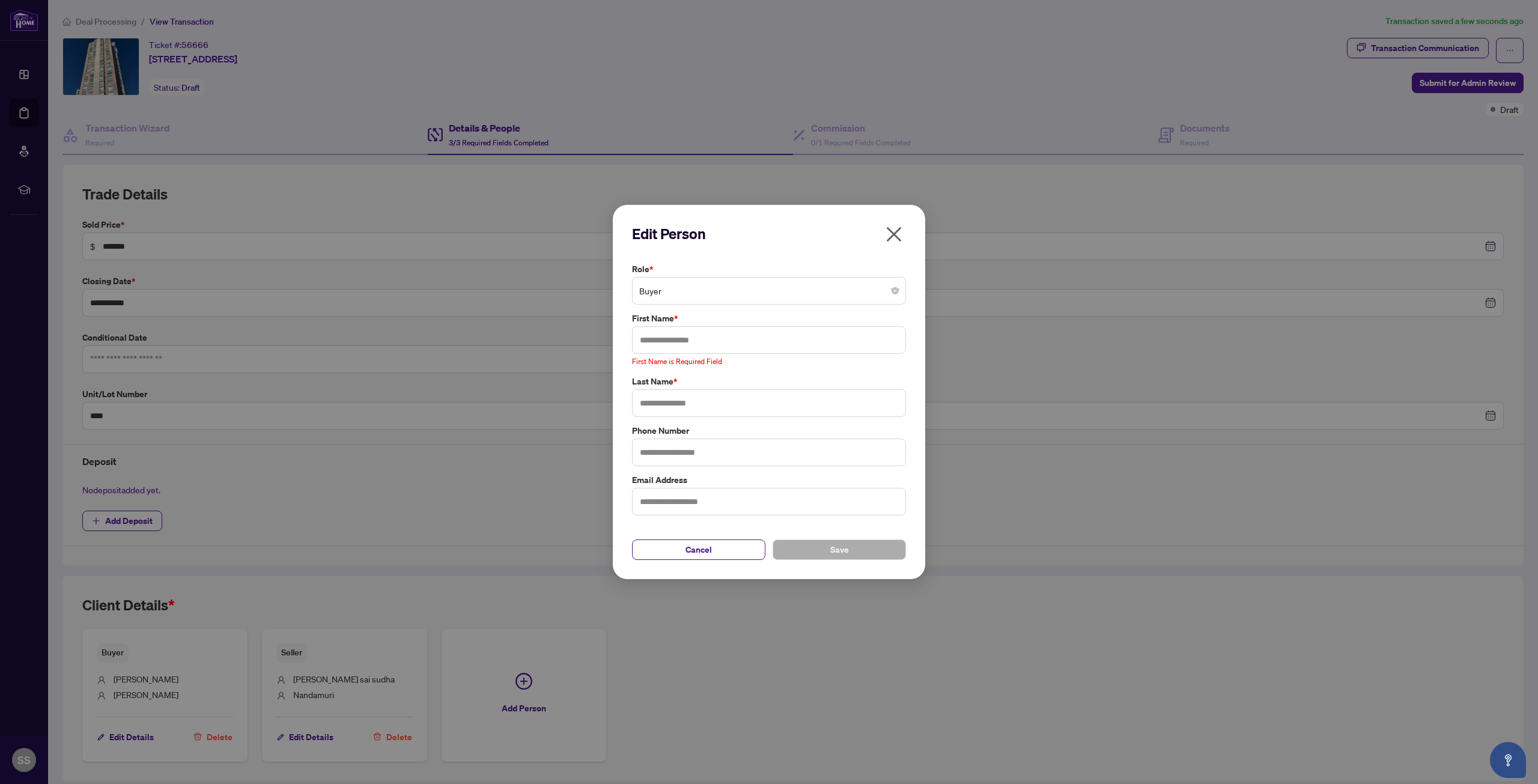
click at [892, 235] on icon "close" at bounding box center [894, 234] width 19 height 19
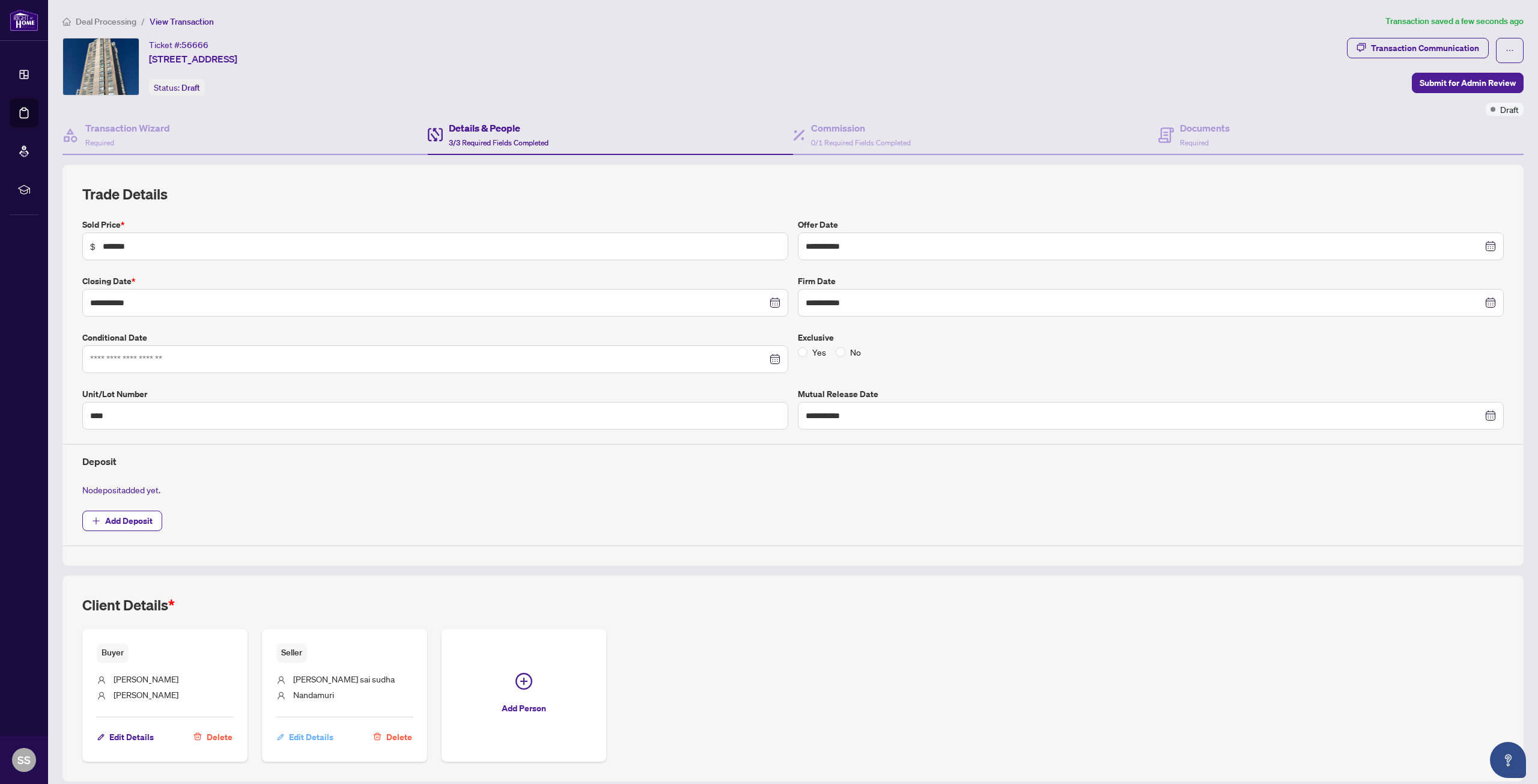
click at [291, 733] on span "Edit Details" at bounding box center [311, 737] width 45 height 19
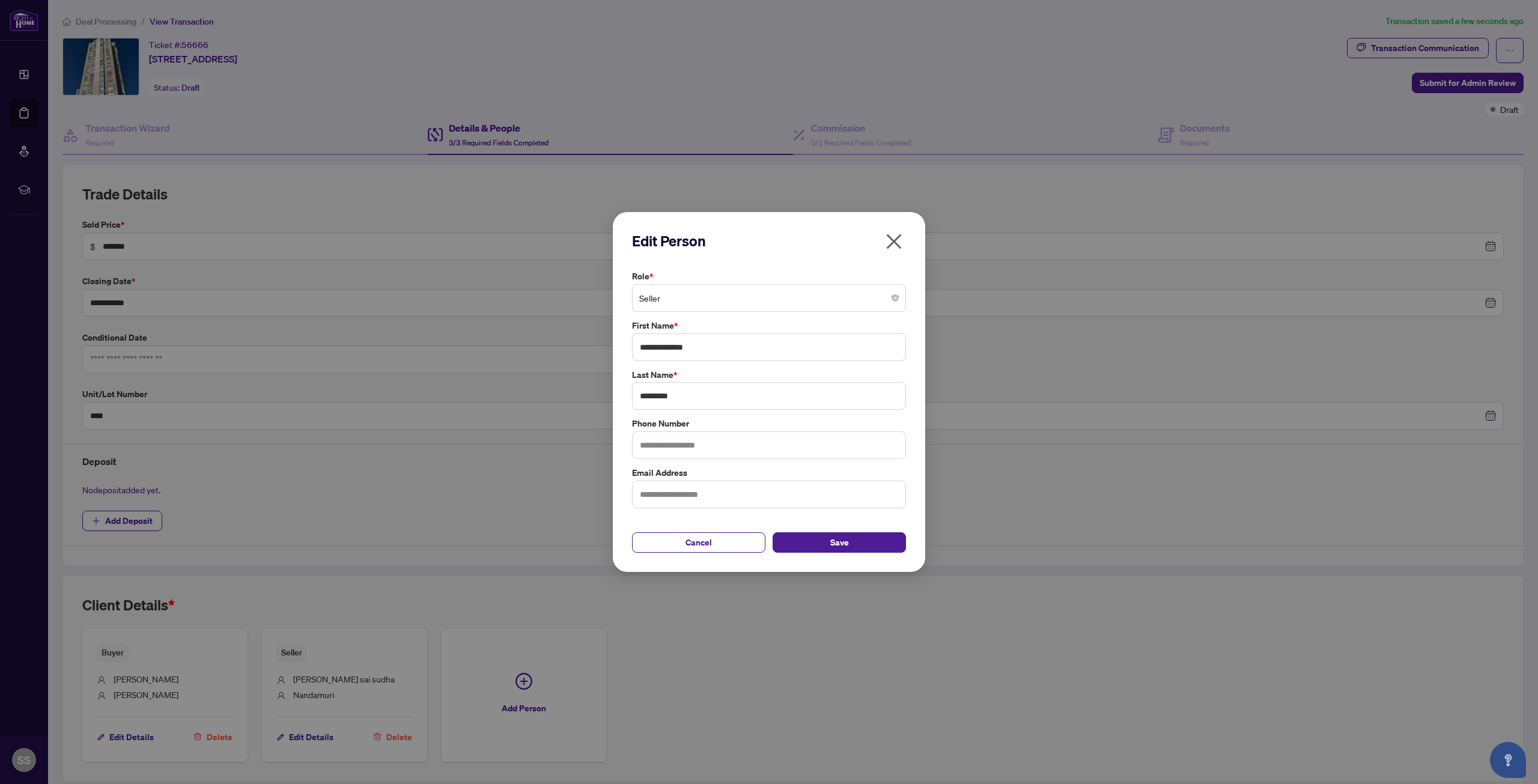
click at [709, 303] on span "Seller" at bounding box center [769, 297] width 259 height 22
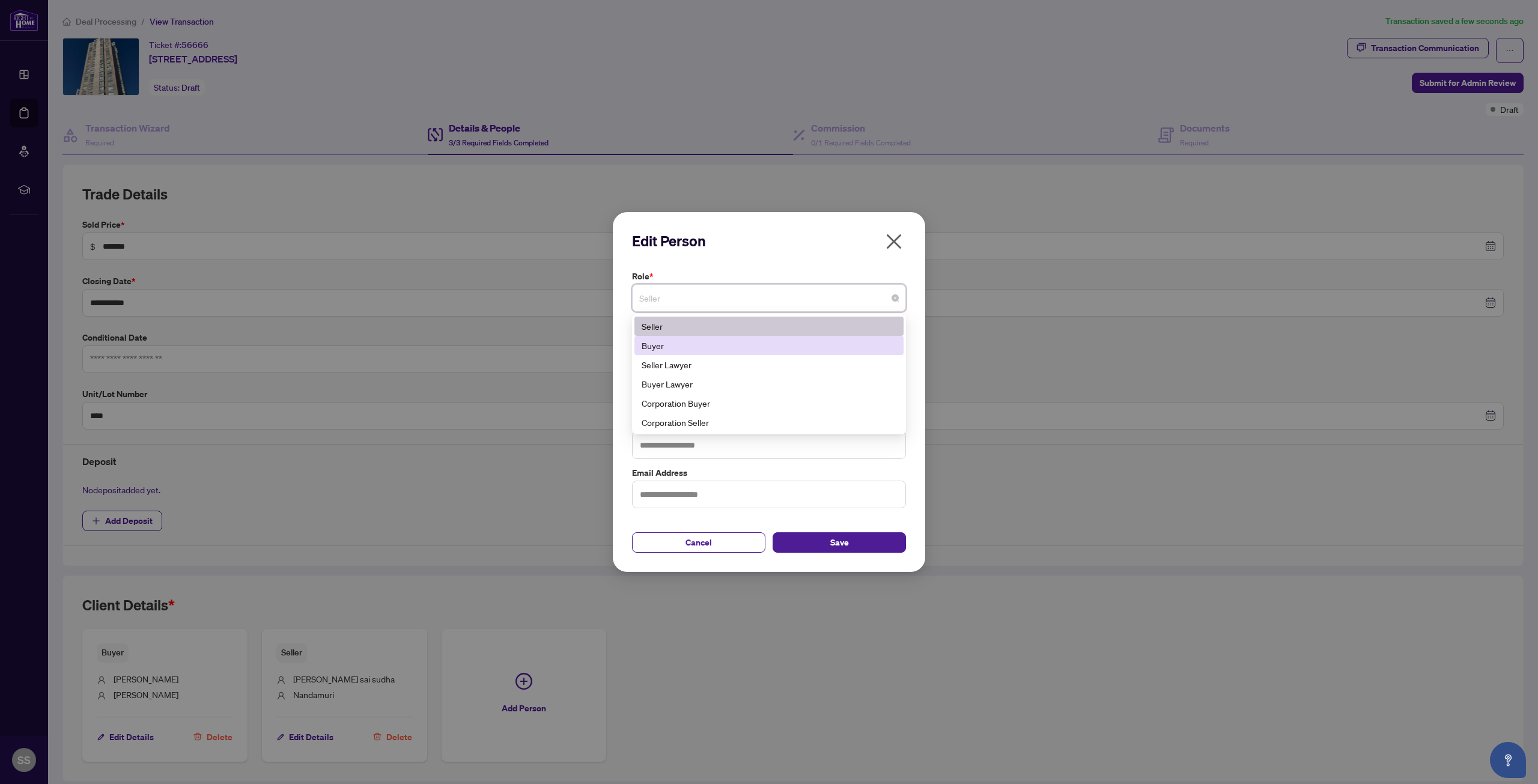
click at [678, 347] on div "Buyer" at bounding box center [769, 346] width 255 height 14
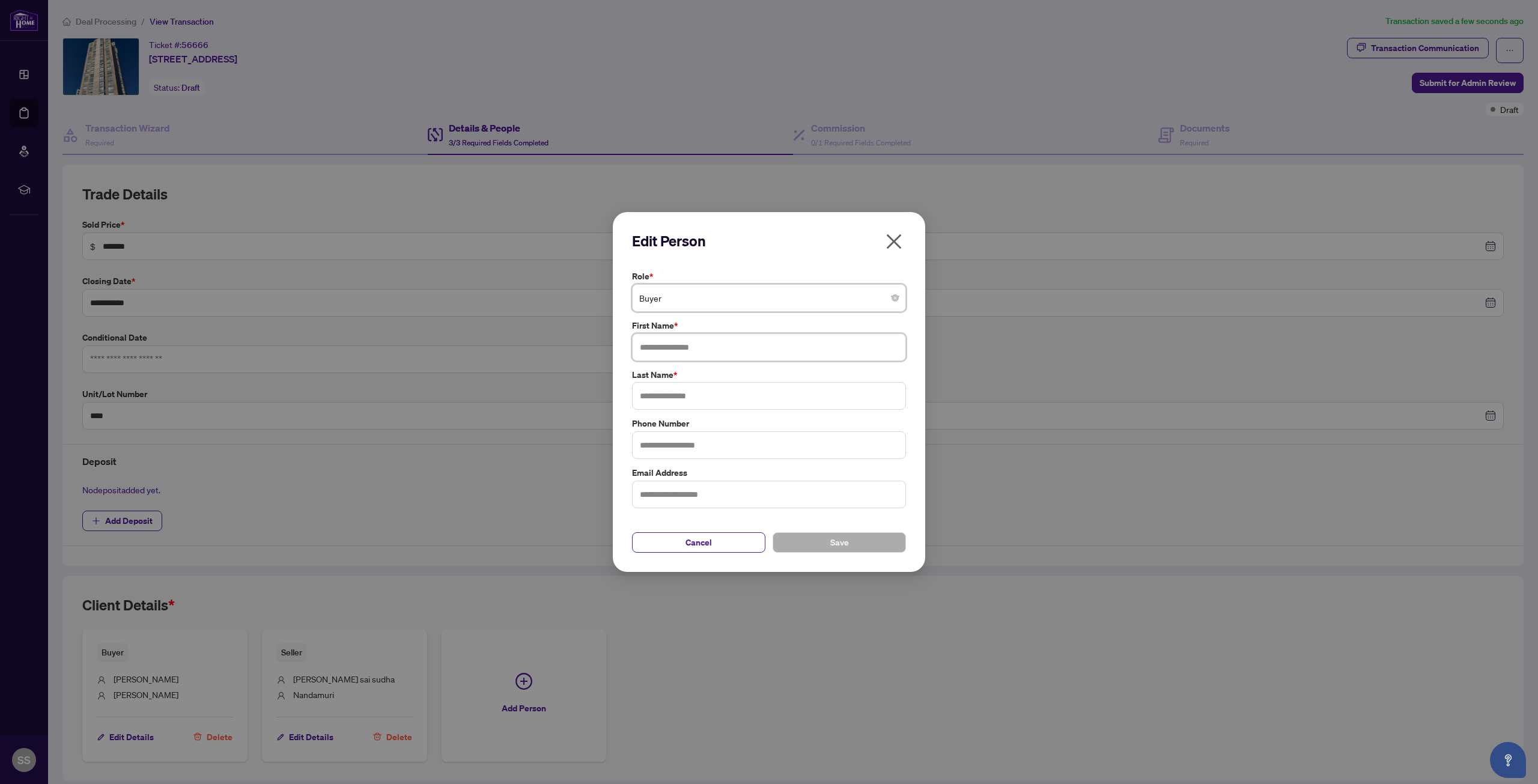
click at [699, 349] on input "text" at bounding box center [769, 347] width 274 height 27
type input "**********"
click at [643, 397] on input "text" at bounding box center [769, 395] width 274 height 27
type input "*********"
click at [803, 543] on button "Save" at bounding box center [838, 542] width 133 height 20
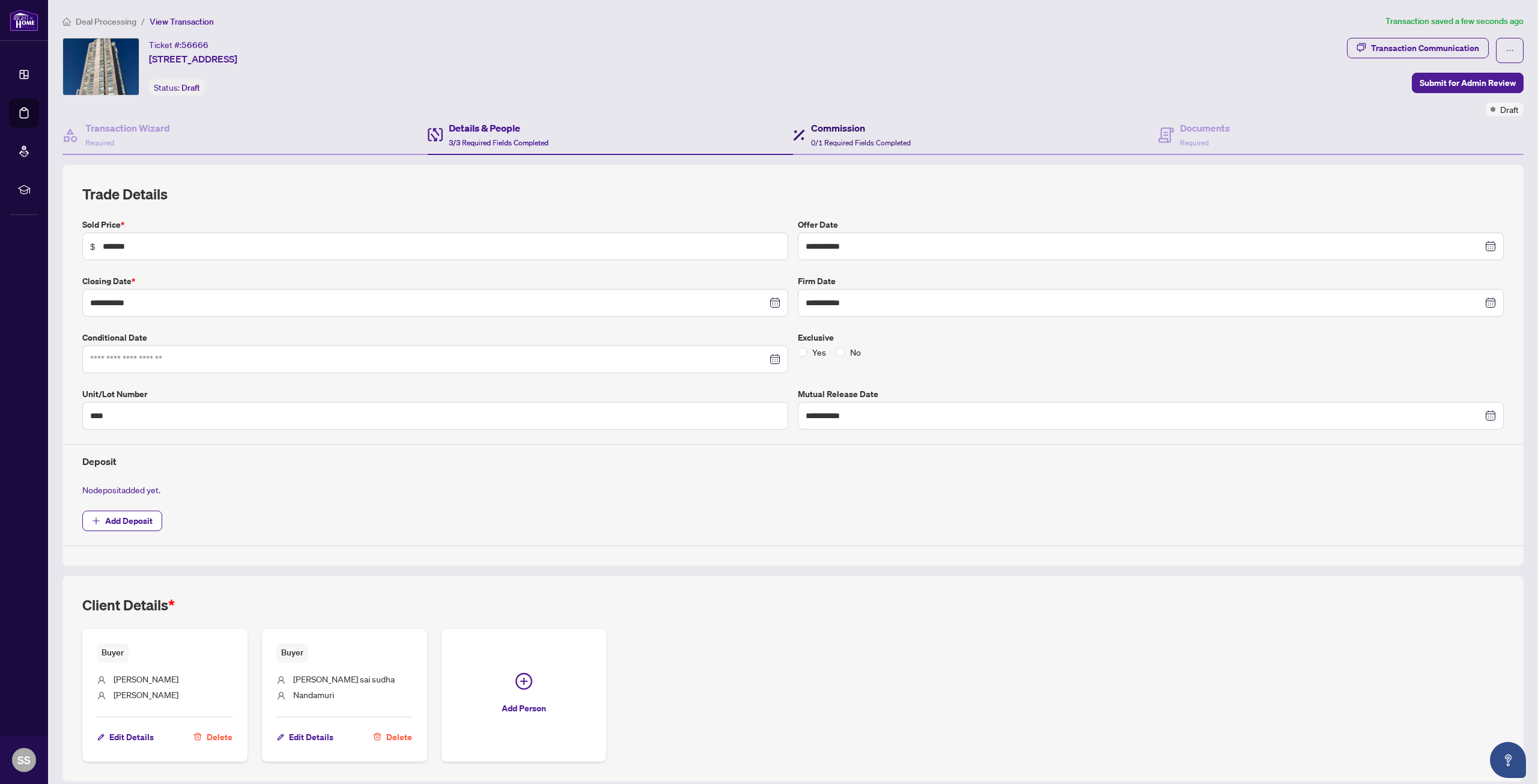
click at [829, 139] on span "0/1 Required Fields Completed" at bounding box center [861, 142] width 100 height 9
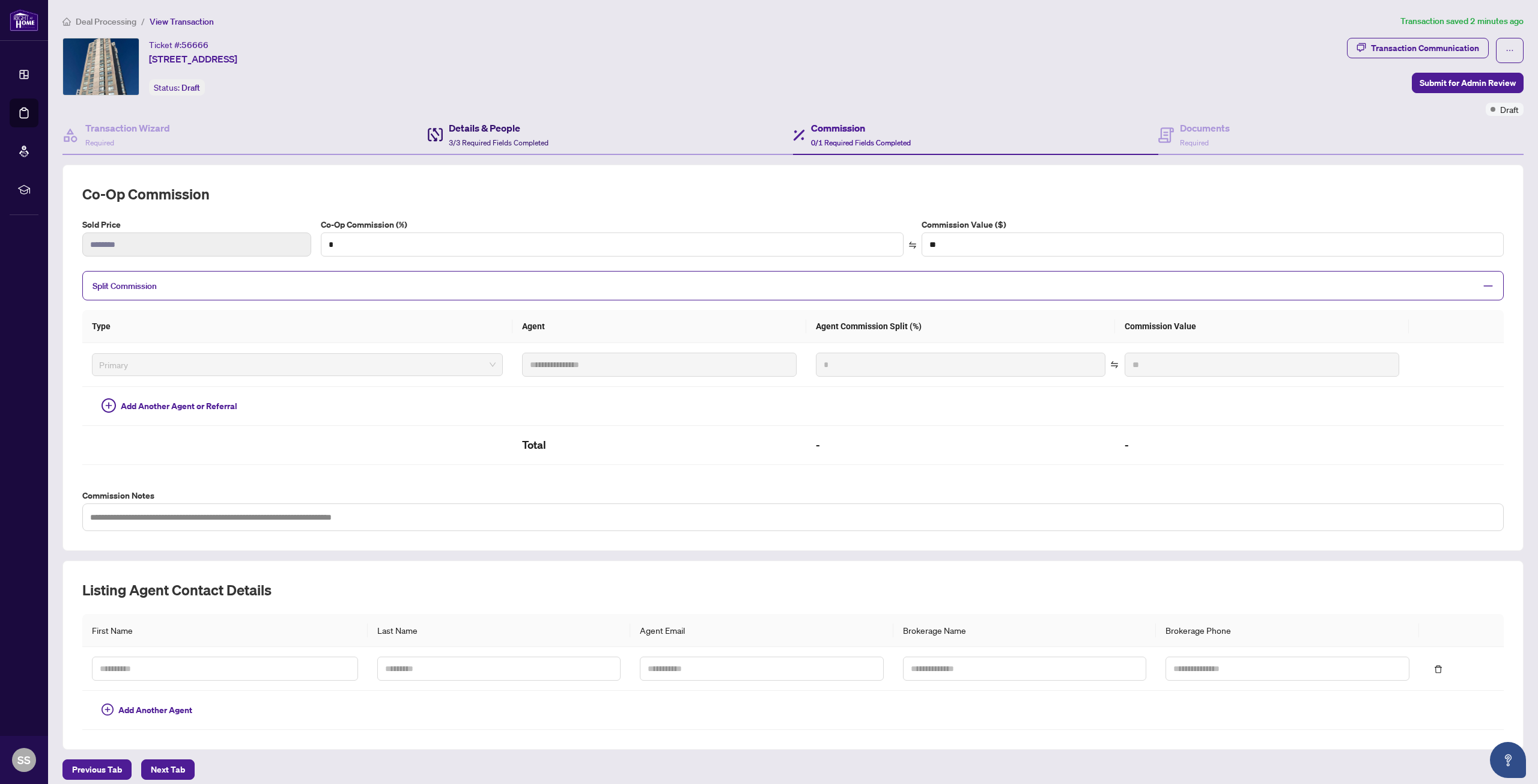
click at [466, 133] on h4 "Details & People" at bounding box center [498, 127] width 100 height 15
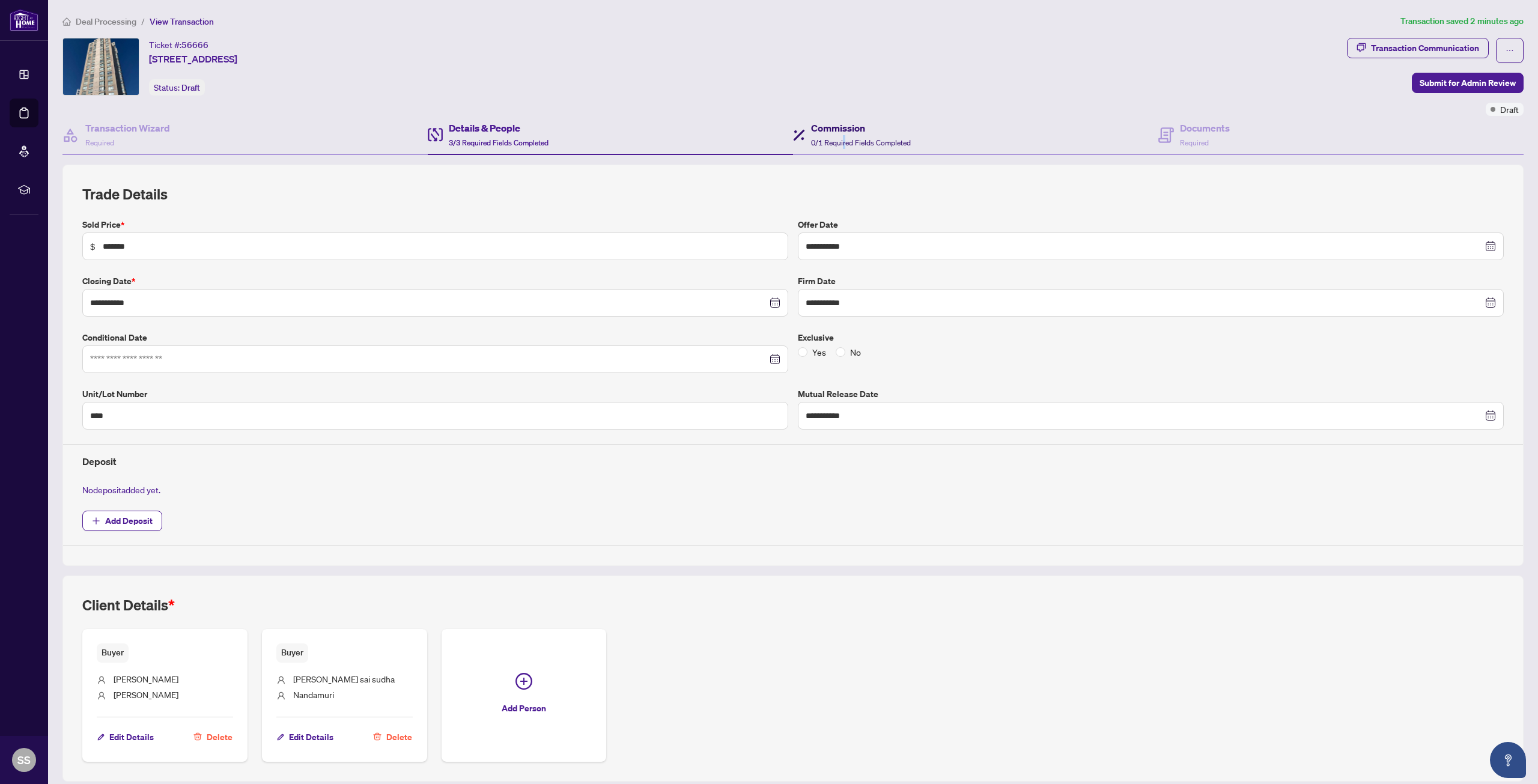
click at [838, 142] on span "0/1 Required Fields Completed" at bounding box center [861, 142] width 100 height 9
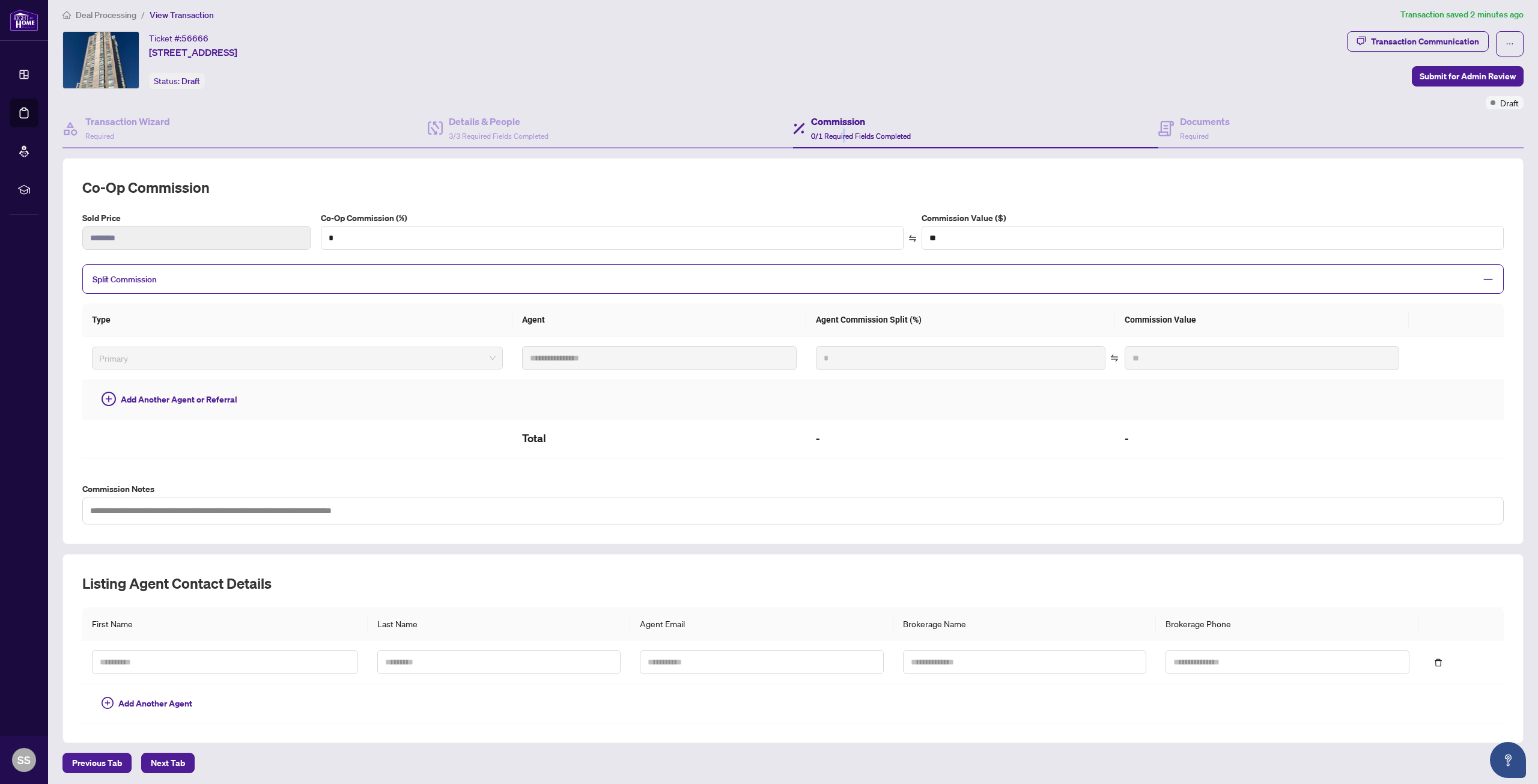
scroll to position [11, 0]
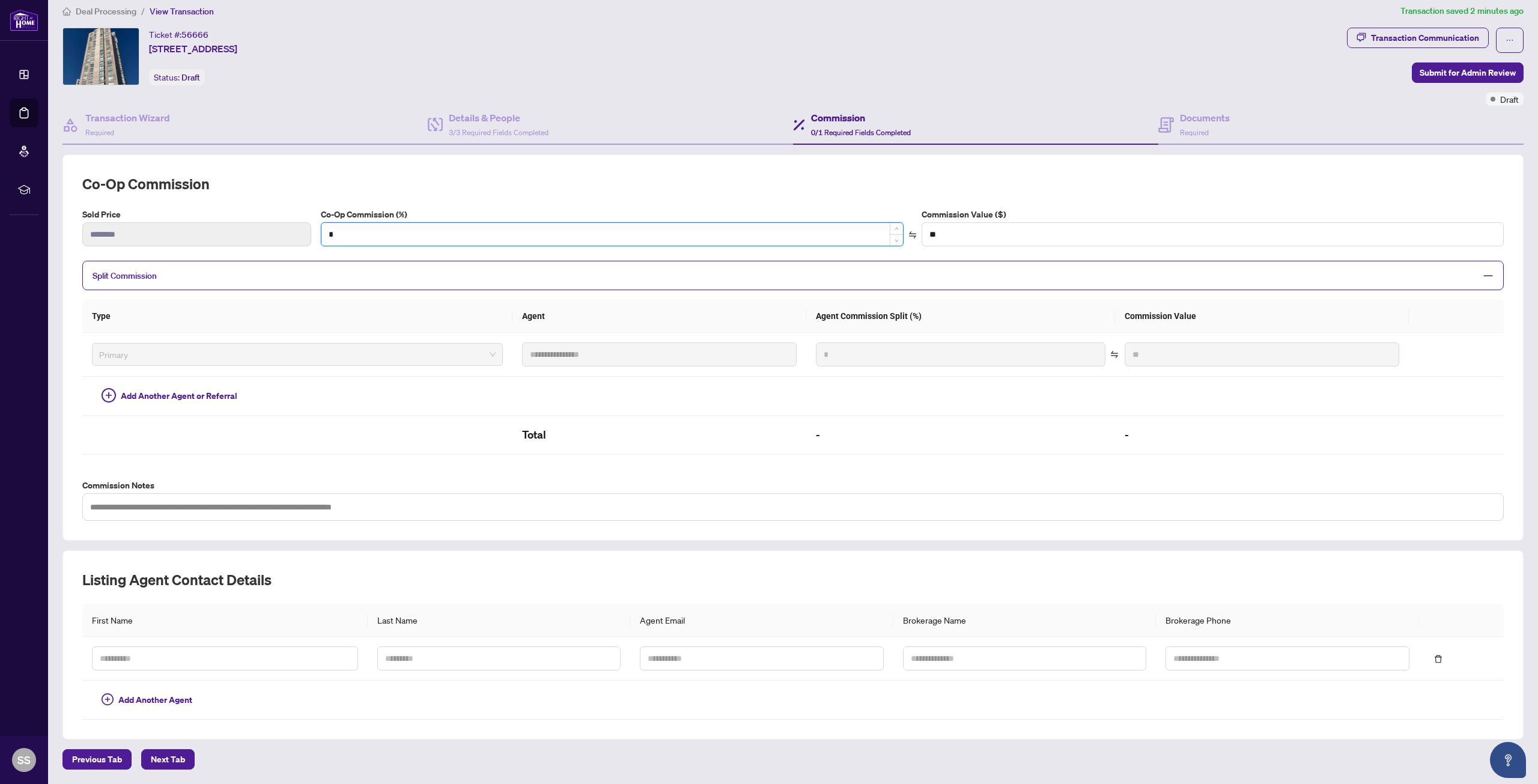
drag, startPoint x: 349, startPoint y: 234, endPoint x: 325, endPoint y: 235, distance: 24.0
click at [325, 235] on input "*" at bounding box center [612, 233] width 582 height 22
type input "*"
type input "******"
type input "***"
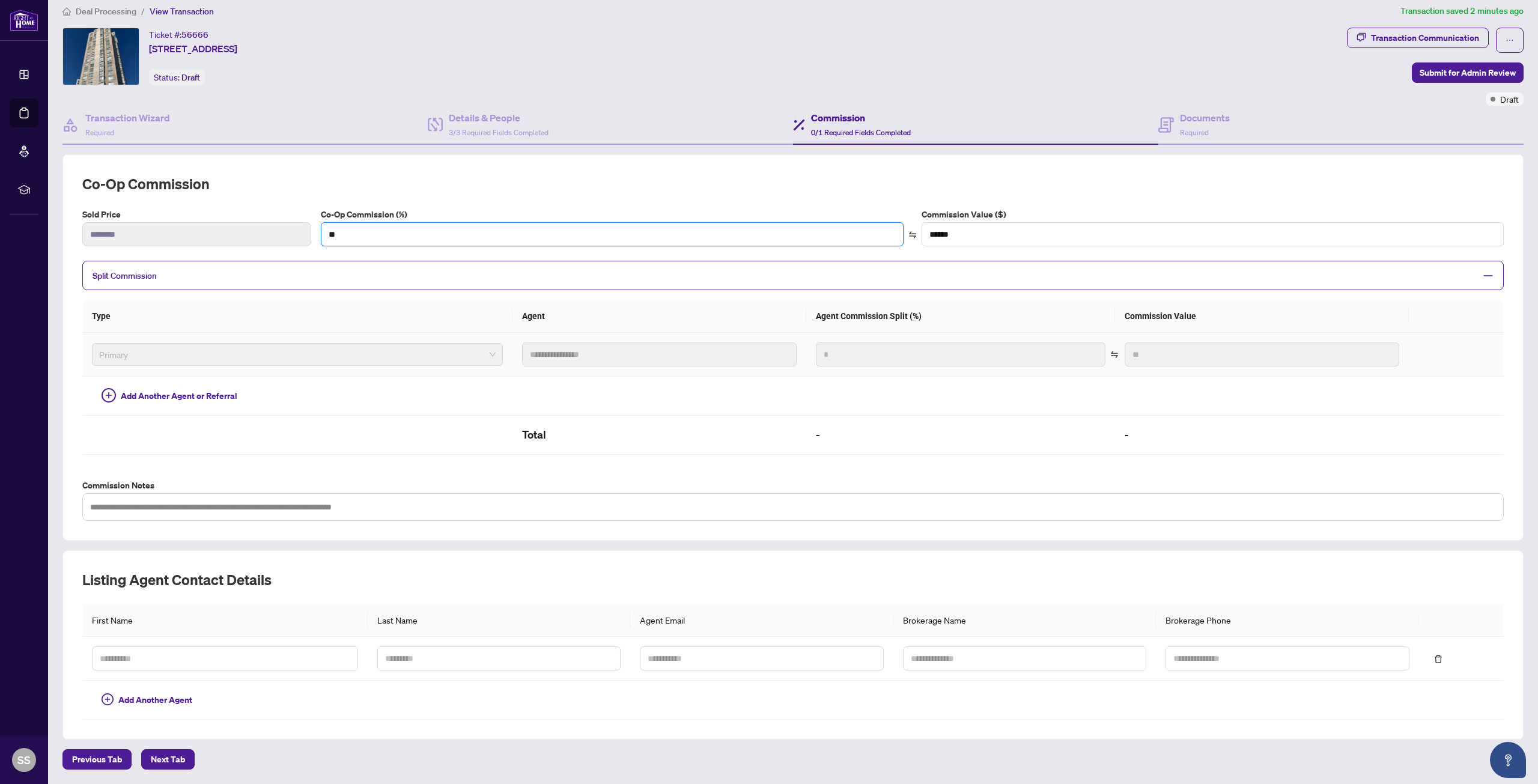
type input "*******"
type input "***"
click at [165, 760] on span "Next Tab" at bounding box center [167, 760] width 34 height 19
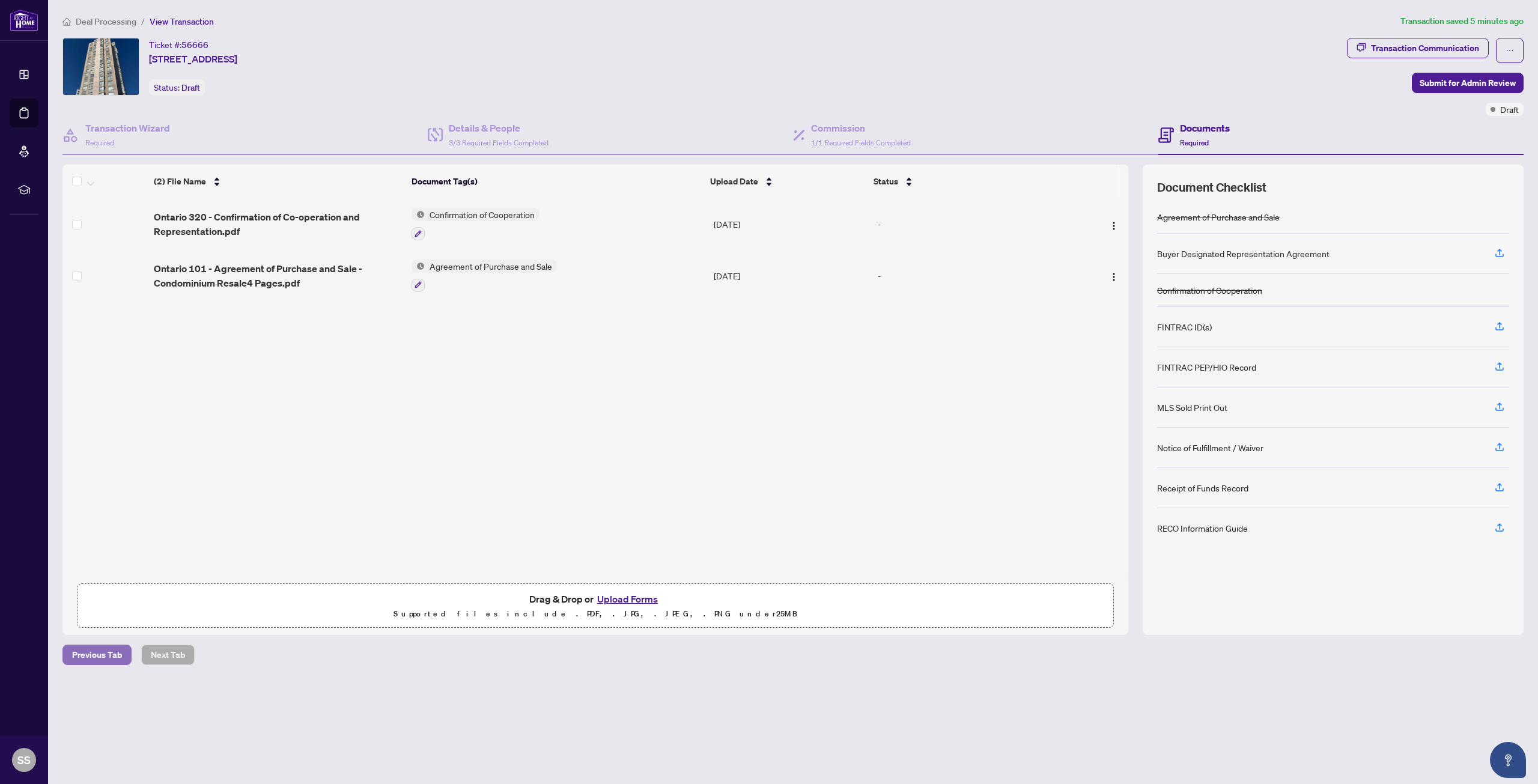
click at [101, 659] on span "Previous Tab" at bounding box center [96, 655] width 50 height 19
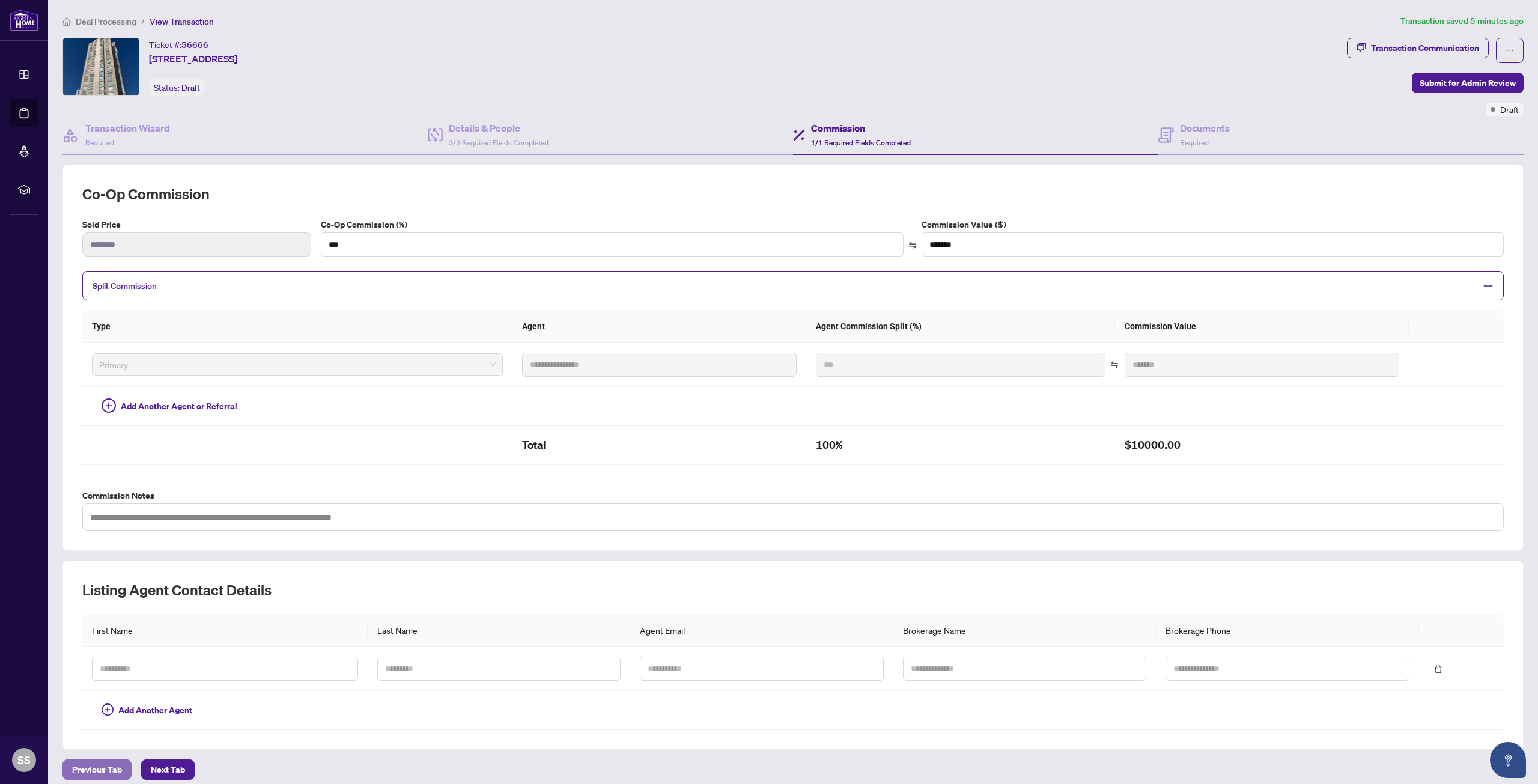
click at [92, 770] on span "Previous Tab" at bounding box center [96, 769] width 50 height 19
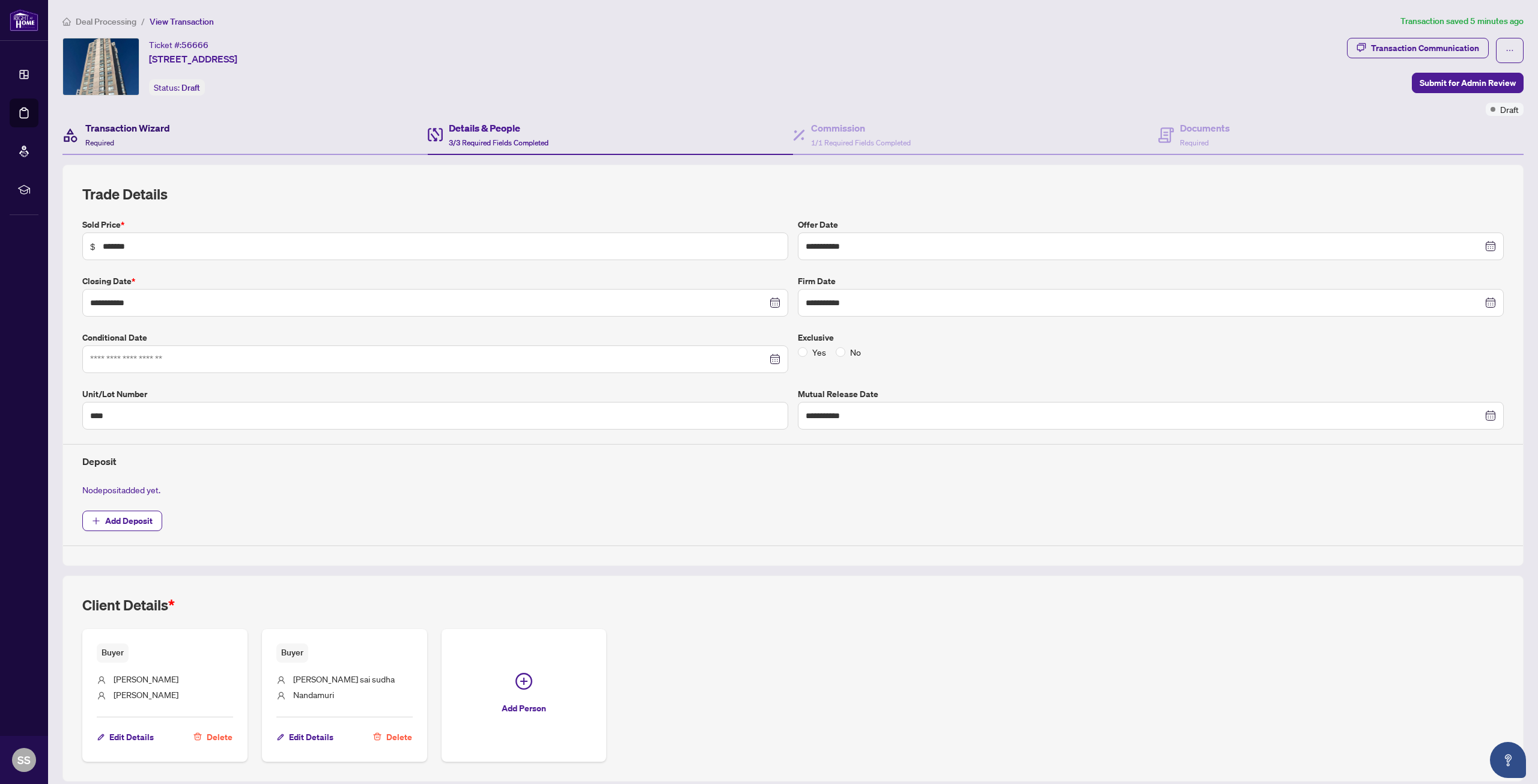
click at [123, 126] on h4 "Transaction Wizard" at bounding box center [127, 127] width 85 height 15
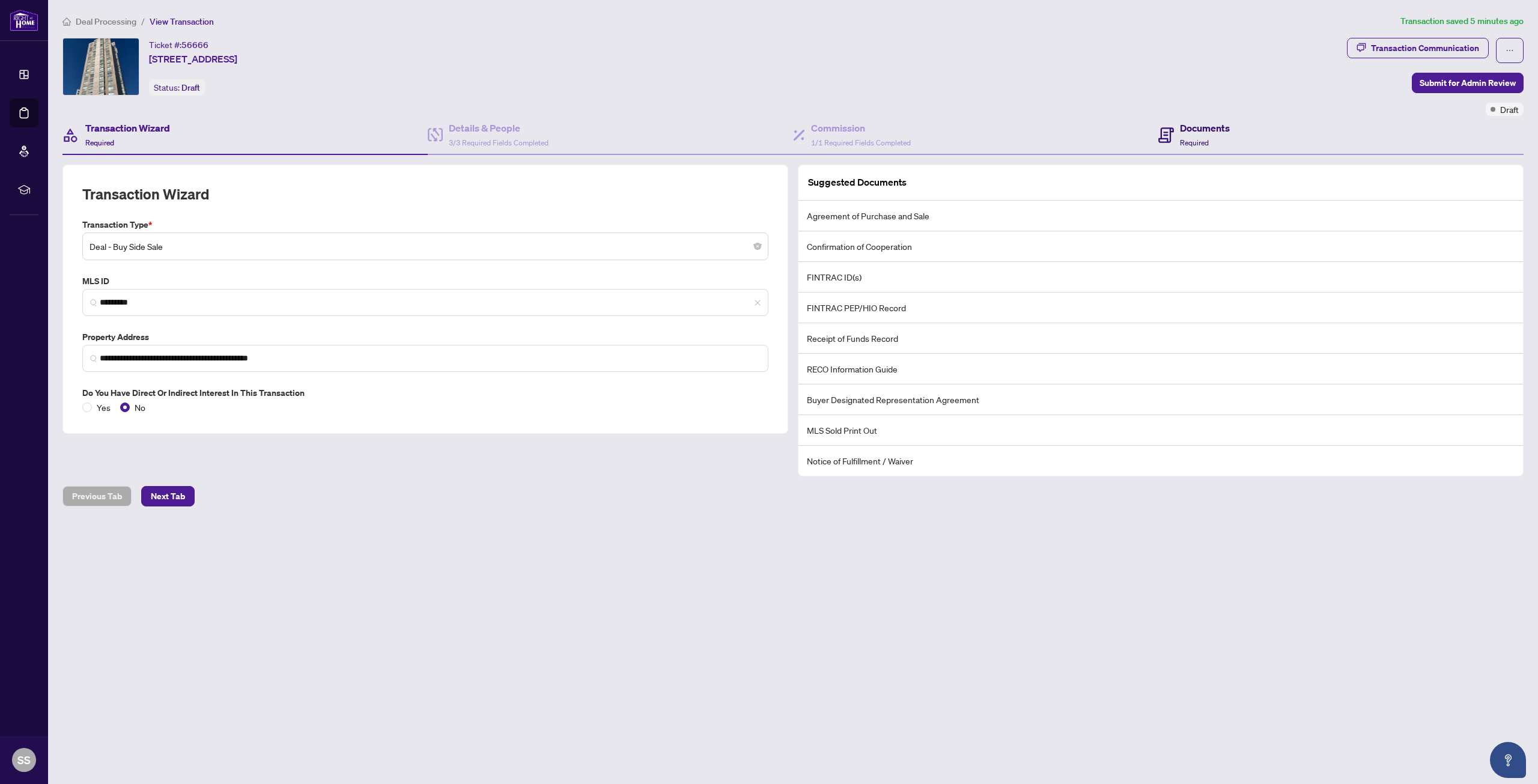
click at [1189, 139] on span "Required" at bounding box center [1194, 142] width 29 height 9
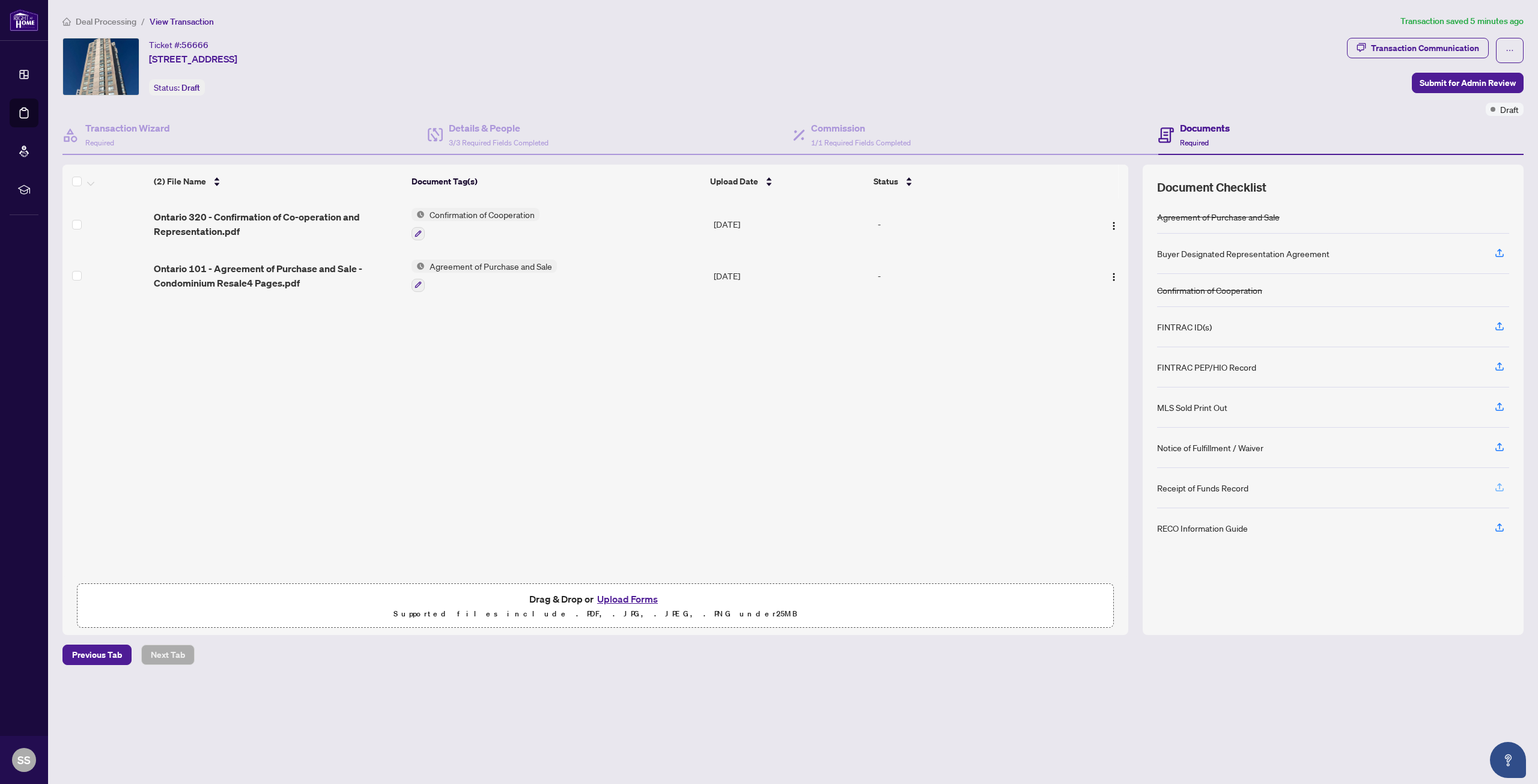
click at [1504, 488] on icon "button" at bounding box center [1499, 487] width 11 height 11
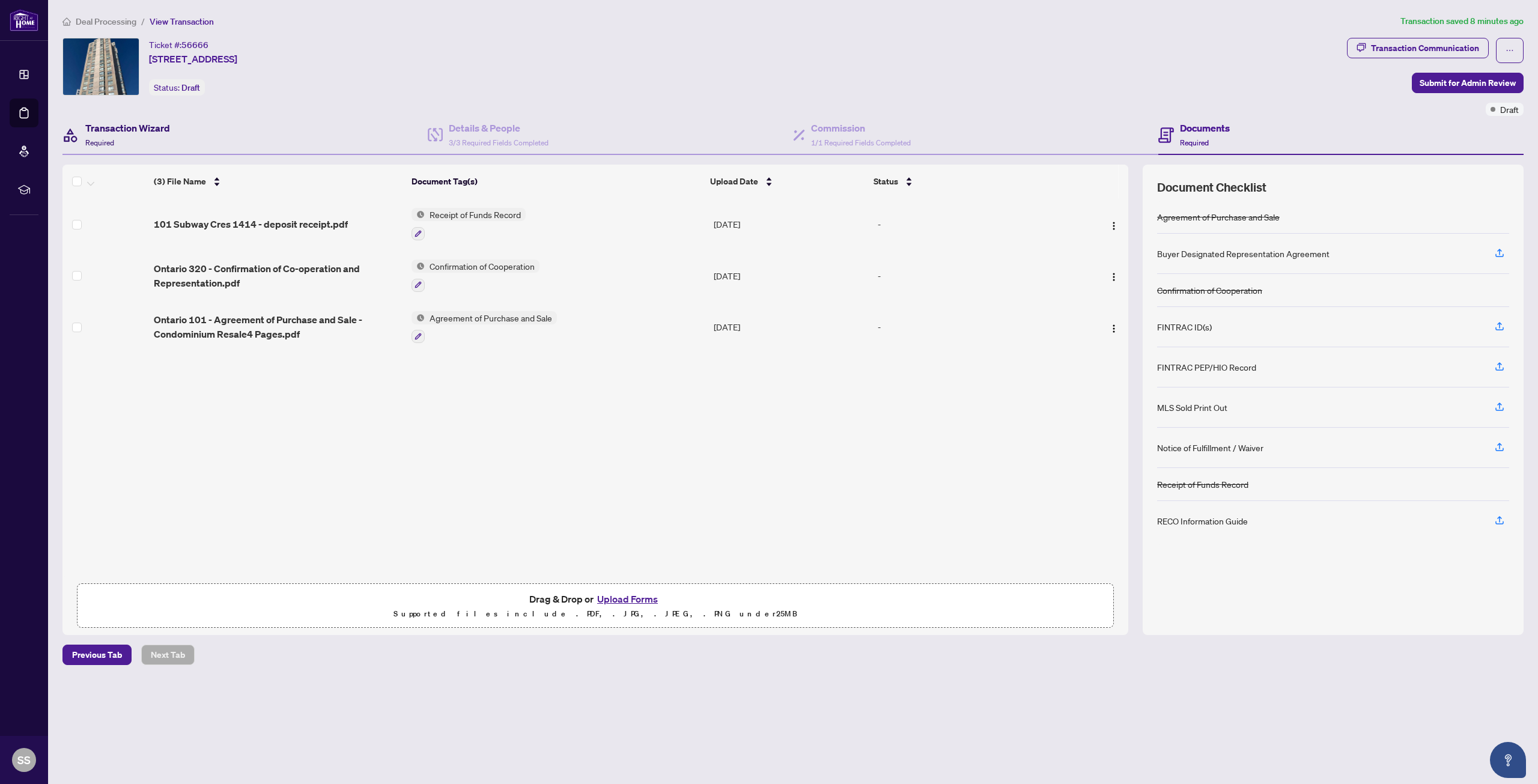
click at [95, 130] on h4 "Transaction Wizard" at bounding box center [127, 127] width 85 height 15
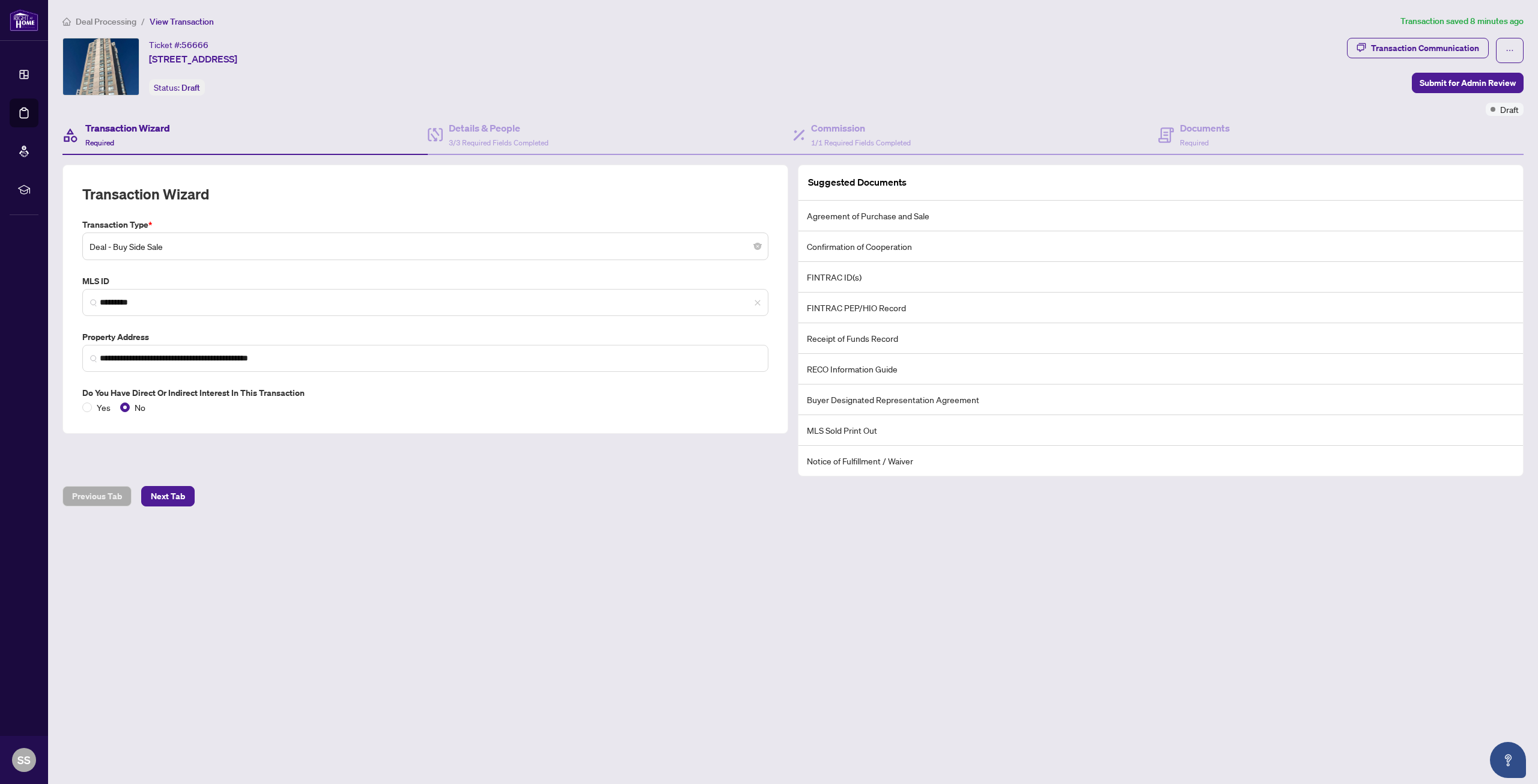
click at [710, 62] on div "Ticket #: 56666 [STREET_ADDRESS] Status: Draft" at bounding box center [701, 66] width 1280 height 57
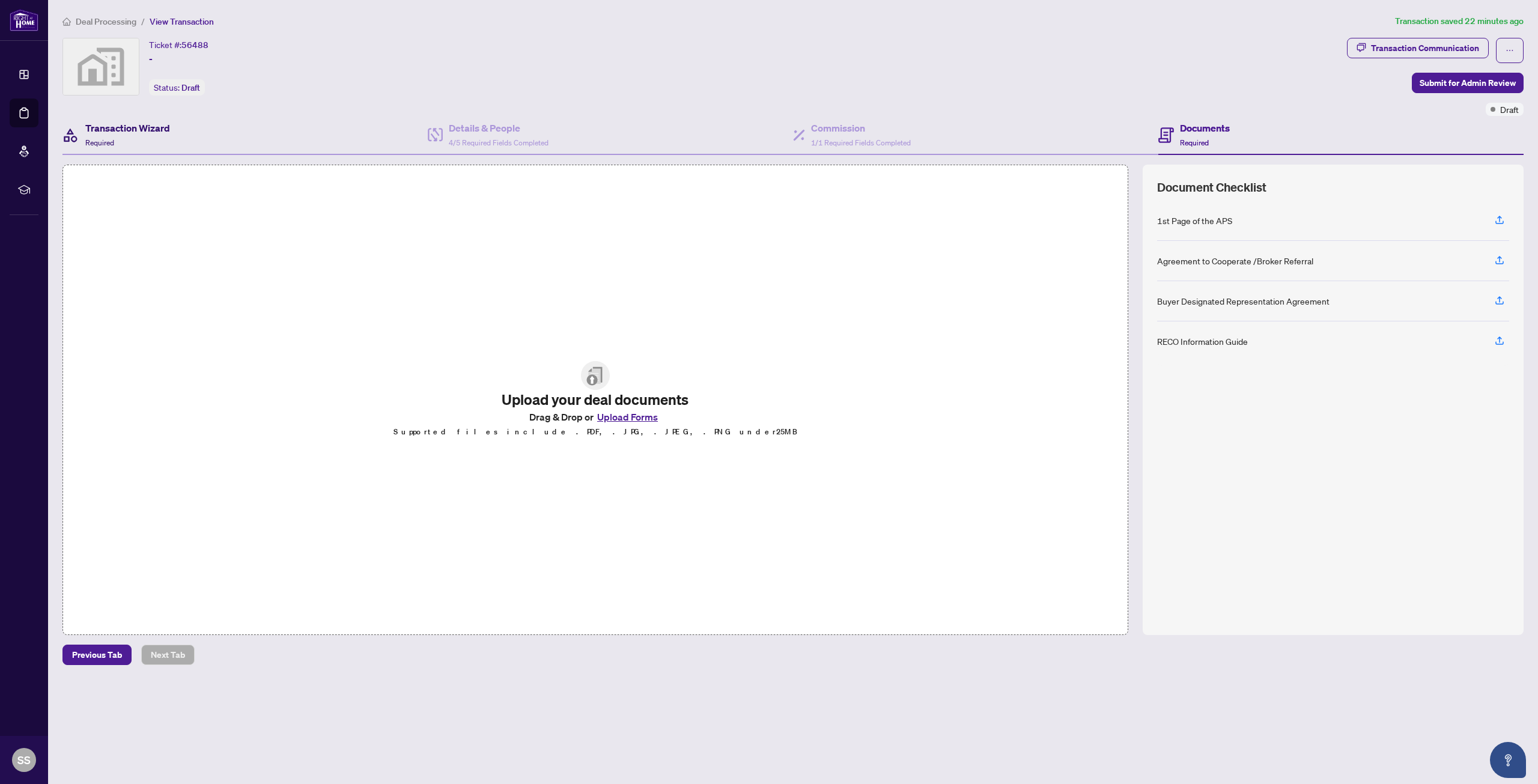
click at [141, 139] on div "Transaction Wizard Required" at bounding box center [127, 134] width 85 height 28
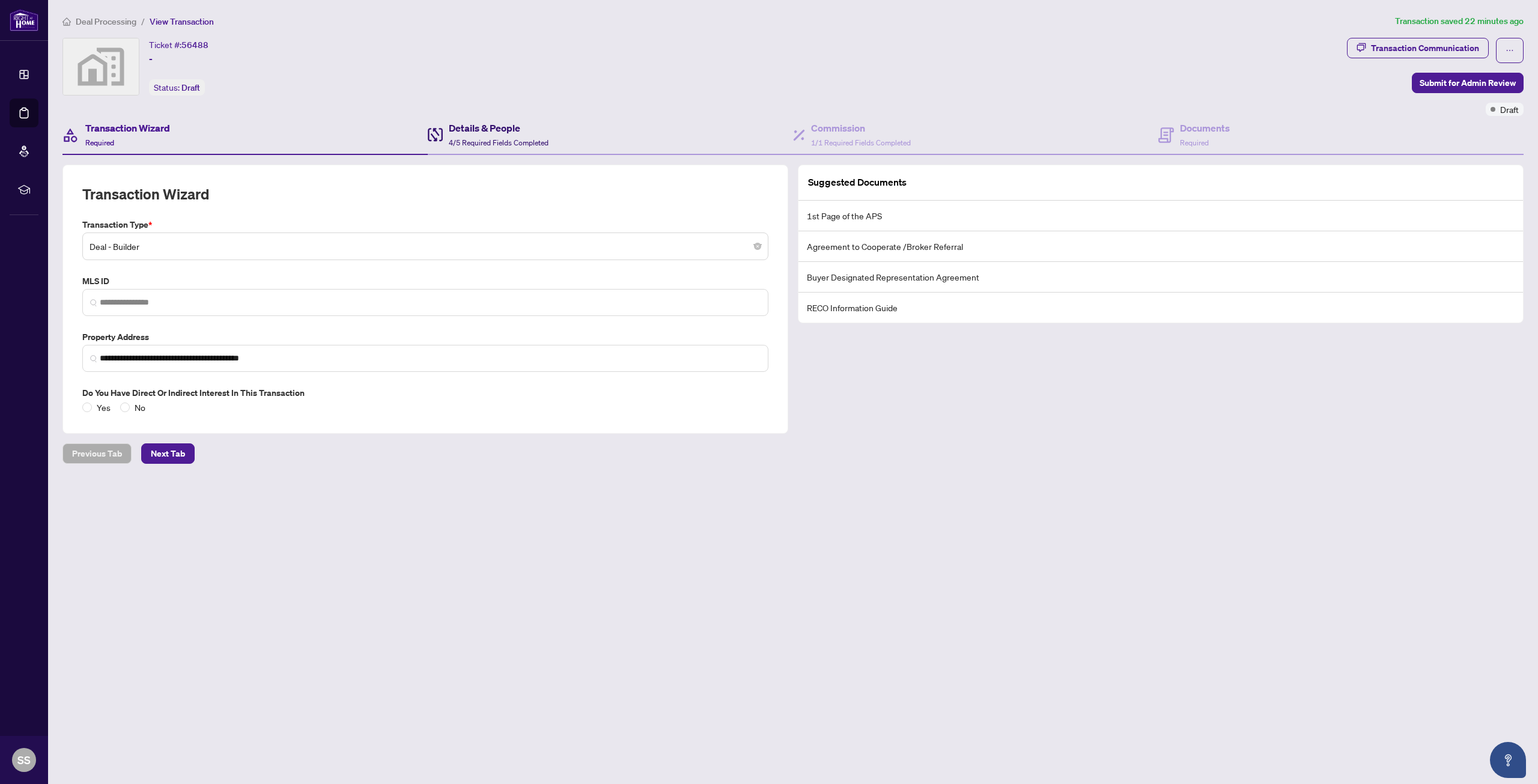
click at [481, 139] on span "4/5 Required Fields Completed" at bounding box center [498, 142] width 100 height 9
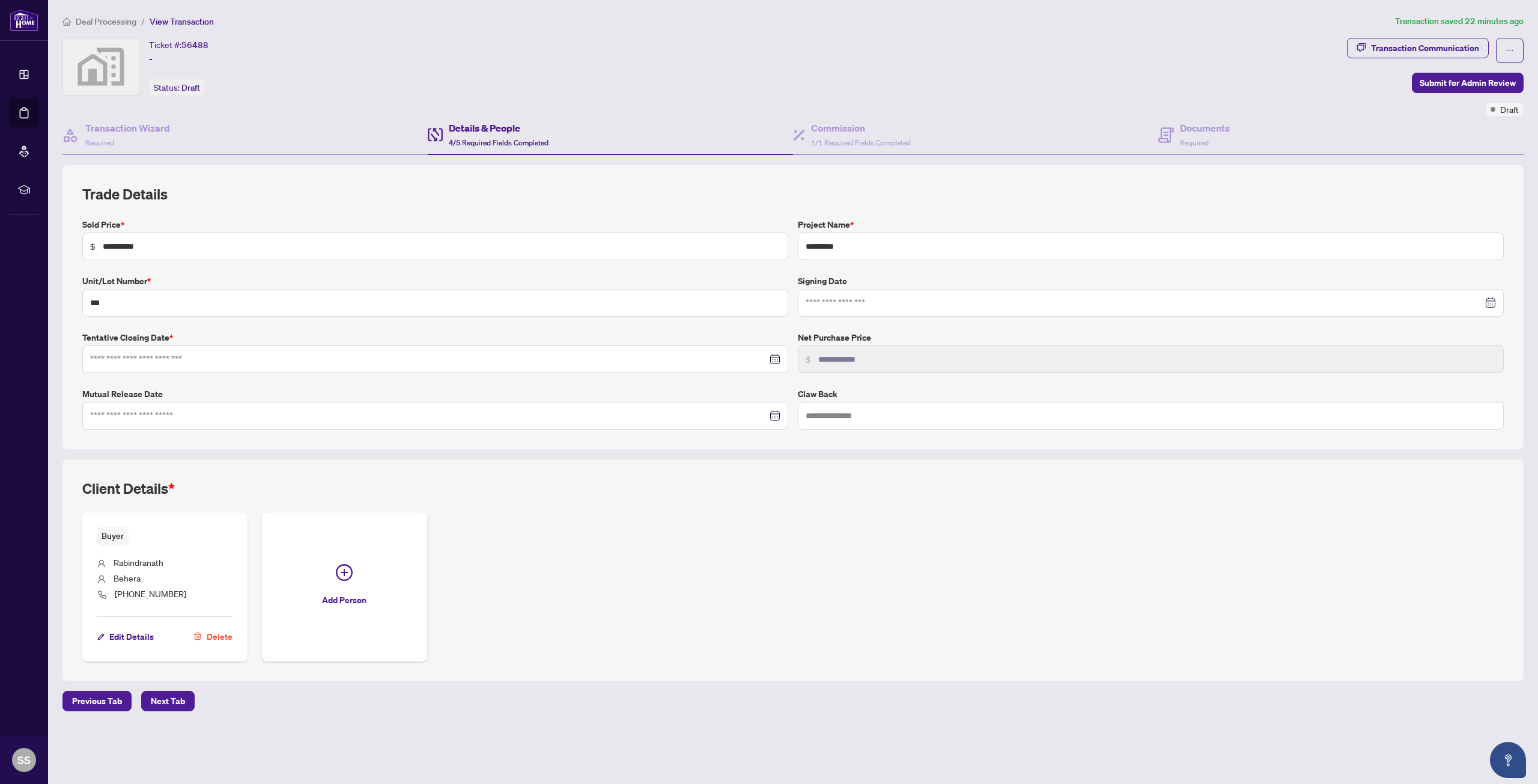
type input "**********"
click at [815, 139] on span "1/1 Required Fields Completed" at bounding box center [861, 142] width 100 height 9
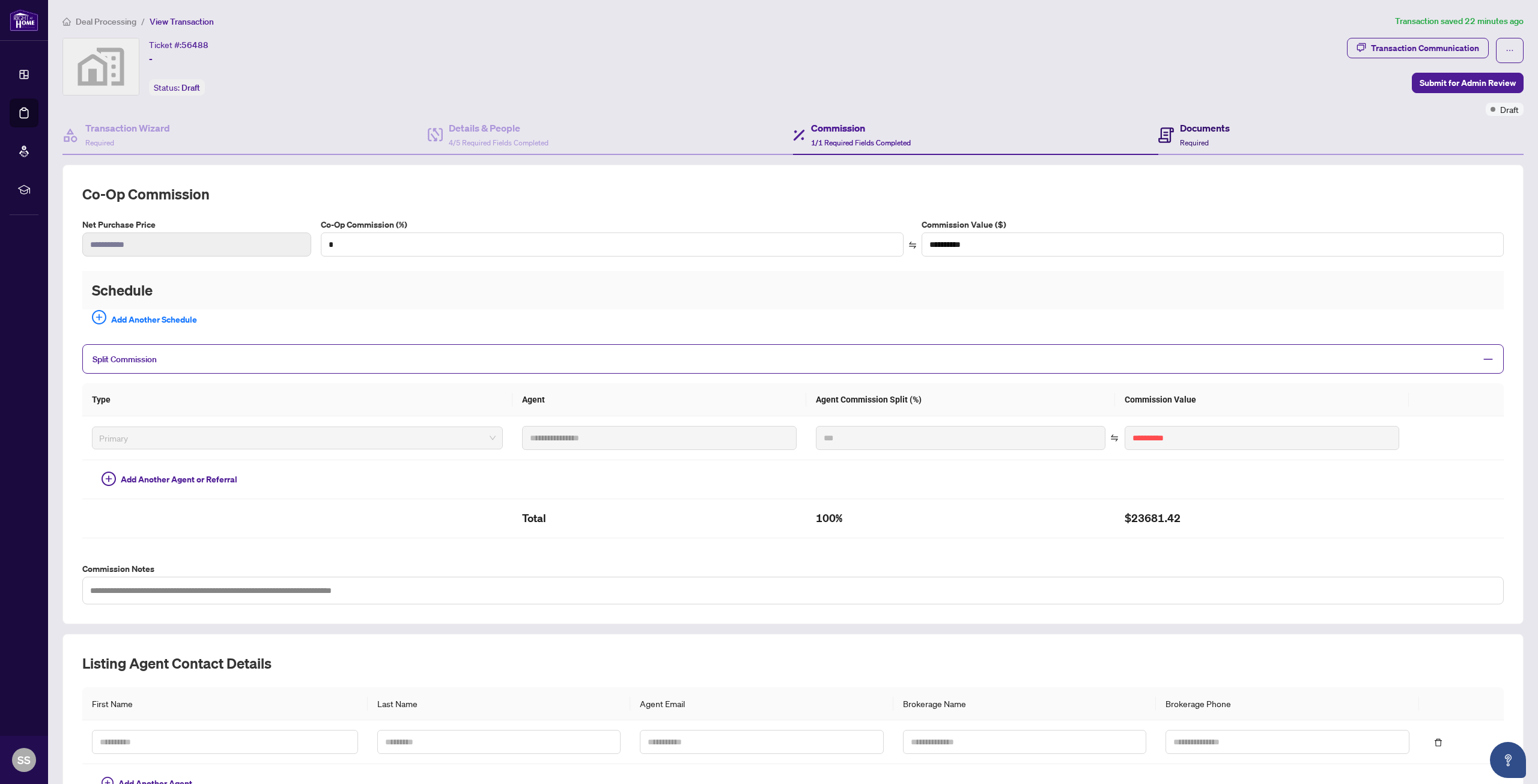
click at [1182, 138] on span "Required" at bounding box center [1194, 142] width 29 height 9
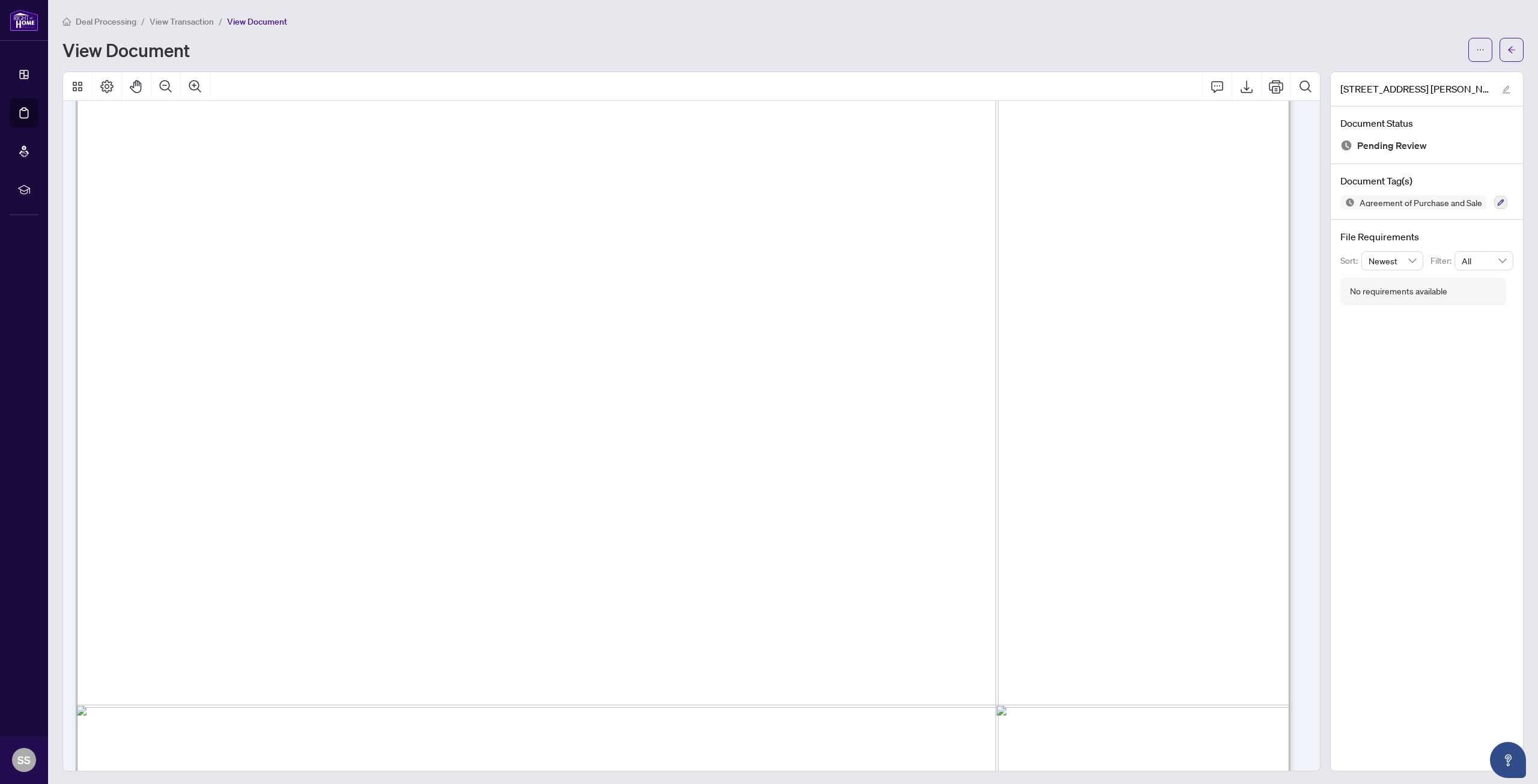
scroll to position [360, 0]
